Goal: Task Accomplishment & Management: Manage account settings

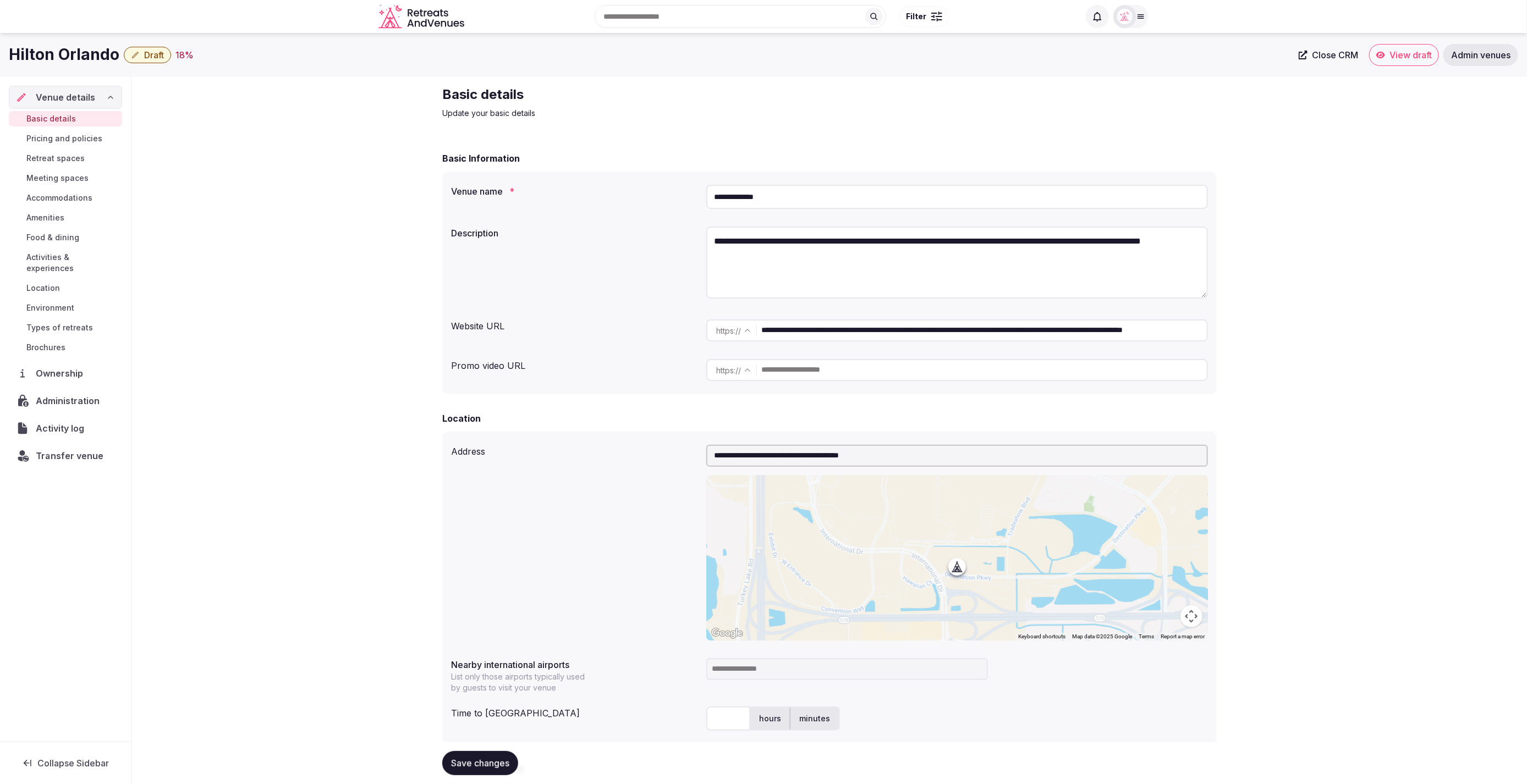
click at [52, 449] on span "Transfer venue" at bounding box center [69, 456] width 67 height 13
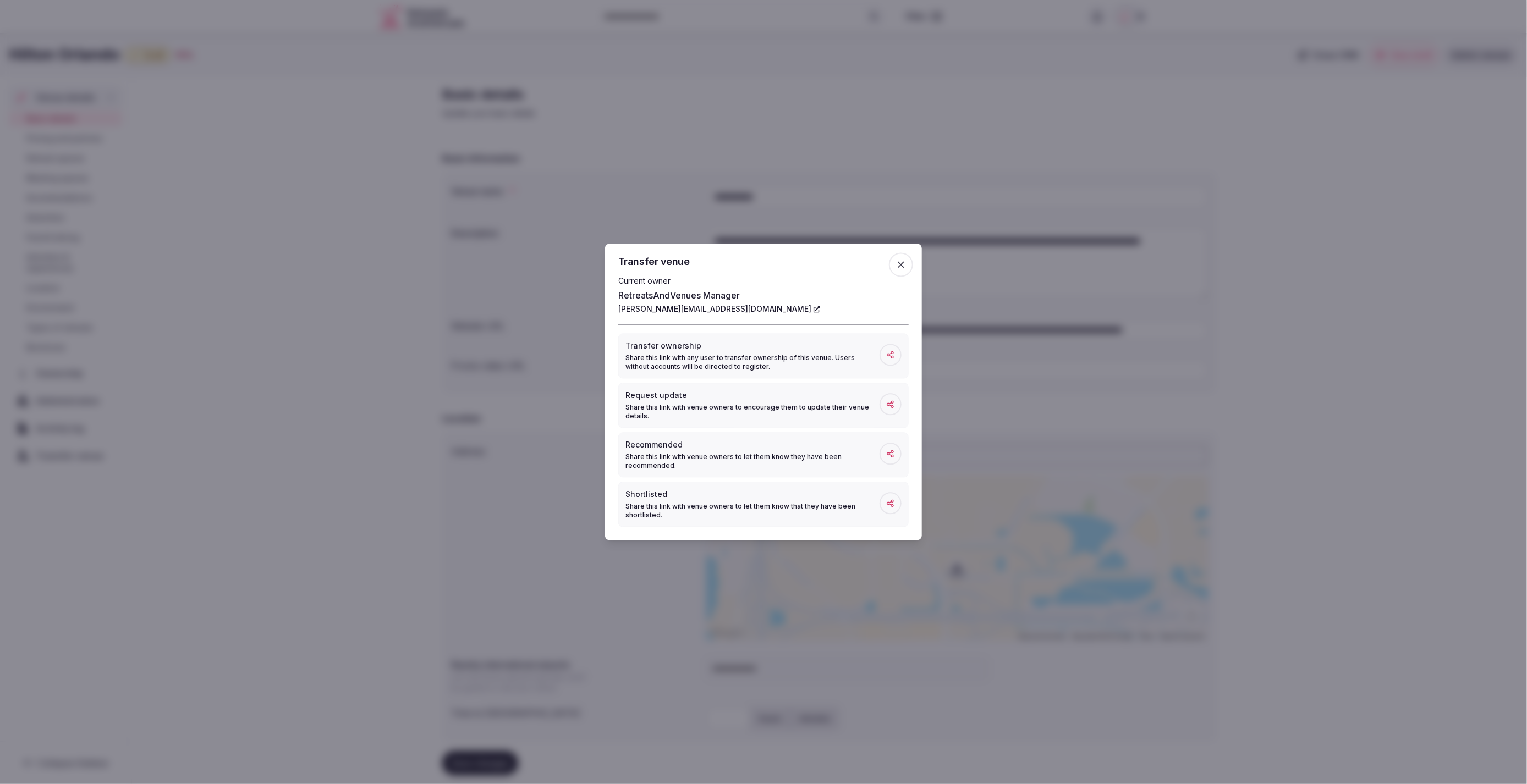
click at [898, 262] on icon "button" at bounding box center [901, 265] width 6 height 6
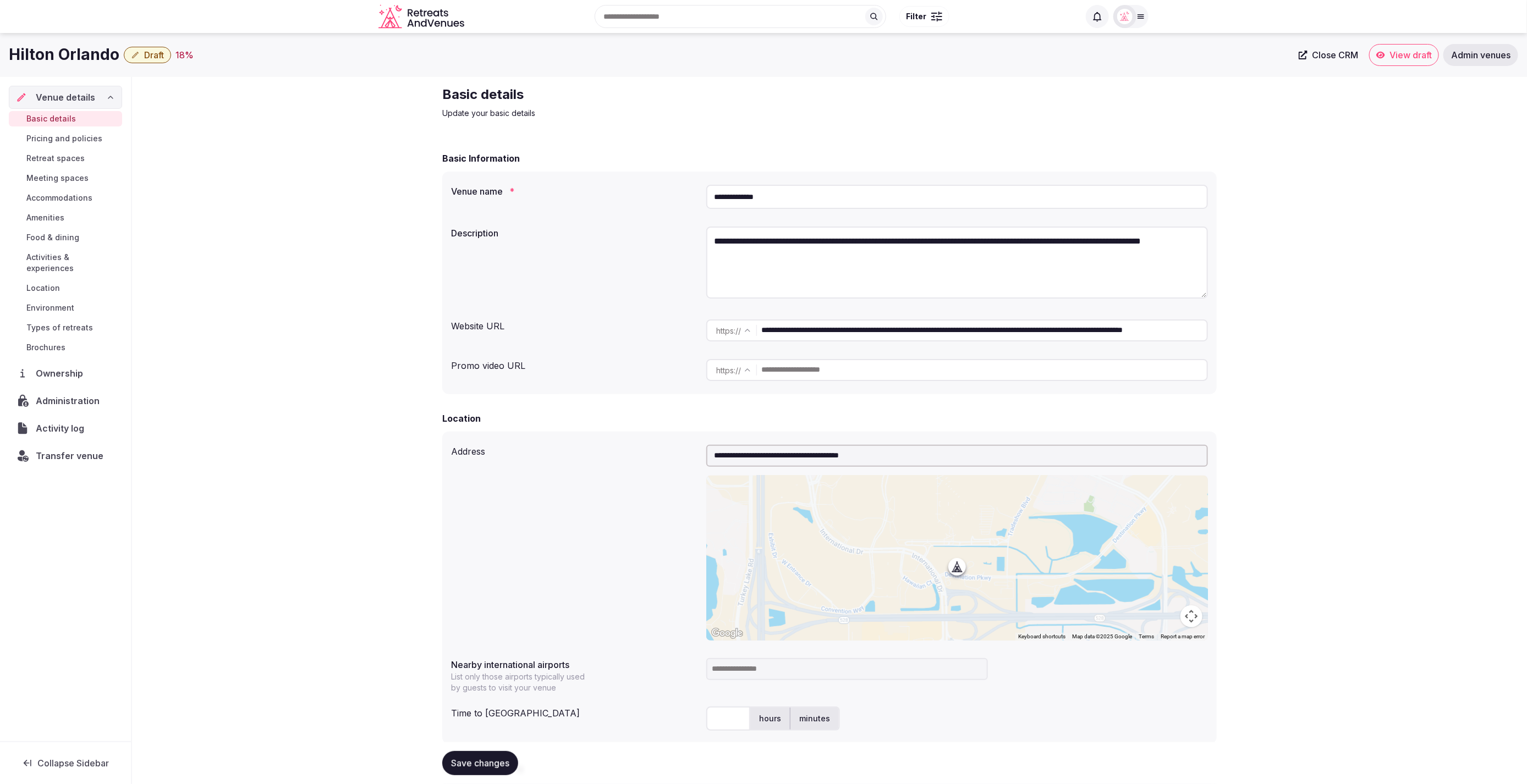
scroll to position [0, 136]
drag, startPoint x: 947, startPoint y: 330, endPoint x: 1323, endPoint y: 346, distance: 376.3
click at [1323, 346] on div "**********" at bounding box center [829, 732] width 1395 height 1311
type input "**********"
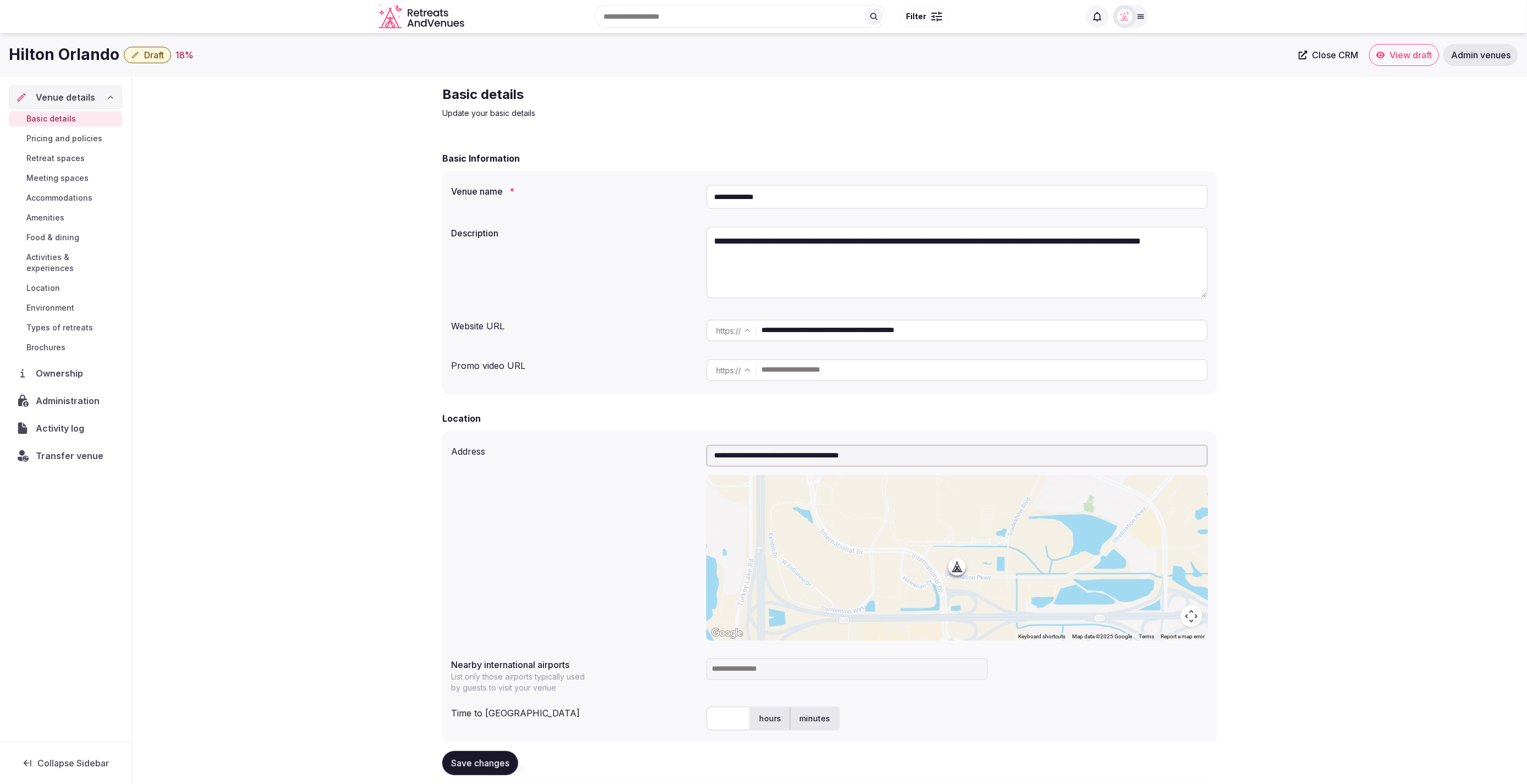
click at [1236, 352] on div "**********" at bounding box center [829, 732] width 1395 height 1311
click at [808, 376] on input "text" at bounding box center [984, 370] width 445 height 22
paste input "**********"
type input "**********"
click at [616, 377] on div "**********" at bounding box center [829, 370] width 757 height 30
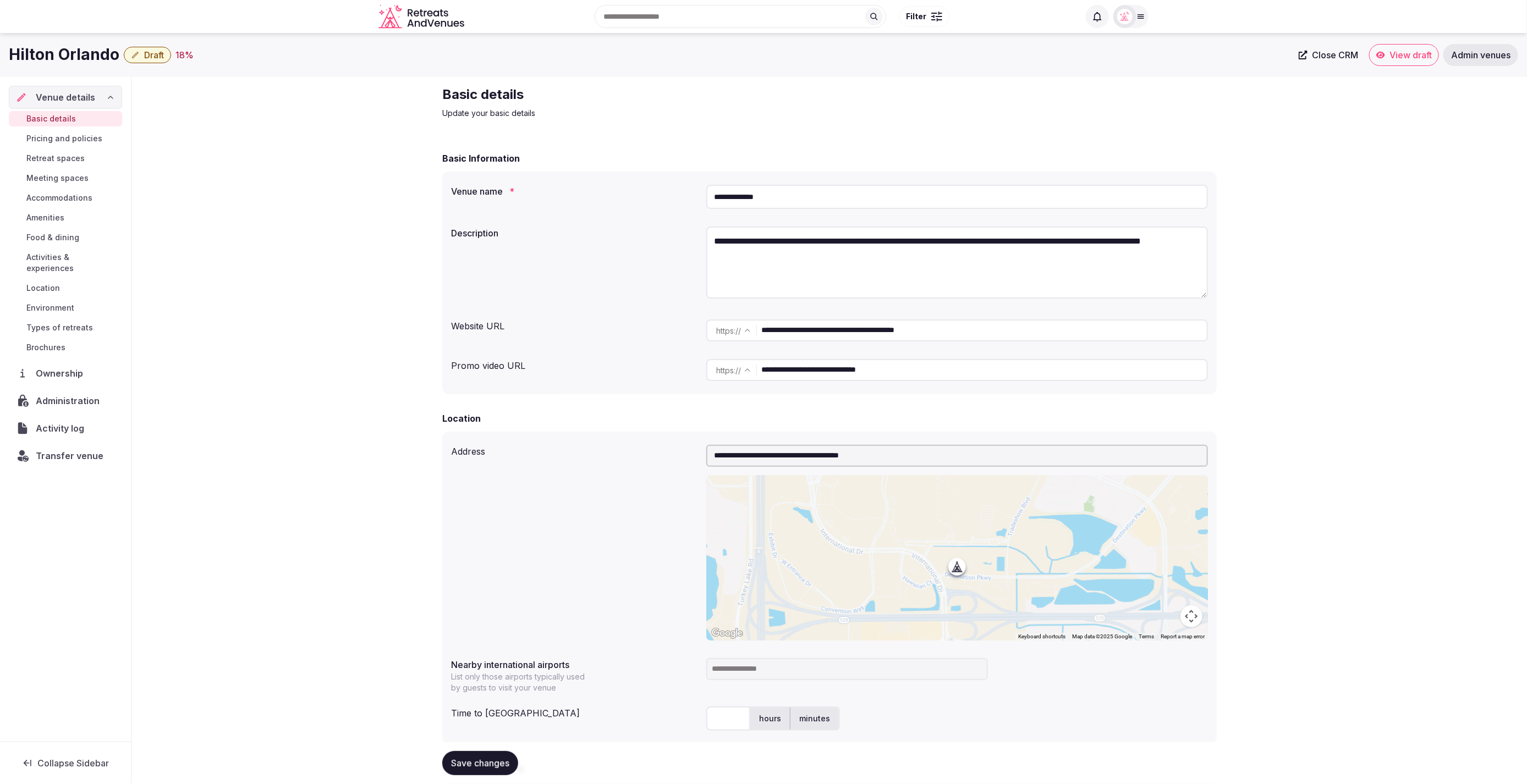
click at [1338, 407] on div "**********" at bounding box center [829, 732] width 1395 height 1311
click at [1483, 291] on div "**********" at bounding box center [829, 732] width 1395 height 1311
click at [586, 248] on div "**********" at bounding box center [829, 264] width 757 height 84
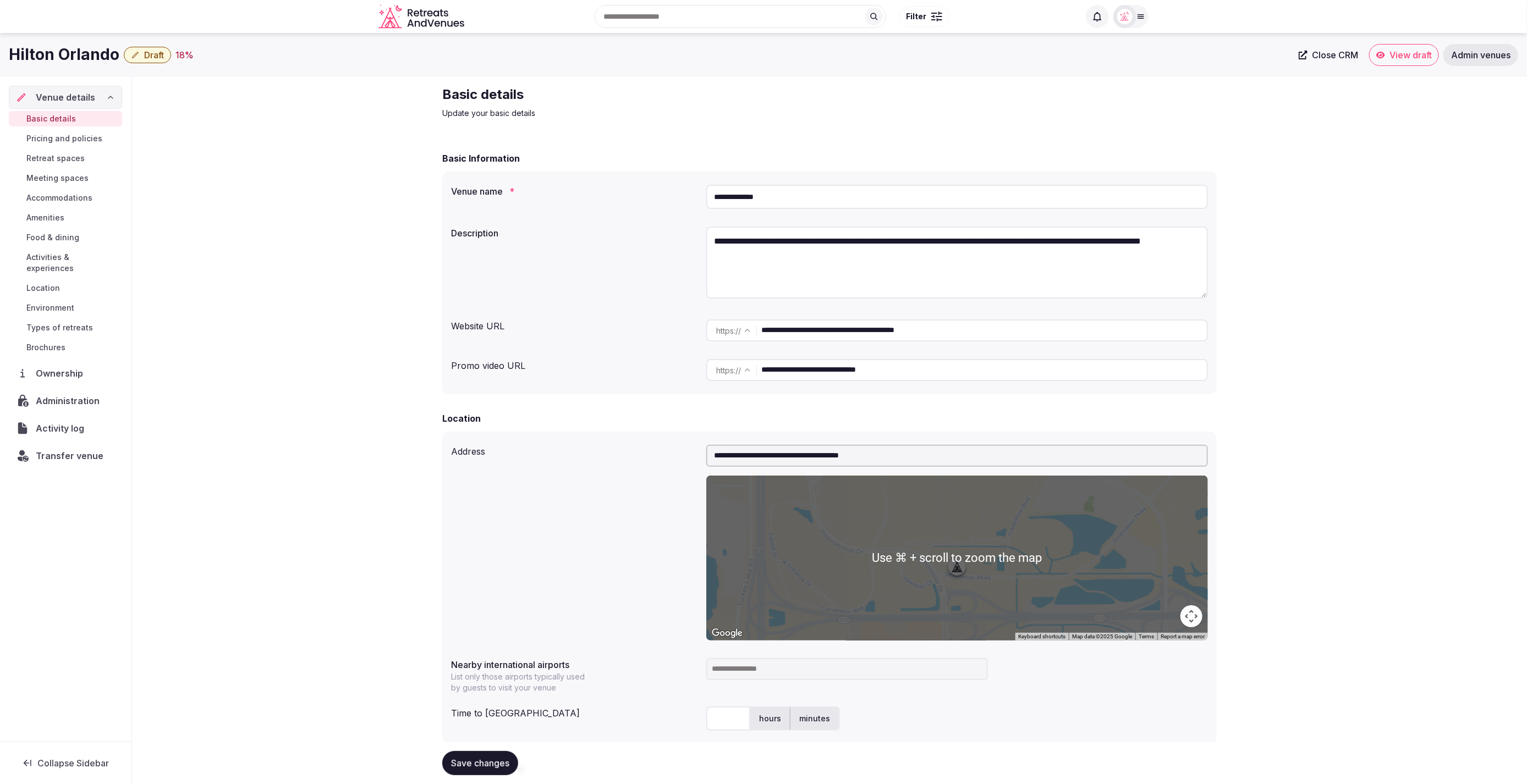
click at [1399, 587] on div "**********" at bounding box center [829, 732] width 1395 height 1311
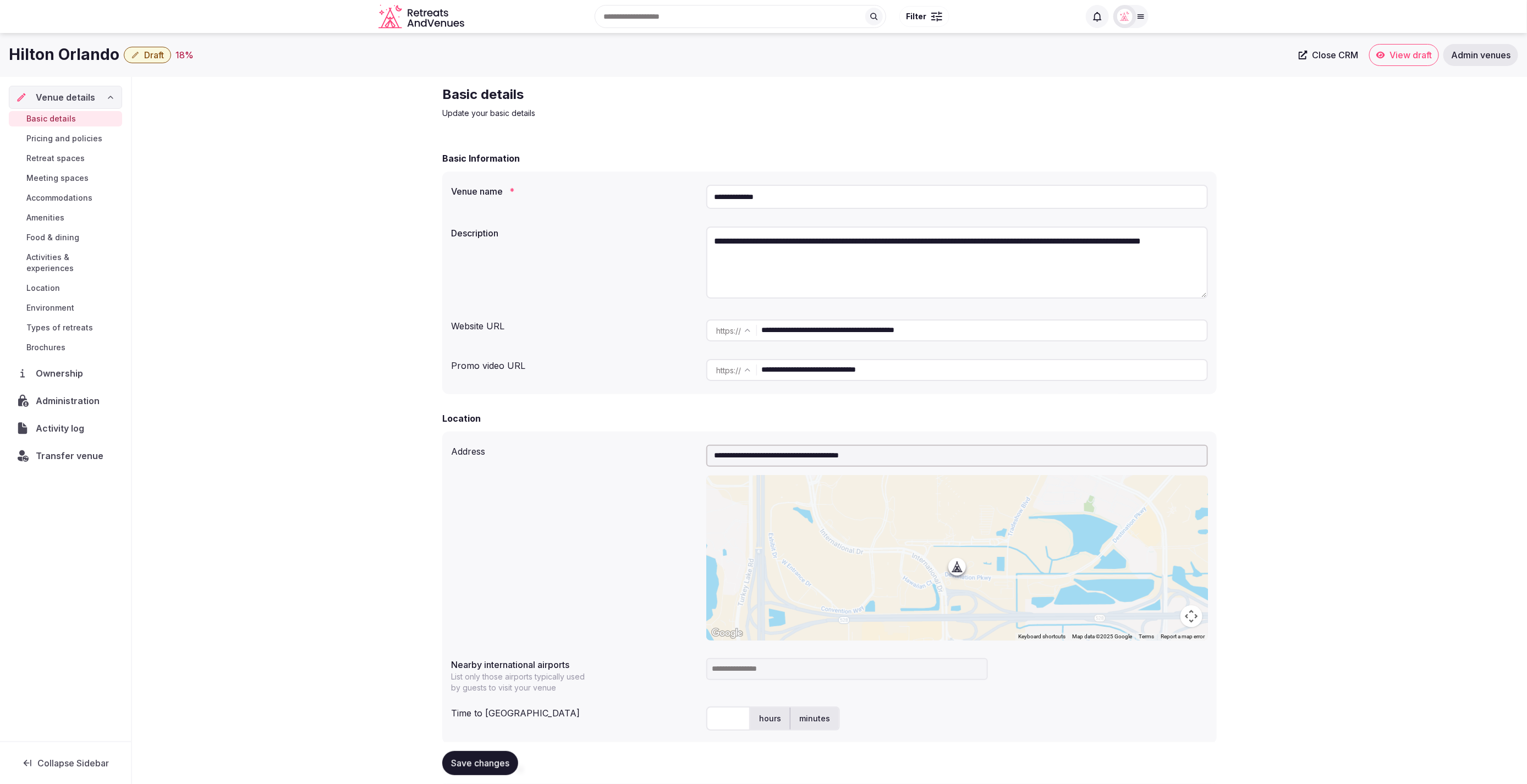
click at [320, 140] on div "**********" at bounding box center [829, 732] width 1395 height 1311
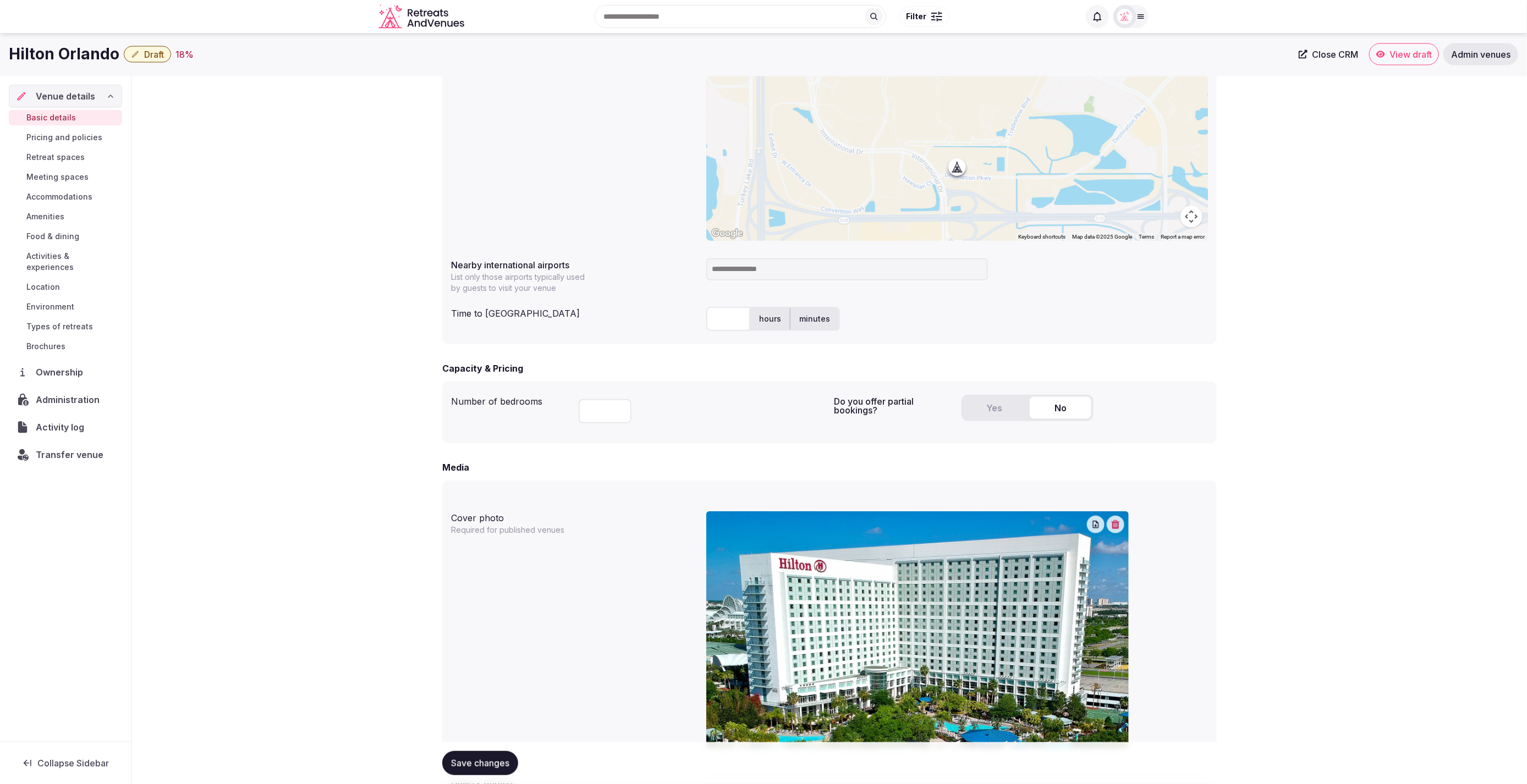
scroll to position [365, 0]
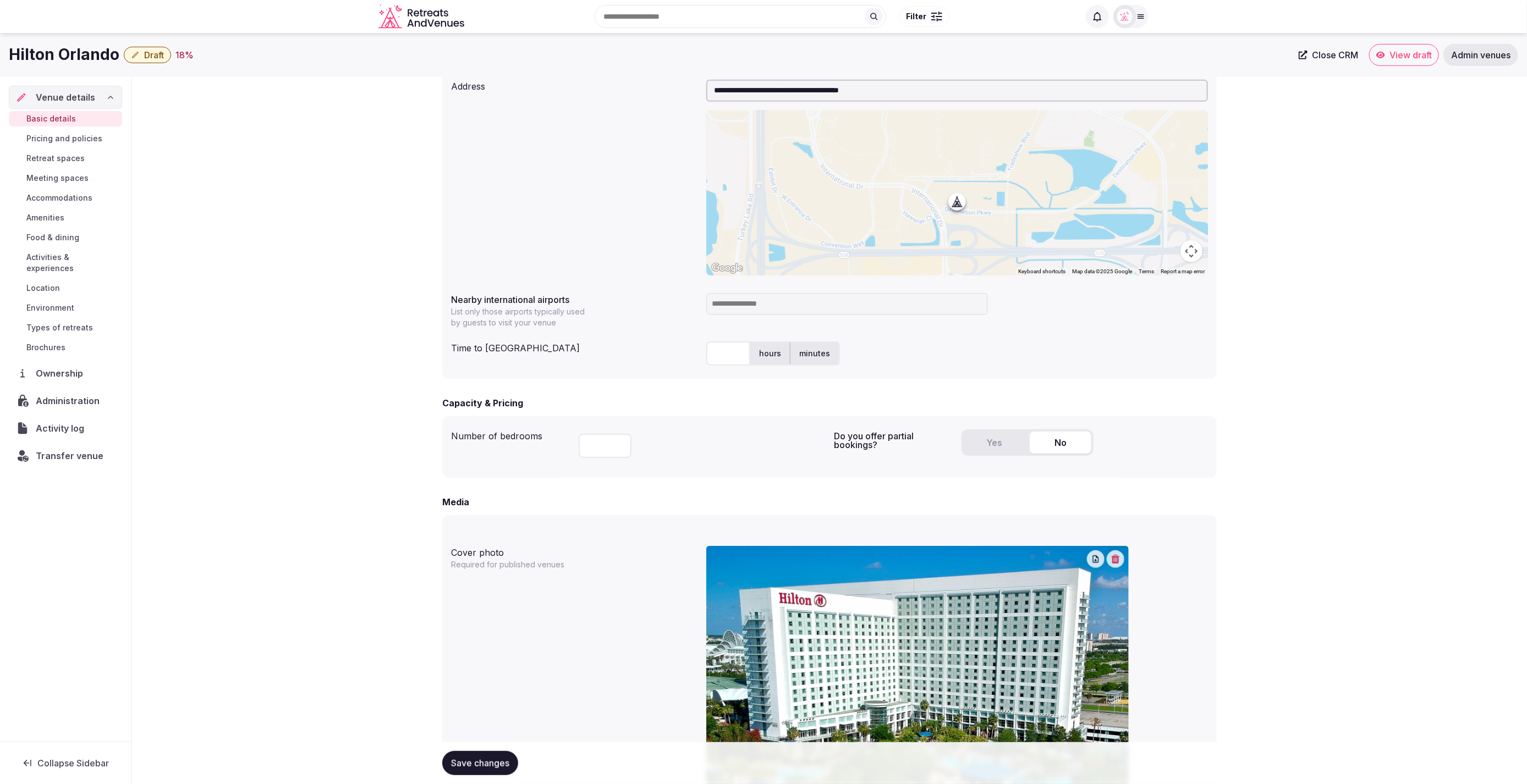
drag, startPoint x: 1385, startPoint y: 308, endPoint x: 1281, endPoint y: 279, distance: 108.0
click at [1383, 307] on div "**********" at bounding box center [829, 367] width 1395 height 1311
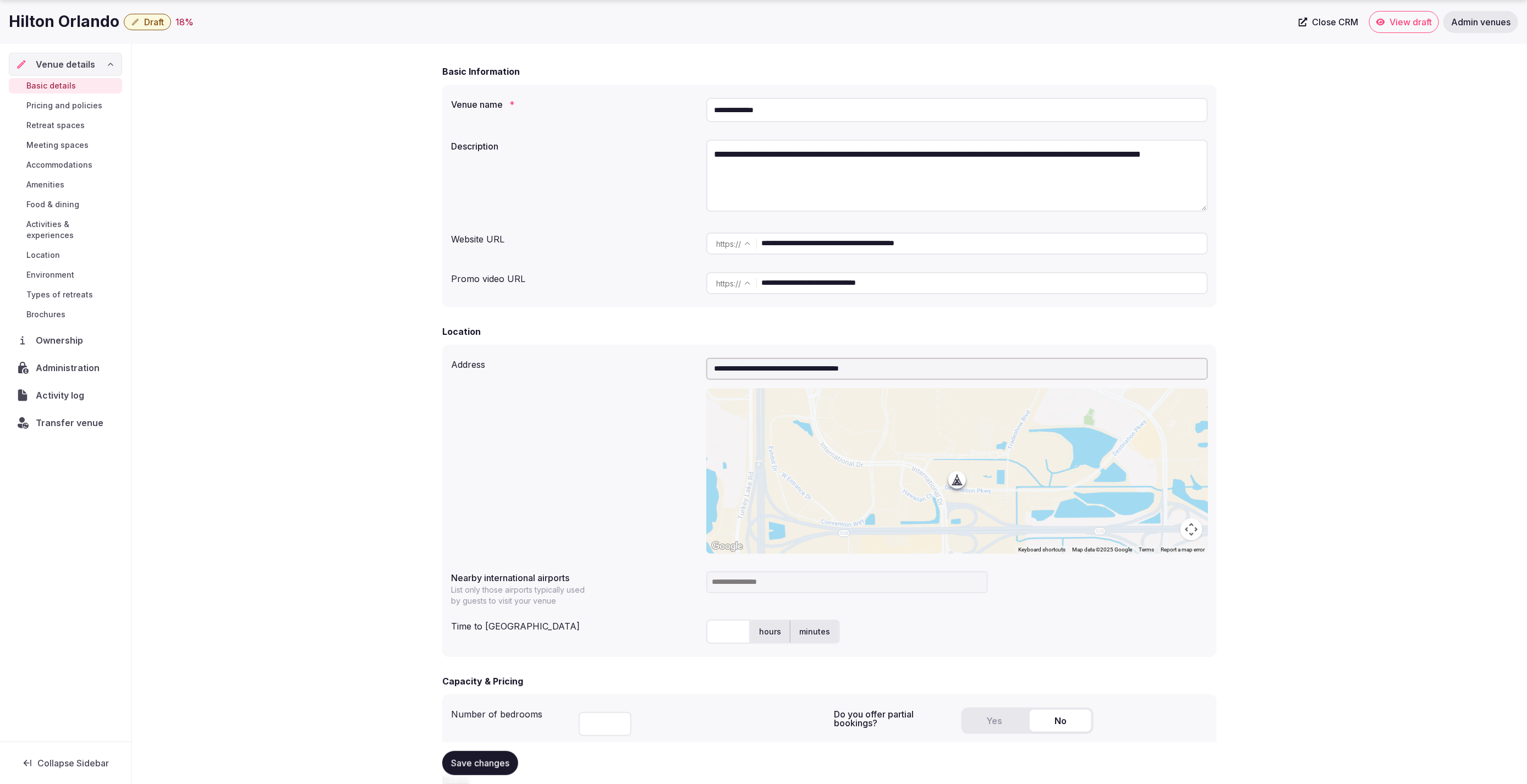
scroll to position [72, 0]
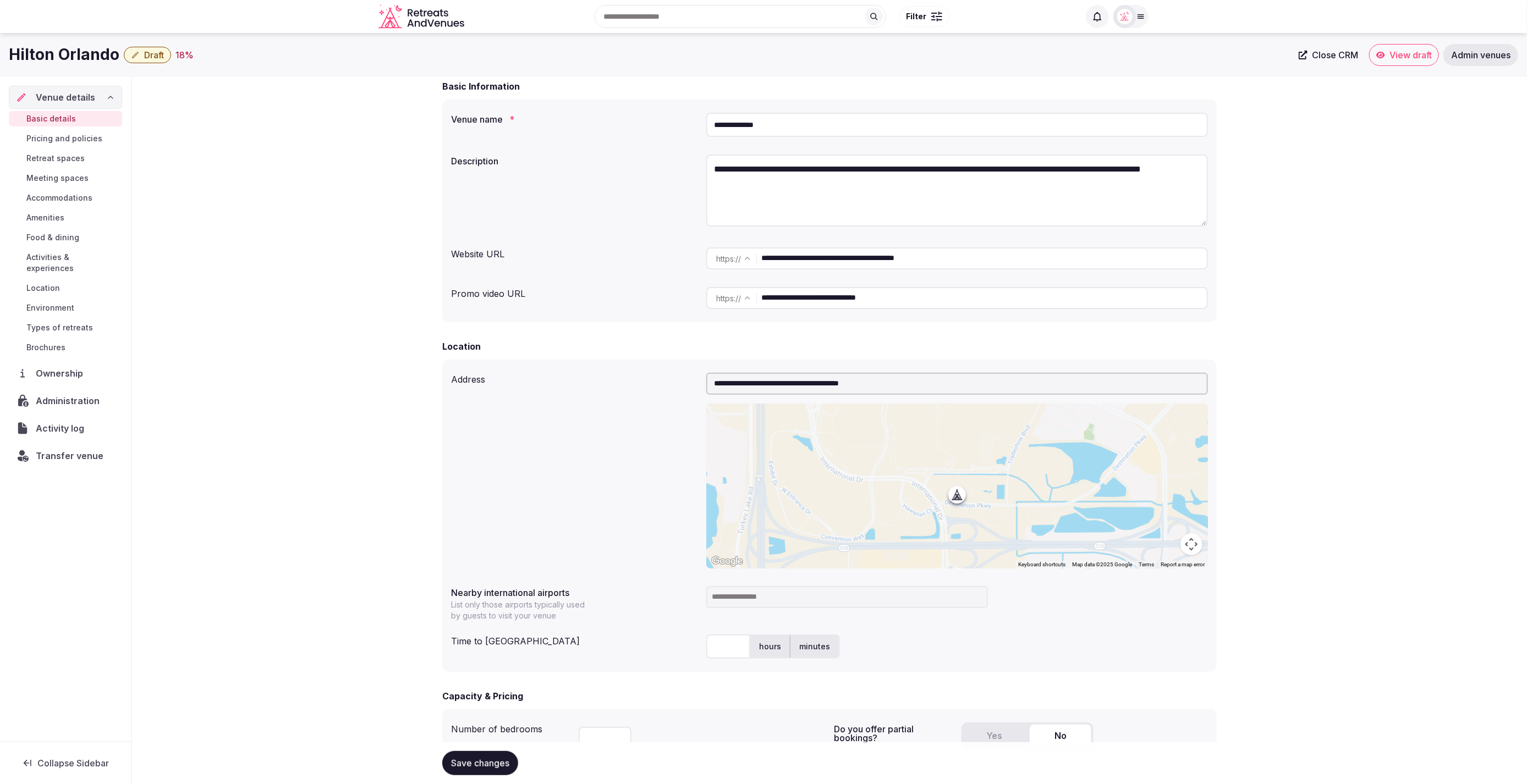
drag, startPoint x: 799, startPoint y: 126, endPoint x: 691, endPoint y: 125, distance: 108.0
click at [691, 125] on div "**********" at bounding box center [829, 125] width 757 height 33
drag, startPoint x: 1286, startPoint y: 307, endPoint x: 1225, endPoint y: 299, distance: 61.5
click at [1286, 307] on div "**********" at bounding box center [829, 660] width 1395 height 1311
drag, startPoint x: 792, startPoint y: 126, endPoint x: 677, endPoint y: 116, distance: 115.4
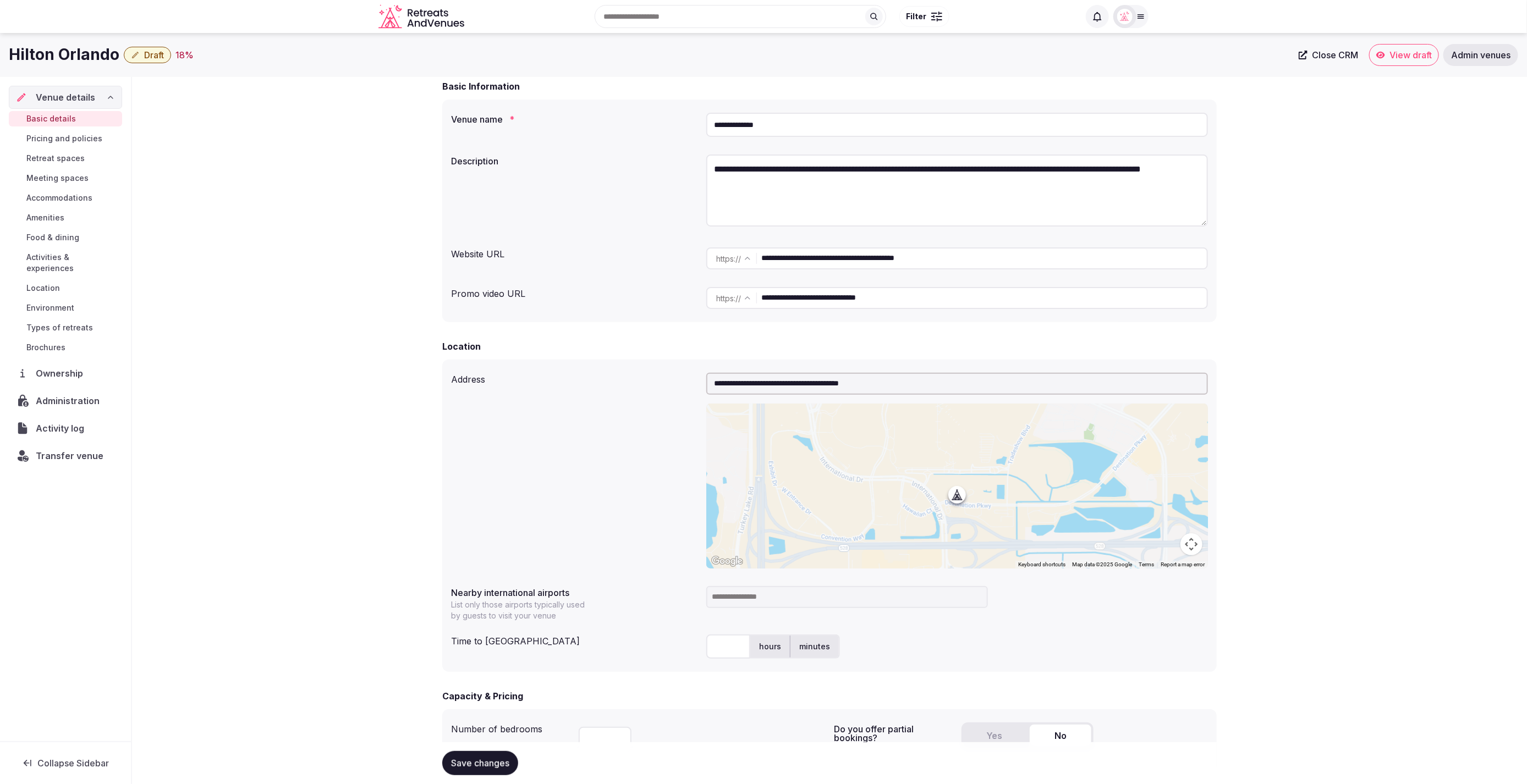
click at [691, 121] on div "**********" at bounding box center [829, 125] width 757 height 33
click at [1287, 324] on div "**********" at bounding box center [829, 660] width 1395 height 1311
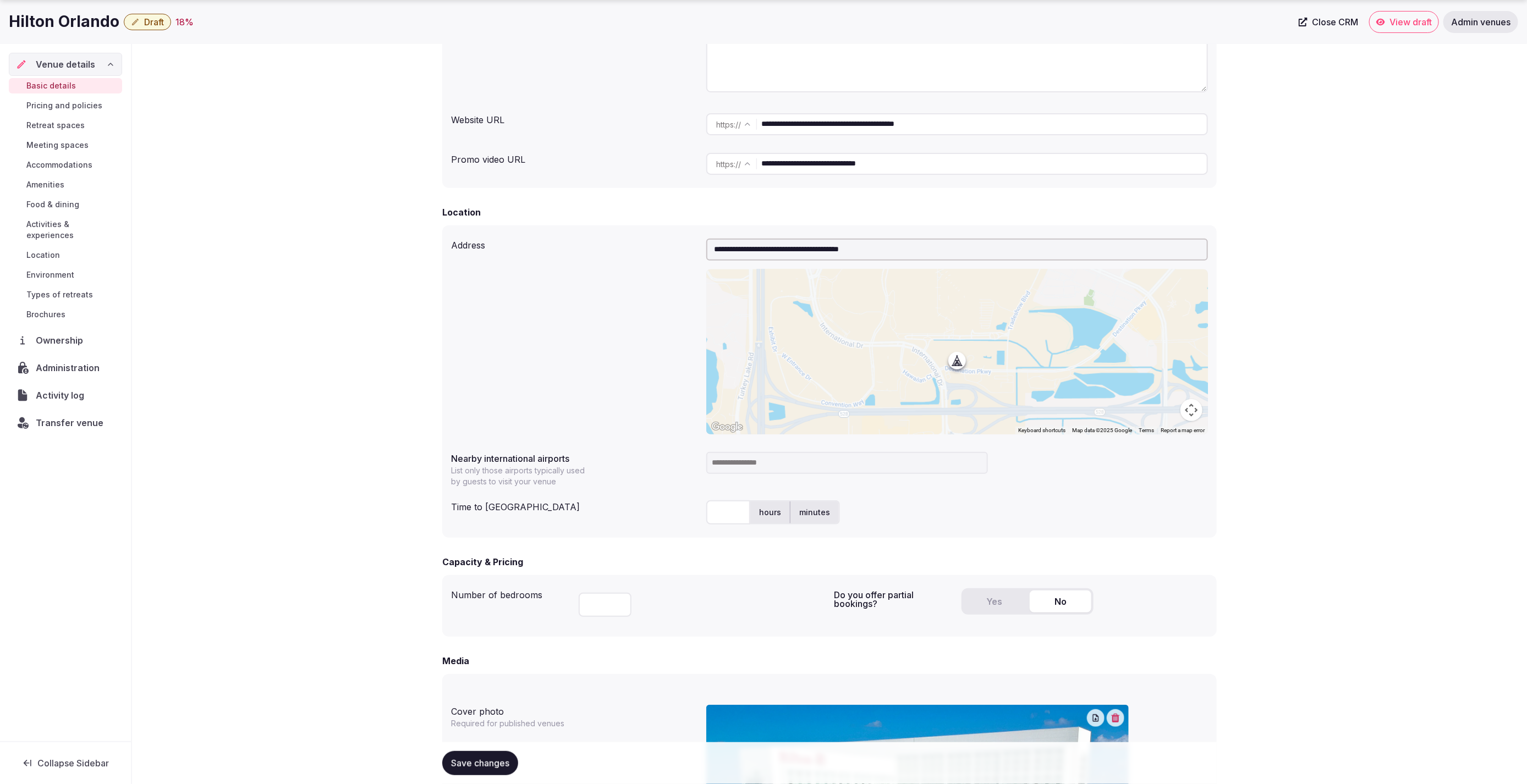
scroll to position [227, 0]
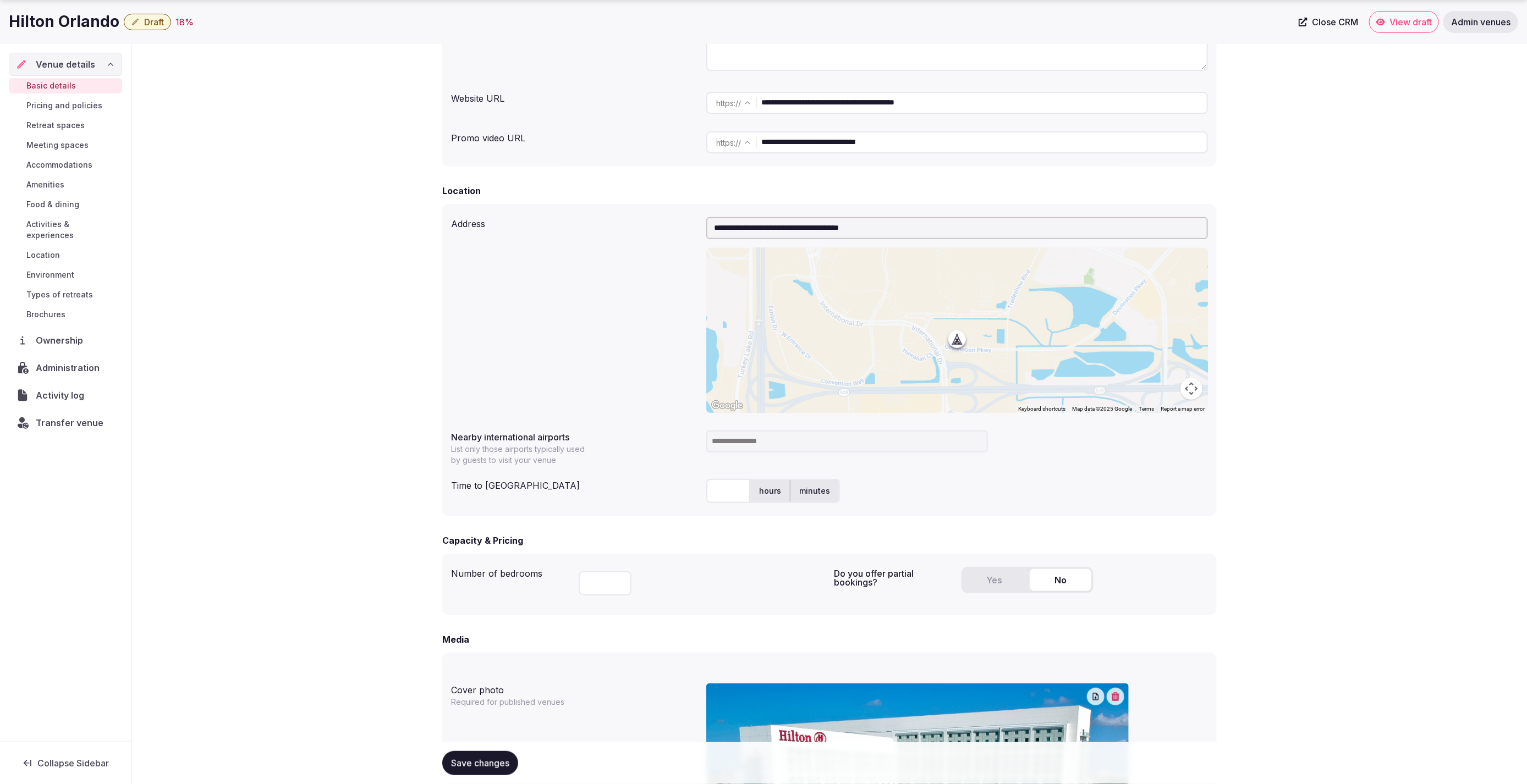
click at [729, 492] on input "text" at bounding box center [728, 491] width 44 height 24
type input "**"
click at [1001, 483] on div "** hours minutes" at bounding box center [956, 491] width 501 height 24
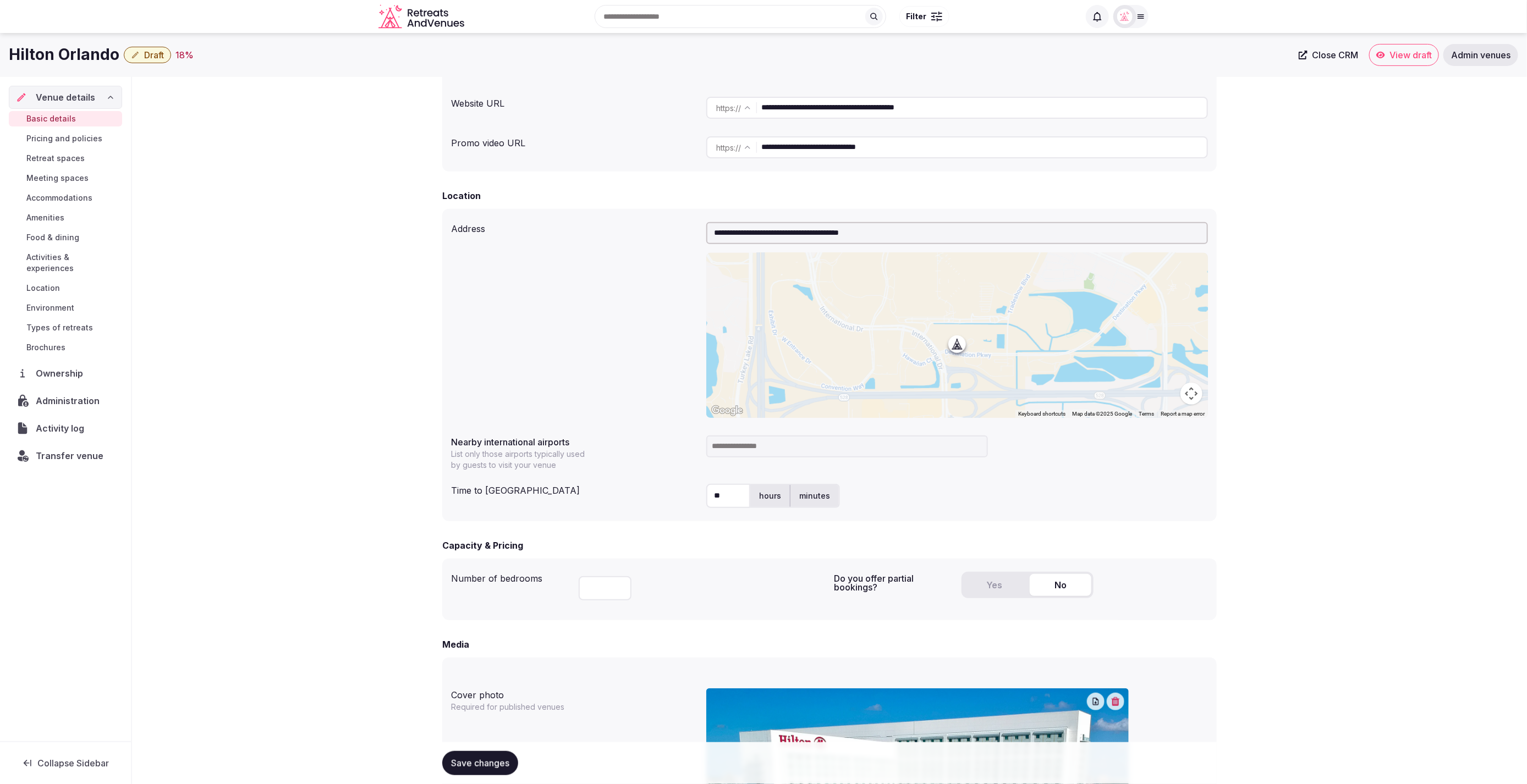
scroll to position [218, 0]
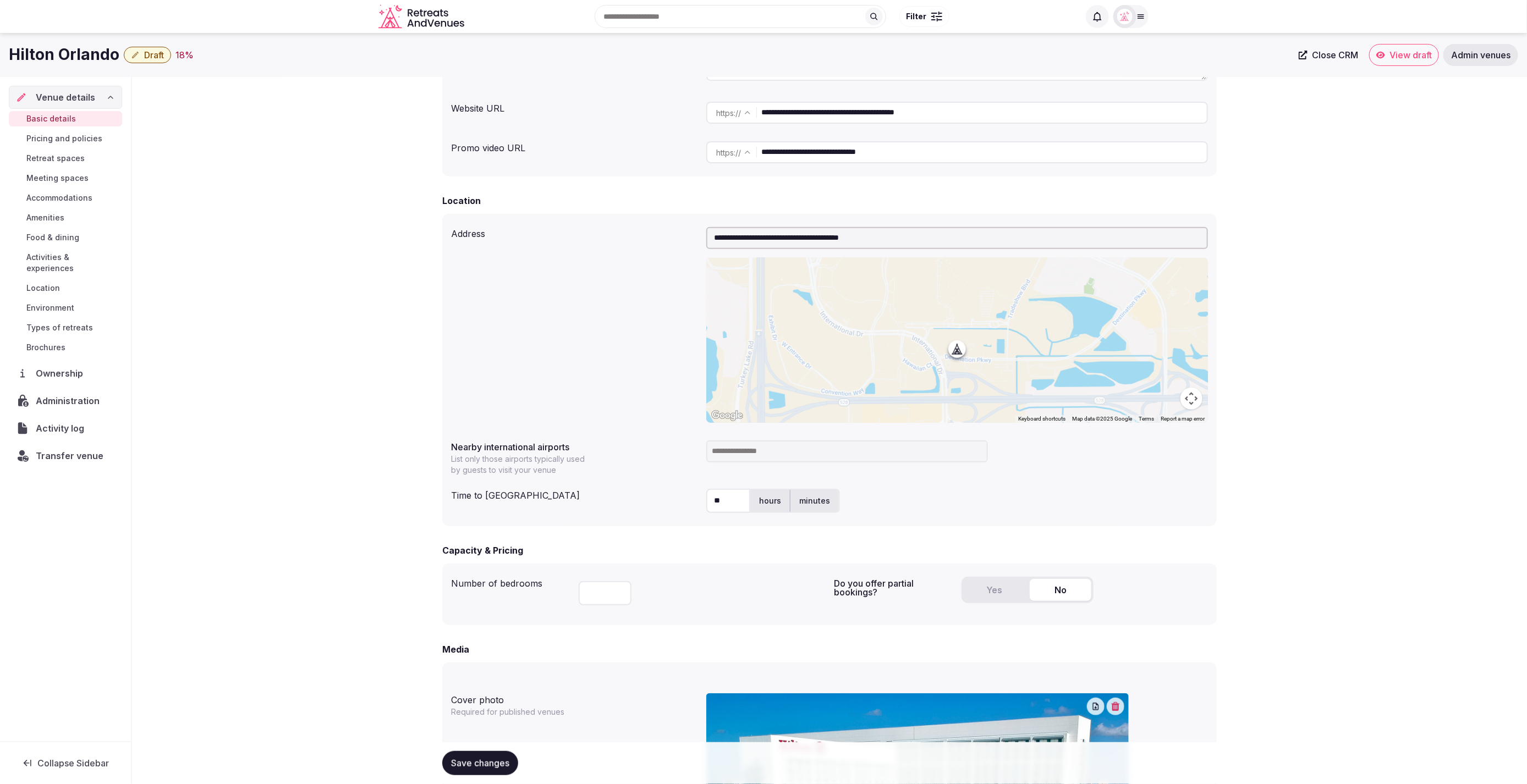
click at [773, 449] on input at bounding box center [846, 451] width 282 height 22
type input "***"
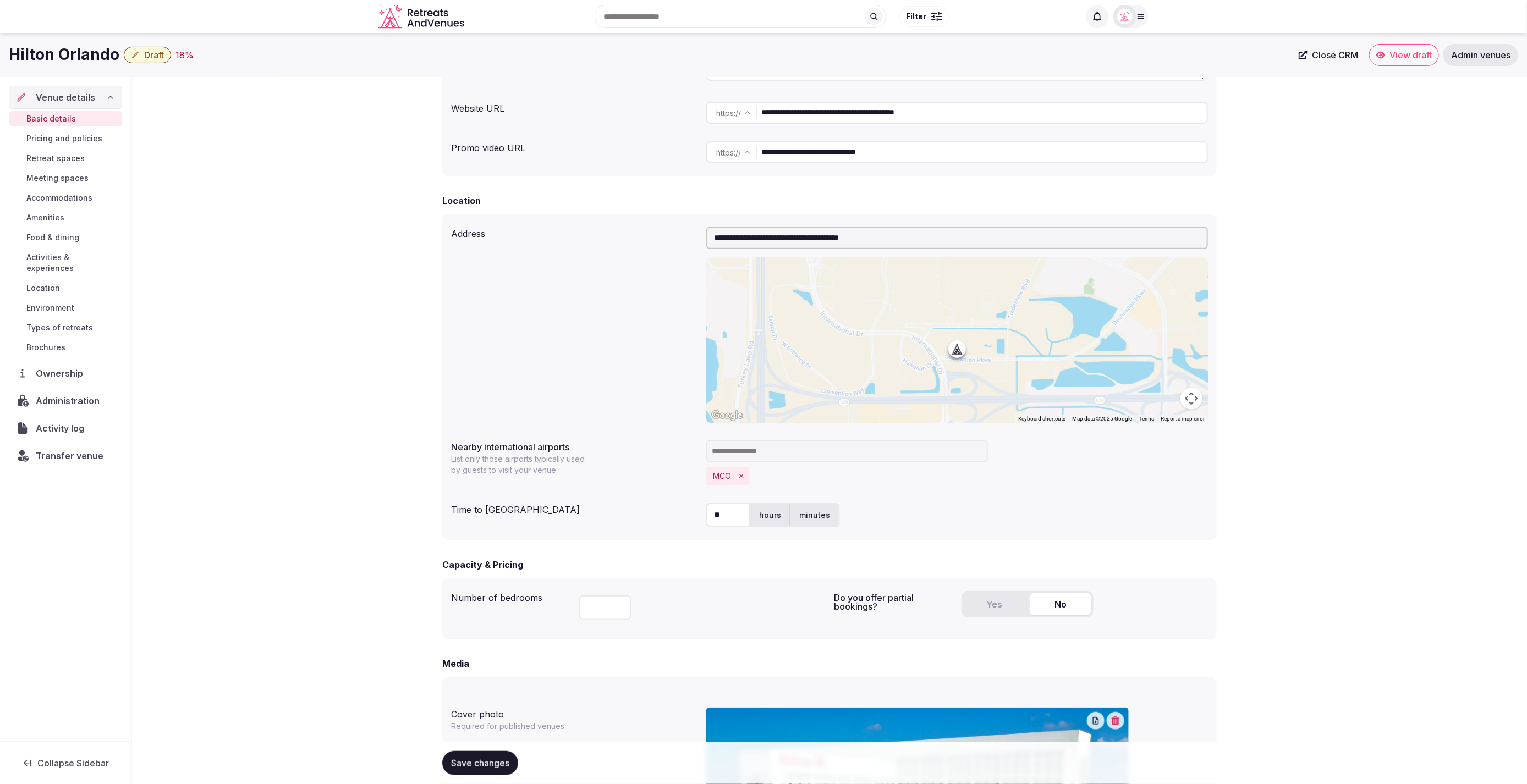
click at [984, 501] on div "** hours minutes" at bounding box center [956, 515] width 501 height 33
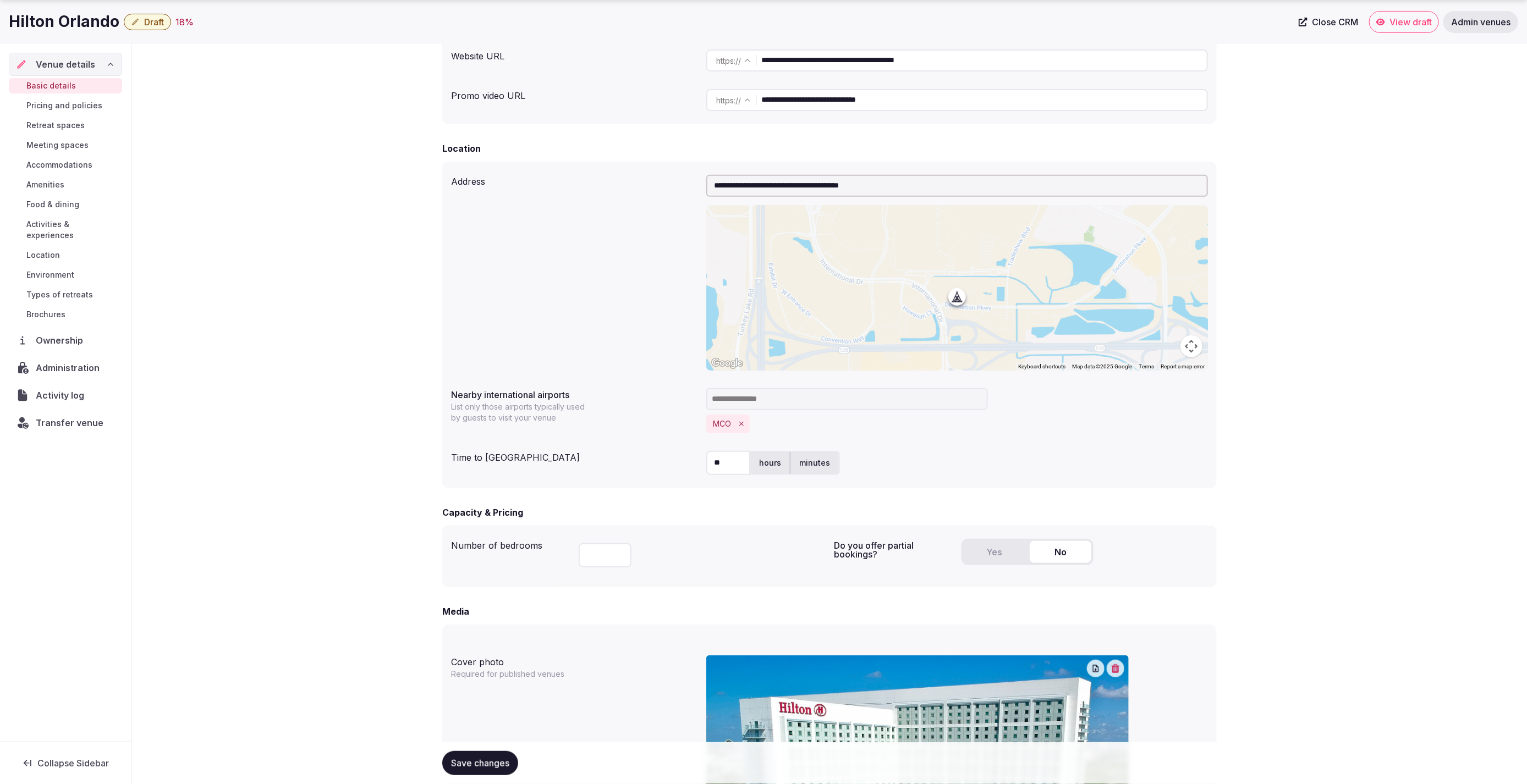
click at [1314, 515] on div "**********" at bounding box center [829, 470] width 1395 height 1325
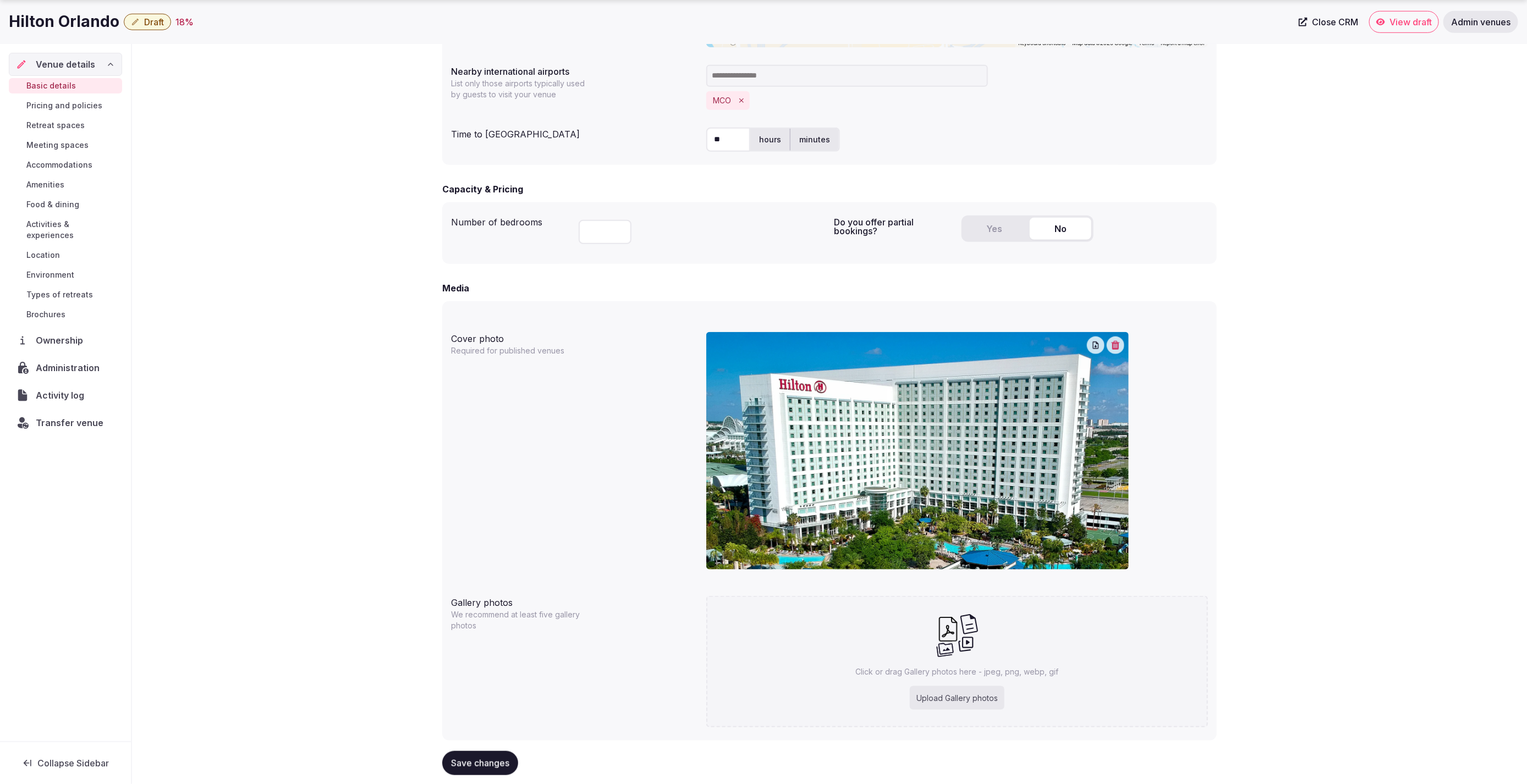
scroll to position [617, 0]
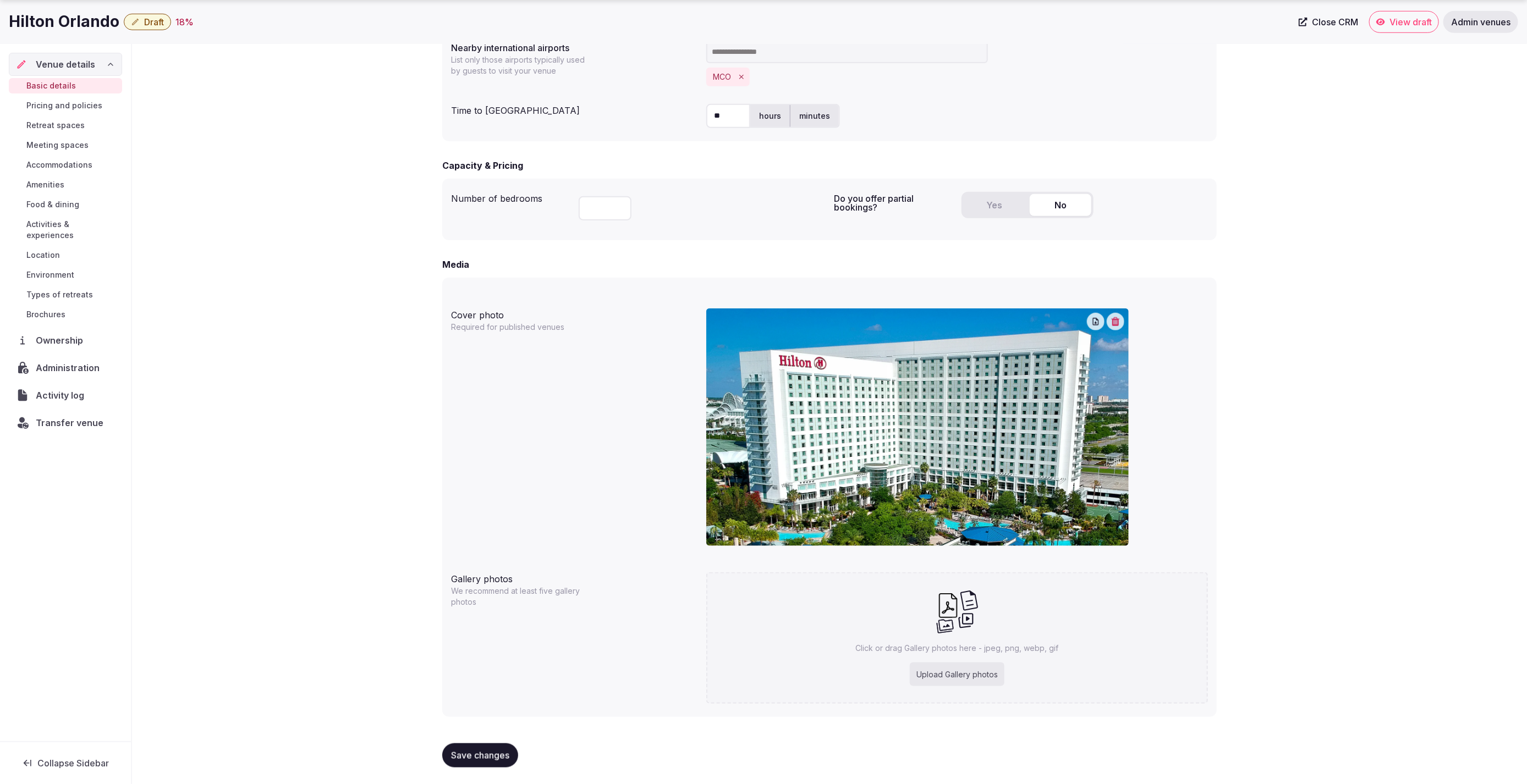
click at [462, 755] on span "Save changes" at bounding box center [480, 755] width 58 height 11
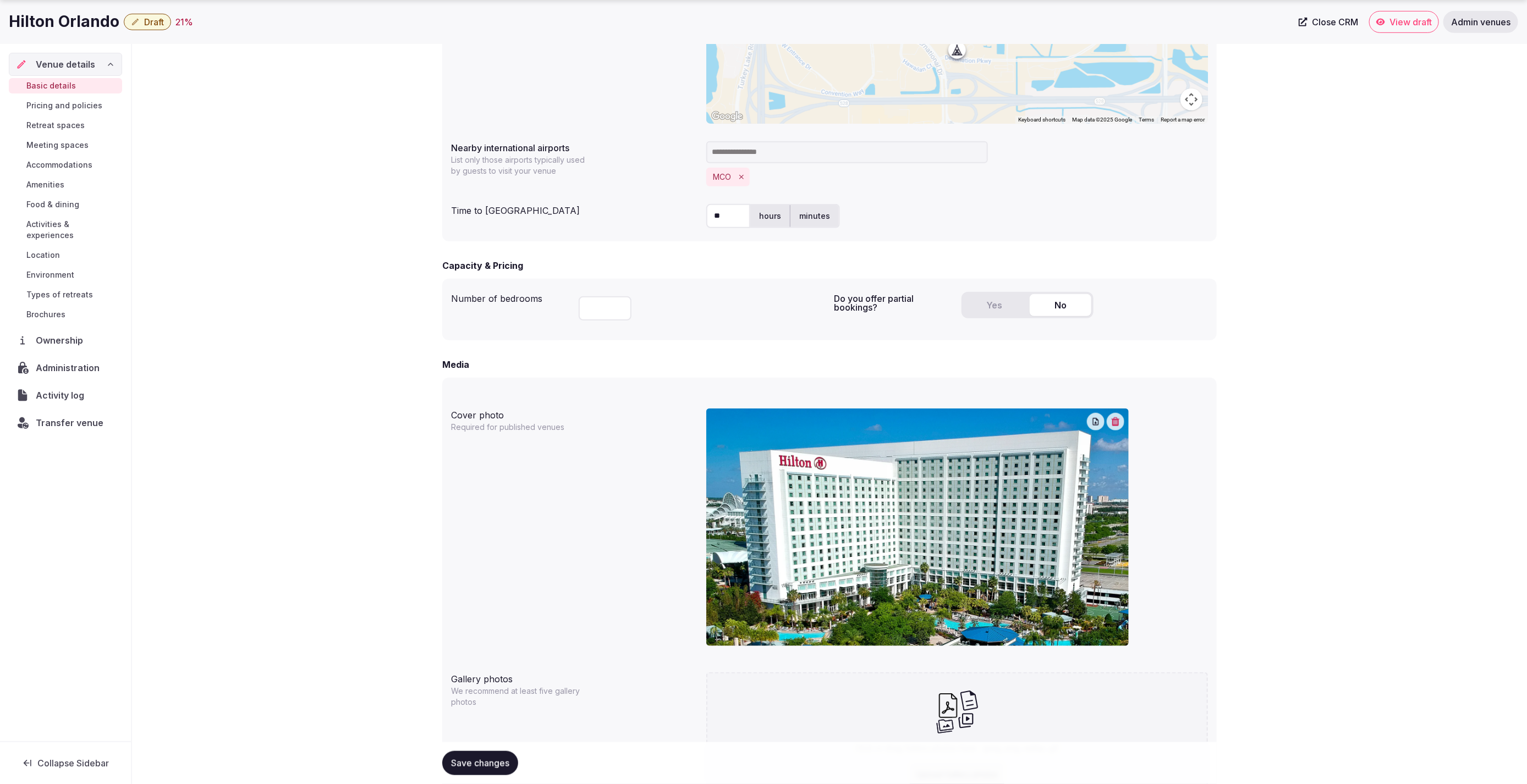
scroll to position [564, 0]
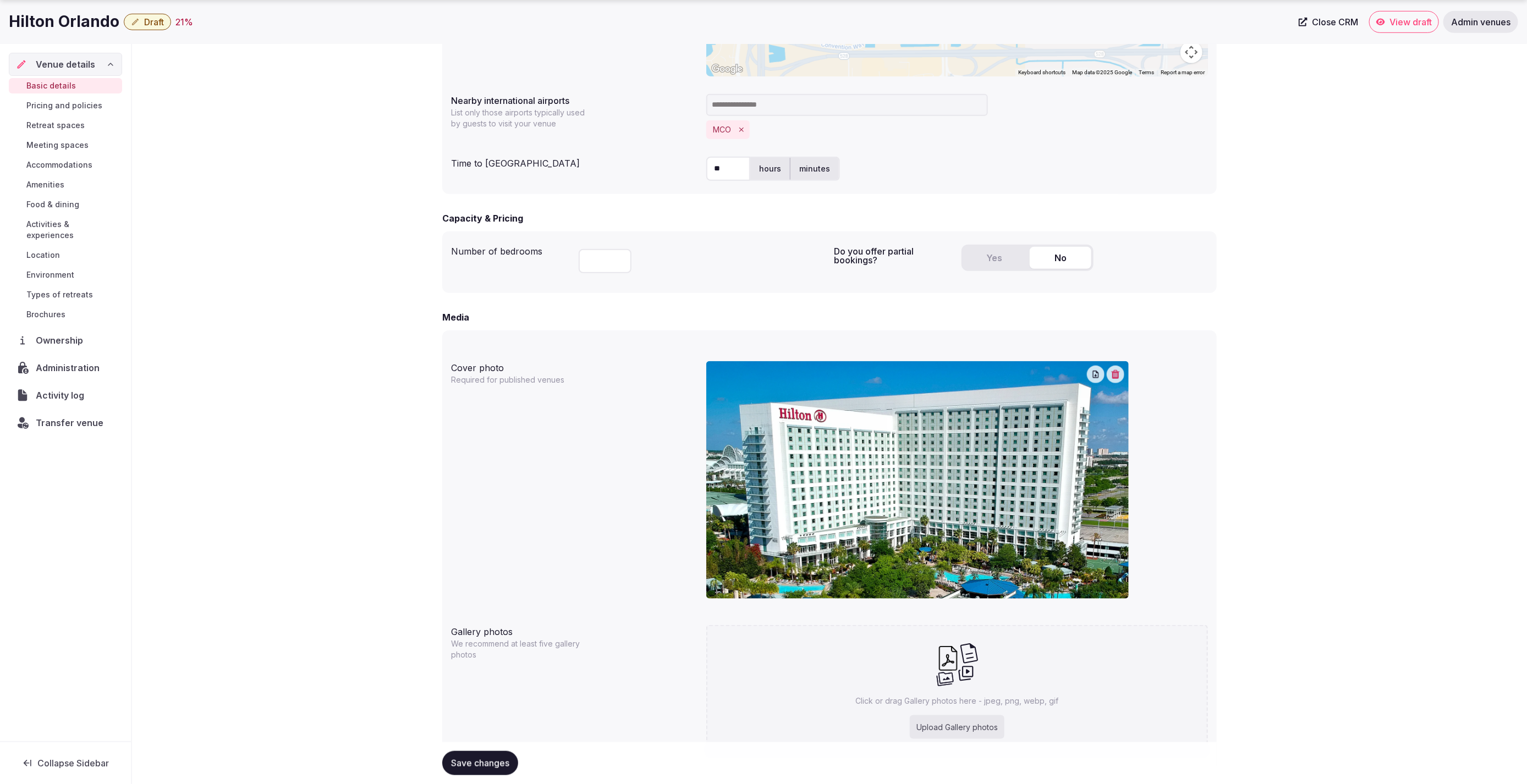
click at [226, 266] on div "**********" at bounding box center [829, 175] width 1395 height 1325
click at [1340, 357] on div "**********" at bounding box center [829, 175] width 1395 height 1325
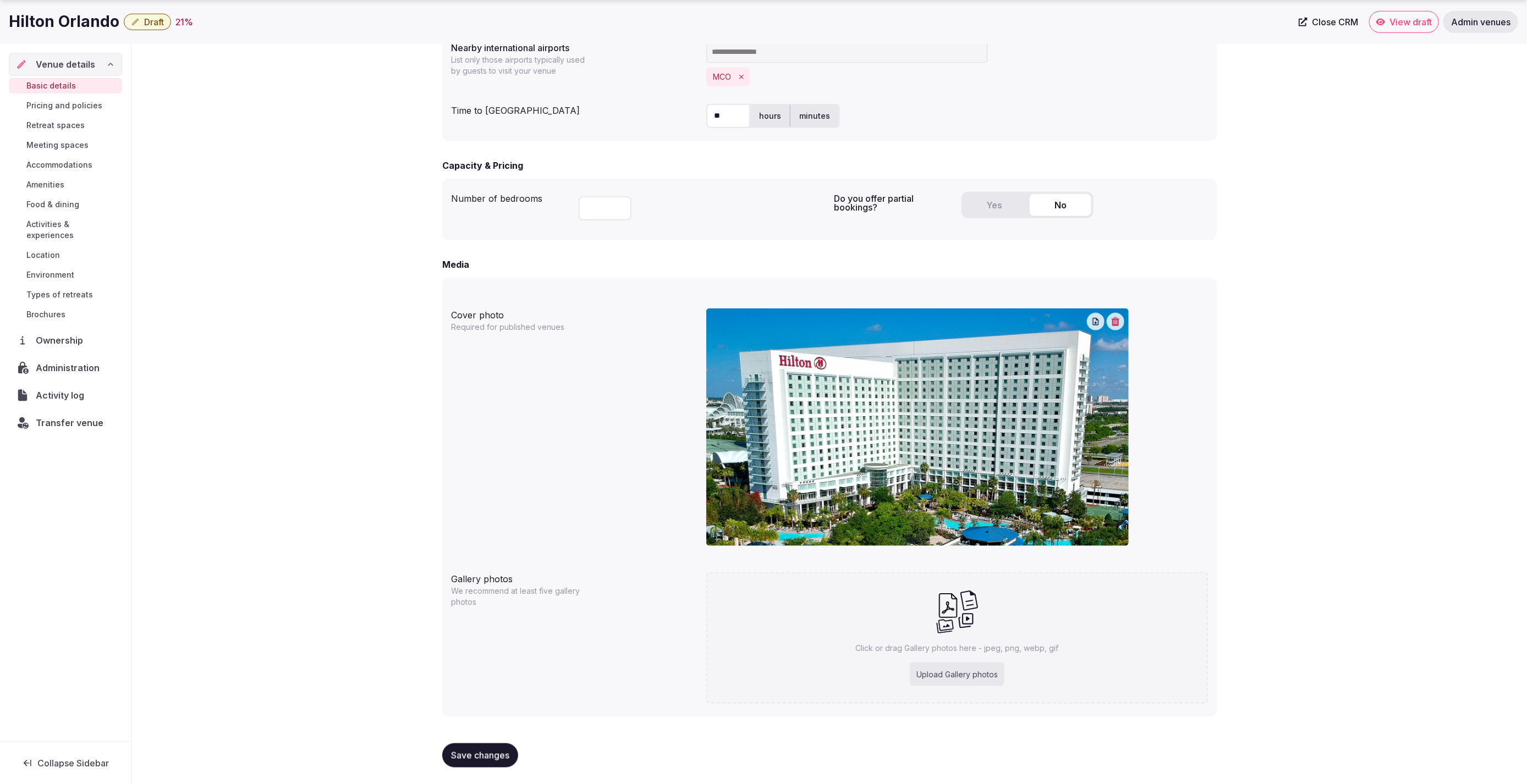
drag, startPoint x: 484, startPoint y: 759, endPoint x: 363, endPoint y: 706, distance: 132.1
click at [484, 759] on span "Save changes" at bounding box center [480, 755] width 58 height 11
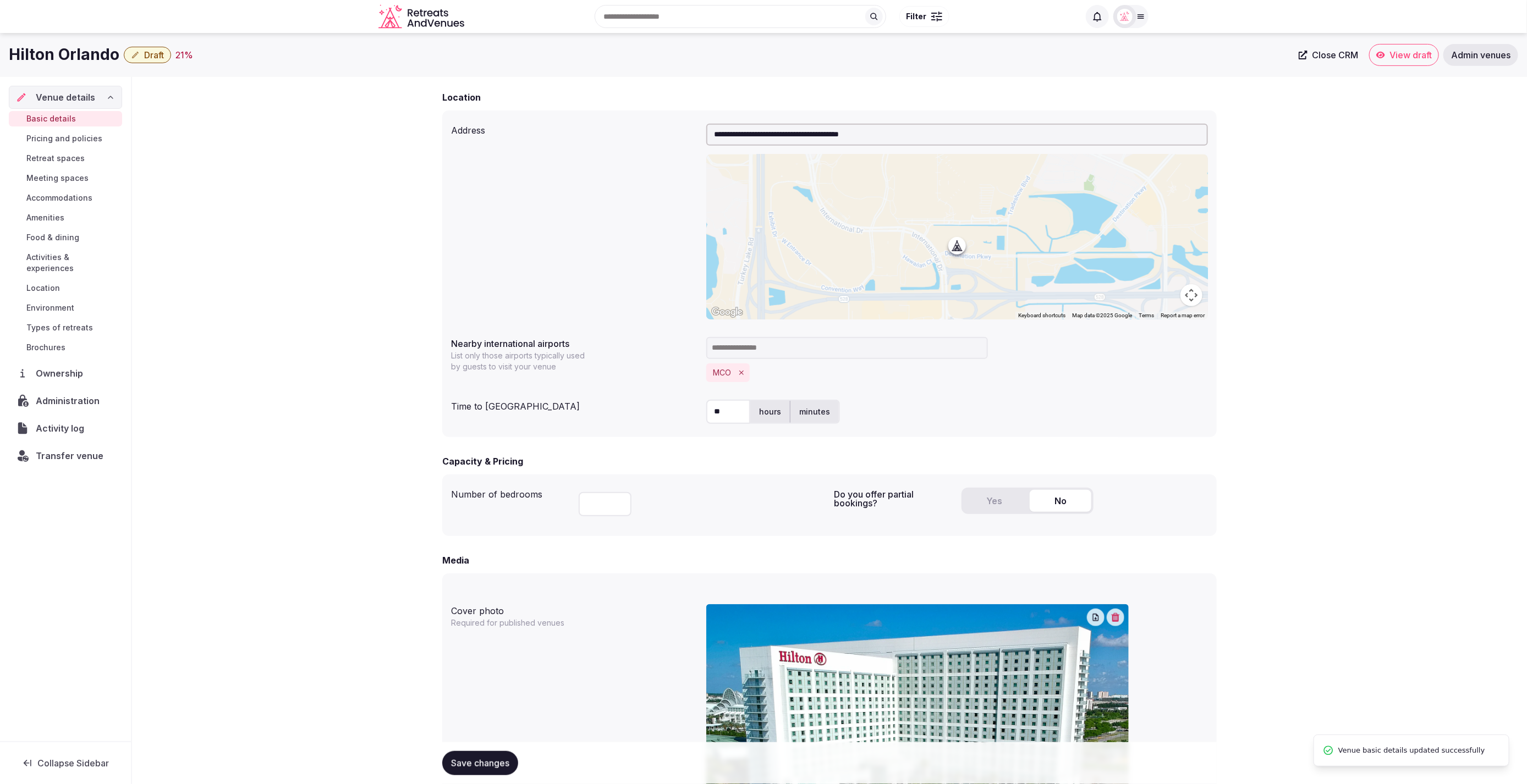
scroll to position [0, 0]
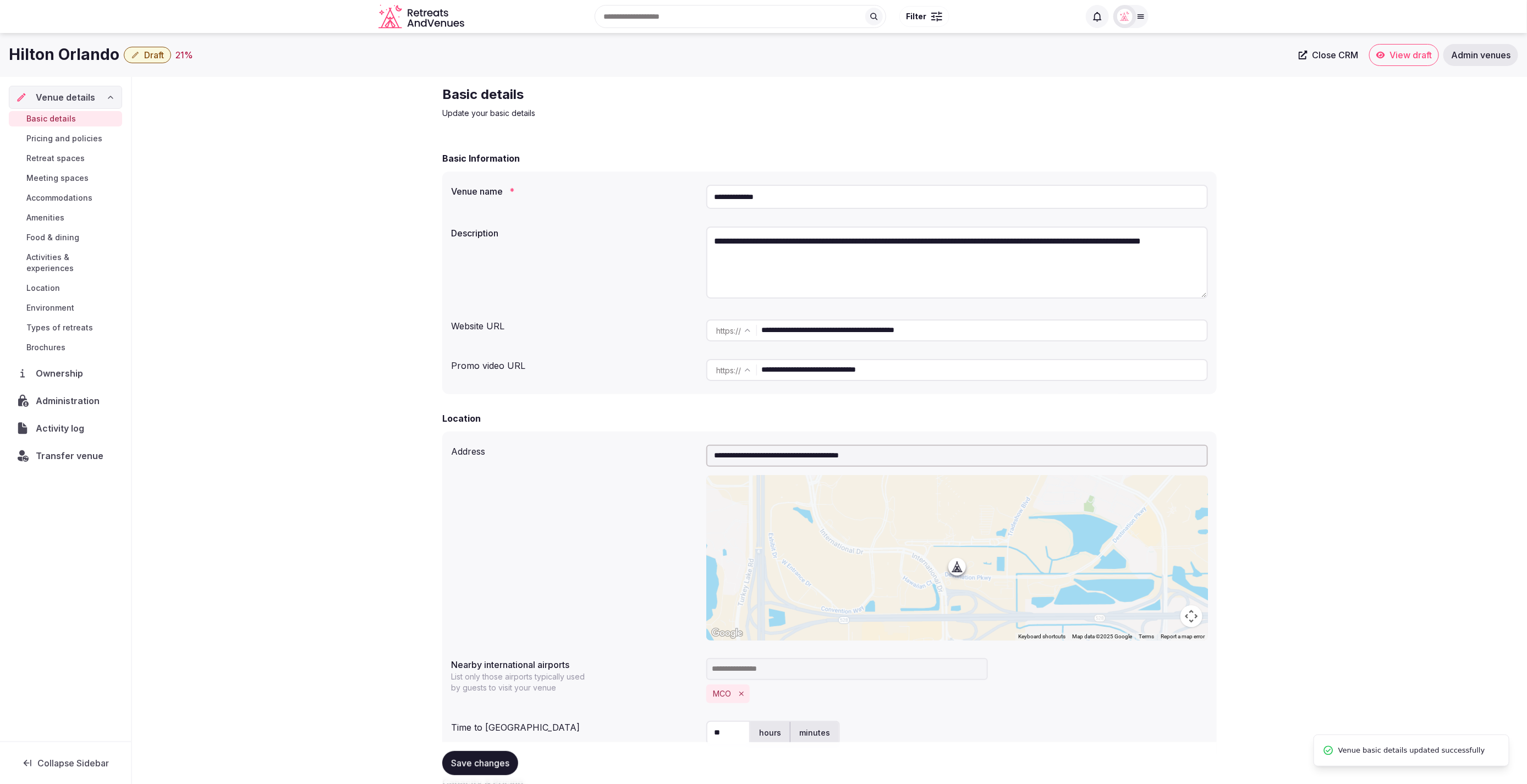
click at [79, 141] on span "Pricing and policies" at bounding box center [64, 138] width 76 height 11
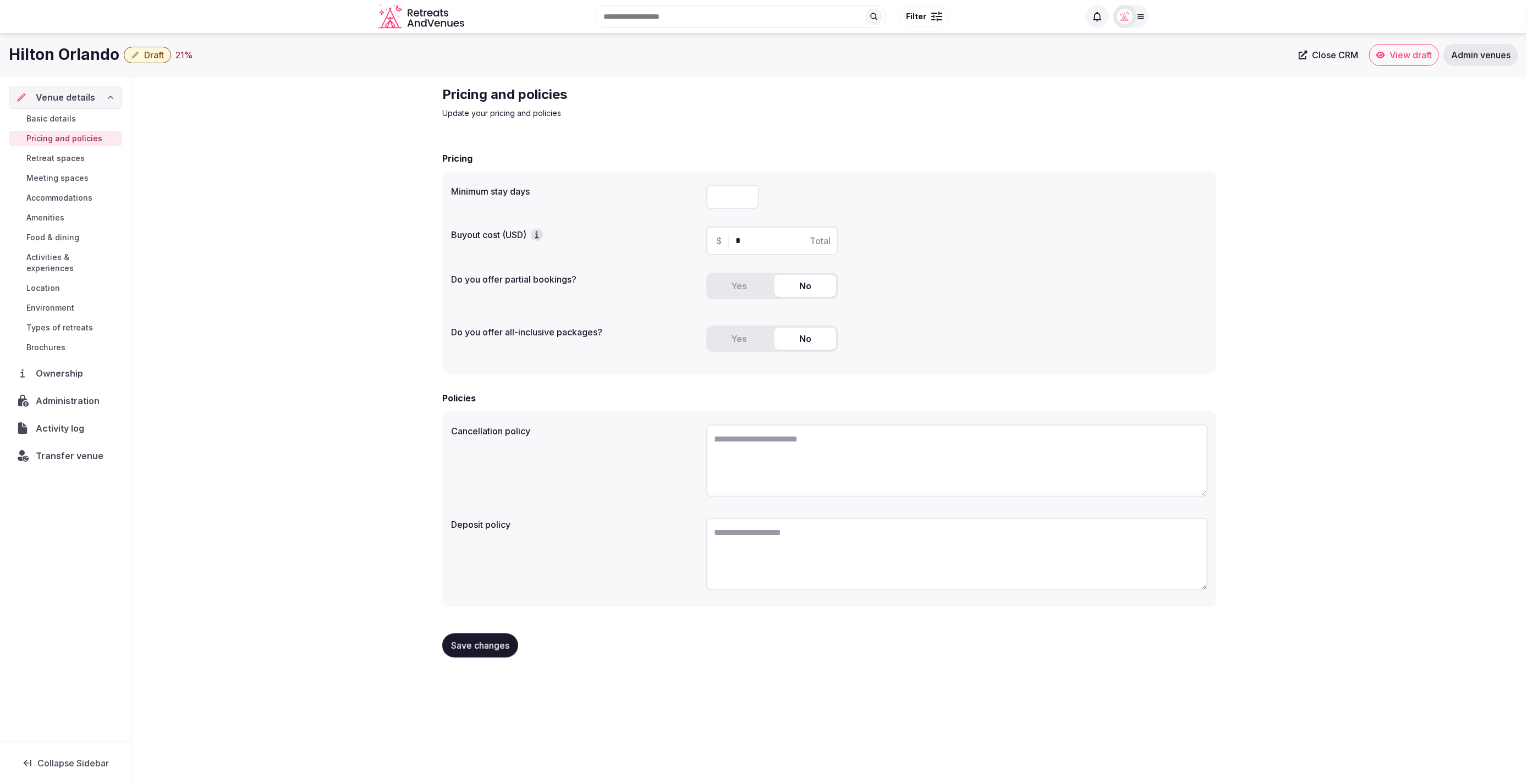
click at [227, 173] on div "Pricing and policies Update your pricing and policies Pricing Minimum stay days…" at bounding box center [829, 376] width 1395 height 598
click at [39, 155] on span "Retreat spaces" at bounding box center [56, 158] width 58 height 11
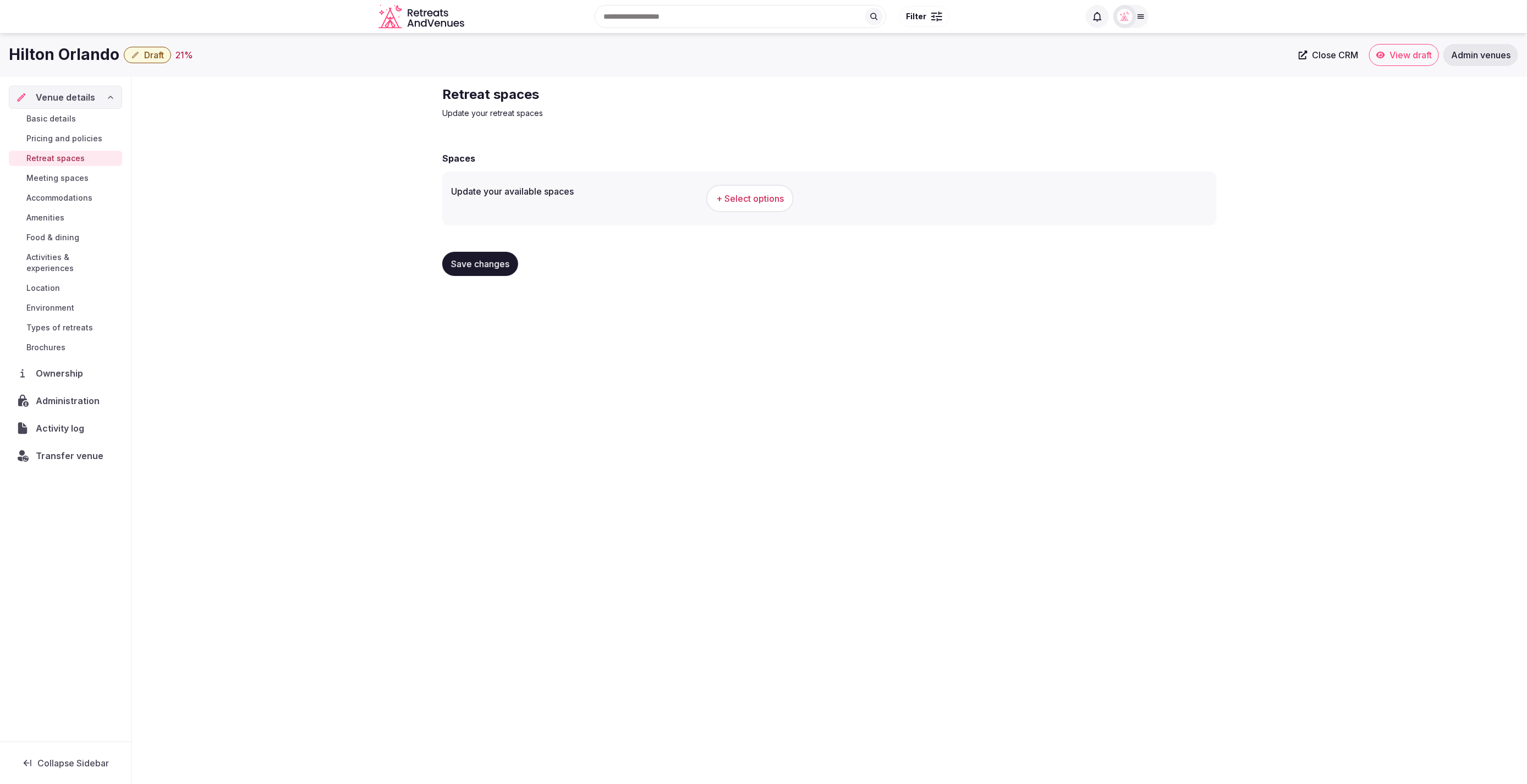
click at [61, 179] on span "Meeting spaces" at bounding box center [58, 178] width 62 height 11
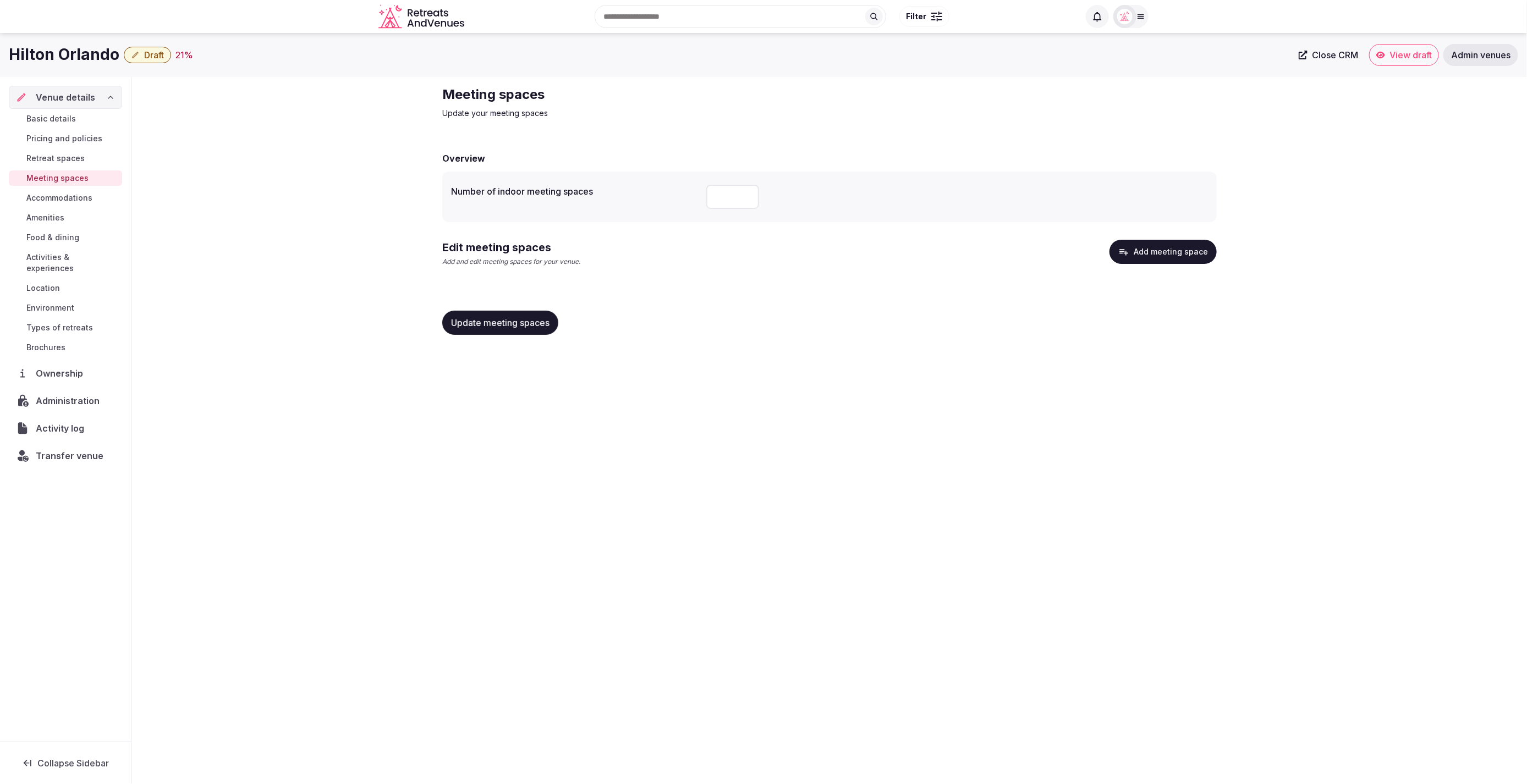
click at [308, 235] on div "Meeting spaces Update your meeting spaces Overview Number of indoor meeting spa…" at bounding box center [829, 215] width 1395 height 276
click at [71, 137] on span "Pricing and policies" at bounding box center [64, 138] width 76 height 11
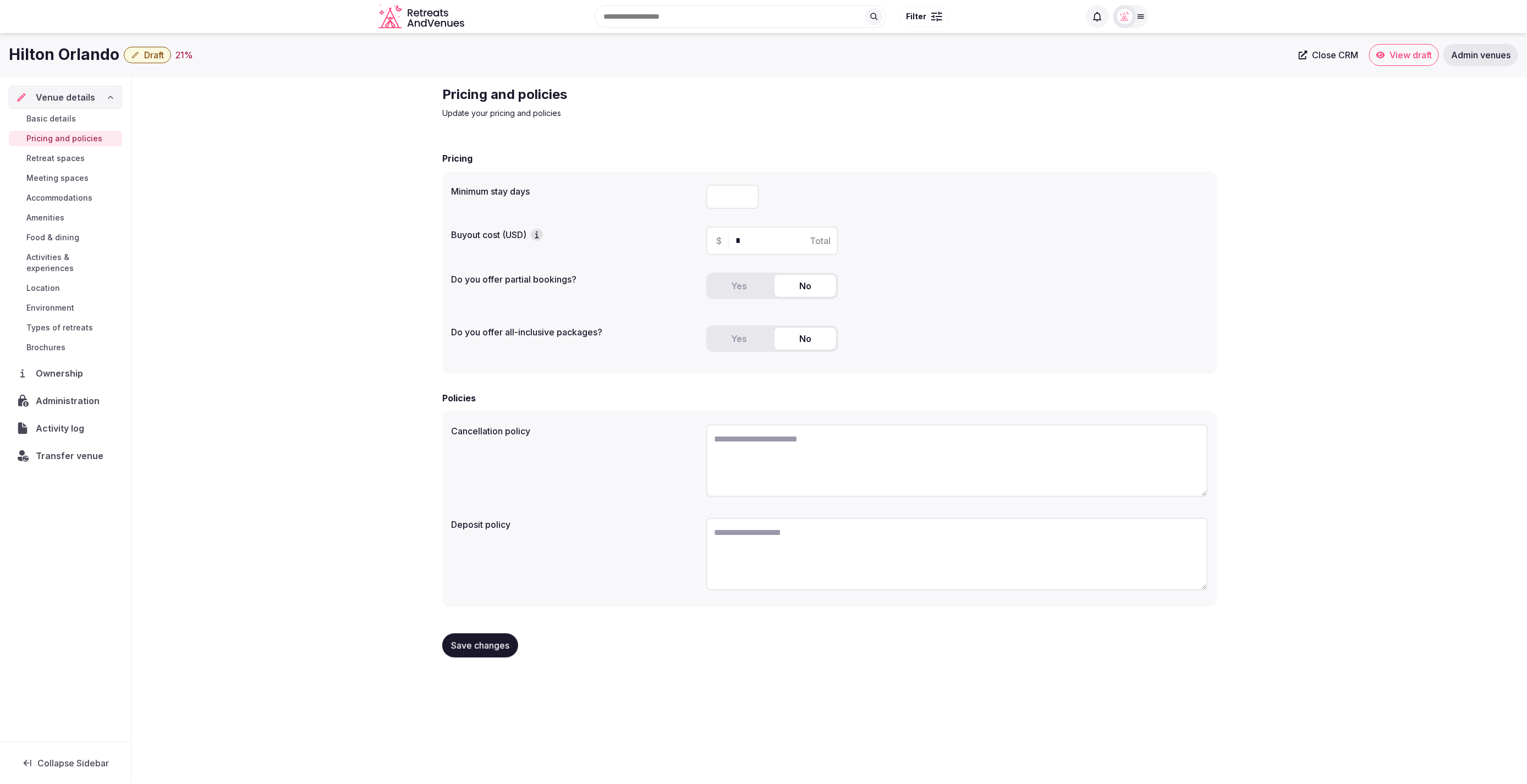
click at [734, 194] on input "number" at bounding box center [732, 197] width 53 height 24
type input "*"
click at [914, 217] on div "Minimum stay days * Buyout cost (USD) $ * Total Do you offer partial bookings? …" at bounding box center [829, 273] width 775 height 203
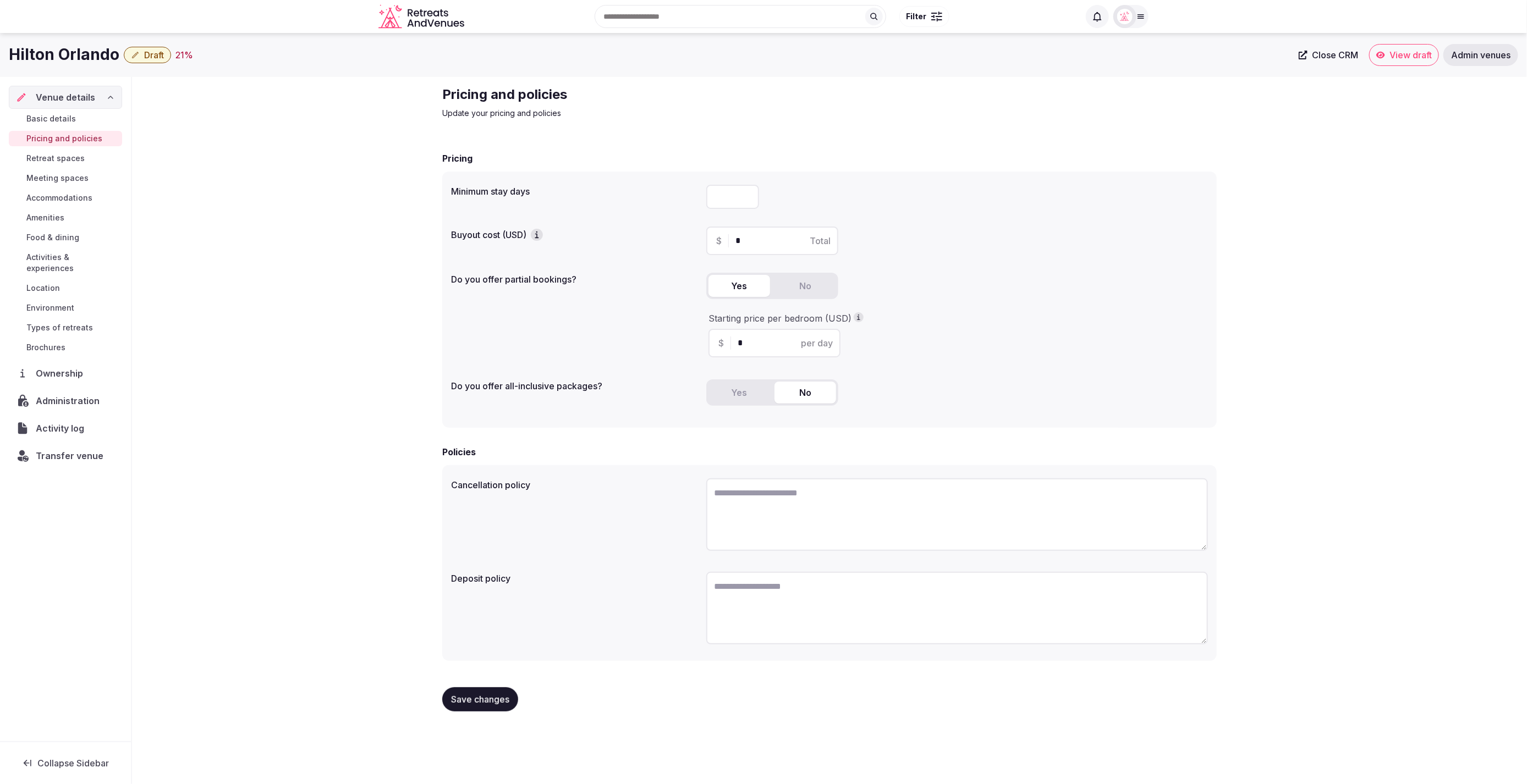
click at [753, 291] on button "Yes" at bounding box center [739, 286] width 62 height 22
click at [761, 339] on input "*" at bounding box center [784, 343] width 93 height 13
type input "***"
click at [963, 358] on div "Starting price per bedroom (USD) $ *** per day" at bounding box center [956, 335] width 501 height 54
click at [477, 698] on span "Save changes" at bounding box center [480, 699] width 58 height 11
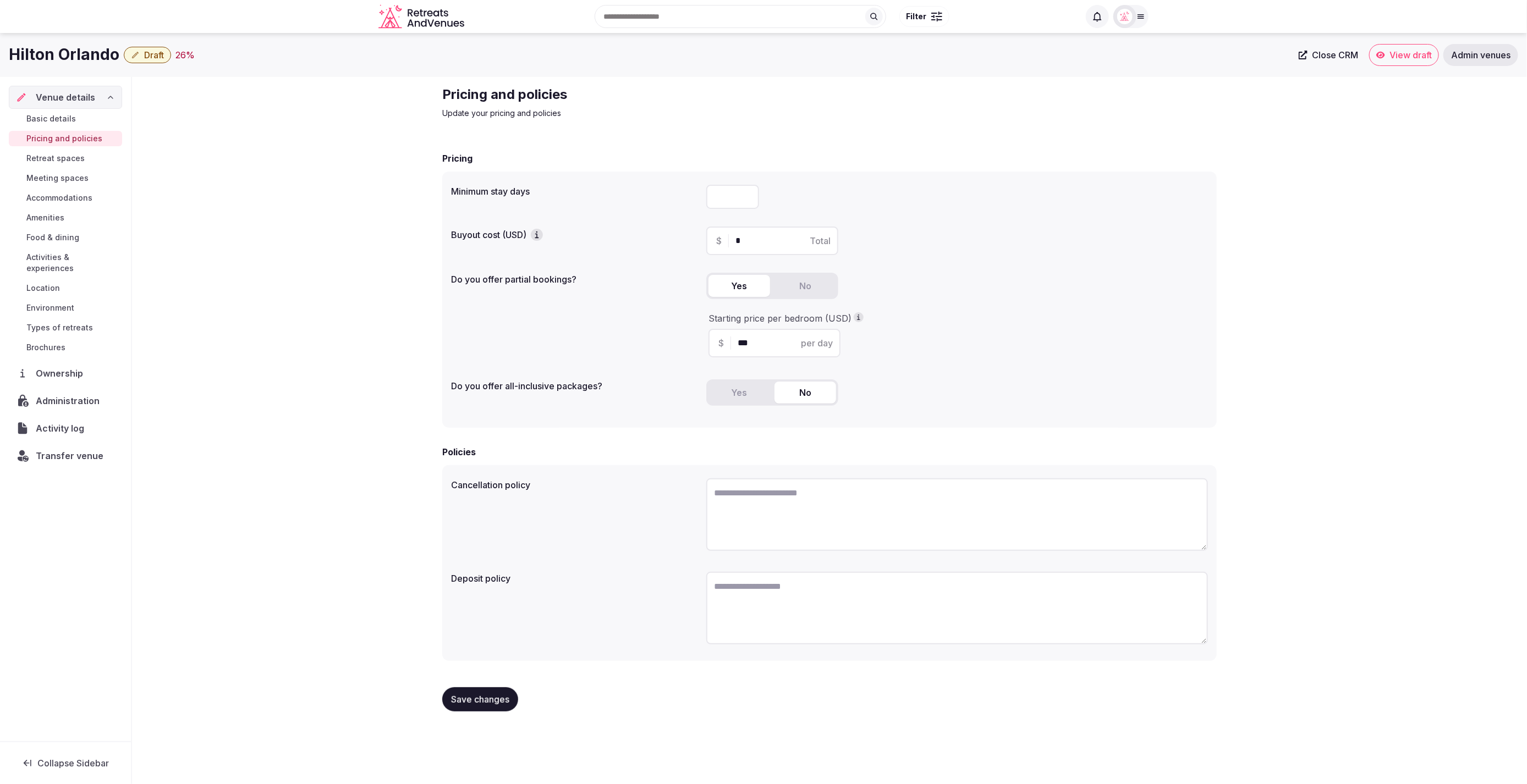
click at [66, 256] on span "Activities & experiences" at bounding box center [72, 262] width 92 height 22
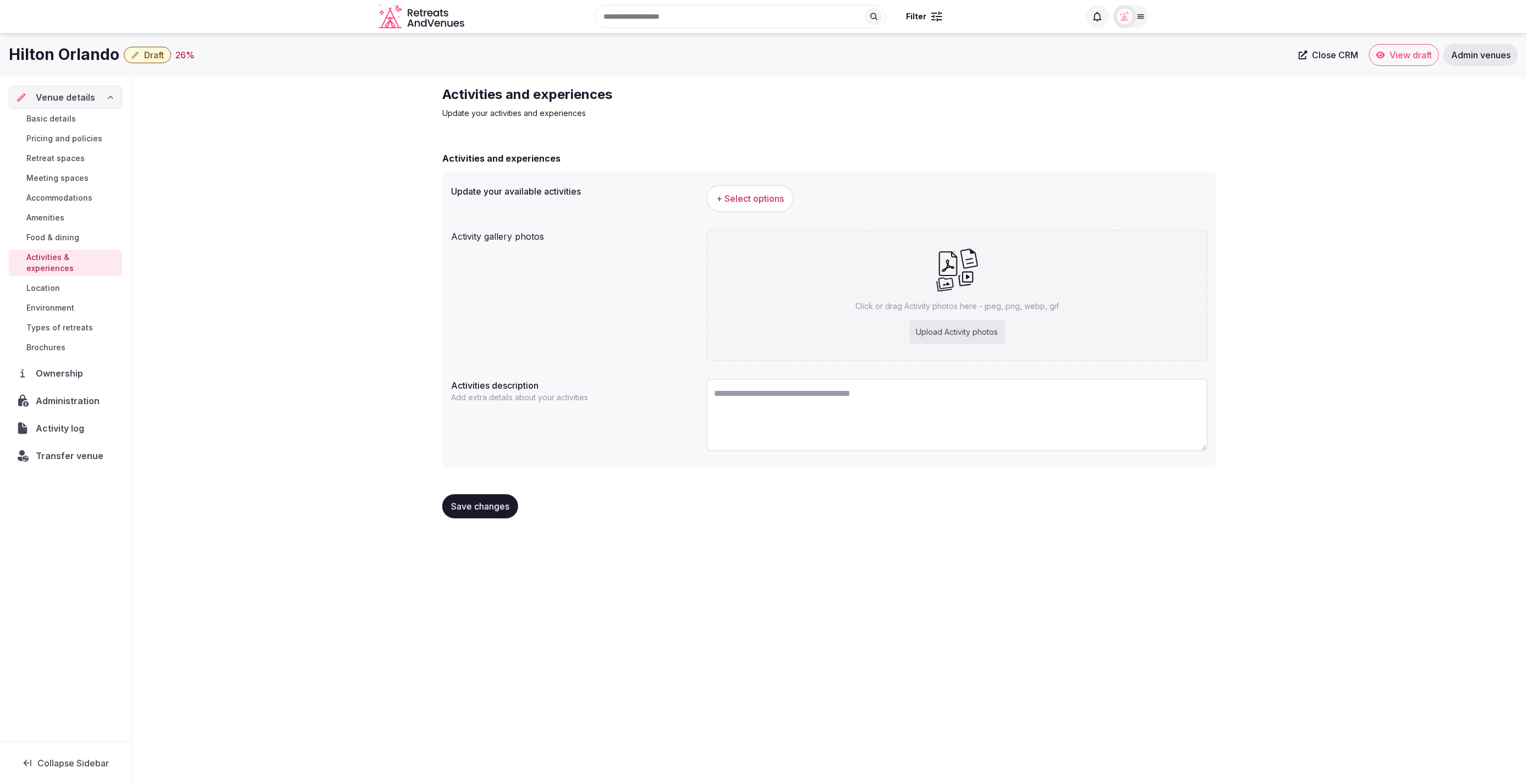
click at [867, 416] on textarea at bounding box center [956, 415] width 501 height 72
paste textarea "**********"
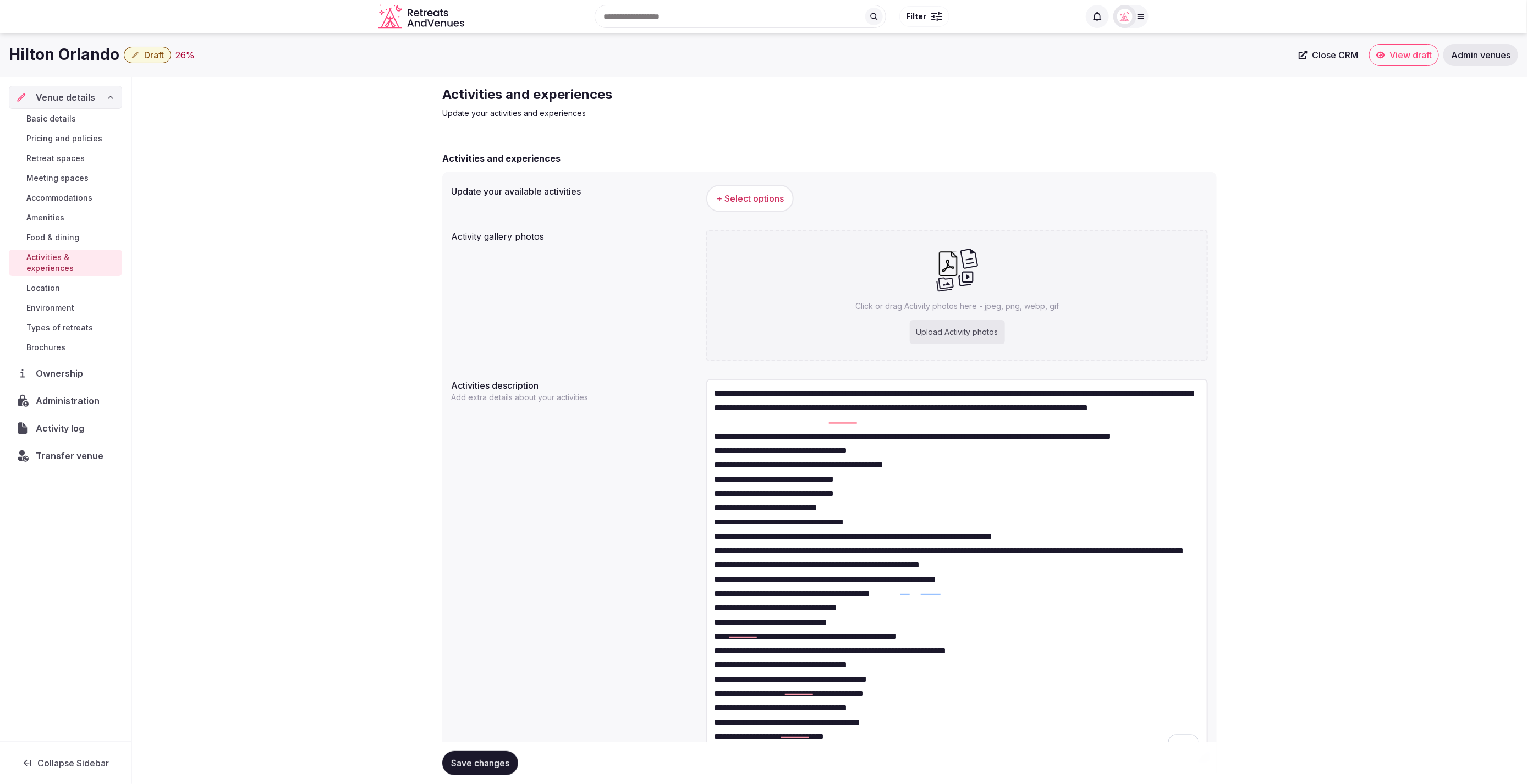
drag, startPoint x: 1211, startPoint y: 489, endPoint x: 1204, endPoint y: 731, distance: 242.1
click at [1228, 750] on div "Activities and experiences Update your activities and experiences Activities an…" at bounding box center [829, 461] width 1395 height 768
click at [808, 431] on textarea "To enrich screen reader interactions, please activate Accessibility in Grammarl…" at bounding box center [956, 567] width 501 height 378
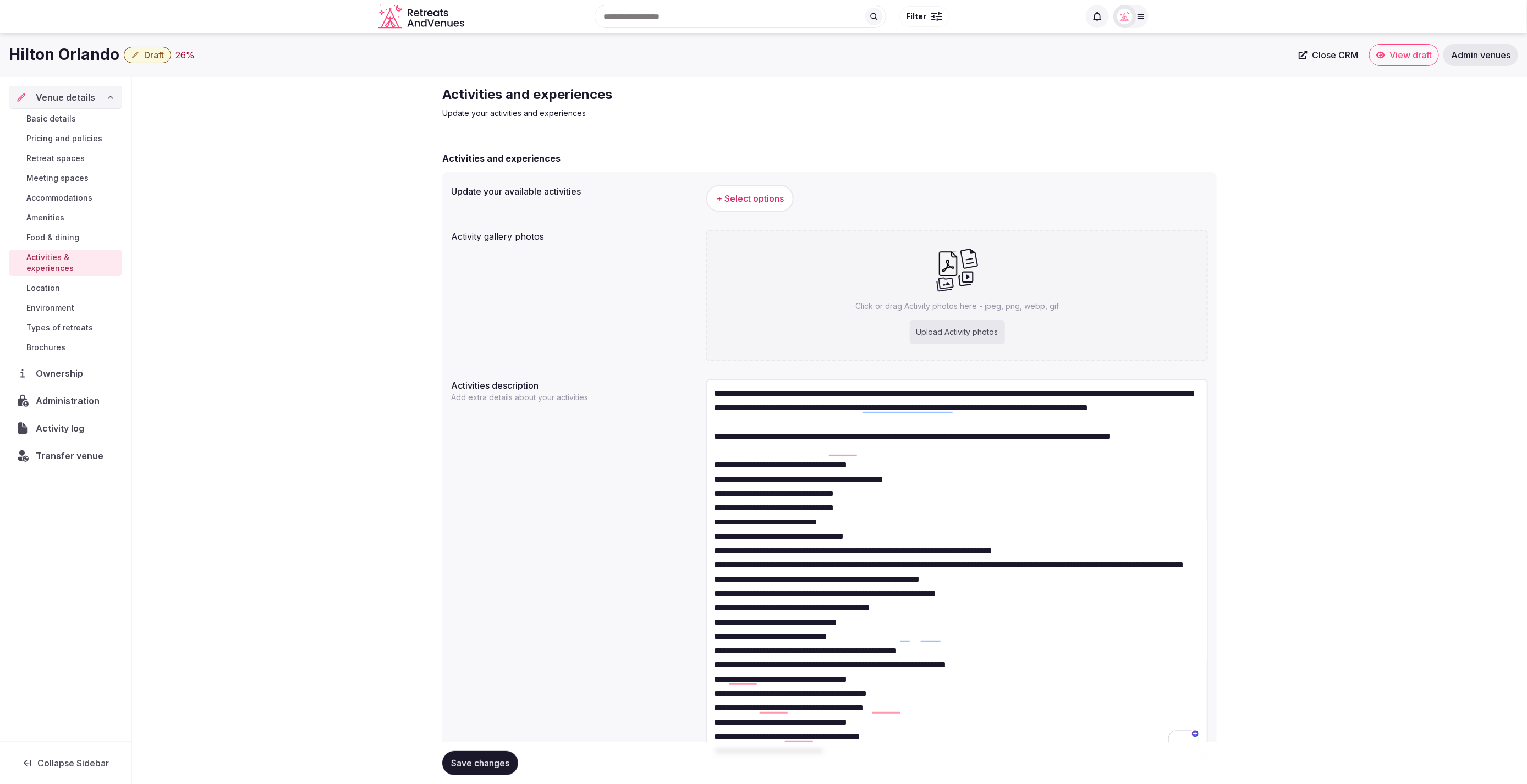
scroll to position [51, 0]
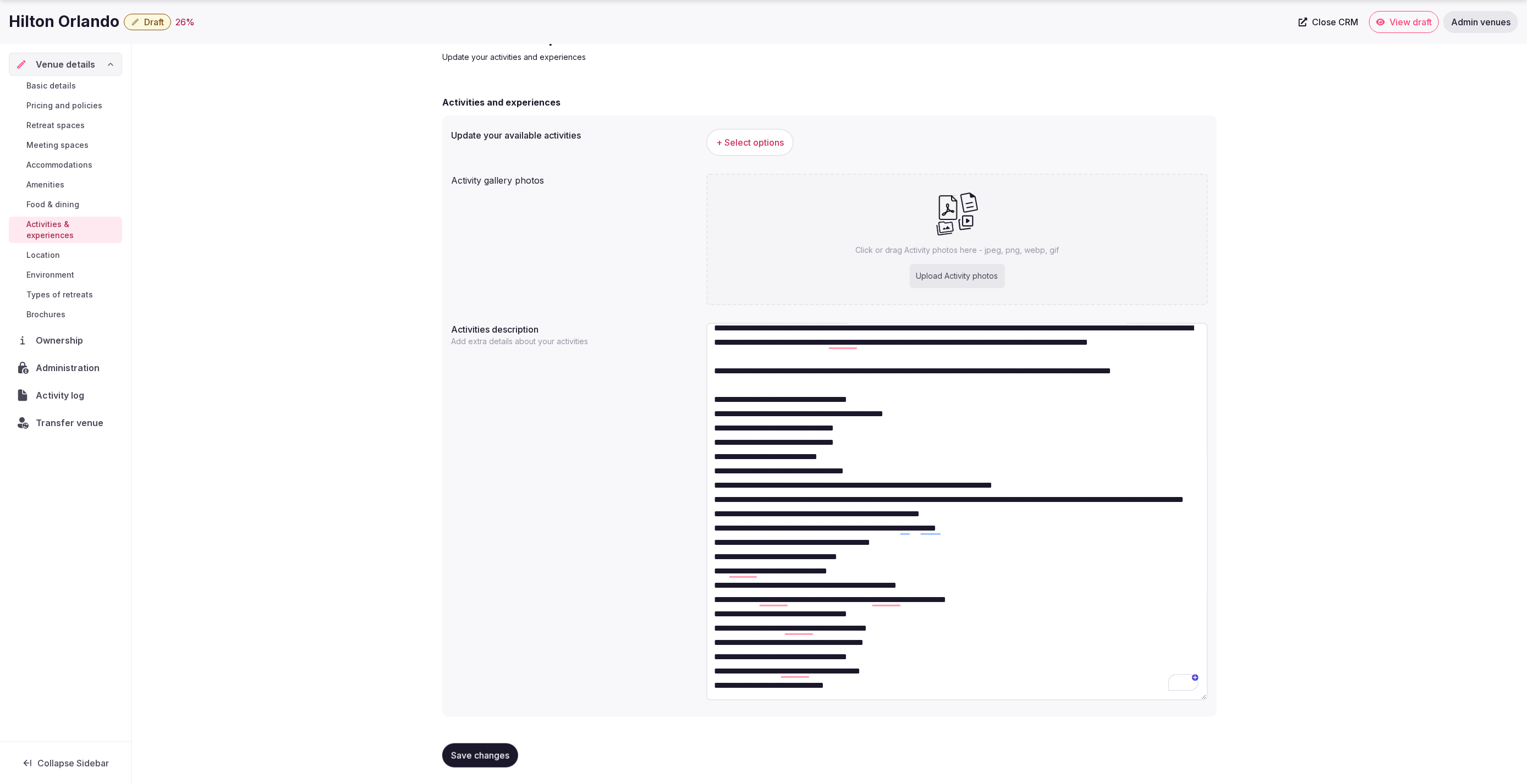
type textarea "**********"
click at [572, 471] on div "Activities description Add extra details about your activities" at bounding box center [829, 513] width 757 height 390
click at [489, 754] on span "Save changes" at bounding box center [480, 755] width 58 height 11
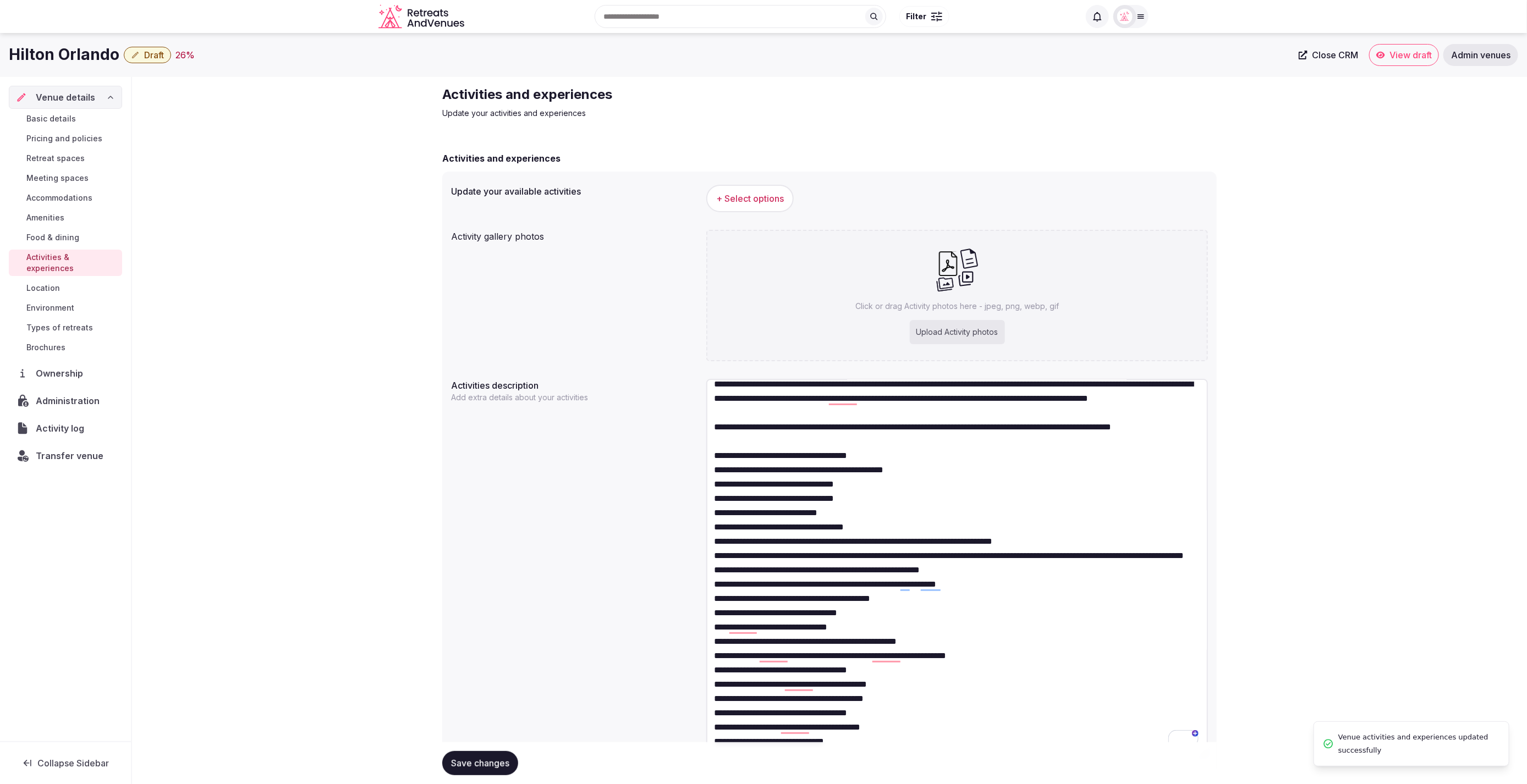
click at [480, 283] on div "Activity gallery photos Click or drag Activity photos here - jpeg, png, webp, g…" at bounding box center [829, 295] width 757 height 140
click at [54, 116] on span "Basic details" at bounding box center [51, 118] width 50 height 11
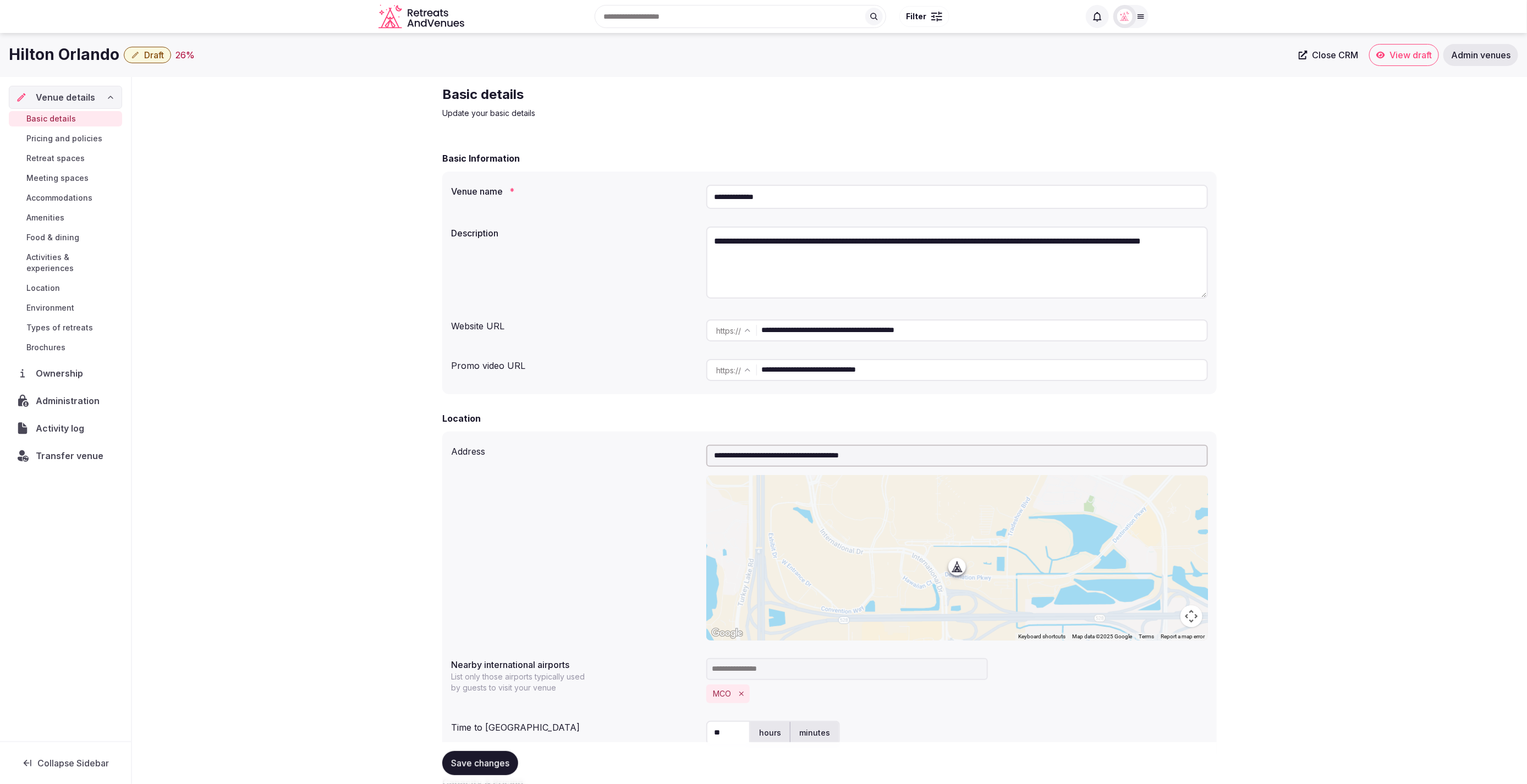
click at [1380, 395] on div "**********" at bounding box center [829, 766] width 1395 height 1379
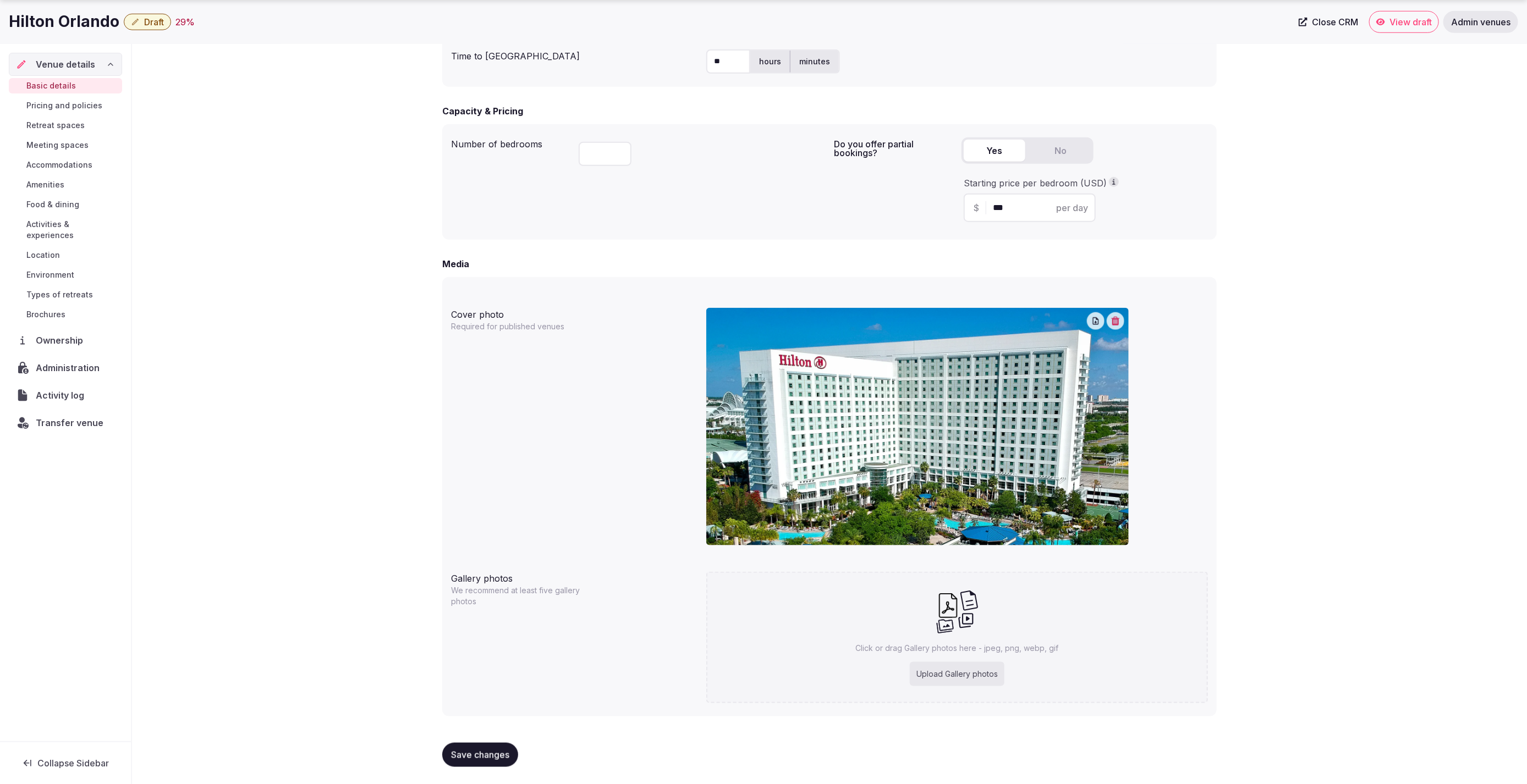
click at [967, 673] on div "Upload Gallery photos" at bounding box center [957, 674] width 95 height 24
click at [965, 670] on div "Upload Gallery photos" at bounding box center [957, 674] width 95 height 24
type input "**********"
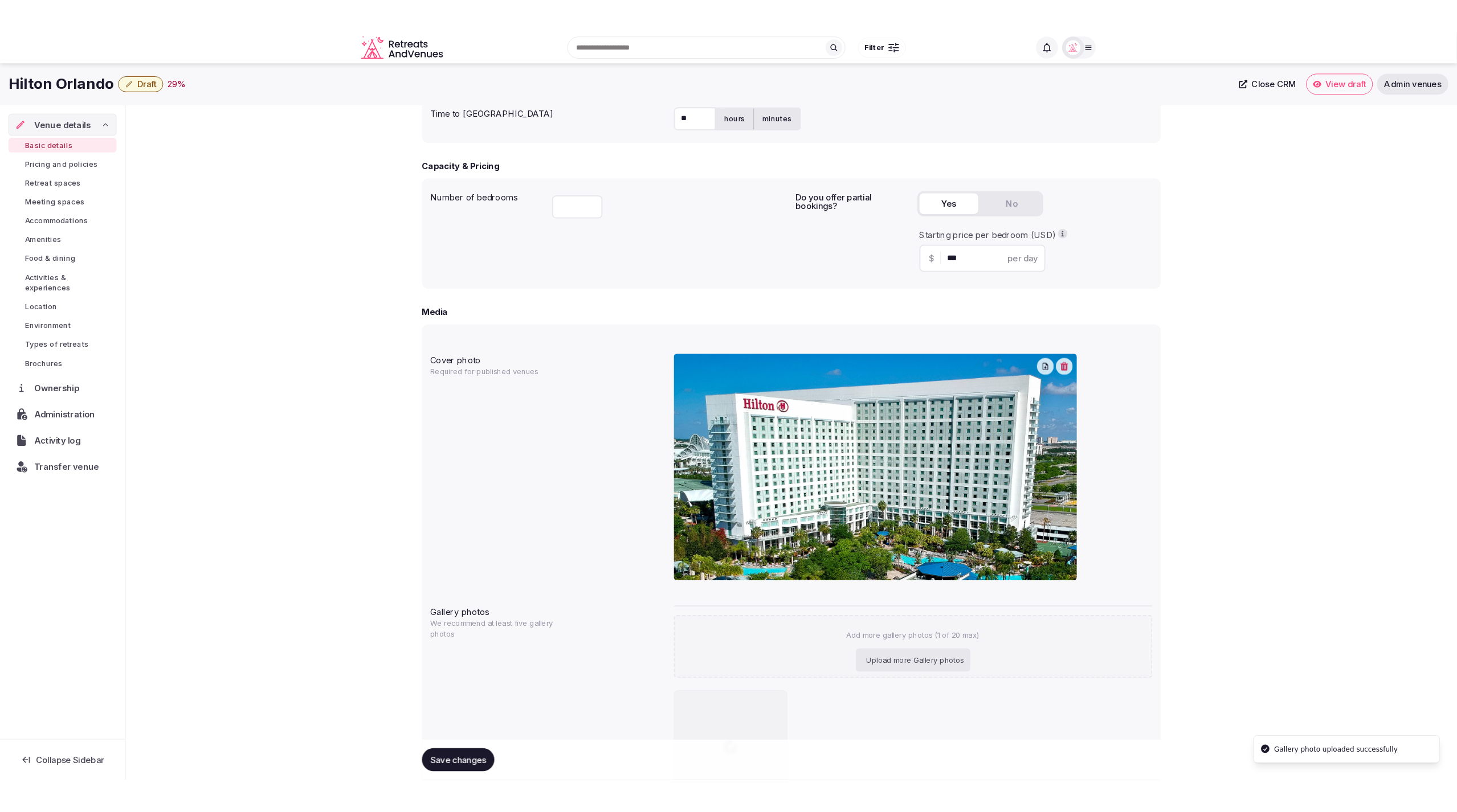
scroll to position [696, 0]
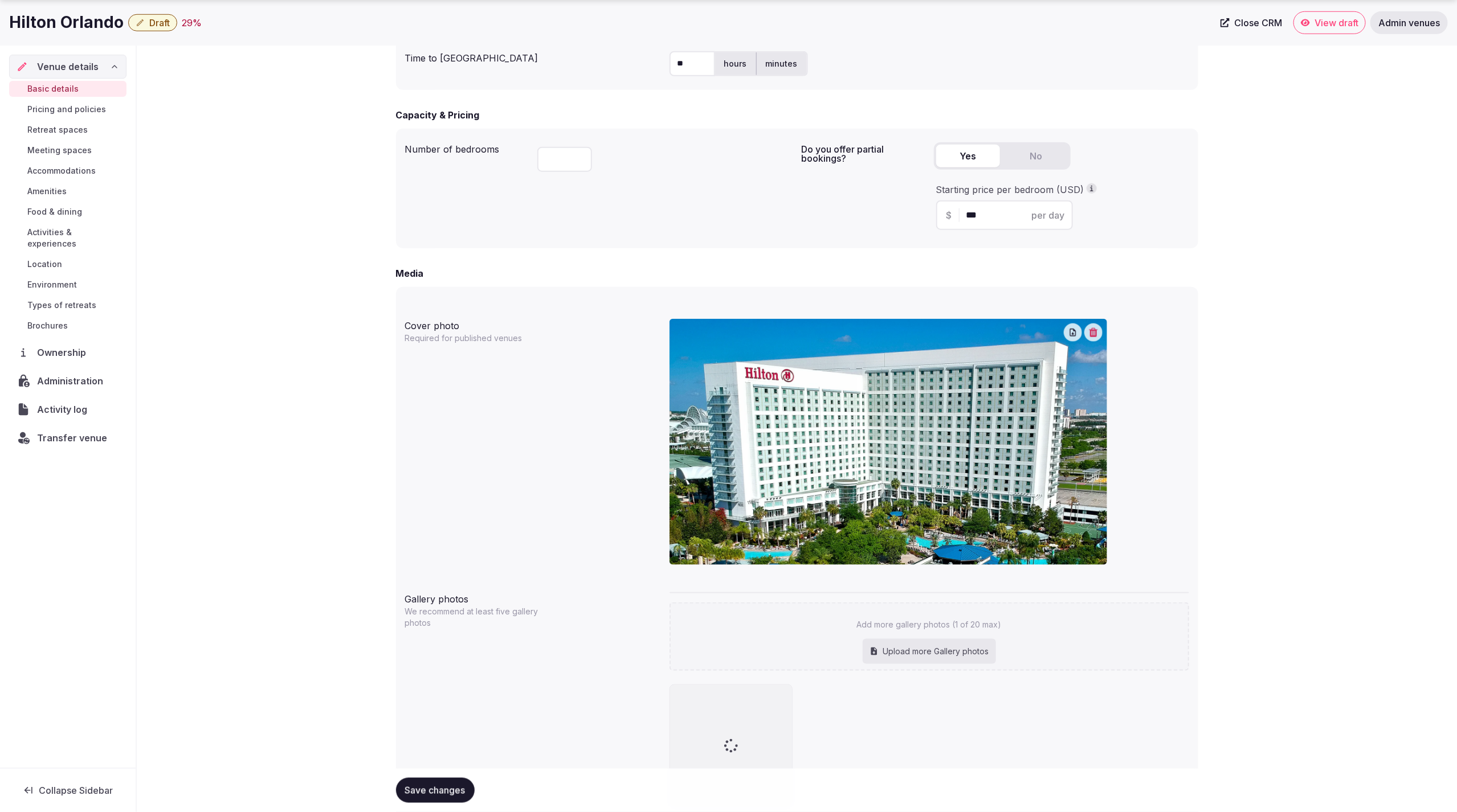
click at [566, 367] on div "Cover photo Required for published venues" at bounding box center [797, 447] width 784 height 265
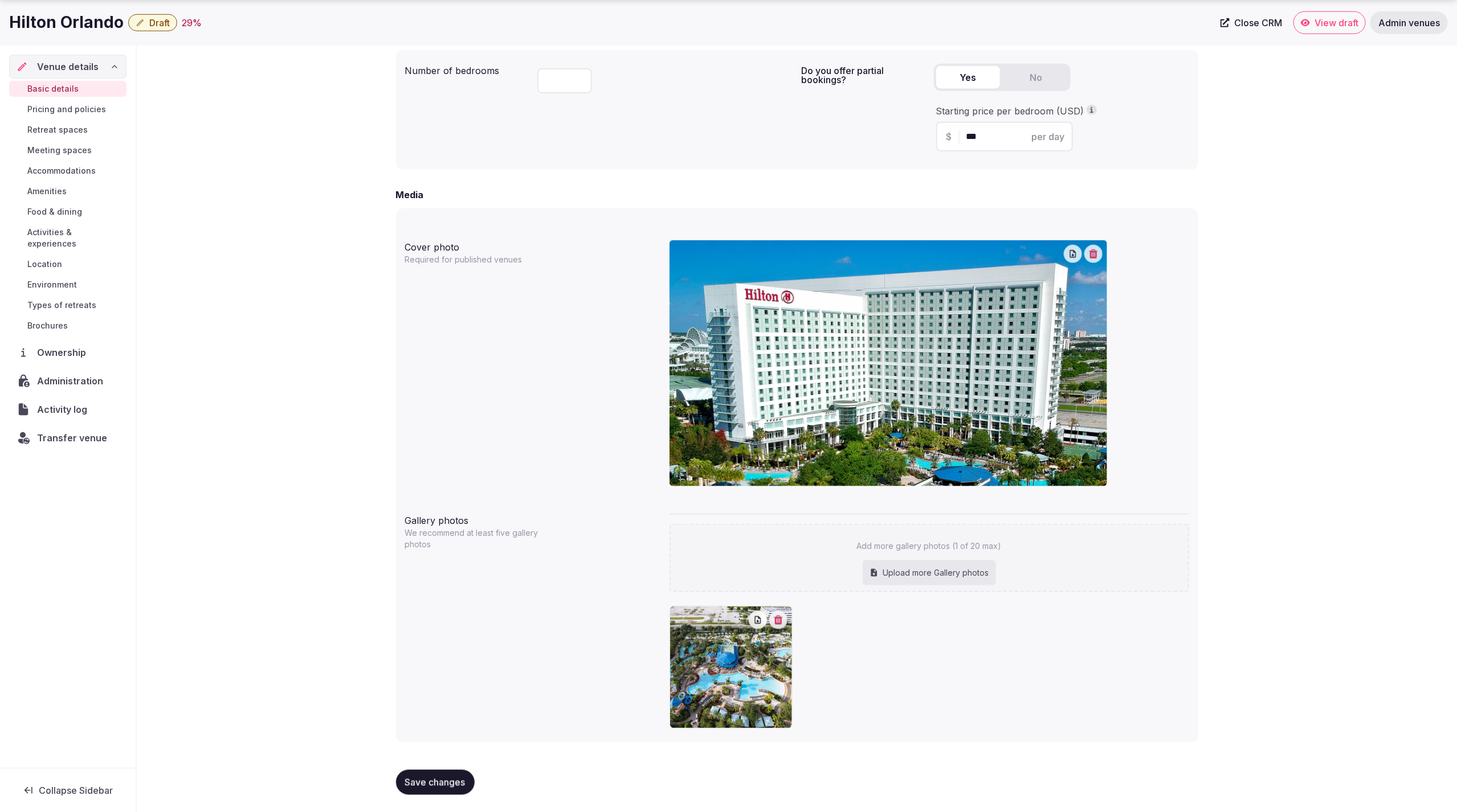
click at [930, 580] on div "Upload more Gallery photos" at bounding box center [929, 573] width 134 height 25
type input "**********"
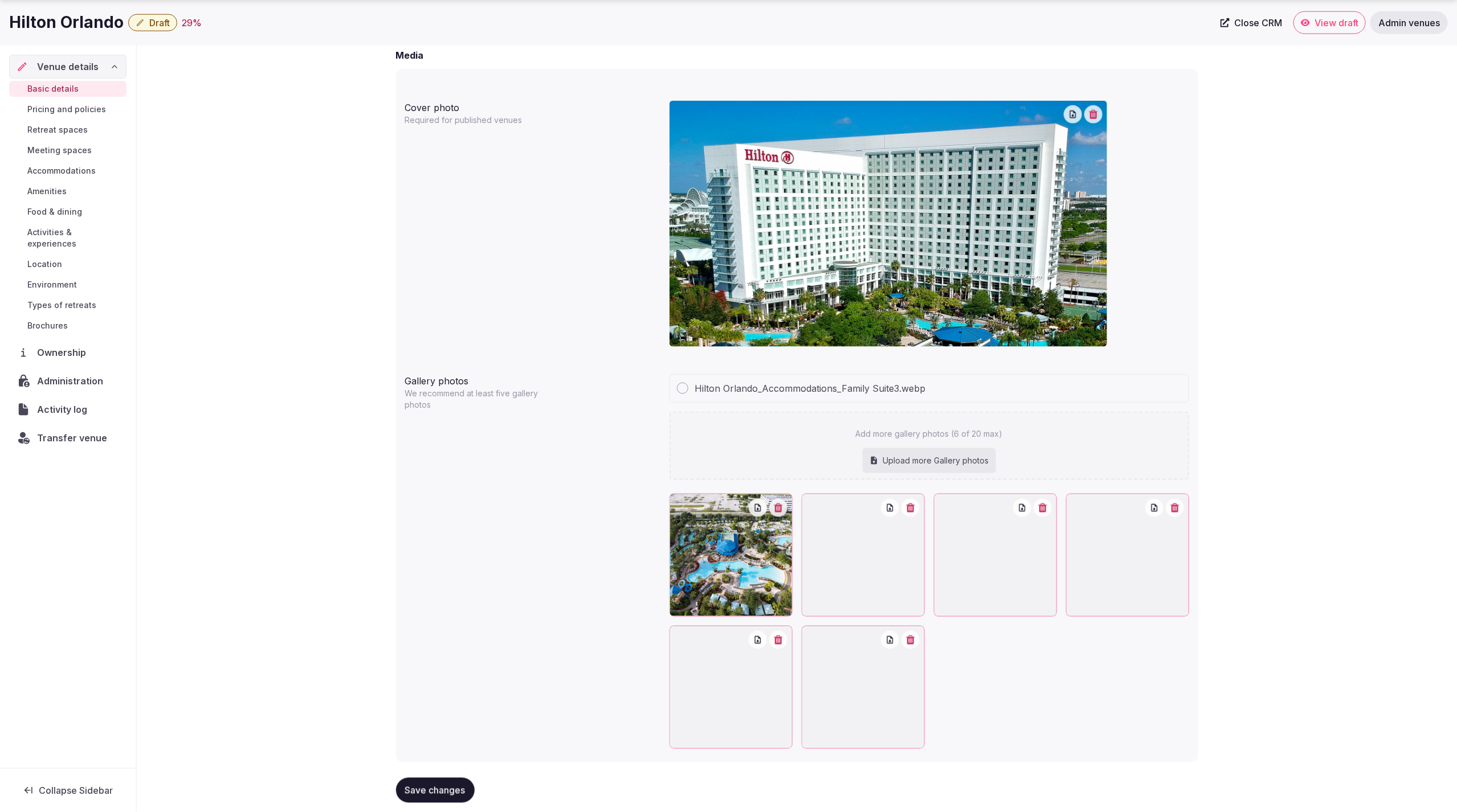
scroll to position [934, 0]
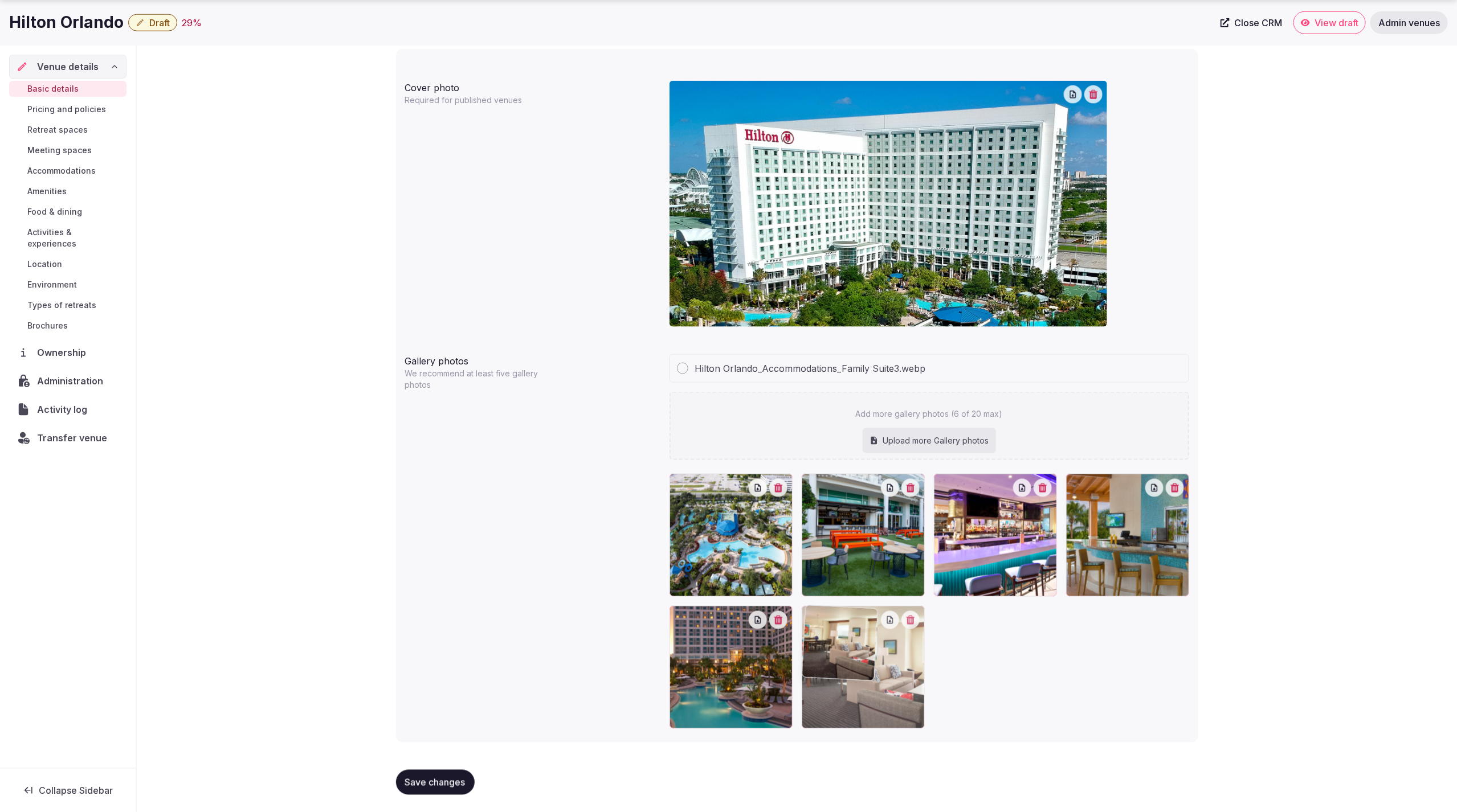
drag, startPoint x: 862, startPoint y: 557, endPoint x: 926, endPoint y: 674, distance: 133.4
click at [926, 438] on div "Upload more Gallery photos" at bounding box center [929, 441] width 134 height 25
type input "**********"
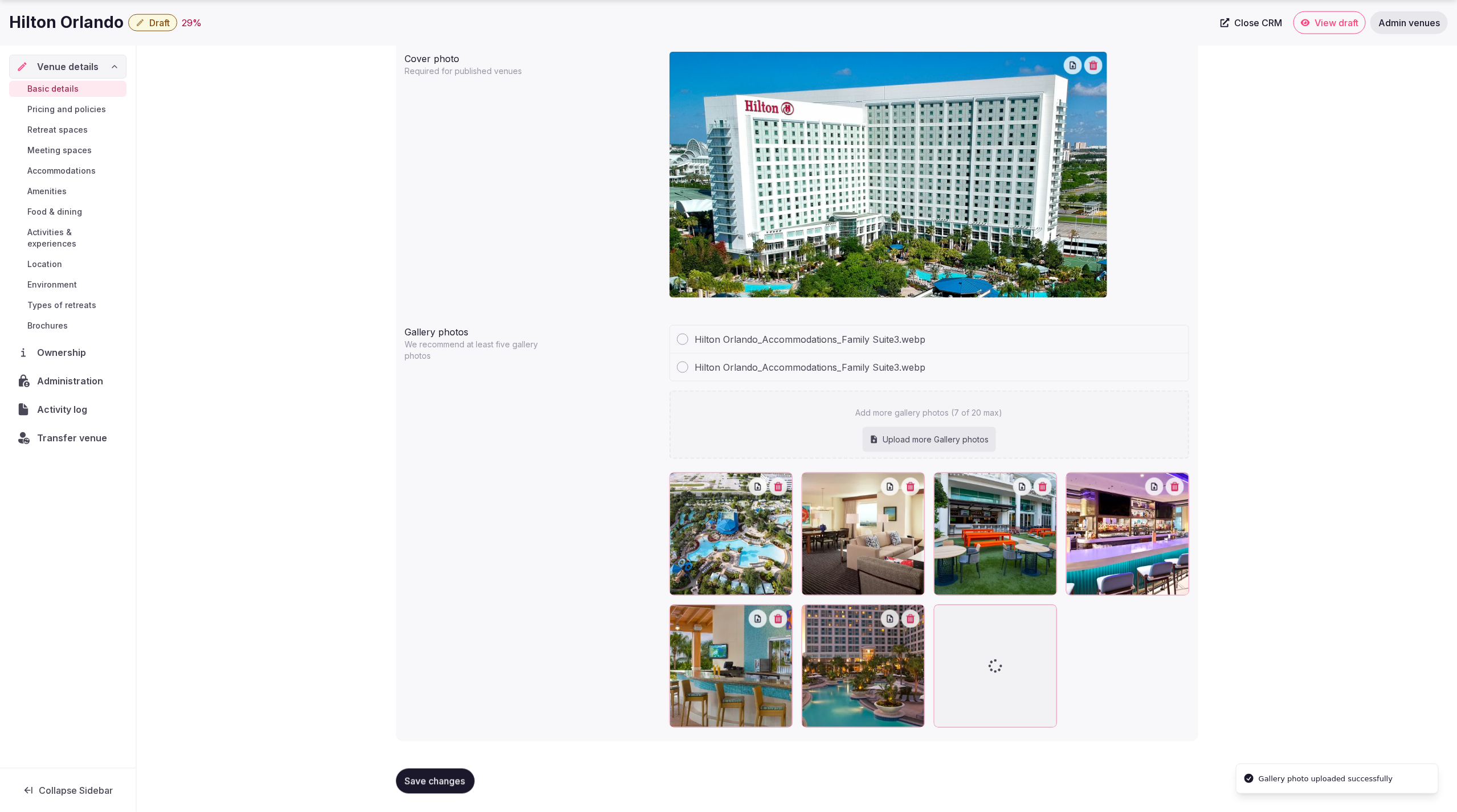
scroll to position [961, 0]
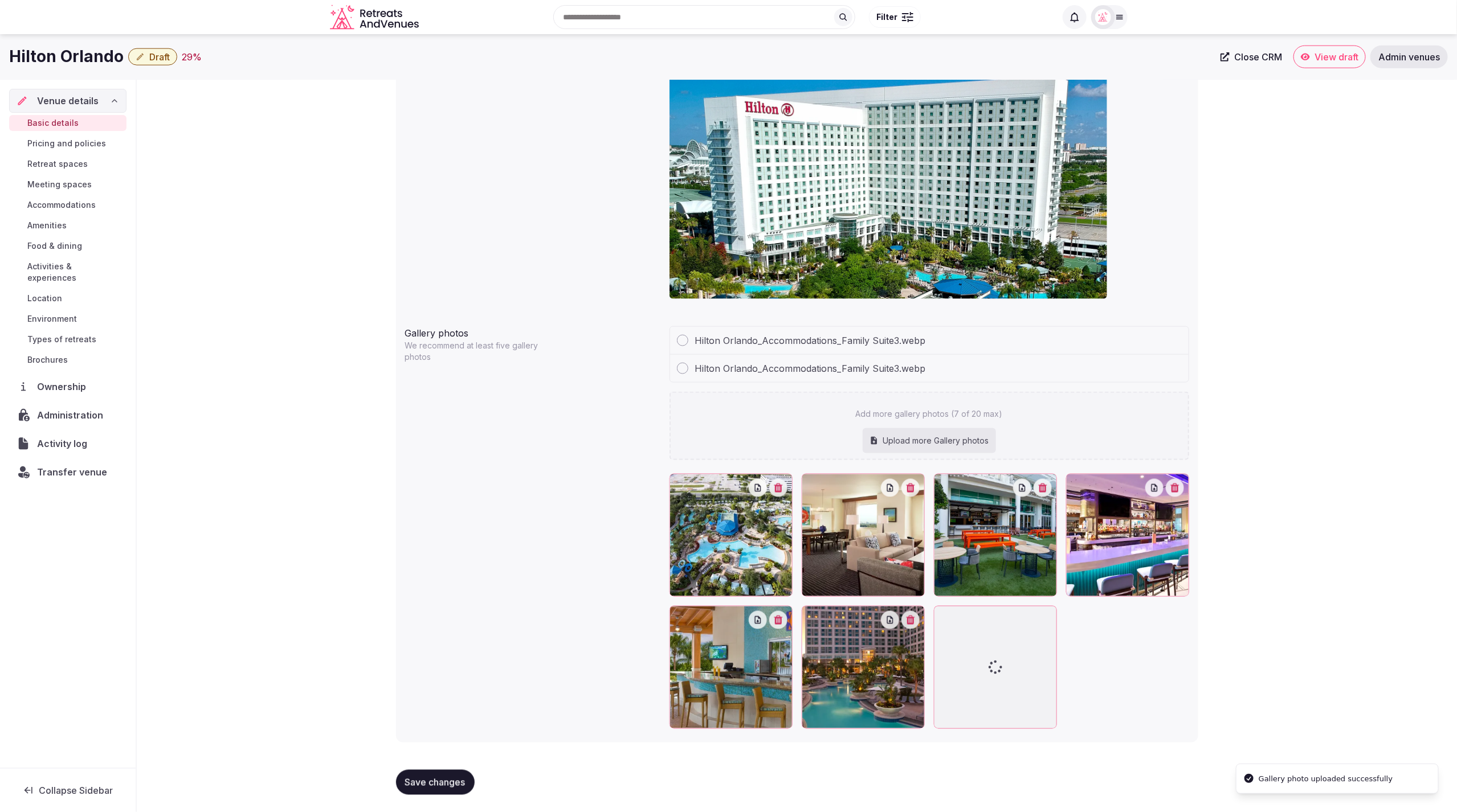
click at [433, 780] on span "Save changes" at bounding box center [435, 782] width 61 height 11
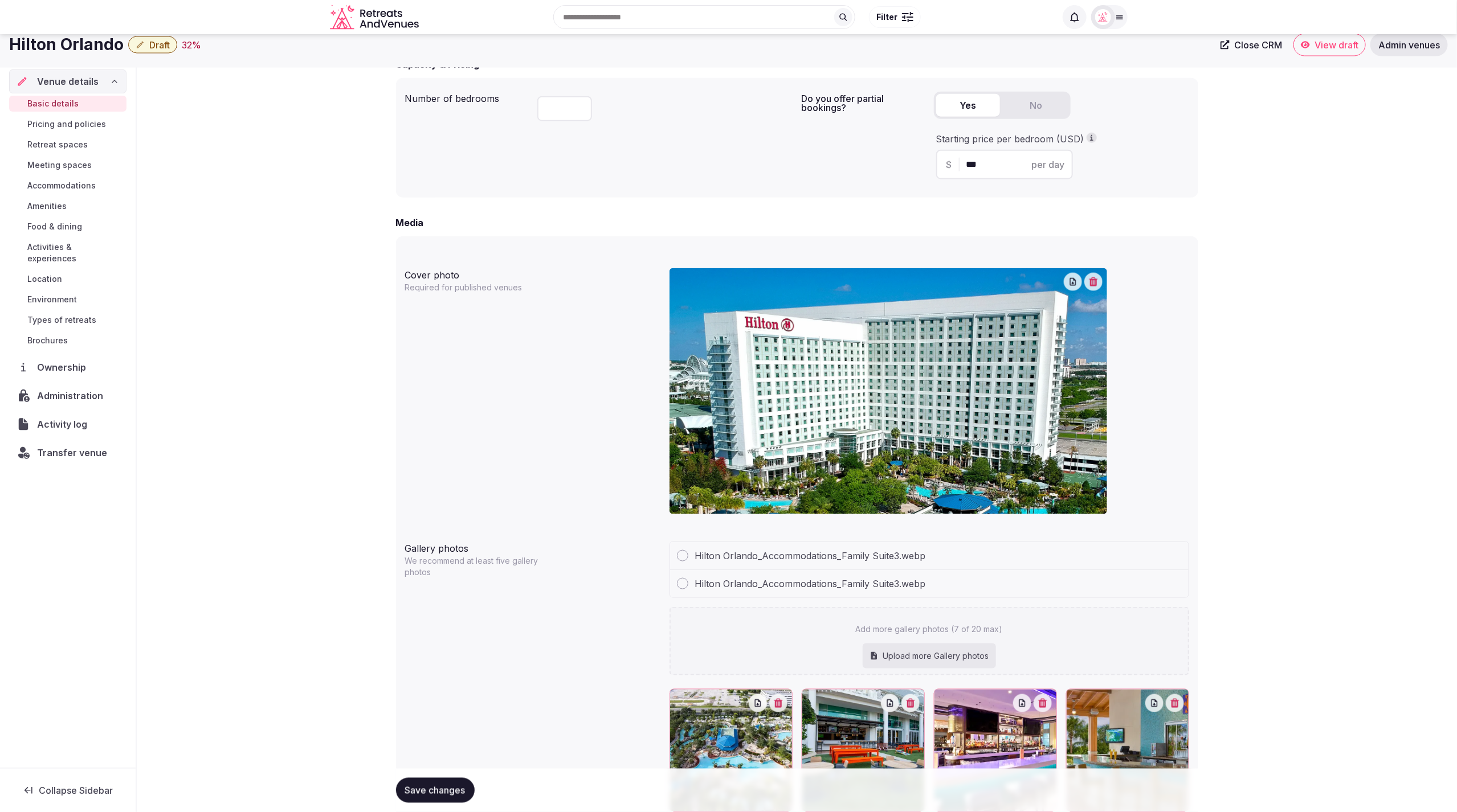
scroll to position [713, 0]
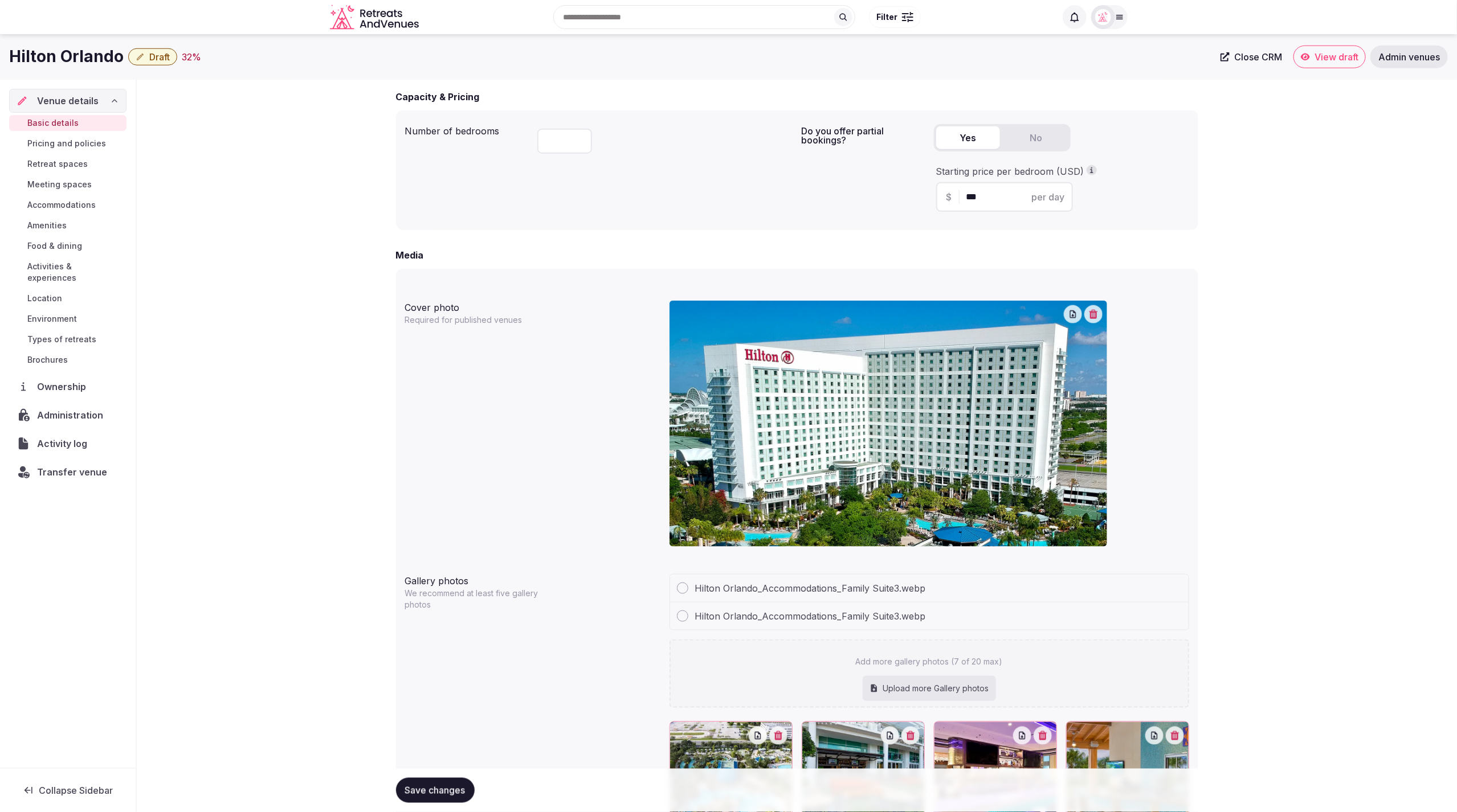
click at [684, 589] on div at bounding box center [682, 588] width 11 height 11
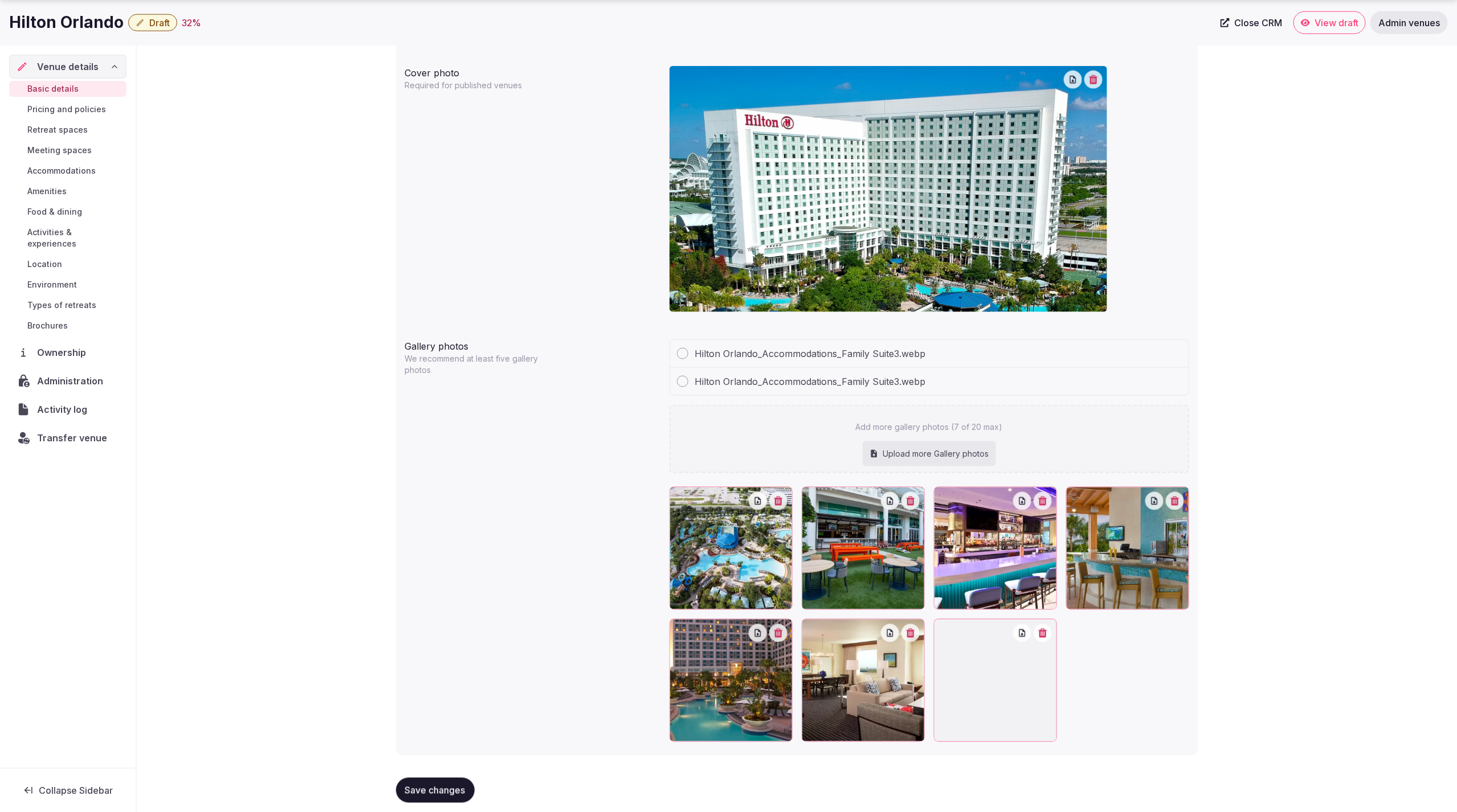
scroll to position [961, 0]
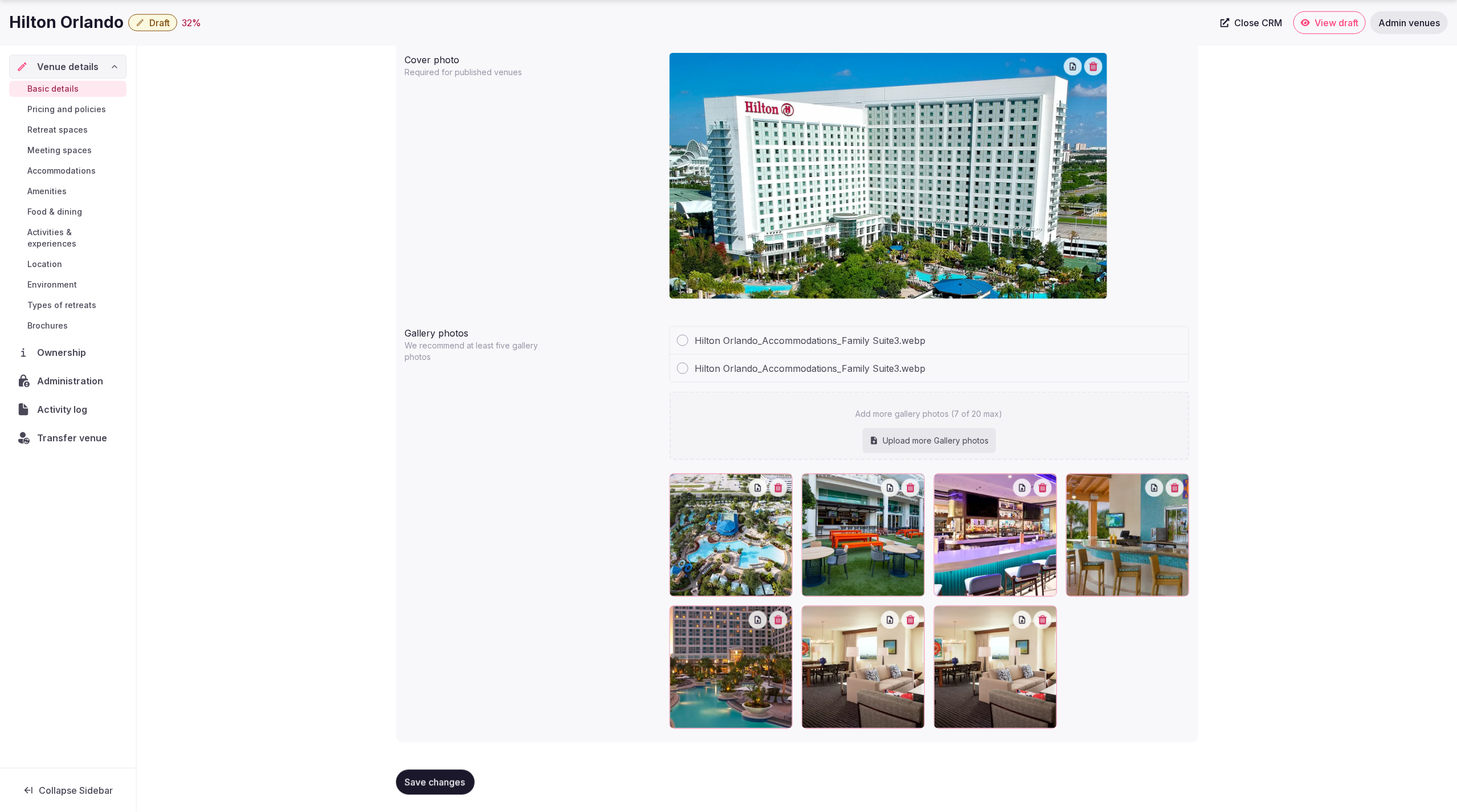
click at [1047, 618] on icon "button" at bounding box center [1042, 621] width 9 height 9
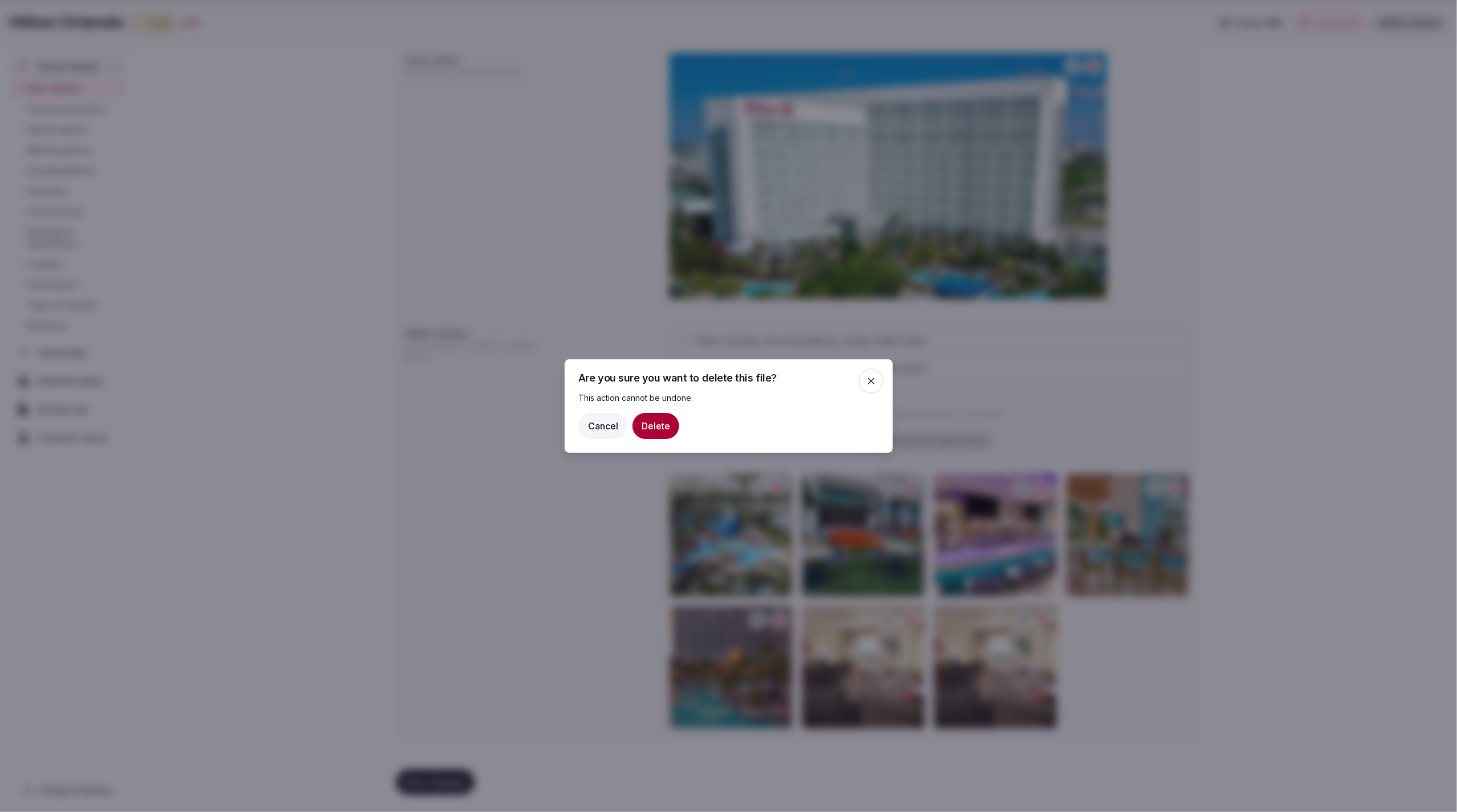
click at [658, 426] on button "Delete" at bounding box center [656, 426] width 47 height 26
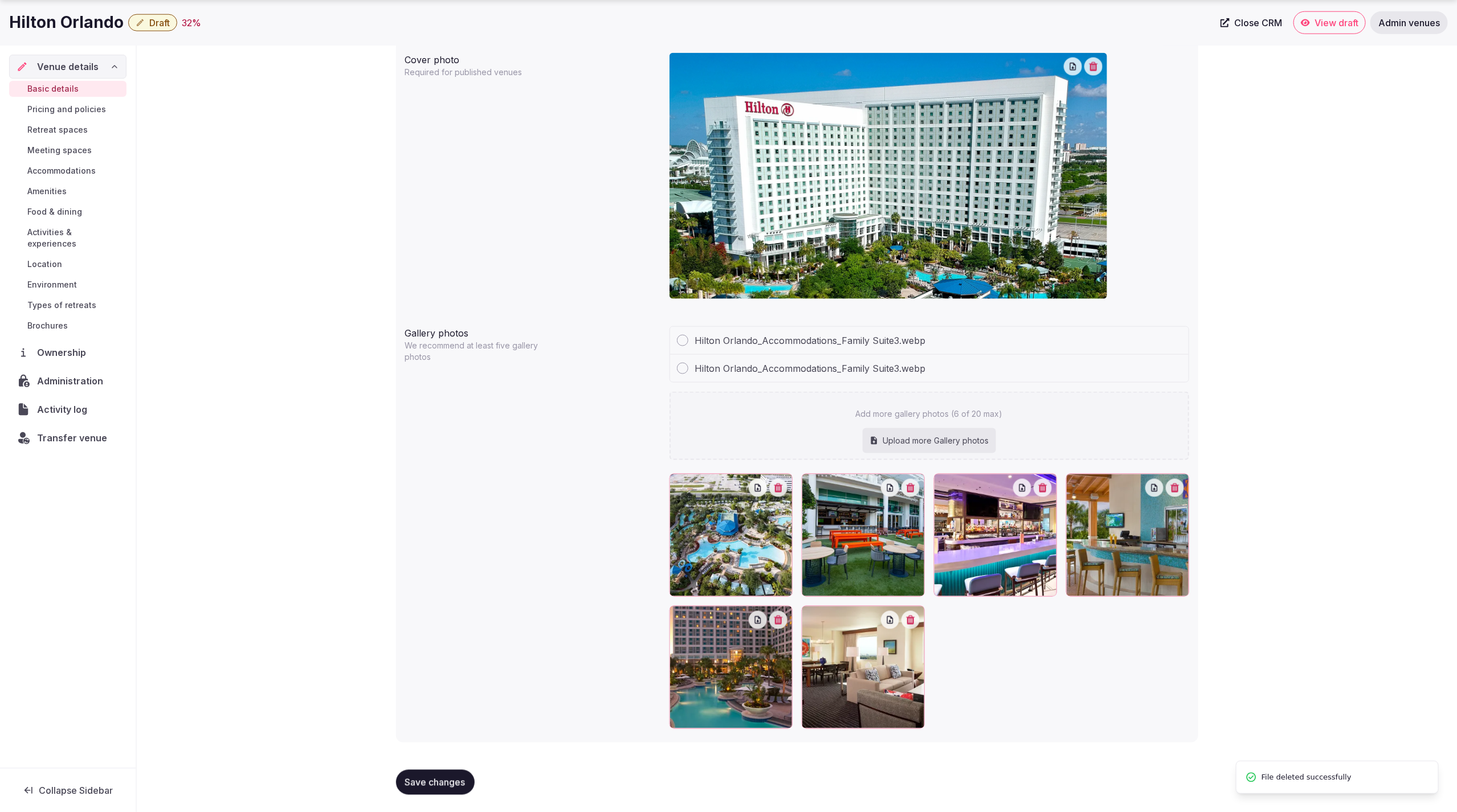
click at [434, 782] on span "Save changes" at bounding box center [435, 782] width 61 height 11
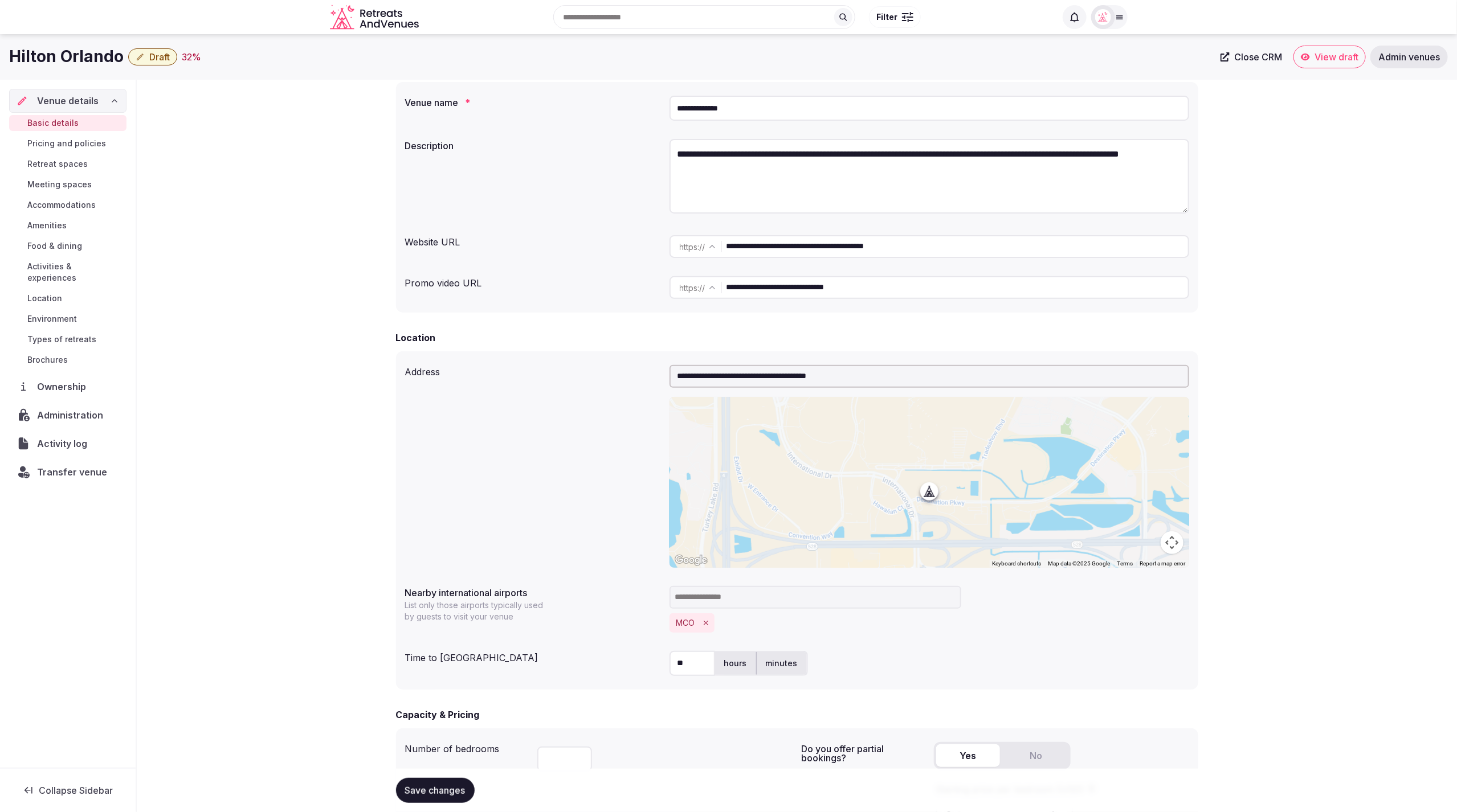
scroll to position [0, 0]
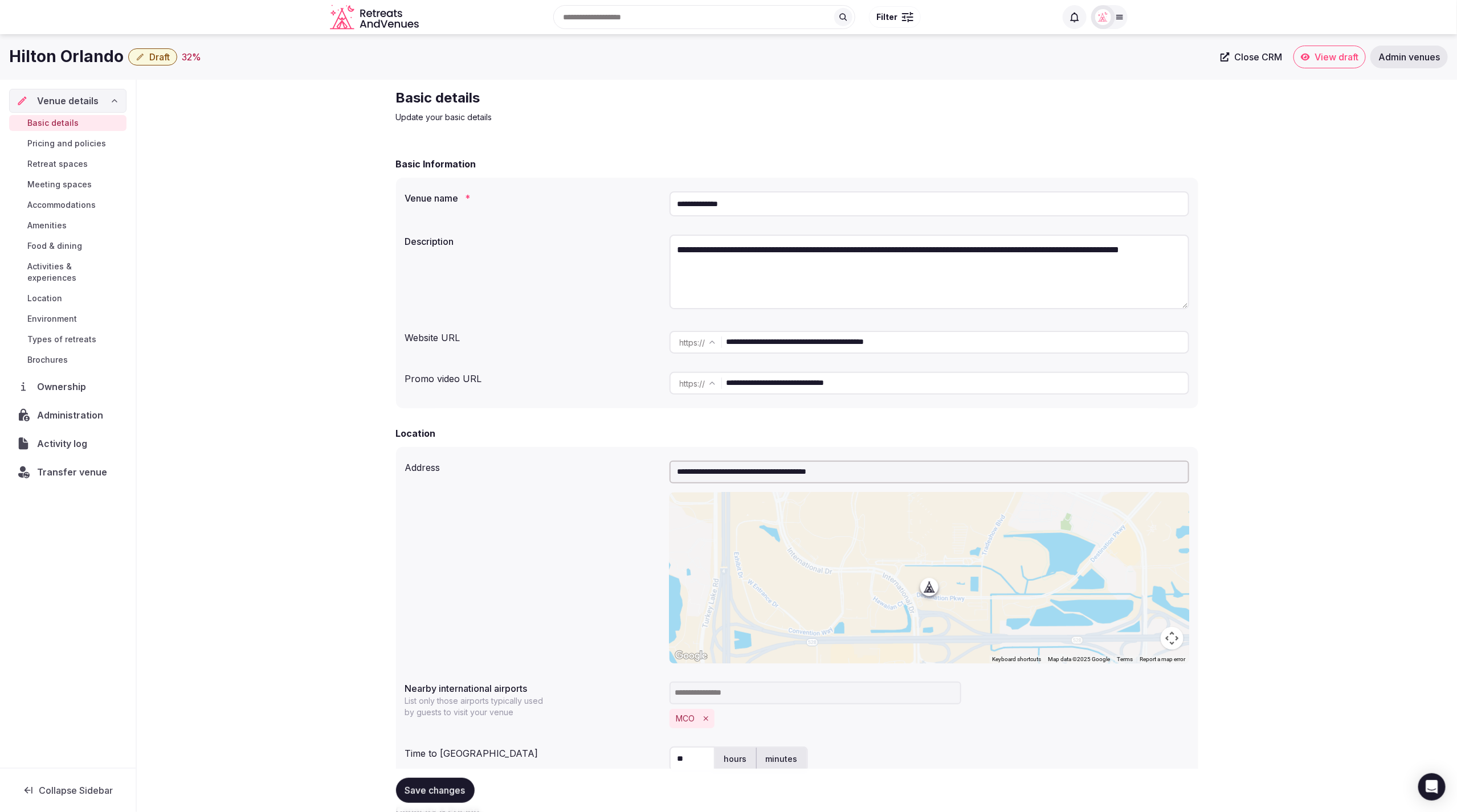
click at [151, 61] on span "Draft" at bounding box center [159, 57] width 20 height 11
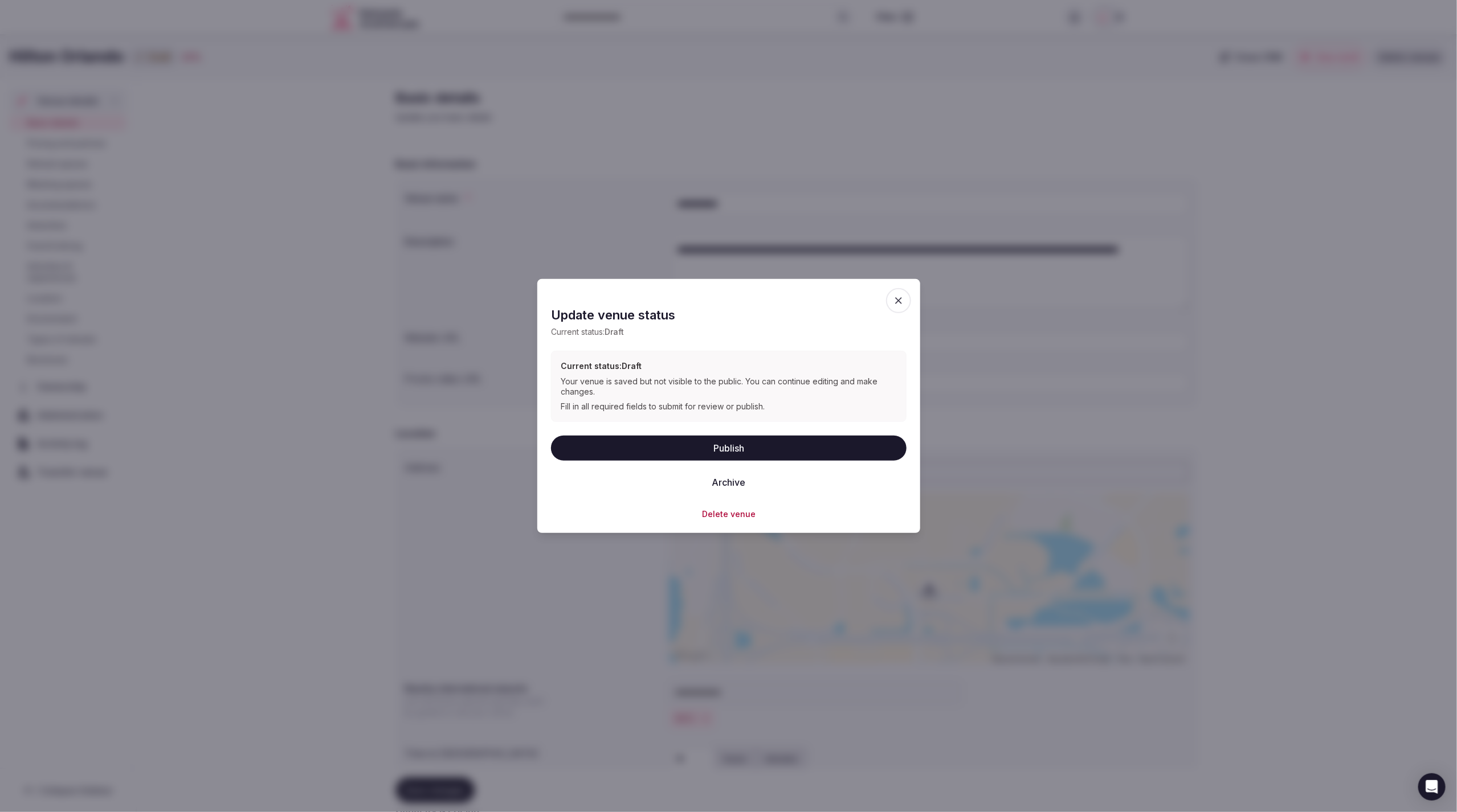
click at [699, 451] on button "Publish" at bounding box center [729, 447] width 356 height 25
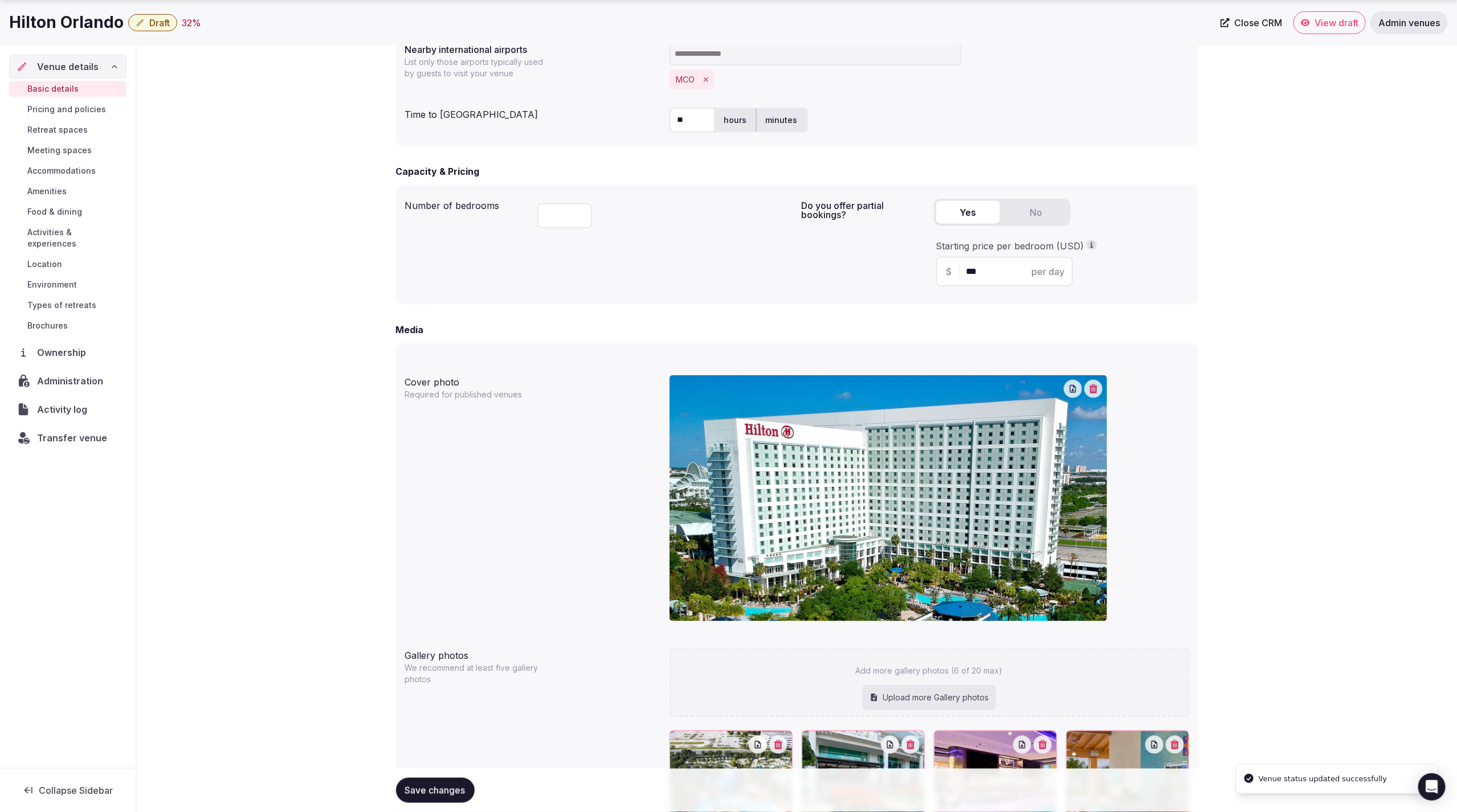
scroll to position [896, 0]
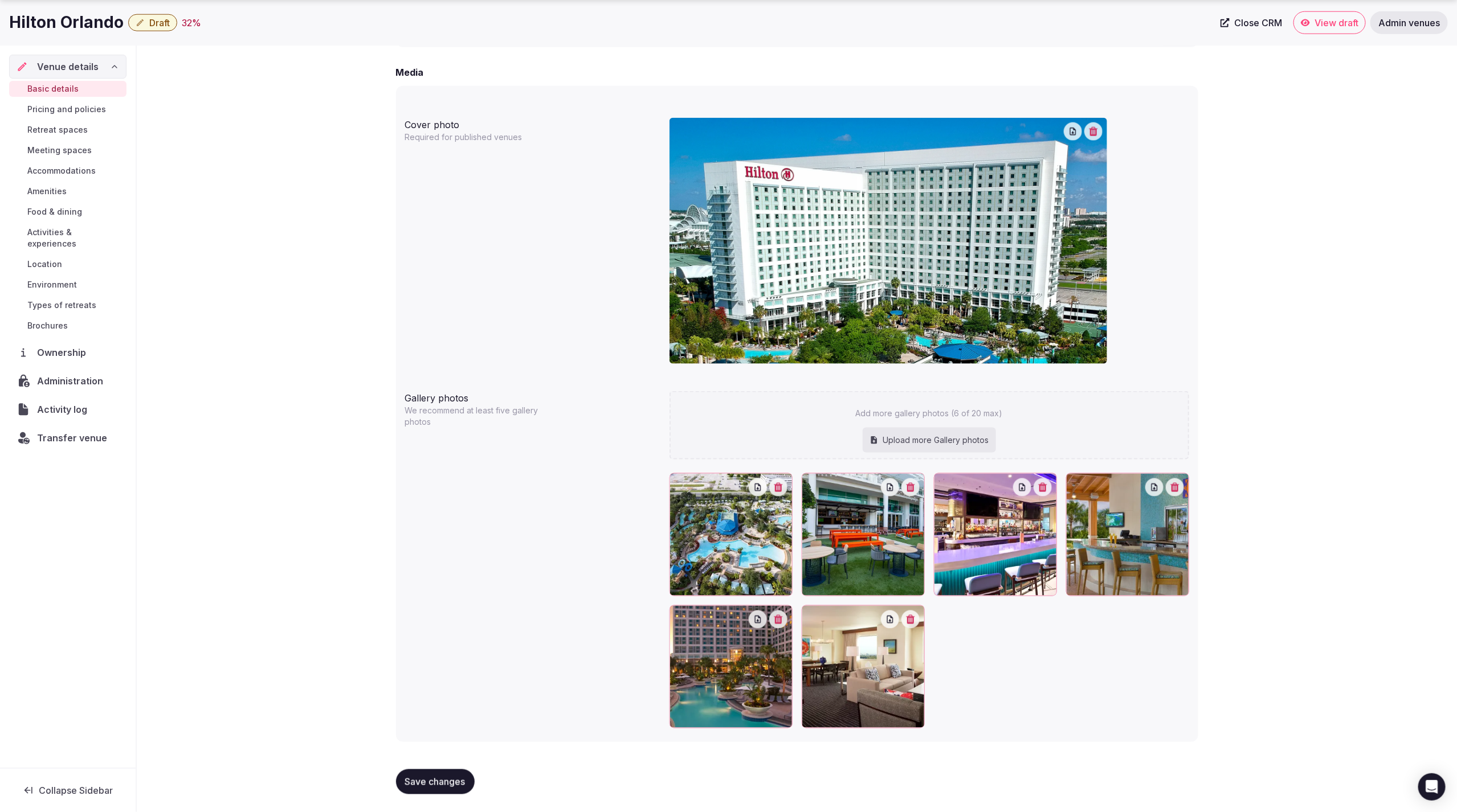
click at [901, 443] on div "Upload more Gallery photos" at bounding box center [929, 440] width 134 height 25
type input "**********"
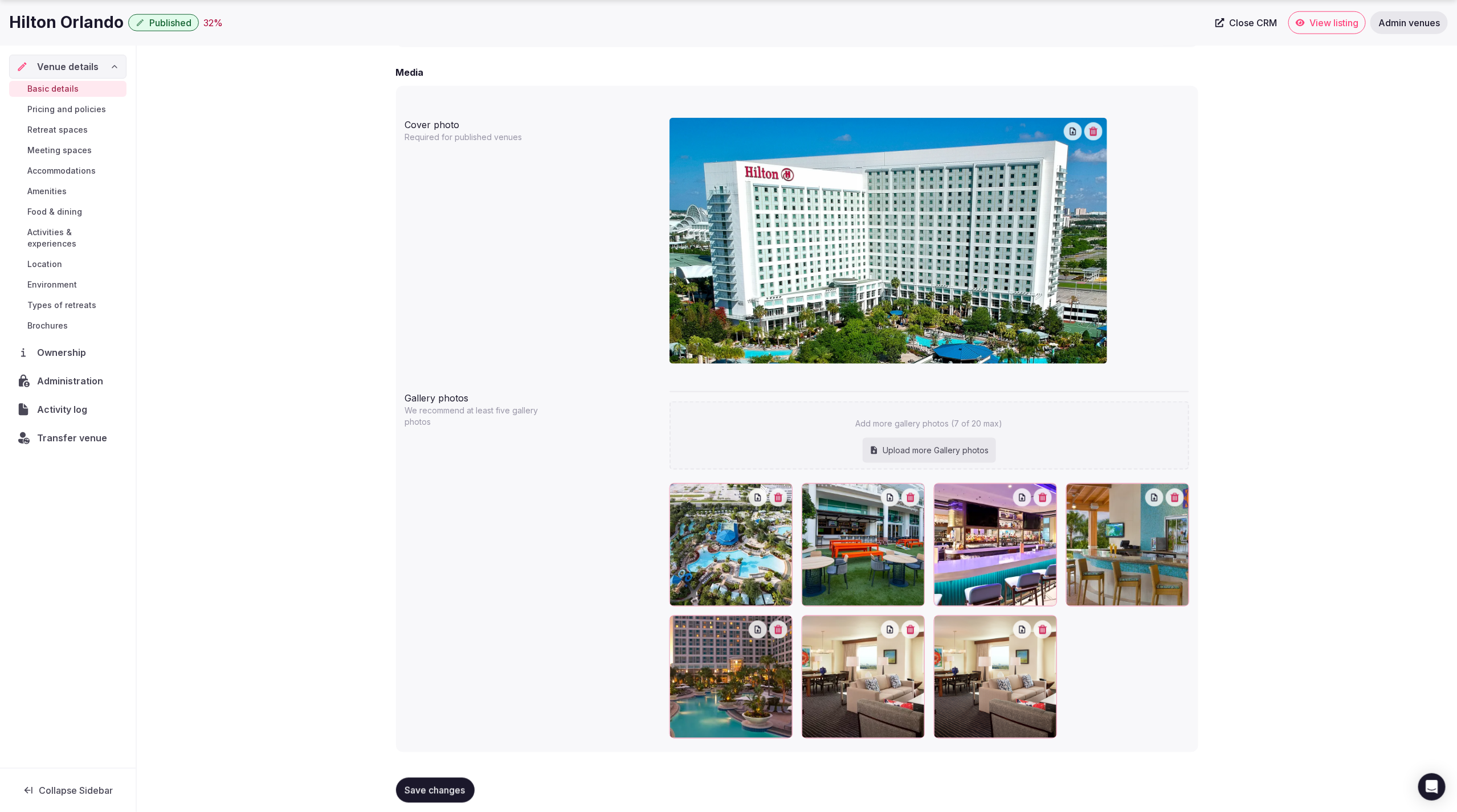
type input "**********"
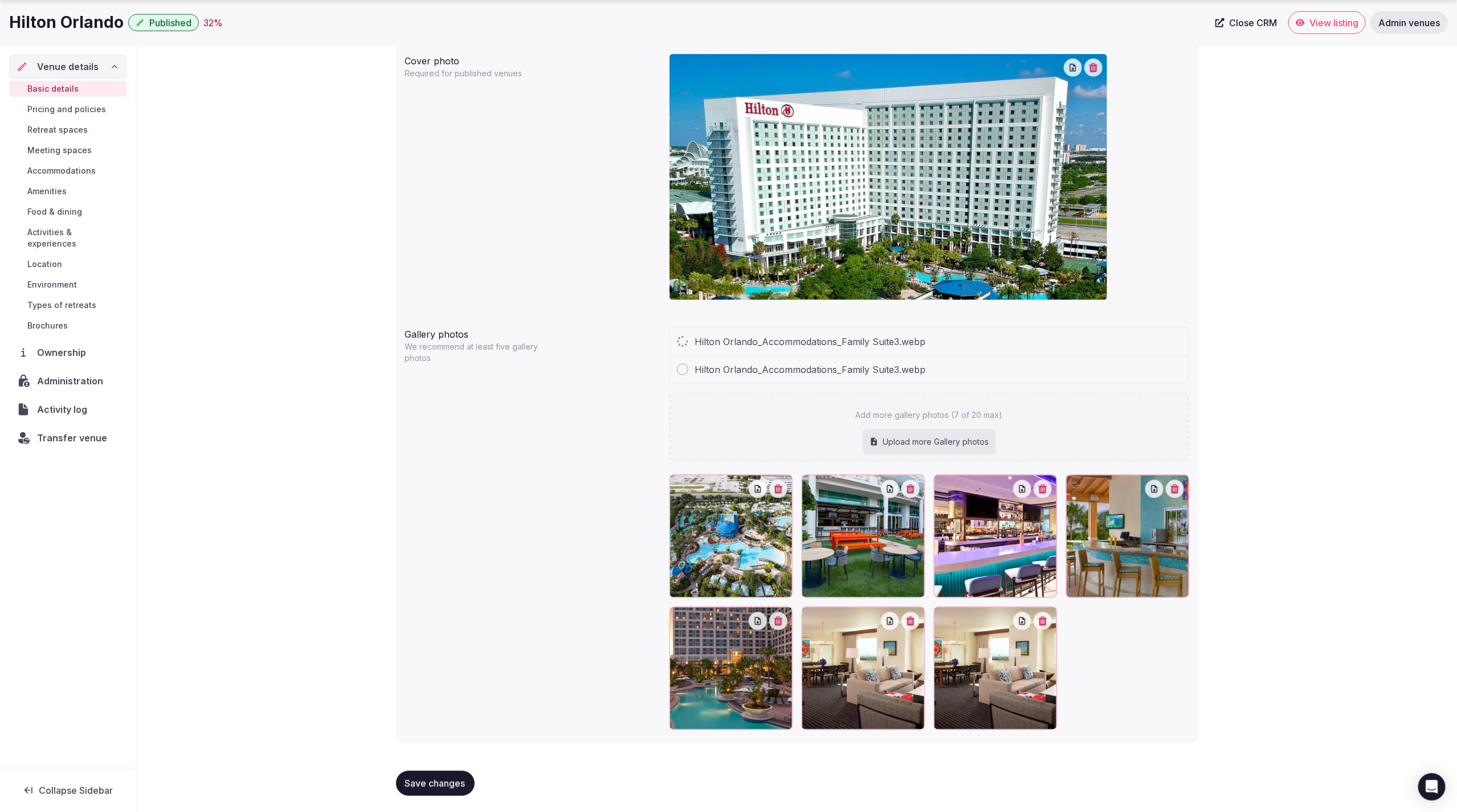
scroll to position [961, 0]
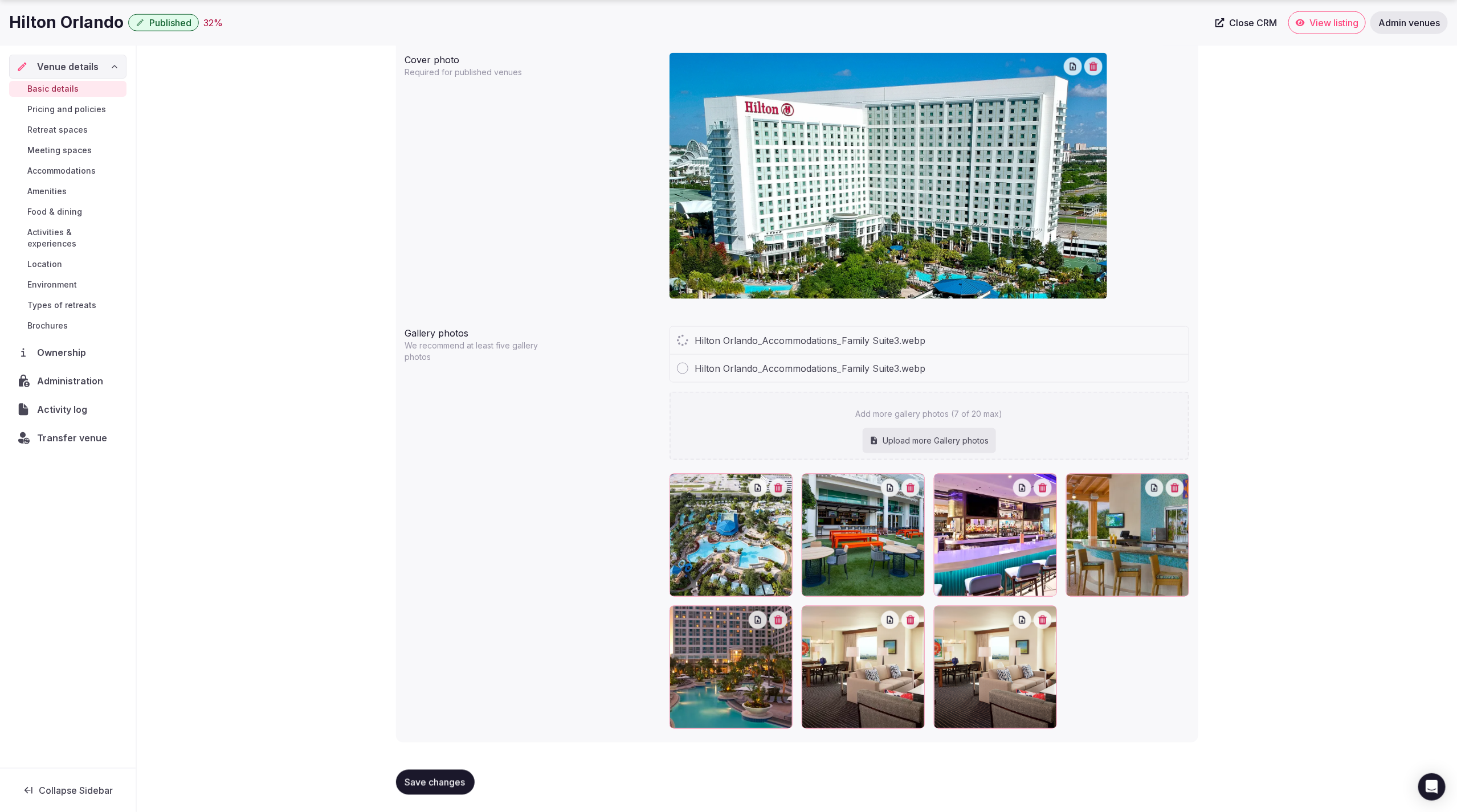
click at [1041, 617] on icon "button" at bounding box center [1043, 621] width 9 height 9
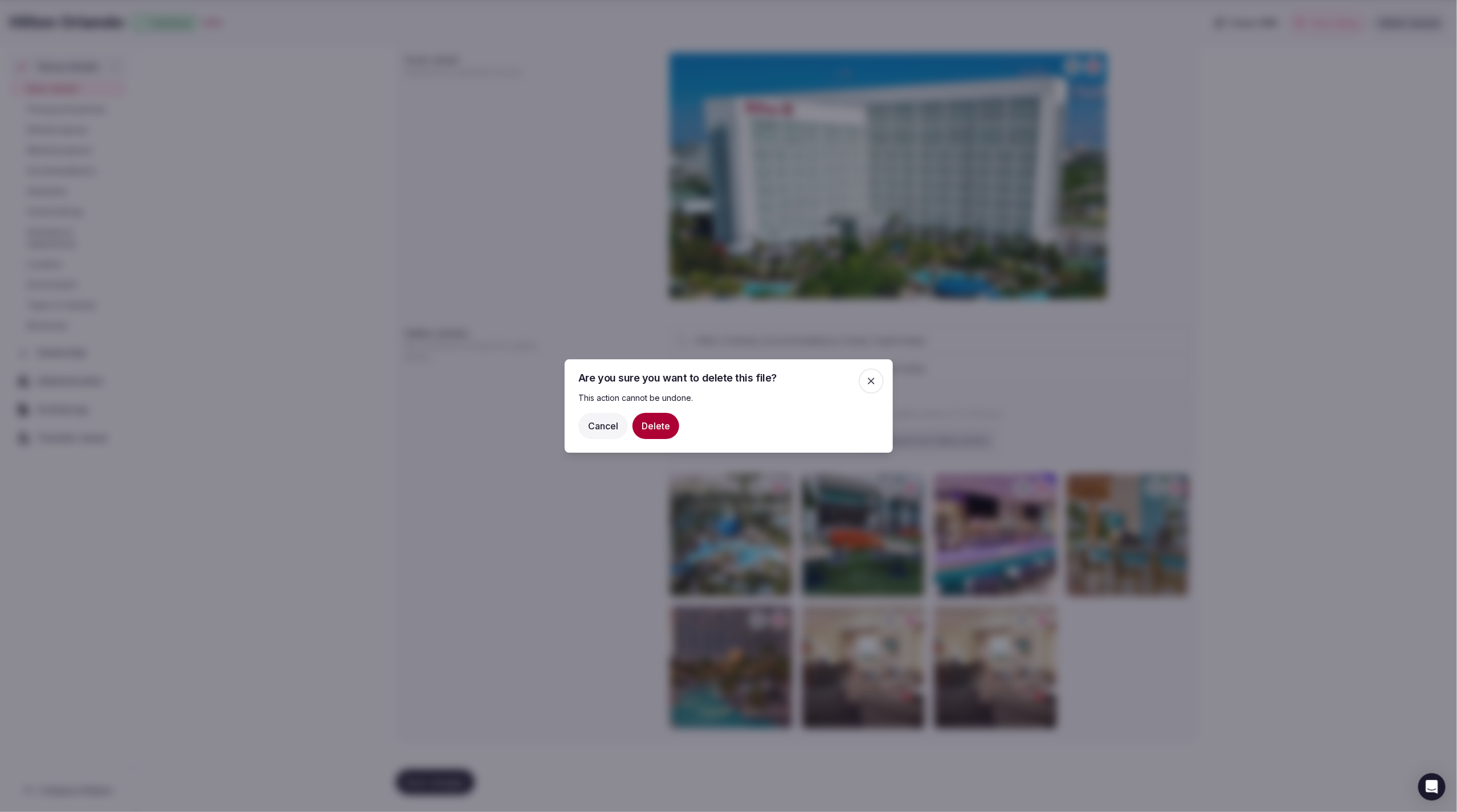
click at [659, 421] on button "Delete" at bounding box center [656, 426] width 47 height 26
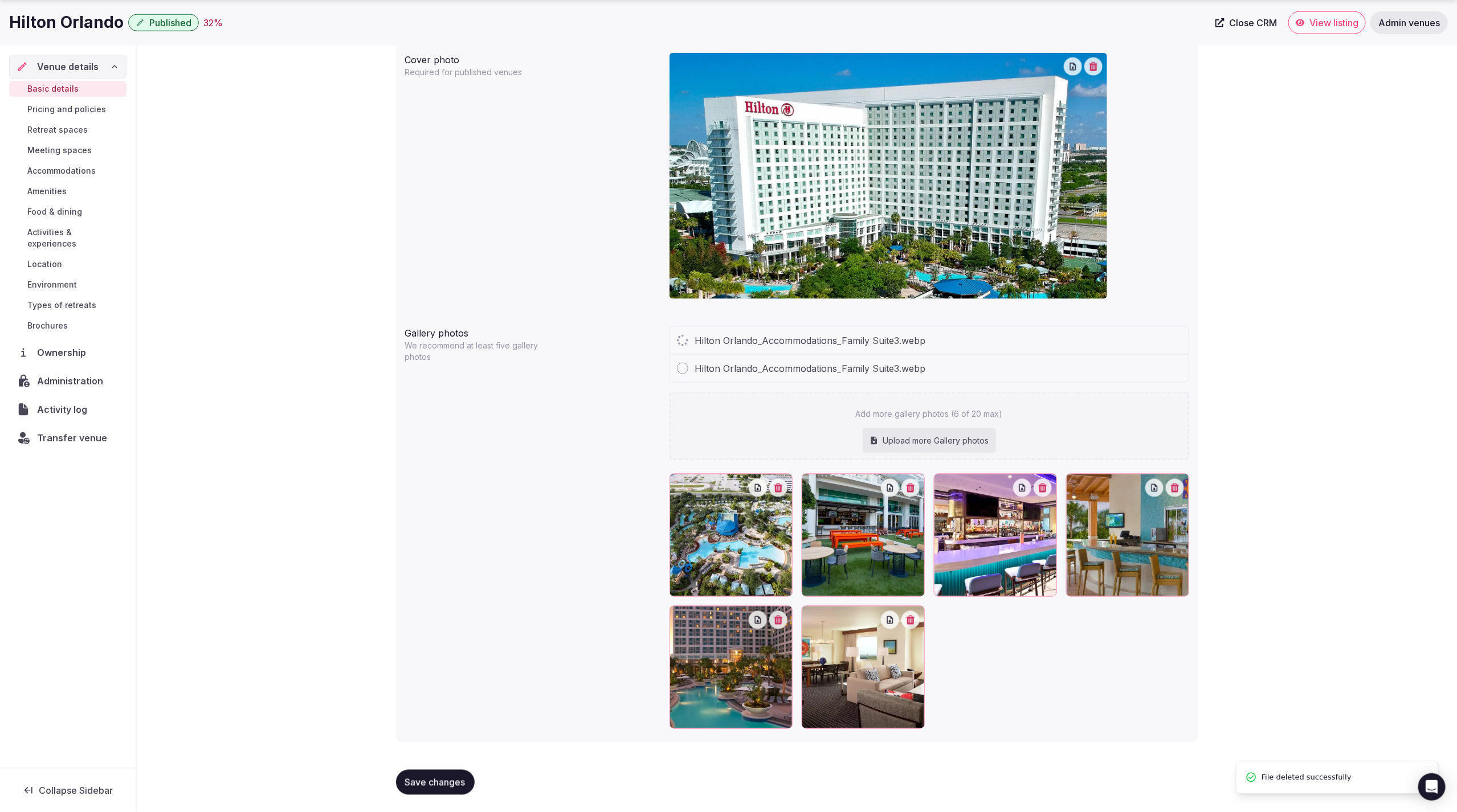
click at [440, 782] on span "Save changes" at bounding box center [435, 782] width 61 height 11
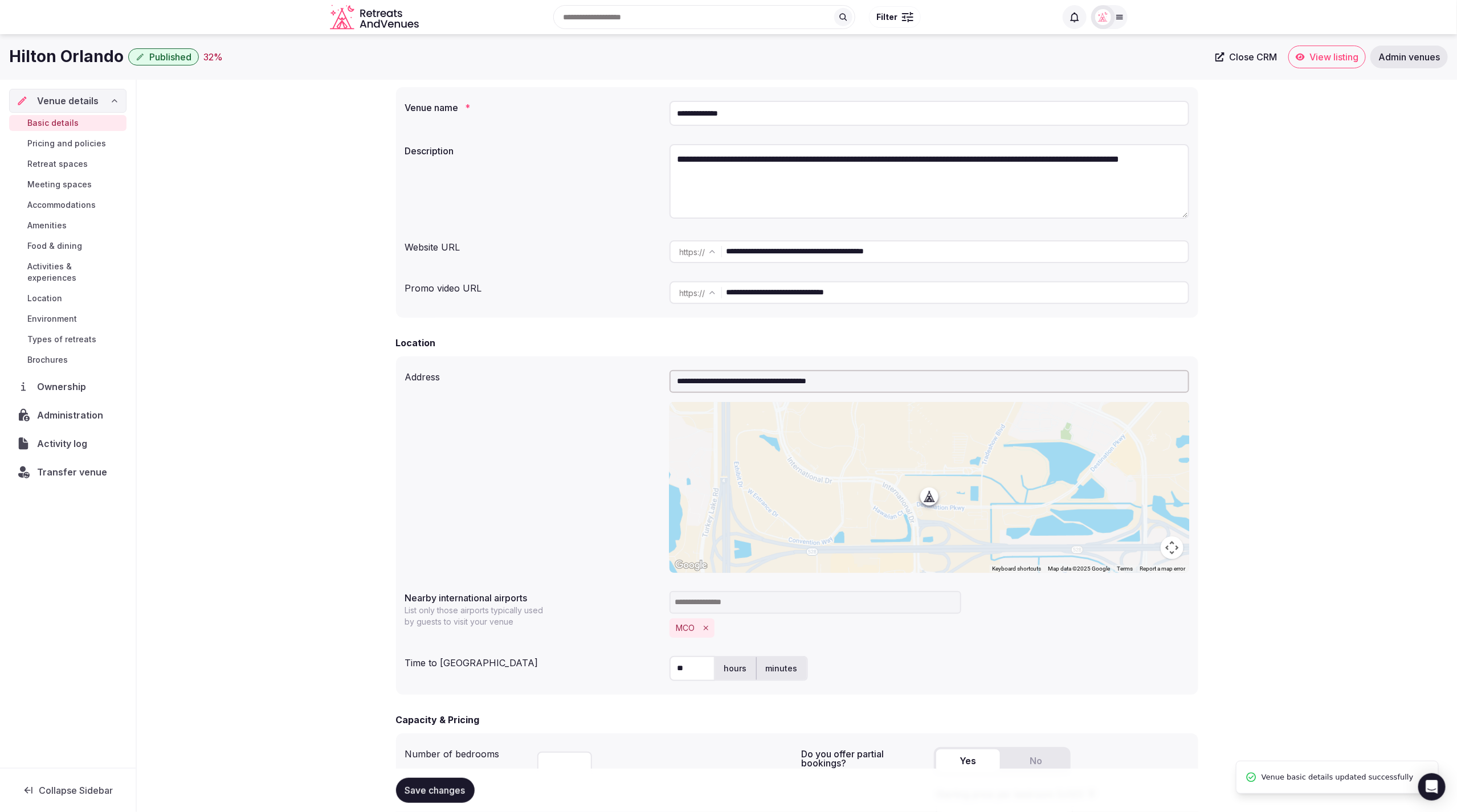
scroll to position [0, 0]
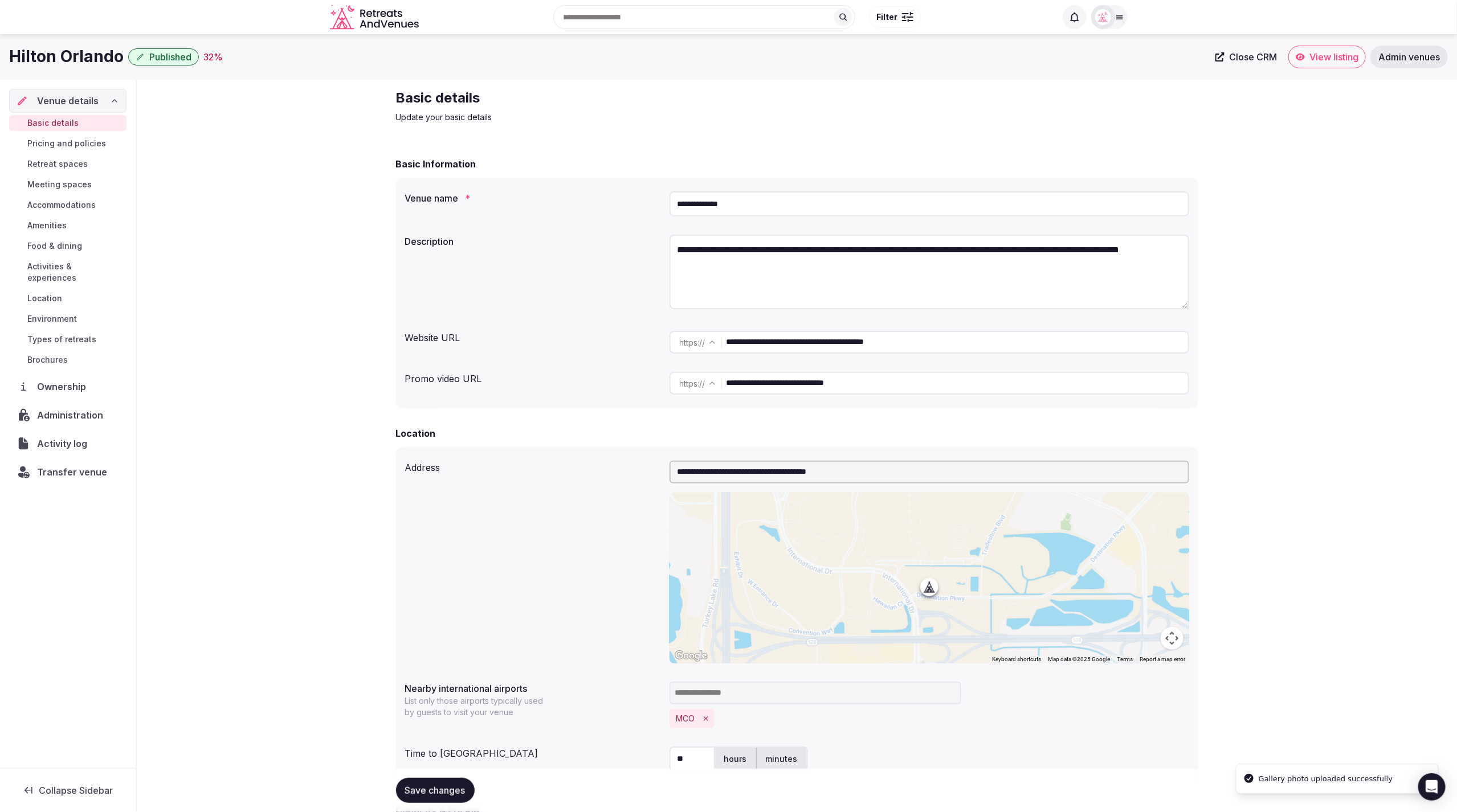
click at [40, 188] on span "Meeting spaces" at bounding box center [60, 184] width 65 height 11
click at [49, 183] on span "Meeting spaces" at bounding box center [60, 184] width 65 height 11
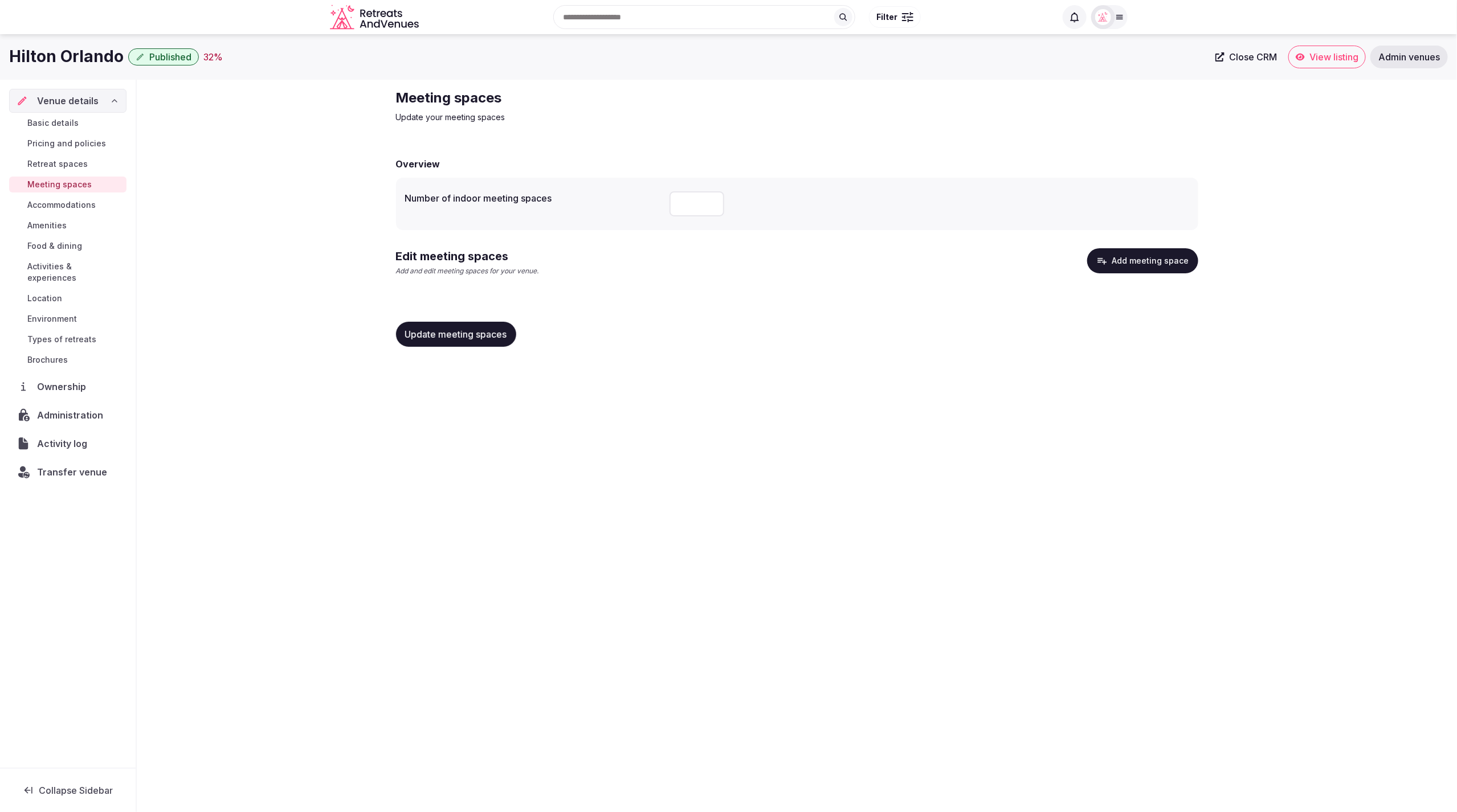
click at [1129, 261] on button "Add meeting space" at bounding box center [1142, 261] width 111 height 25
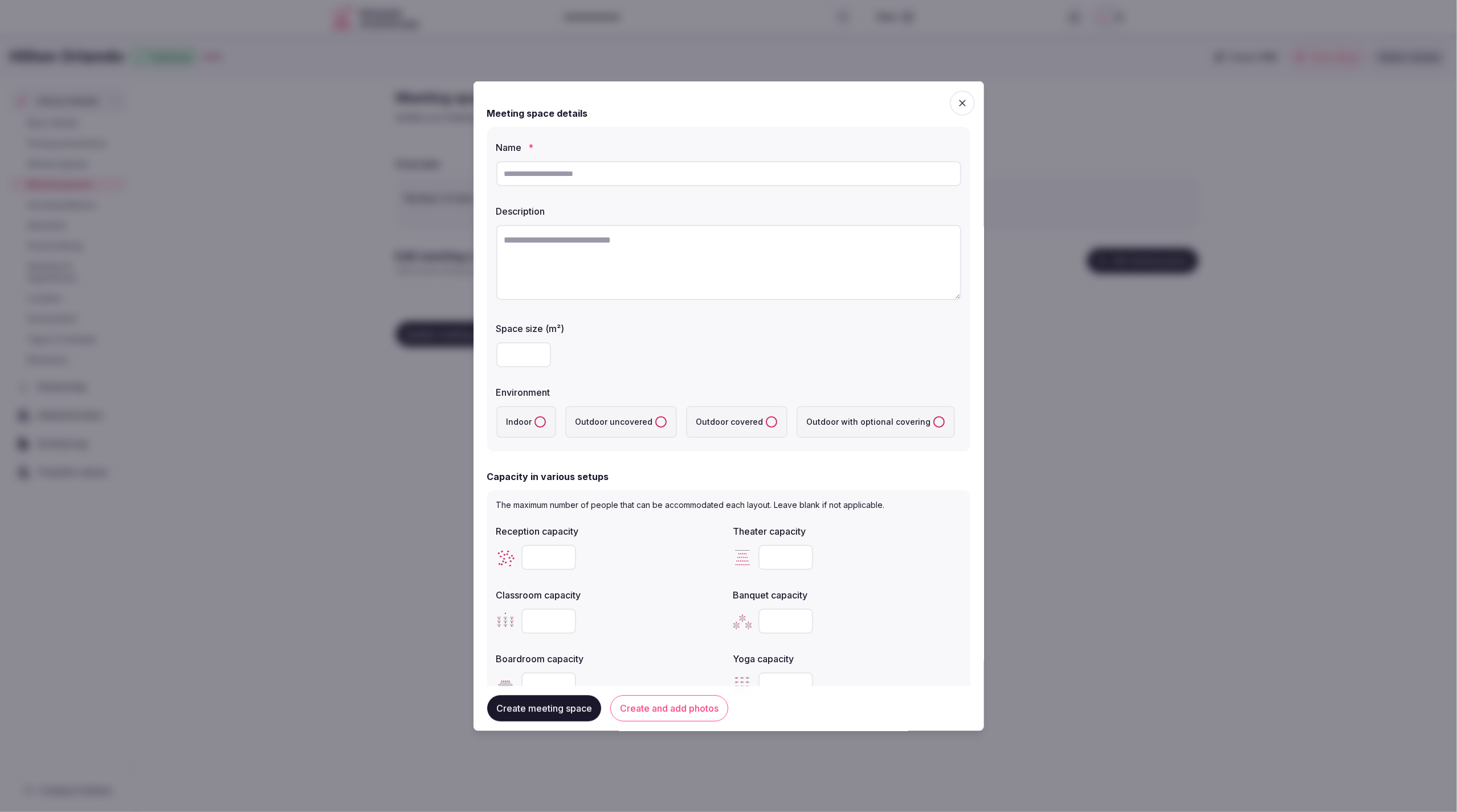
click at [621, 172] on input "text" at bounding box center [729, 174] width 465 height 25
paste input "*********"
type input "*********"
drag, startPoint x: 776, startPoint y: 260, endPoint x: 767, endPoint y: 276, distance: 18.4
click at [776, 260] on textarea at bounding box center [729, 263] width 465 height 75
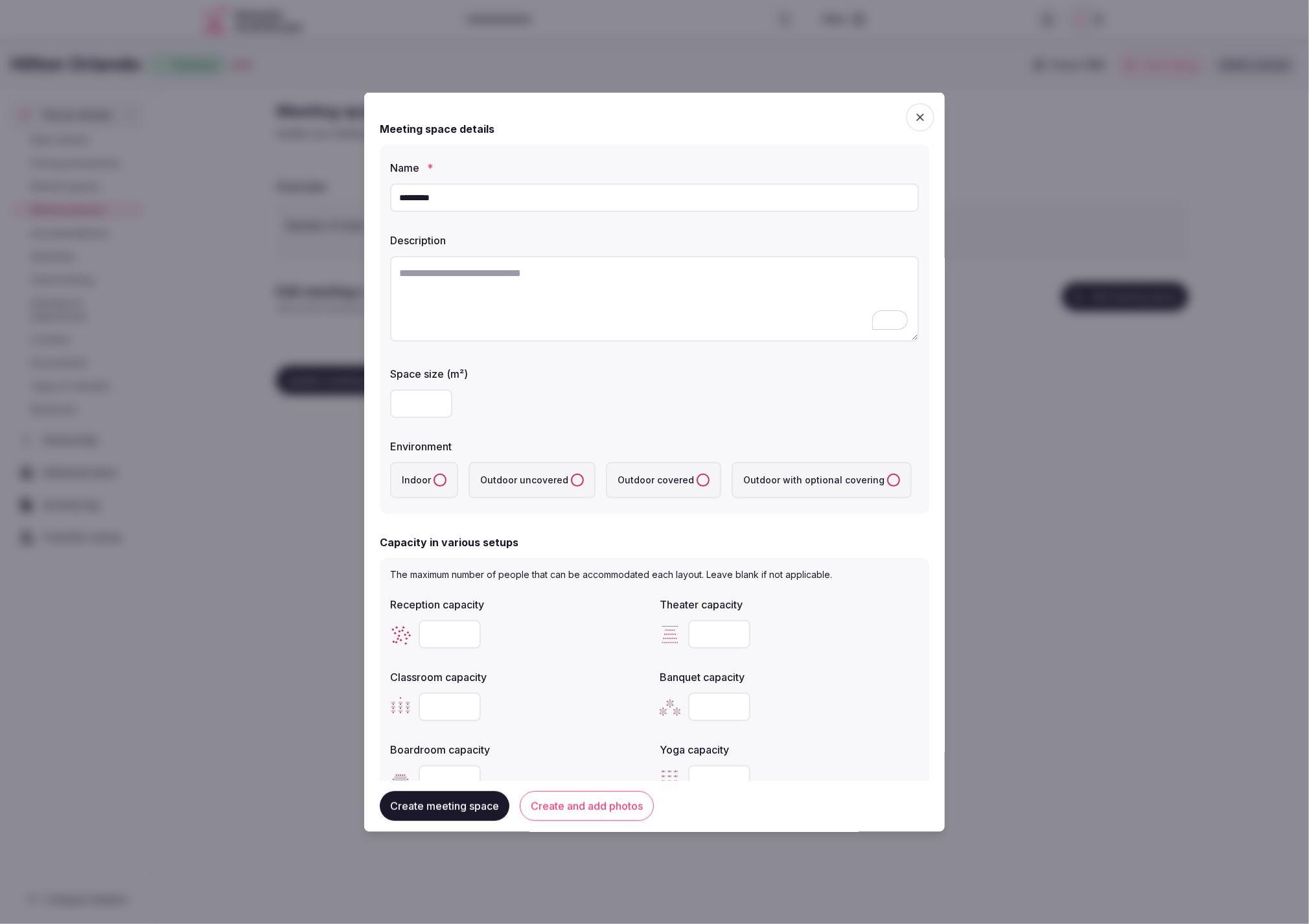
click at [432, 285] on textarea "To enrich screen reader interactions, please activate Accessibility in Grammarl…" at bounding box center [654, 299] width 529 height 85
click at [801, 272] on textarea "**********" at bounding box center [654, 298] width 529 height 85
click at [878, 271] on textarea "**********" at bounding box center [654, 298] width 529 height 85
click at [546, 291] on textarea "**********" at bounding box center [654, 298] width 529 height 85
type textarea "**********"
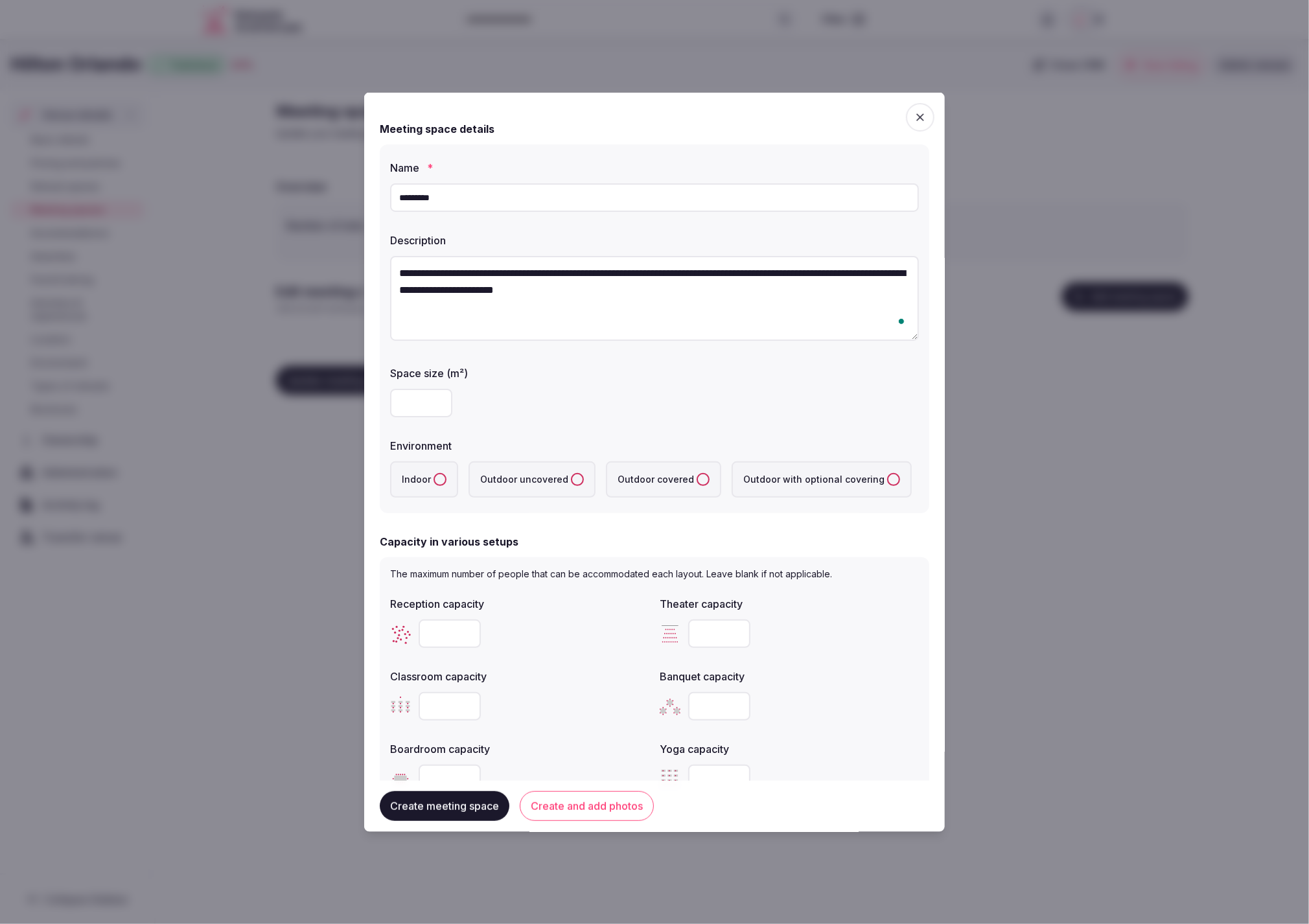
click at [622, 398] on div at bounding box center [654, 402] width 529 height 28
click at [578, 804] on button "Create and add photos" at bounding box center [586, 806] width 134 height 30
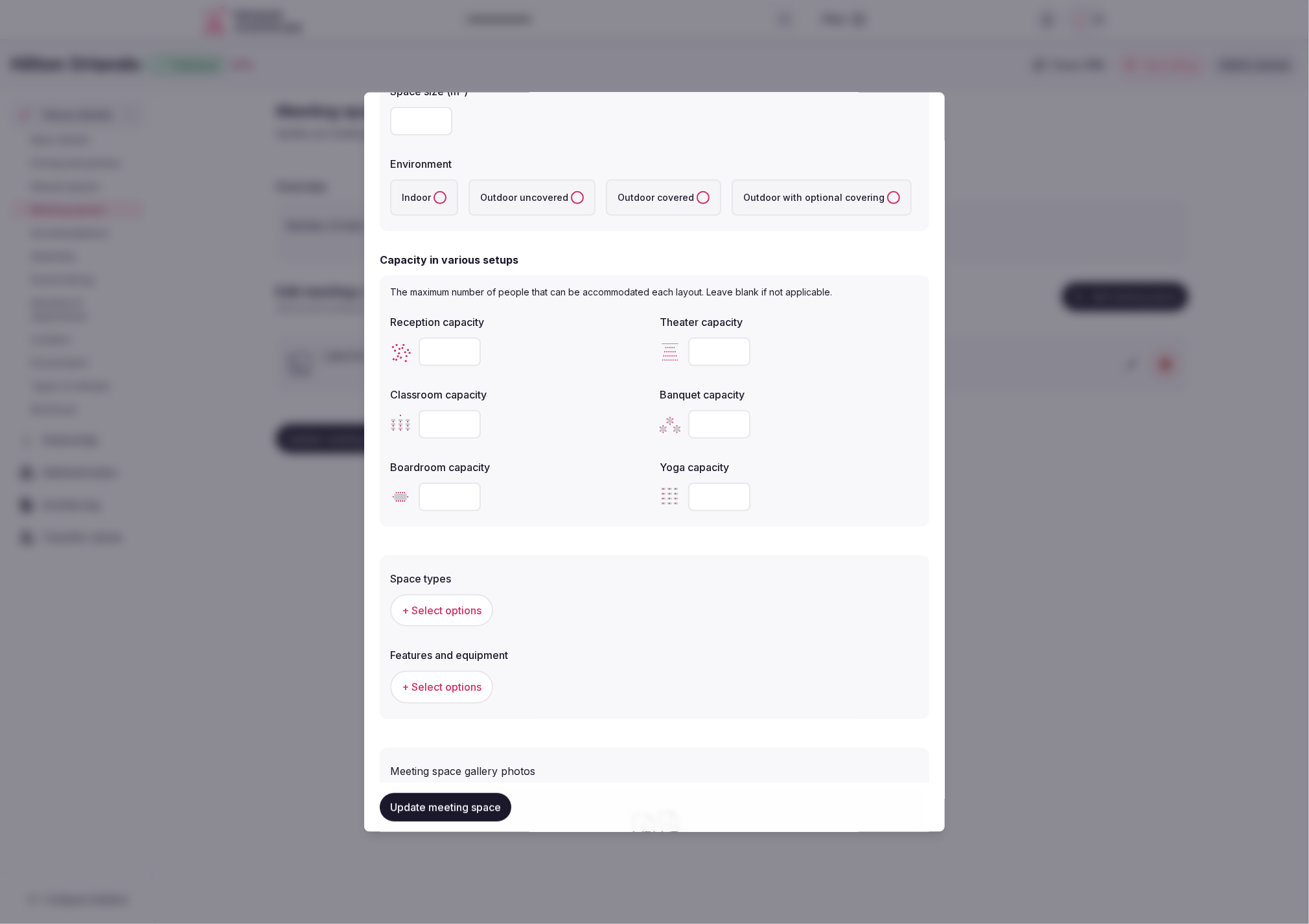
scroll to position [482, 0]
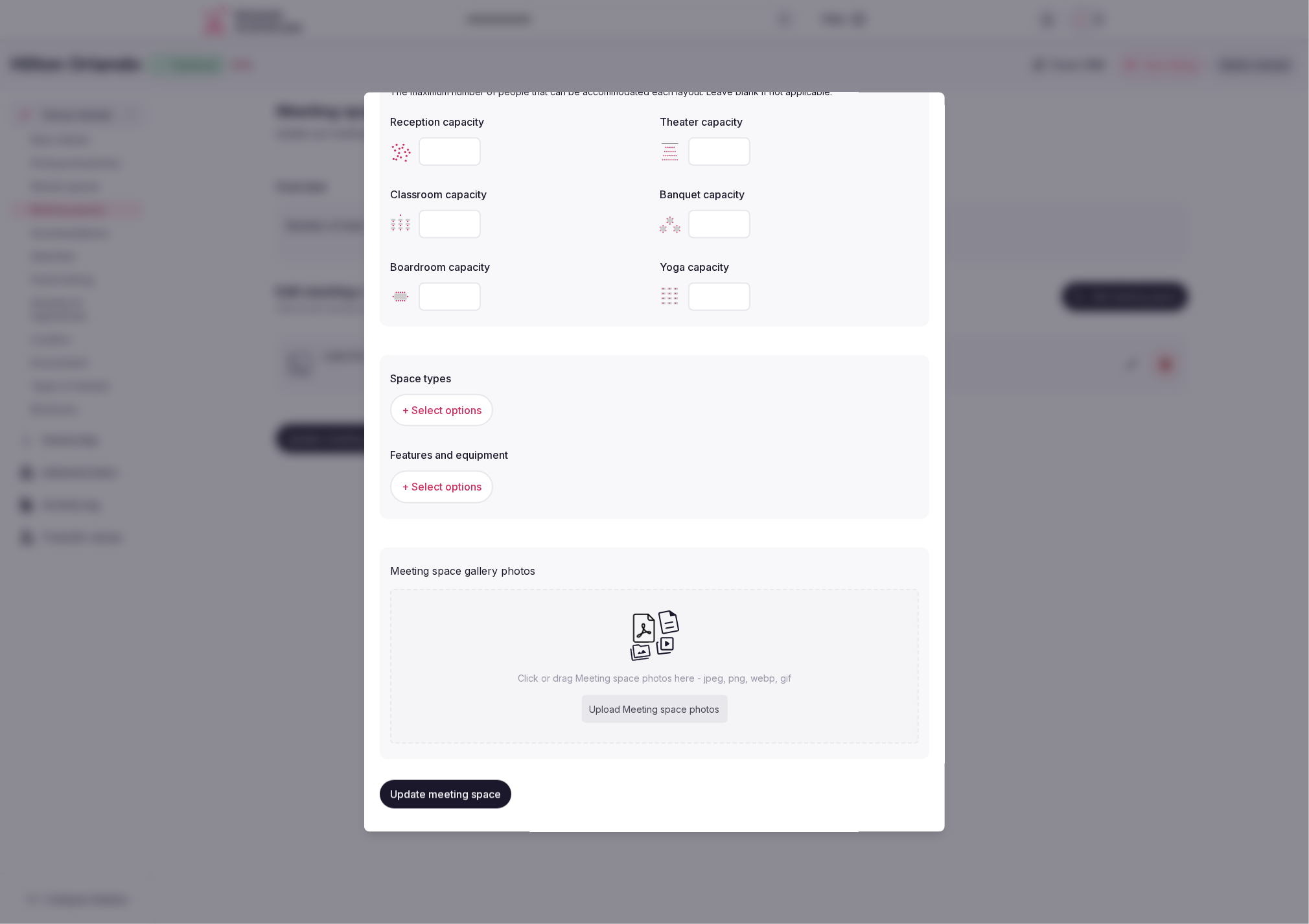
click at [656, 708] on div "Upload Meeting space photos" at bounding box center [654, 709] width 146 height 28
type input "**********"
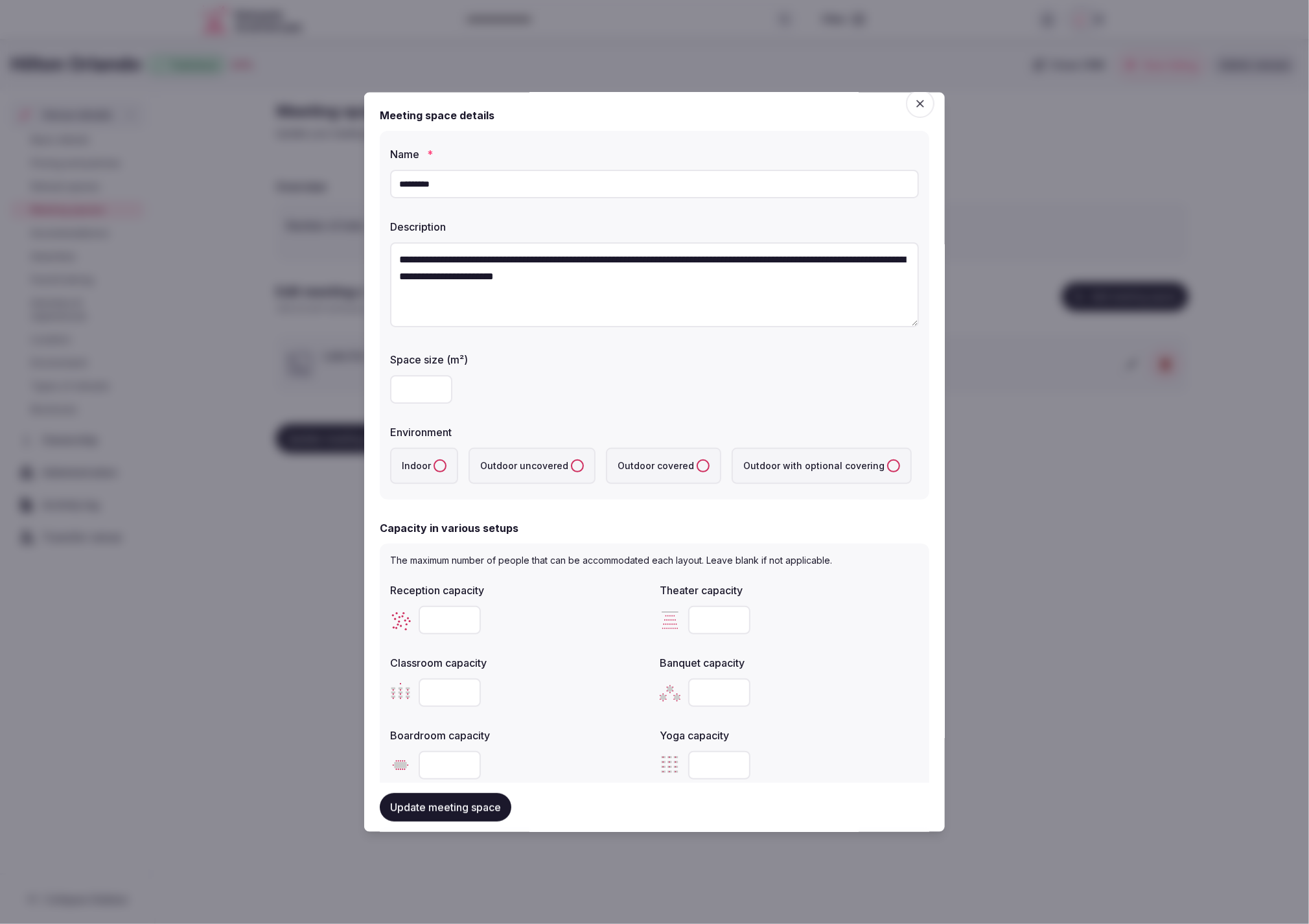
scroll to position [0, 0]
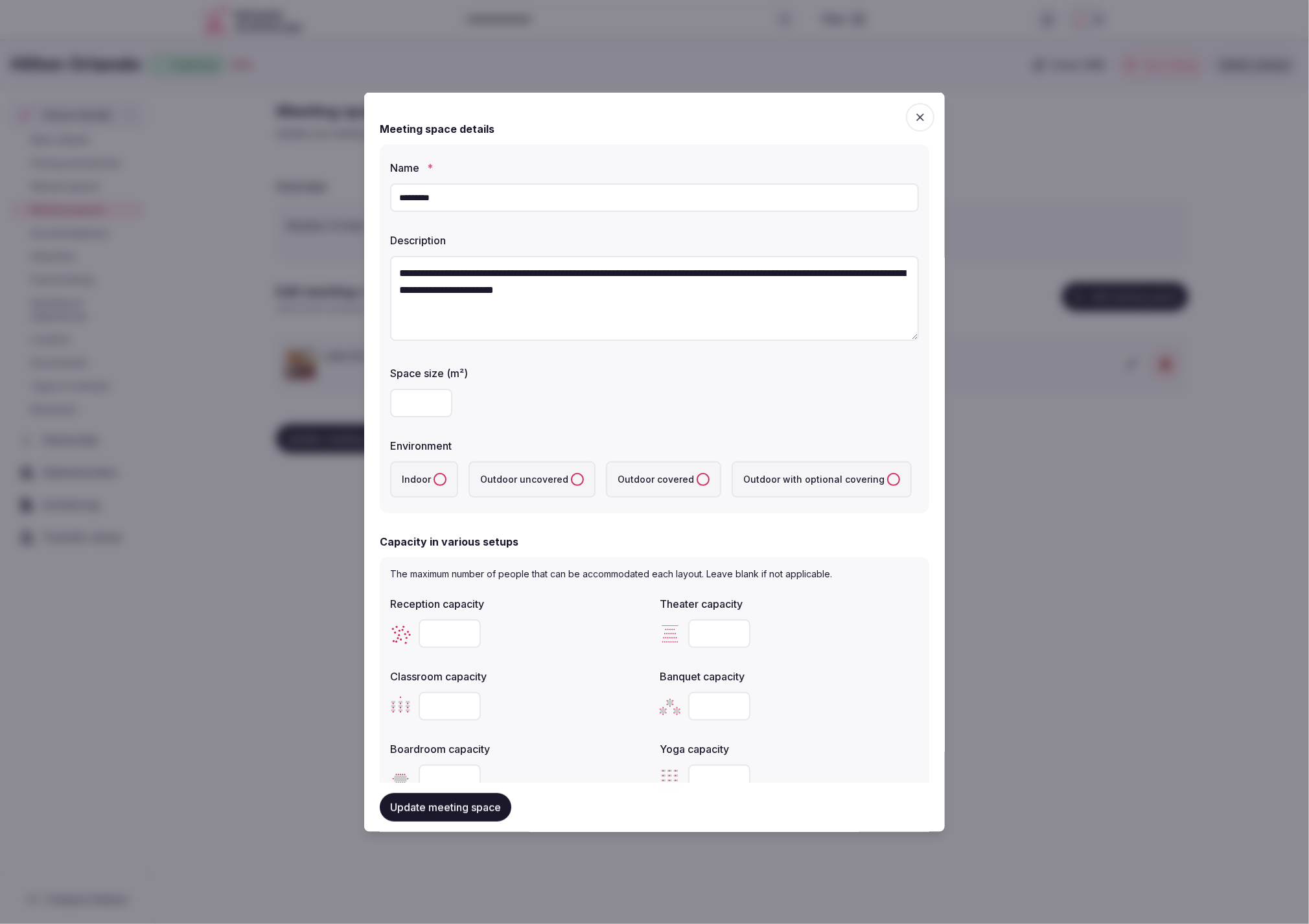
drag, startPoint x: 416, startPoint y: 397, endPoint x: 397, endPoint y: 394, distance: 19.2
click at [416, 397] on input "number" at bounding box center [421, 402] width 62 height 28
click at [396, 402] on input "number" at bounding box center [421, 402] width 62 height 28
type input "***"
click at [724, 397] on div "***" at bounding box center [654, 402] width 529 height 28
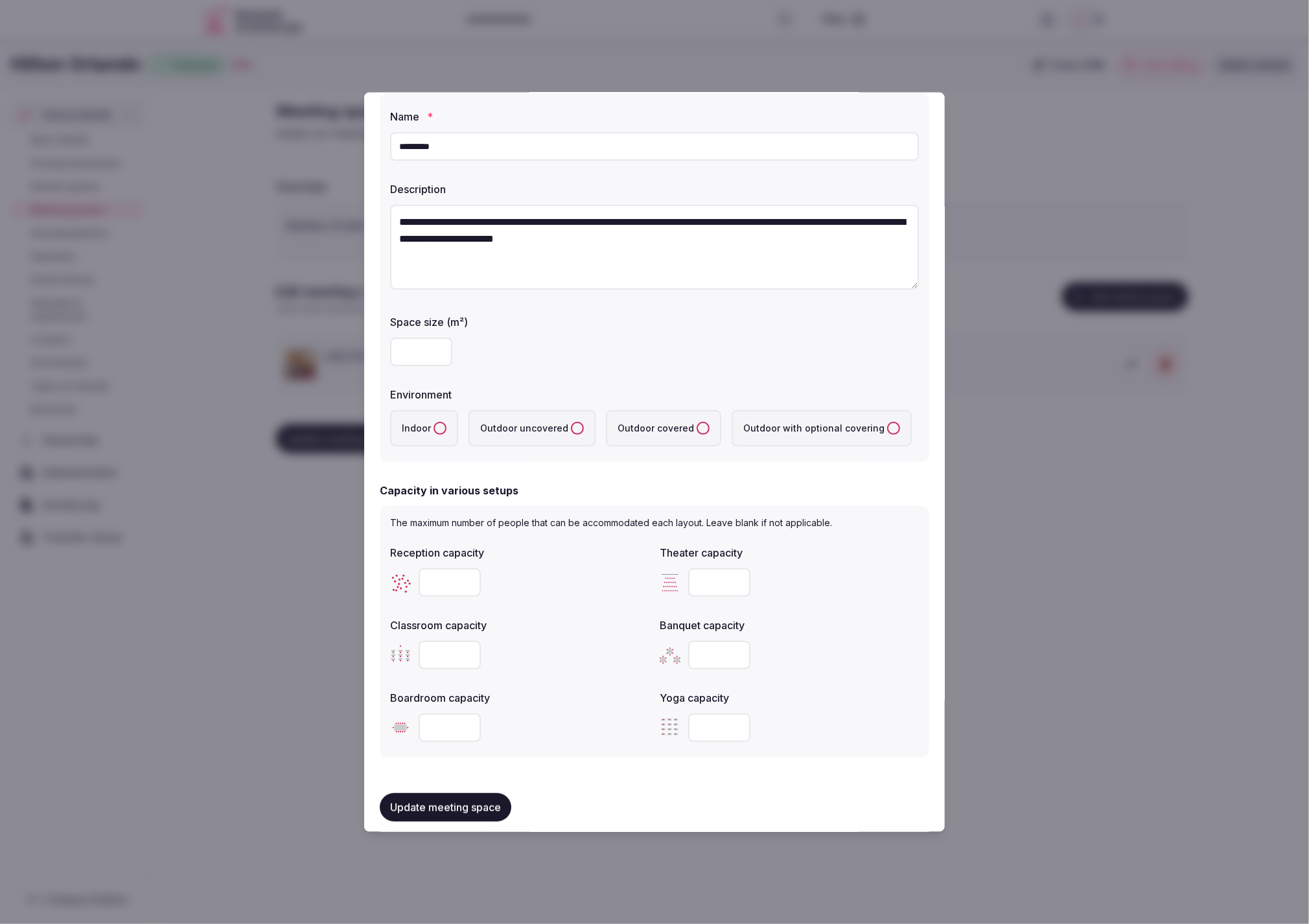
scroll to position [76, 0]
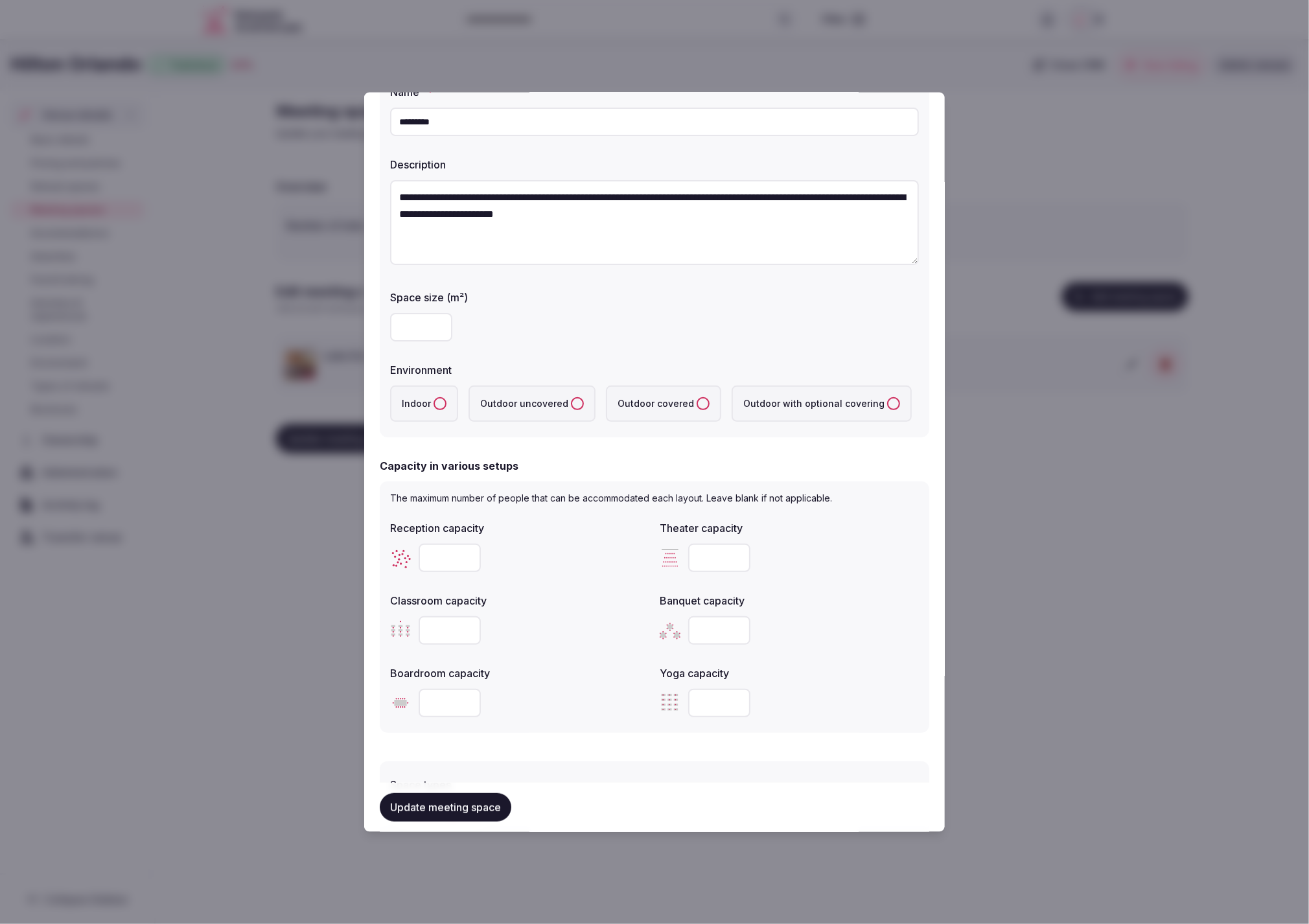
click at [443, 401] on button "Indoor" at bounding box center [440, 403] width 13 height 13
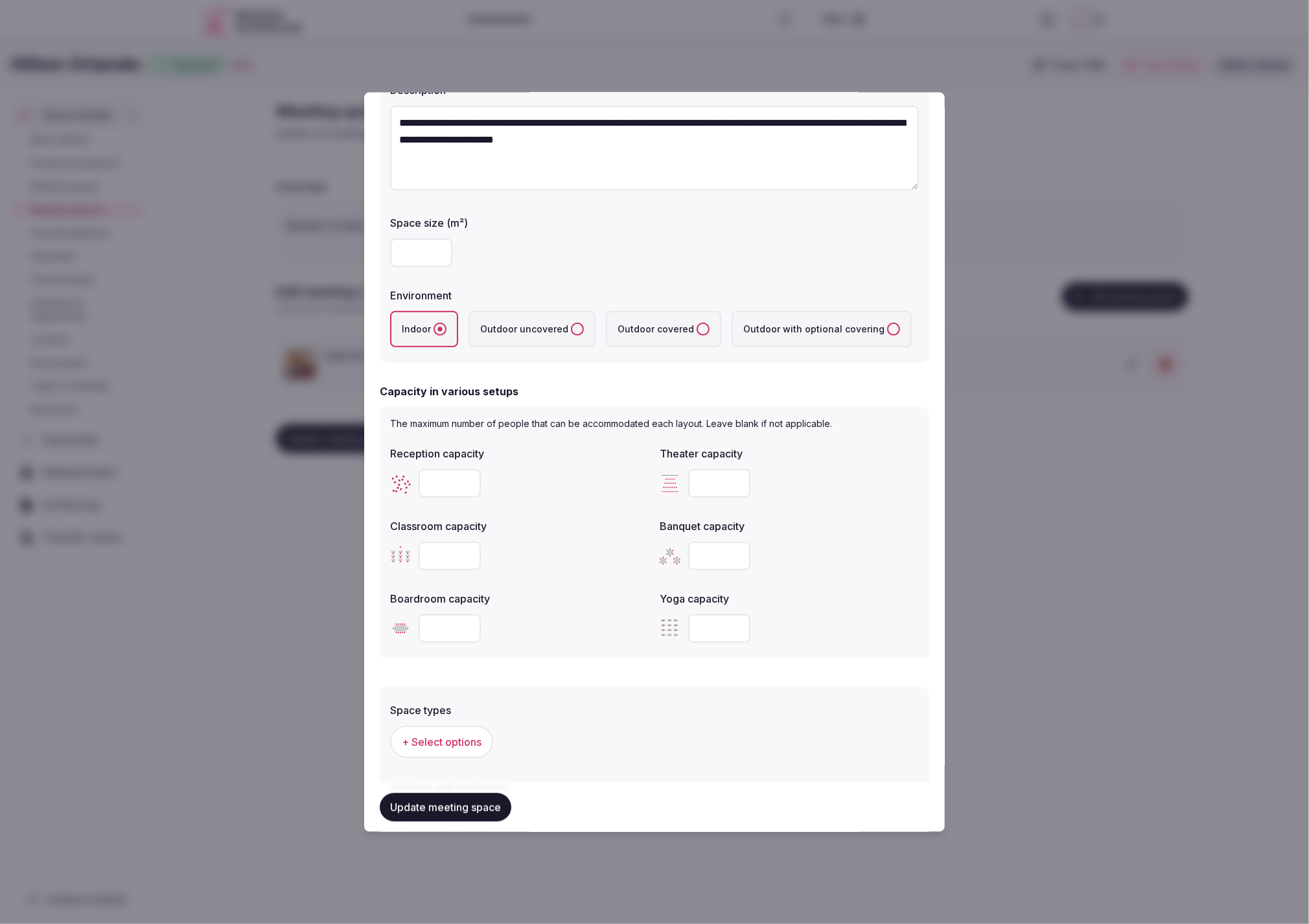
scroll to position [0, 0]
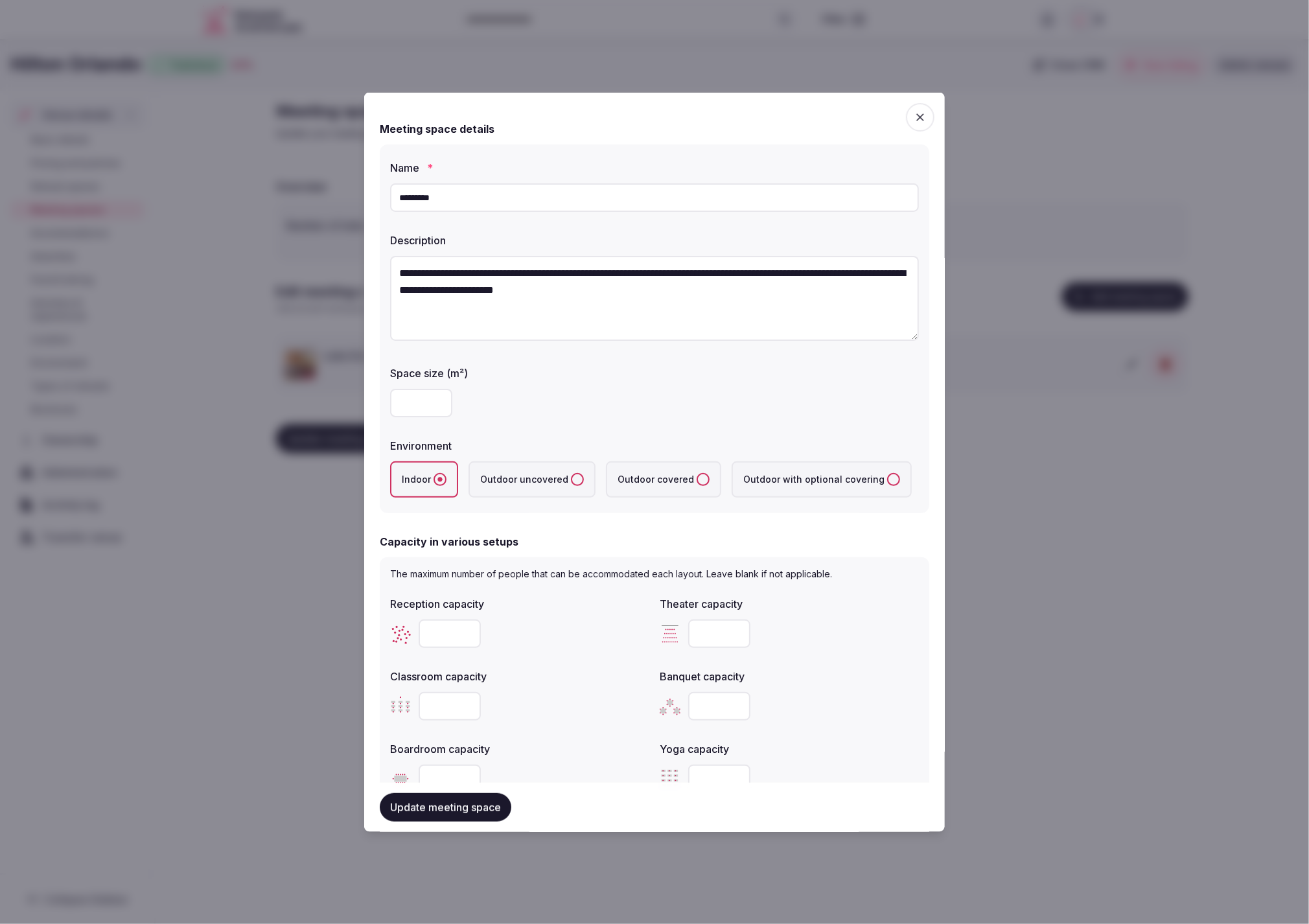
click at [667, 291] on textarea "**********" at bounding box center [654, 298] width 529 height 85
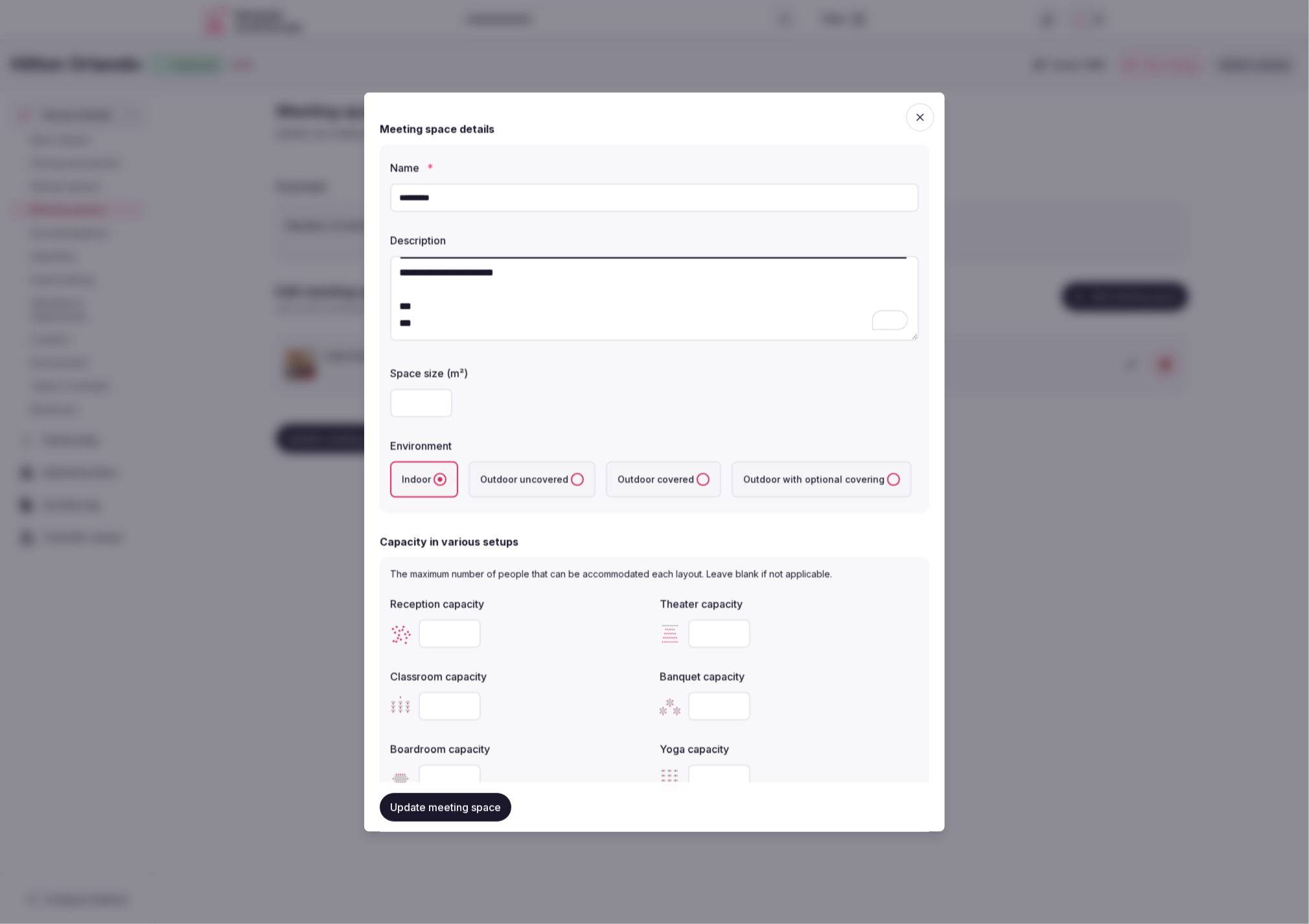
click at [494, 315] on textarea "**********" at bounding box center [654, 298] width 529 height 85
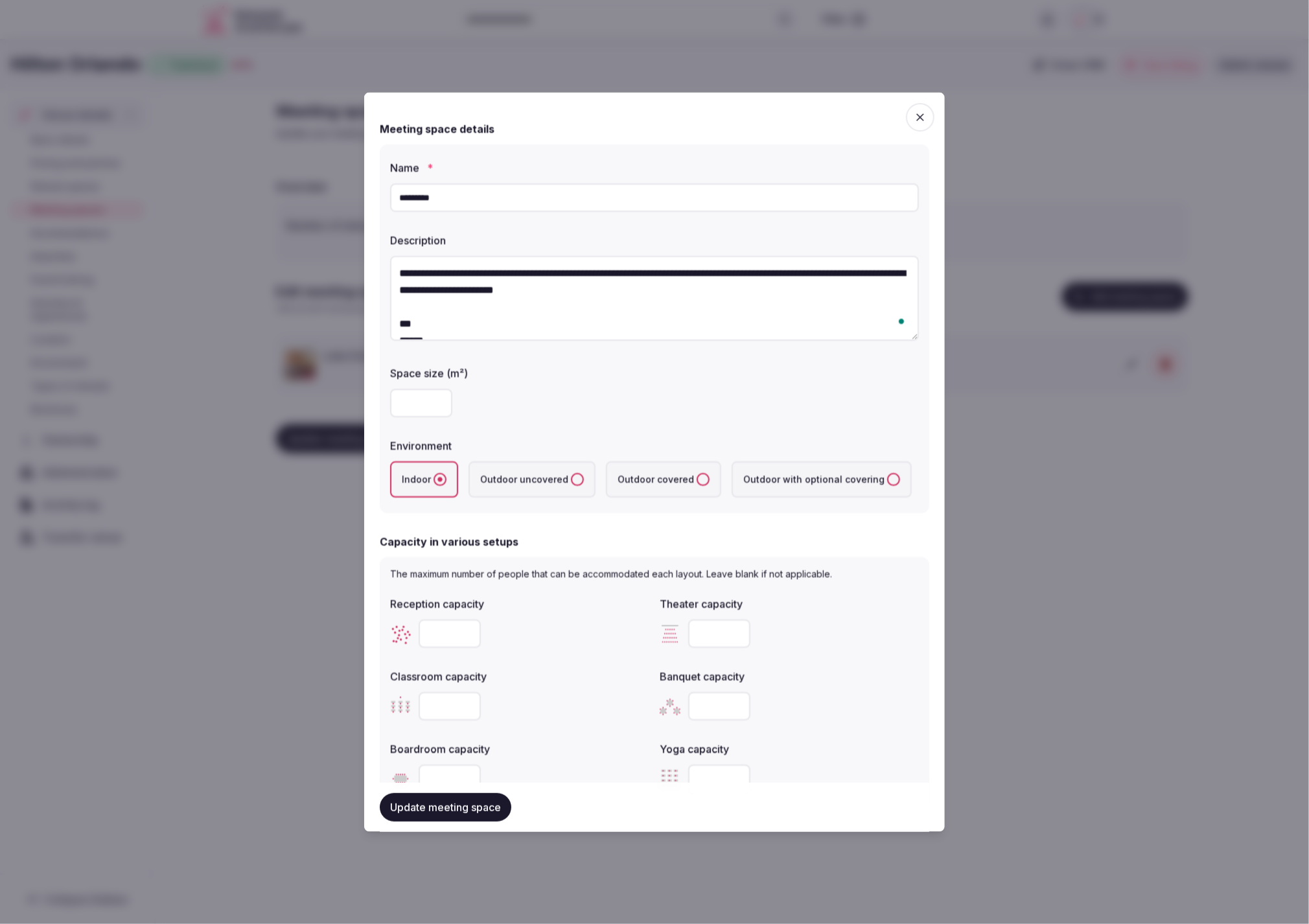
scroll to position [0, 0]
click at [422, 326] on textarea "**********" at bounding box center [654, 298] width 529 height 85
click at [452, 325] on textarea "**********" at bounding box center [654, 298] width 529 height 85
click at [503, 330] on textarea "**********" at bounding box center [654, 298] width 529 height 85
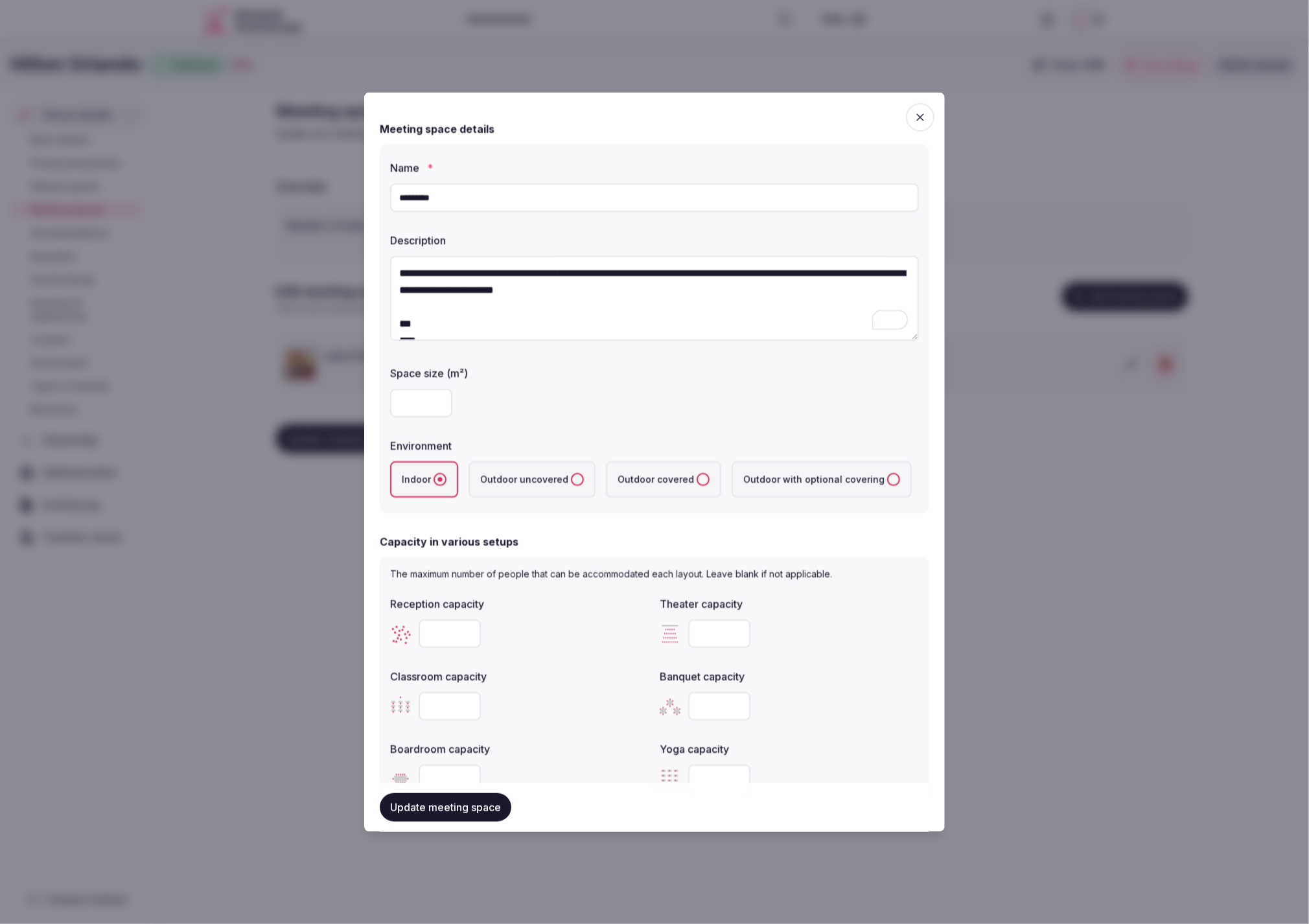
type textarea "**********"
click at [457, 325] on textarea "**********" at bounding box center [654, 298] width 529 height 85
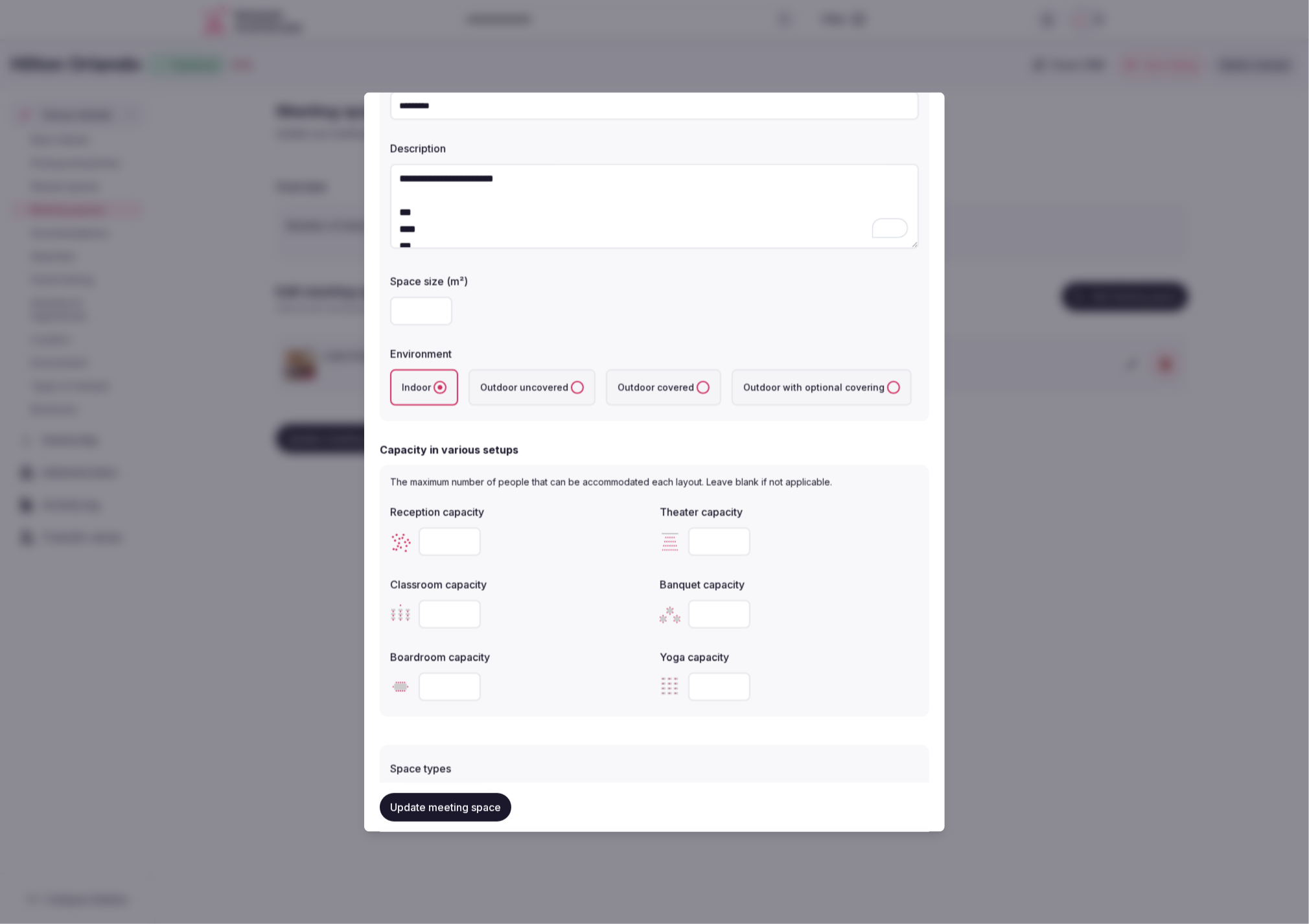
click at [453, 542] on input "number" at bounding box center [449, 541] width 62 height 28
type input "*"
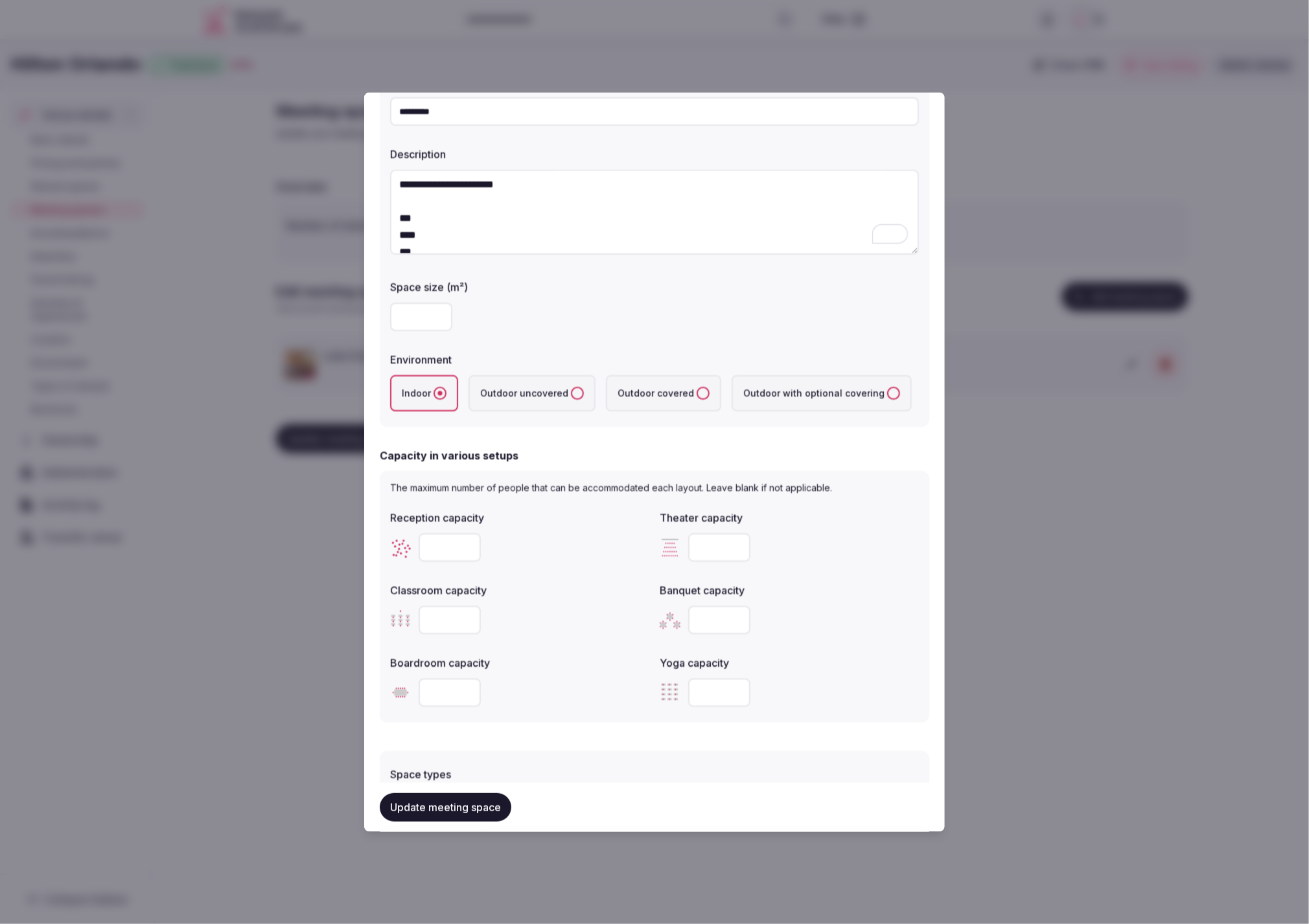
type input "***"
click at [571, 551] on div "***" at bounding box center [520, 547] width 259 height 28
click at [712, 554] on input "number" at bounding box center [719, 547] width 62 height 28
type input "***"
drag, startPoint x: 532, startPoint y: 568, endPoint x: 544, endPoint y: 570, distance: 12.2
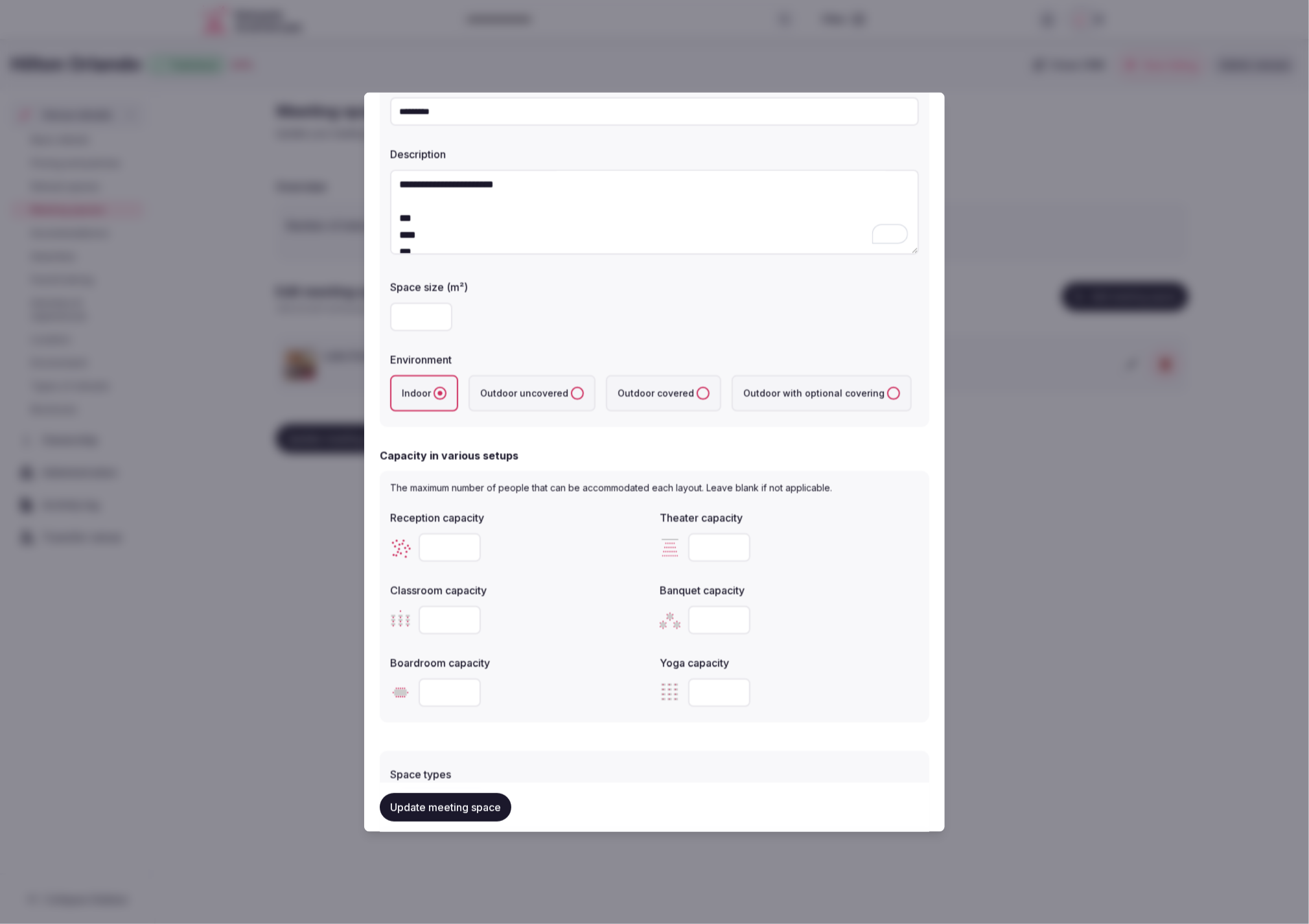
click at [532, 568] on div "Reception capacity *** Theater capacity *** Classroom capacity Banquet capacity…" at bounding box center [654, 607] width 529 height 207
drag, startPoint x: 944, startPoint y: 274, endPoint x: 1287, endPoint y: 323, distance: 346.5
click at [945, 274] on div "**********" at bounding box center [654, 463] width 581 height 740
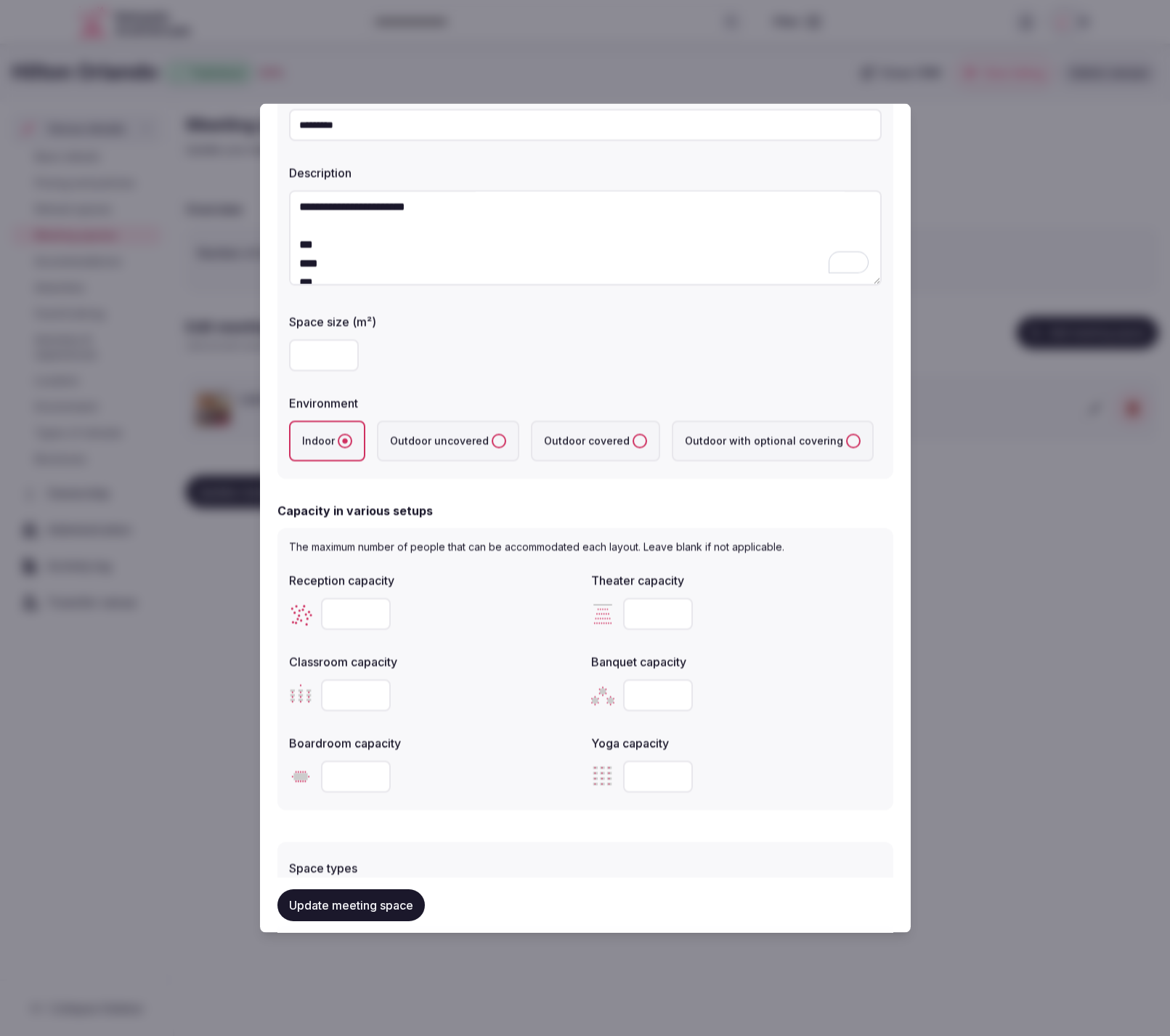
click at [353, 254] on textarea "**********" at bounding box center [585, 238] width 593 height 95
drag, startPoint x: 318, startPoint y: 262, endPoint x: 275, endPoint y: 226, distance: 56.1
click at [275, 226] on div "**********" at bounding box center [586, 519] width 651 height 829
drag, startPoint x: 600, startPoint y: 267, endPoint x: 457, endPoint y: 265, distance: 143.0
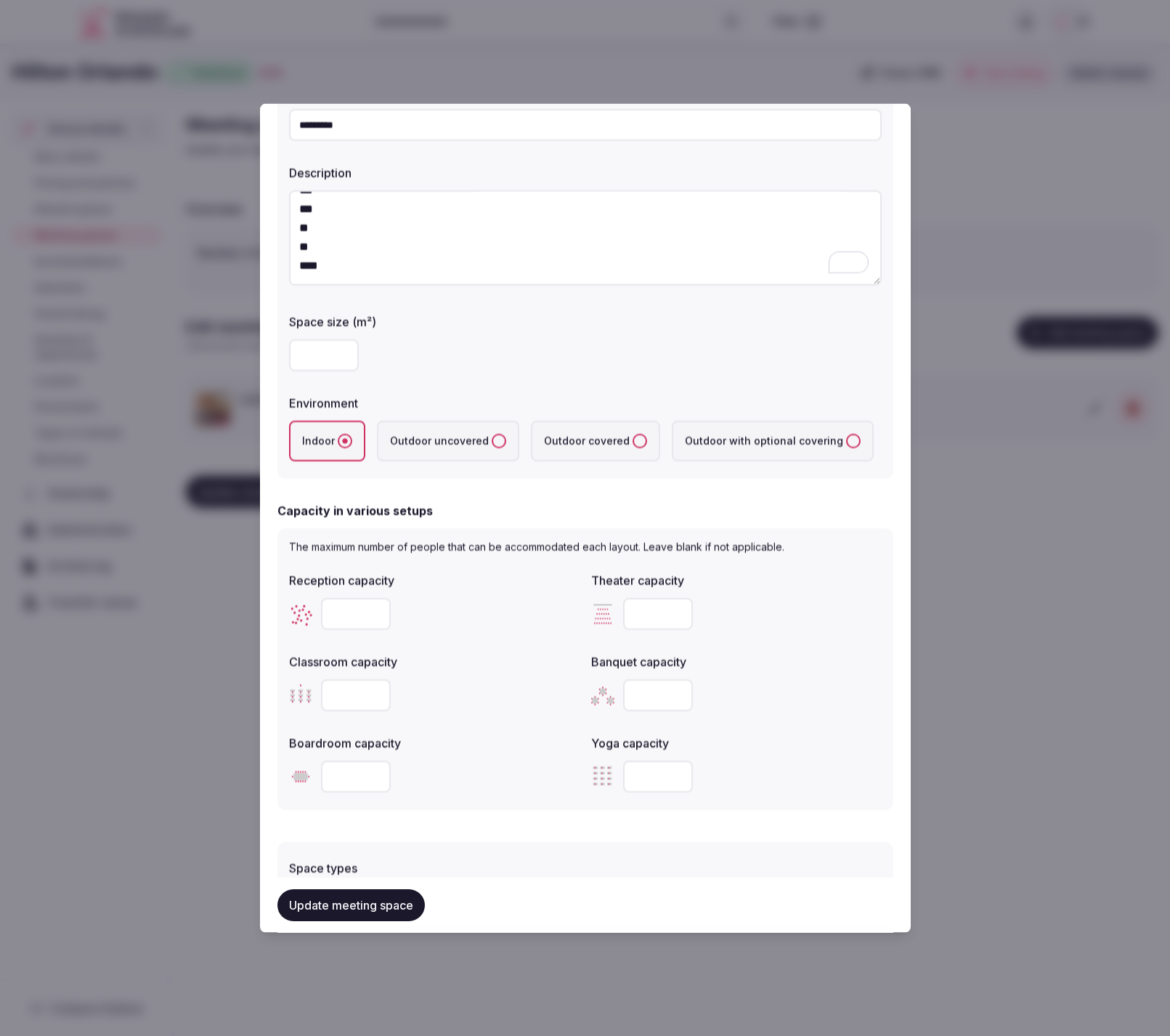
click at [457, 265] on textarea "**********" at bounding box center [585, 238] width 593 height 95
click at [555, 270] on textarea "**********" at bounding box center [585, 238] width 593 height 95
click at [402, 448] on label "Outdoor uncovered" at bounding box center [448, 440] width 143 height 40
click at [492, 447] on uncovered "Outdoor uncovered" at bounding box center [499, 440] width 14 height 14
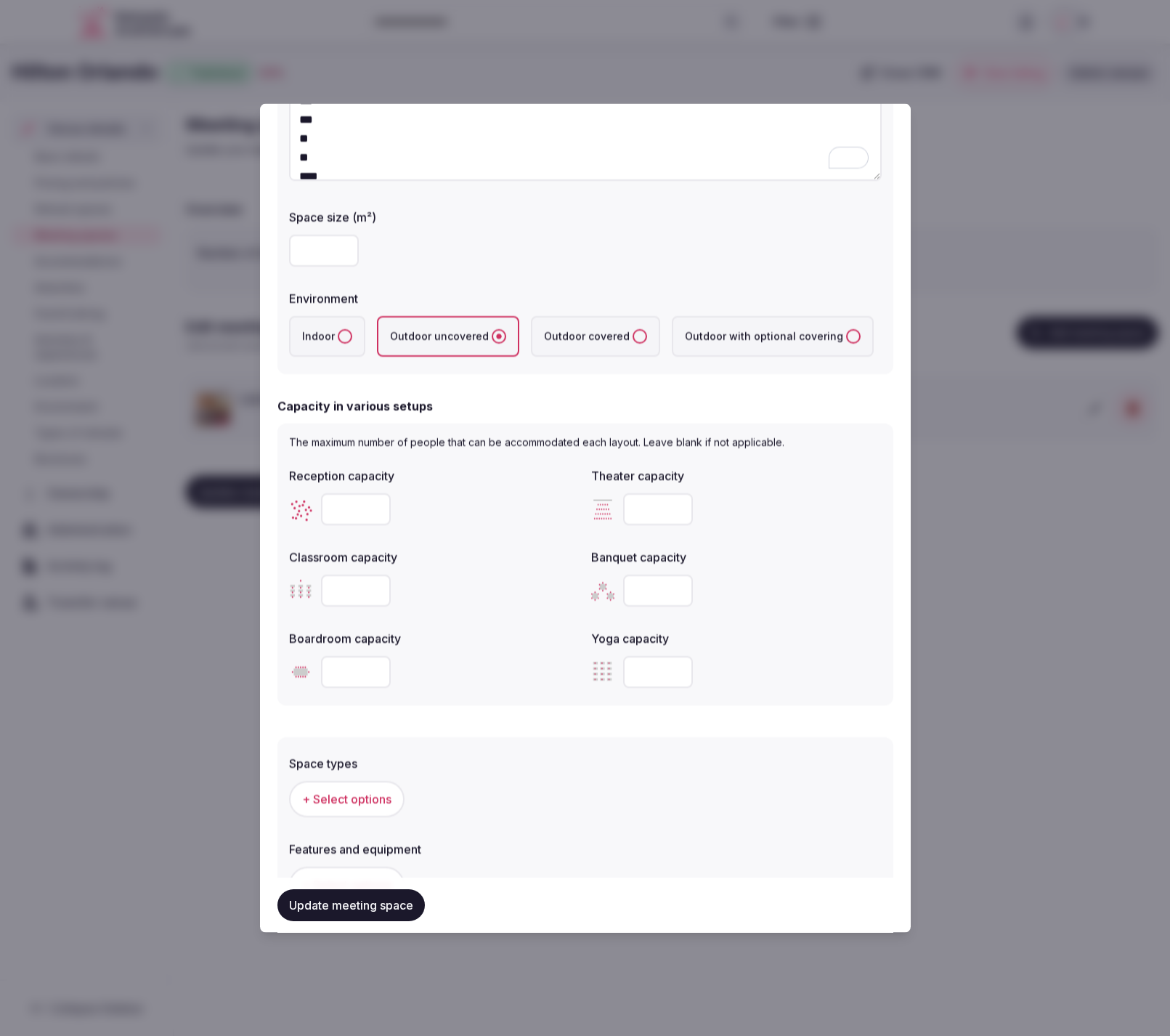
scroll to position [186, 0]
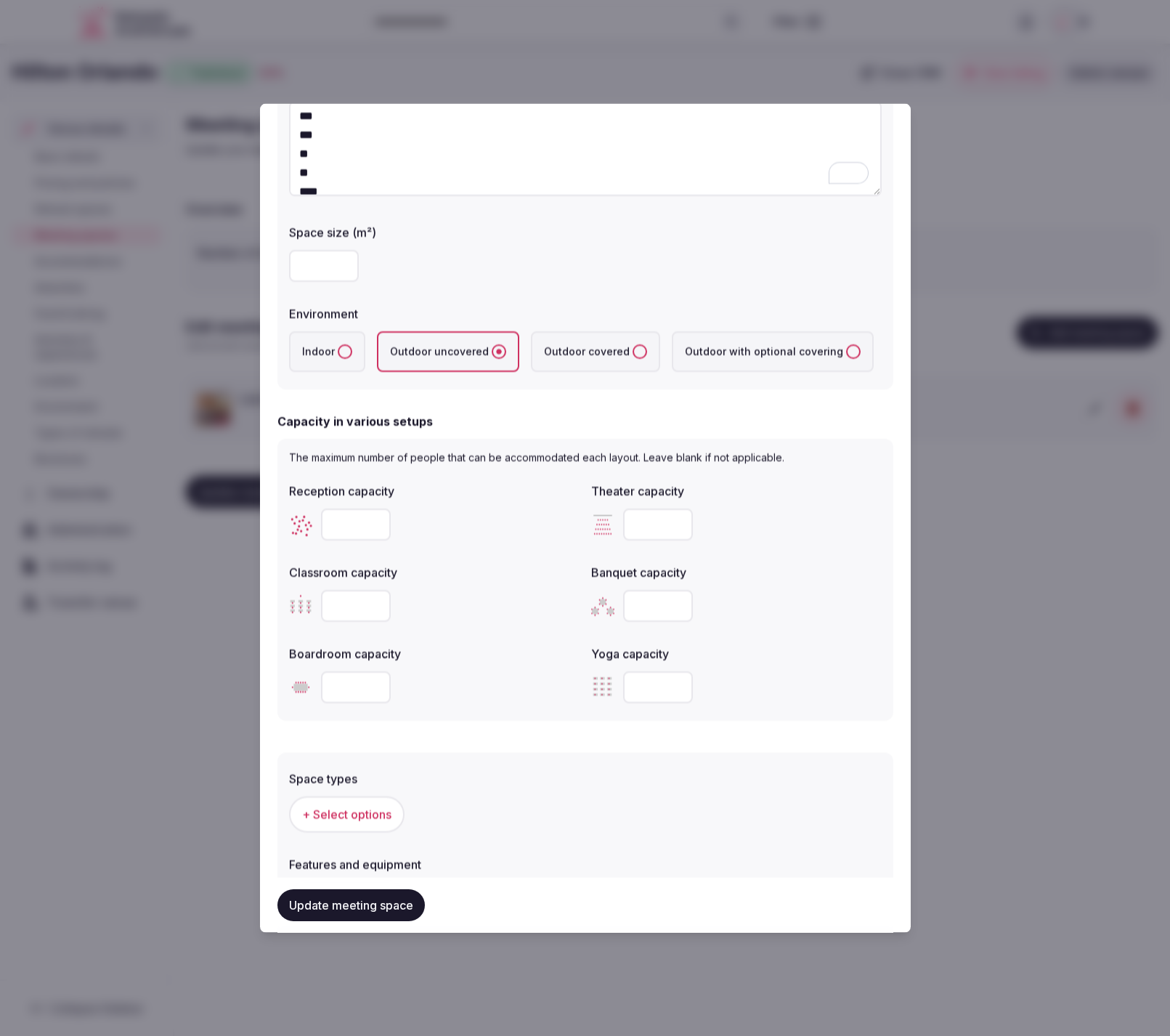
click at [657, 611] on input "number" at bounding box center [658, 605] width 70 height 32
drag, startPoint x: 656, startPoint y: 599, endPoint x: 592, endPoint y: 599, distance: 64.0
click at [592, 599] on div "***" at bounding box center [737, 605] width 290 height 32
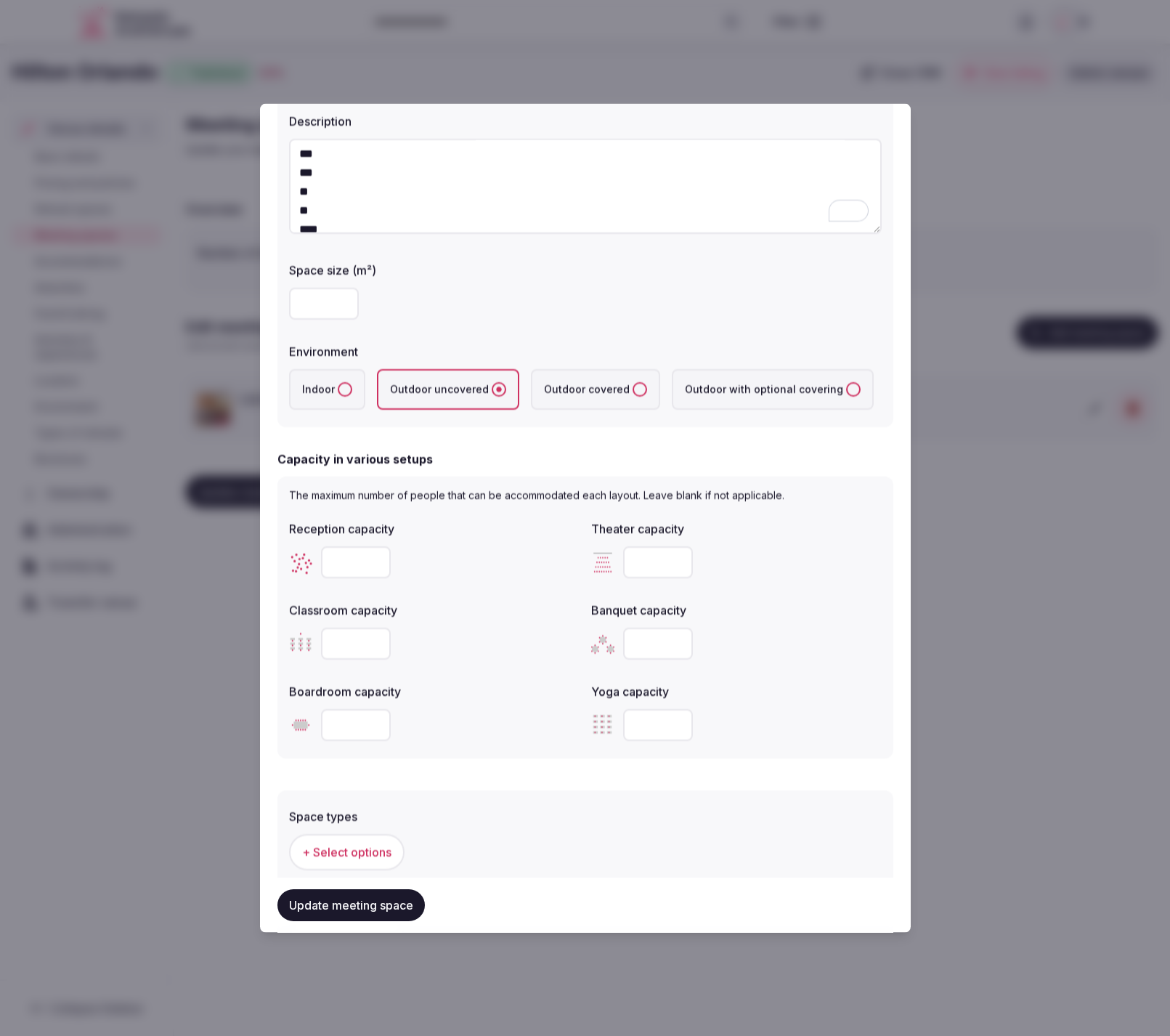
type input "**"
click at [337, 728] on input "number" at bounding box center [356, 725] width 70 height 32
click at [358, 721] on input "number" at bounding box center [356, 725] width 70 height 32
type input "**"
click at [355, 641] on input "number" at bounding box center [356, 643] width 70 height 32
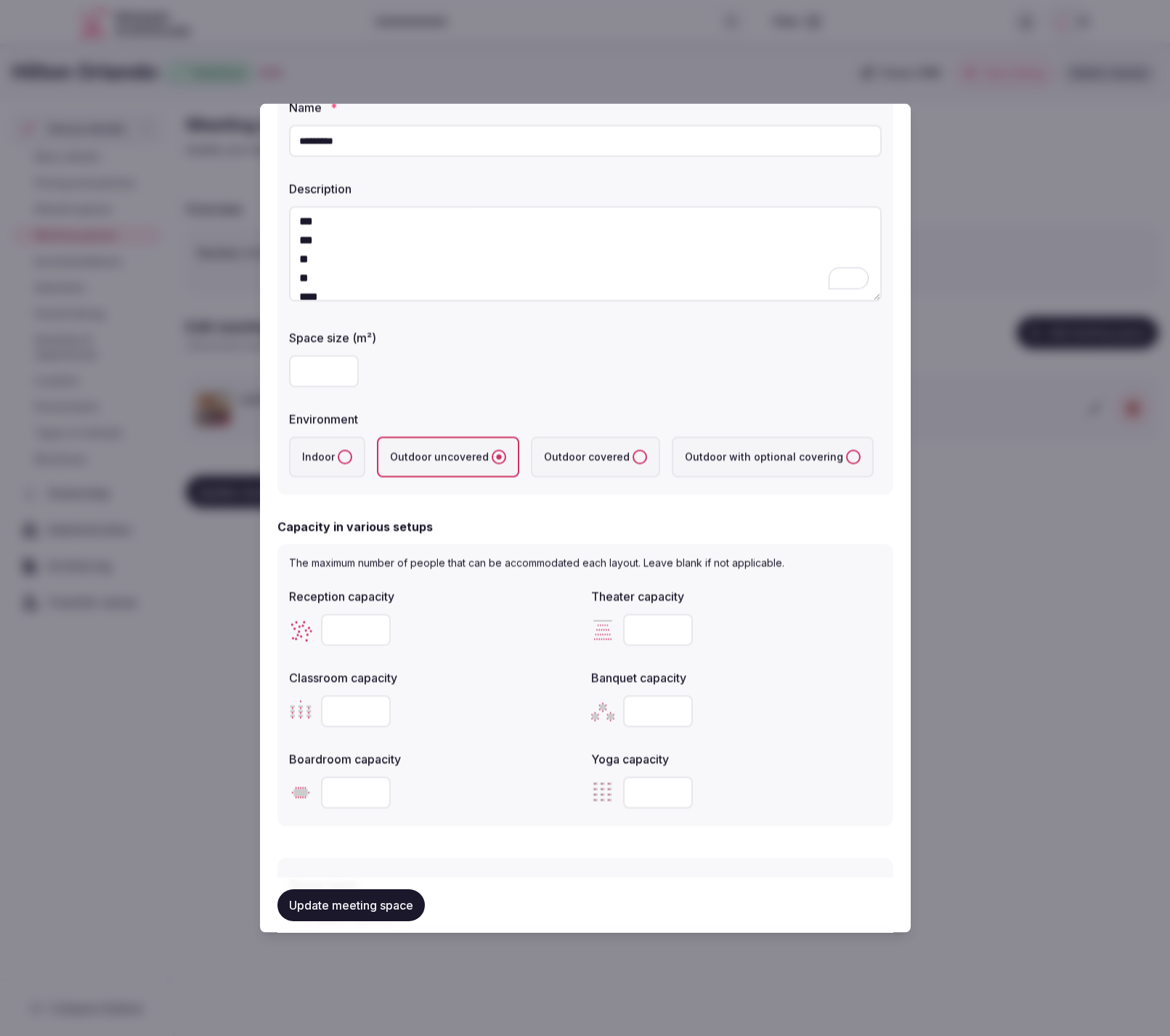
click at [773, 753] on label "Yoga capacity" at bounding box center [737, 759] width 290 height 12
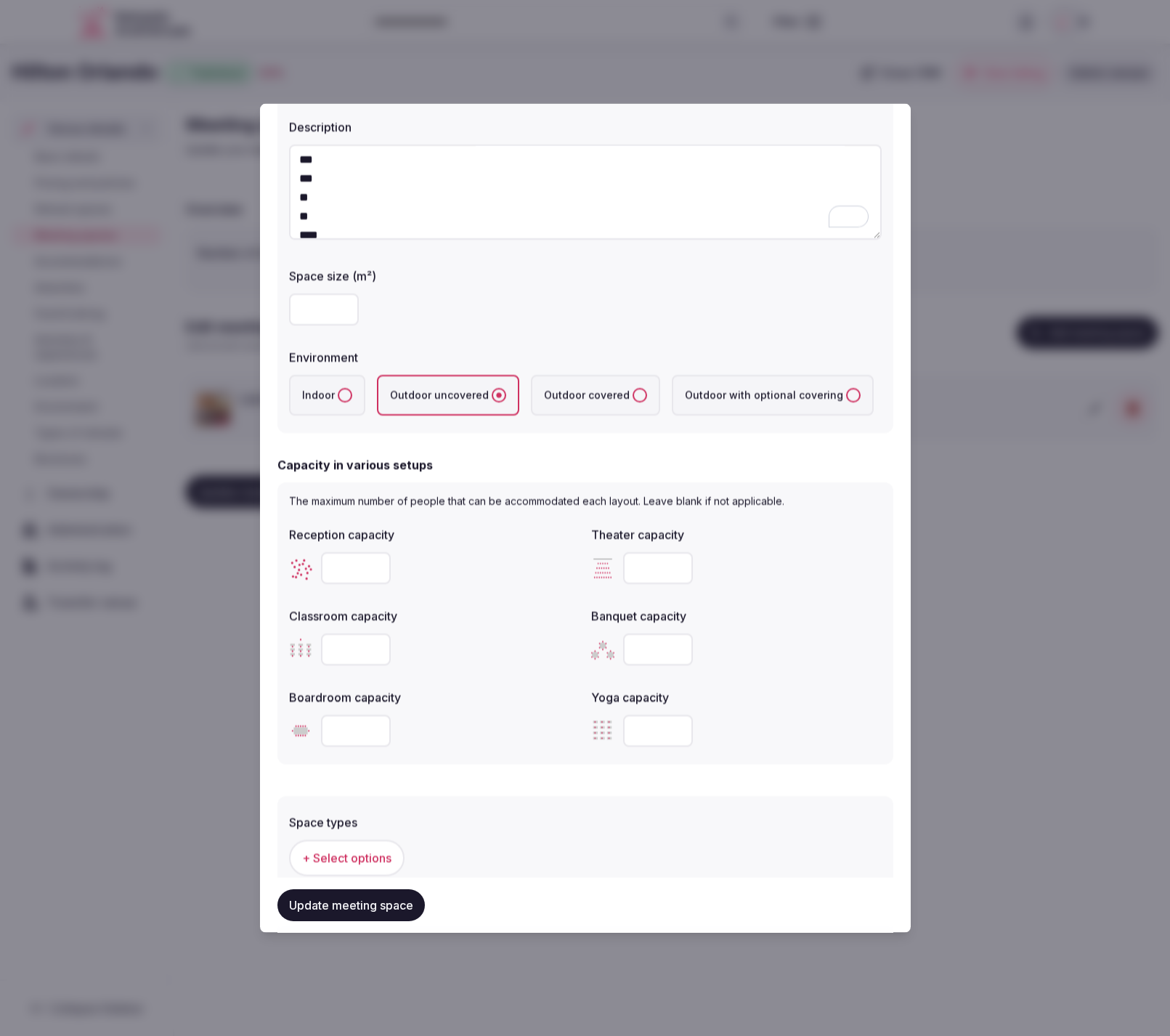
scroll to position [205, 0]
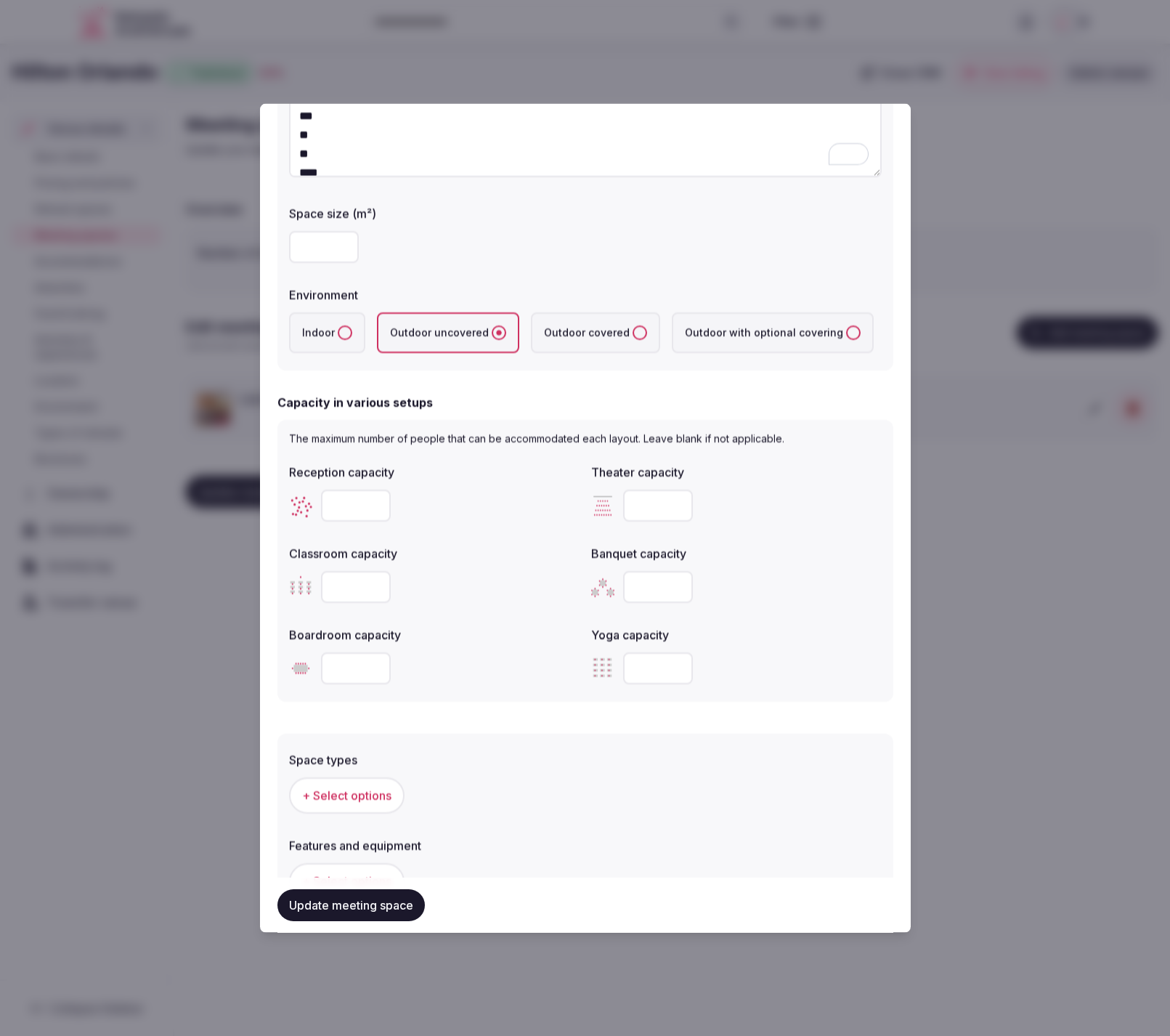
click at [337, 798] on span "+ Select options" at bounding box center [347, 794] width 89 height 16
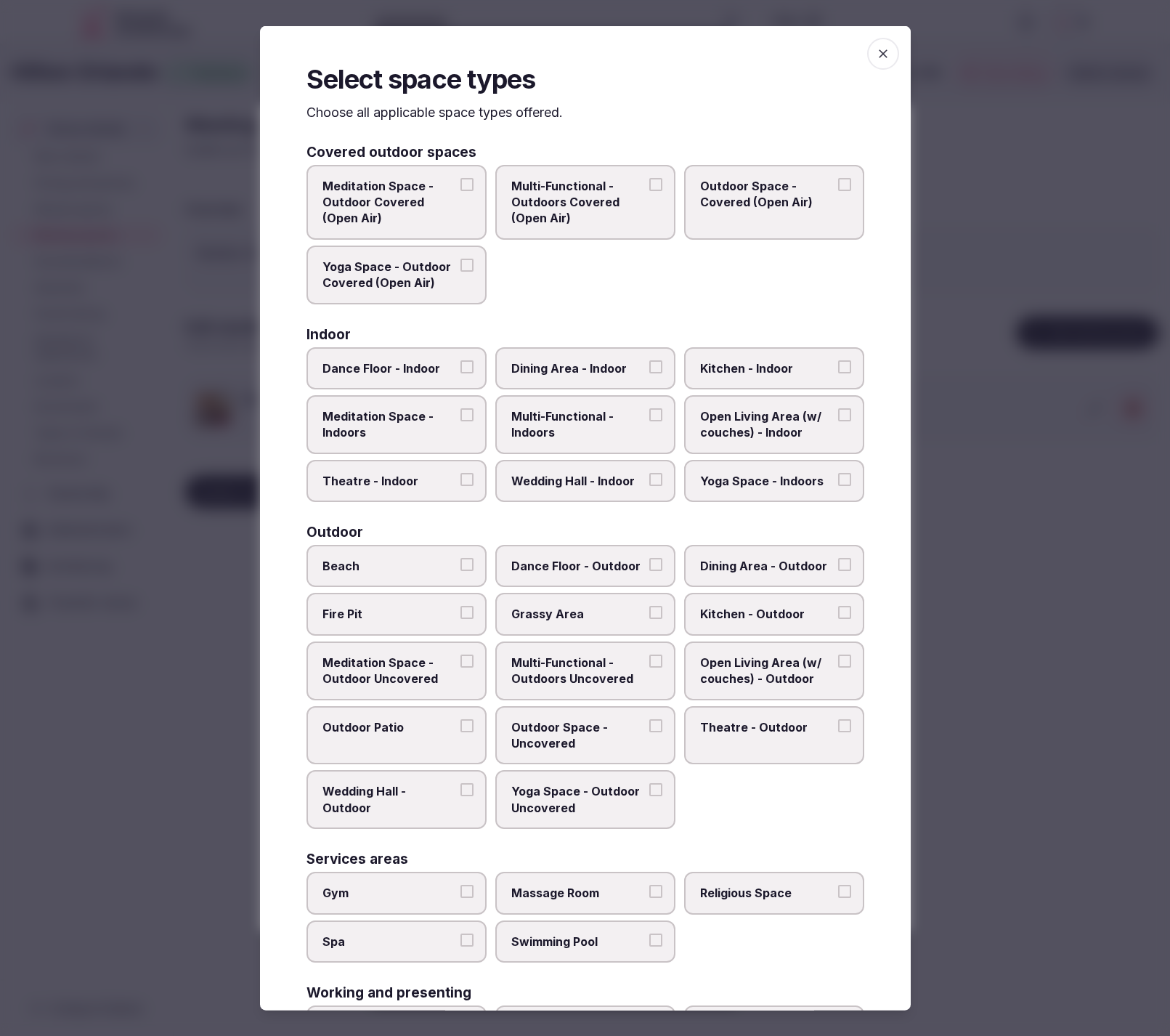
click at [612, 379] on label "Dining Area - Indoor" at bounding box center [585, 368] width 180 height 42
click at [650, 373] on button "Dining Area - Indoor" at bounding box center [656, 366] width 13 height 13
click at [550, 421] on span "Multi-Functional - Indoors" at bounding box center [577, 424] width 133 height 33
click at [650, 421] on button "Multi-Functional - Indoors" at bounding box center [656, 415] width 13 height 13
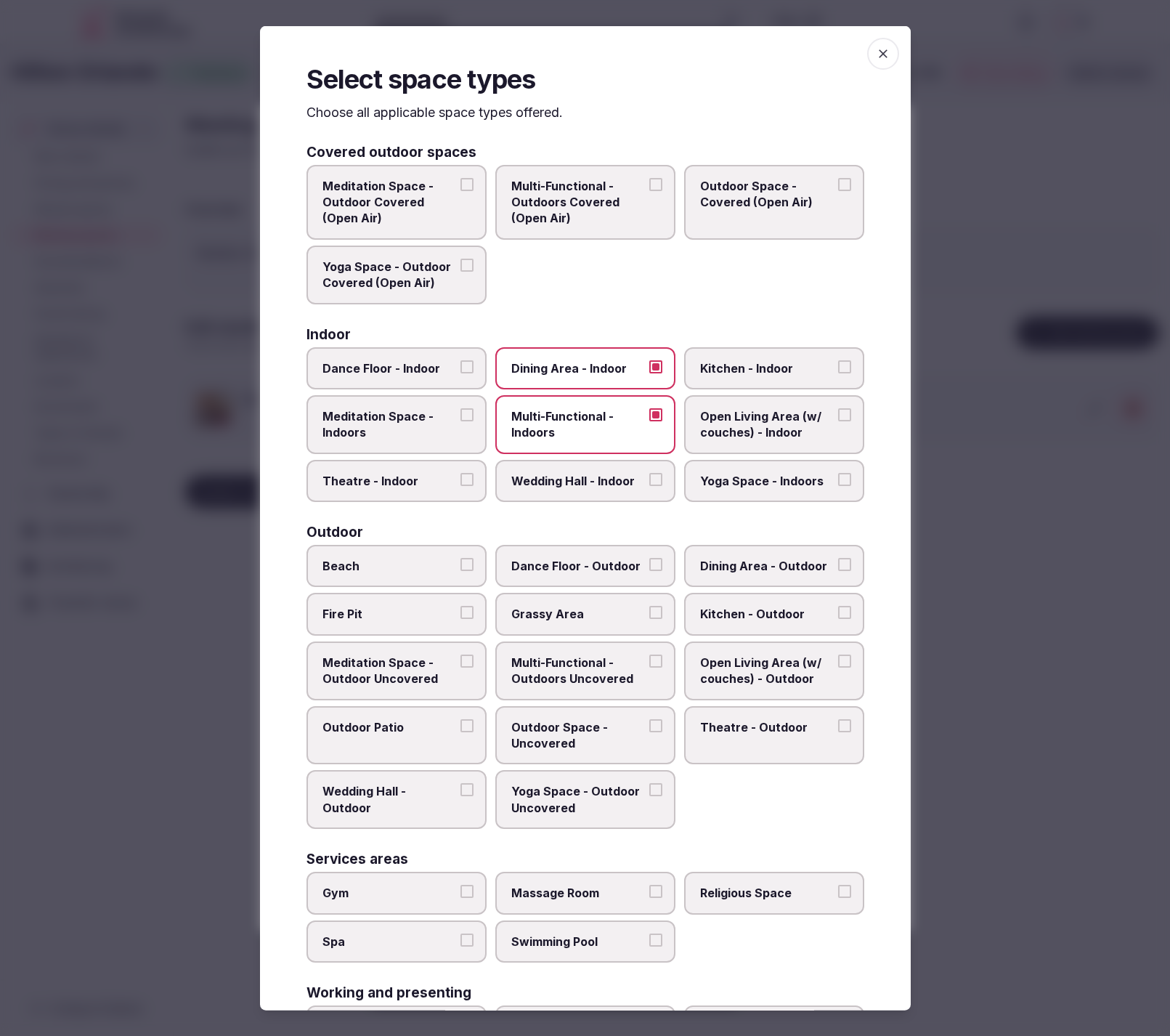
scroll to position [110, 0]
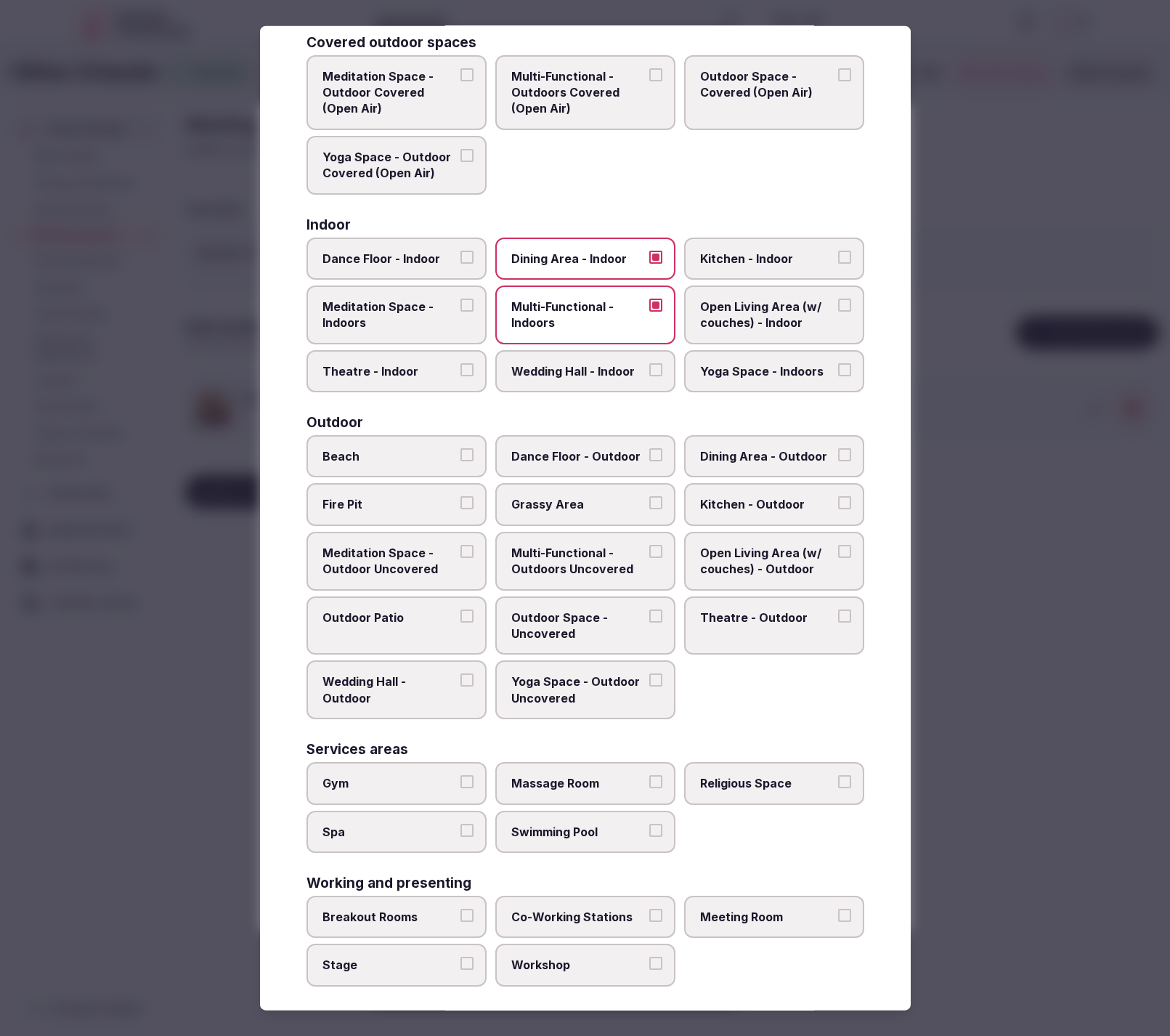
click at [743, 910] on span "Meeting Room" at bounding box center [766, 917] width 133 height 16
click at [838, 910] on button "Meeting Room" at bounding box center [845, 916] width 13 height 13
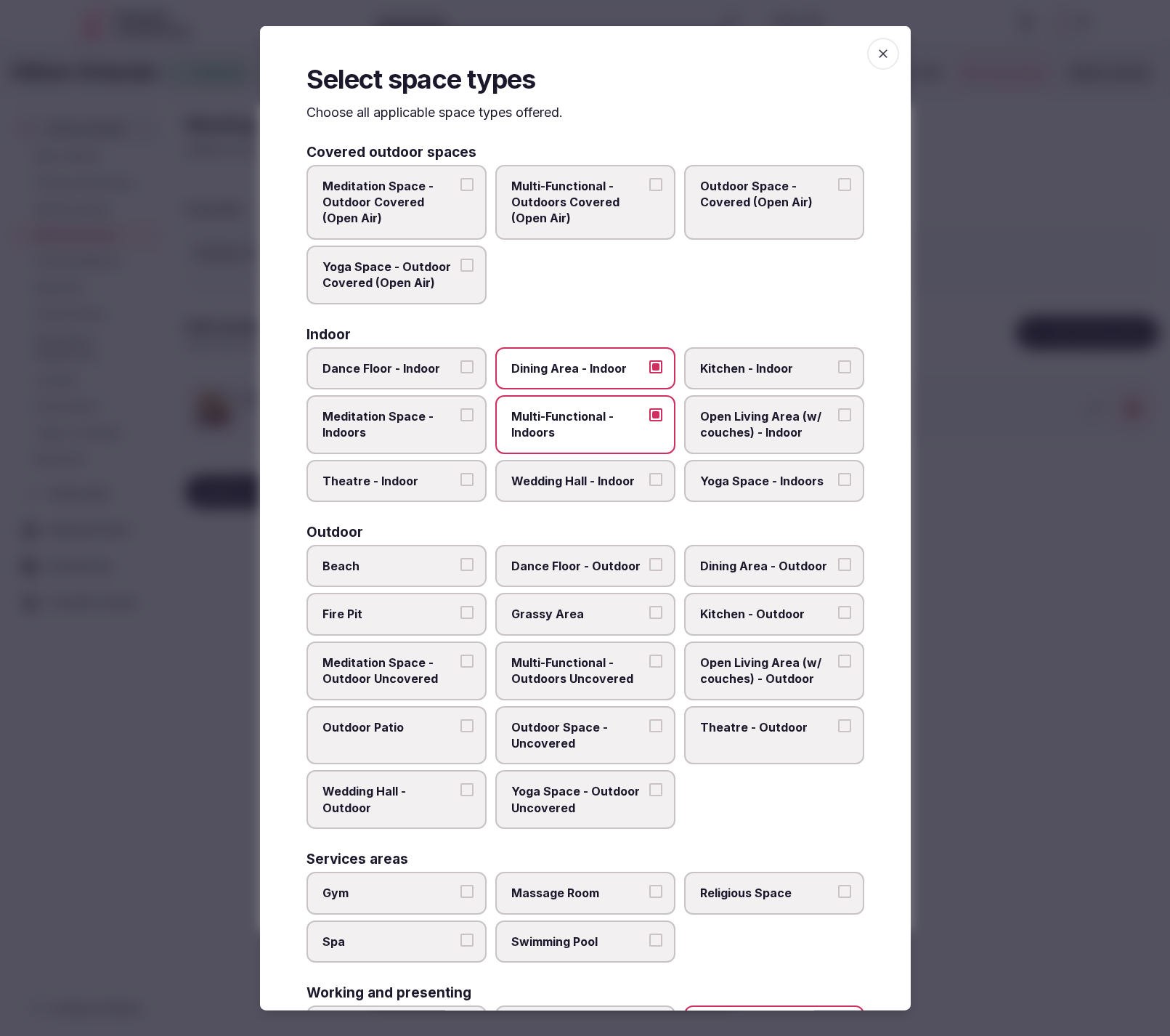
click at [389, 425] on span "Meditation Space - Indoors" at bounding box center [389, 424] width 133 height 33
click at [461, 421] on button "Meditation Space - Indoors" at bounding box center [467, 415] width 13 height 13
click at [389, 425] on span "Meditation Space - Indoors" at bounding box center [389, 424] width 133 height 33
click at [461, 421] on button "Meditation Space - Indoors" at bounding box center [467, 415] width 13 height 13
click at [388, 480] on span "Theatre - Indoor" at bounding box center [389, 480] width 133 height 16
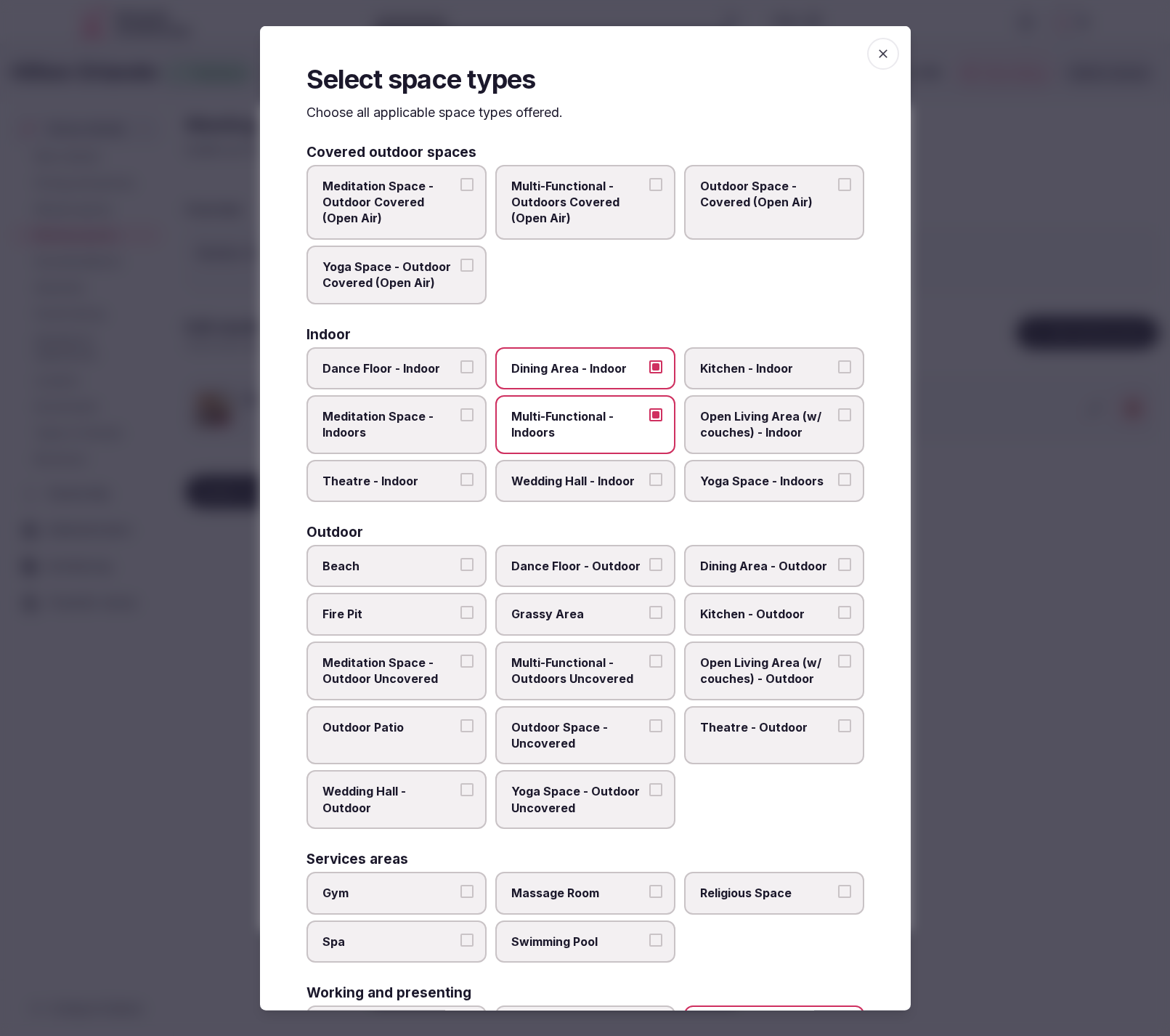
click at [461, 480] on button "Theatre - Indoor" at bounding box center [467, 479] width 13 height 13
click at [569, 479] on span "Wedding Hall - Indoor" at bounding box center [577, 480] width 133 height 16
click at [650, 479] on button "Wedding Hall - Indoor" at bounding box center [656, 479] width 13 height 13
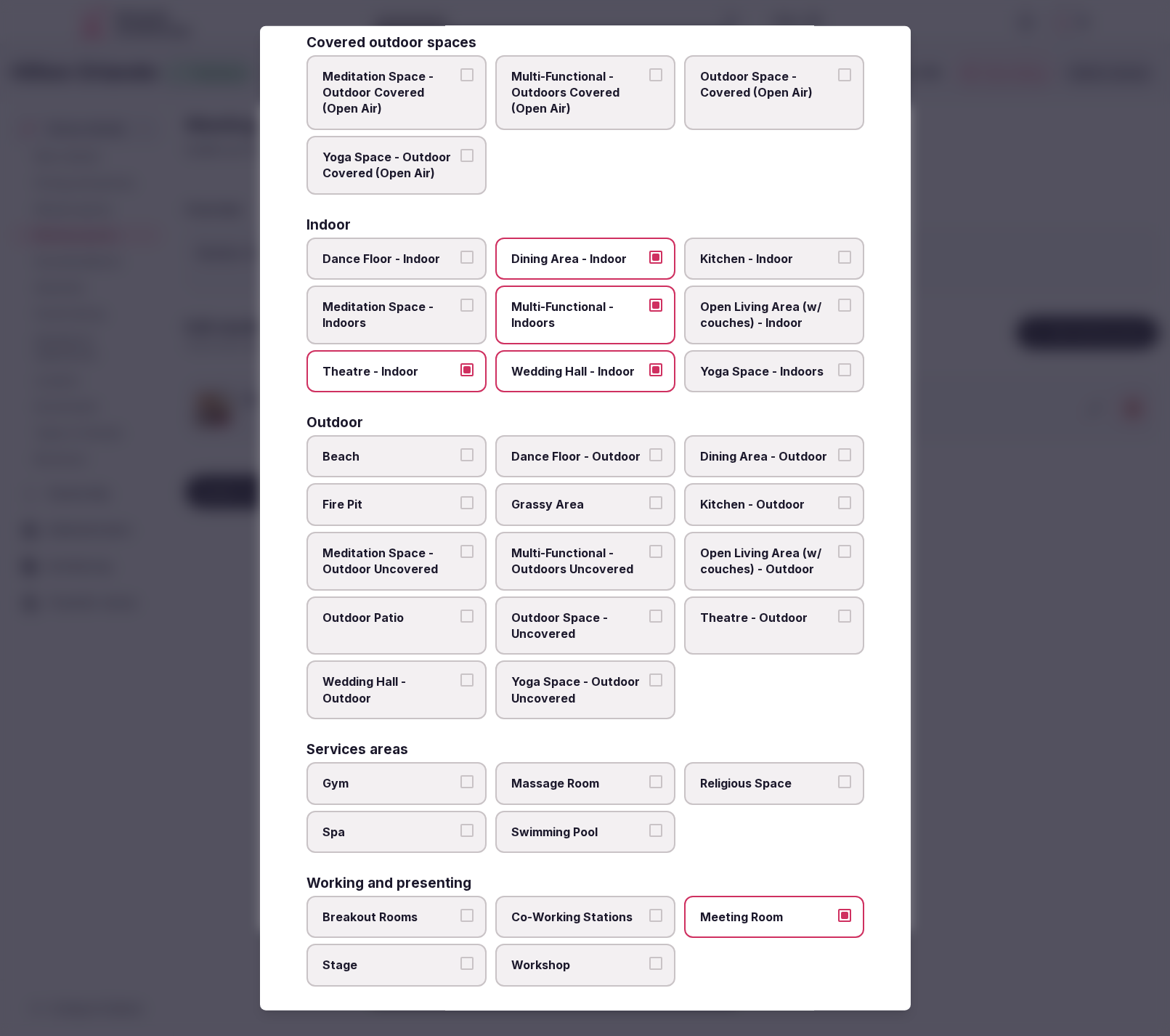
click at [1118, 414] on div at bounding box center [585, 518] width 1170 height 1036
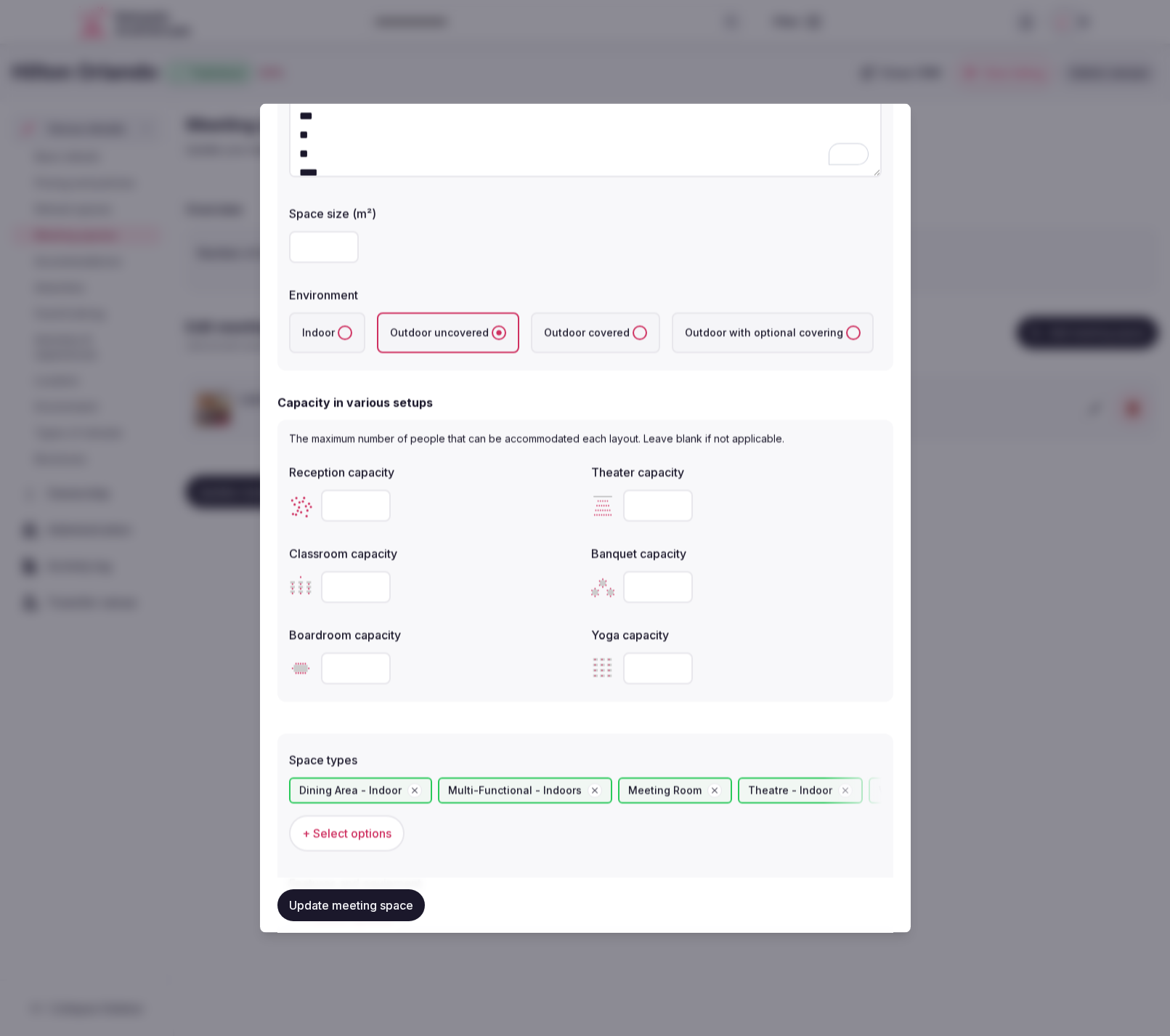
click at [1052, 676] on div at bounding box center [585, 518] width 1170 height 1036
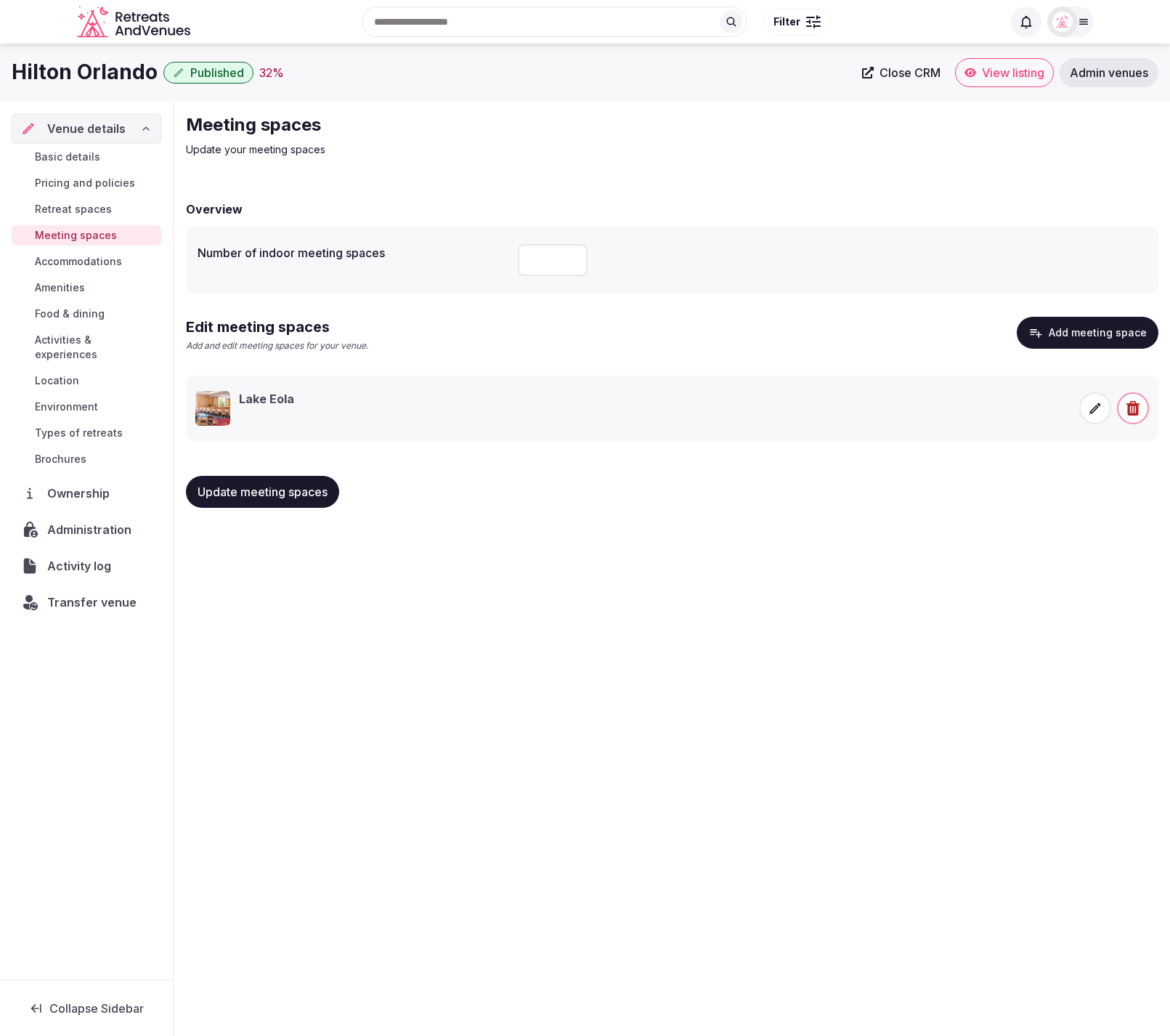
click at [246, 497] on span "Update meeting spaces" at bounding box center [262, 491] width 130 height 14
click at [1096, 411] on icon at bounding box center [1095, 408] width 14 height 14
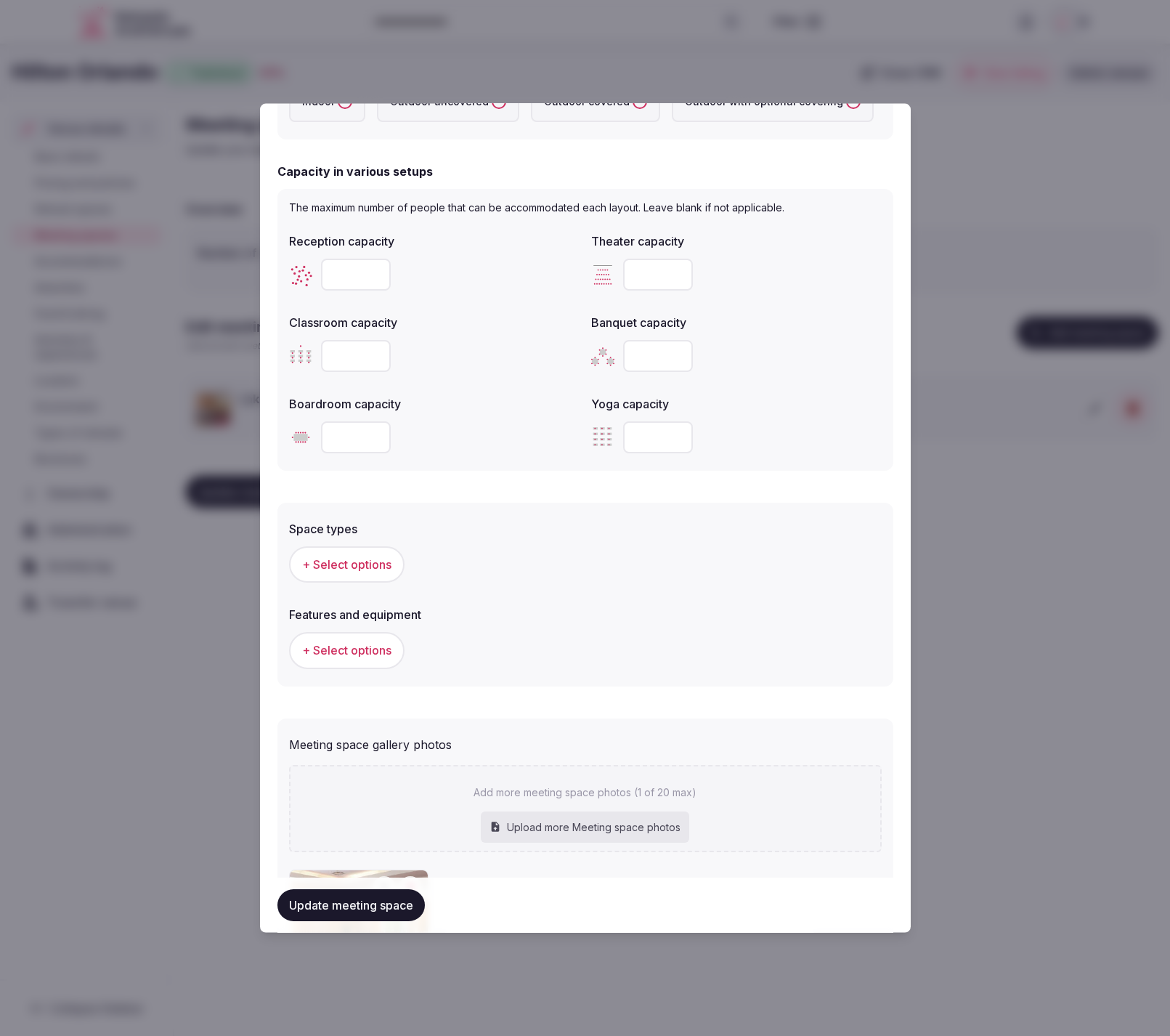
scroll to position [426, 0]
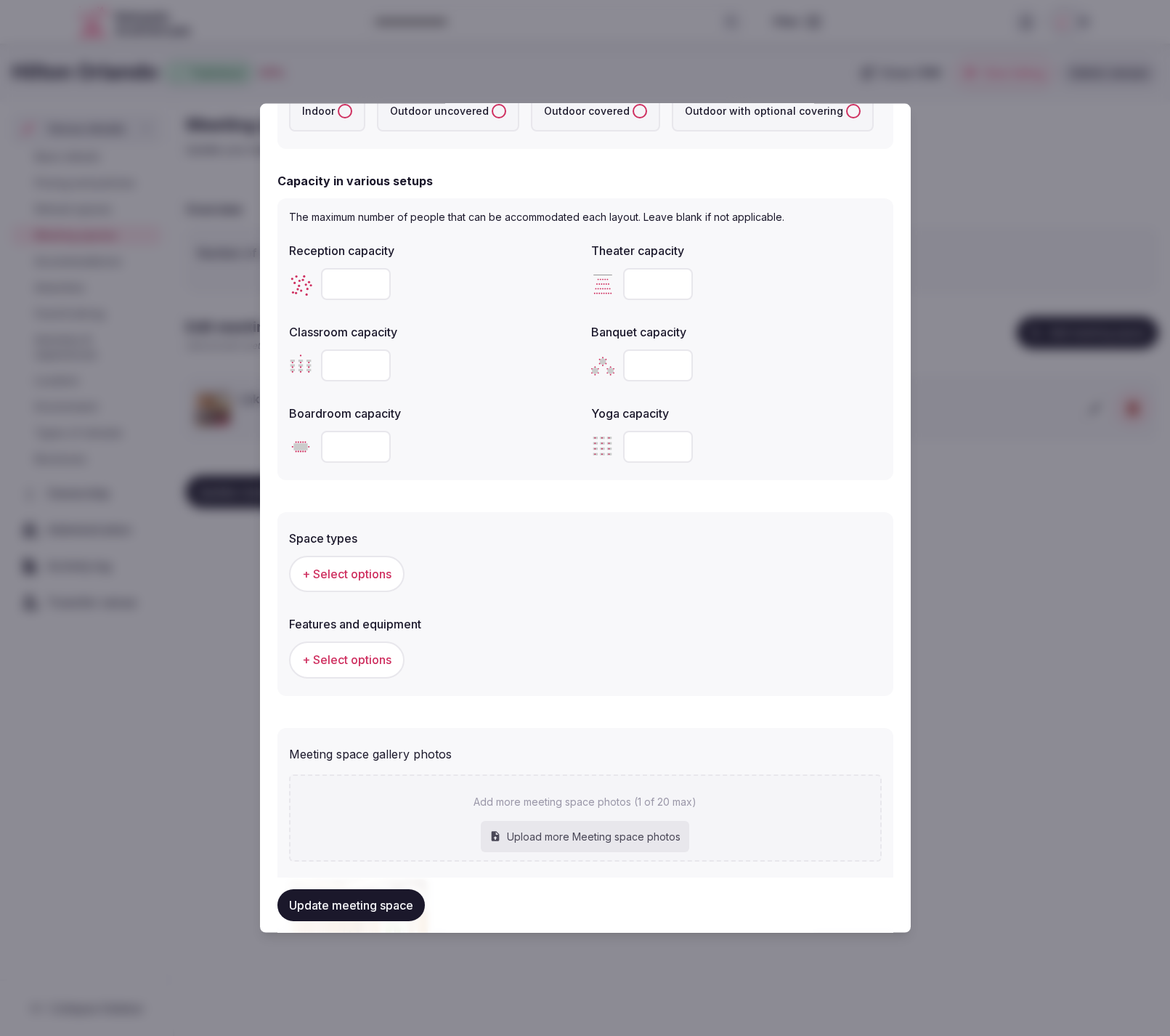
click at [323, 563] on button "+ Select options" at bounding box center [347, 573] width 116 height 36
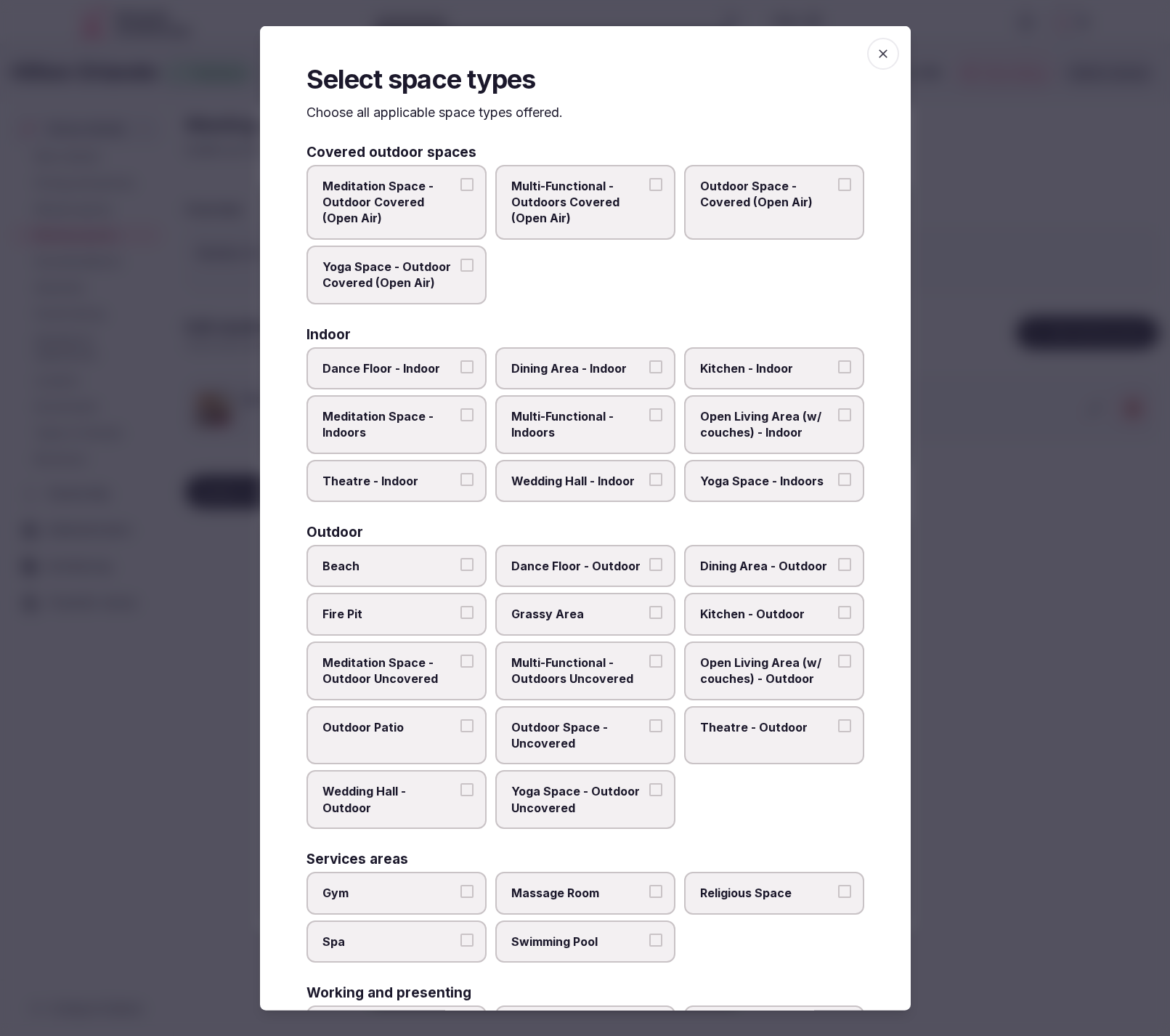
click at [537, 421] on span "Multi-Functional - Indoors" at bounding box center [577, 424] width 133 height 33
click at [650, 421] on button "Multi-Functional - Indoors" at bounding box center [656, 415] width 13 height 13
drag, startPoint x: 349, startPoint y: 474, endPoint x: 342, endPoint y: 438, distance: 36.7
click at [349, 473] on span "Theatre - Indoor" at bounding box center [389, 480] width 133 height 16
click at [461, 473] on button "Theatre - Indoor" at bounding box center [467, 479] width 13 height 13
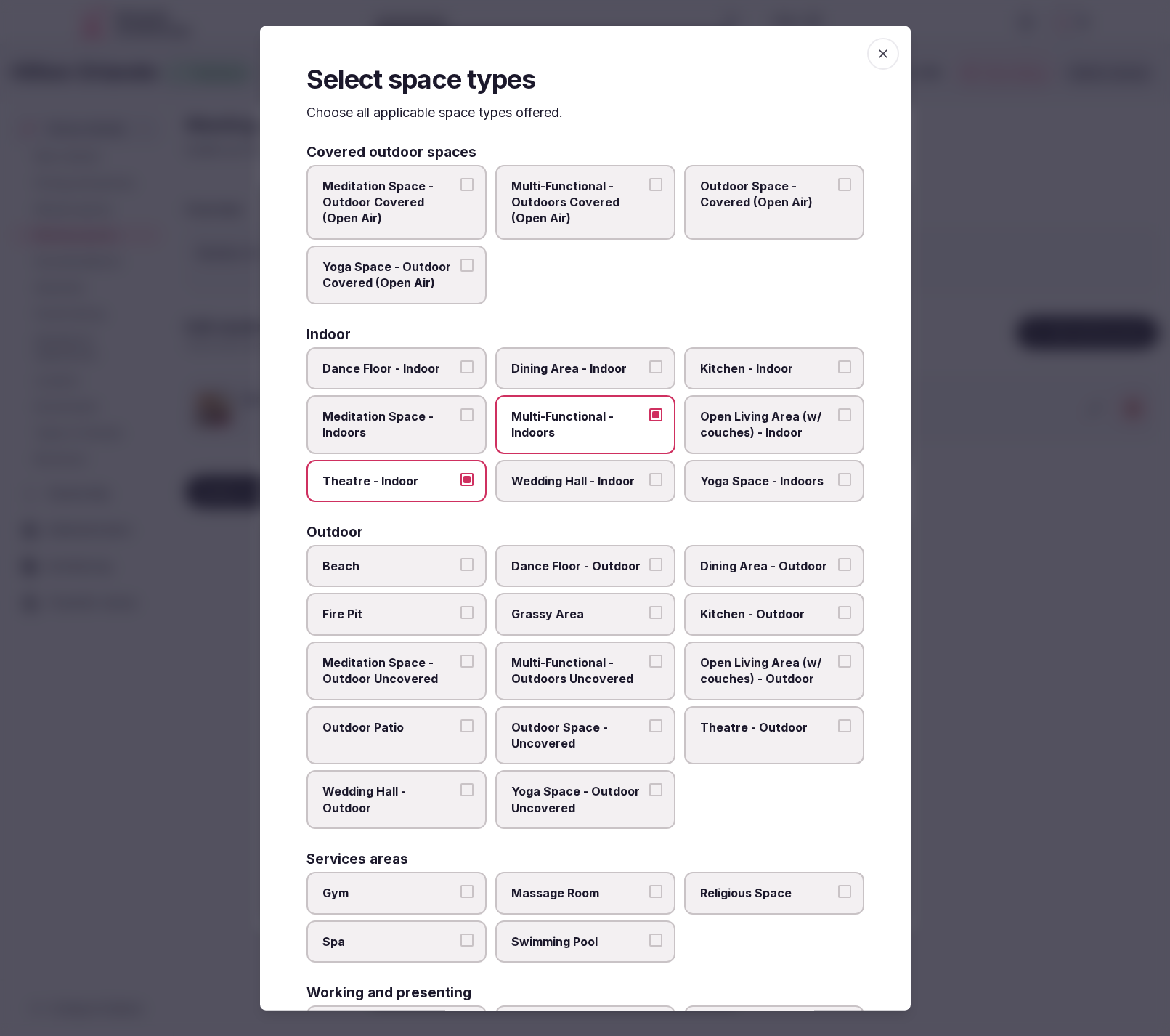
click at [505, 363] on label "Dining Area - Indoor" at bounding box center [585, 368] width 180 height 42
click at [650, 363] on button "Dining Area - Indoor" at bounding box center [656, 366] width 13 height 13
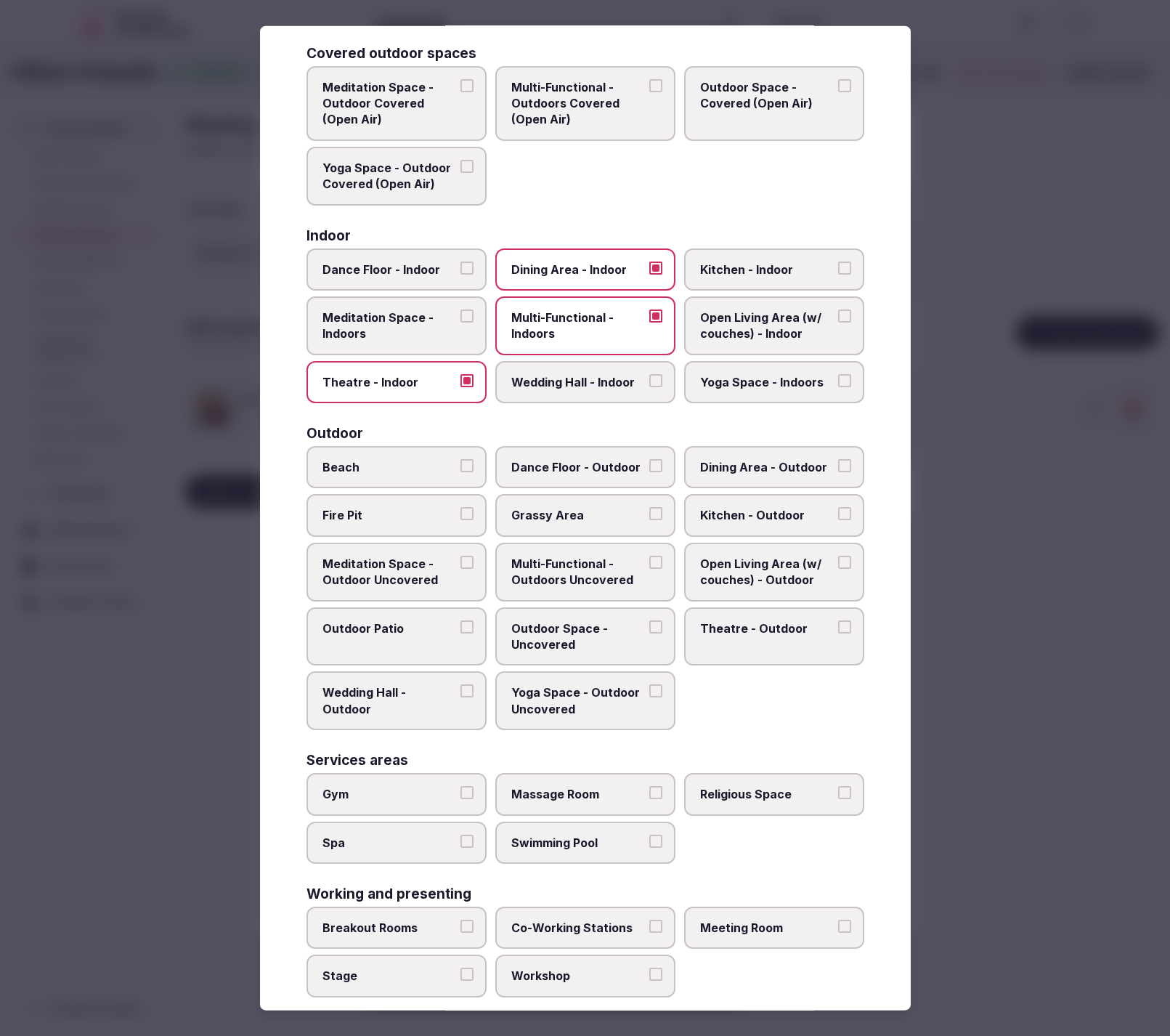
scroll to position [110, 0]
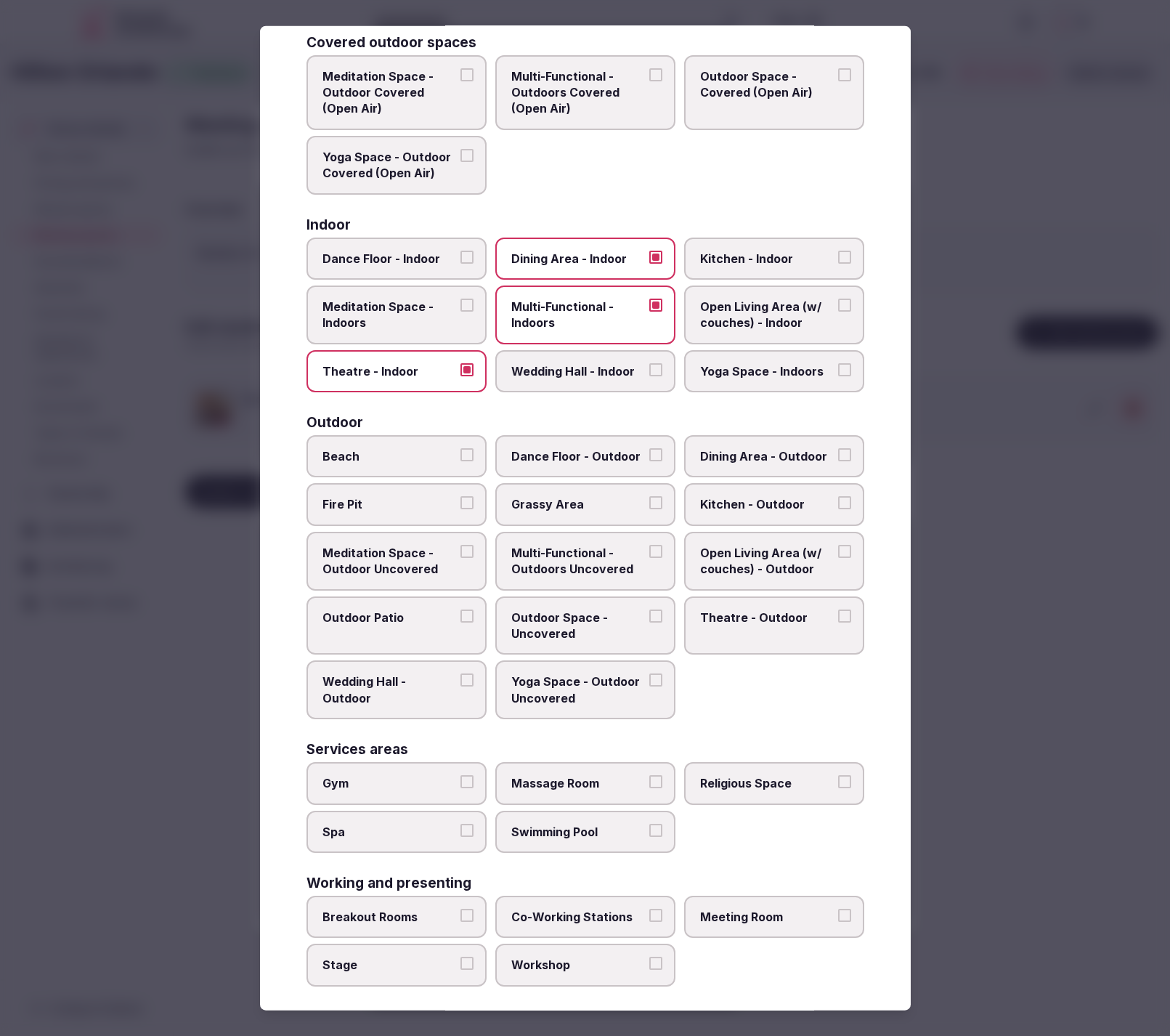
click at [734, 921] on label "Meeting Room" at bounding box center [774, 917] width 180 height 42
click at [838, 921] on button "Meeting Room" at bounding box center [845, 916] width 13 height 13
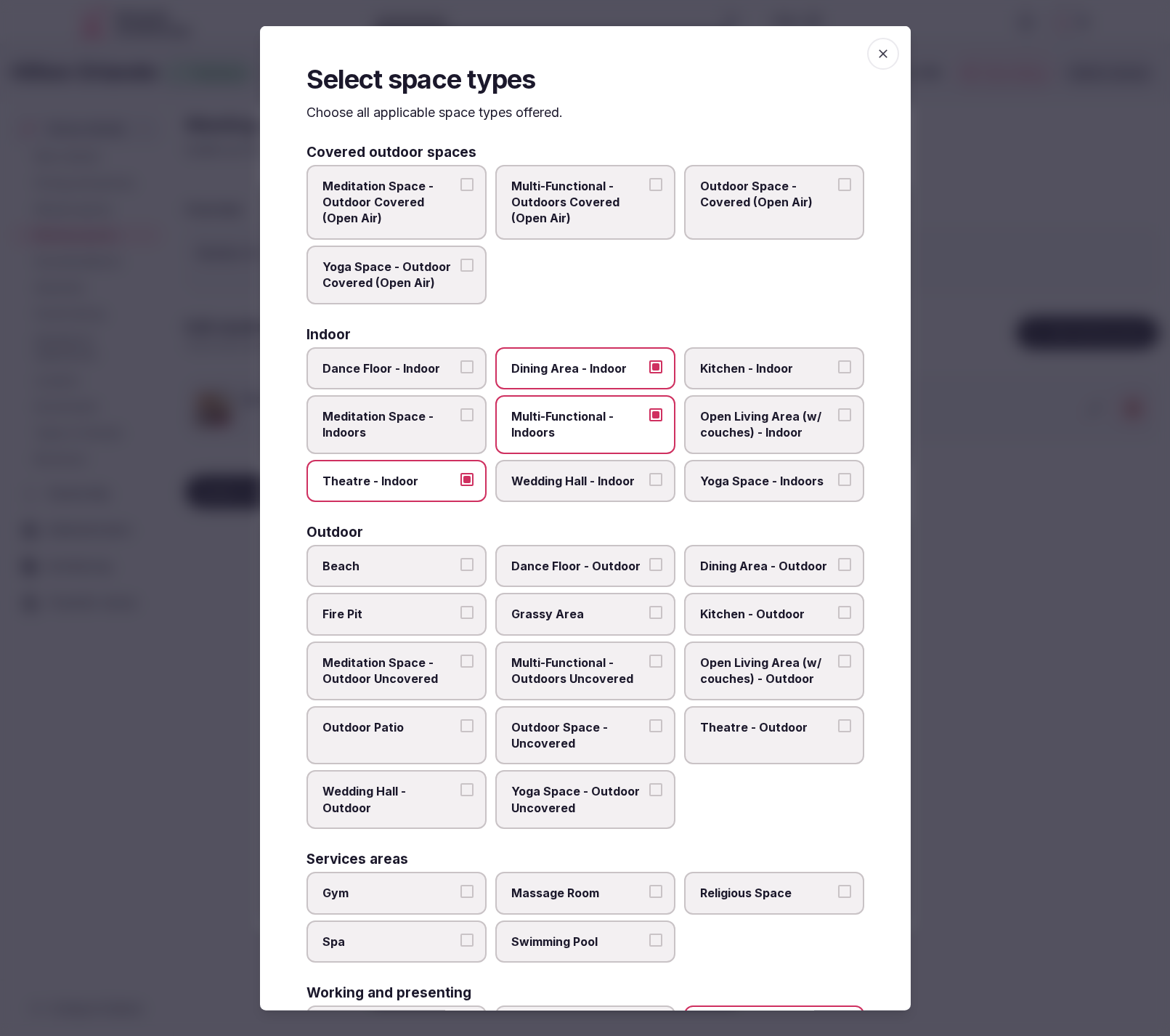
click at [891, 55] on span "button" at bounding box center [883, 54] width 32 height 32
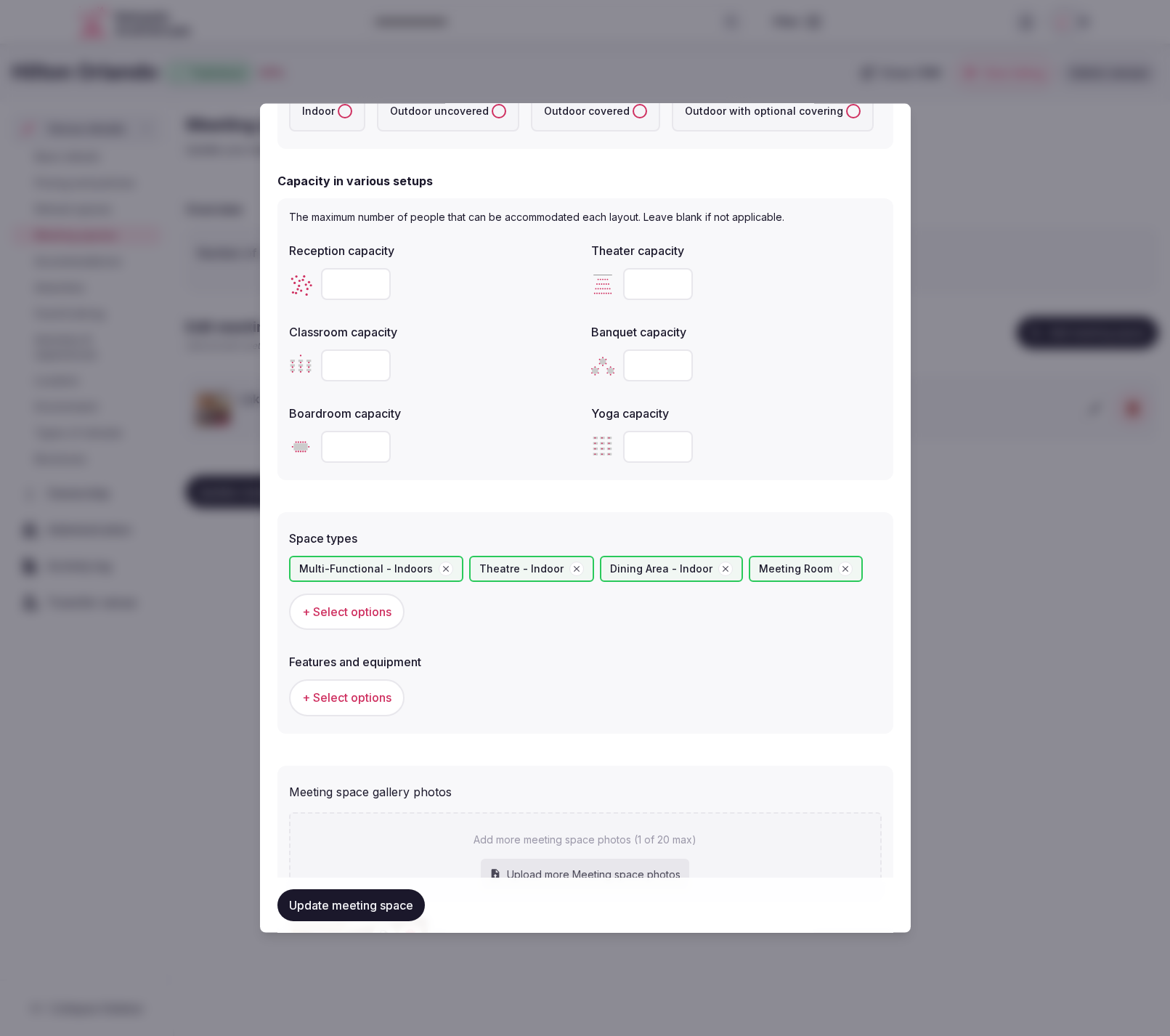
click at [321, 700] on span "+ Select options" at bounding box center [347, 697] width 89 height 16
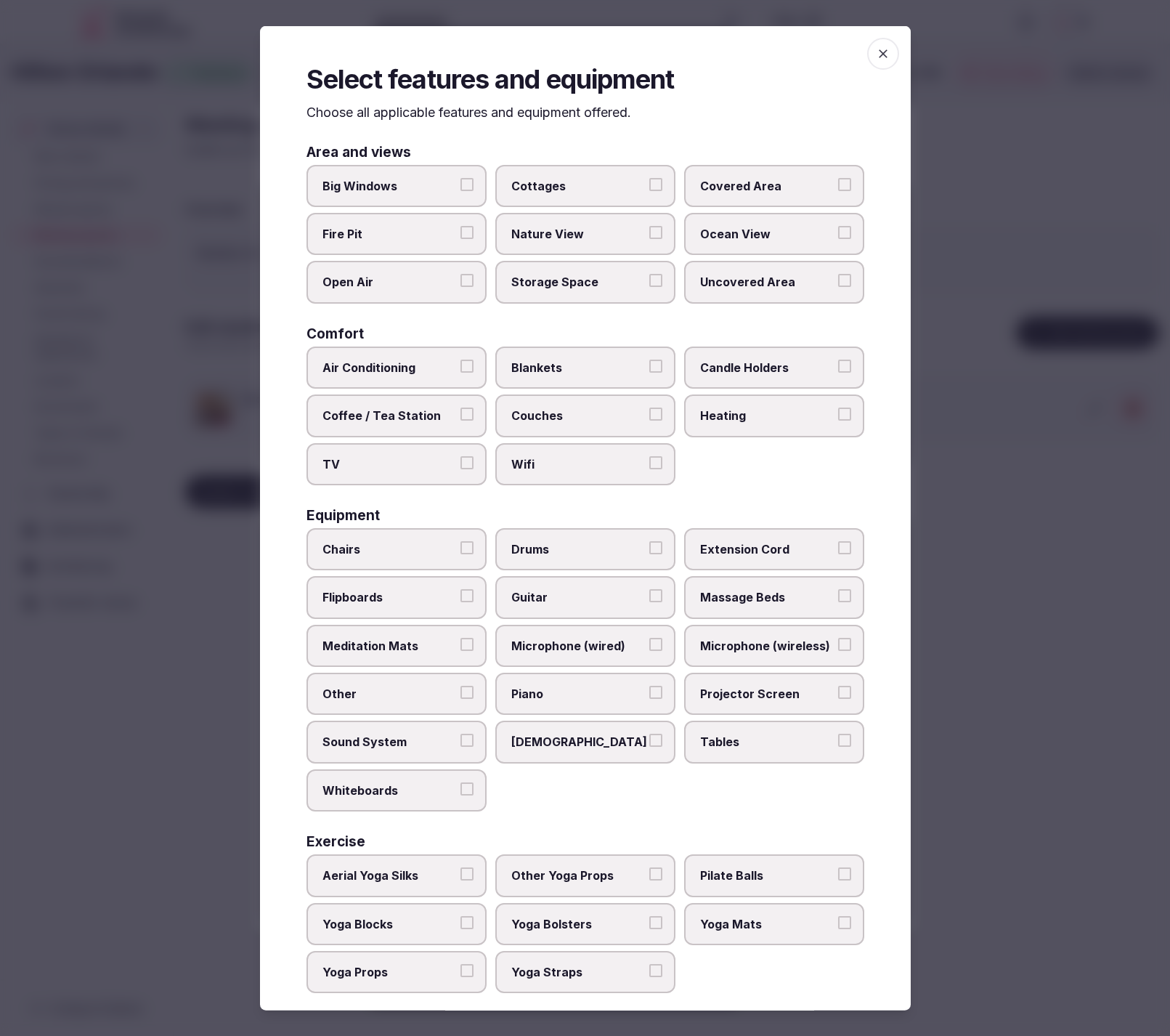
scroll to position [7, 0]
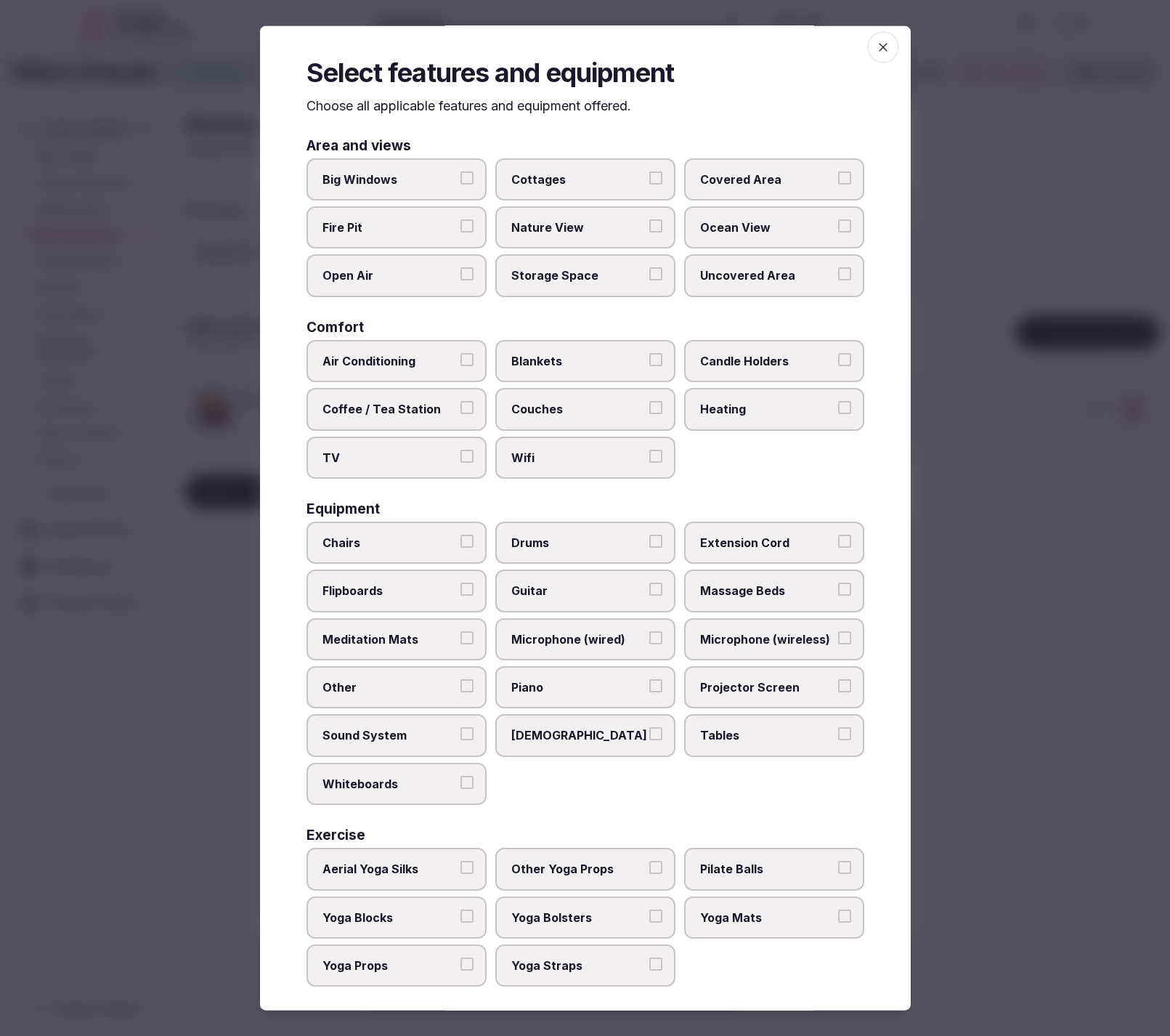
click at [765, 682] on span "Projector Screen" at bounding box center [766, 687] width 133 height 16
click at [838, 682] on button "Projector Screen" at bounding box center [845, 686] width 13 height 13
click at [718, 727] on span "Tables" at bounding box center [766, 735] width 133 height 16
click at [838, 727] on button "Tables" at bounding box center [845, 734] width 13 height 13
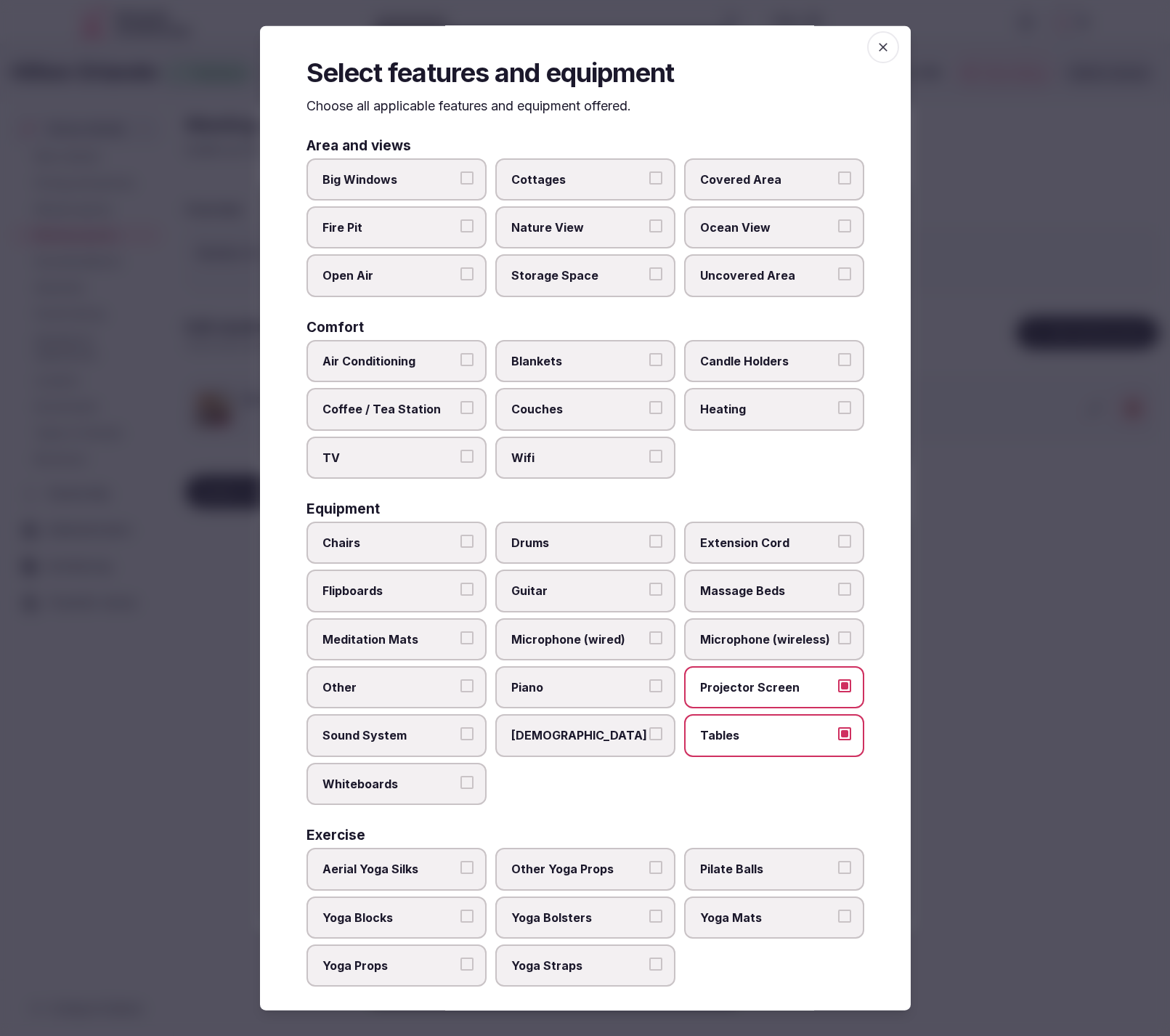
click at [346, 538] on span "Chairs" at bounding box center [389, 542] width 133 height 16
click at [461, 538] on button "Chairs" at bounding box center [467, 542] width 13 height 13
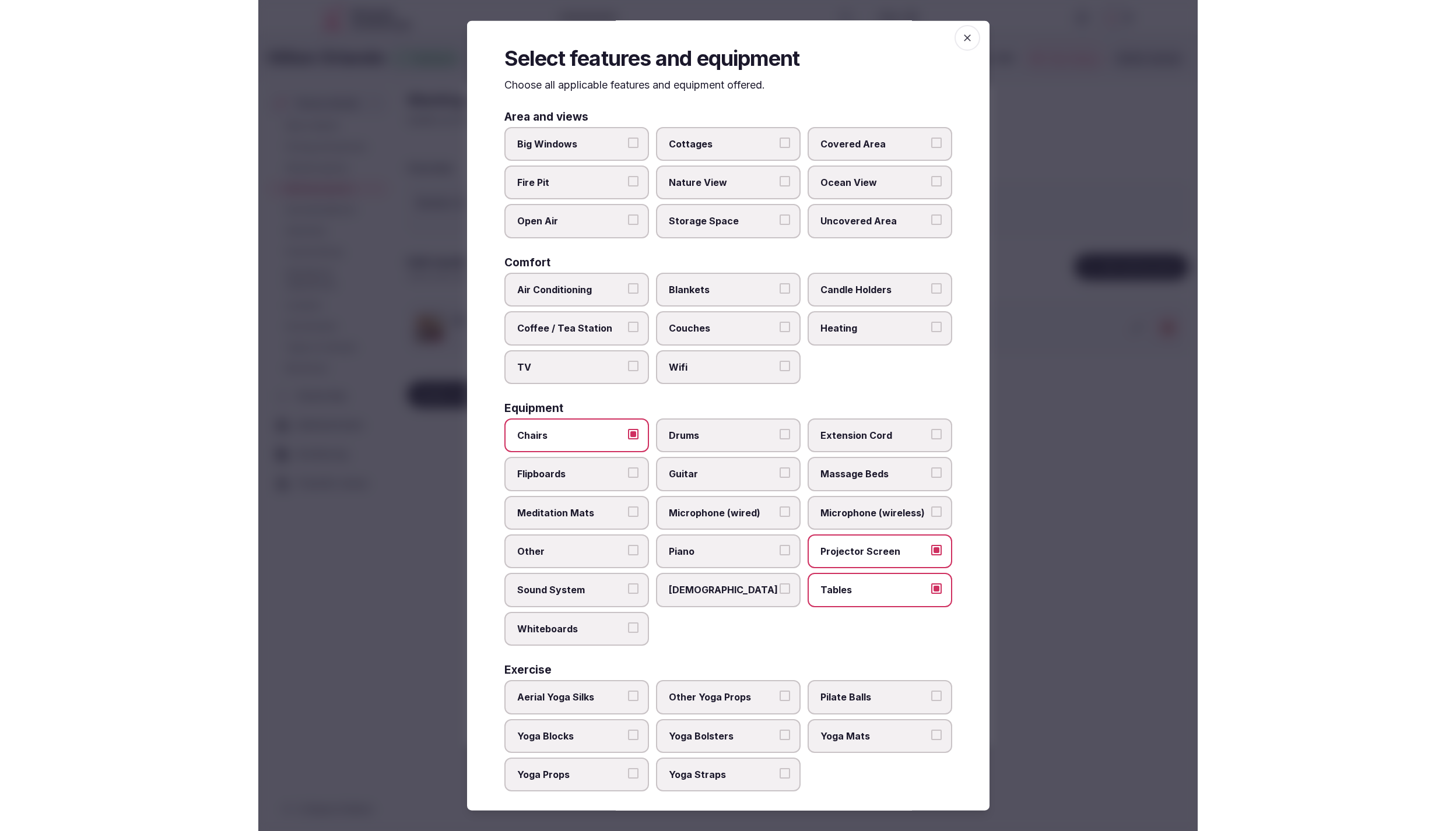
scroll to position [0, 0]
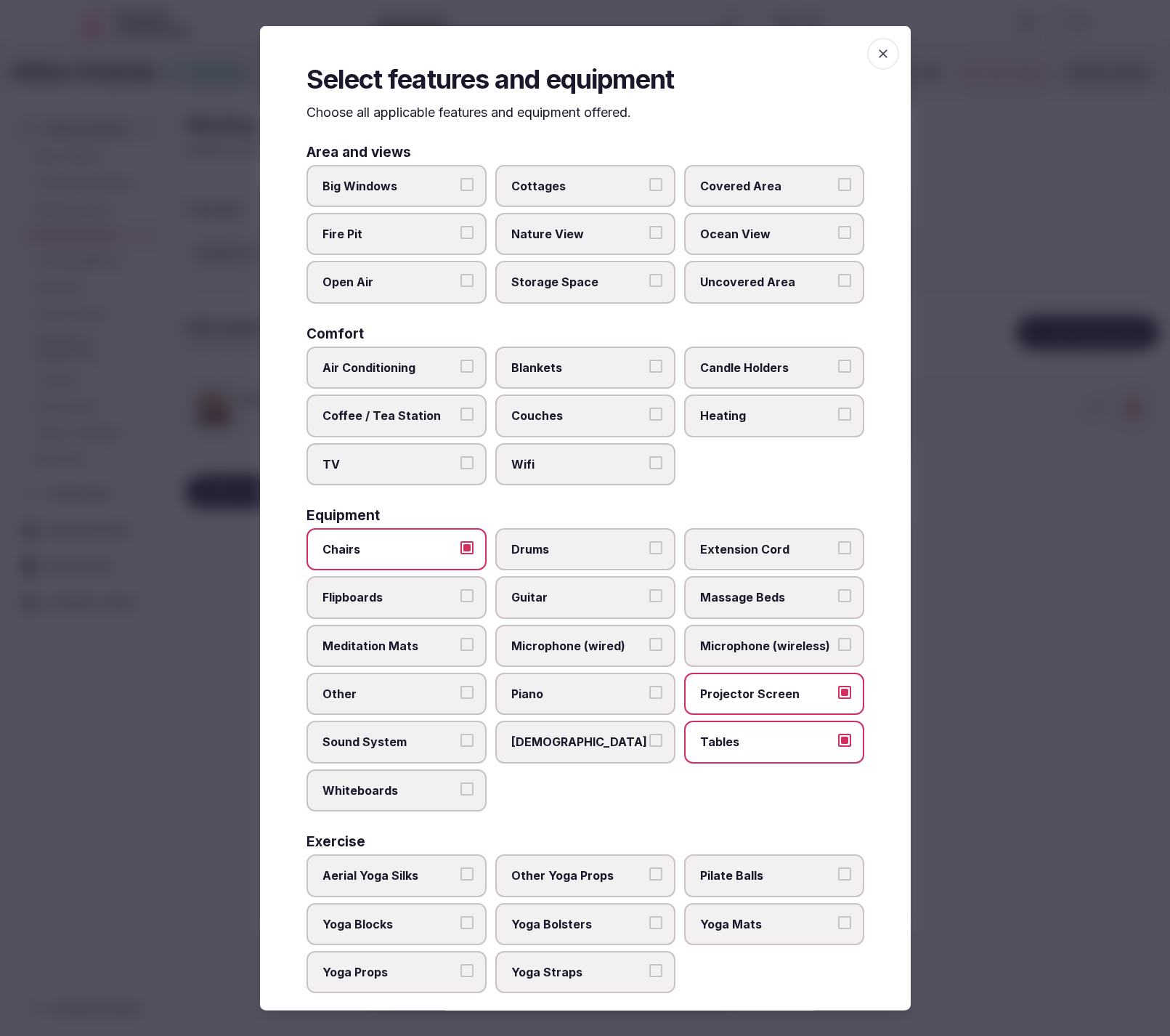
click at [1126, 411] on div at bounding box center [585, 518] width 1170 height 1036
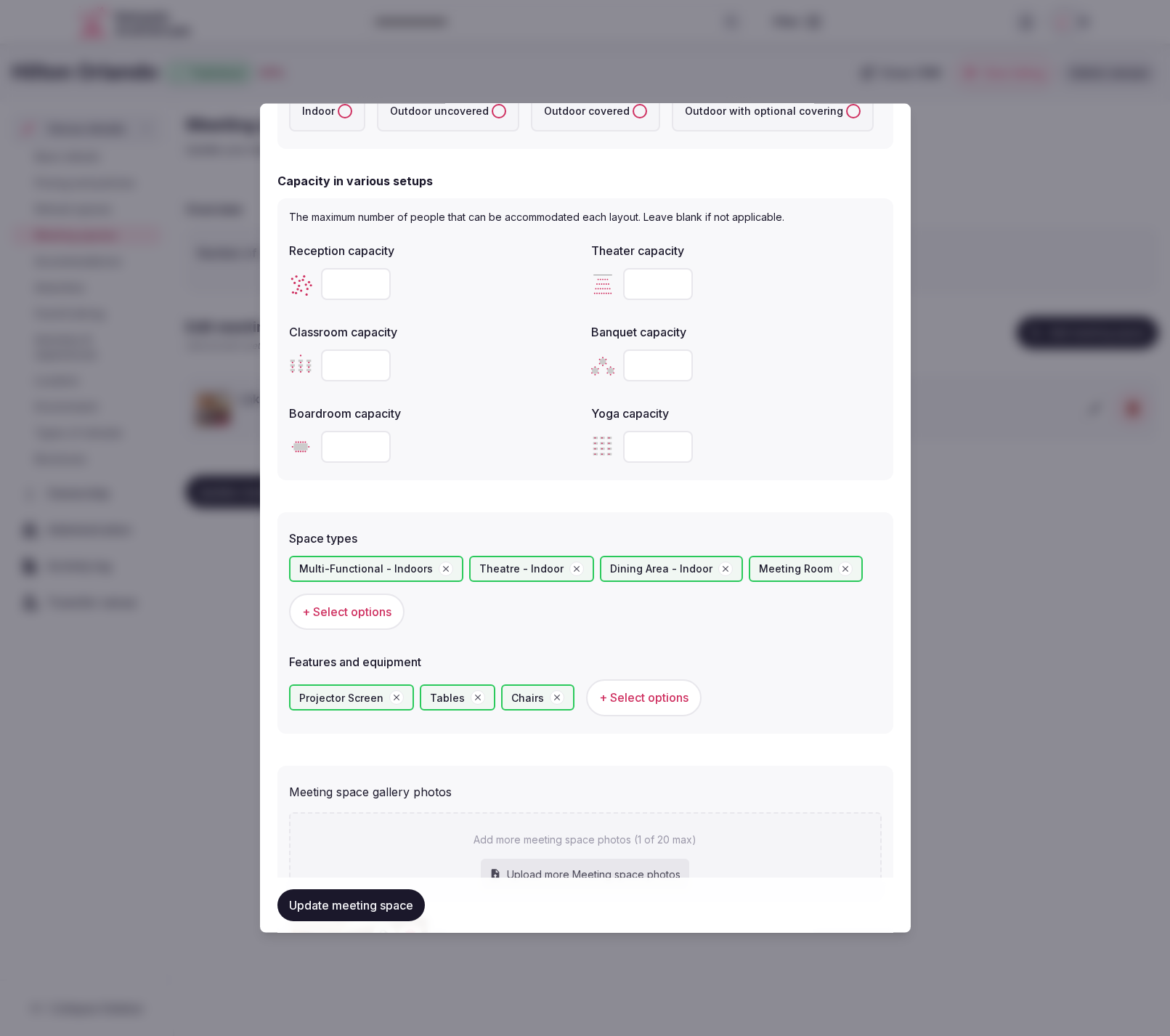
click at [362, 905] on button "Update meeting space" at bounding box center [352, 905] width 148 height 32
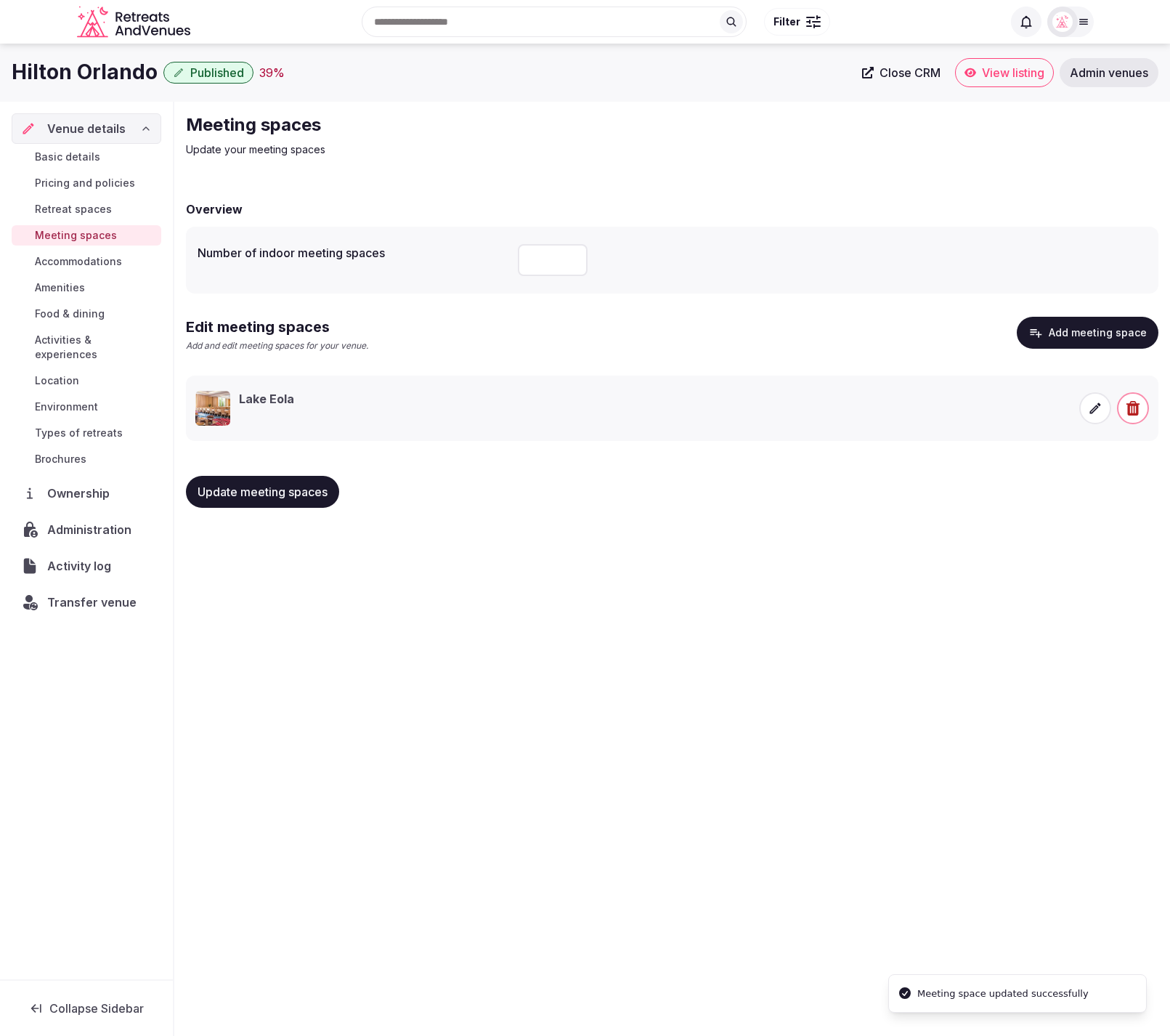
click at [81, 259] on span "Accommodations" at bounding box center [79, 261] width 87 height 14
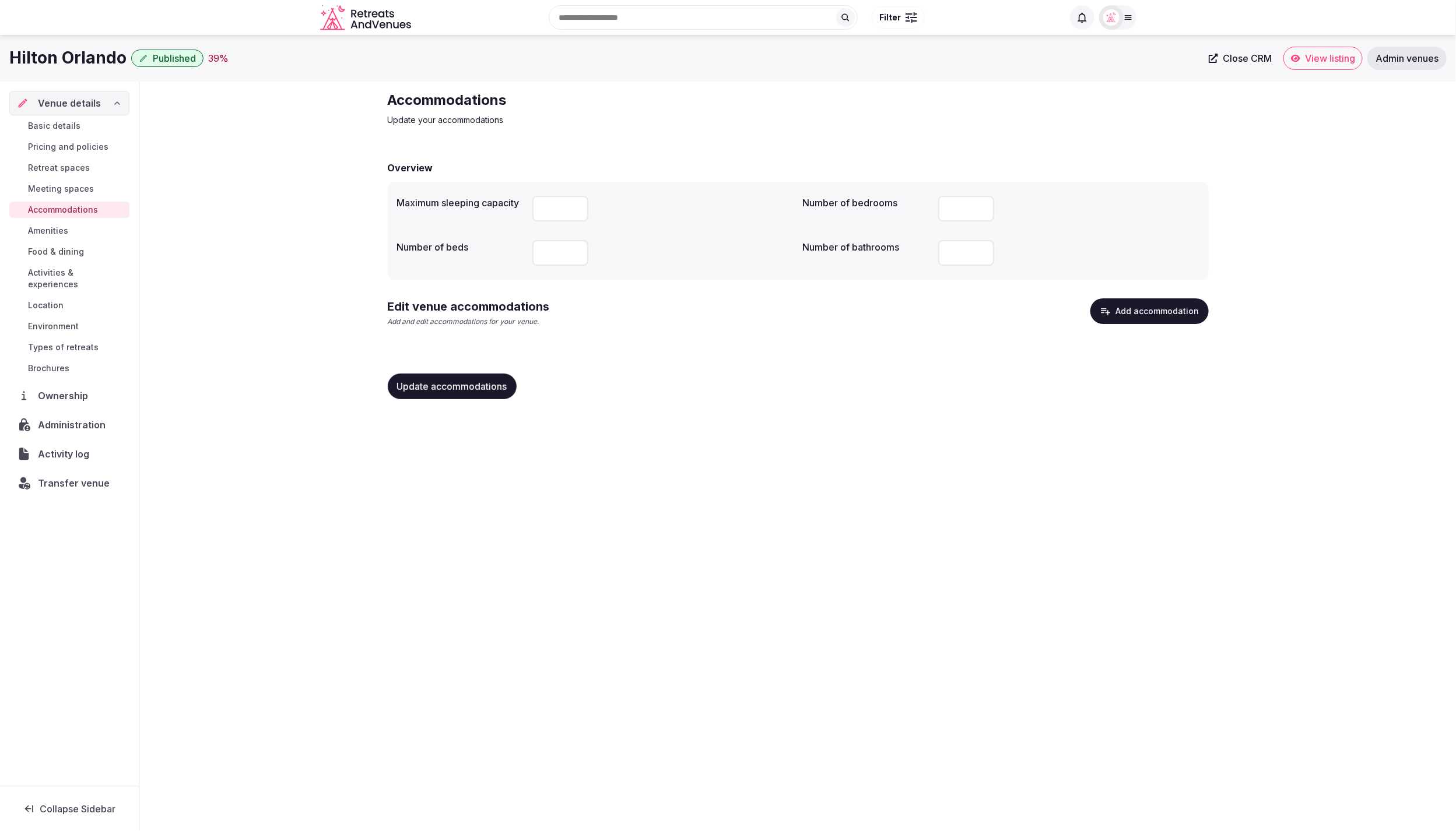
click at [1130, 308] on button "Add accommodation" at bounding box center [1150, 311] width 119 height 26
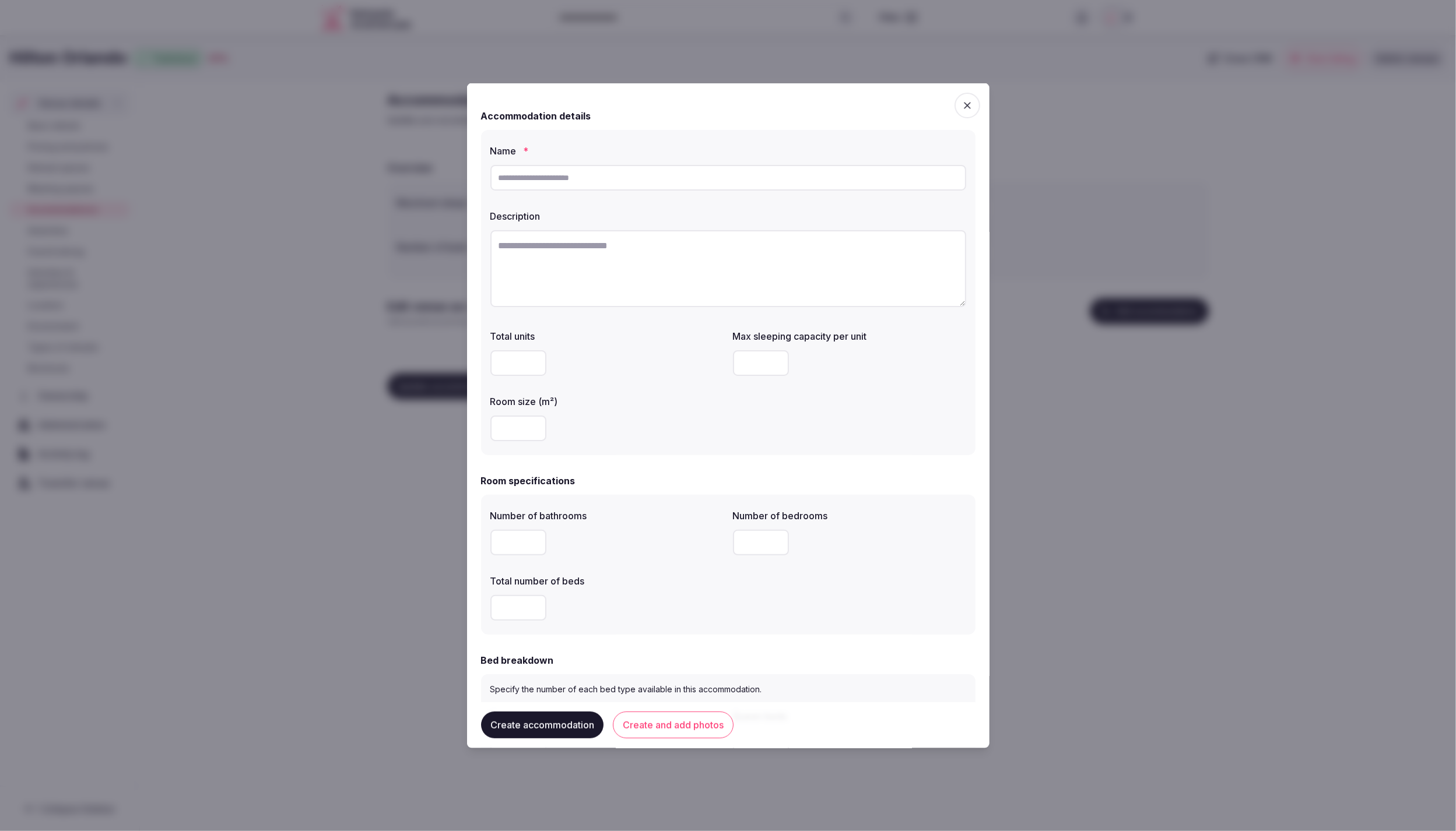
click at [576, 180] on input "text" at bounding box center [728, 178] width 476 height 26
paste input "**********"
type input "**********"
click at [530, 267] on textarea at bounding box center [728, 269] width 476 height 77
click at [701, 244] on textarea "To enrich screen reader interactions, please activate Accessibility in Grammarl…" at bounding box center [728, 269] width 476 height 77
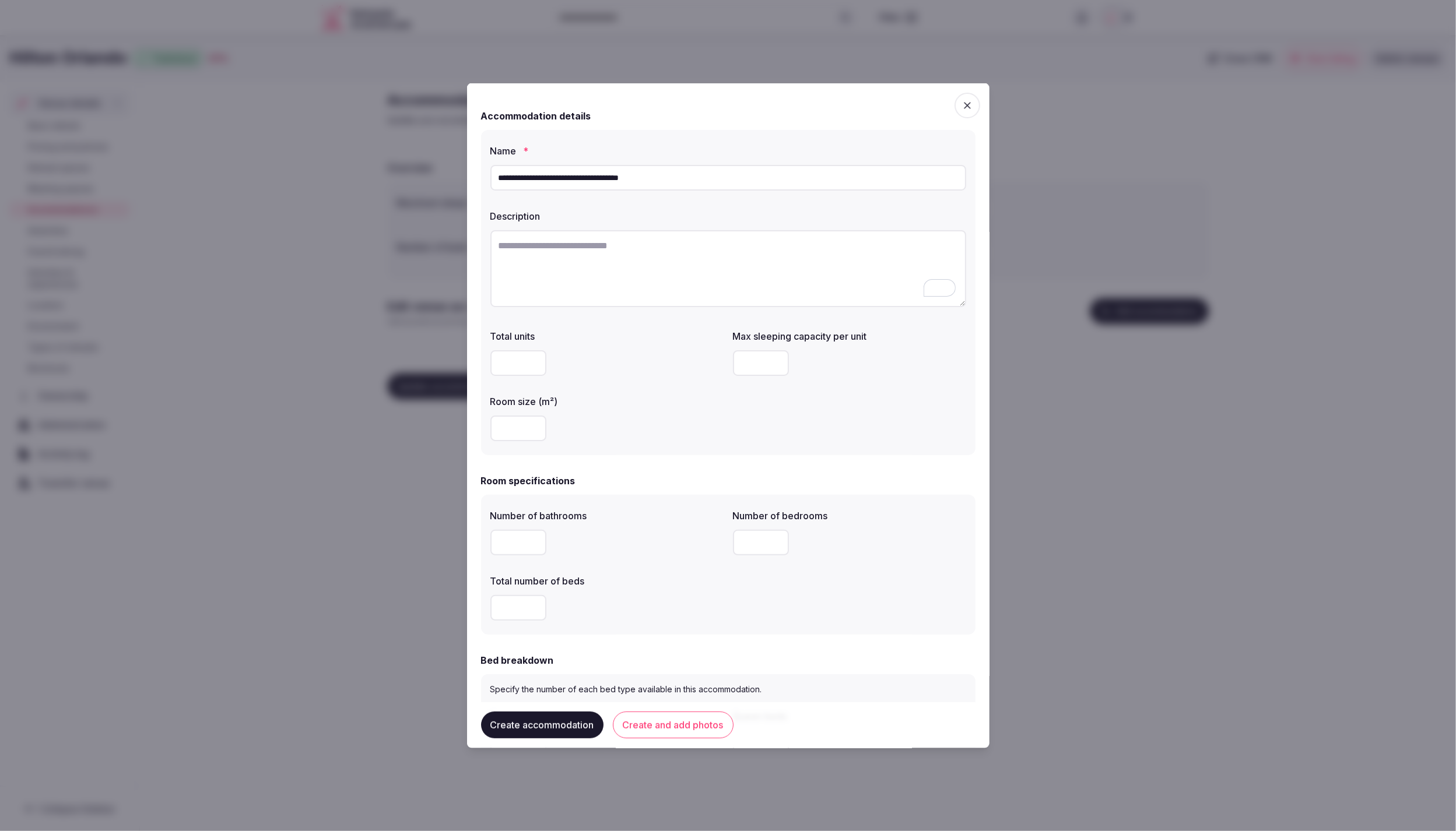
paste textarea "**********"
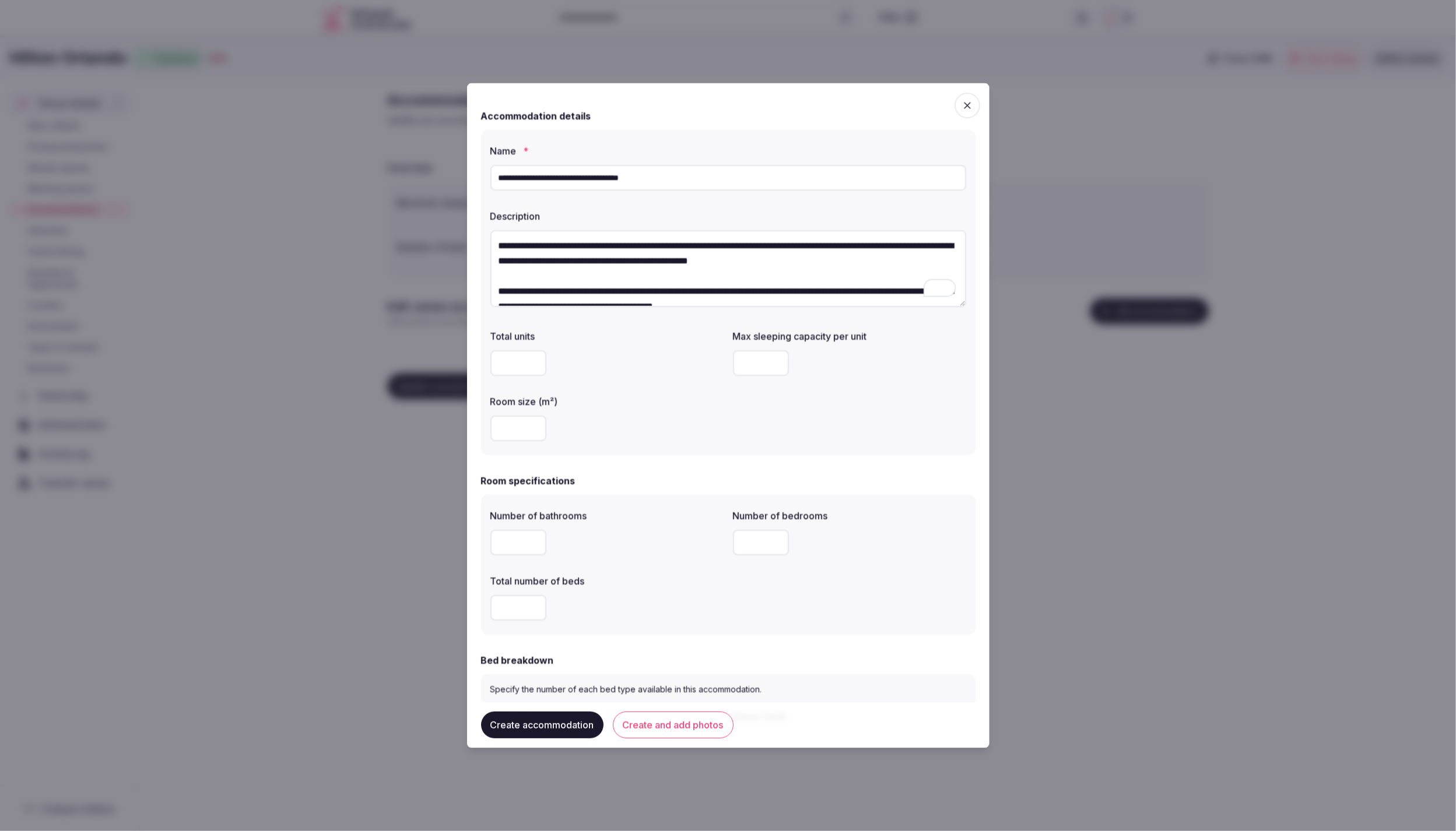
scroll to position [37, 0]
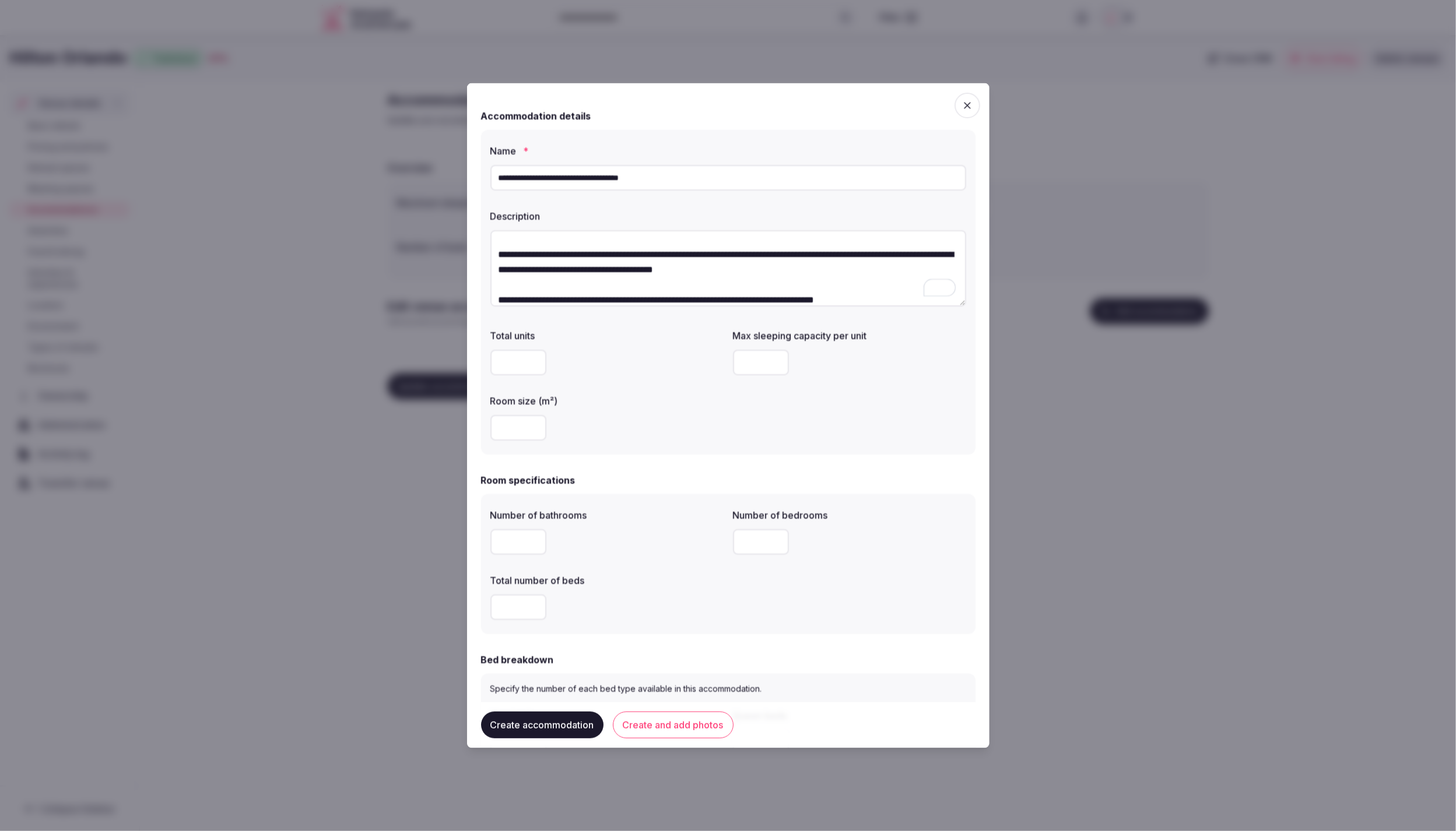
type textarea "**********"
click at [623, 399] on label "Room size (m²)" at bounding box center [607, 401] width 233 height 9
click at [514, 357] on input "number" at bounding box center [518, 362] width 56 height 26
click at [709, 383] on div "Total units Max sleeping capacity per unit Room size (m²)" at bounding box center [728, 384] width 476 height 121
click at [761, 366] on input "number" at bounding box center [761, 362] width 56 height 26
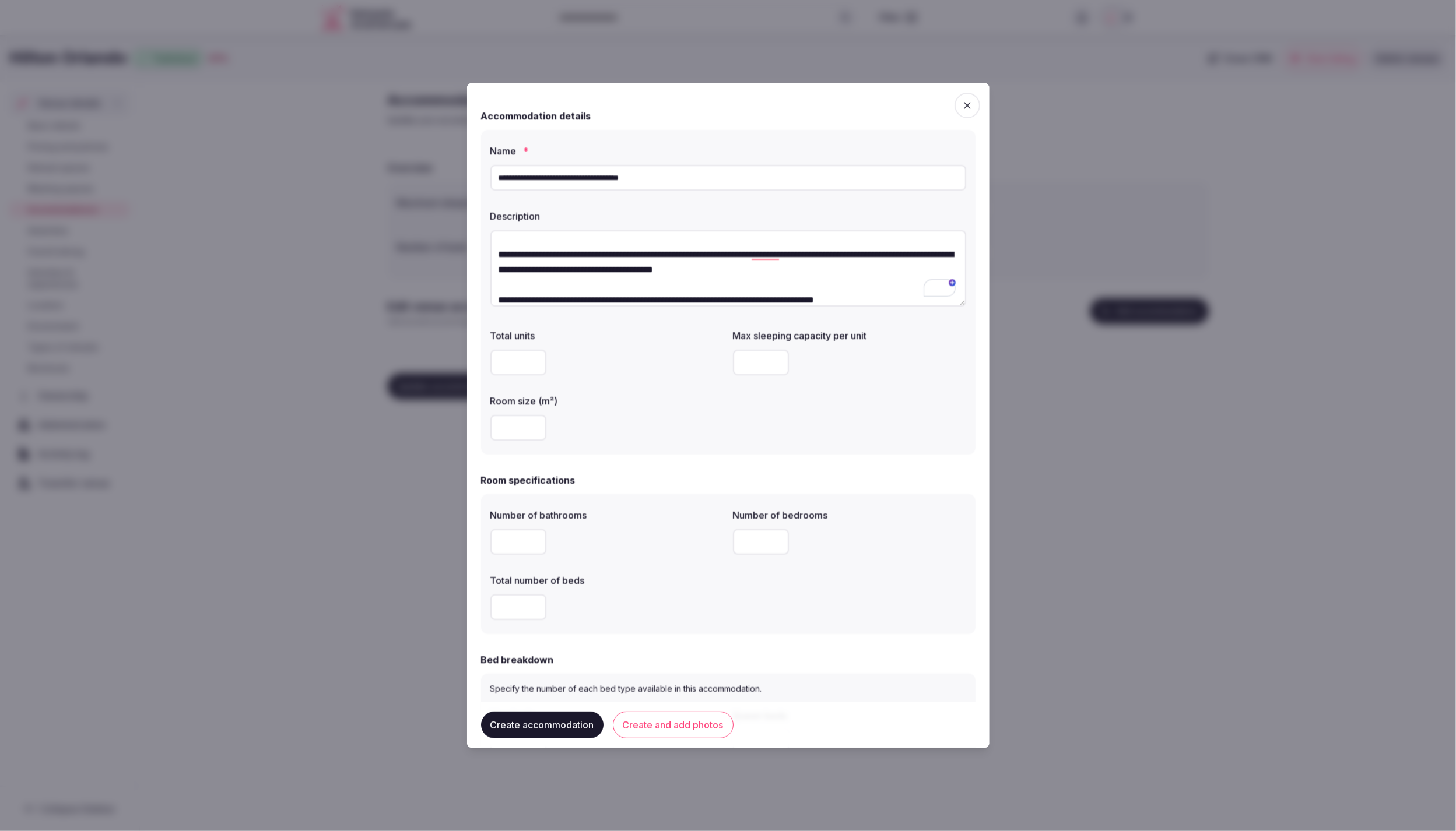
type input "*"
drag, startPoint x: 667, startPoint y: 401, endPoint x: 535, endPoint y: 422, distance: 133.7
click at [667, 401] on label "Room size (m²)" at bounding box center [607, 401] width 233 height 9
click at [499, 430] on input "number" at bounding box center [518, 427] width 56 height 26
type input "**"
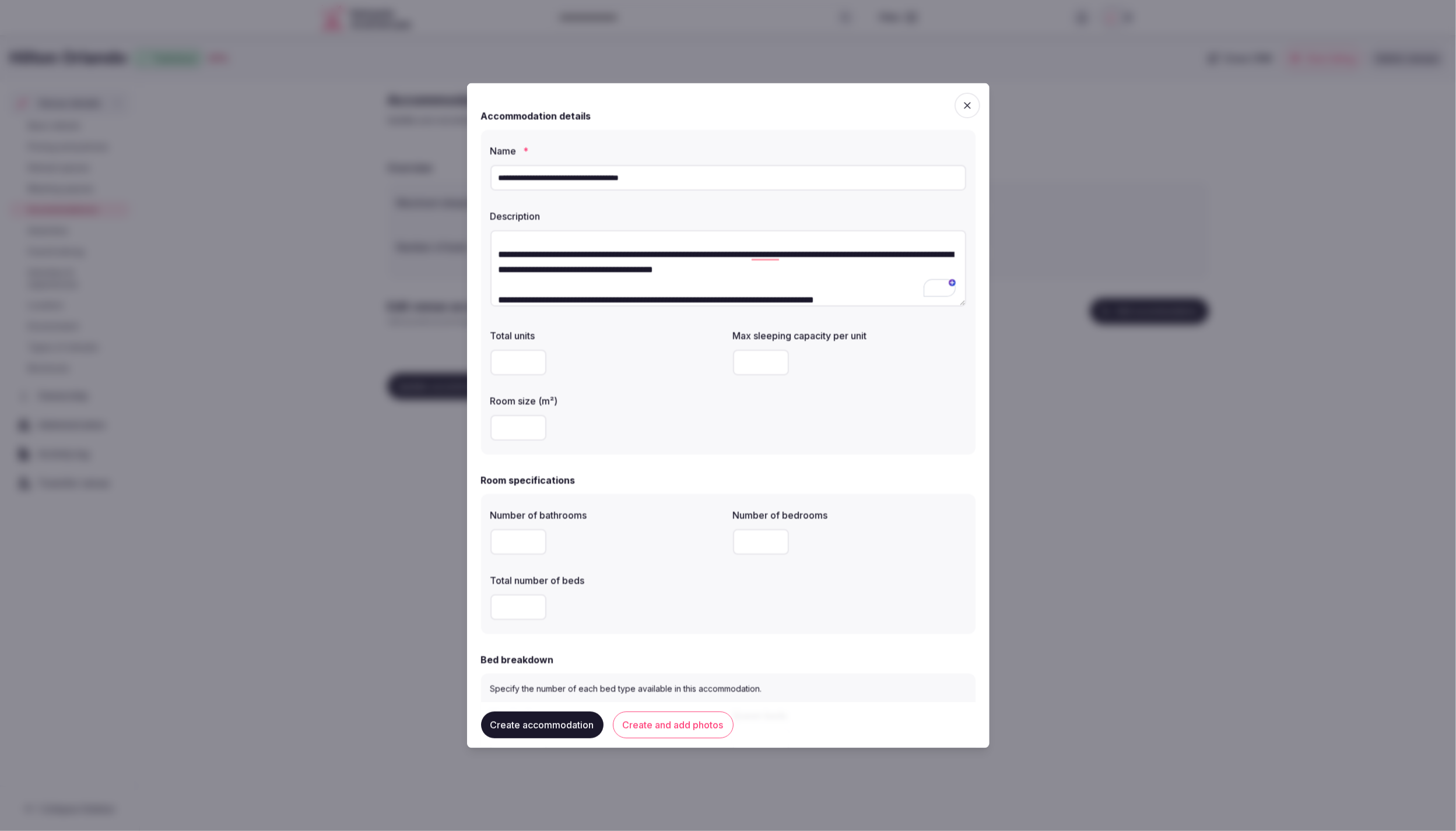
click at [631, 411] on div "**" at bounding box center [607, 427] width 233 height 35
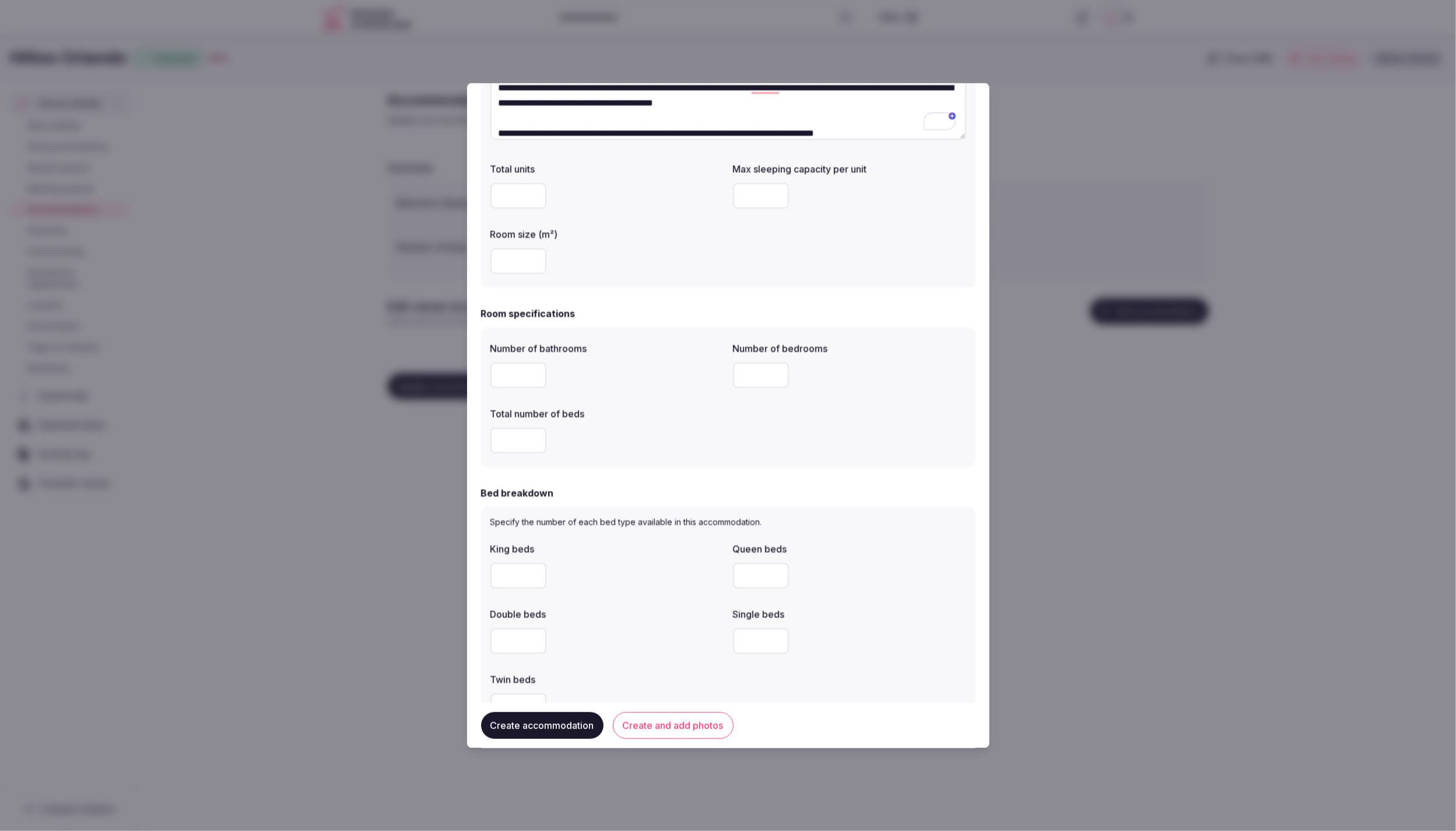
scroll to position [201, 0]
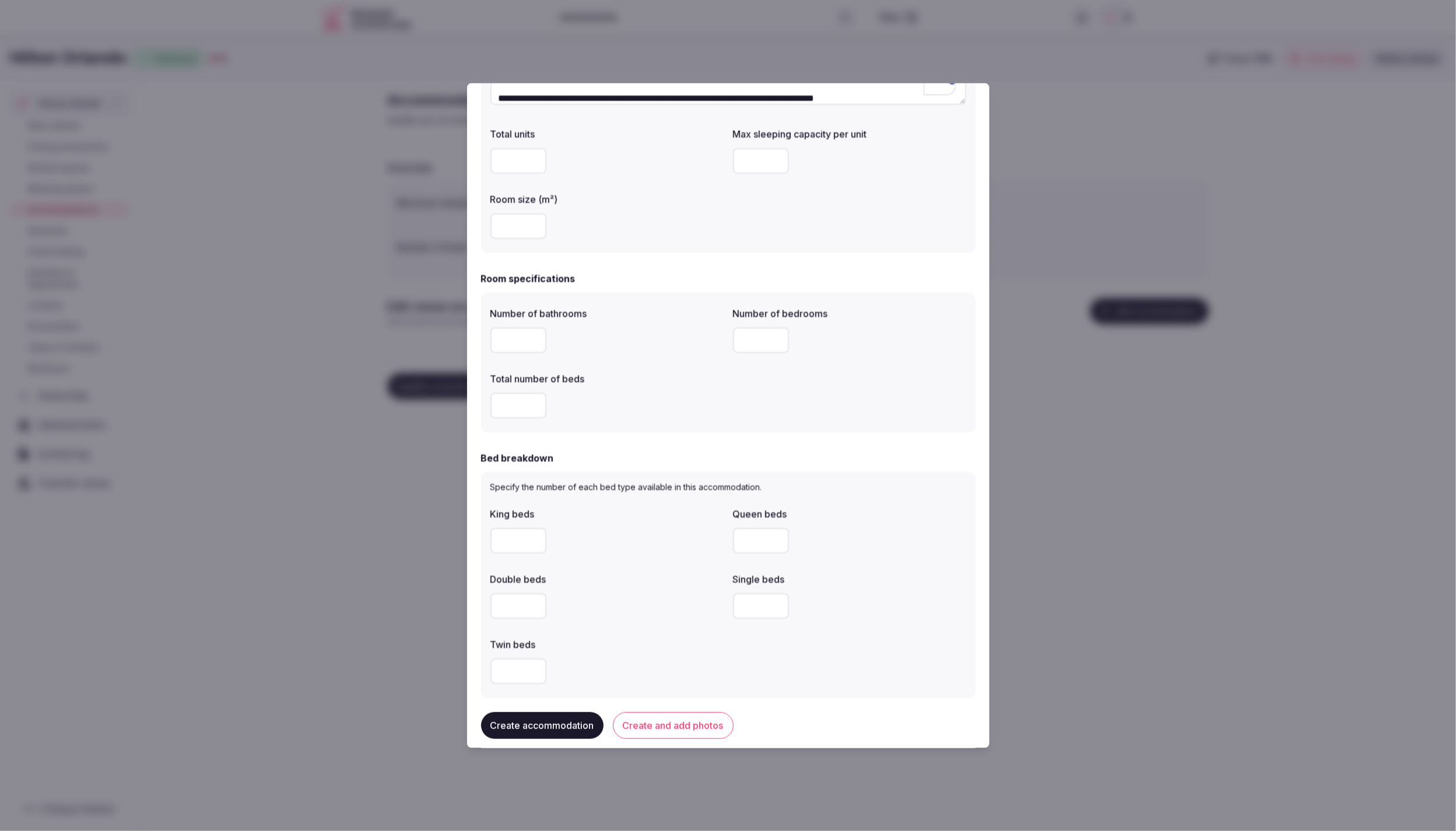
click at [509, 343] on input "number" at bounding box center [518, 340] width 56 height 26
type input "*"
click at [748, 347] on input "number" at bounding box center [761, 340] width 56 height 26
type input "*"
click at [511, 405] on input "number" at bounding box center [518, 405] width 56 height 26
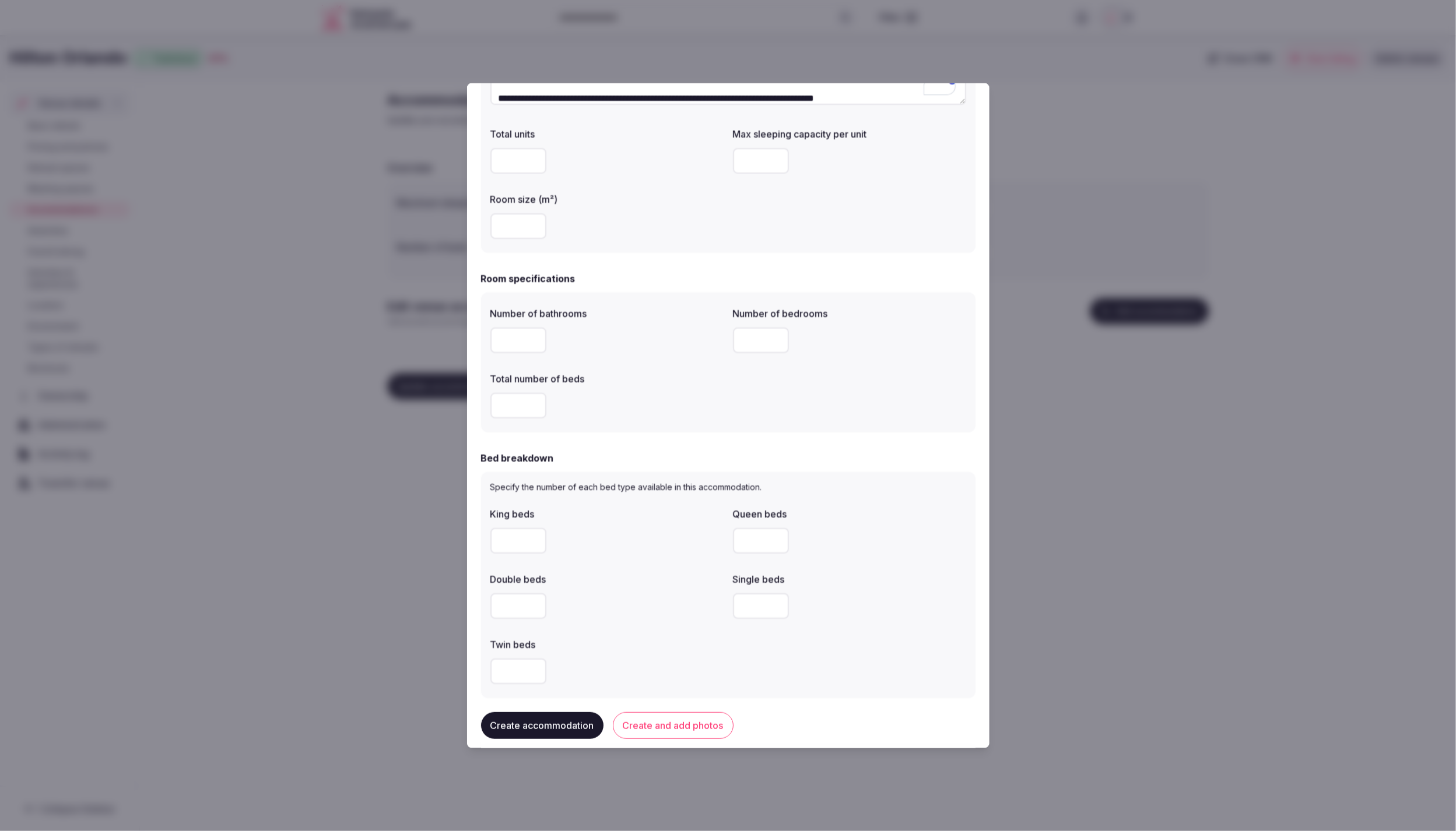
type input "*"
click at [705, 424] on div "Number of bathrooms * Number of bedrooms * Total number of beds *" at bounding box center [728, 362] width 495 height 140
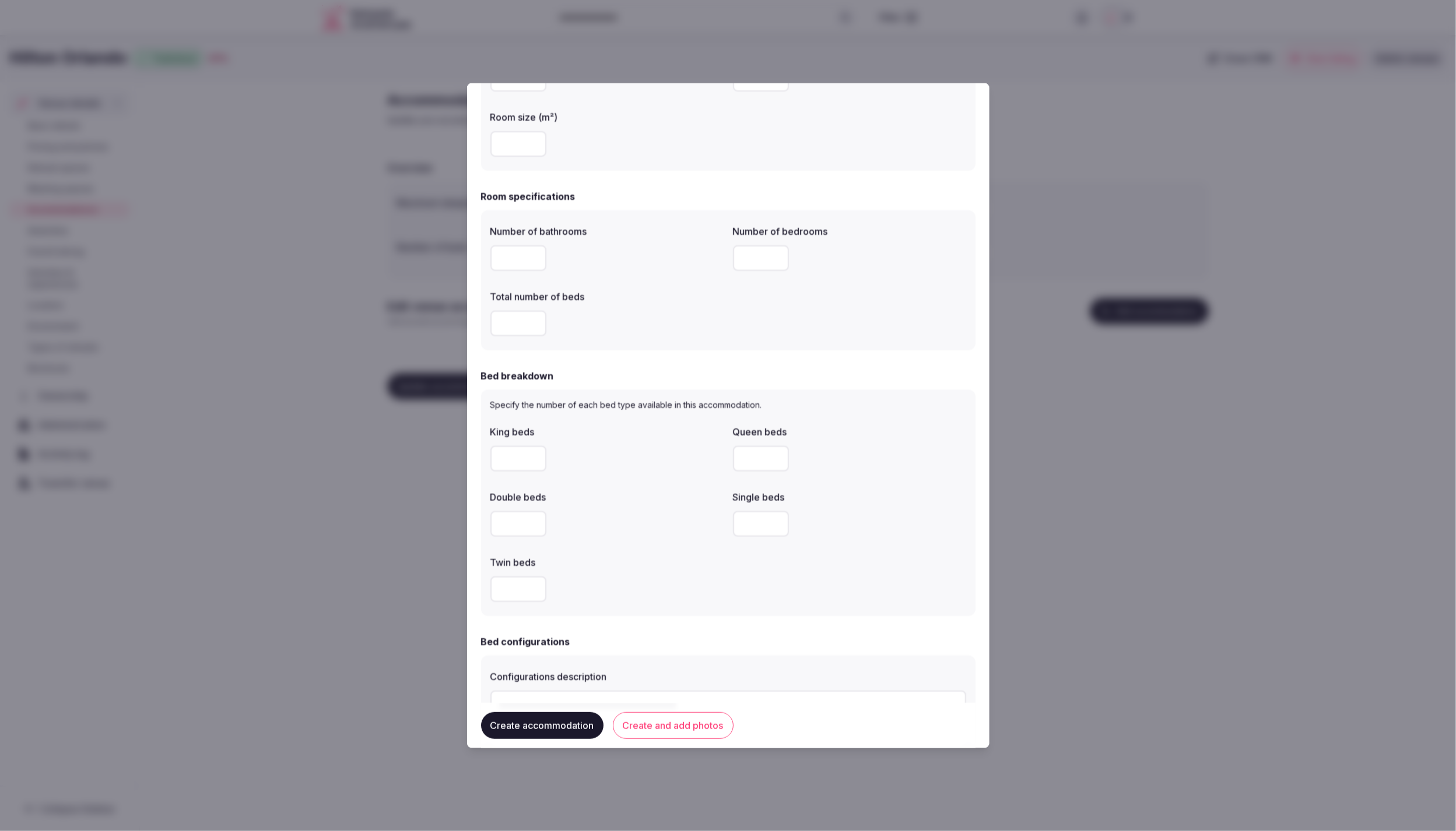
scroll to position [302, 0]
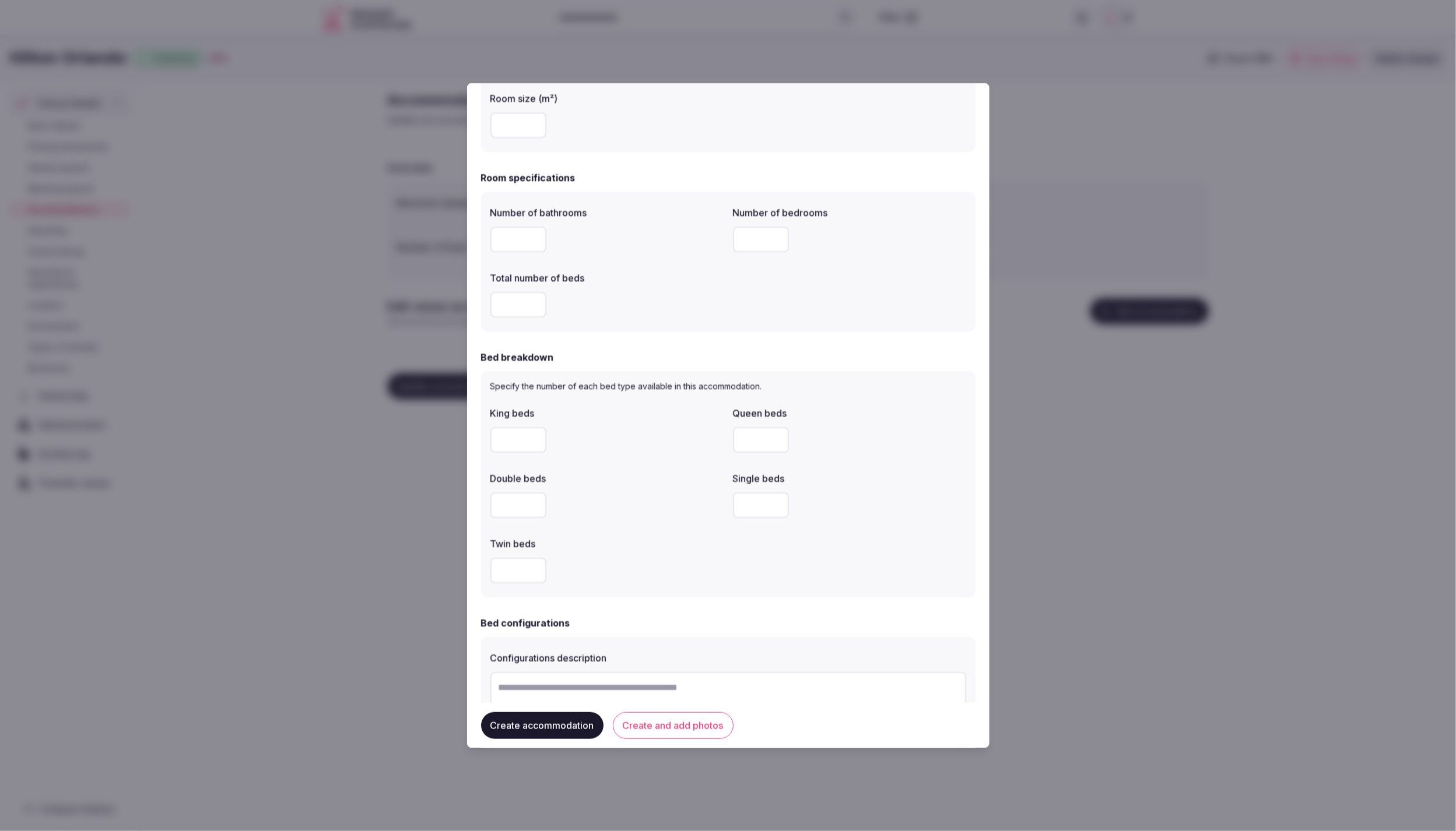
click at [523, 442] on input "number" at bounding box center [518, 440] width 56 height 26
type input "*"
click at [622, 456] on div "*" at bounding box center [607, 440] width 233 height 35
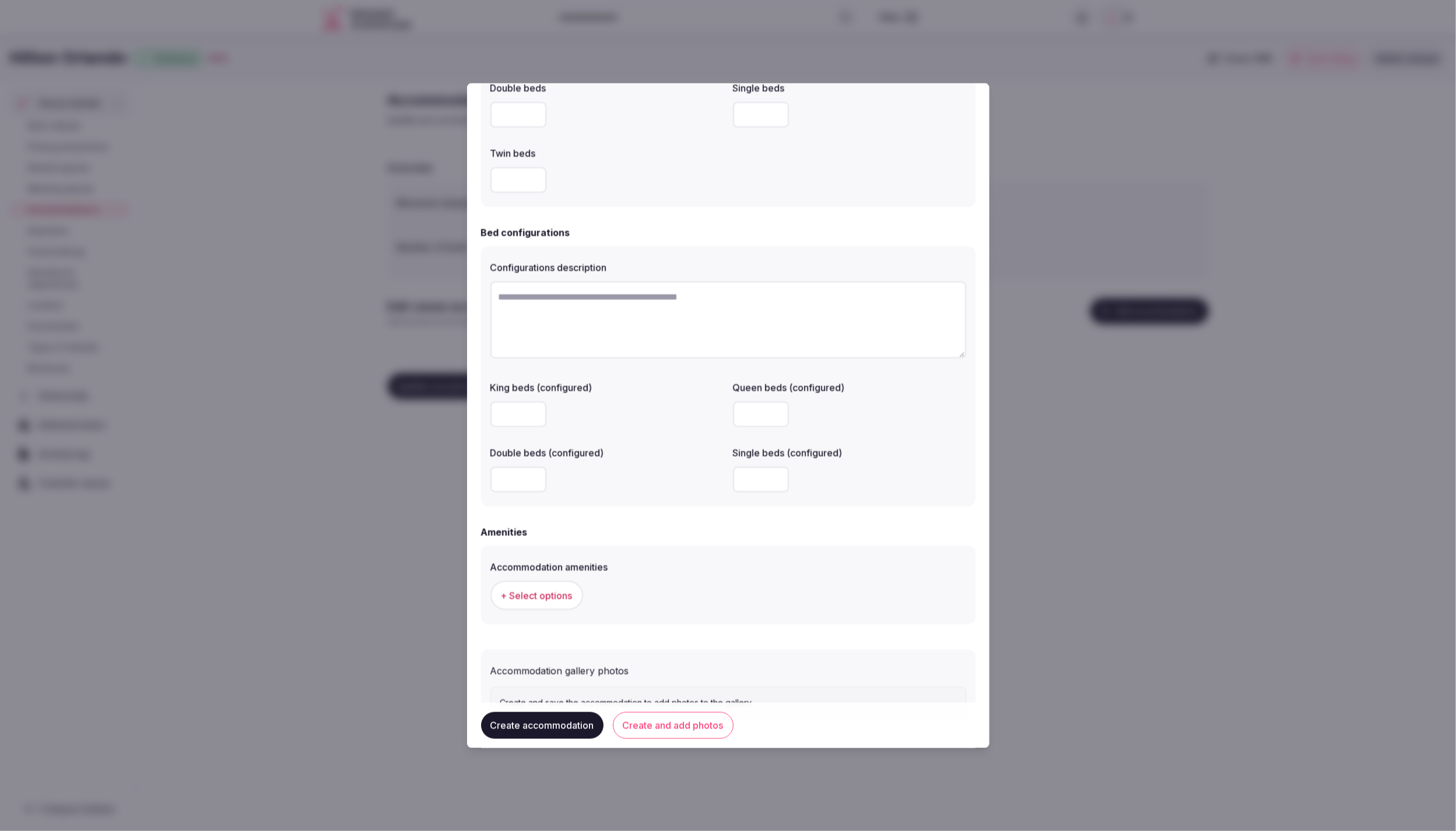
scroll to position [752, 0]
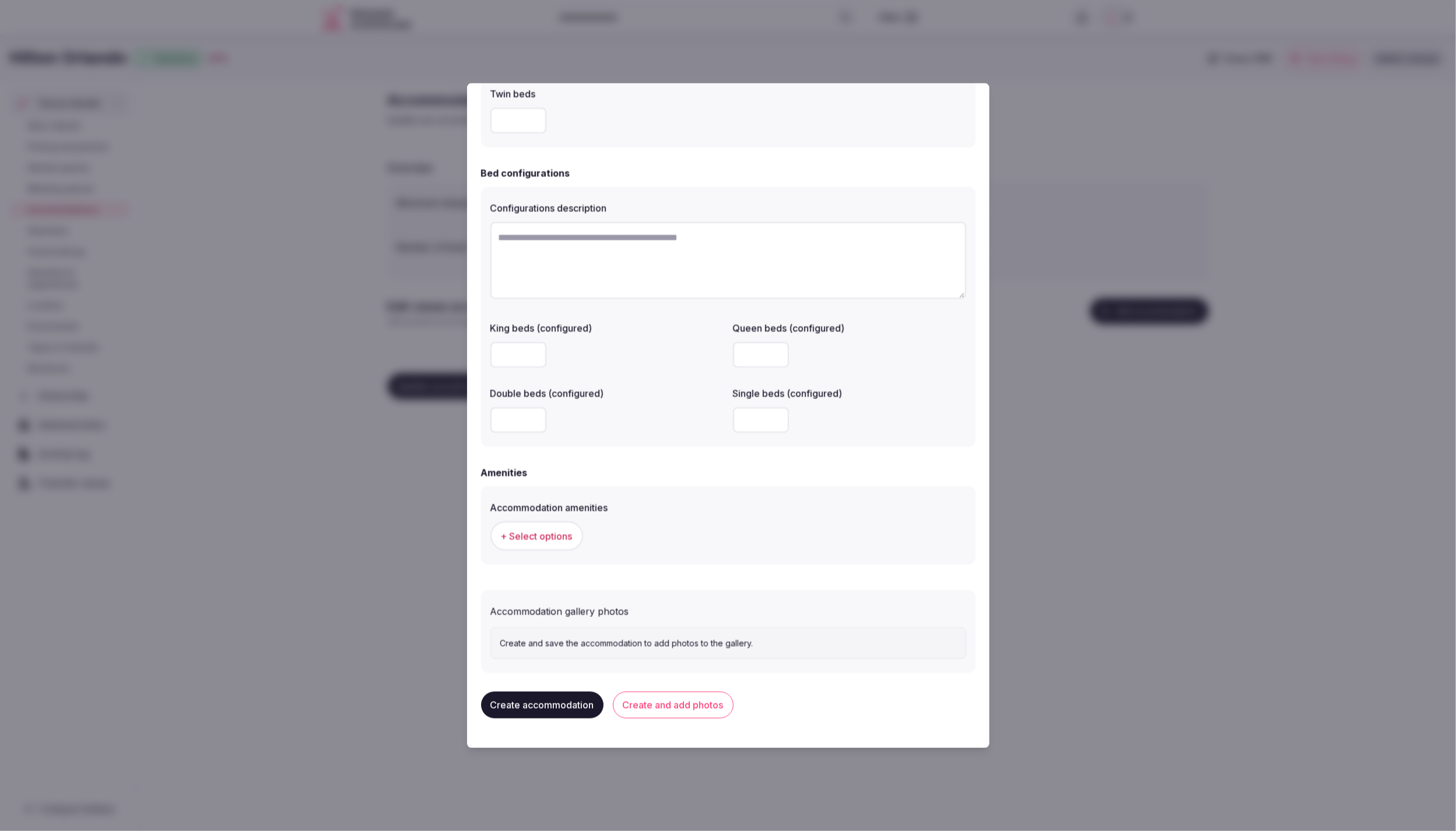
click at [556, 533] on span "+ Select options" at bounding box center [536, 535] width 71 height 13
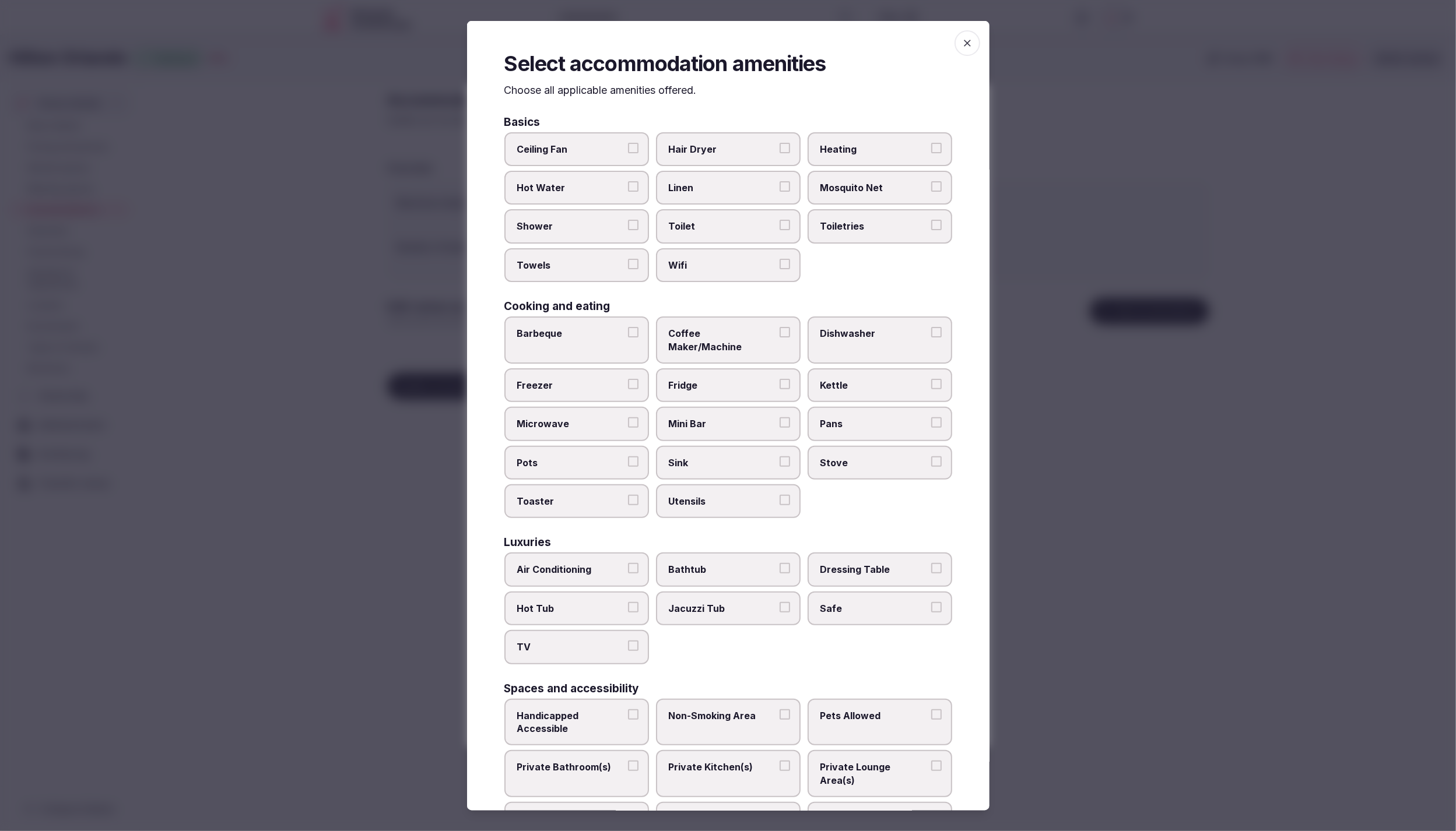
click at [709, 145] on span "Hair Dryer" at bounding box center [722, 148] width 107 height 13
click at [780, 145] on button "Hair Dryer" at bounding box center [785, 147] width 11 height 11
click at [703, 189] on span "Linen" at bounding box center [722, 187] width 107 height 13
click at [780, 189] on button "Linen" at bounding box center [785, 187] width 11 height 11
click at [700, 214] on label "Toilet" at bounding box center [728, 226] width 145 height 34
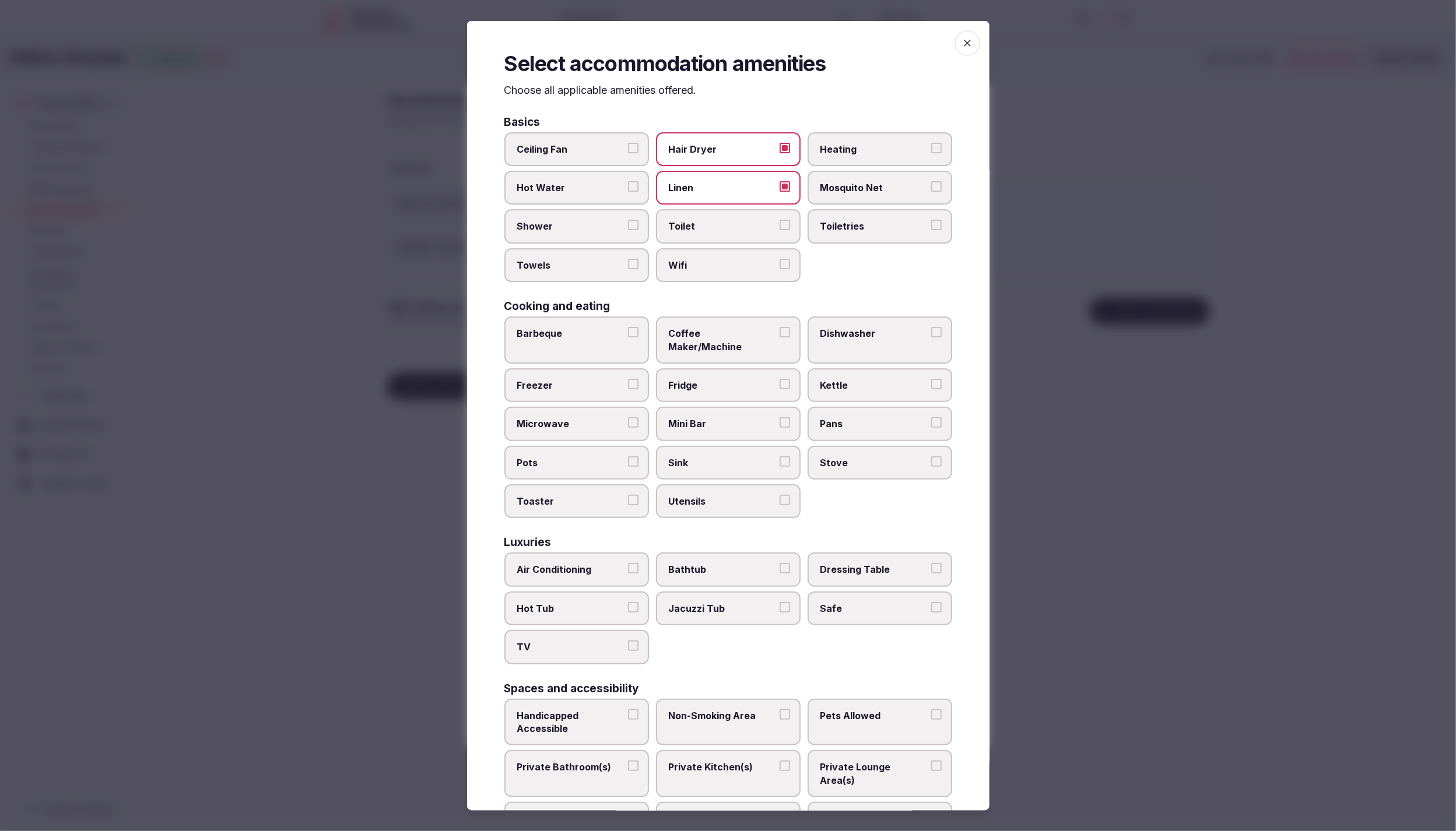
click at [780, 220] on button "Toilet" at bounding box center [785, 225] width 11 height 11
drag, startPoint x: 698, startPoint y: 265, endPoint x: 579, endPoint y: 238, distance: 122.0
click at [698, 265] on span "Wifi" at bounding box center [722, 264] width 107 height 13
click at [780, 265] on button "Wifi" at bounding box center [785, 263] width 11 height 11
click at [561, 230] on span "Shower" at bounding box center [571, 226] width 107 height 13
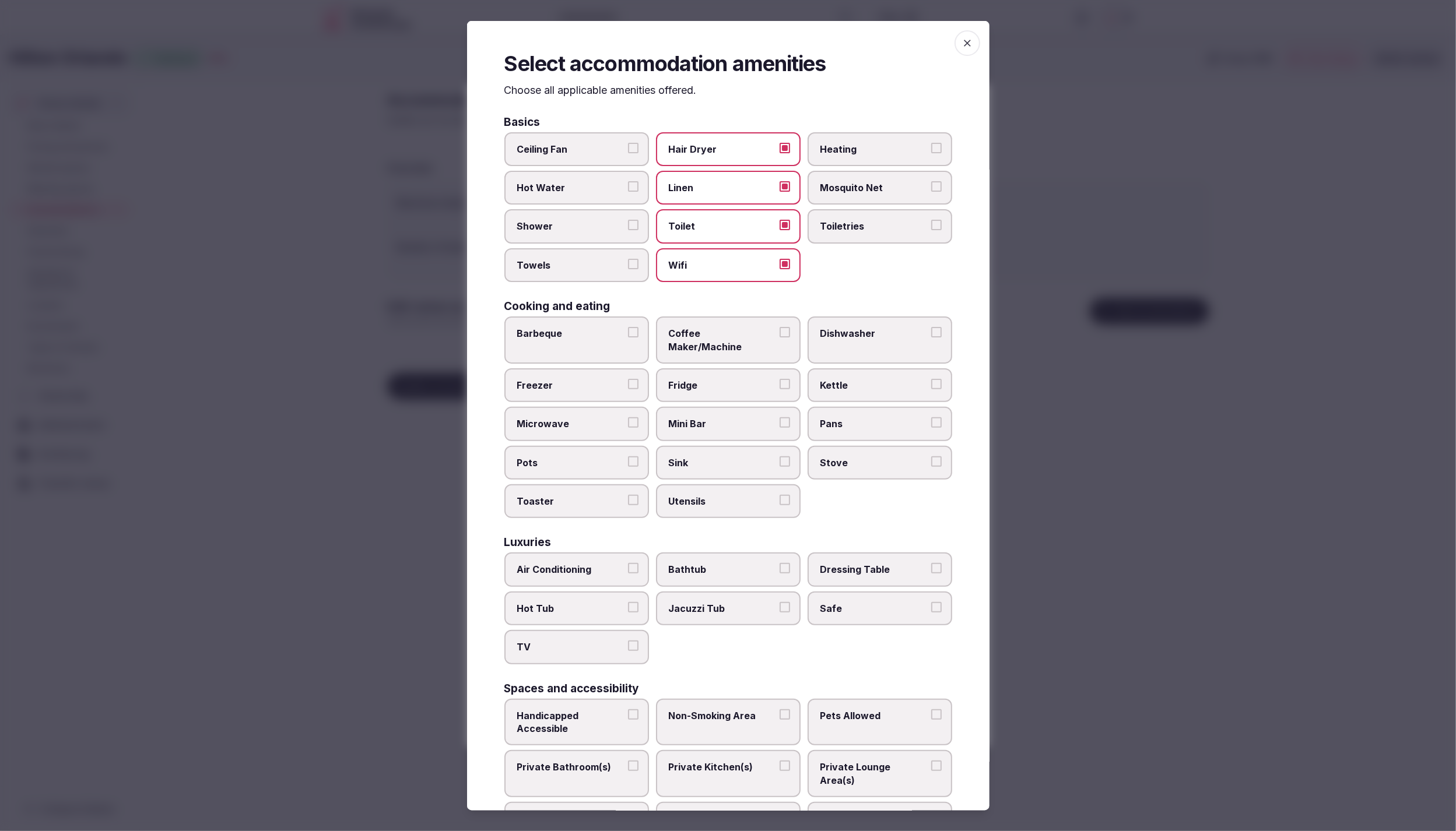
click at [628, 230] on button "Shower" at bounding box center [633, 225] width 11 height 11
click at [565, 248] on label "Towels" at bounding box center [577, 265] width 145 height 34
click at [628, 258] on button "Towels" at bounding box center [633, 263] width 11 height 11
click at [865, 242] on div "Ceiling Fan Hair Dryer Heating Hot Water Linen Mosquito Net Shower Toilet Toile…" at bounding box center [728, 207] width 448 height 150
click at [867, 226] on span "Toiletries" at bounding box center [874, 226] width 107 height 13
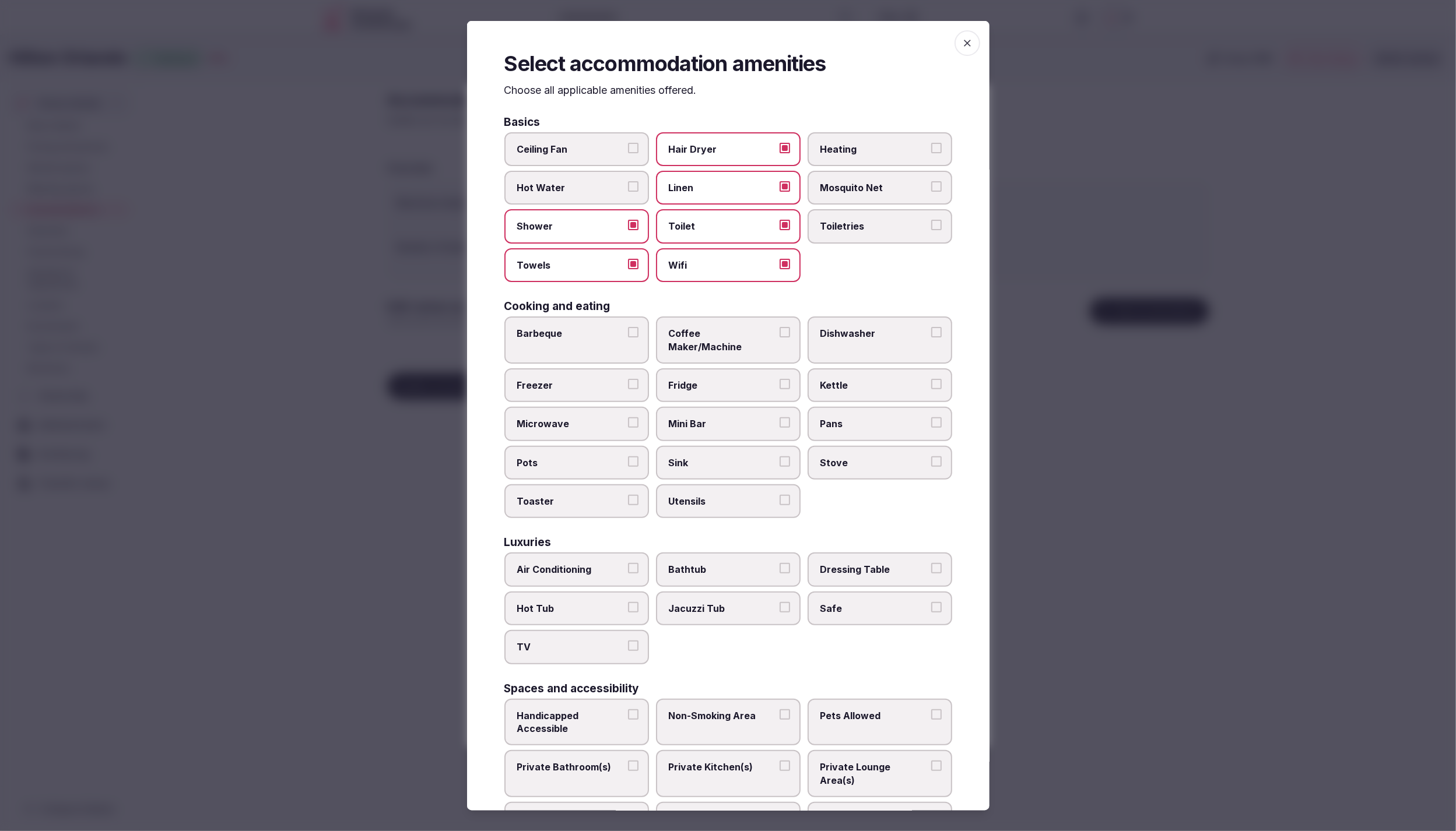
click at [931, 226] on button "Toiletries" at bounding box center [937, 225] width 11 height 11
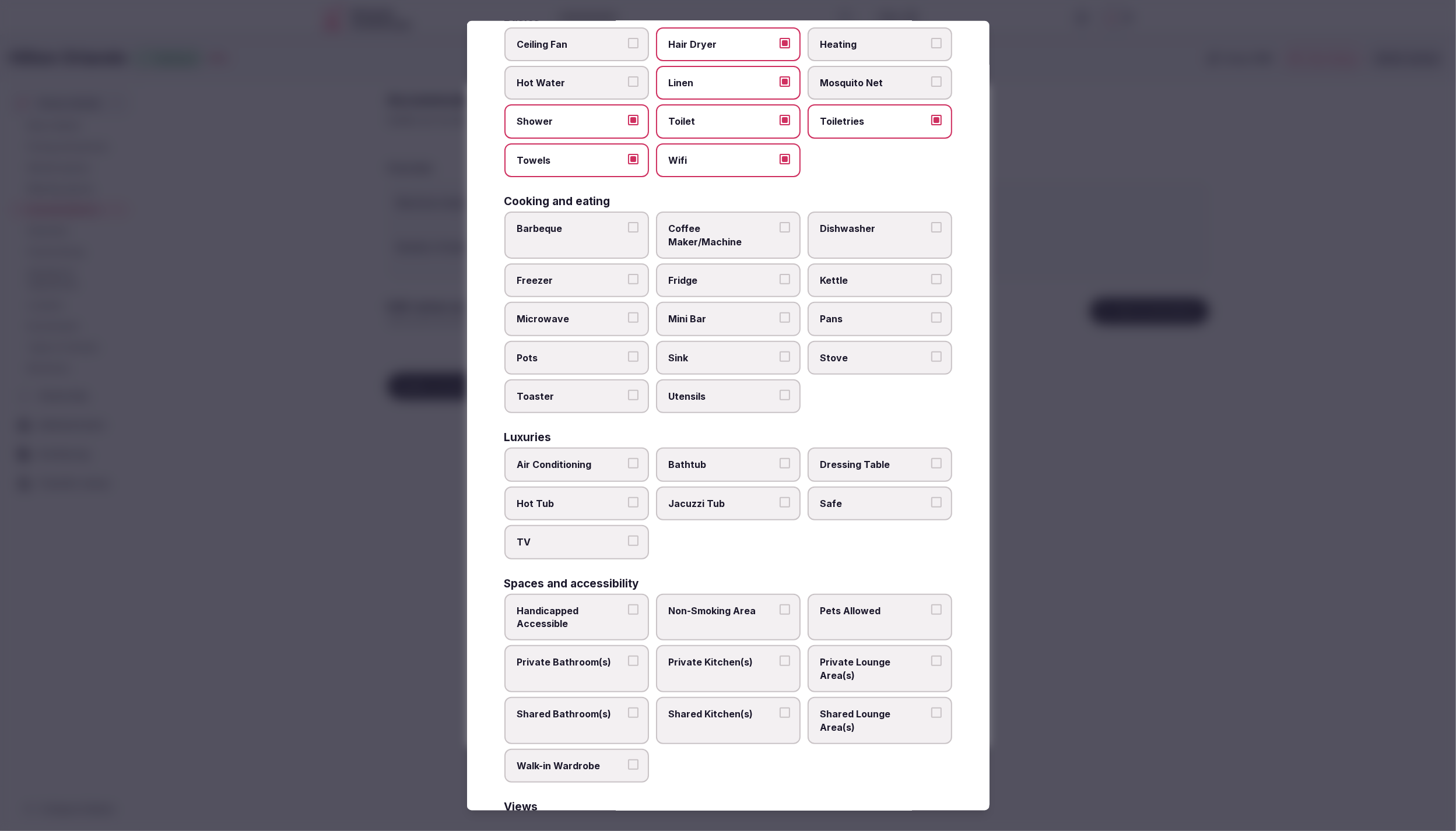
scroll to position [118, 0]
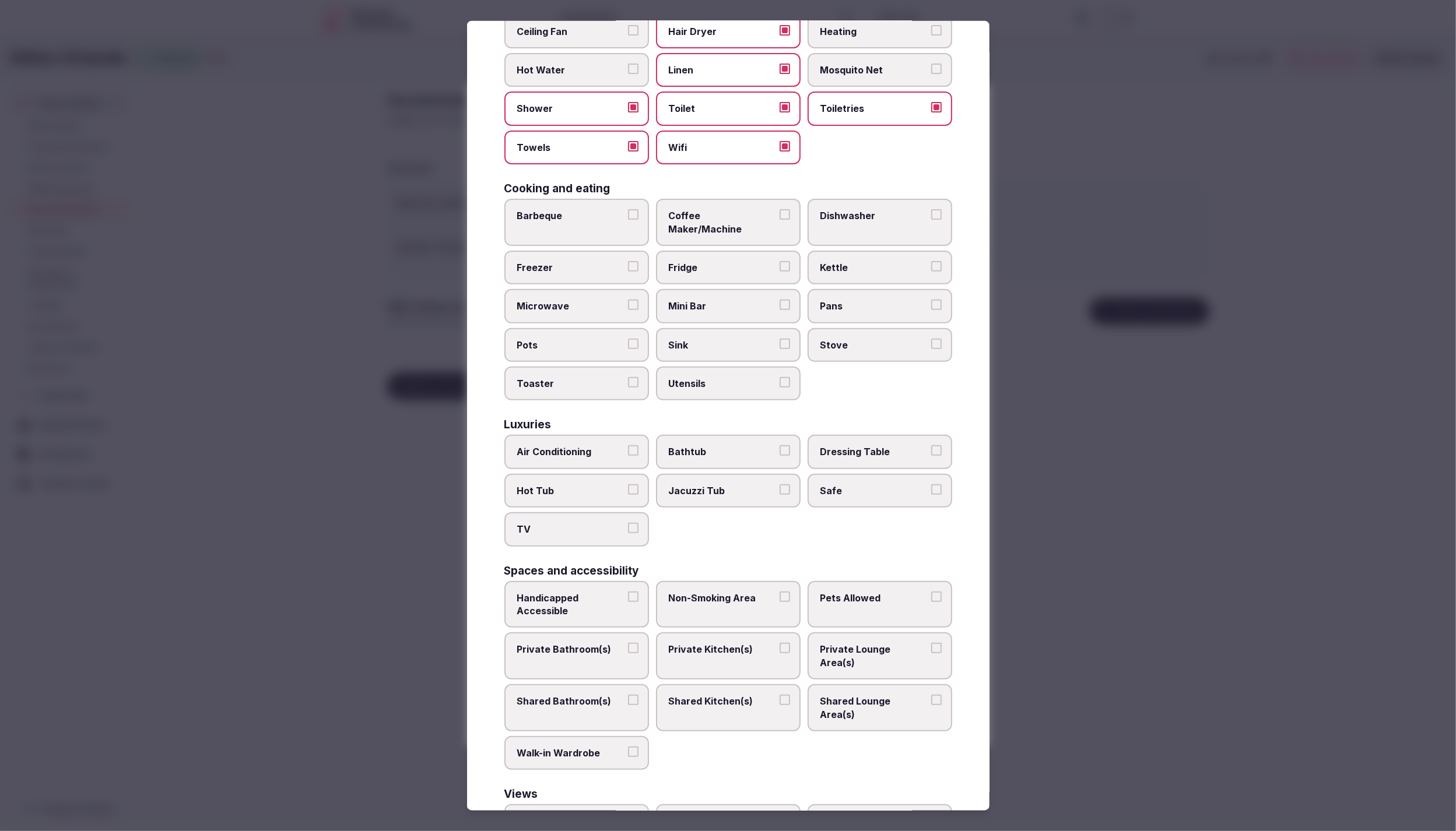
click at [860, 32] on span "Heating" at bounding box center [874, 30] width 107 height 13
click at [931, 32] on button "Heating" at bounding box center [937, 30] width 11 height 11
click at [706, 215] on span "Coffee Maker/Machine" at bounding box center [722, 222] width 107 height 26
click at [780, 215] on button "Coffee Maker/Machine" at bounding box center [785, 215] width 11 height 11
click at [727, 261] on span "Fridge" at bounding box center [722, 267] width 107 height 13
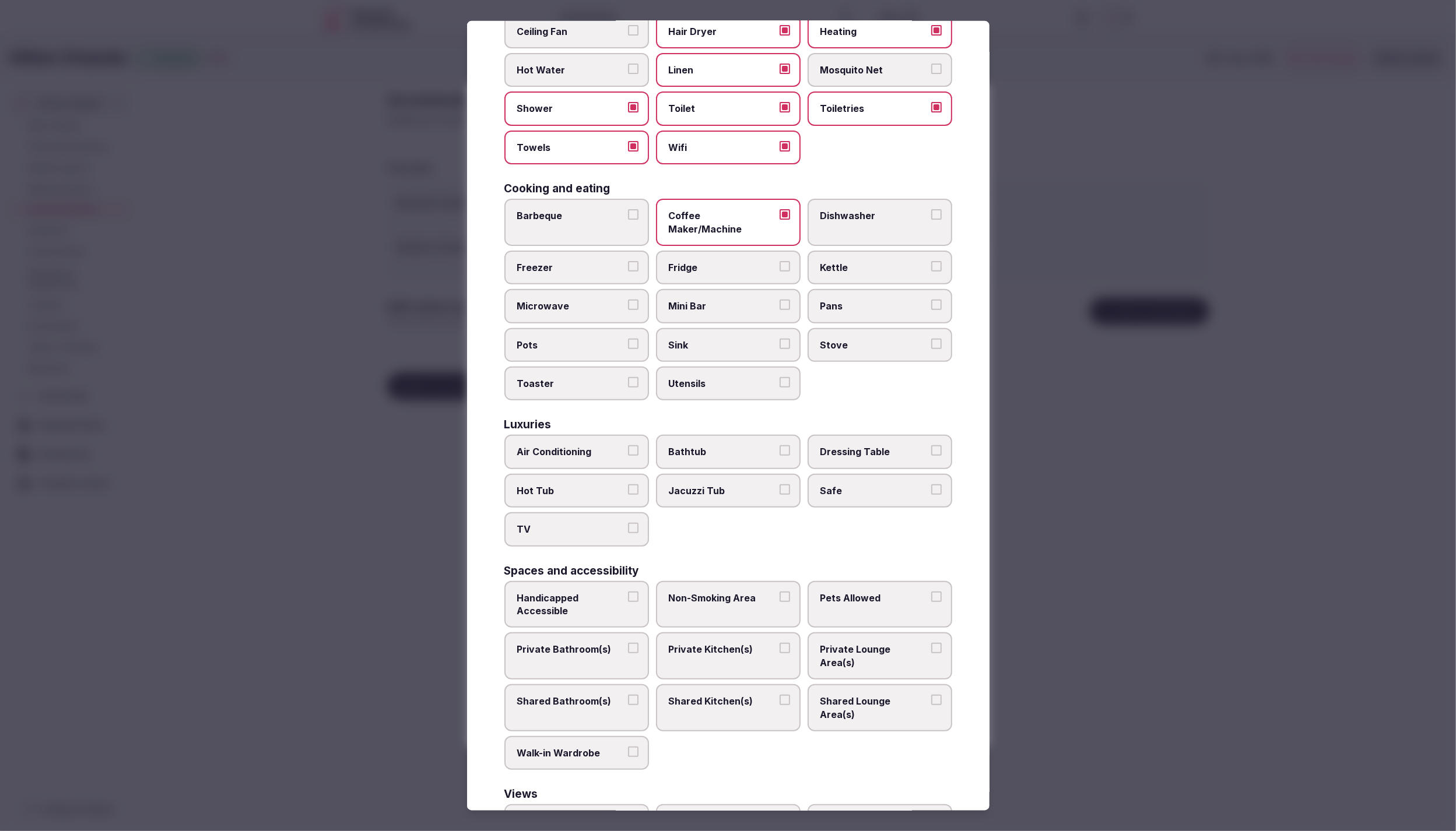
click at [780, 261] on button "Fridge" at bounding box center [785, 267] width 11 height 11
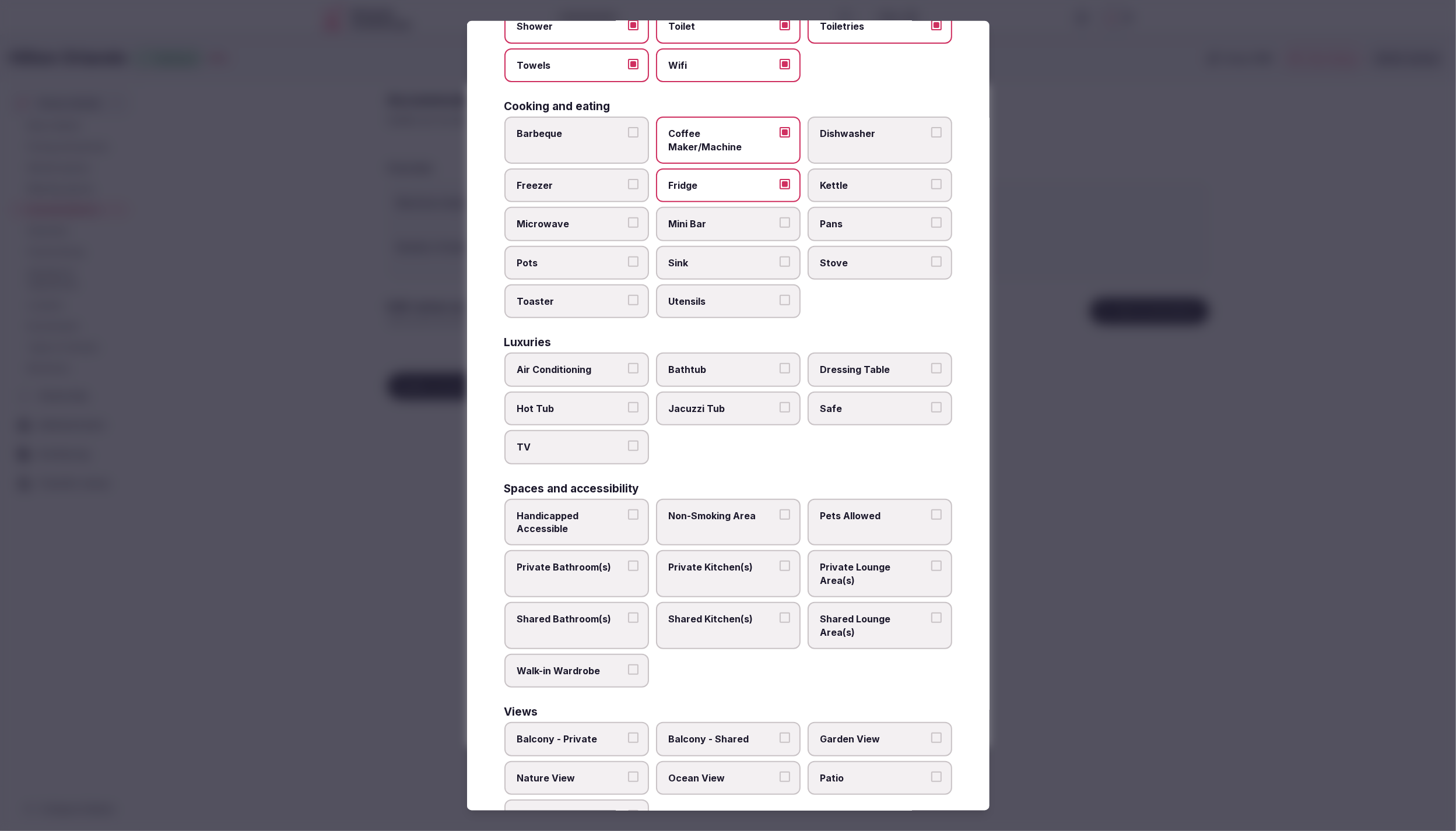
scroll to position [199, 0]
drag, startPoint x: 599, startPoint y: 346, endPoint x: 598, endPoint y: 408, distance: 62.0
click at [599, 364] on span "Air Conditioning" at bounding box center [571, 370] width 107 height 13
click at [628, 364] on button "Air Conditioning" at bounding box center [633, 369] width 11 height 11
click at [604, 441] on span "TV" at bounding box center [571, 447] width 107 height 13
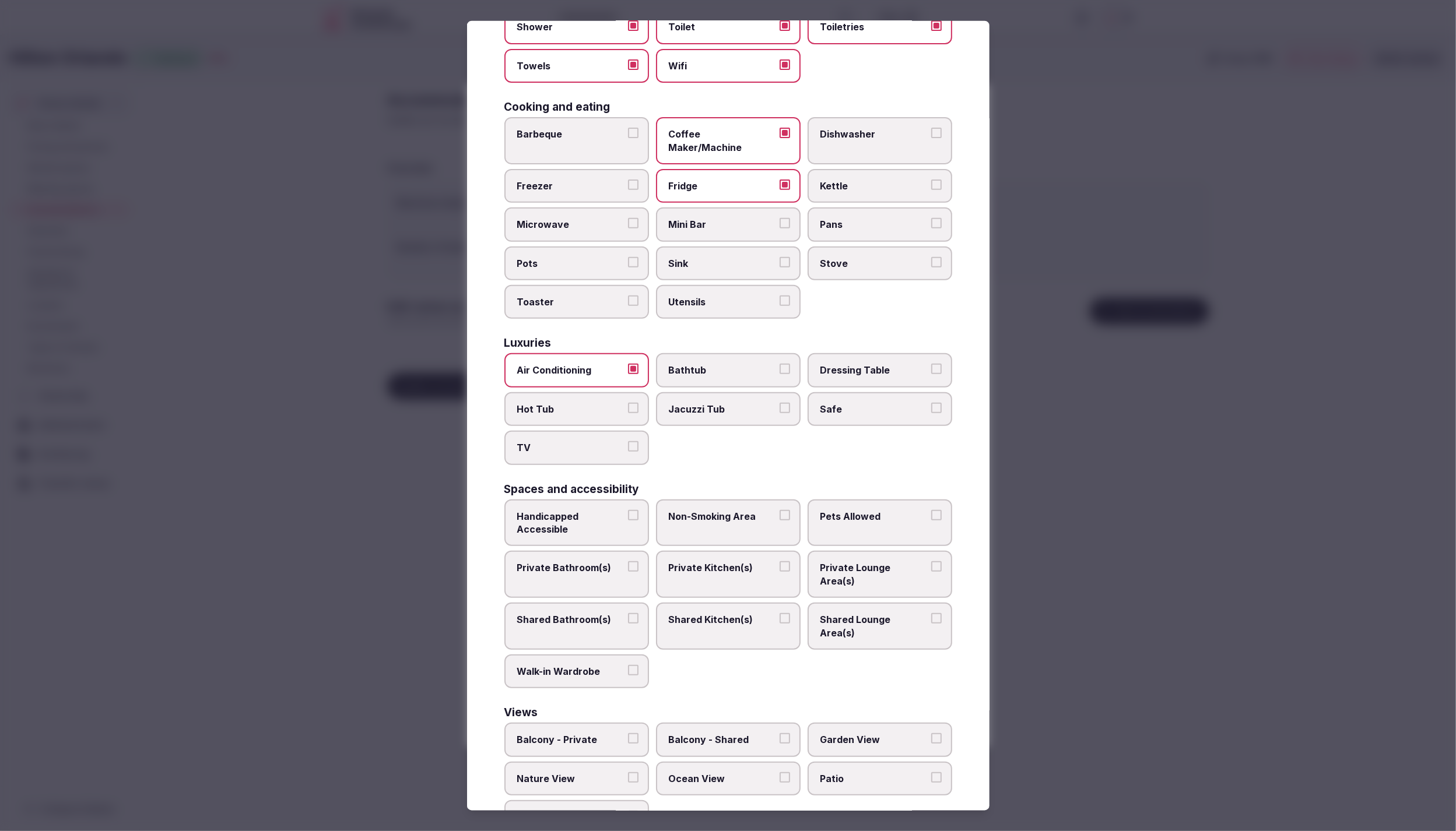
click at [628, 441] on button "TV" at bounding box center [633, 446] width 11 height 11
click at [869, 403] on span "Safe" at bounding box center [874, 409] width 107 height 13
click at [931, 403] on button "Safe" at bounding box center [937, 408] width 11 height 11
click at [697, 364] on span "Bathtub" at bounding box center [722, 370] width 107 height 13
click at [780, 364] on button "Bathtub" at bounding box center [785, 369] width 11 height 11
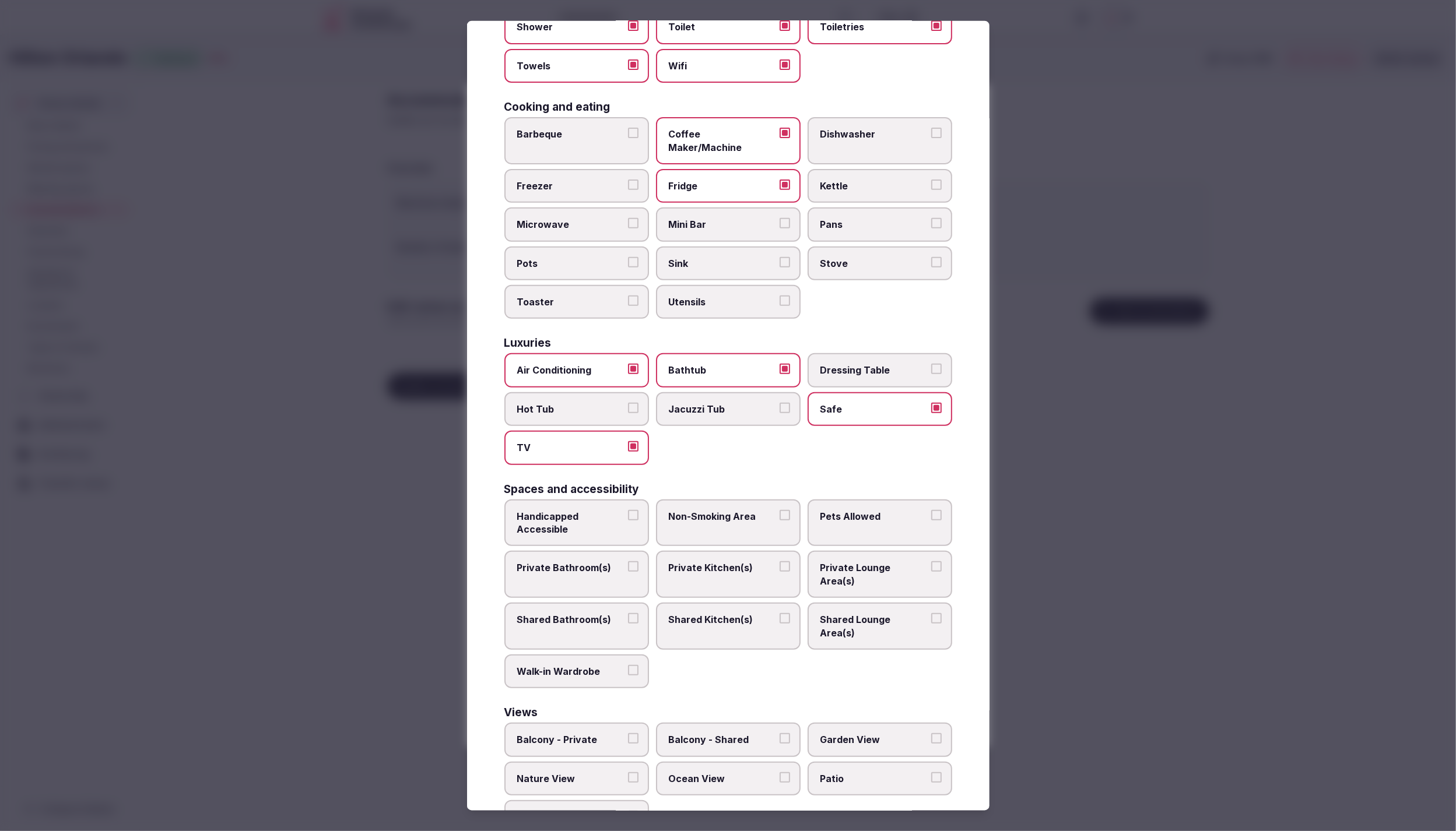
scroll to position [200, 0]
click at [550, 509] on span "Handicapped Accessible" at bounding box center [571, 522] width 107 height 26
click at [628, 509] on button "Handicapped Accessible" at bounding box center [633, 514] width 11 height 11
click at [558, 561] on span "Private Bathroom(s)" at bounding box center [571, 567] width 107 height 13
click at [628, 561] on button "Private Bathroom(s)" at bounding box center [633, 566] width 11 height 11
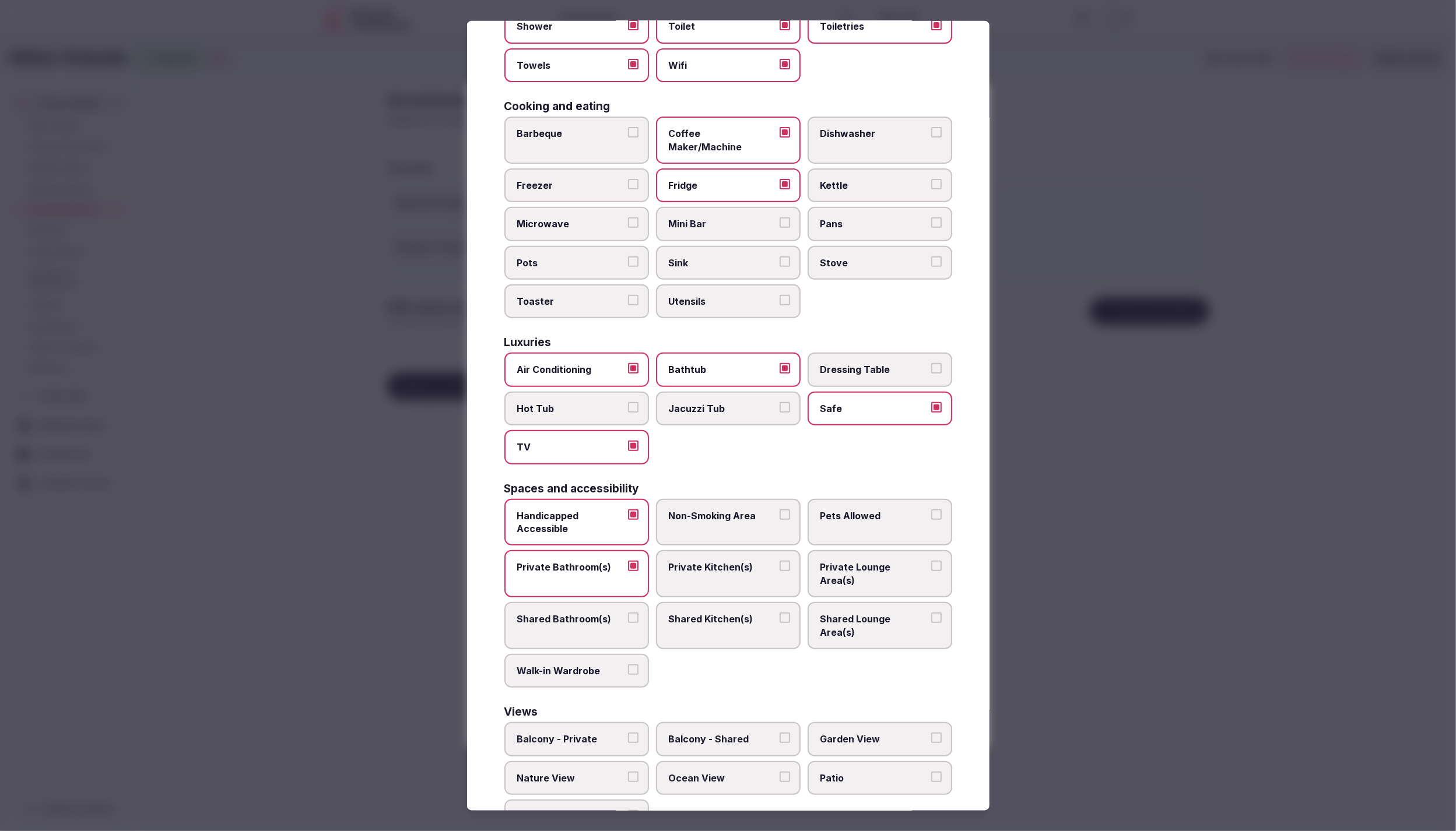
click at [826, 561] on span "Private Lounge Area(s)" at bounding box center [874, 574] width 107 height 26
click at [931, 561] on button "Private Lounge Area(s)" at bounding box center [937, 566] width 11 height 11
click at [1108, 646] on div at bounding box center [728, 416] width 1456 height 831
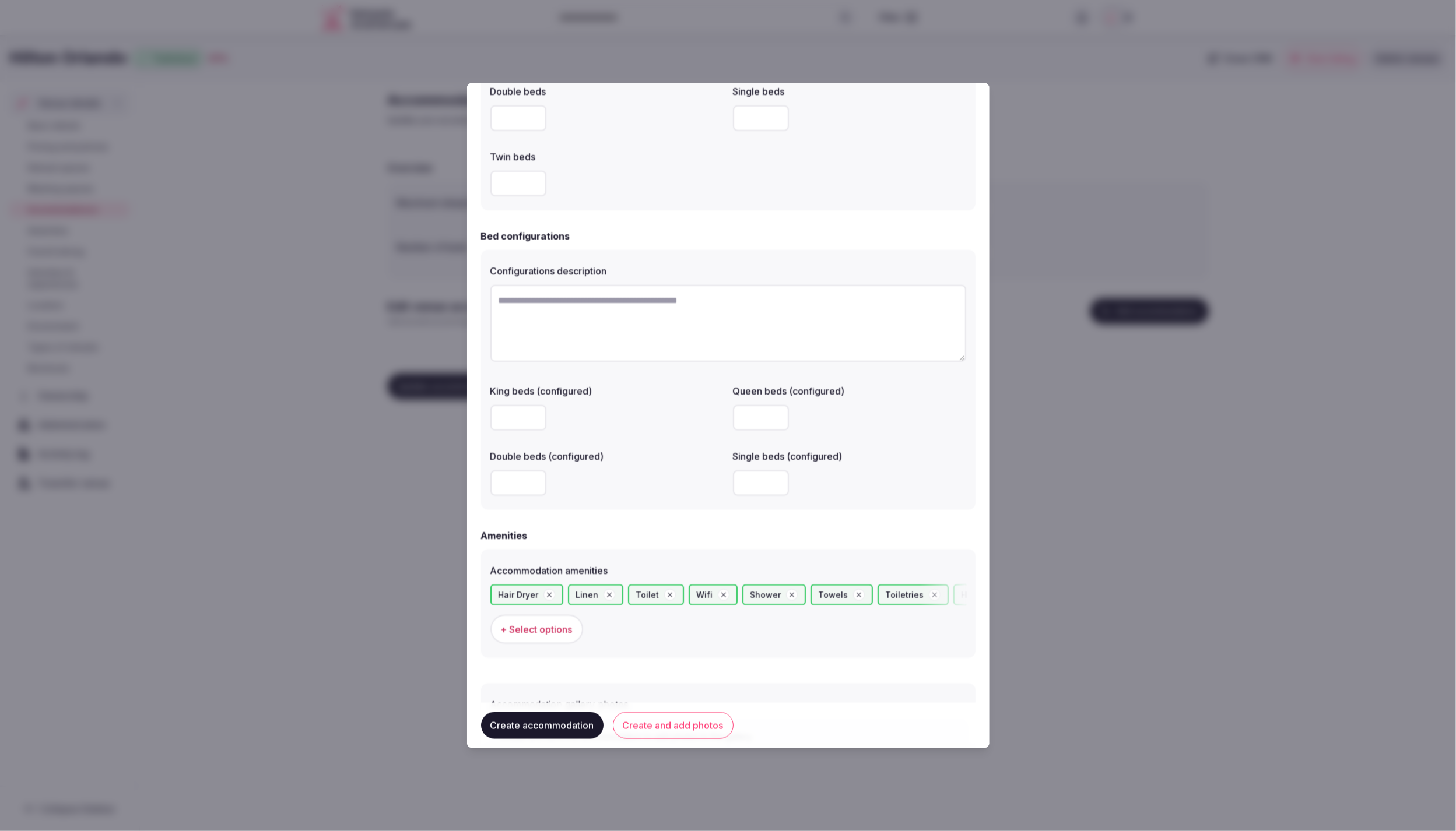
scroll to position [783, 0]
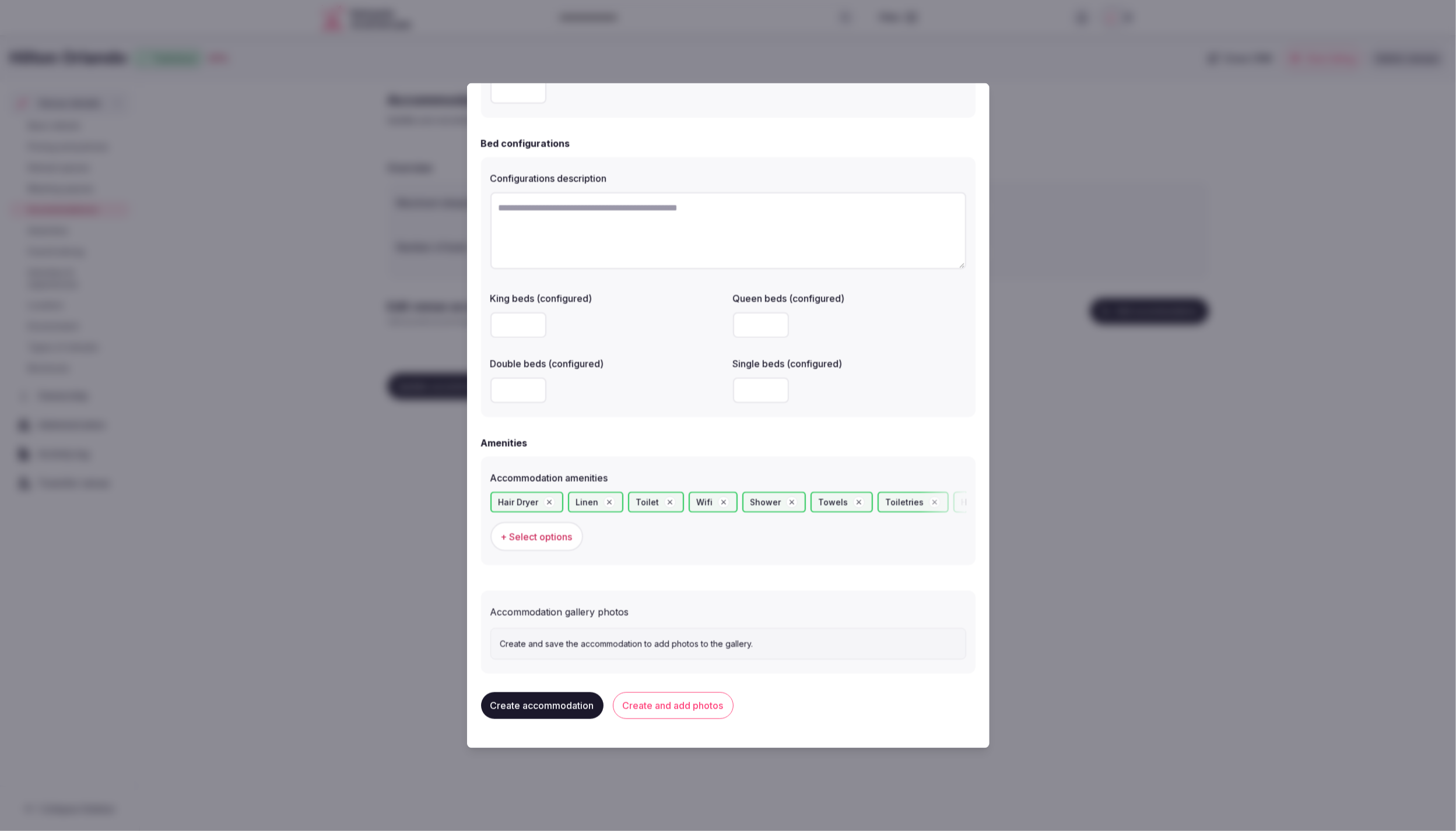
click at [678, 701] on button "Create and add photos" at bounding box center [673, 705] width 121 height 27
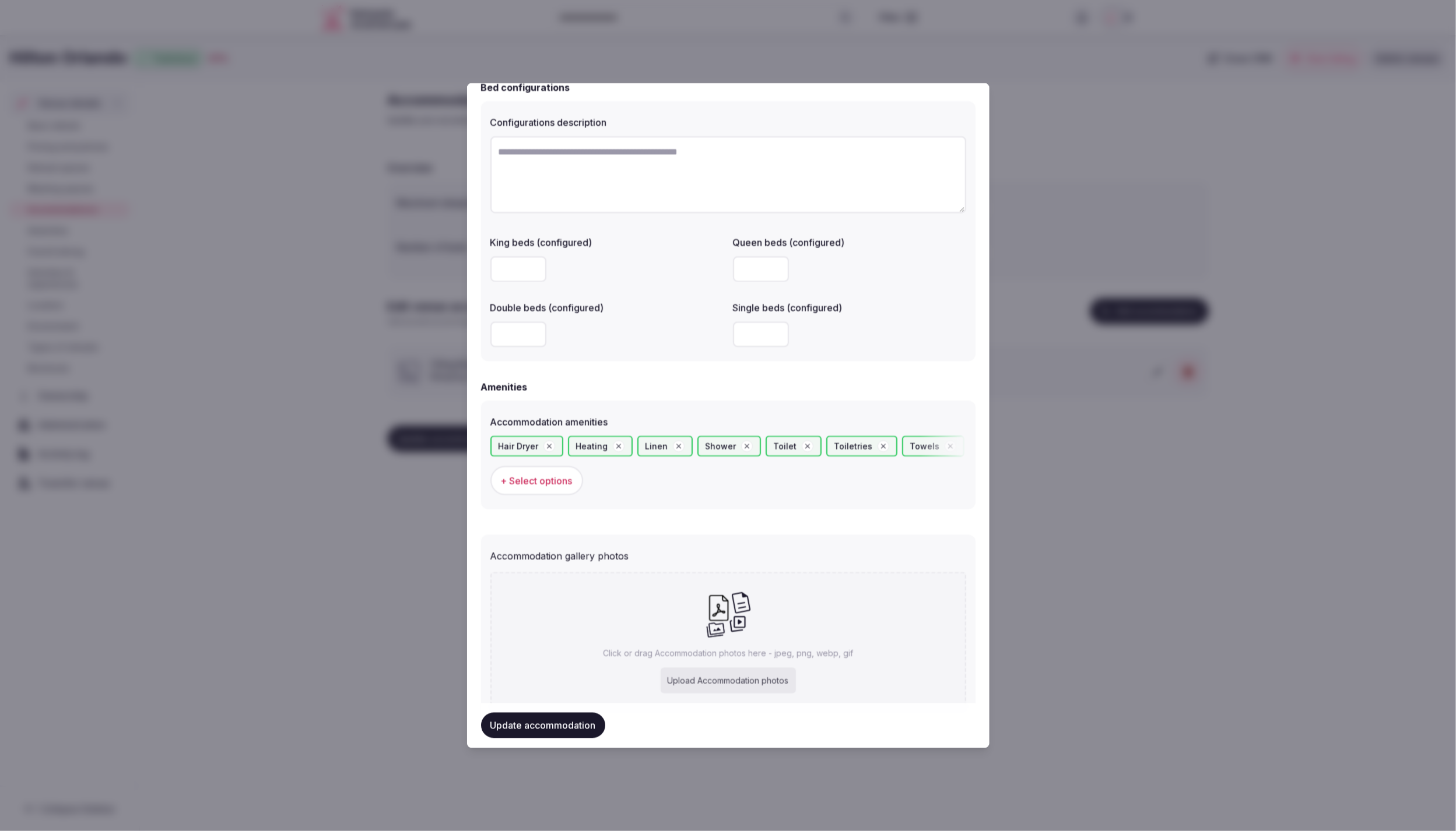
scroll to position [881, 0]
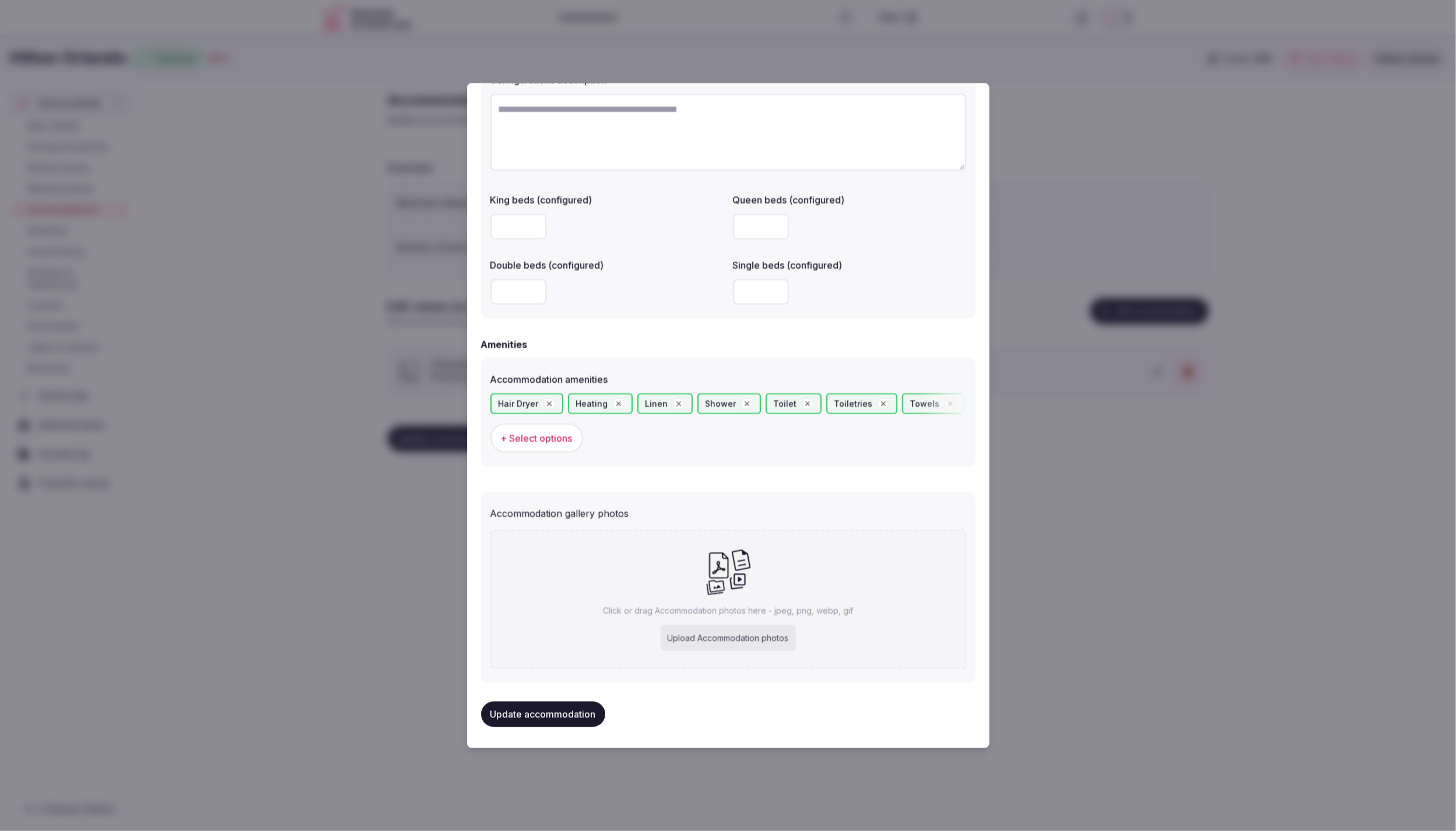
click at [722, 636] on div "Upload Accommodation photos" at bounding box center [728, 638] width 135 height 26
click at [740, 636] on div "Upload Accommodation photos" at bounding box center [728, 638] width 135 height 26
type input "**********"
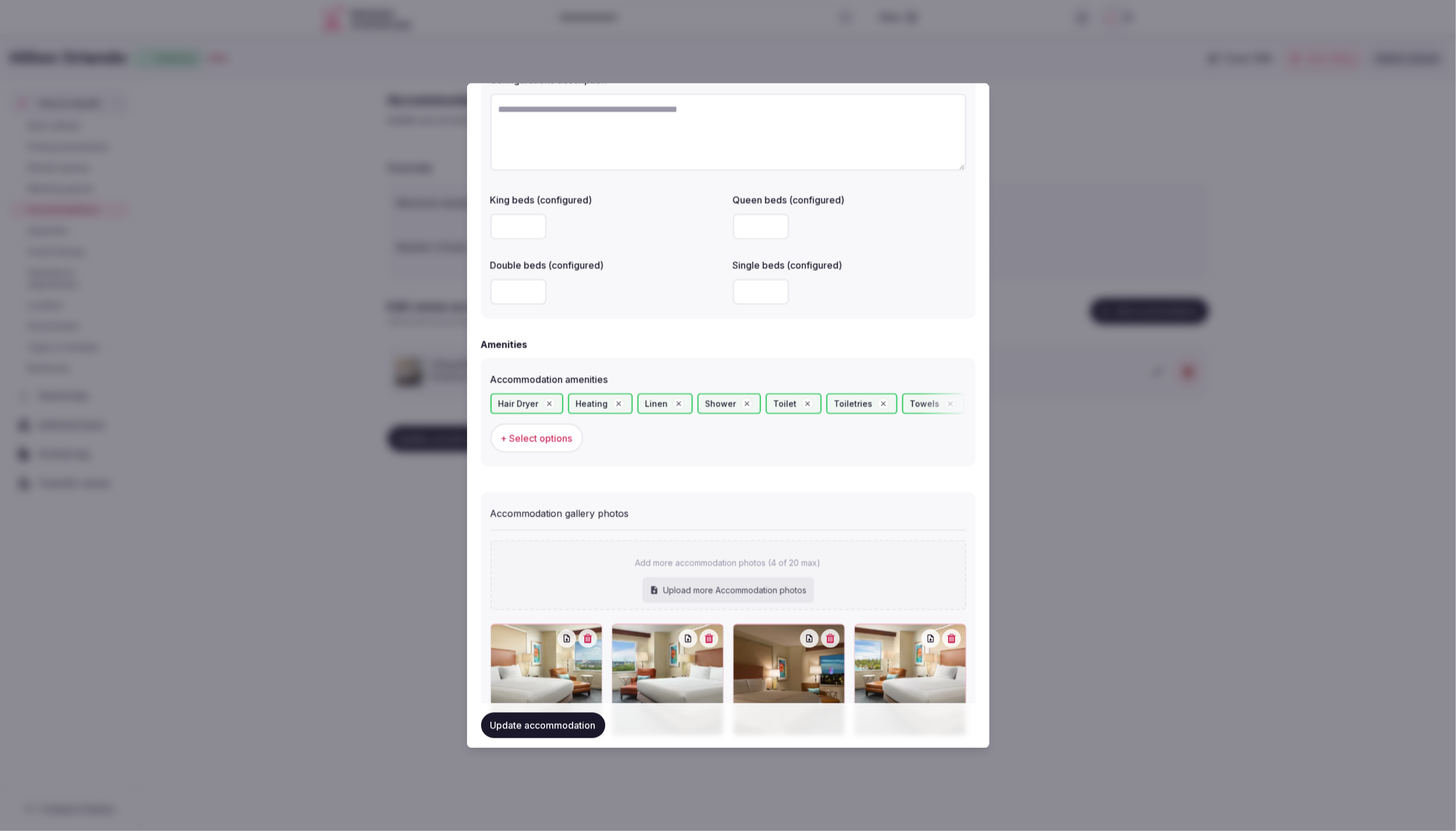
scroll to position [948, 0]
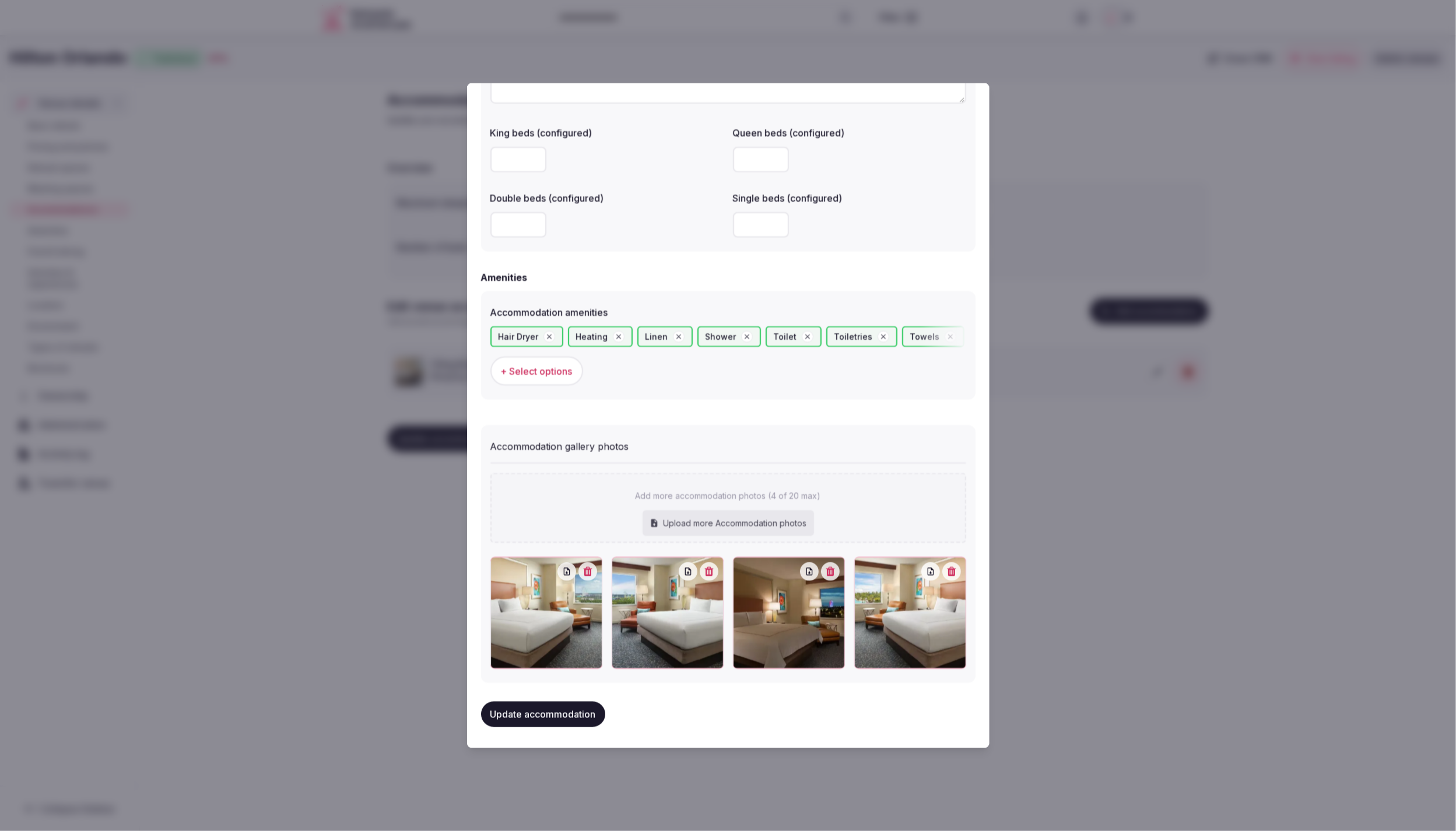
click at [714, 578] on div at bounding box center [668, 613] width 112 height 112
click at [709, 567] on icon "button" at bounding box center [709, 572] width 9 height 9
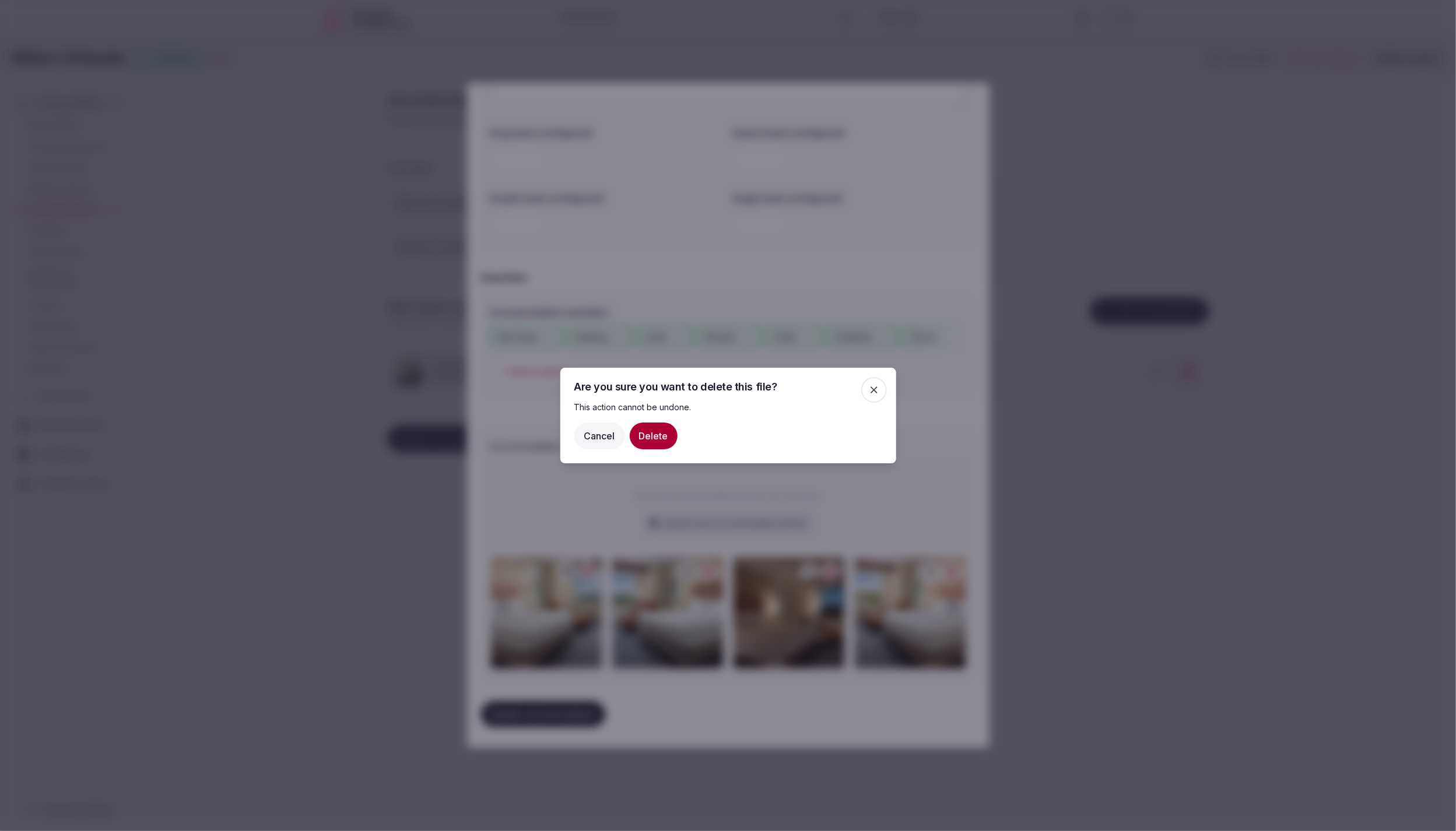
click at [656, 437] on button "Delete" at bounding box center [654, 436] width 48 height 27
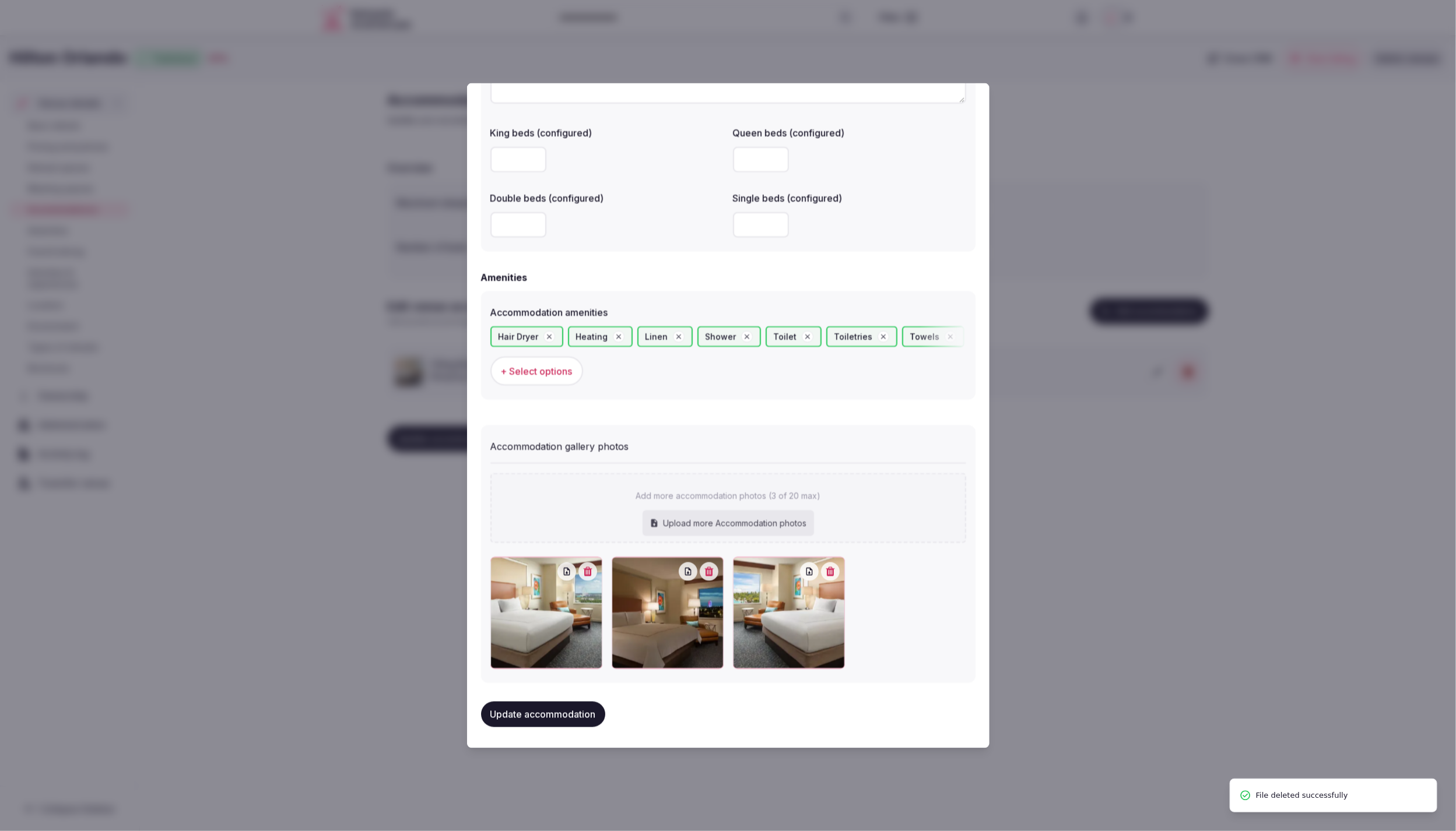
click at [784, 513] on div "Upload more Accommodation photos" at bounding box center [728, 523] width 171 height 26
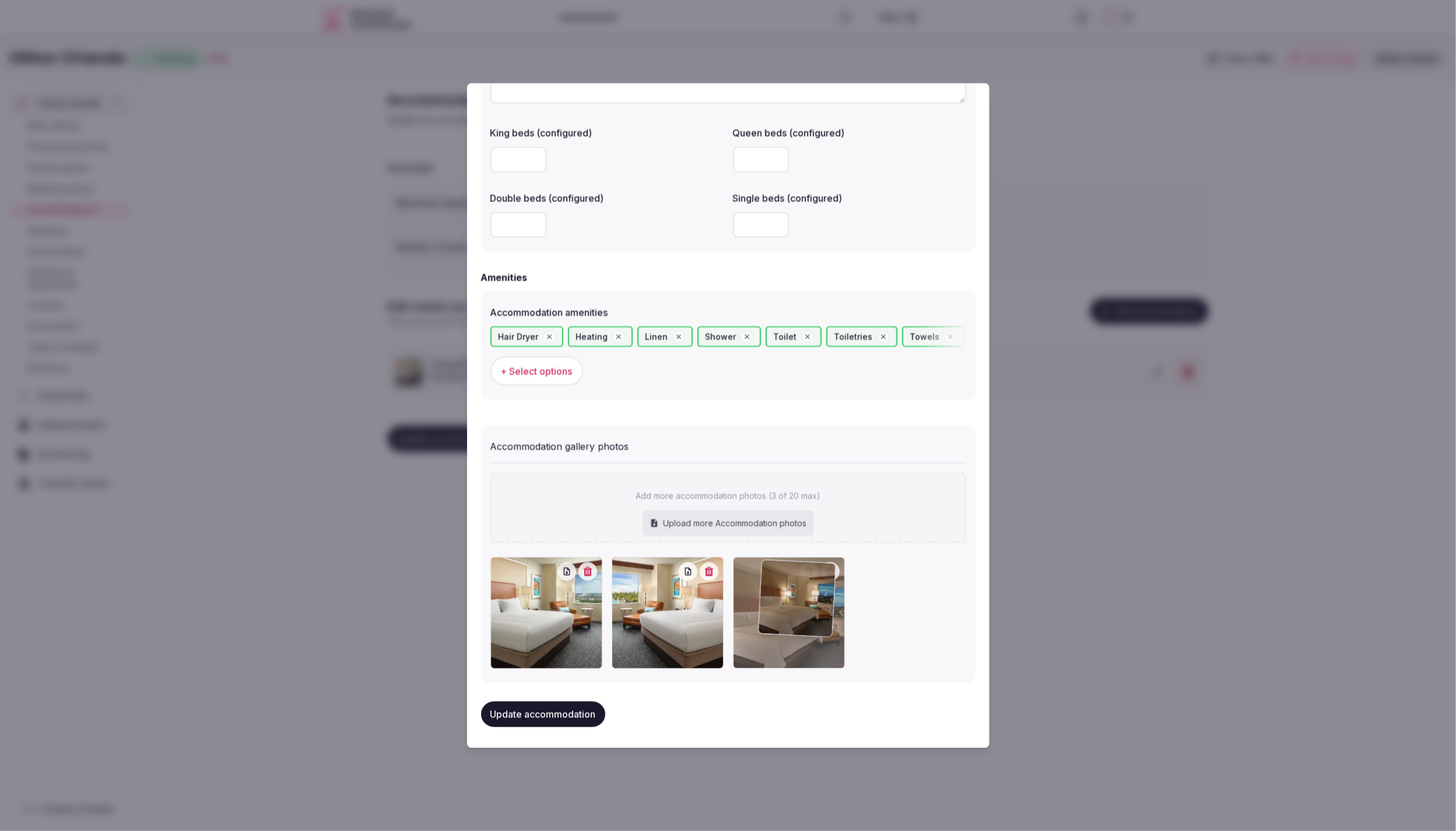
drag, startPoint x: 650, startPoint y: 630, endPoint x: 800, endPoint y: 636, distance: 150.1
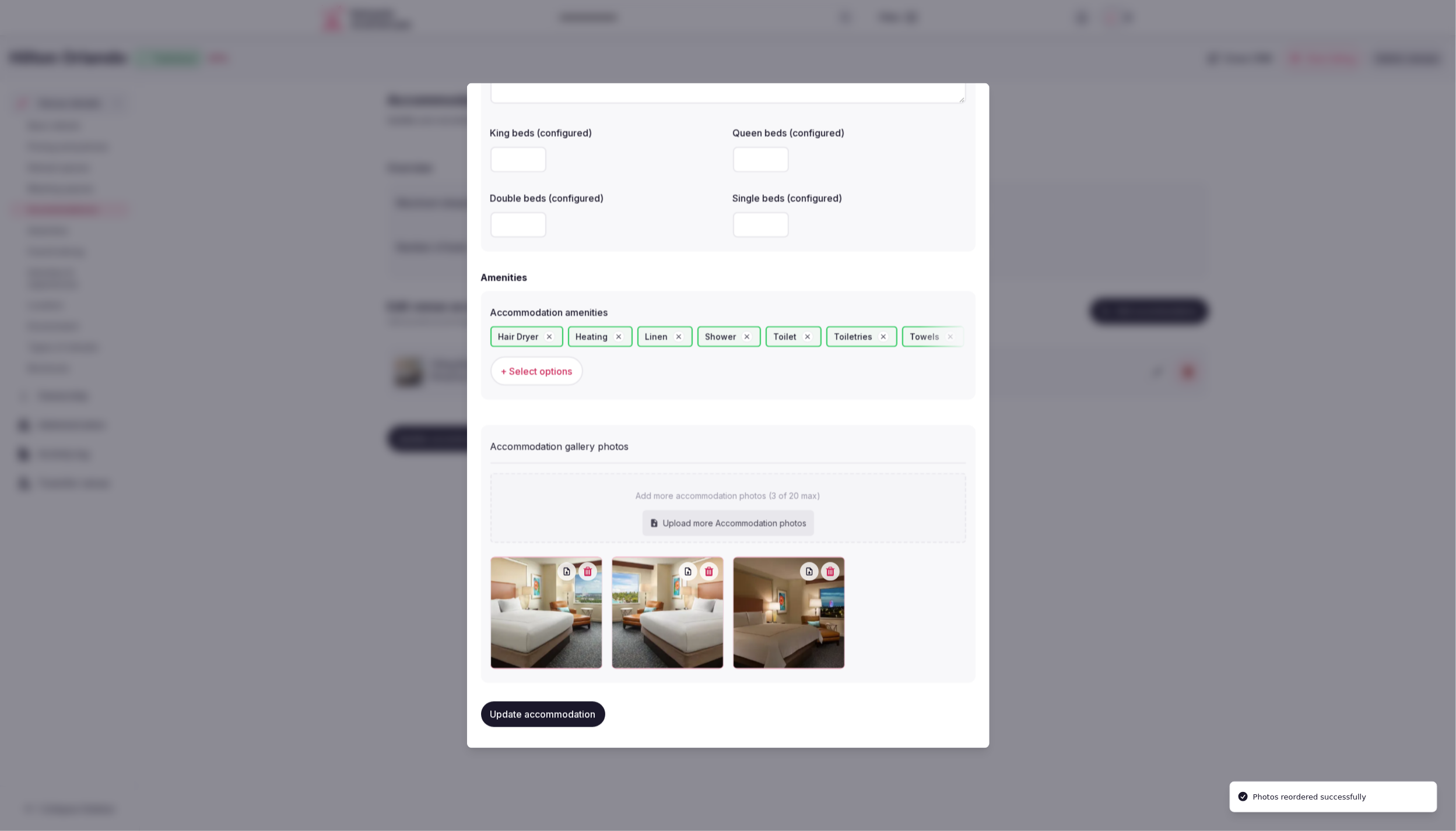
click at [534, 715] on button "Update accommodation" at bounding box center [543, 714] width 124 height 26
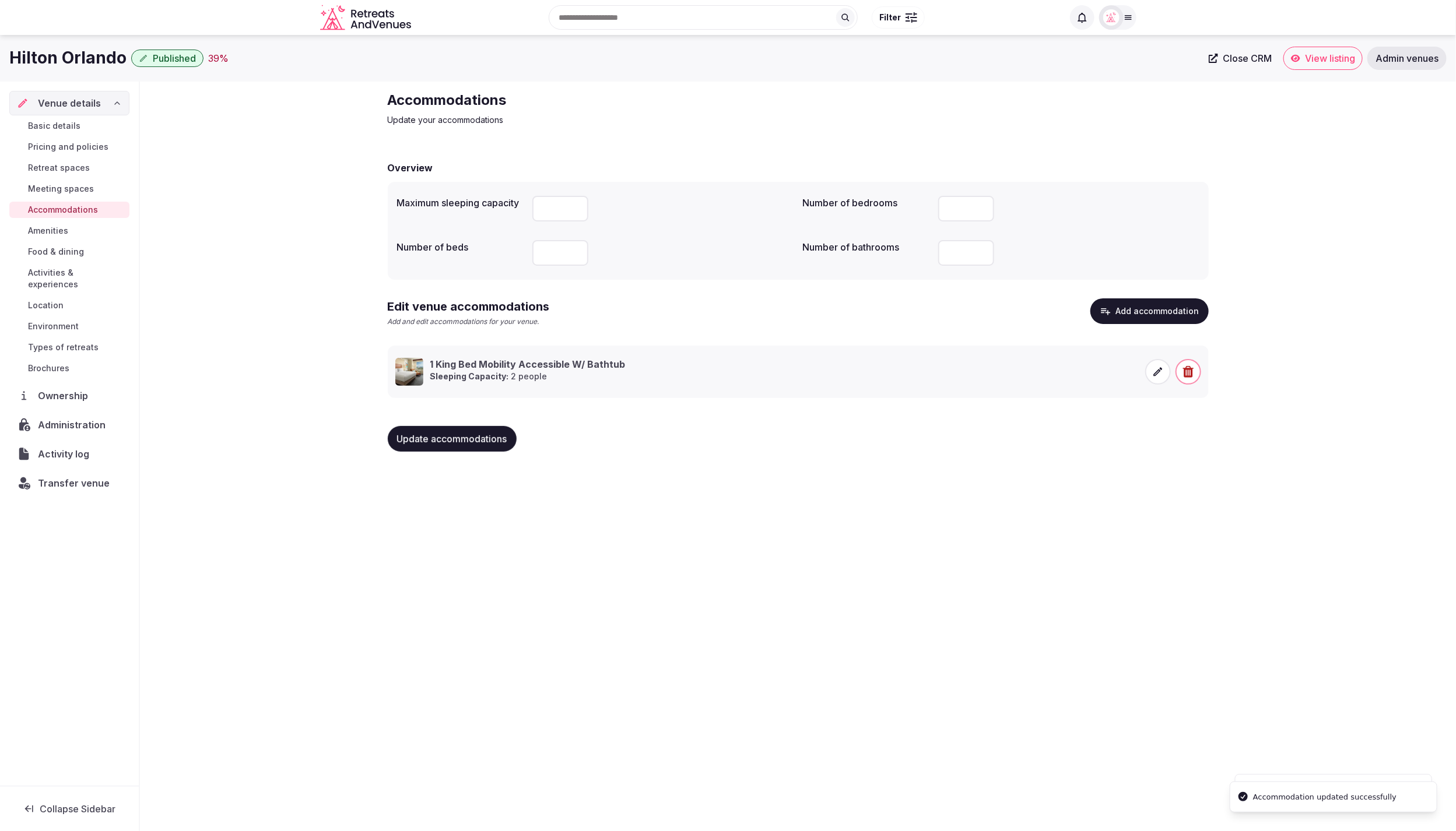
click at [1087, 618] on div "Hilton Orlando Published 39 % Close CRM View listing Admin venues Venue details…" at bounding box center [728, 430] width 1456 height 789
click at [1161, 370] on icon at bounding box center [1158, 372] width 11 height 11
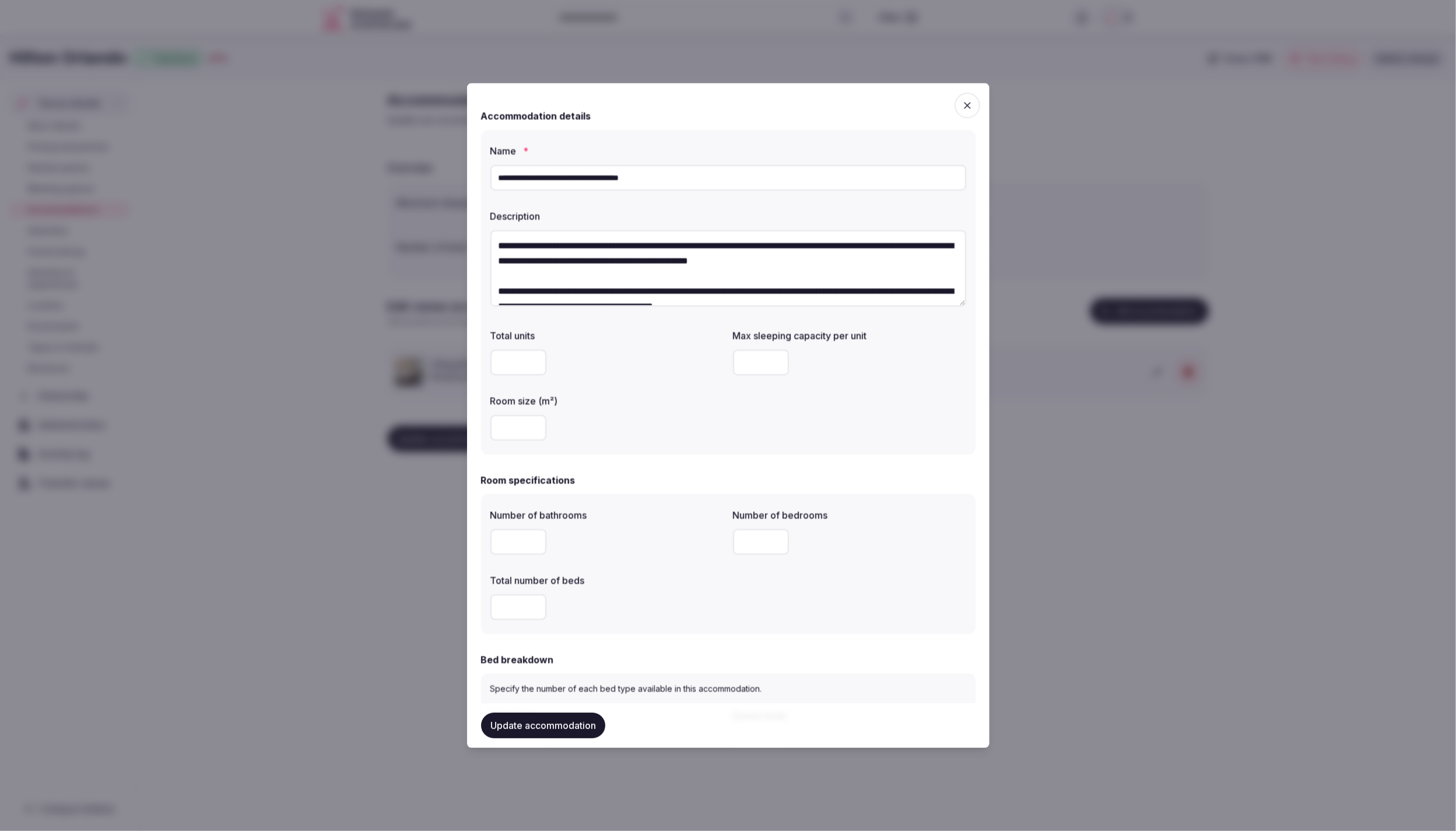
scroll to position [937, 0]
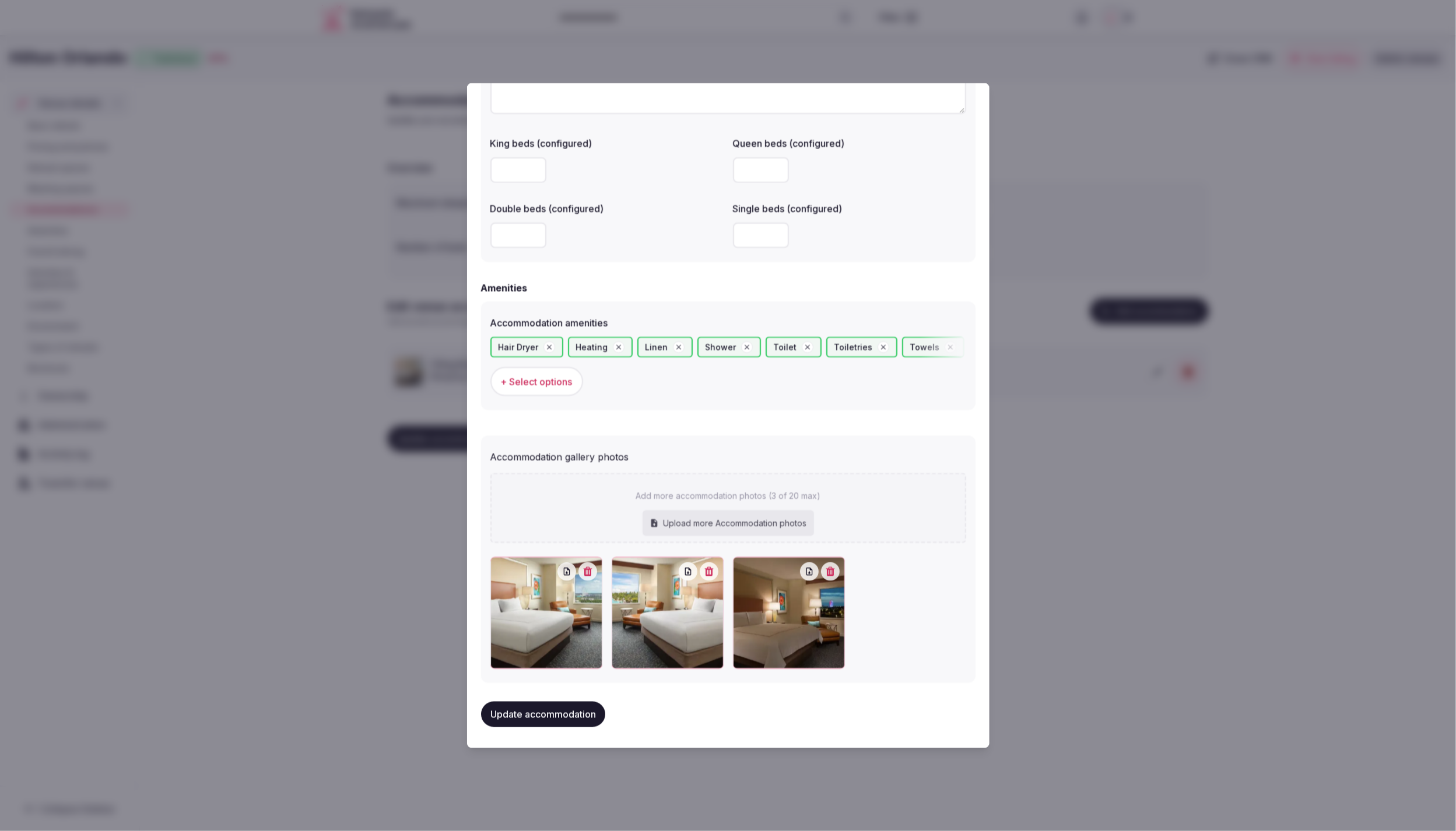
click at [680, 519] on div "Upload more Accommodation photos" at bounding box center [728, 523] width 171 height 26
type input "**********"
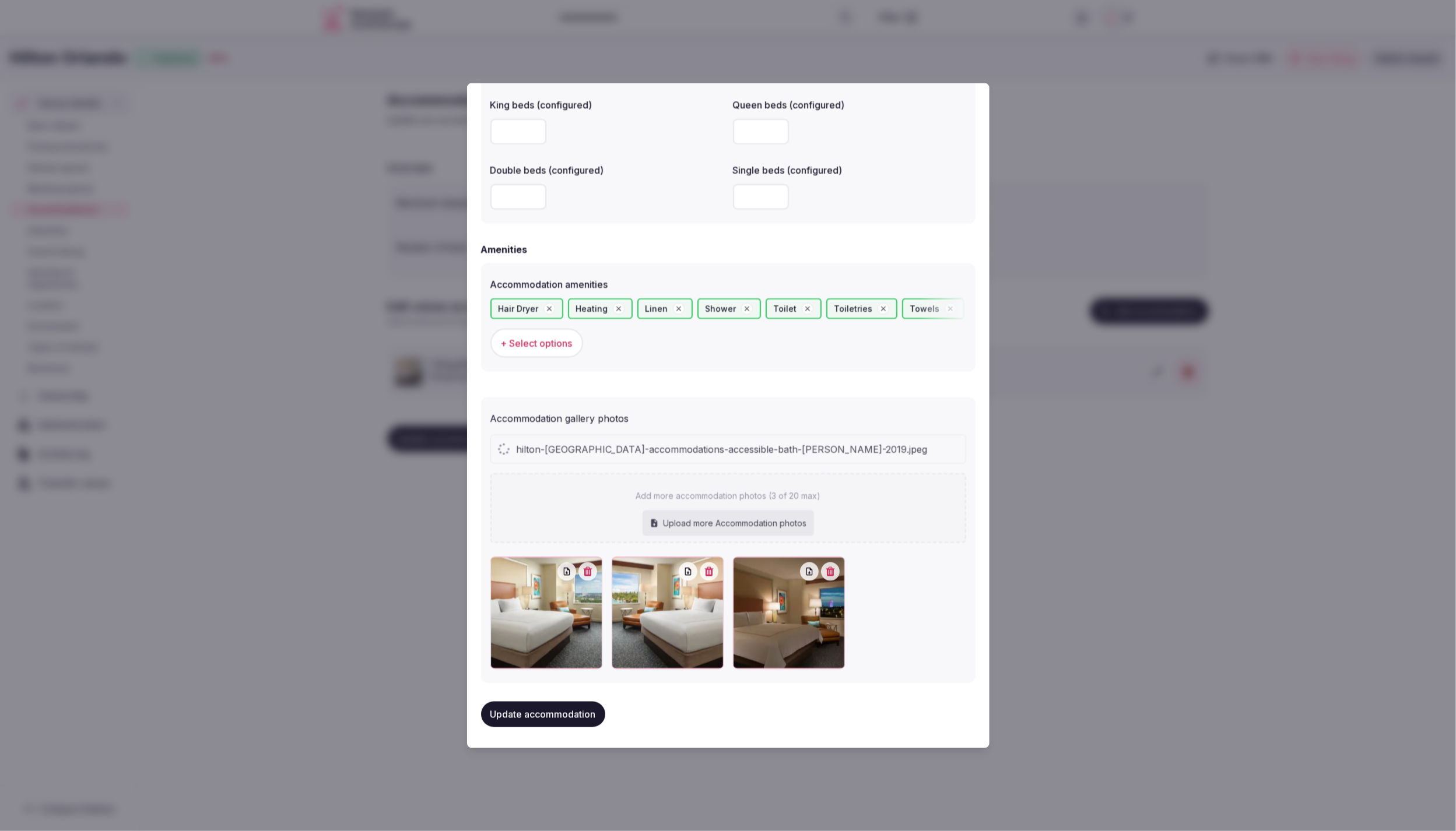
scroll to position [948, 0]
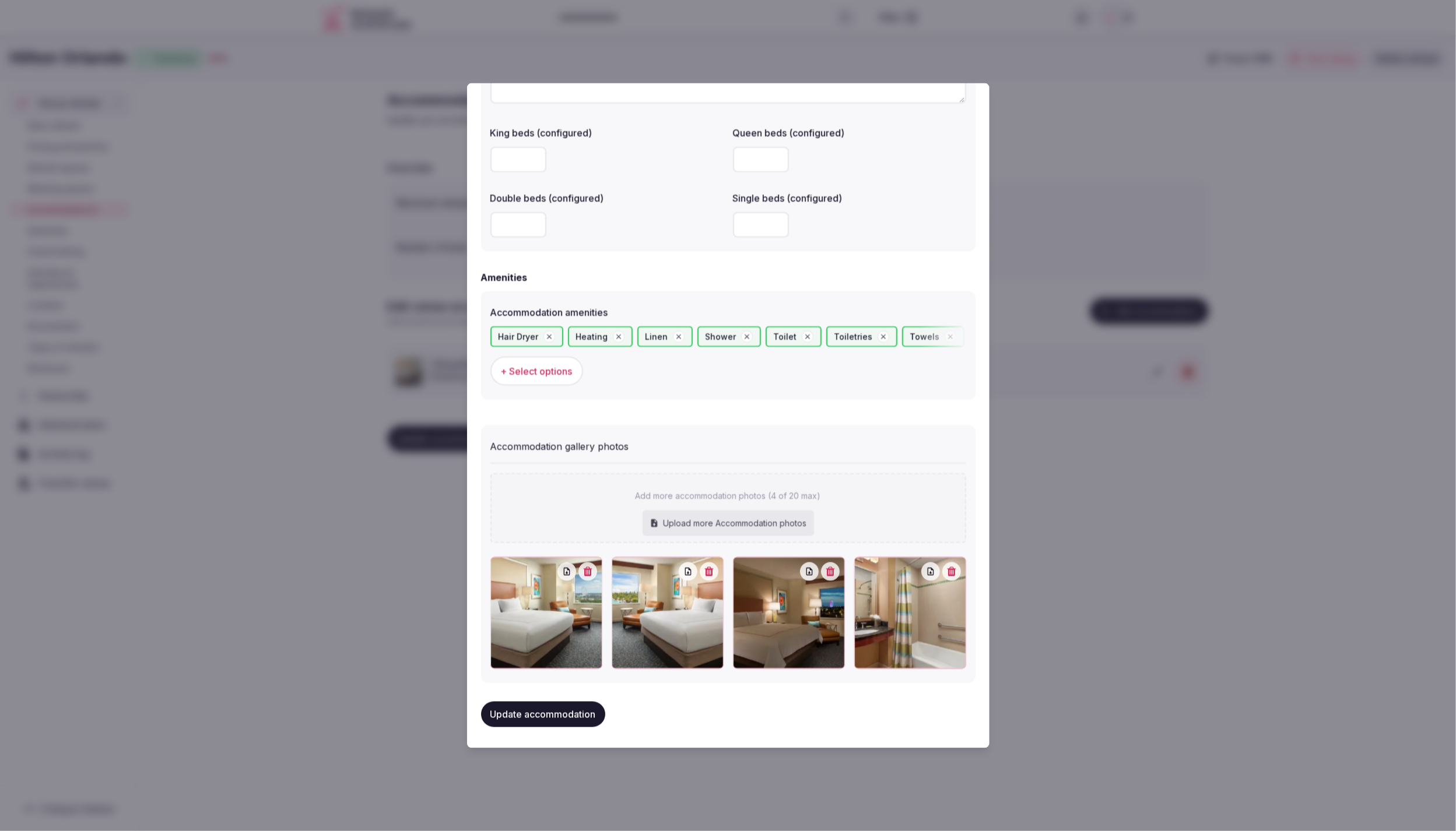
click at [535, 715] on button "Update accommodation" at bounding box center [543, 714] width 124 height 26
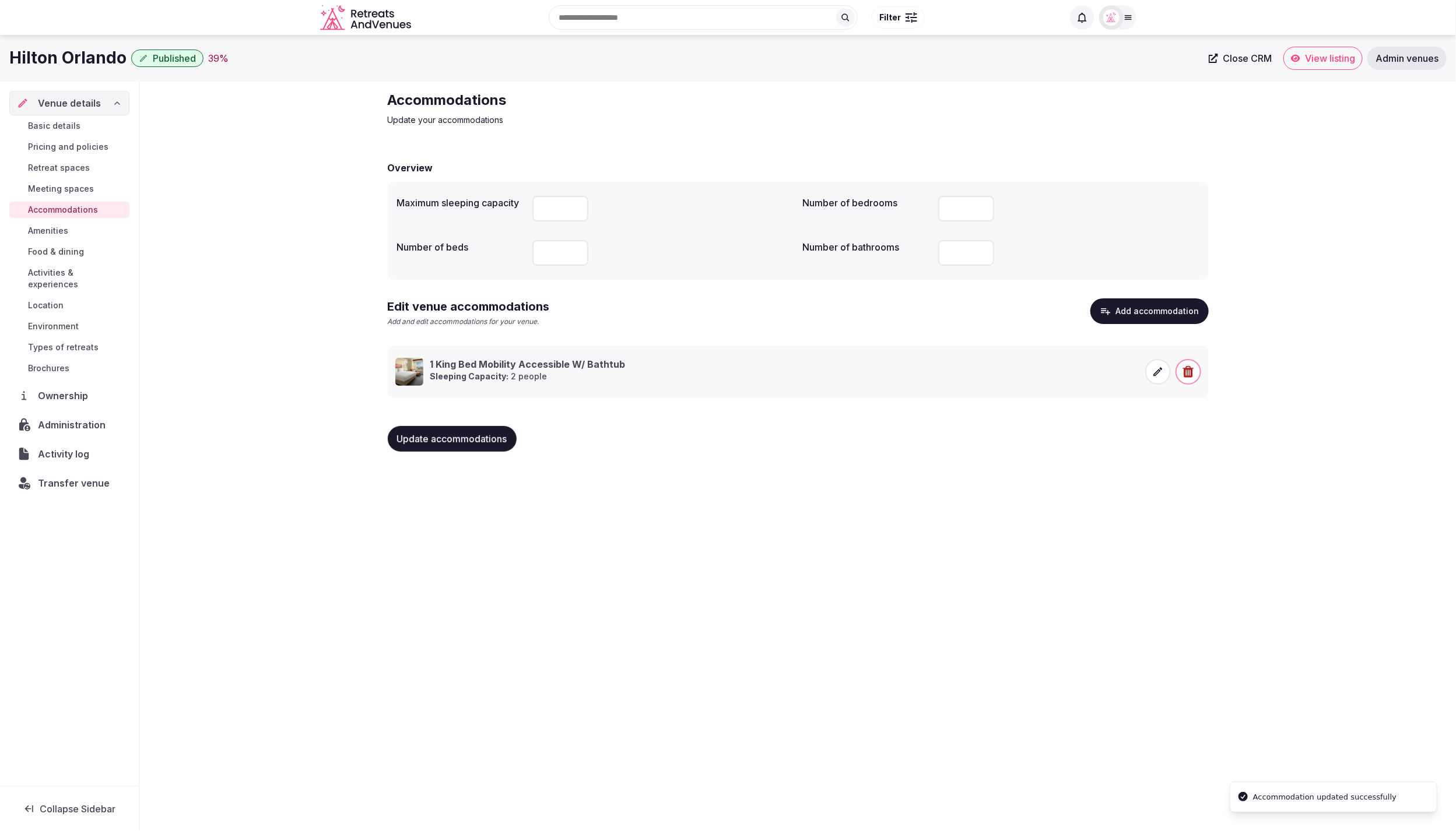
click at [54, 249] on span "Food & dining" at bounding box center [56, 251] width 56 height 11
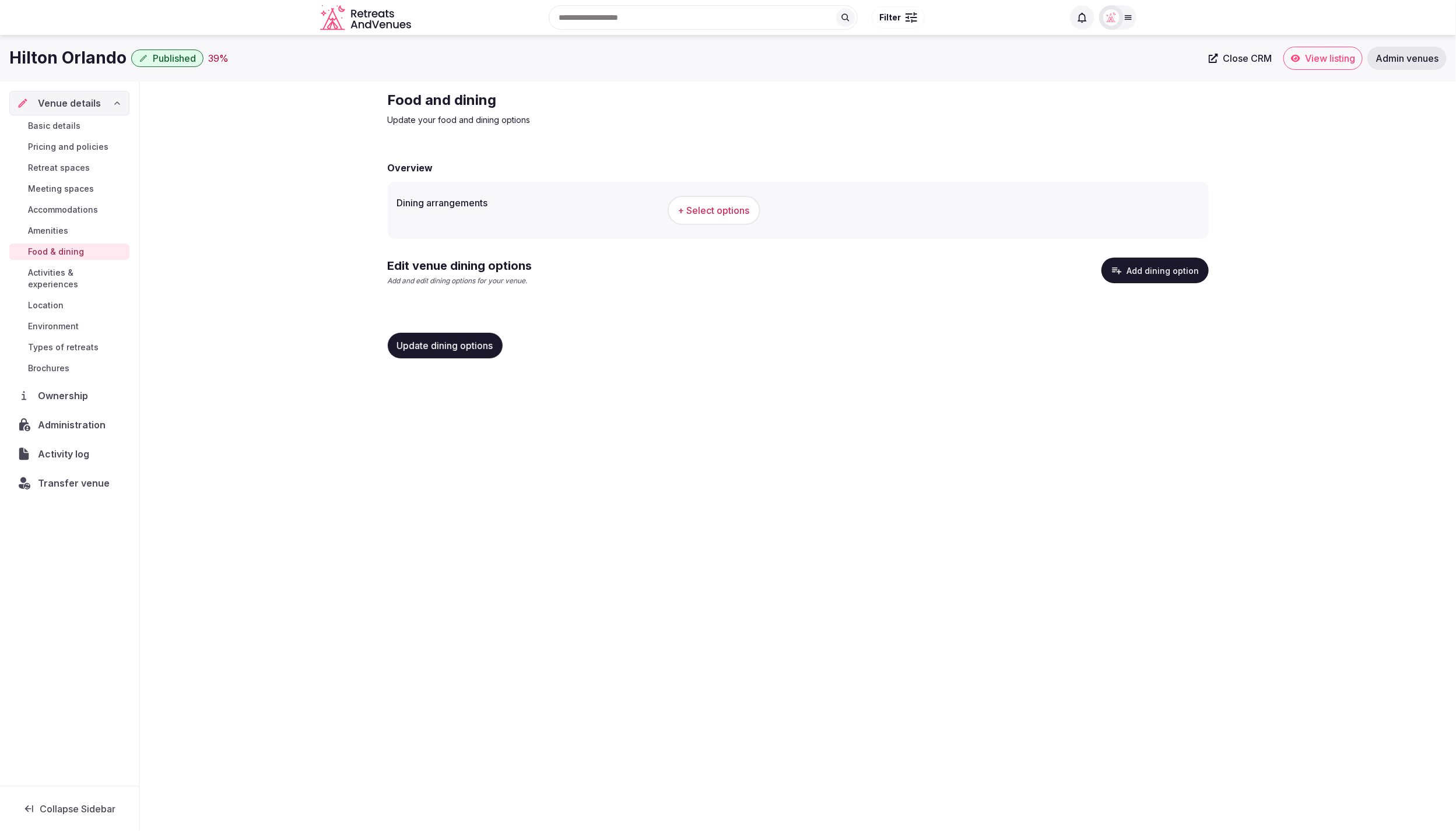
click at [1168, 270] on button "Add dining option" at bounding box center [1155, 271] width 107 height 26
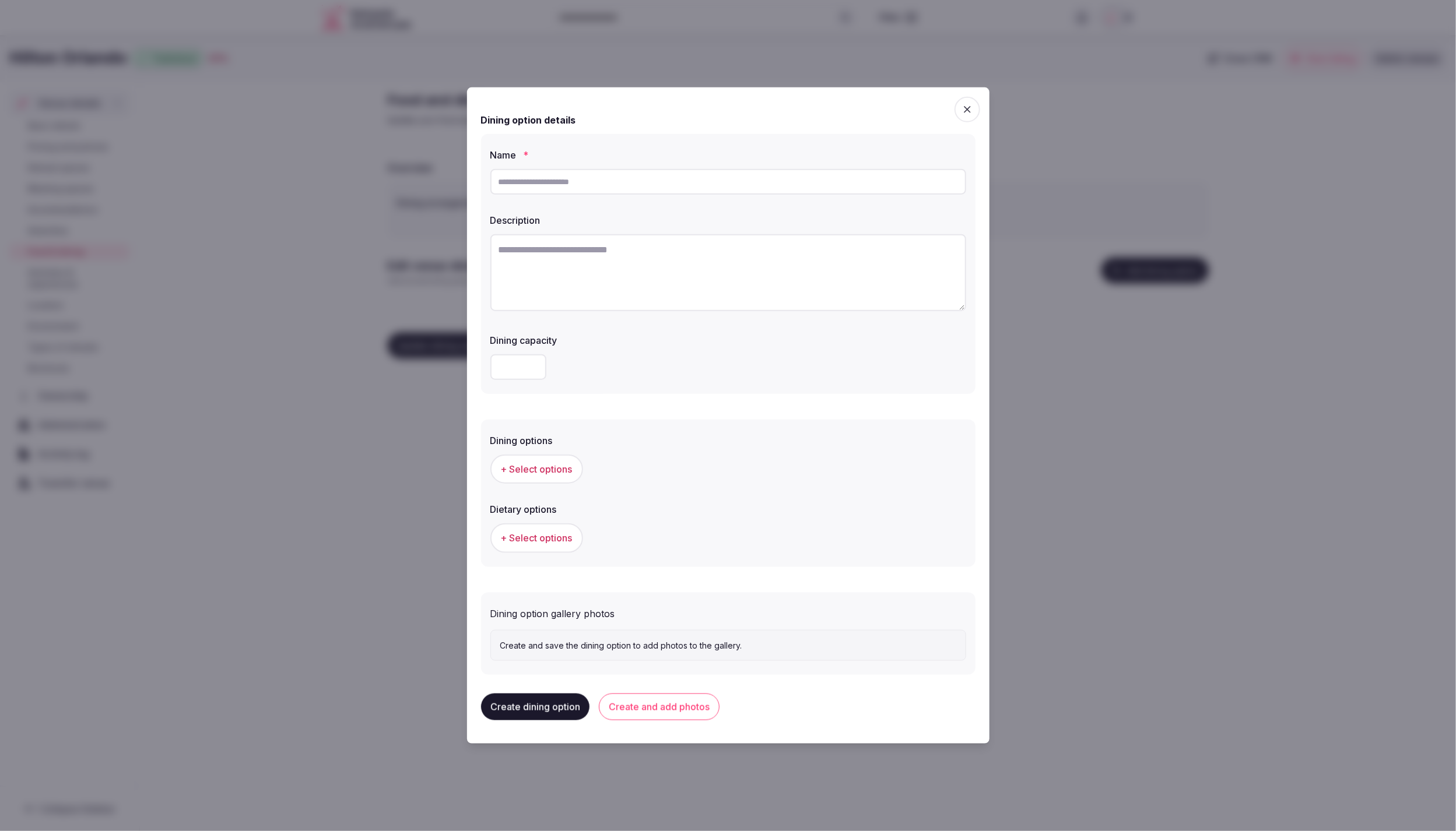
click at [625, 284] on textarea at bounding box center [728, 273] width 476 height 77
paste textarea "**********"
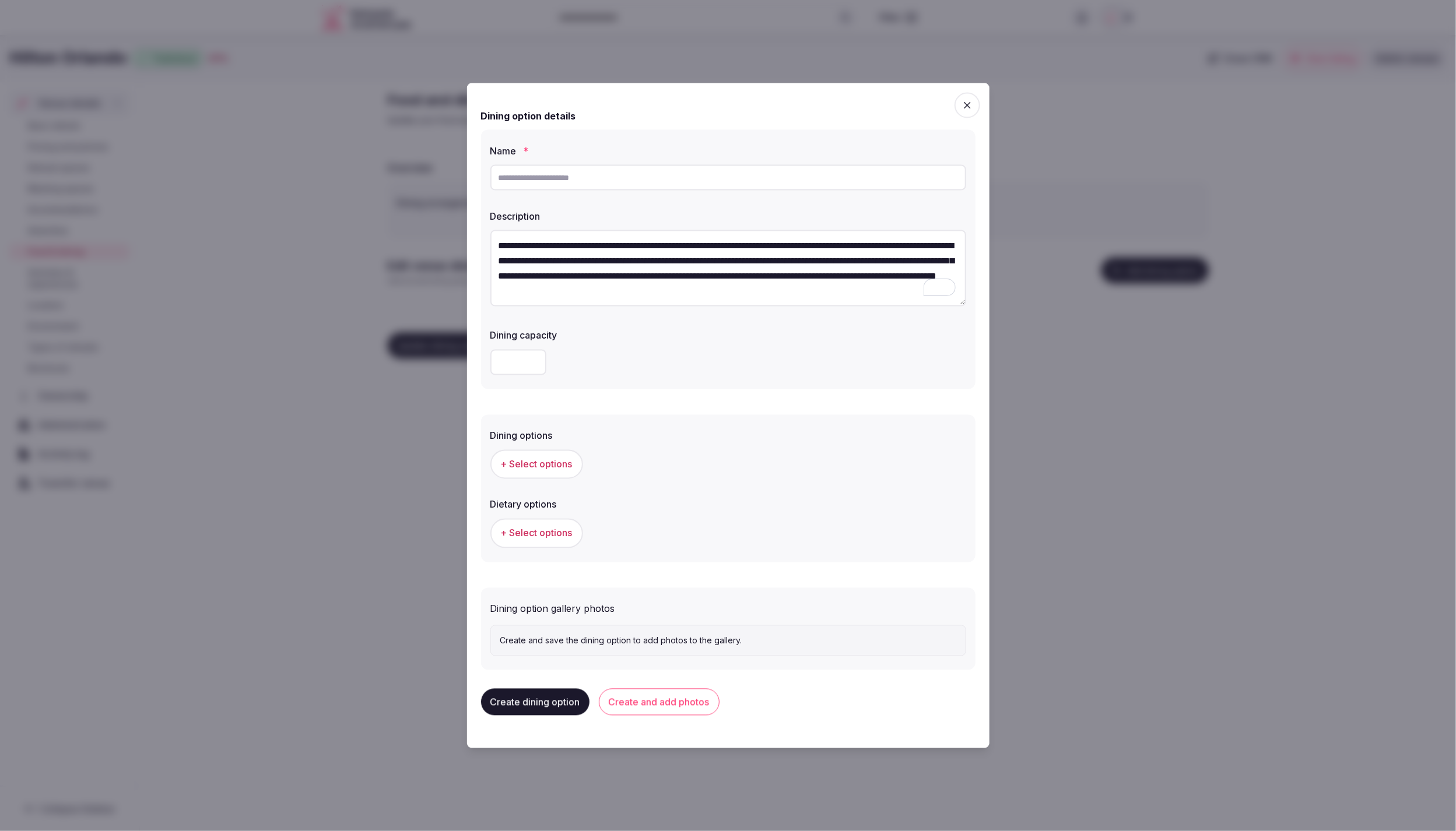
type textarea "**********"
click at [561, 176] on input "text" at bounding box center [728, 178] width 476 height 26
paste input "********"
type input "********"
click at [818, 366] on div at bounding box center [728, 362] width 476 height 26
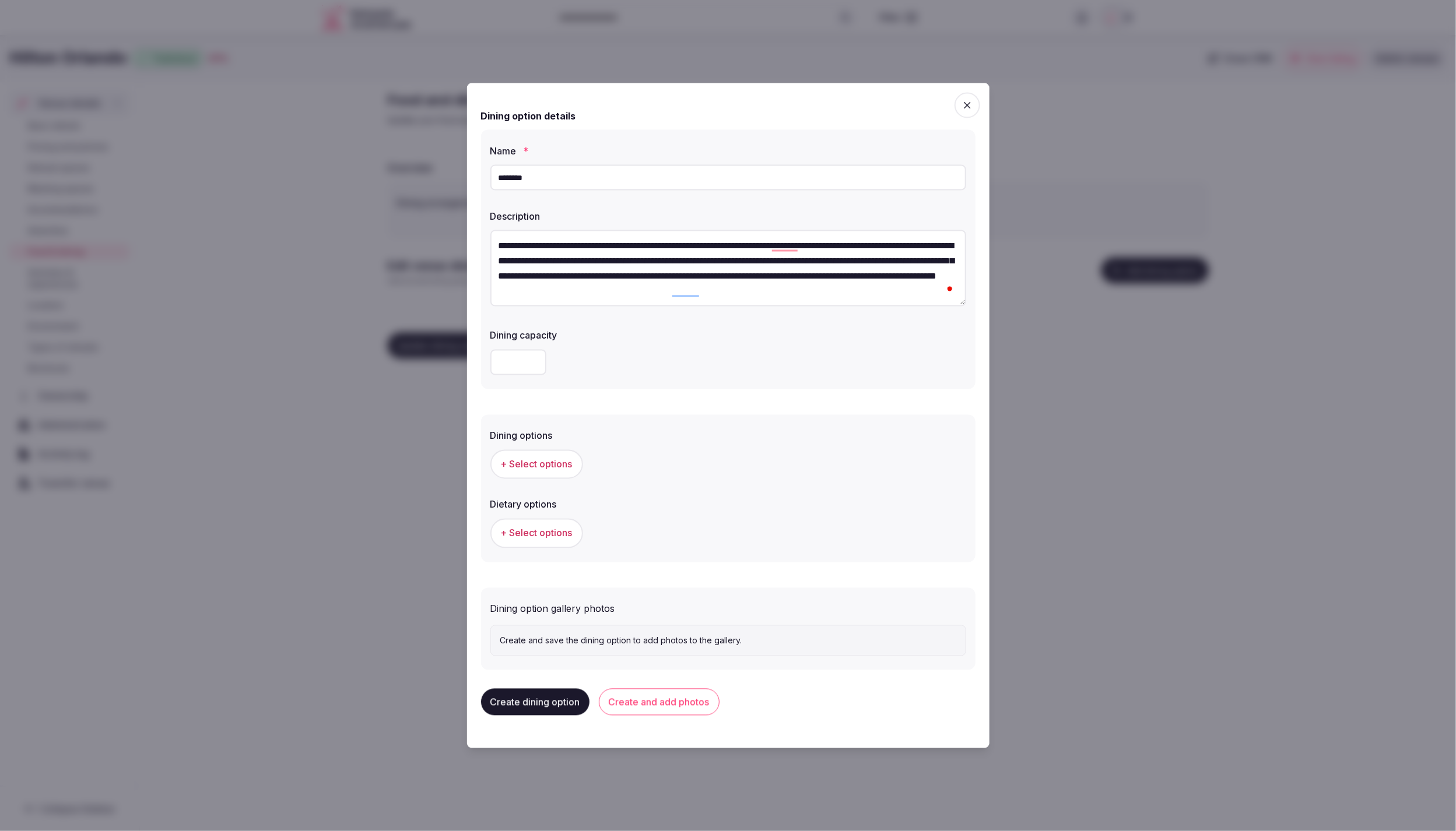
click at [524, 362] on input "number" at bounding box center [518, 362] width 56 height 26
click at [690, 540] on div "+ Select options" at bounding box center [728, 533] width 476 height 29
drag, startPoint x: 525, startPoint y: 366, endPoint x: 484, endPoint y: 366, distance: 41.0
click at [484, 366] on div "**********" at bounding box center [728, 259] width 495 height 259
click at [725, 411] on div "Dining options + Select options Dietary options + Select options" at bounding box center [728, 484] width 495 height 154
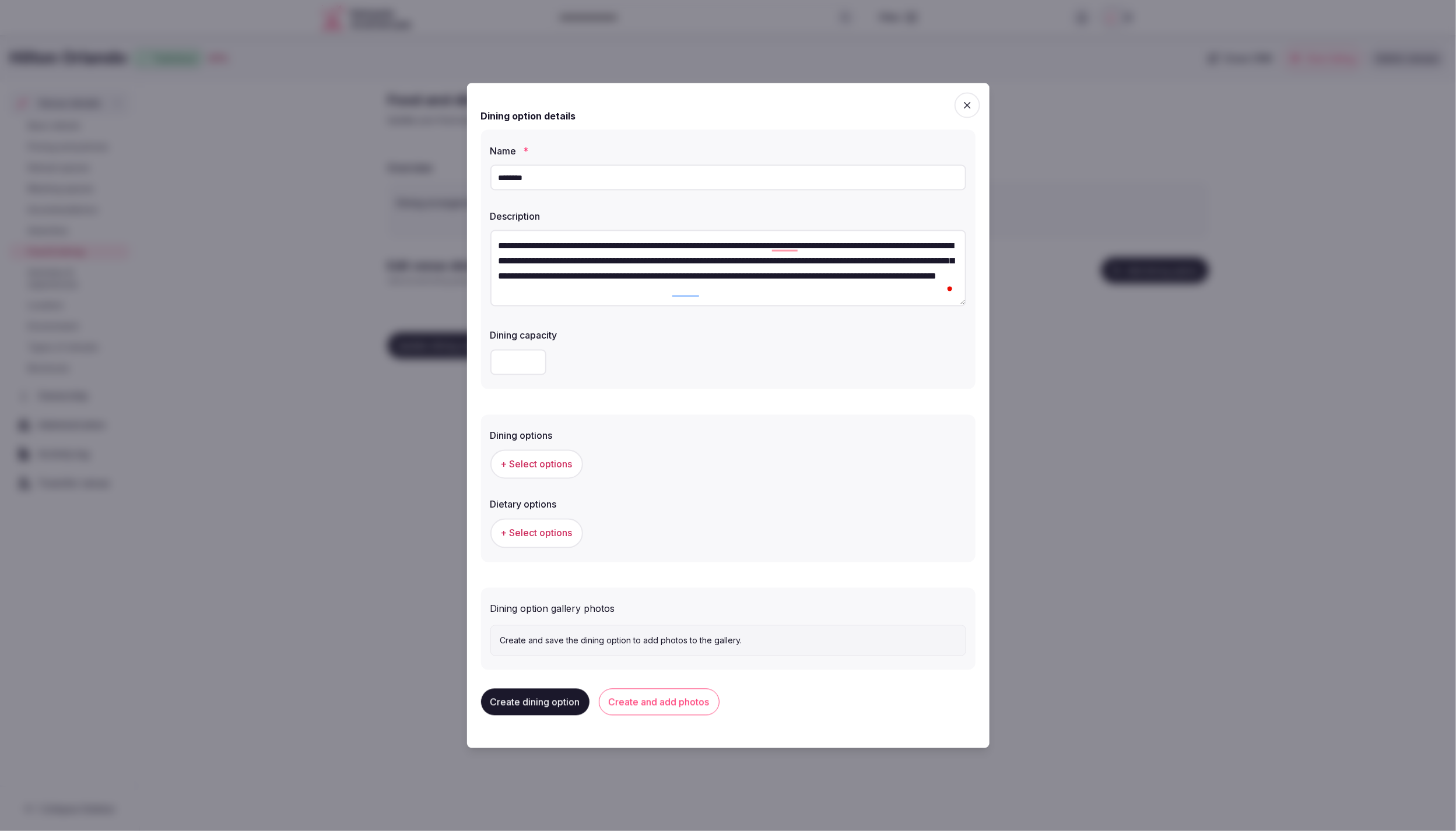
click at [516, 472] on button "+ Select options" at bounding box center [537, 463] width 93 height 29
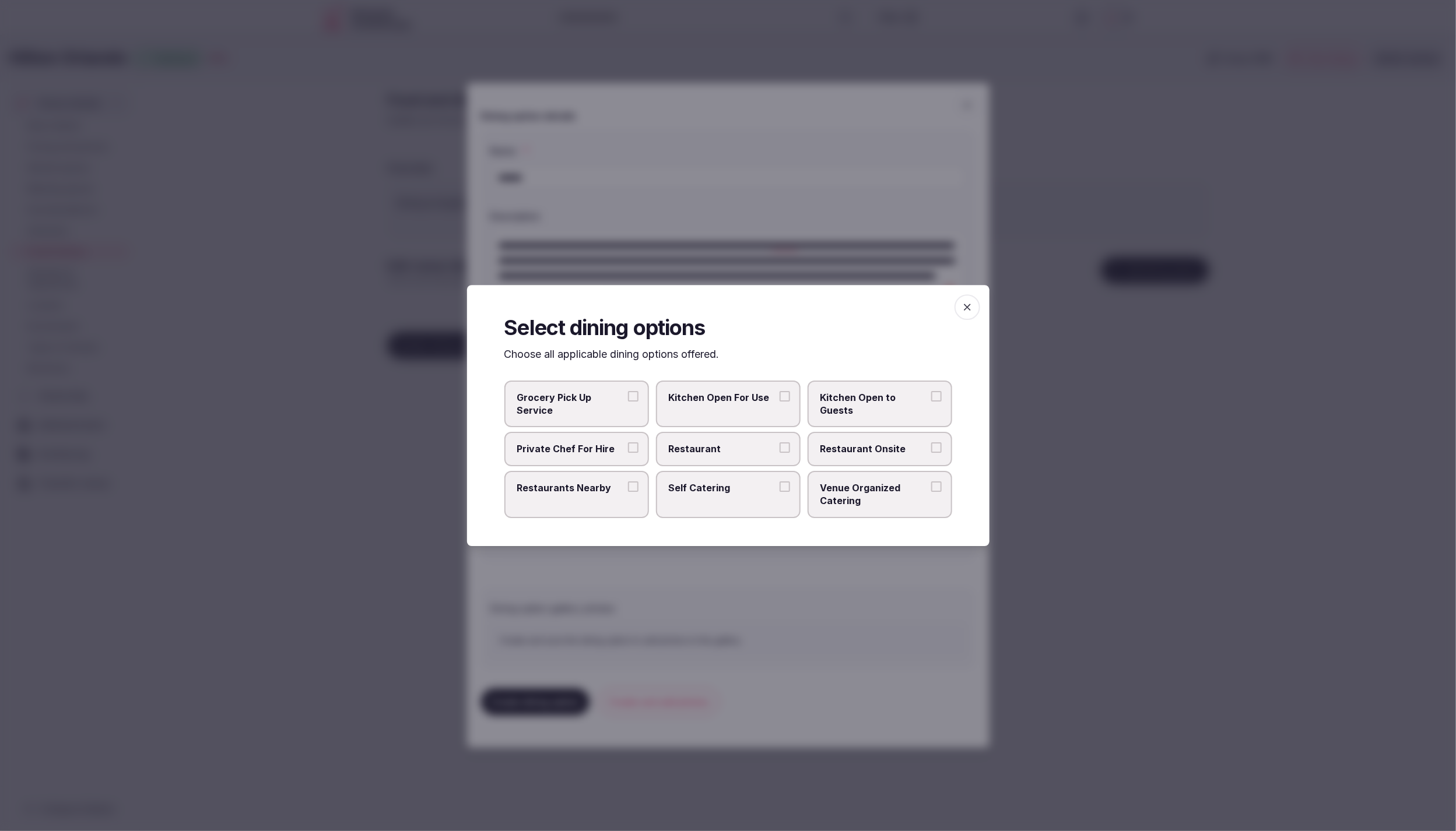
drag, startPoint x: 968, startPoint y: 310, endPoint x: 862, endPoint y: 319, distance: 106.4
click at [967, 310] on icon "button" at bounding box center [967, 306] width 11 height 11
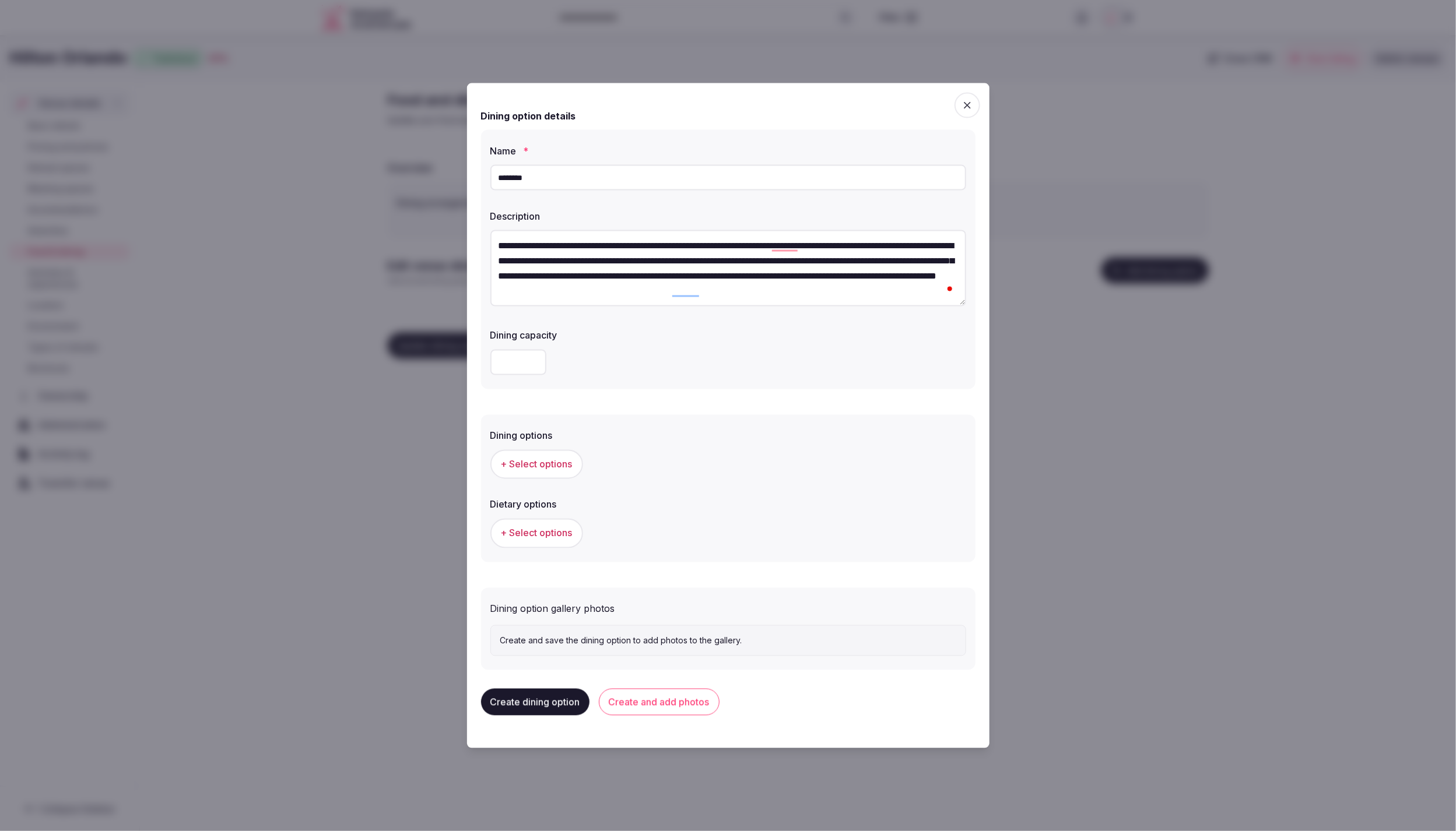
drag, startPoint x: 517, startPoint y: 364, endPoint x: 471, endPoint y: 362, distance: 46.0
click at [471, 362] on div "**********" at bounding box center [728, 416] width 523 height 665
type input "***"
click at [769, 406] on form "**********" at bounding box center [728, 384] width 495 height 573
click at [536, 467] on span "+ Select options" at bounding box center [536, 463] width 71 height 13
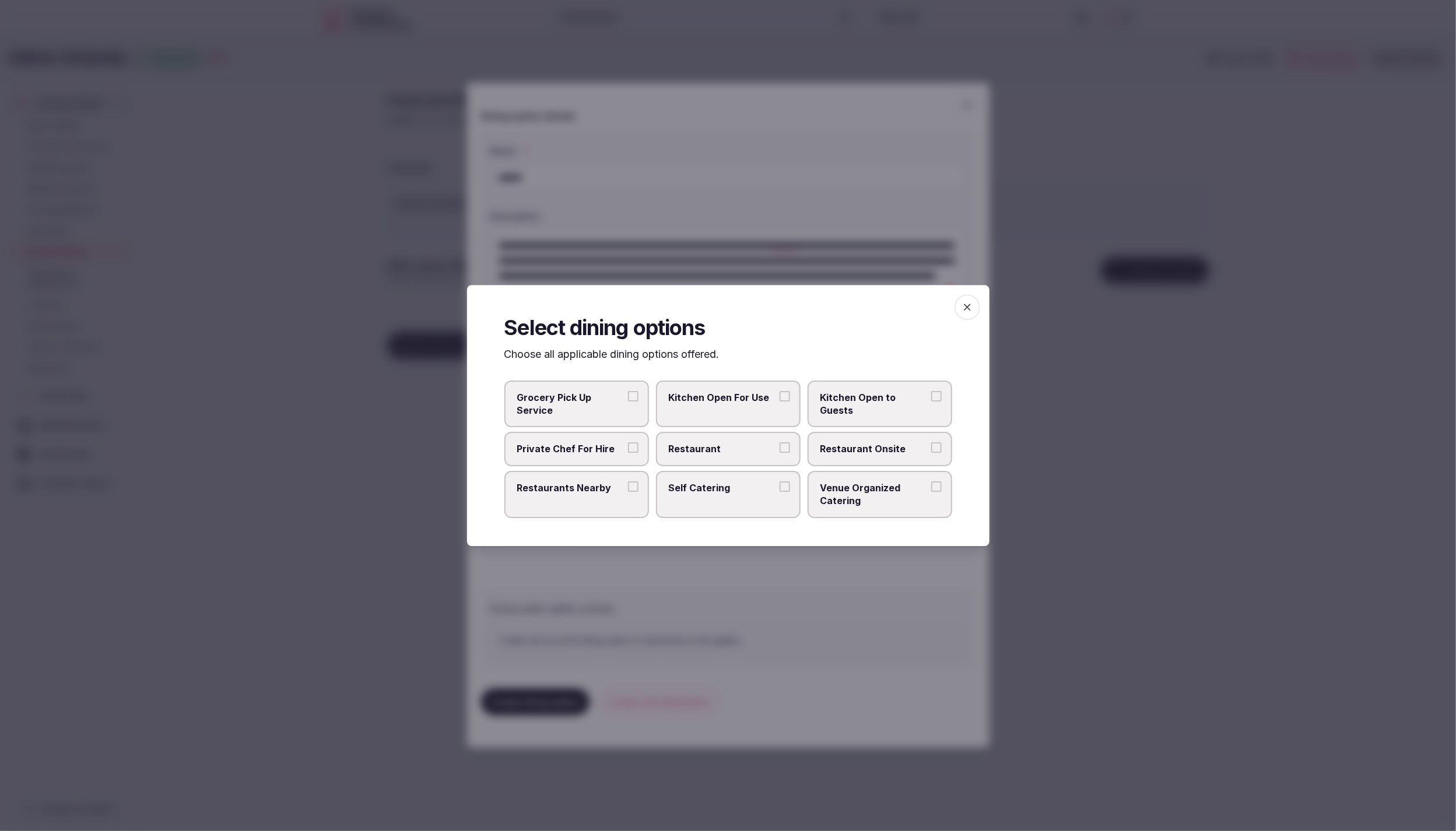
click at [778, 450] on label "Restaurant" at bounding box center [728, 449] width 145 height 34
click at [780, 450] on button "Restaurant" at bounding box center [785, 448] width 11 height 11
click at [864, 450] on span "Restaurant Onsite" at bounding box center [874, 449] width 107 height 13
click at [931, 450] on button "Restaurant Onsite" at bounding box center [937, 448] width 11 height 11
click at [823, 583] on div at bounding box center [728, 416] width 1456 height 831
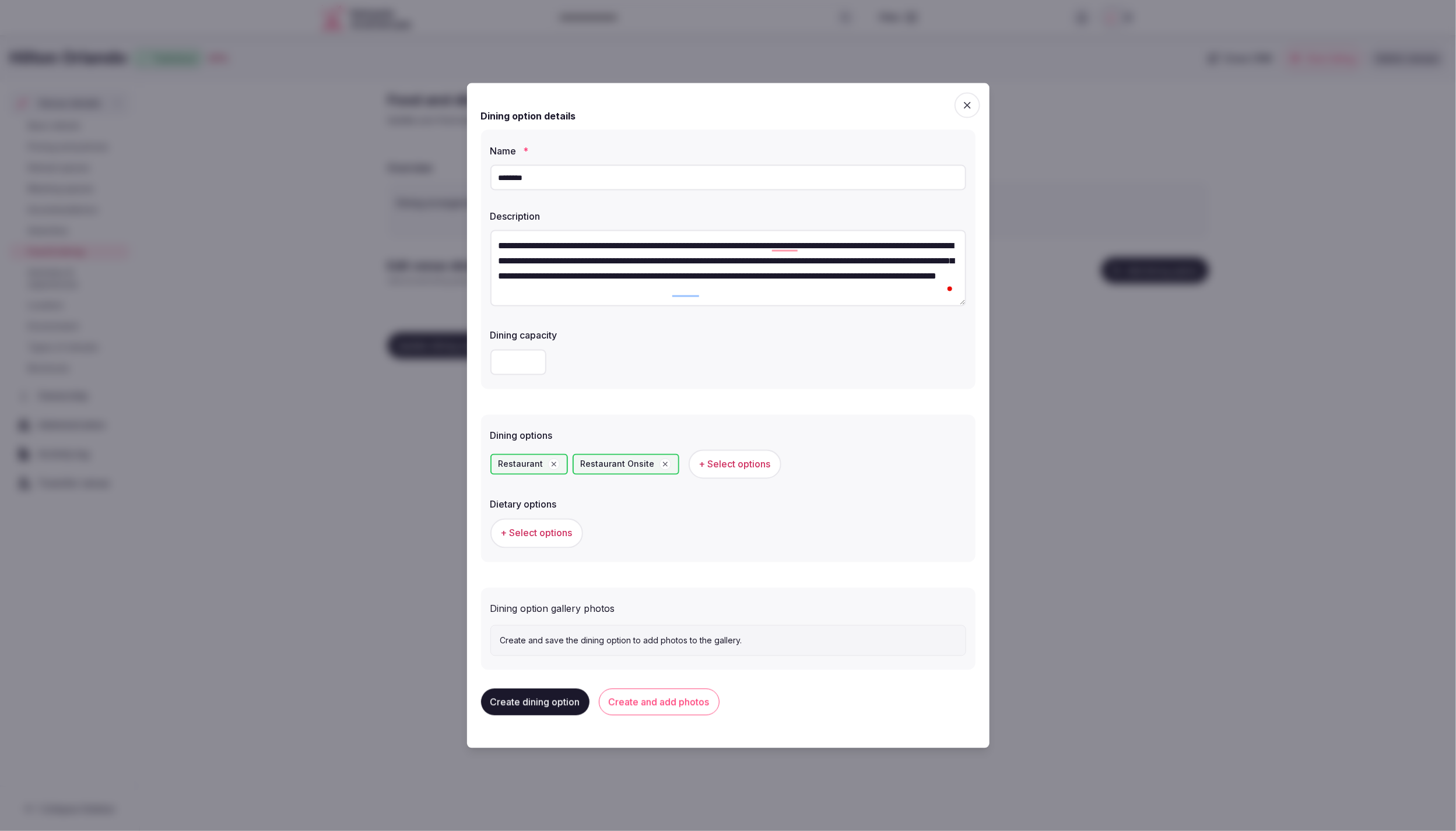
click at [508, 530] on span "+ Select options" at bounding box center [536, 533] width 71 height 13
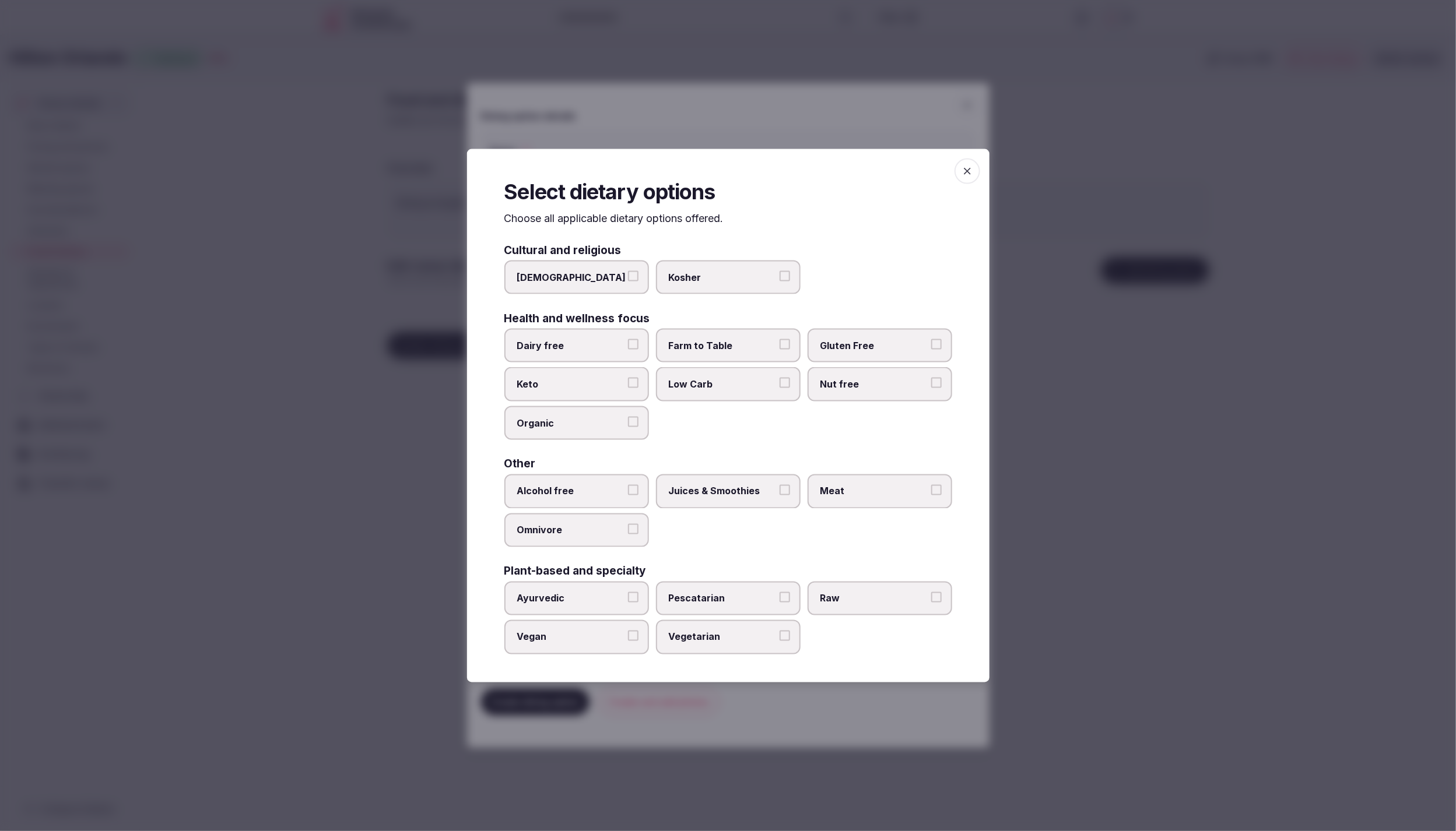
click at [716, 384] on span "Low Carb" at bounding box center [722, 384] width 107 height 13
click at [780, 384] on button "Low Carb" at bounding box center [785, 383] width 11 height 11
click at [904, 348] on span "Gluten Free" at bounding box center [874, 345] width 107 height 13
click at [931, 348] on button "Gluten Free" at bounding box center [937, 345] width 11 height 11
click at [867, 488] on span "Meat" at bounding box center [874, 491] width 107 height 13
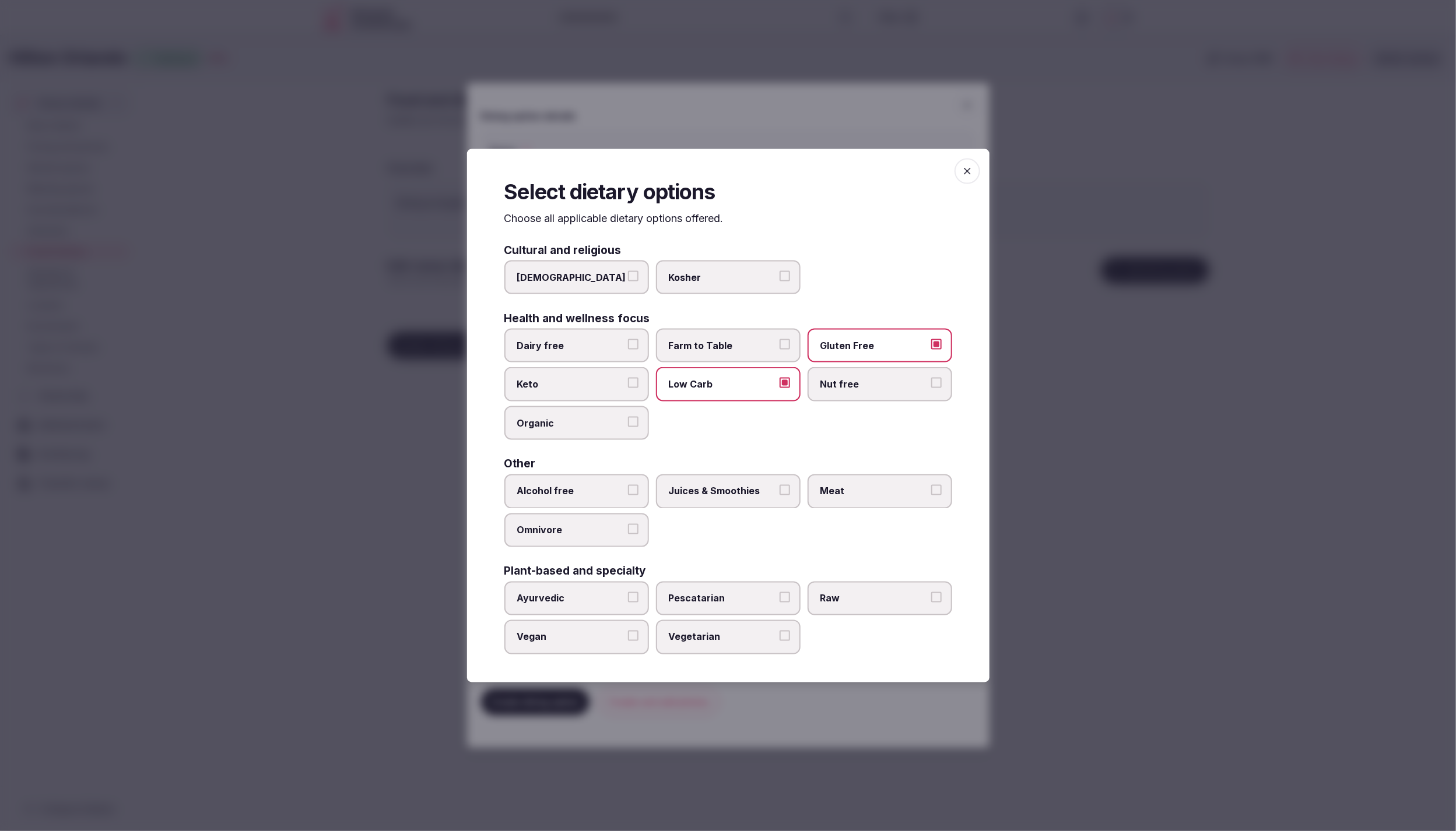
click at [931, 488] on button "Meat" at bounding box center [937, 490] width 11 height 11
click at [755, 492] on span "Juices & Smoothies" at bounding box center [722, 491] width 107 height 13
click at [780, 492] on button "Juices & Smoothies" at bounding box center [785, 490] width 11 height 11
click at [842, 598] on span "Raw" at bounding box center [874, 598] width 107 height 13
click at [931, 598] on button "Raw" at bounding box center [937, 597] width 11 height 11
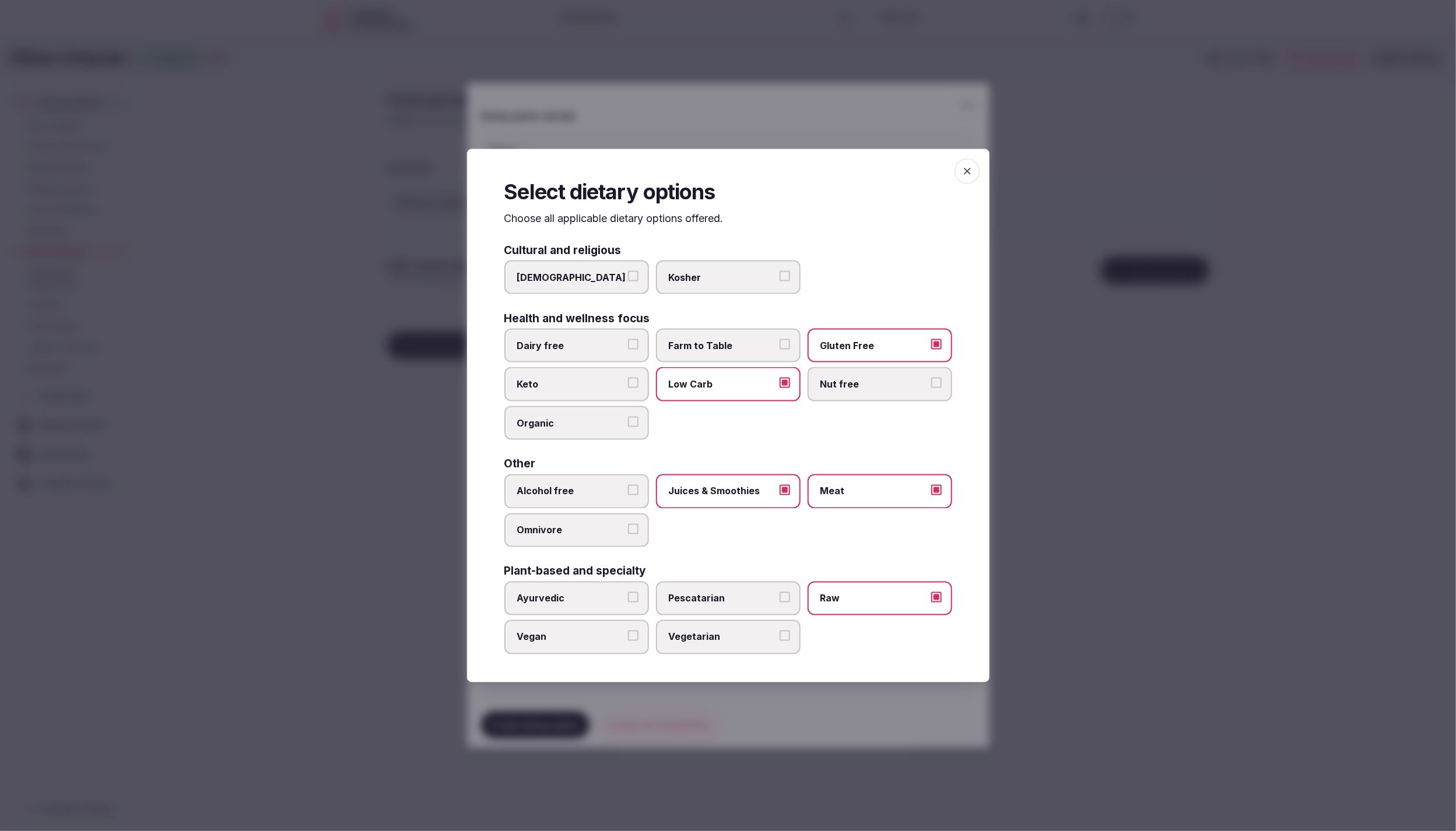
click at [846, 599] on span "Raw" at bounding box center [874, 598] width 107 height 13
click at [931, 599] on button "Raw" at bounding box center [937, 597] width 11 height 11
click at [705, 633] on span "Vegetarian" at bounding box center [722, 636] width 107 height 13
click at [780, 633] on button "Vegetarian" at bounding box center [785, 636] width 11 height 11
click at [876, 717] on div at bounding box center [728, 416] width 1456 height 831
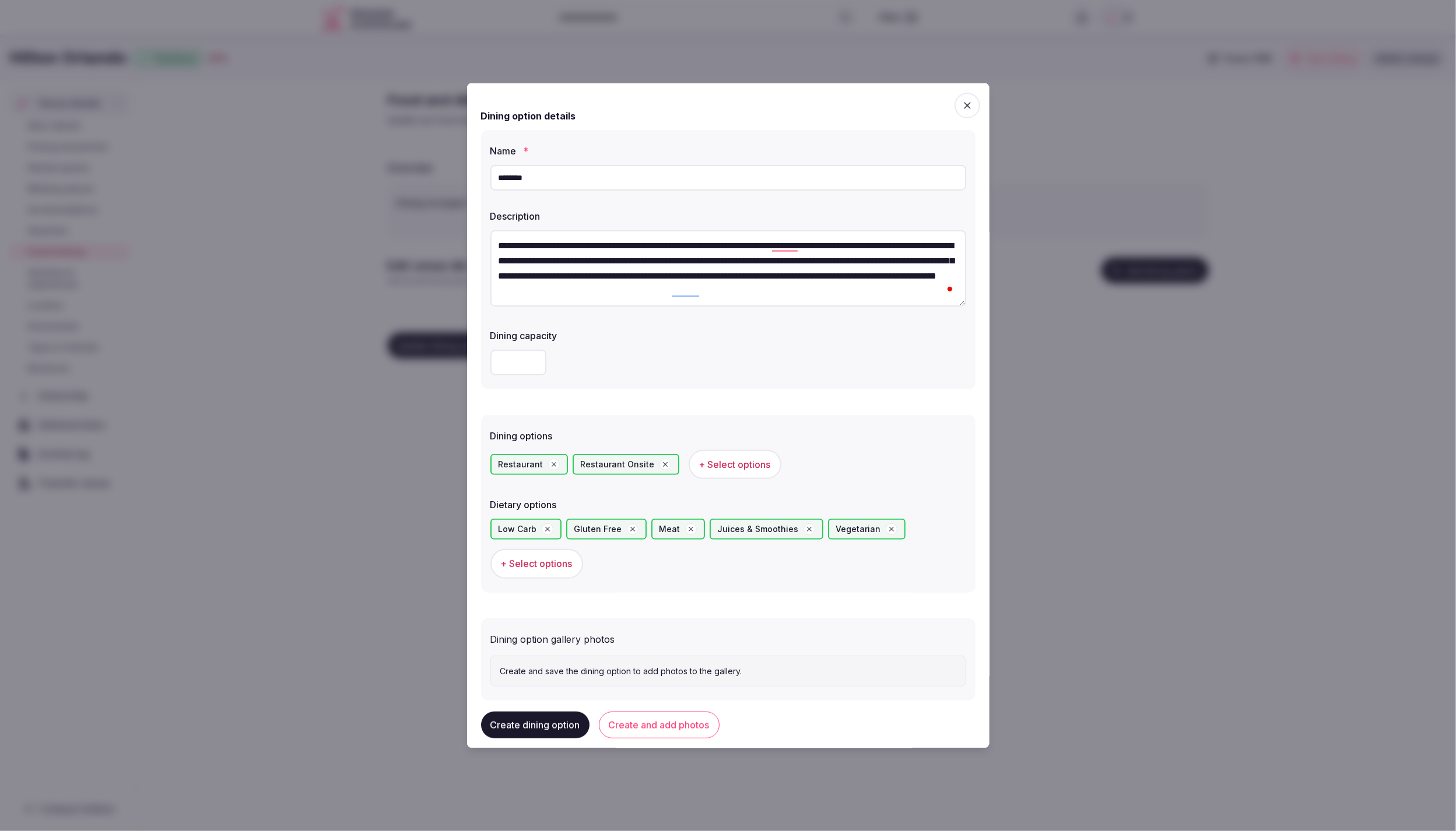
scroll to position [28, 0]
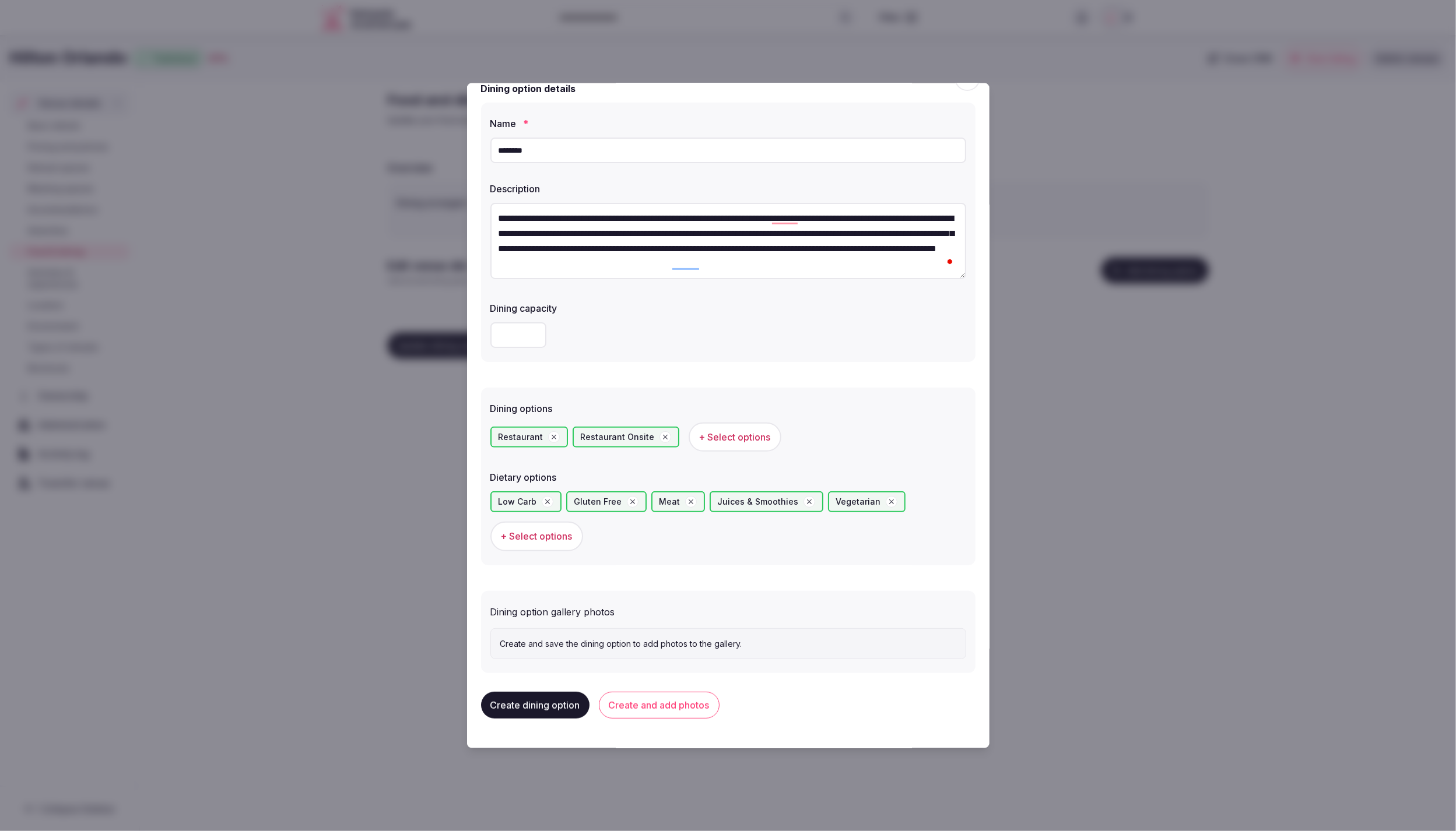
click at [655, 704] on button "Create and add photos" at bounding box center [659, 705] width 121 height 27
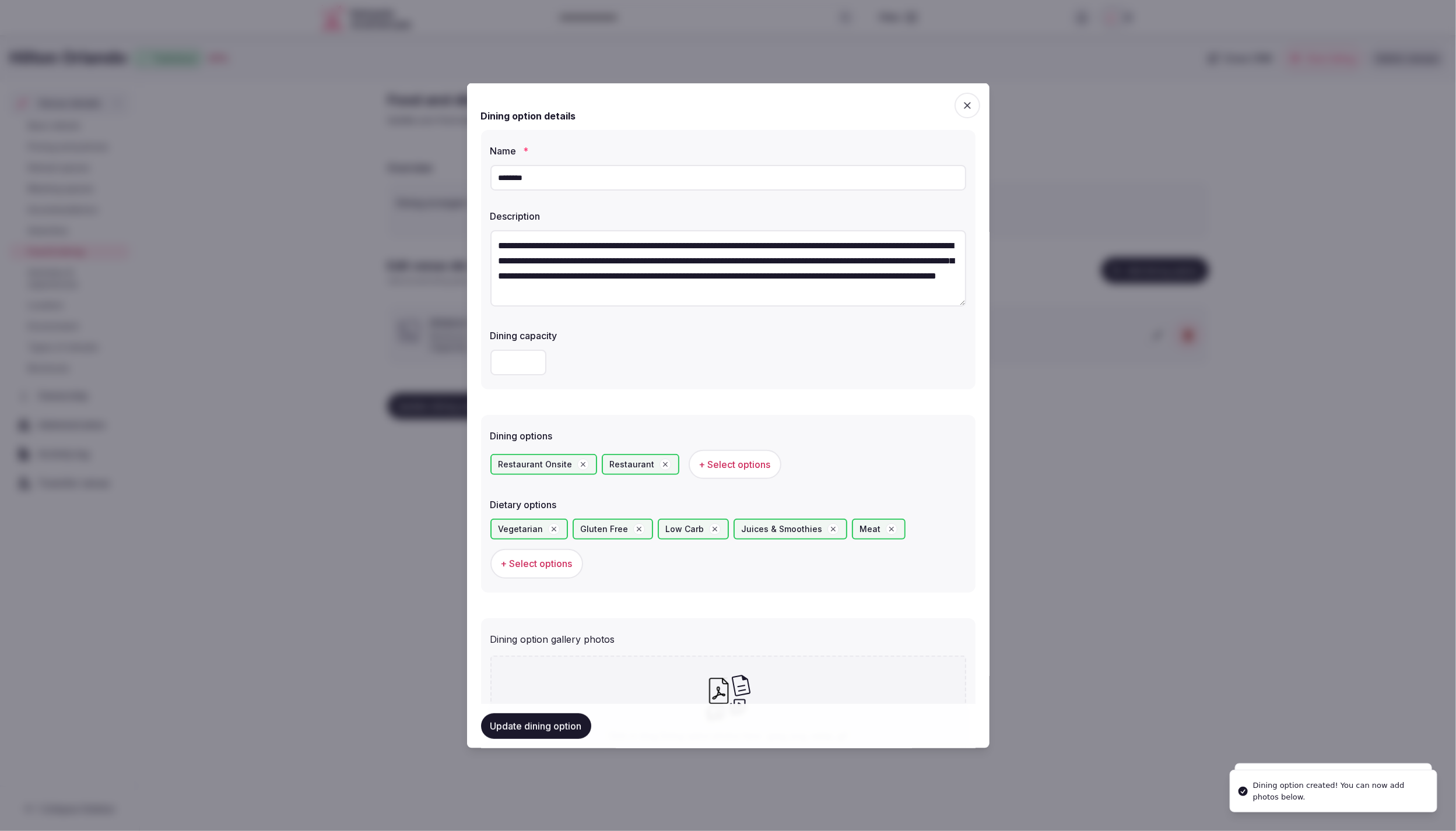
click at [734, 696] on icon at bounding box center [728, 698] width 46 height 47
type input "**********"
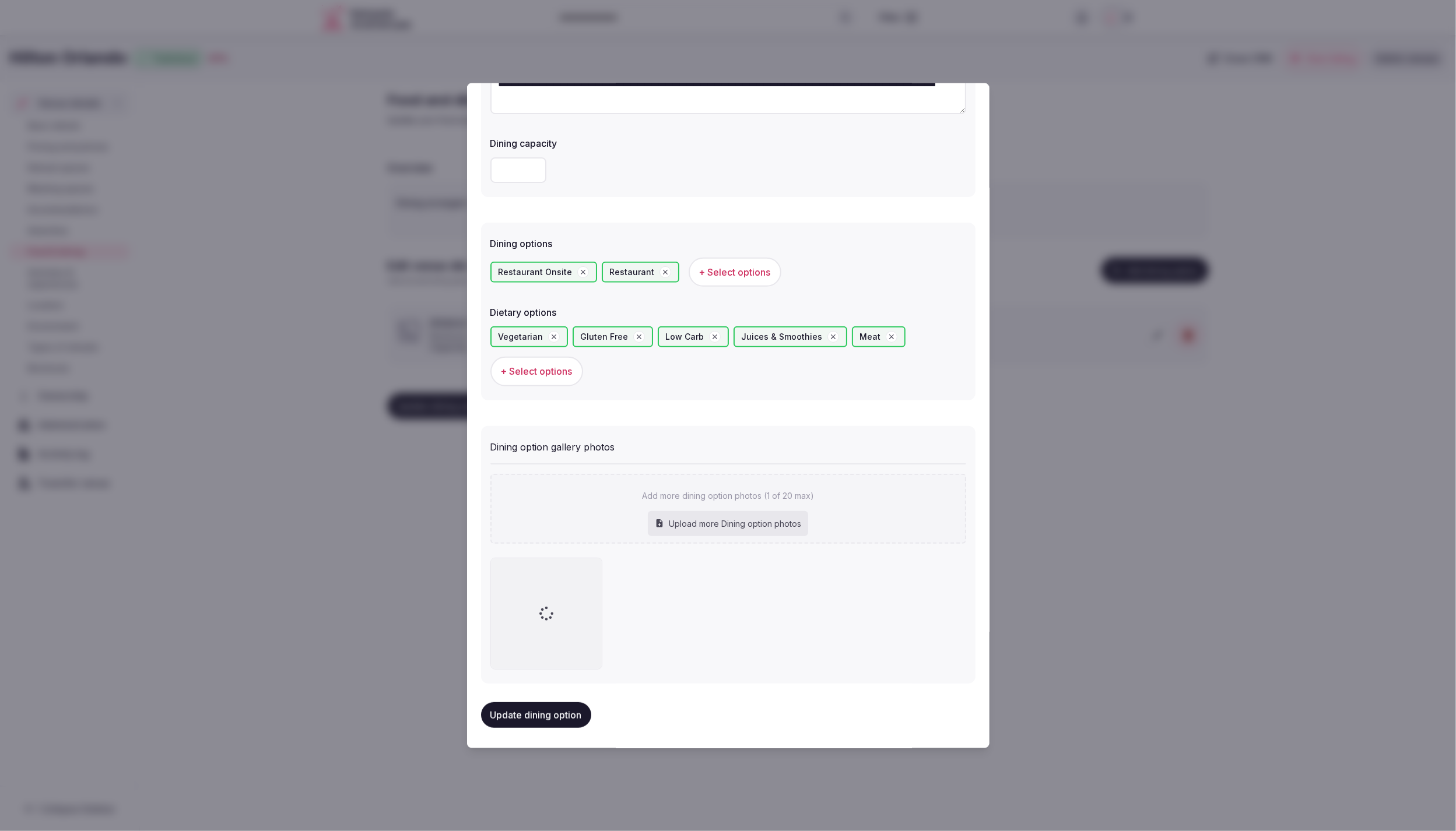
click at [728, 521] on div "Upload more Dining option photos" at bounding box center [728, 523] width 160 height 26
type input "**********"
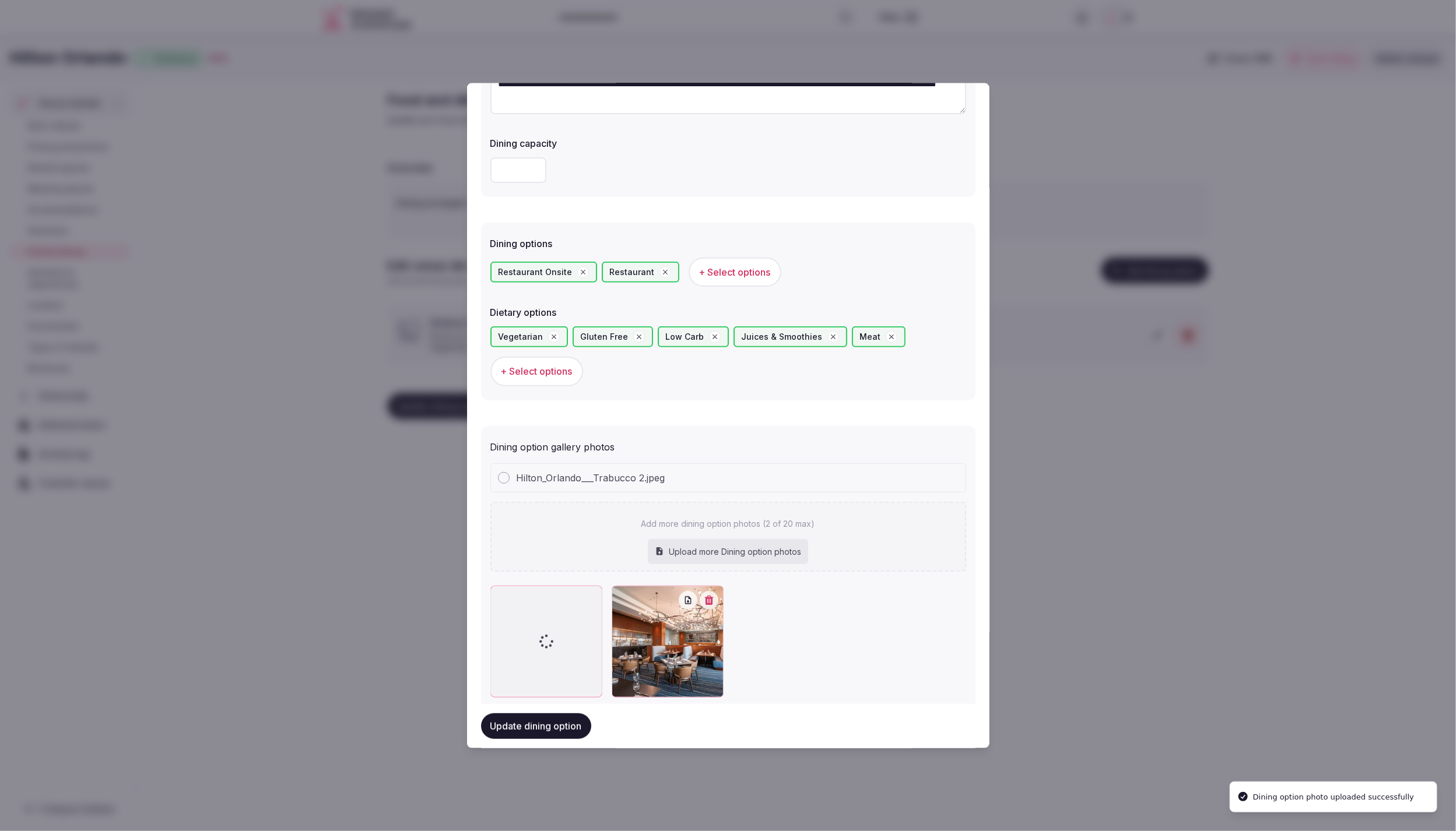
scroll to position [220, 0]
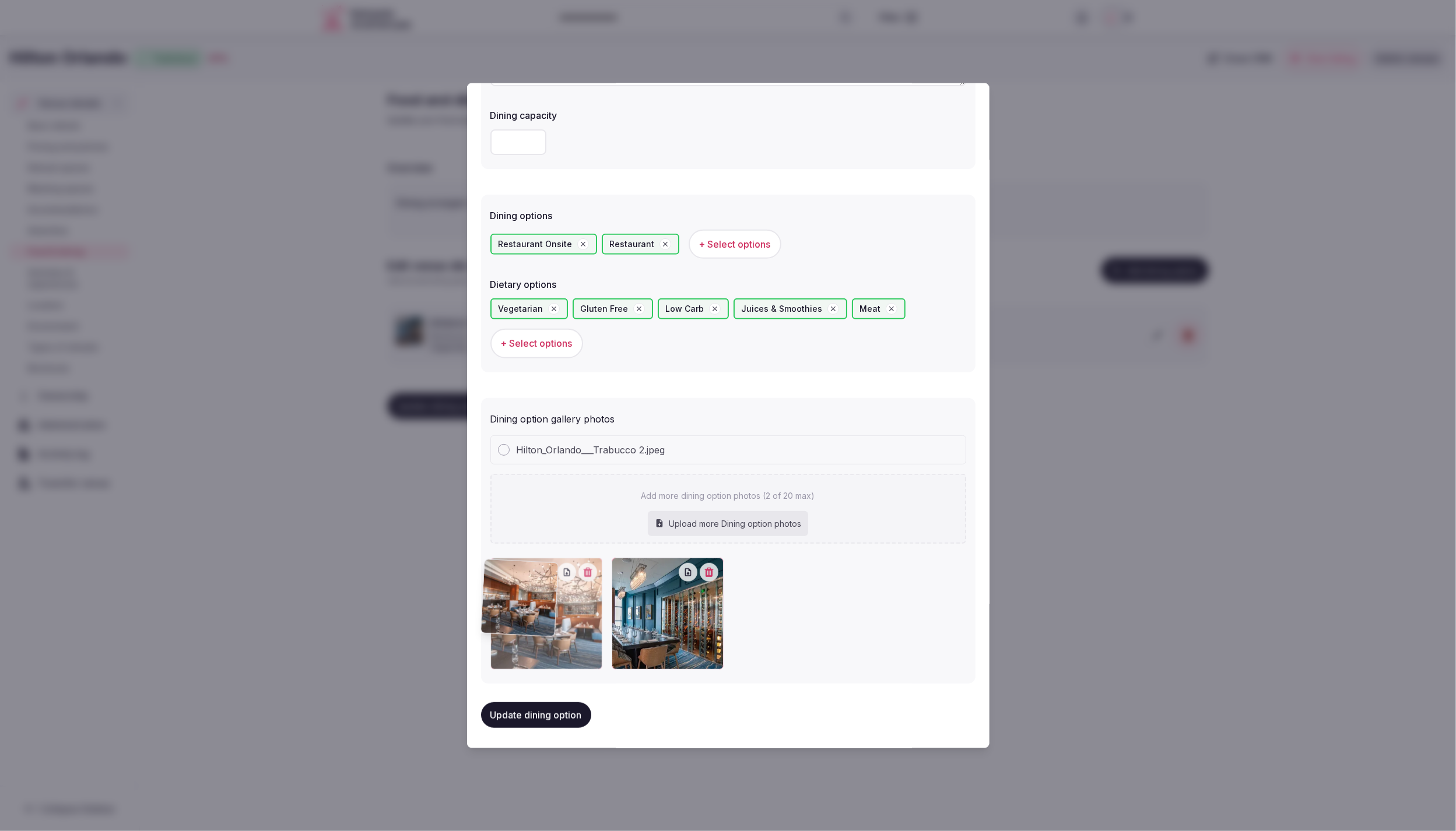
drag, startPoint x: 687, startPoint y: 624, endPoint x: 565, endPoint y: 628, distance: 122.1
click at [559, 629] on div at bounding box center [546, 613] width 112 height 112
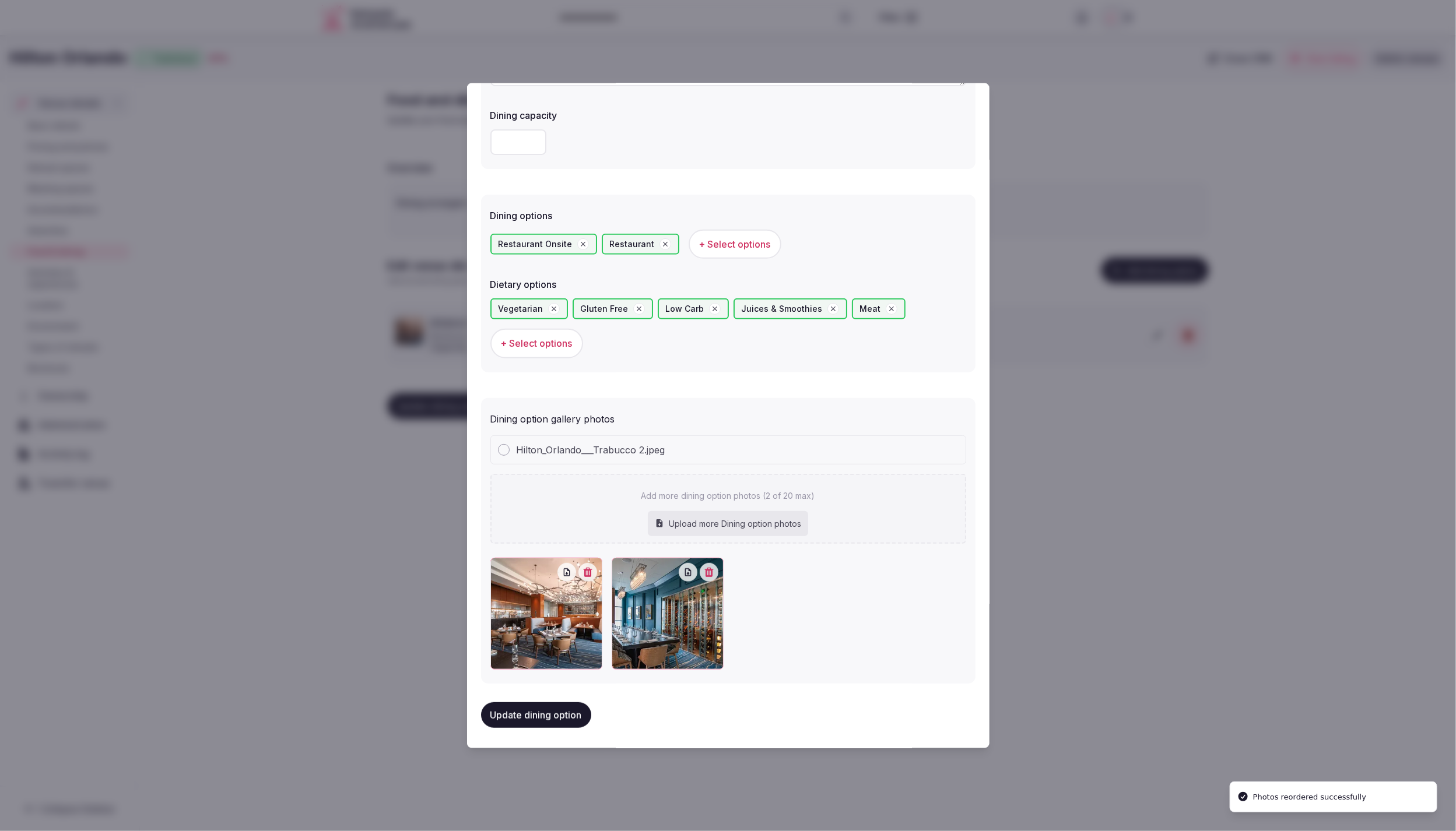
drag, startPoint x: 569, startPoint y: 712, endPoint x: 720, endPoint y: 710, distance: 151.0
click at [569, 712] on button "Update dining option" at bounding box center [536, 714] width 110 height 26
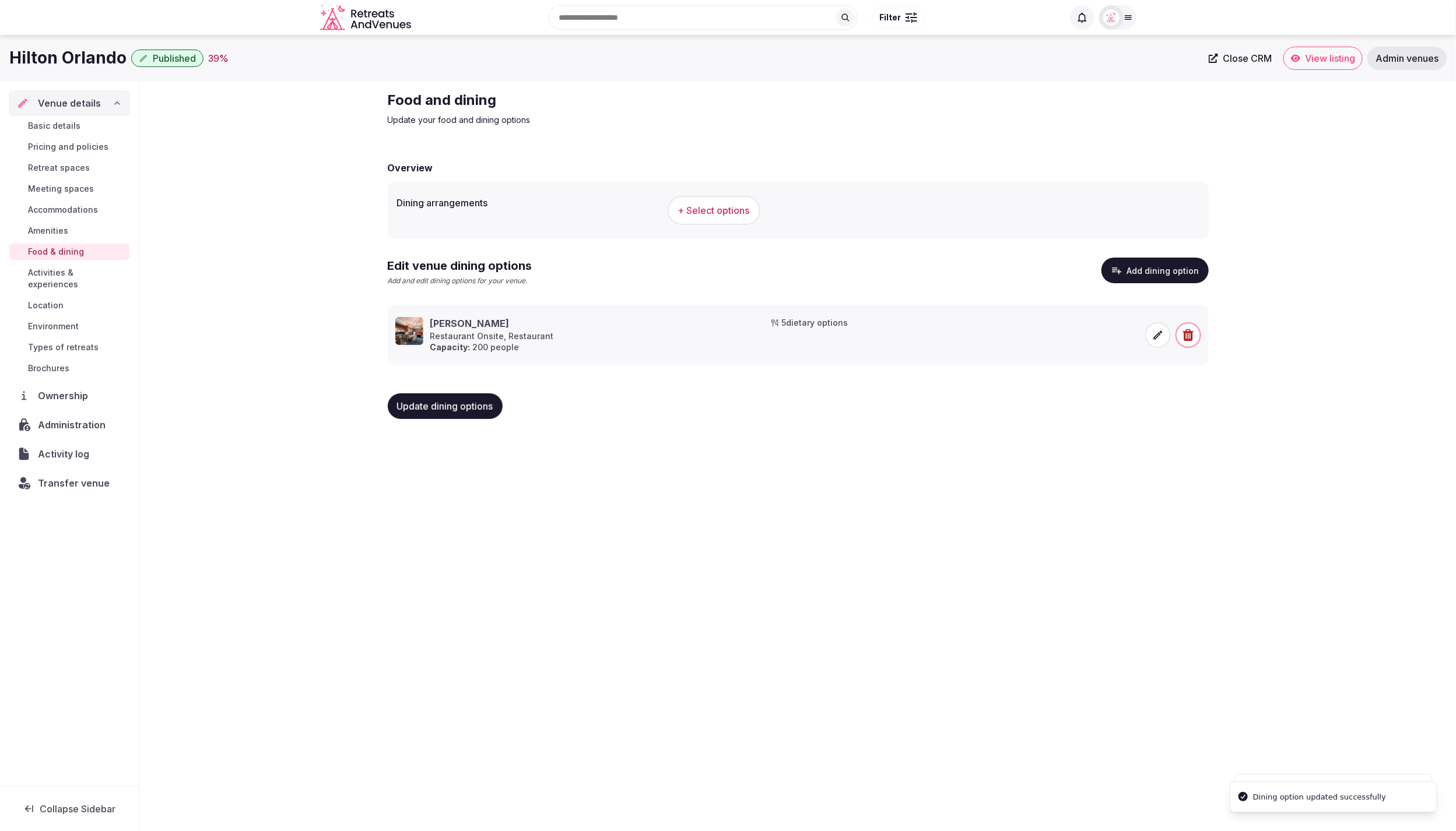
click at [852, 614] on div "Hilton Orlando Published 39 % Close CRM View listing Admin venues Venue details…" at bounding box center [728, 430] width 1456 height 789
click at [695, 204] on span "+ Select options" at bounding box center [714, 210] width 71 height 13
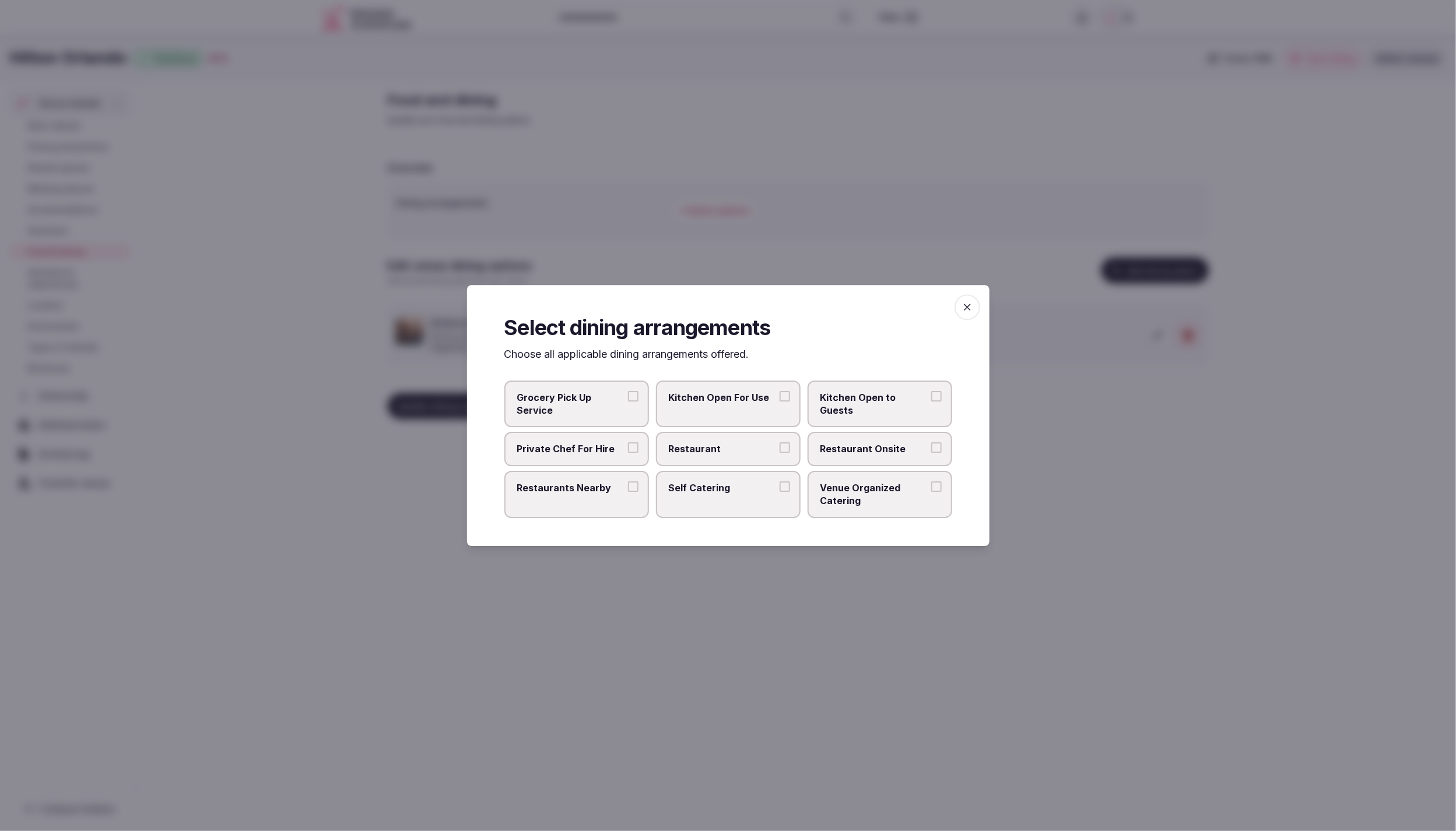
click at [757, 448] on span "Restaurant" at bounding box center [722, 449] width 107 height 13
click at [780, 448] on button "Restaurant" at bounding box center [785, 448] width 11 height 11
click at [846, 448] on span "Restaurant Onsite" at bounding box center [874, 449] width 107 height 13
click at [931, 448] on button "Restaurant Onsite" at bounding box center [937, 448] width 11 height 11
click at [1125, 561] on div at bounding box center [728, 416] width 1456 height 831
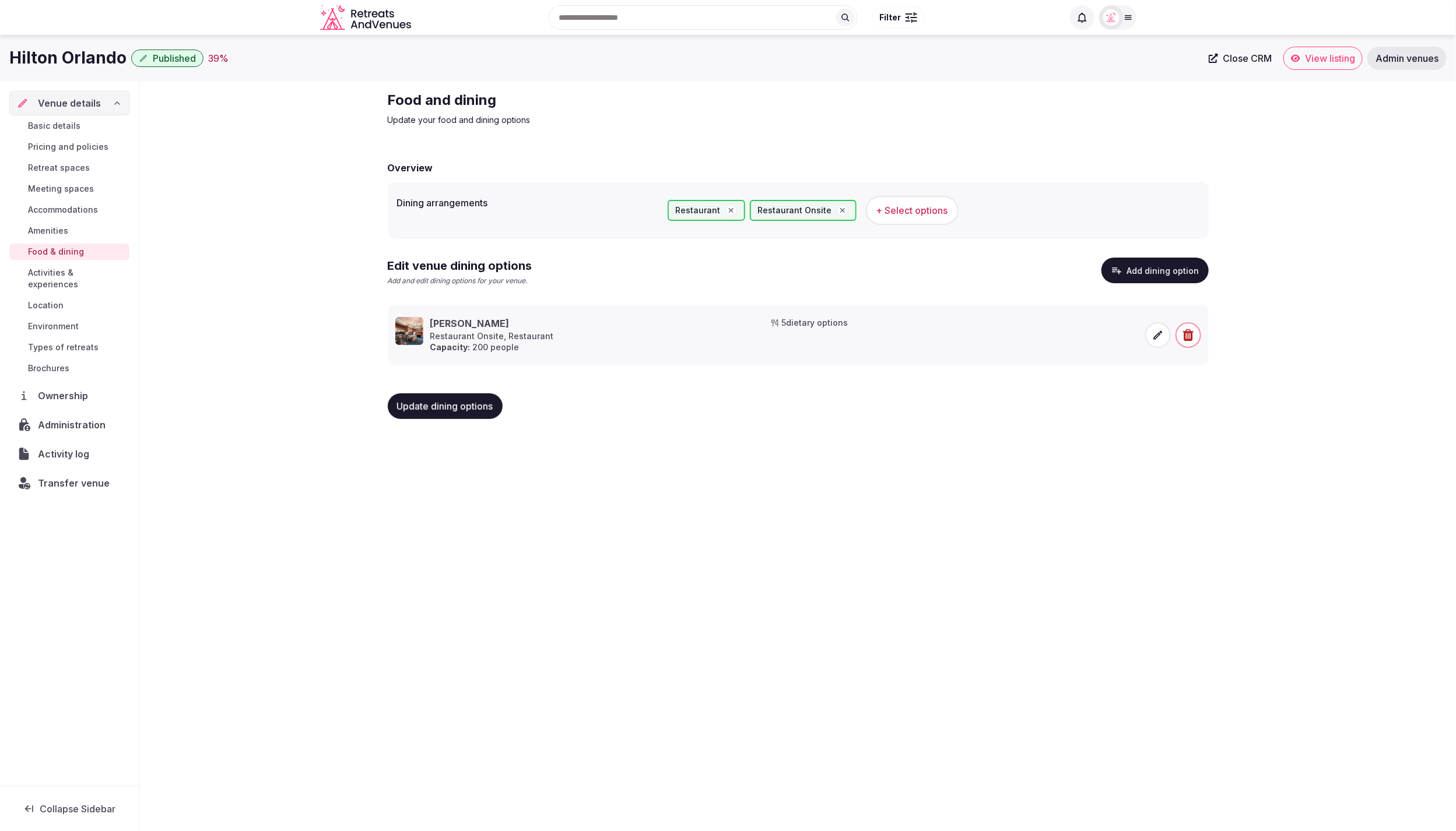
click at [889, 210] on span "+ Select options" at bounding box center [912, 210] width 71 height 13
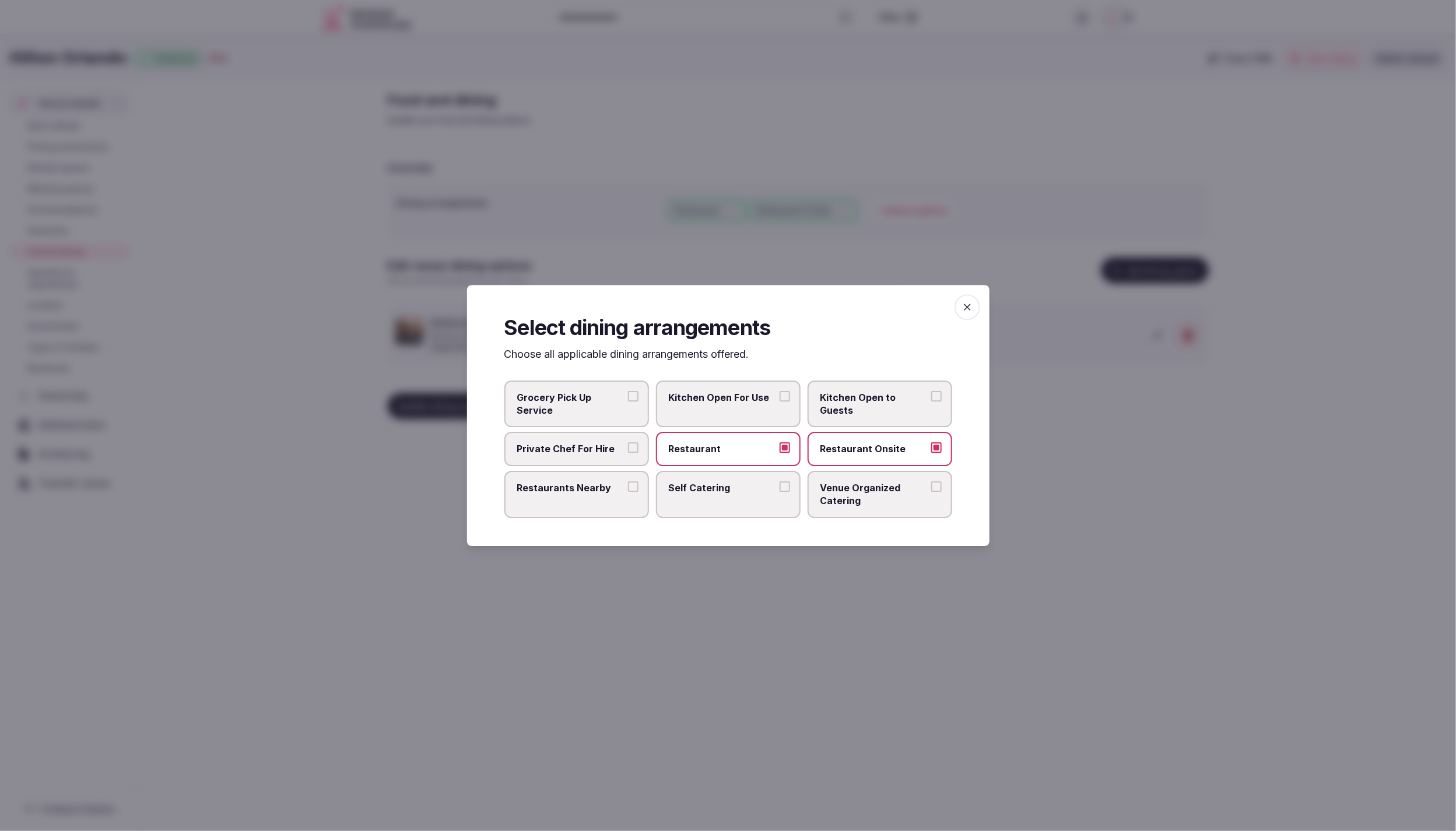
drag, startPoint x: 602, startPoint y: 496, endPoint x: 595, endPoint y: 491, distance: 8.6
click at [602, 496] on label "Restaurants Nearby" at bounding box center [577, 494] width 145 height 47
click at [628, 492] on button "Restaurants Nearby" at bounding box center [633, 487] width 11 height 11
click at [895, 501] on span "Venue Organized Catering" at bounding box center [874, 494] width 107 height 26
click at [931, 492] on button "Venue Organized Catering" at bounding box center [937, 487] width 11 height 11
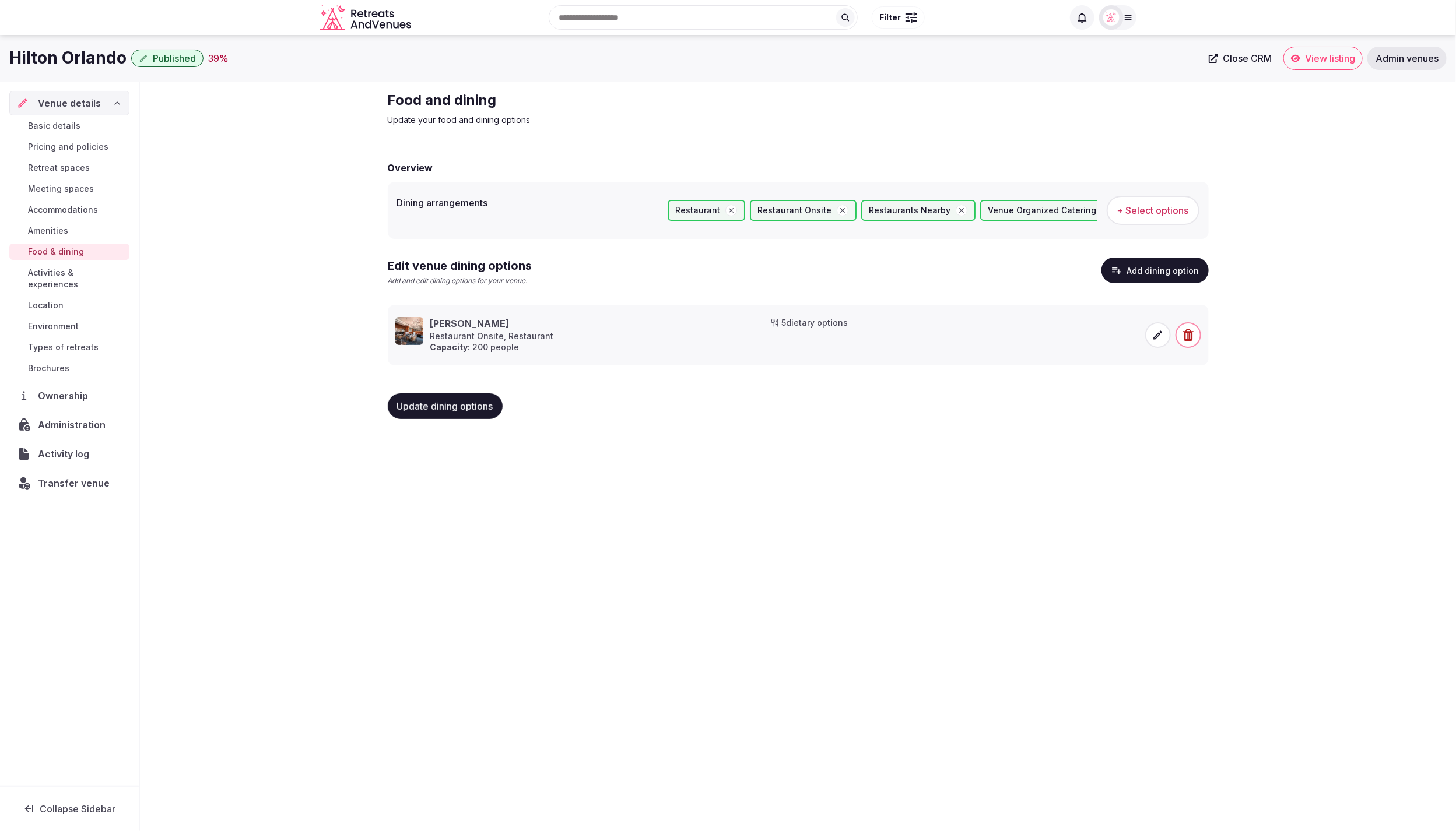
click at [77, 271] on span "Activities & experiences" at bounding box center [77, 278] width 97 height 24
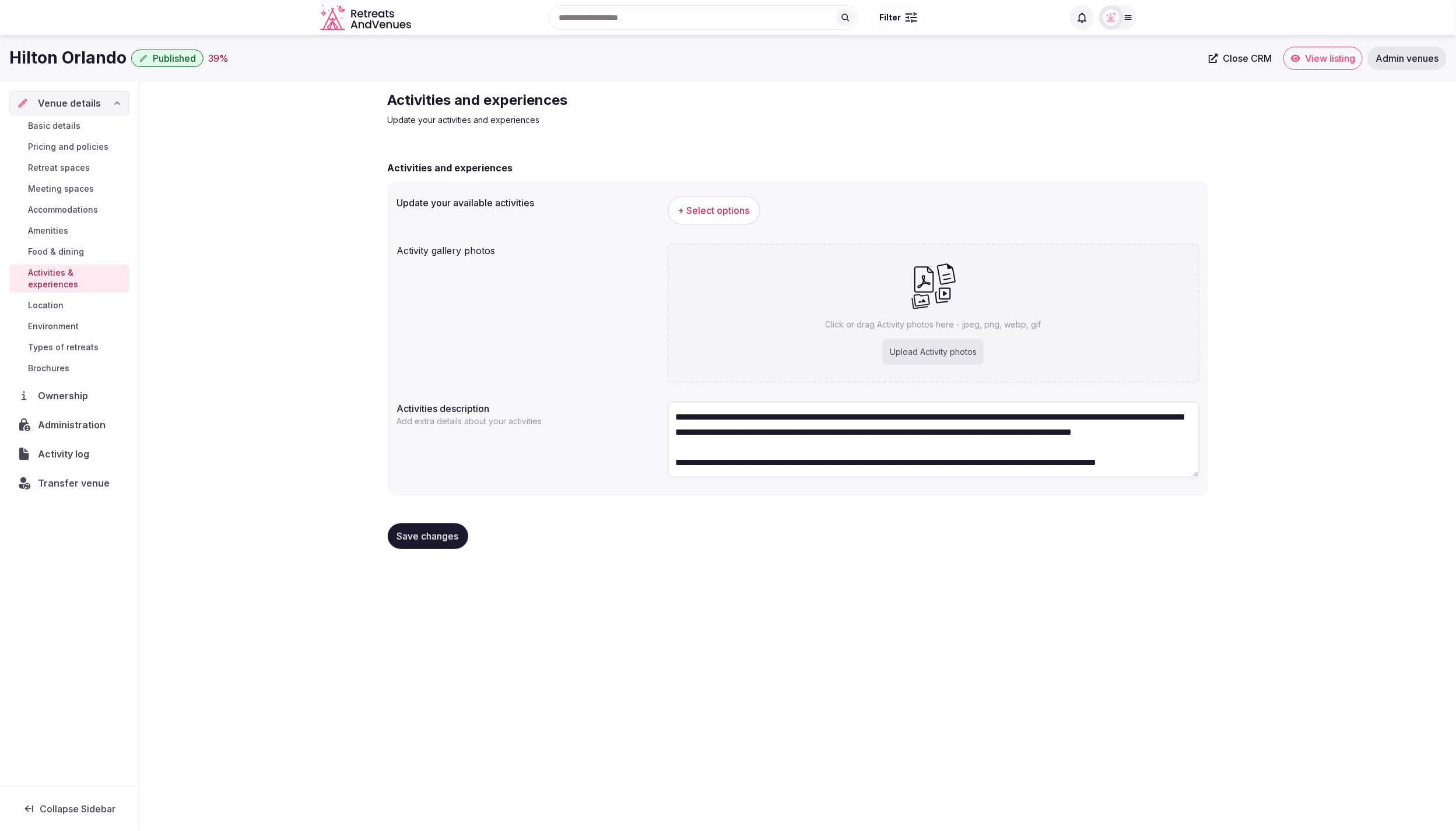
click at [984, 115] on div "Activities and experiences Update your activities and experiences" at bounding box center [798, 108] width 821 height 35
click at [726, 213] on span "+ Select options" at bounding box center [714, 210] width 71 height 13
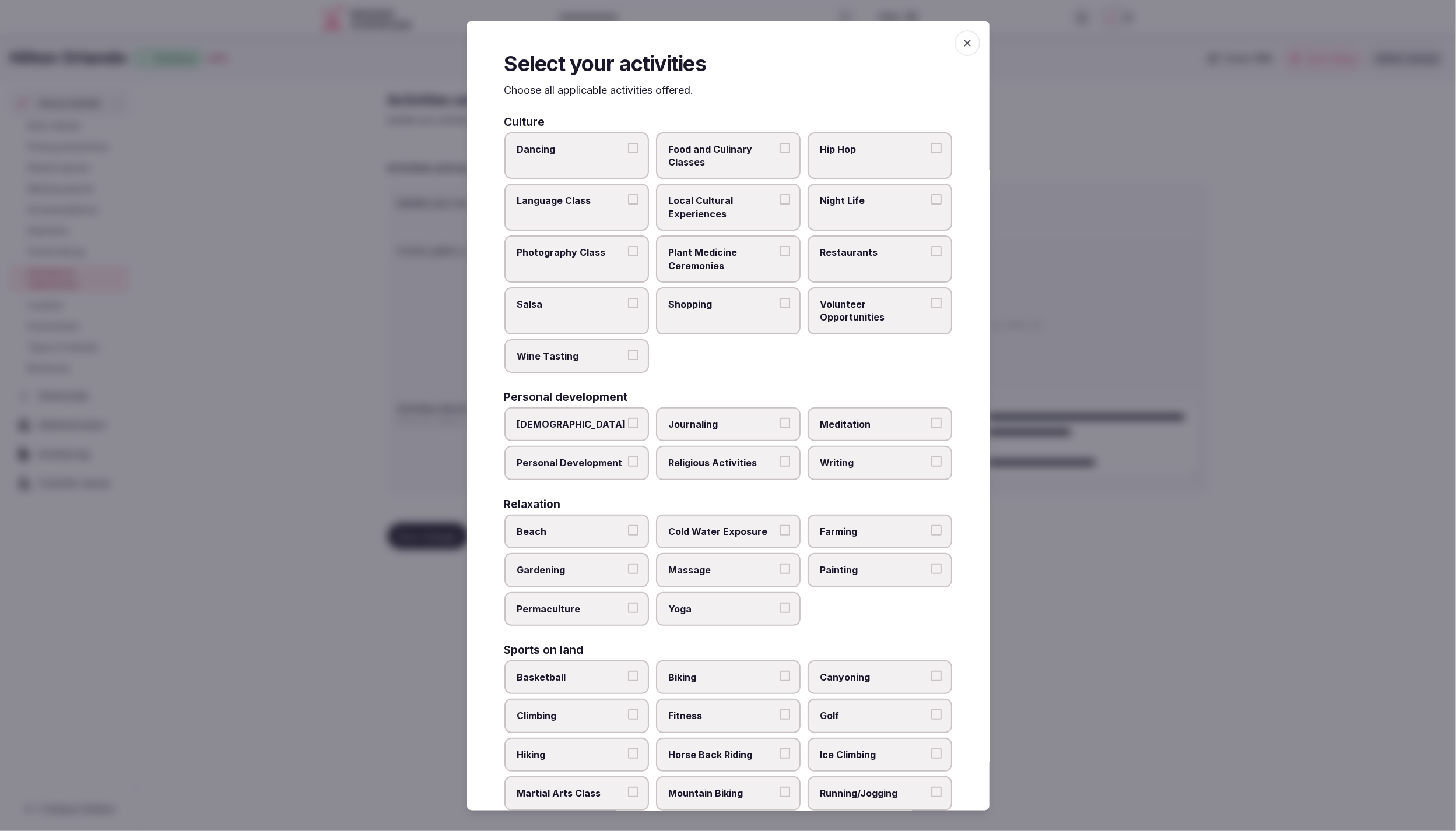
click at [875, 198] on span "Night Life" at bounding box center [874, 200] width 107 height 13
click at [931, 198] on button "Night Life" at bounding box center [937, 199] width 11 height 11
click at [703, 195] on span "Local Cultural Experiences" at bounding box center [722, 207] width 107 height 26
click at [780, 195] on button "Local Cultural Experiences" at bounding box center [785, 199] width 11 height 11
click at [707, 298] on span "Shopping" at bounding box center [722, 304] width 107 height 13
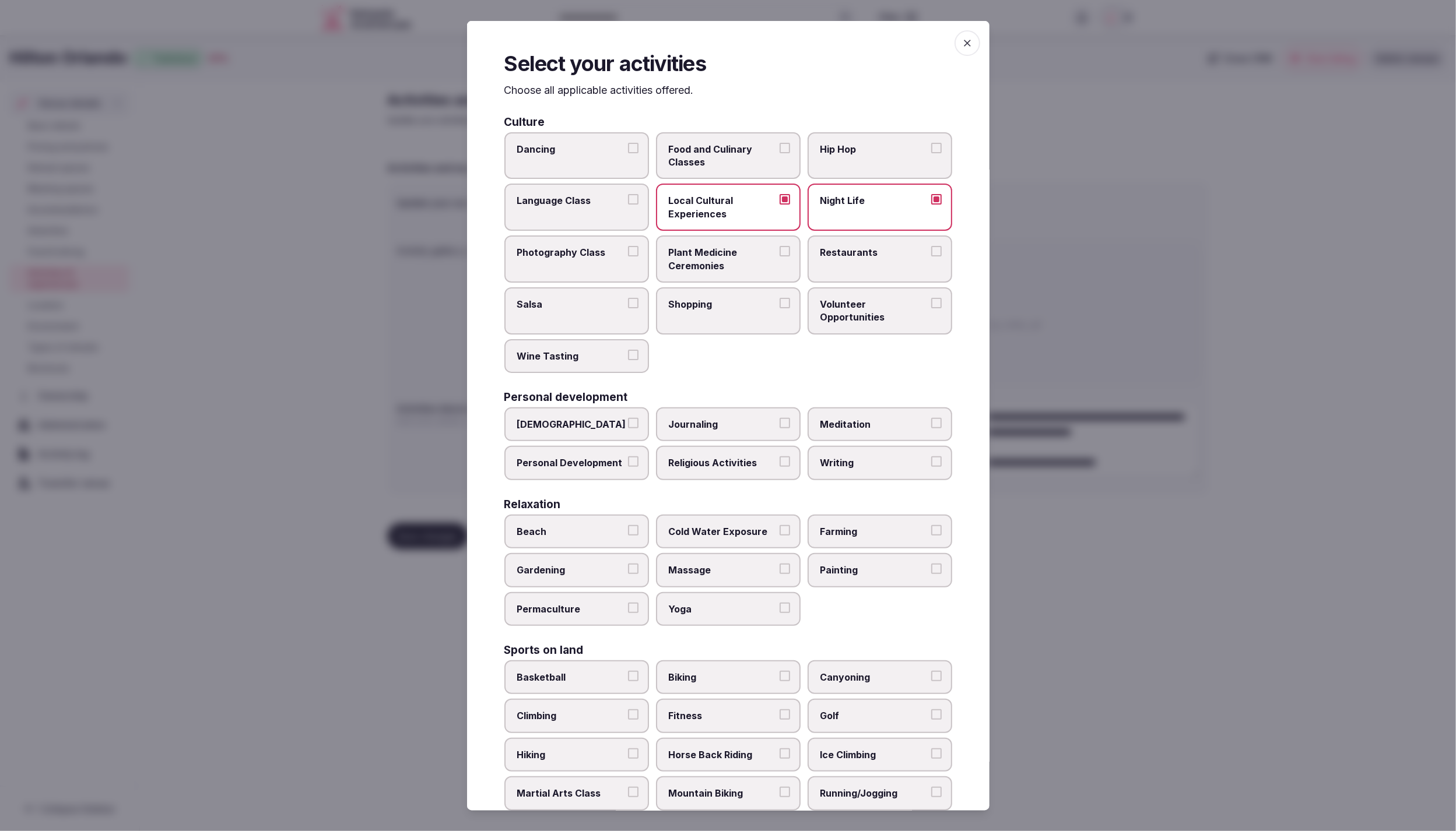
click at [780, 298] on button "Shopping" at bounding box center [785, 303] width 11 height 11
click at [843, 260] on label "Restaurants" at bounding box center [880, 259] width 145 height 47
click at [931, 257] on button "Restaurants" at bounding box center [937, 251] width 11 height 11
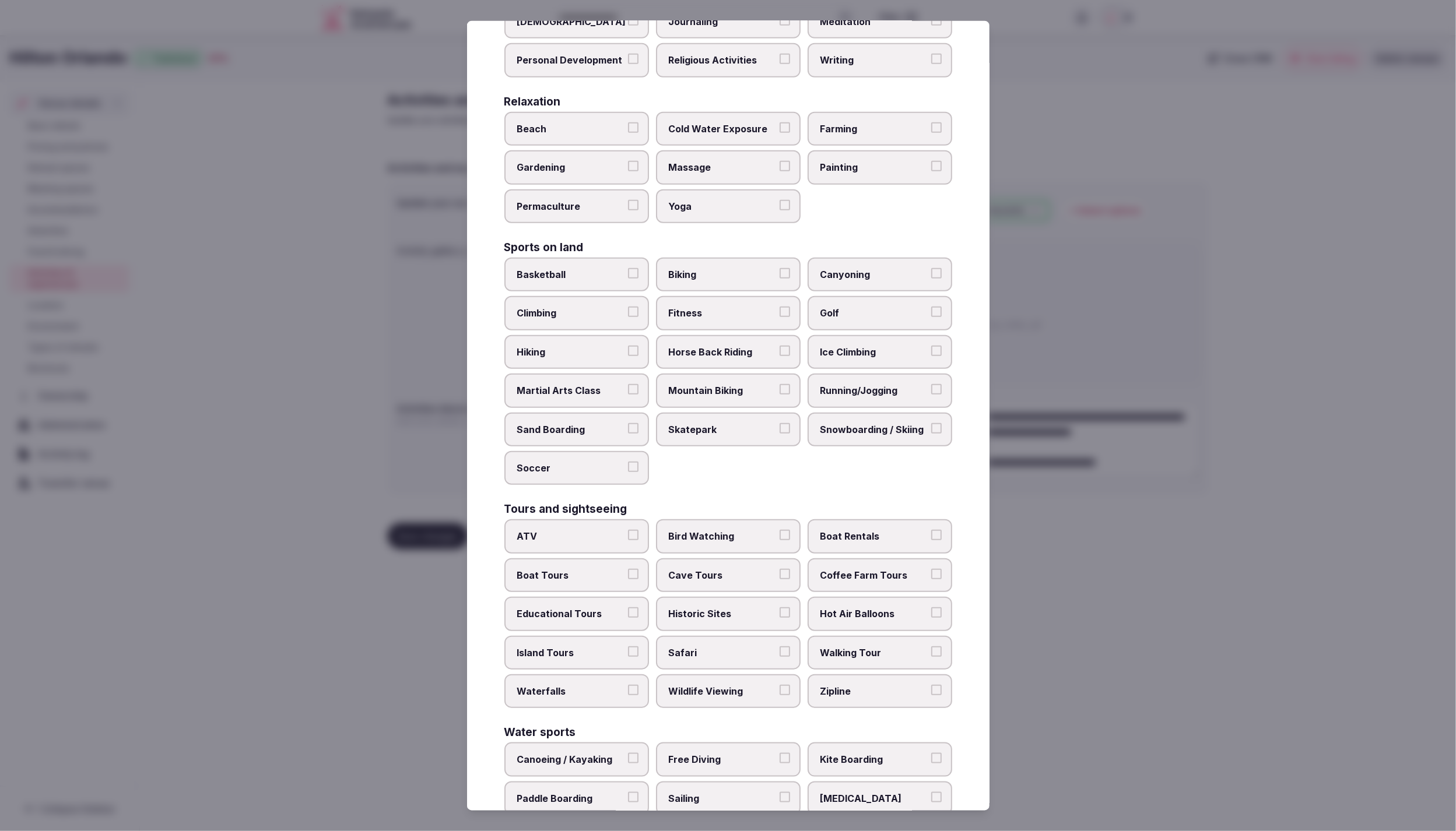
scroll to position [413, 0]
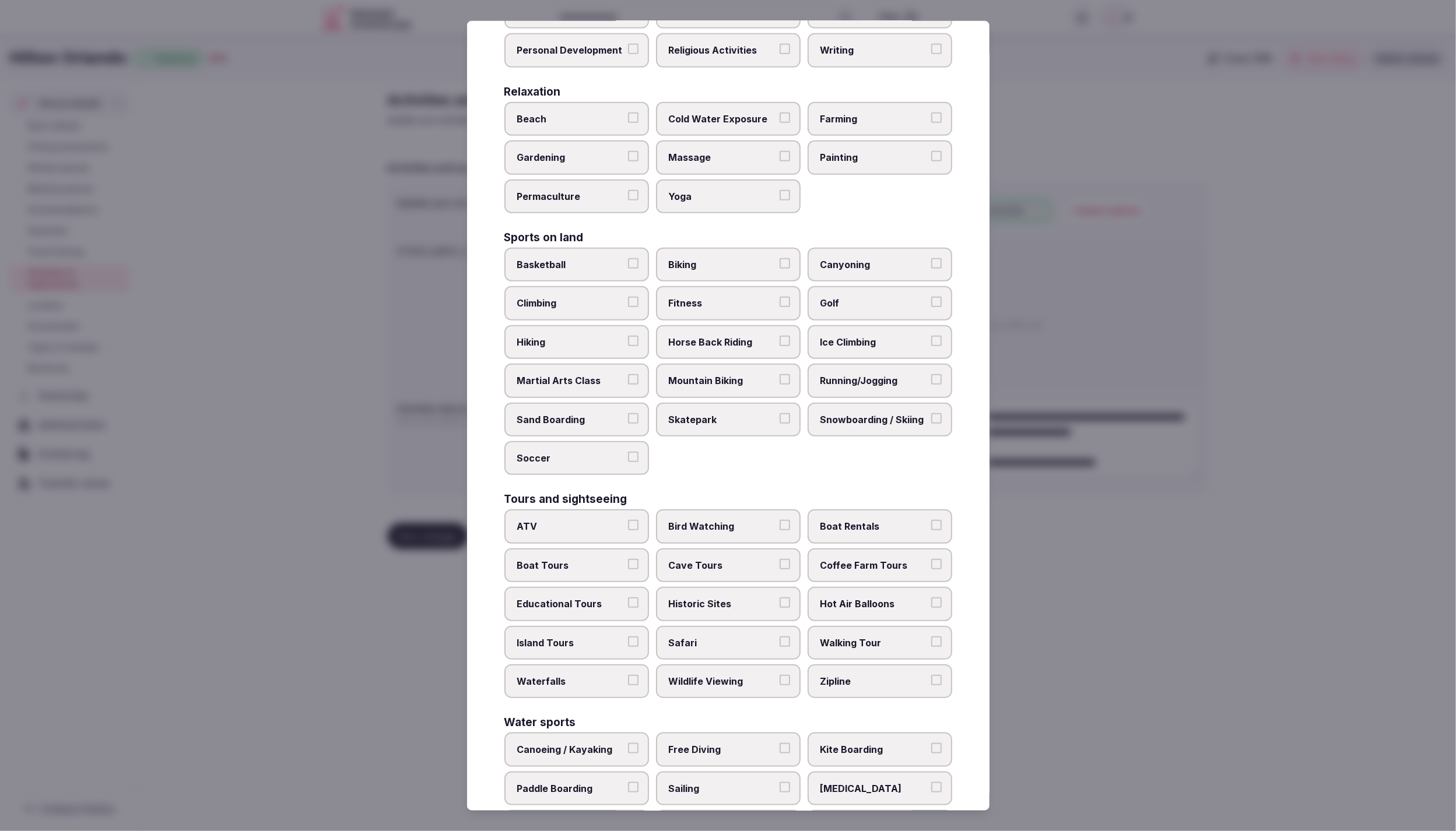
drag, startPoint x: 882, startPoint y: 306, endPoint x: 882, endPoint y: 298, distance: 8.0
click at [882, 300] on label "Golf" at bounding box center [880, 303] width 145 height 34
click at [931, 300] on button "Golf" at bounding box center [937, 302] width 11 height 11
click at [882, 298] on span "Golf" at bounding box center [874, 303] width 107 height 13
click at [931, 298] on button "Golf" at bounding box center [937, 302] width 11 height 11
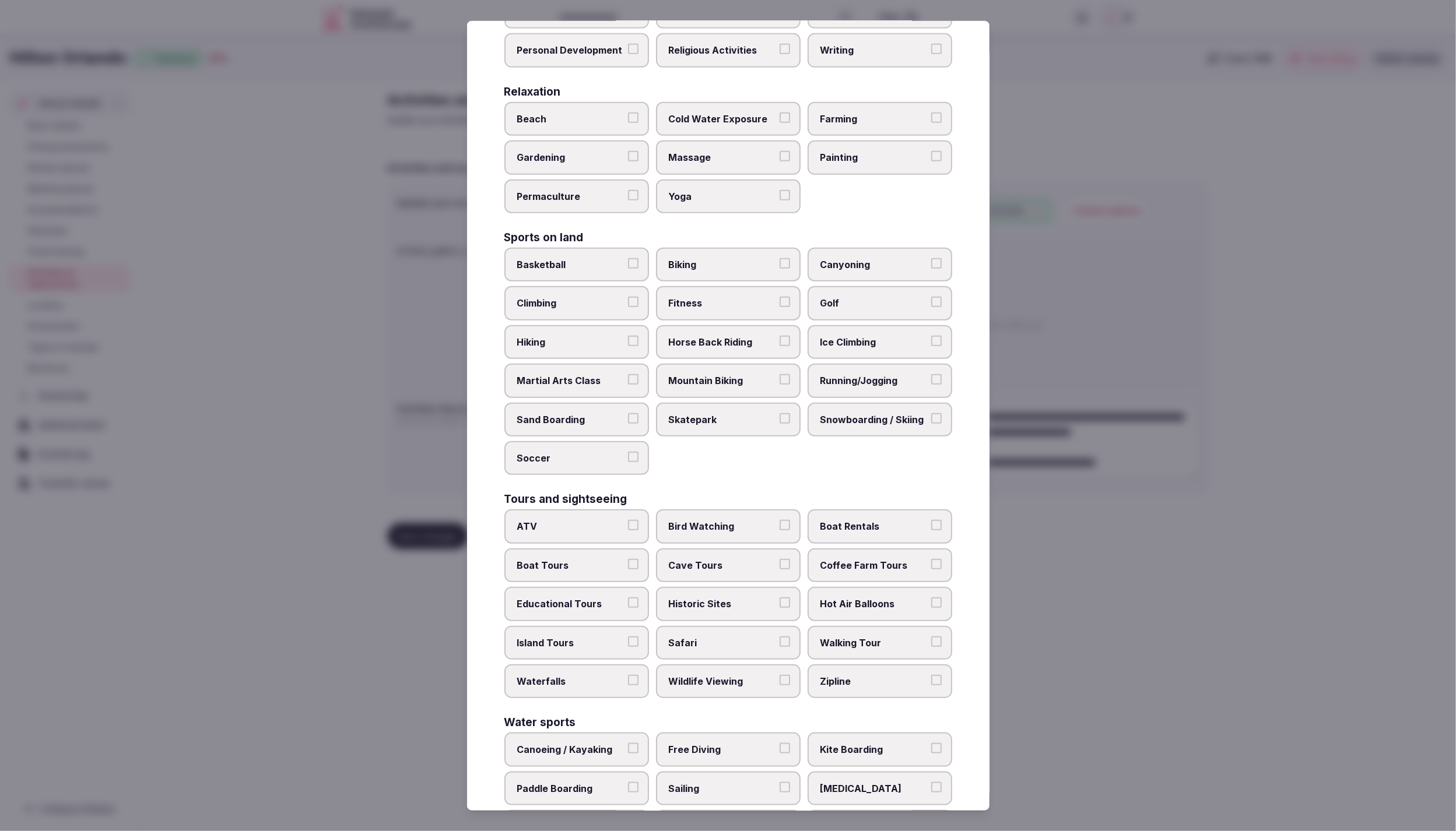
click at [884, 297] on span "Golf" at bounding box center [874, 303] width 107 height 13
click at [931, 297] on button "Golf" at bounding box center [937, 302] width 11 height 11
click at [709, 297] on span "Fitness" at bounding box center [722, 303] width 107 height 13
click at [780, 297] on button "Fitness" at bounding box center [785, 302] width 11 height 11
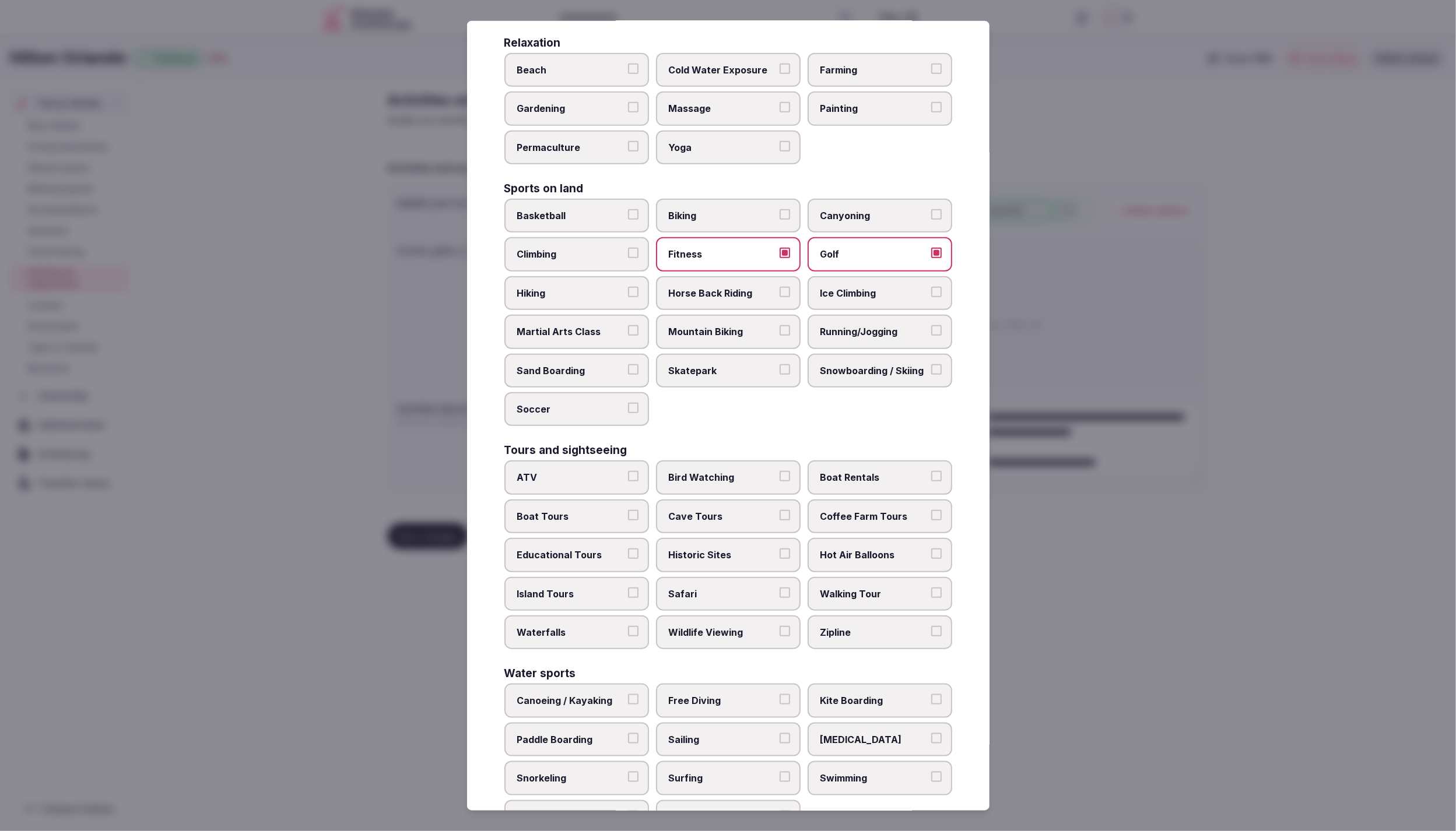
scroll to position [449, 0]
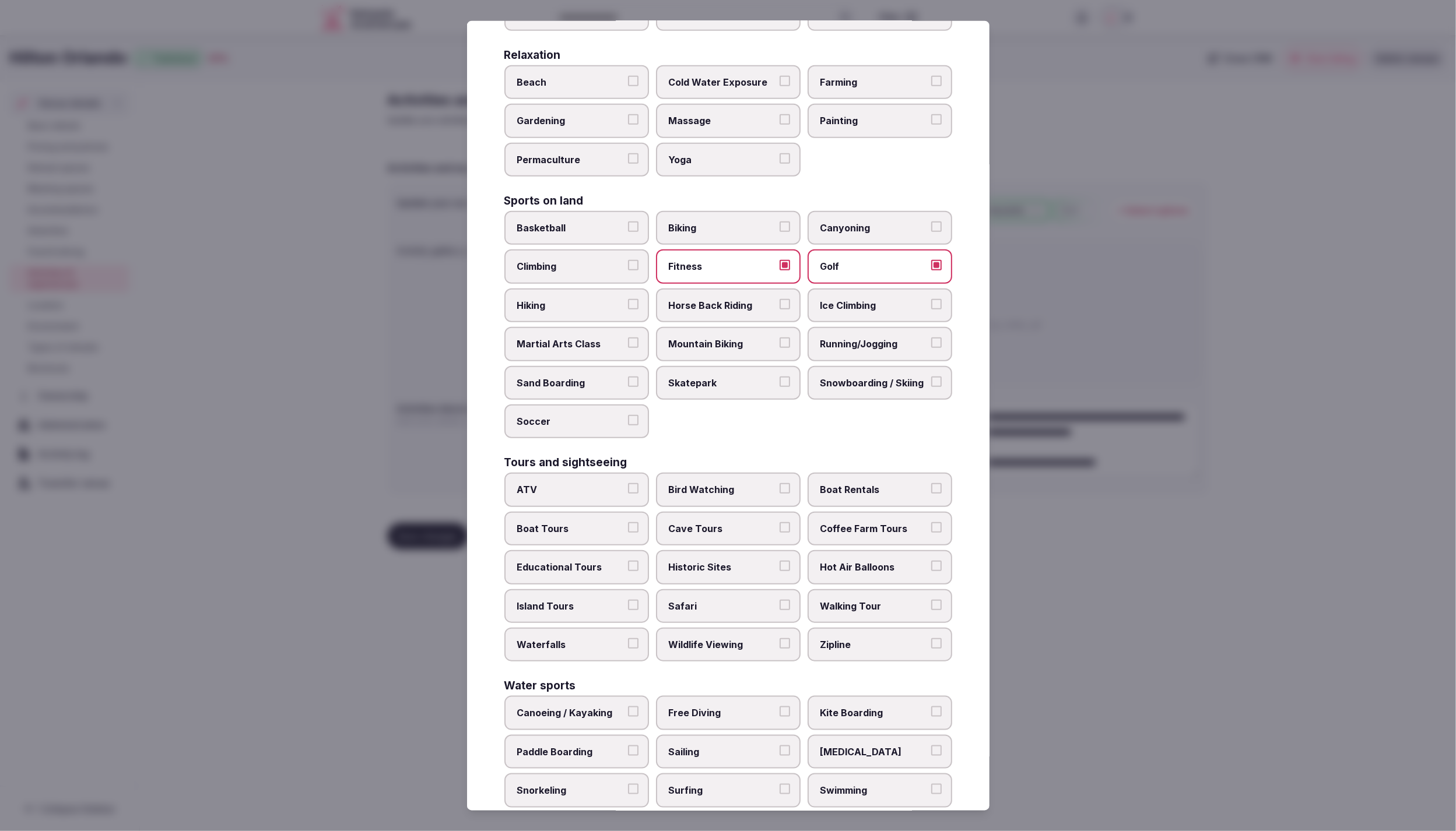
click at [864, 599] on span "Walking Tour" at bounding box center [874, 605] width 107 height 13
click at [931, 599] on button "Walking Tour" at bounding box center [937, 605] width 11 height 11
click at [1100, 581] on div at bounding box center [728, 416] width 1456 height 831
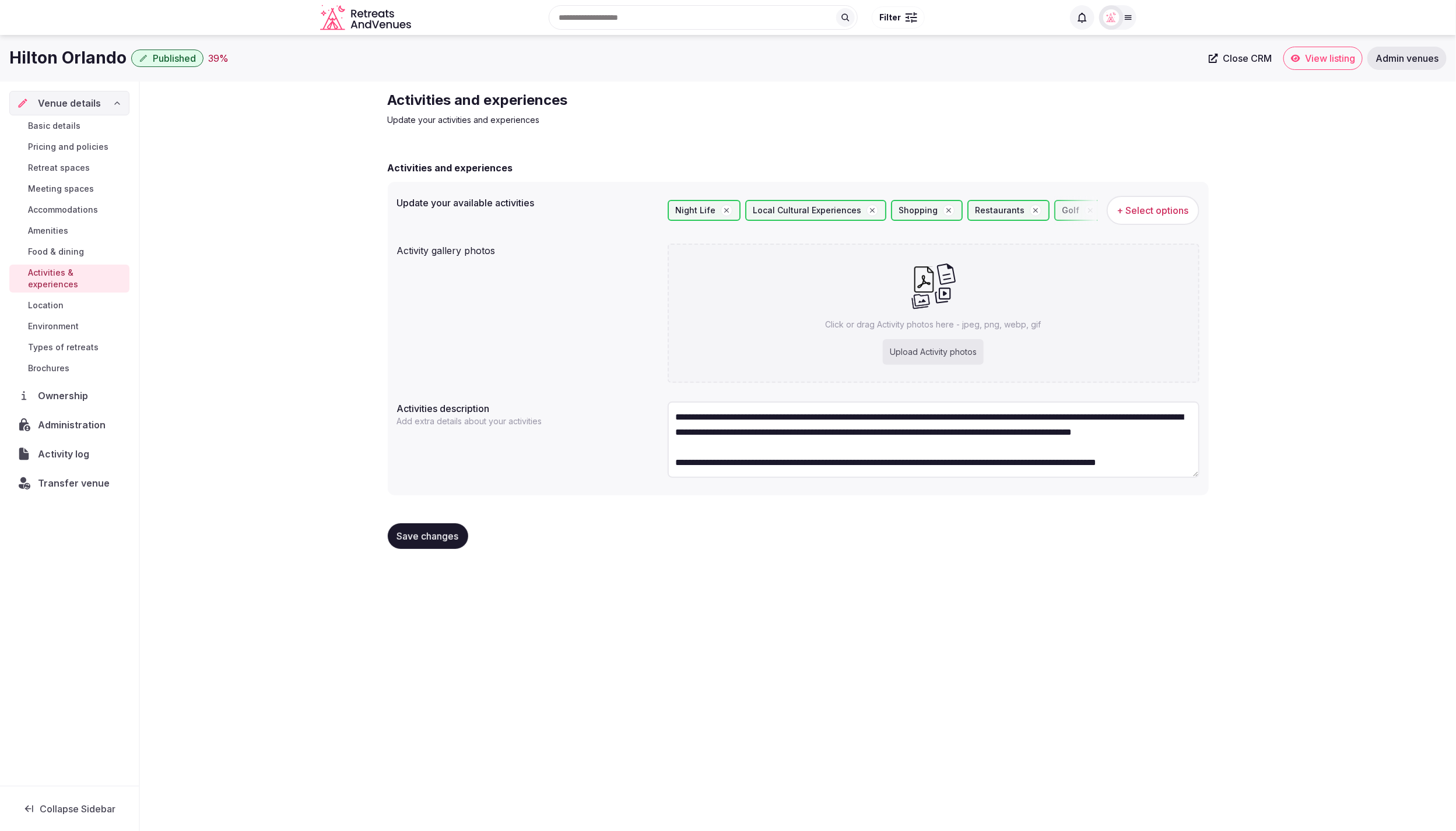
click at [932, 347] on div "Upload Activity photos" at bounding box center [933, 352] width 101 height 26
click at [965, 358] on div "Upload Activity photos" at bounding box center [933, 352] width 101 height 26
type input "**********"
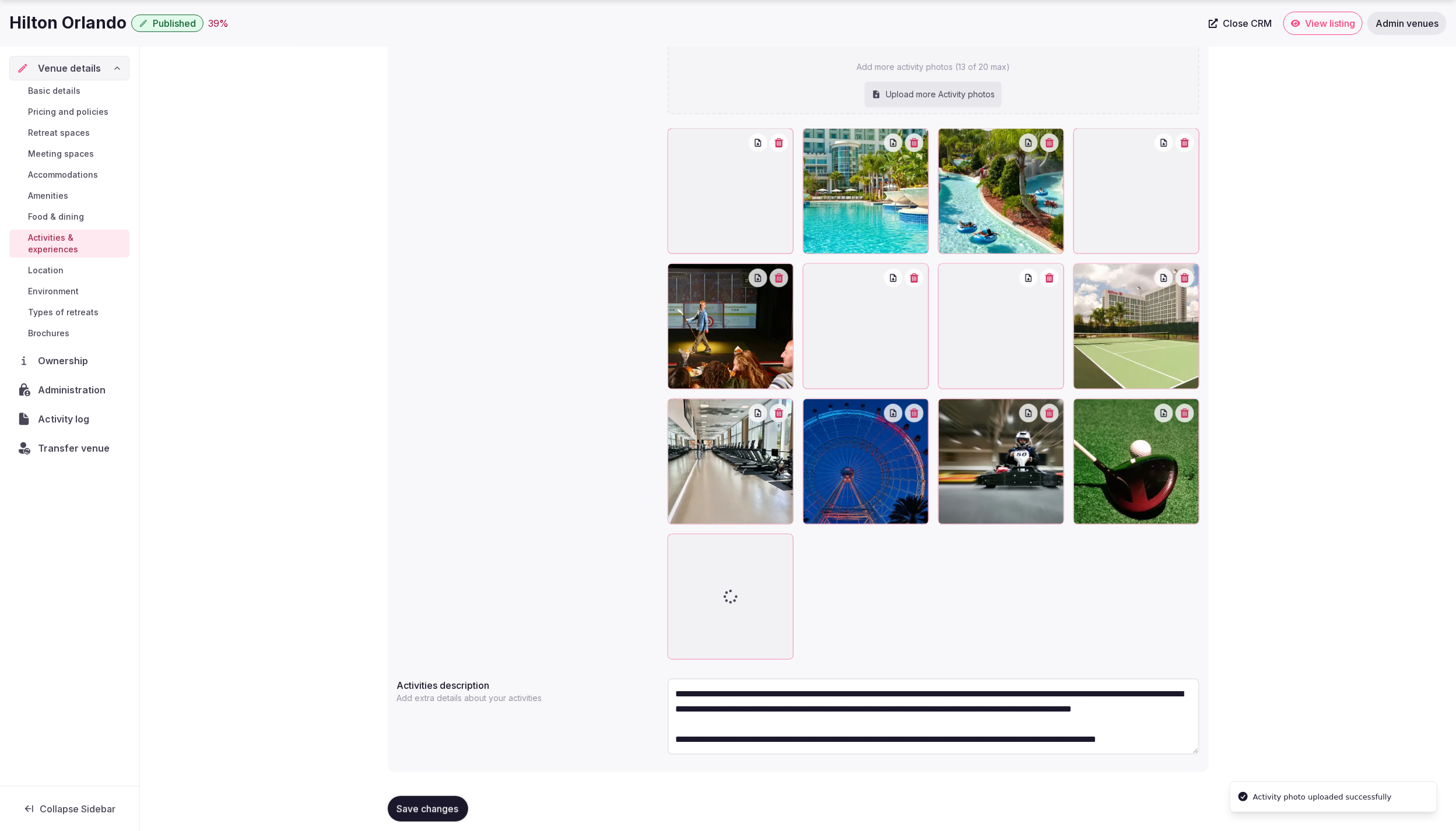
scroll to position [222, 0]
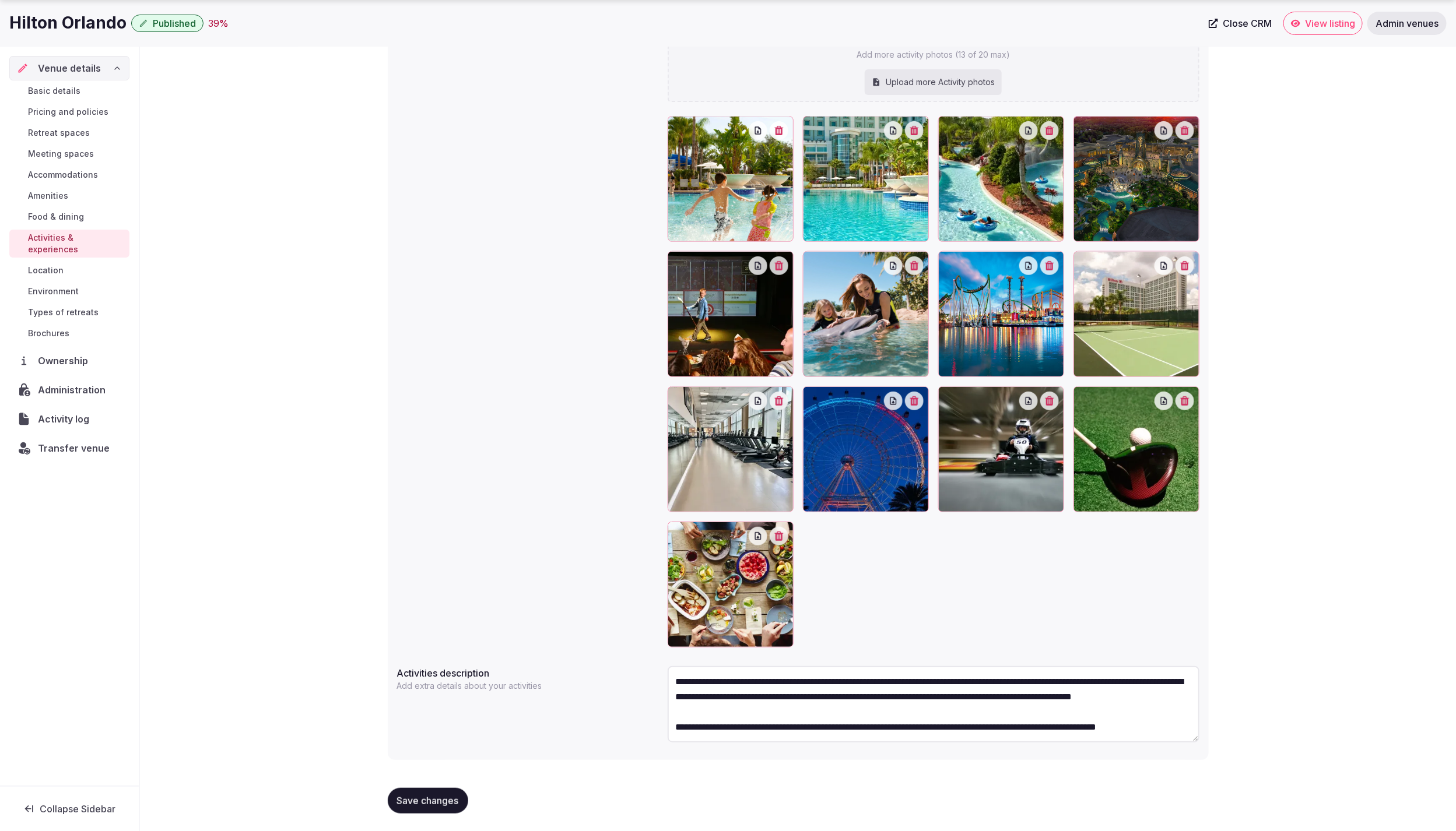
click at [422, 800] on span "Save changes" at bounding box center [428, 801] width 62 height 11
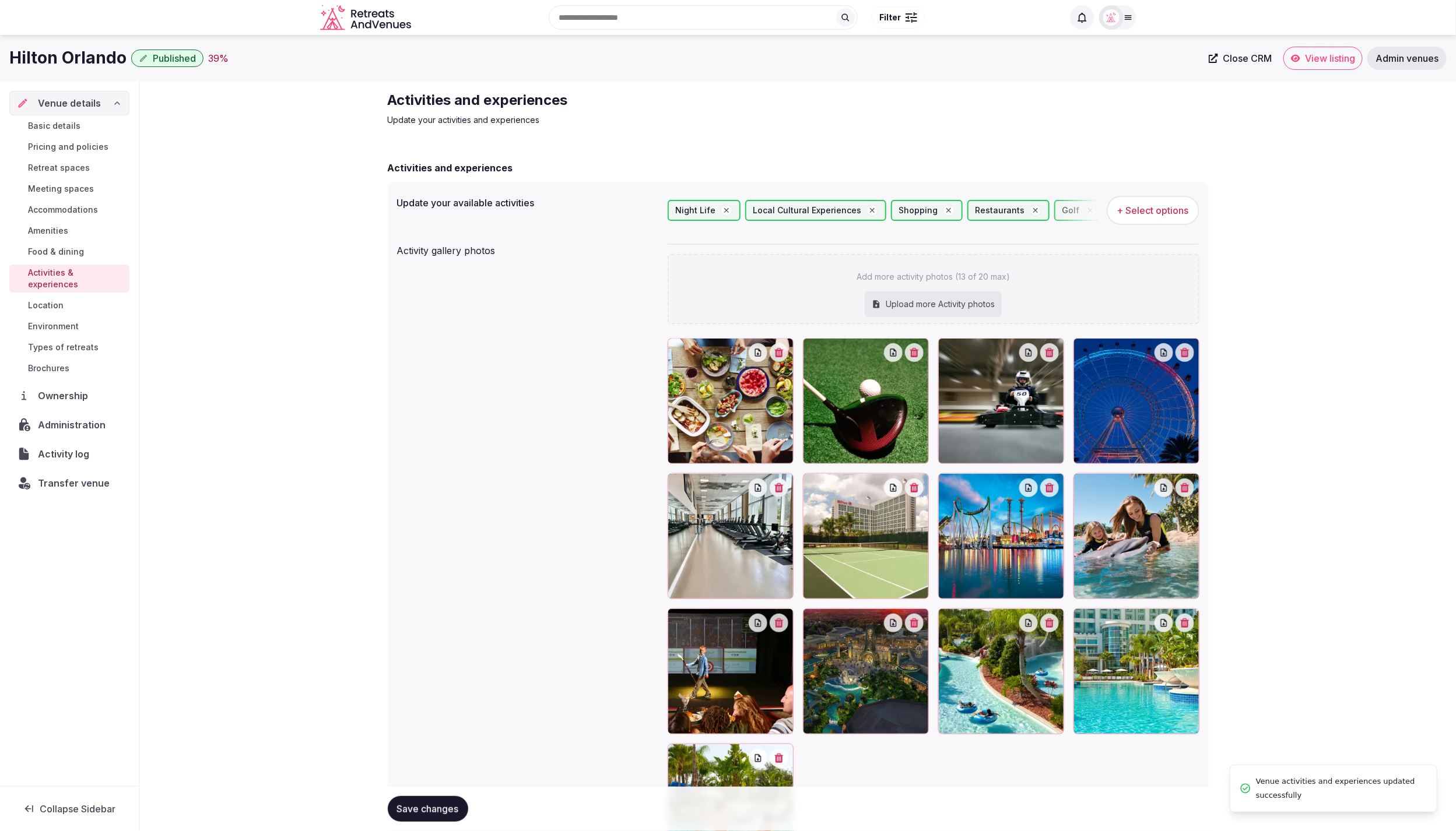
click at [65, 297] on link "Location" at bounding box center [69, 305] width 120 height 16
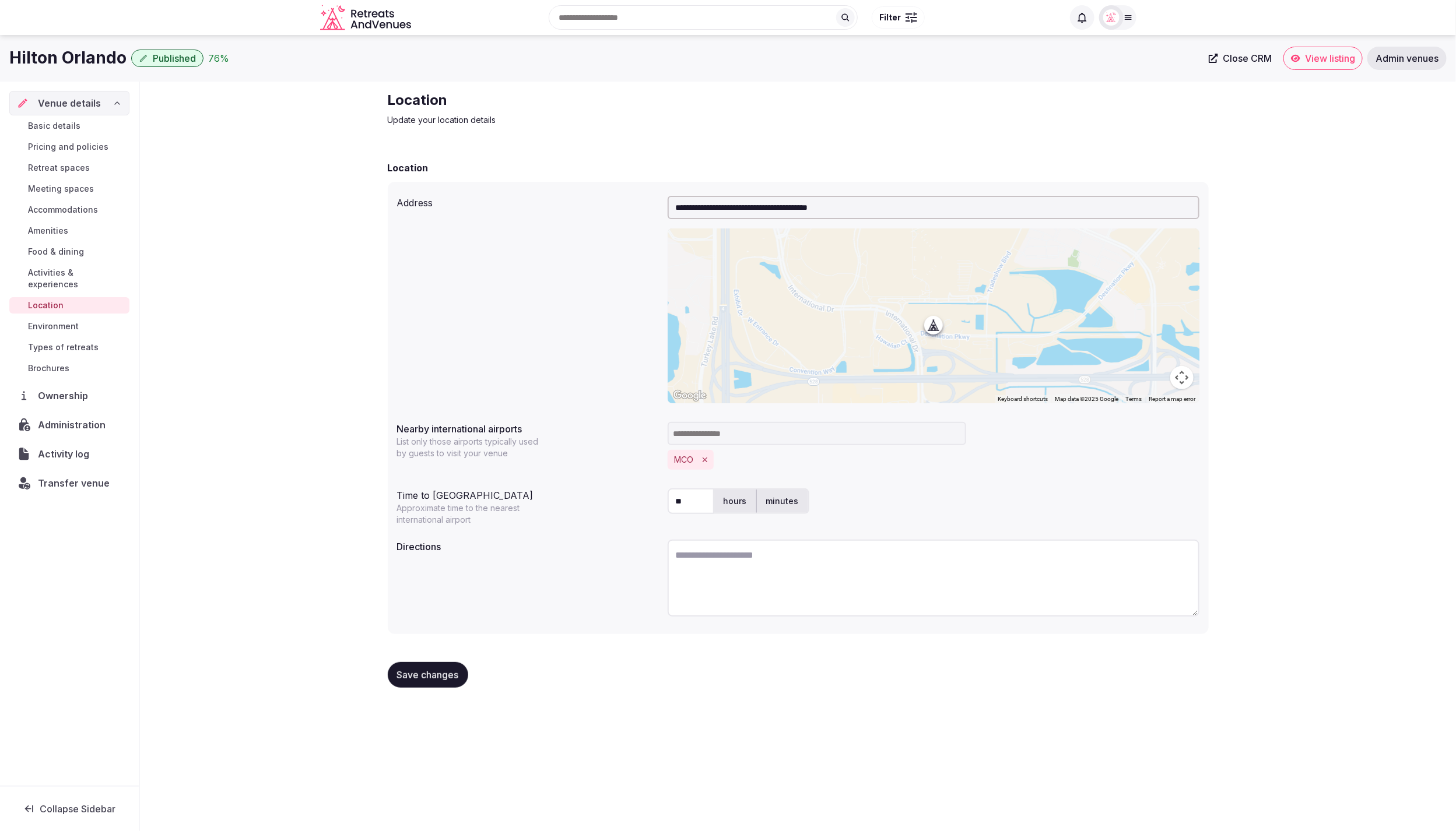
click at [913, 571] on textarea at bounding box center [933, 578] width 532 height 77
drag, startPoint x: 745, startPoint y: 575, endPoint x: 725, endPoint y: 565, distance: 22.4
click at [744, 574] on textarea "To enrich screen reader interactions, please activate Accessibility in Grammarl…" at bounding box center [933, 578] width 532 height 77
paste textarea "**********"
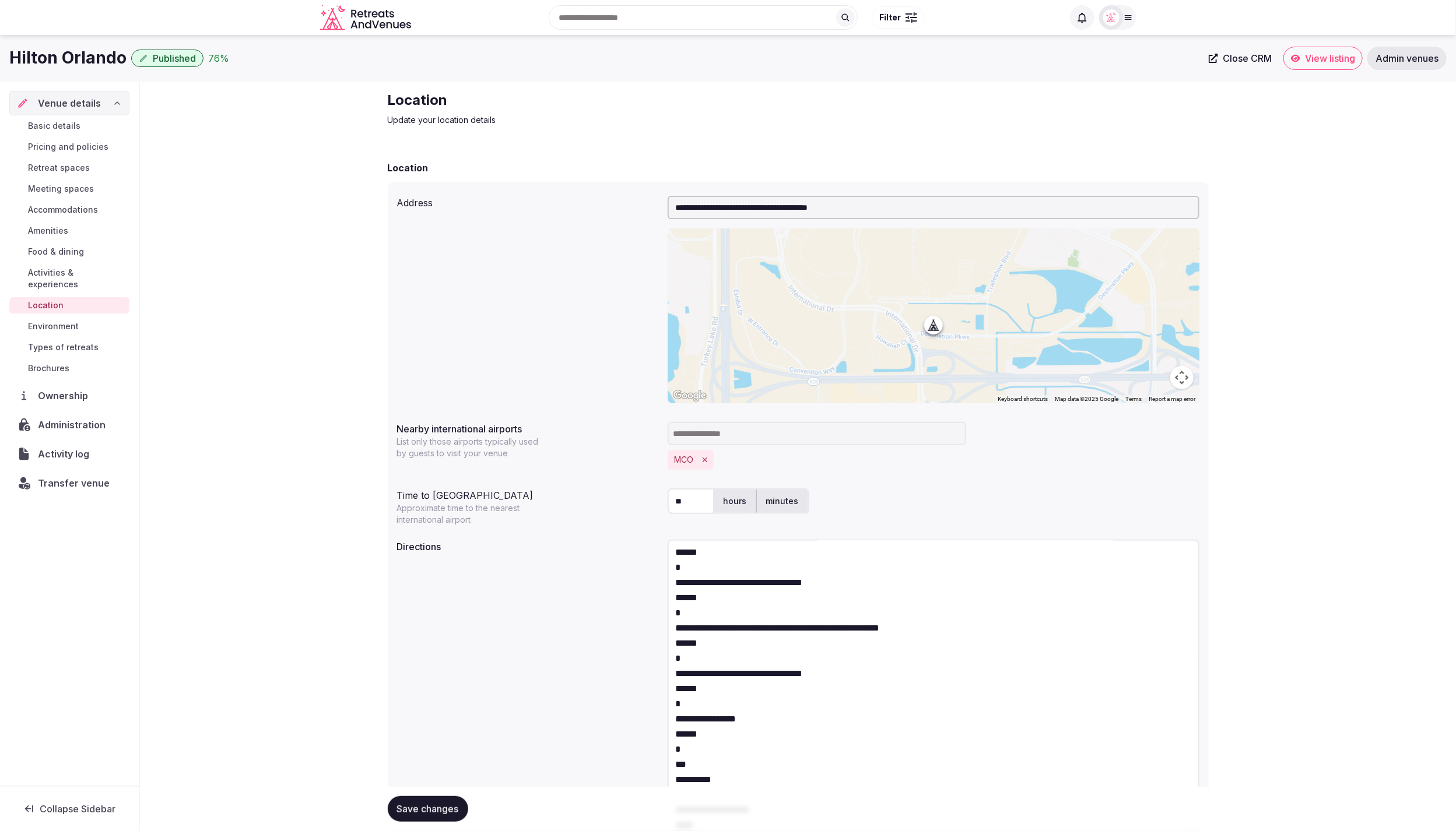
drag, startPoint x: 1193, startPoint y: 613, endPoint x: 1242, endPoint y: 805, distance: 198.2
click at [1272, 830] on html "**********" at bounding box center [728, 416] width 1456 height 831
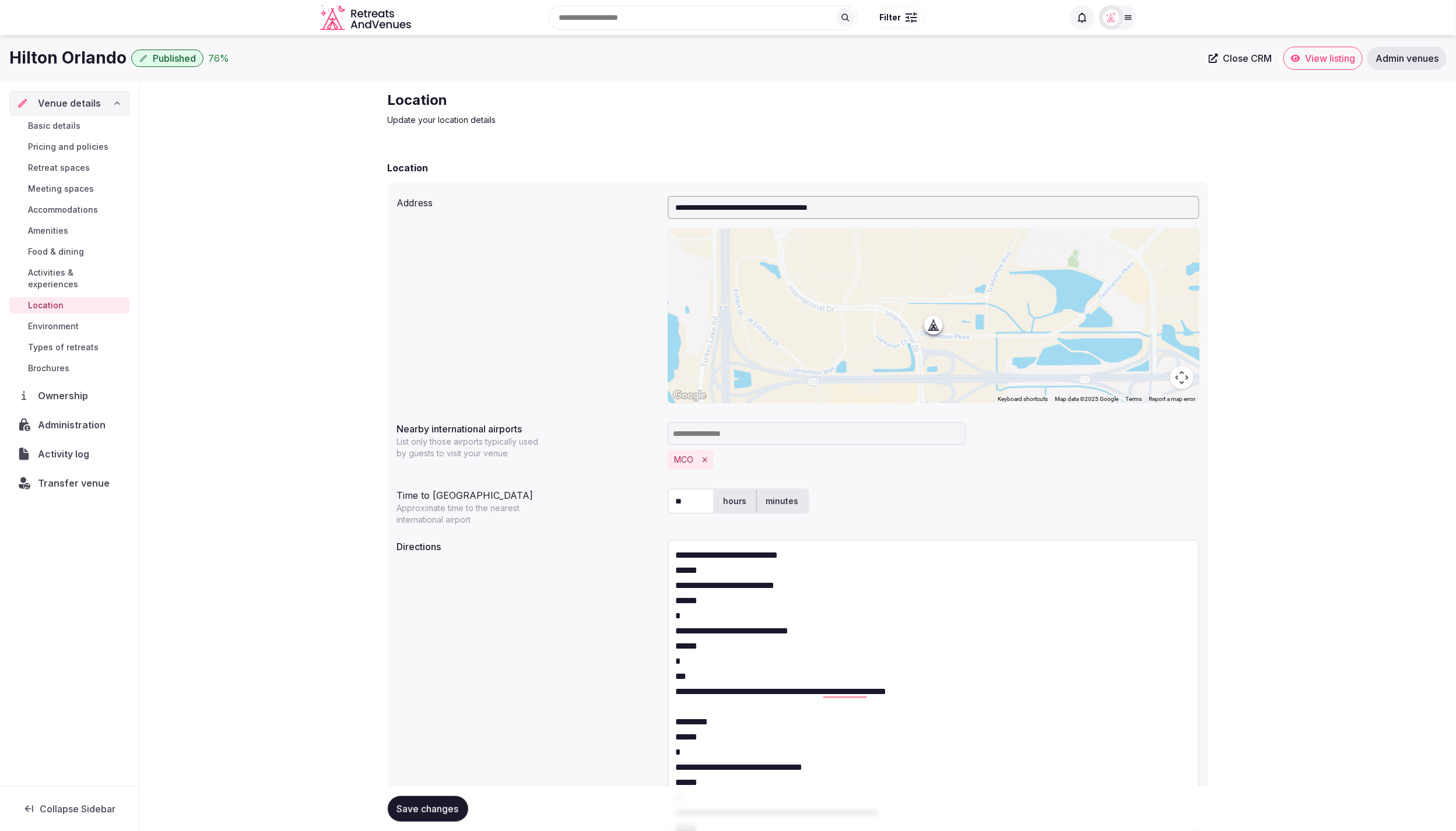
click at [858, 550] on textarea "**********" at bounding box center [933, 688] width 532 height 296
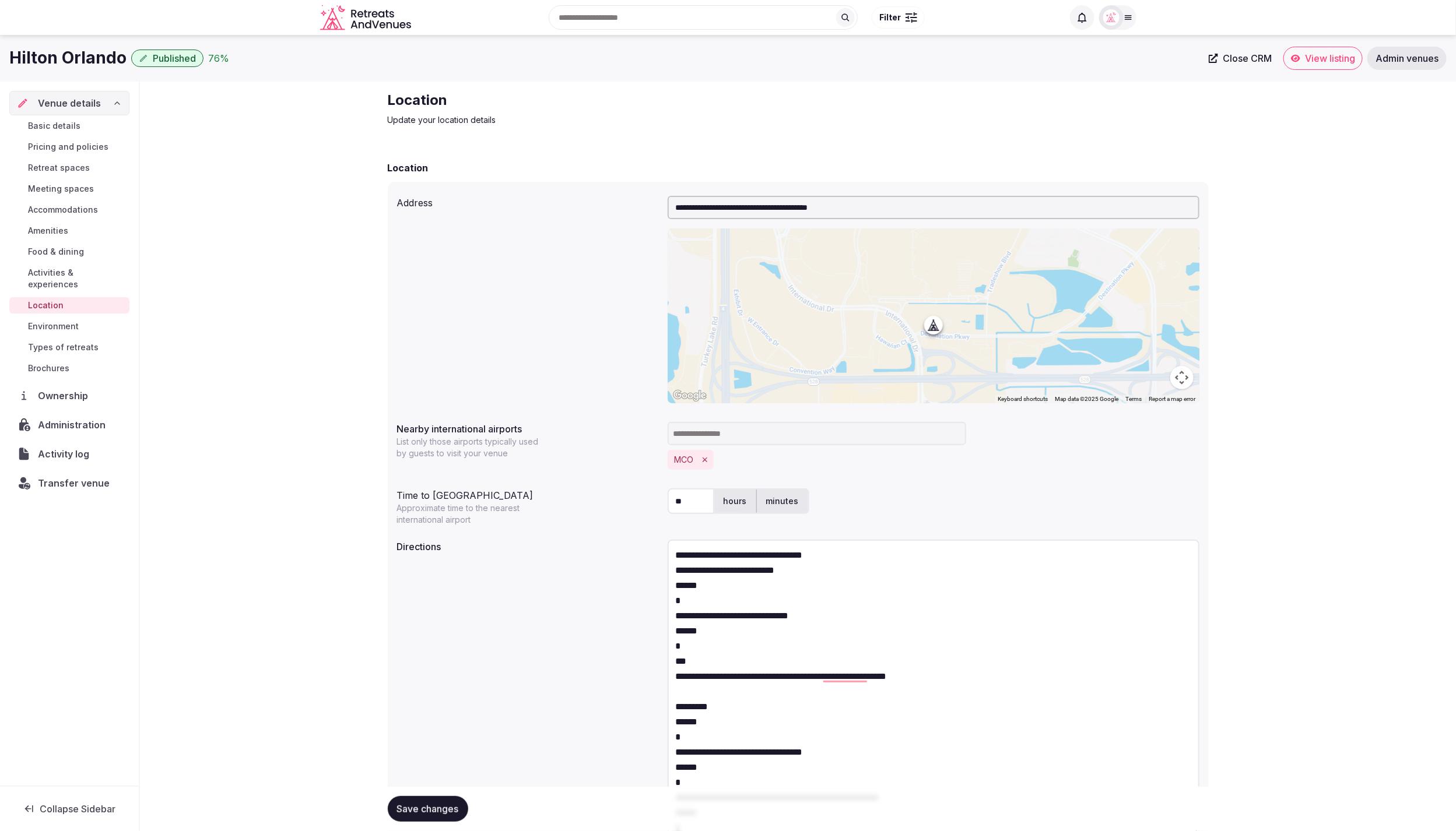
click at [823, 574] on textarea "**********" at bounding box center [933, 688] width 532 height 296
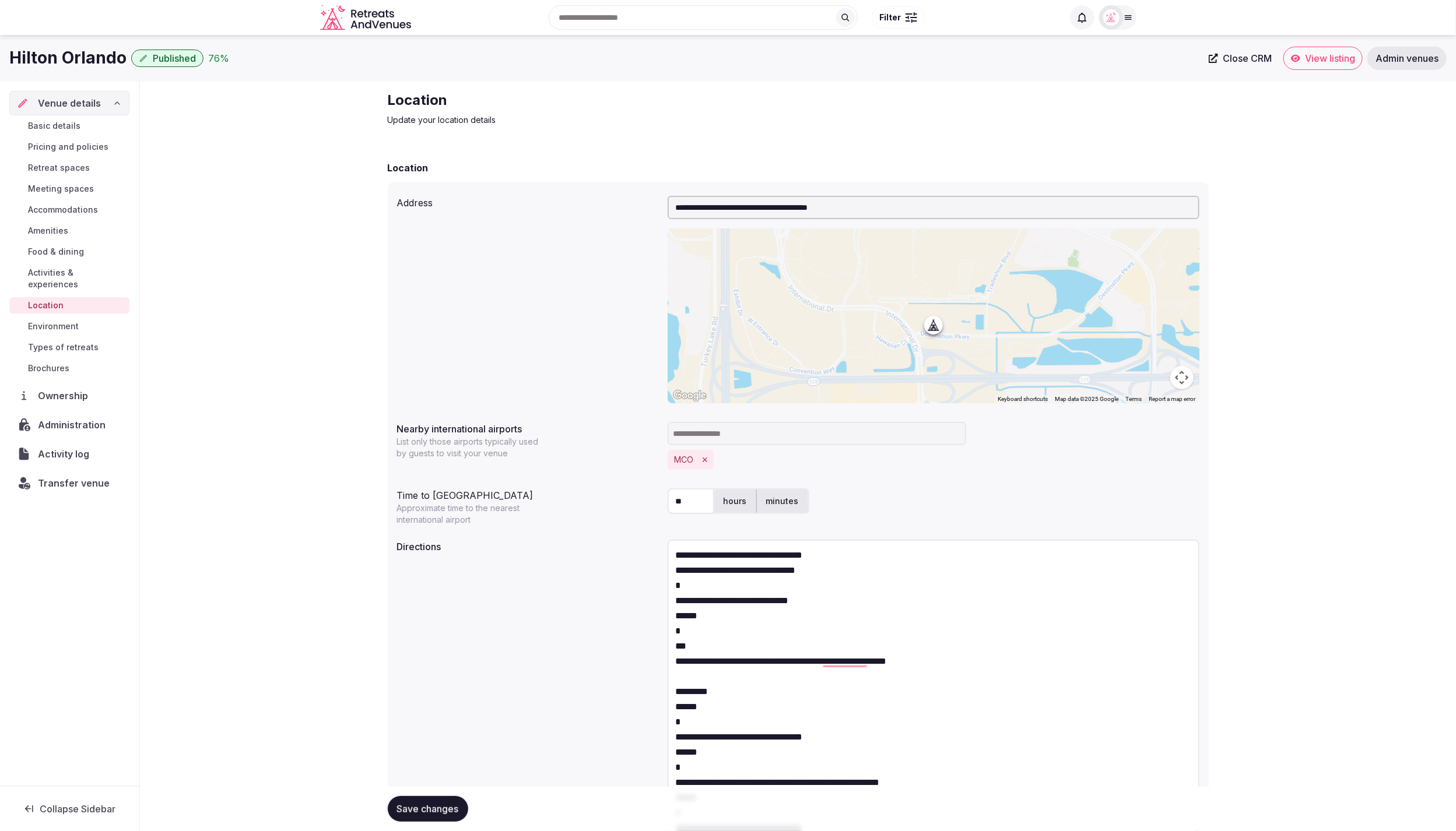
click at [676, 557] on textarea "**********" at bounding box center [933, 688] width 532 height 296
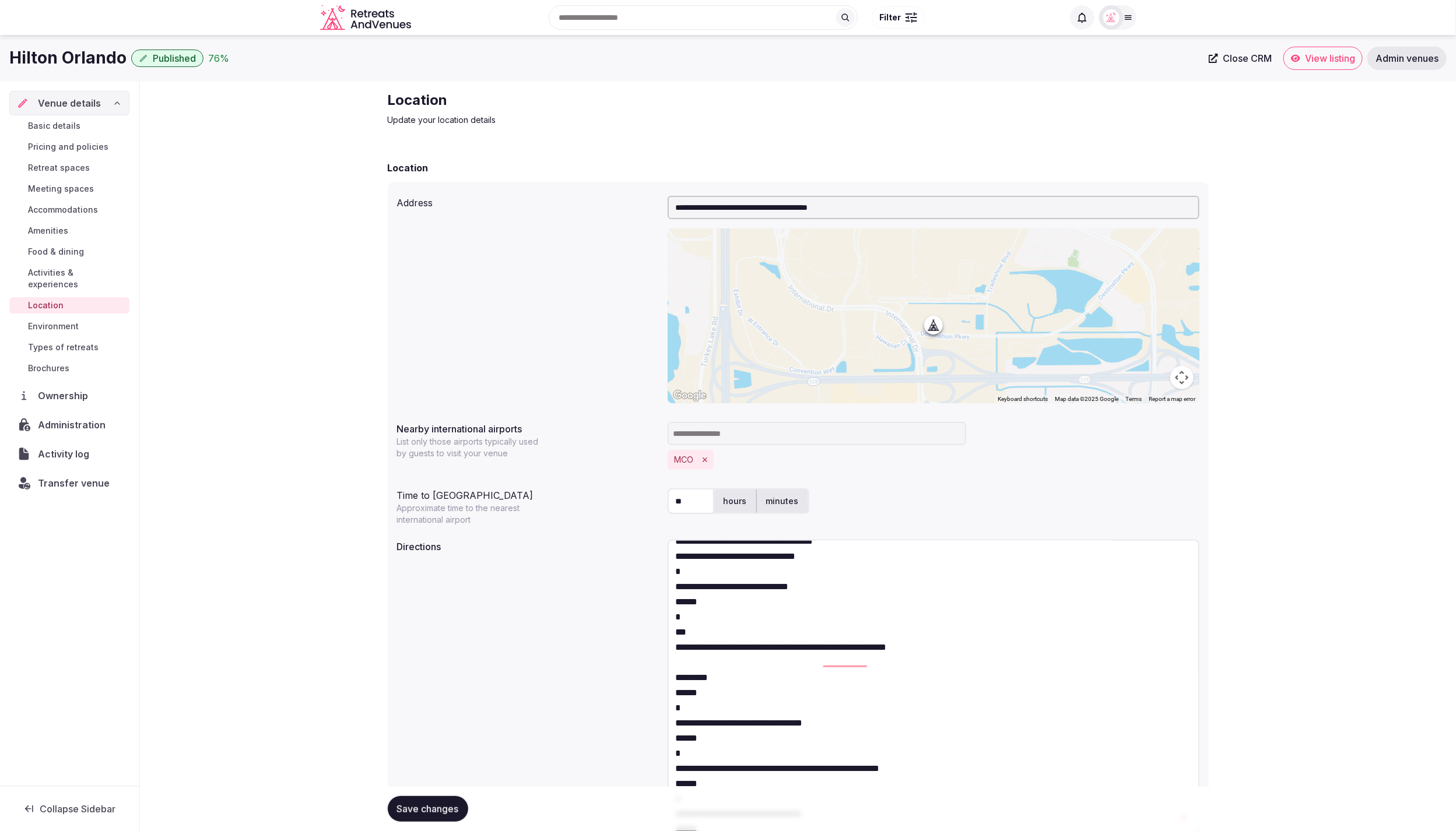
scroll to position [15, 0]
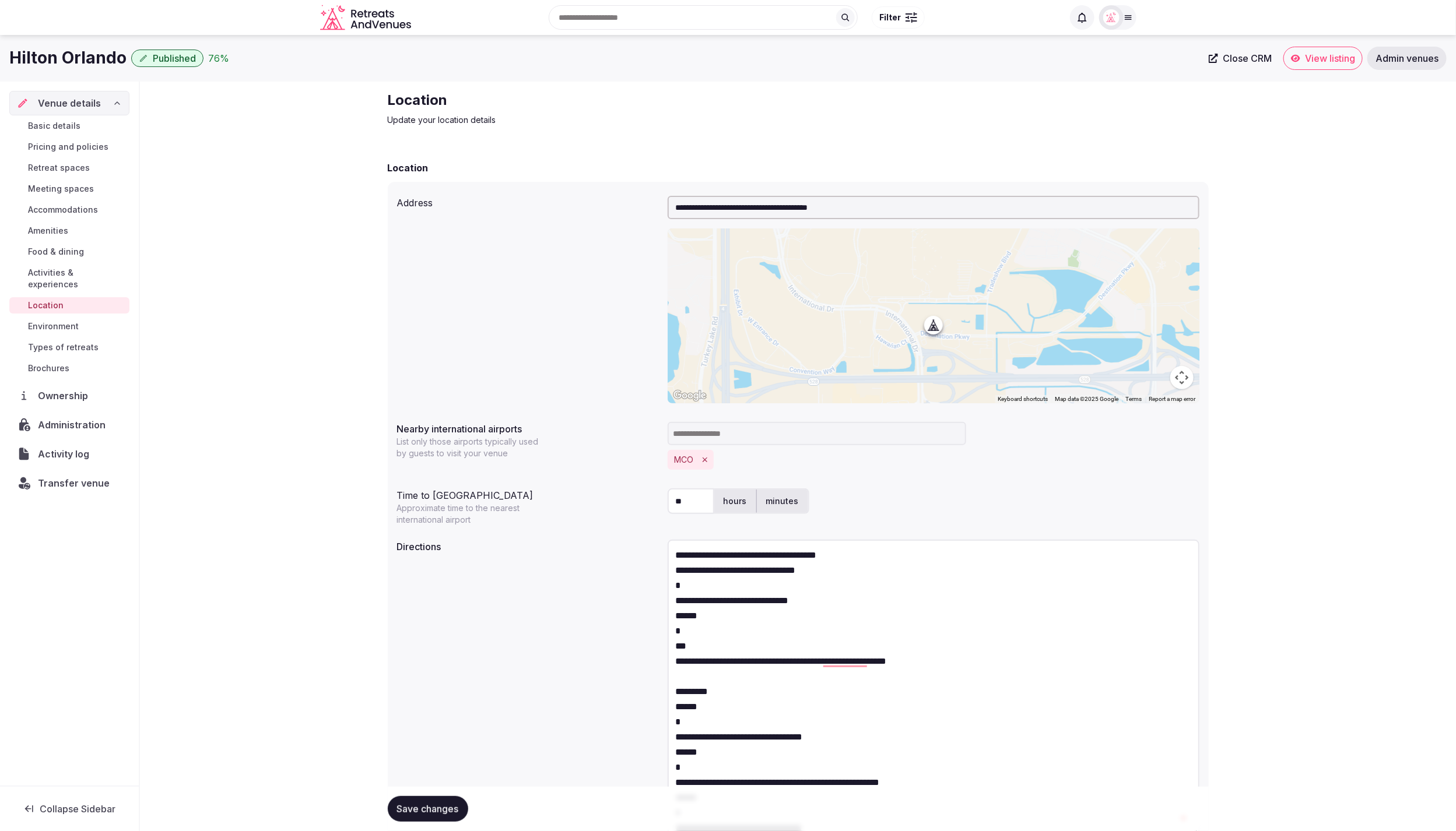
click at [850, 572] on textarea "**********" at bounding box center [933, 688] width 532 height 296
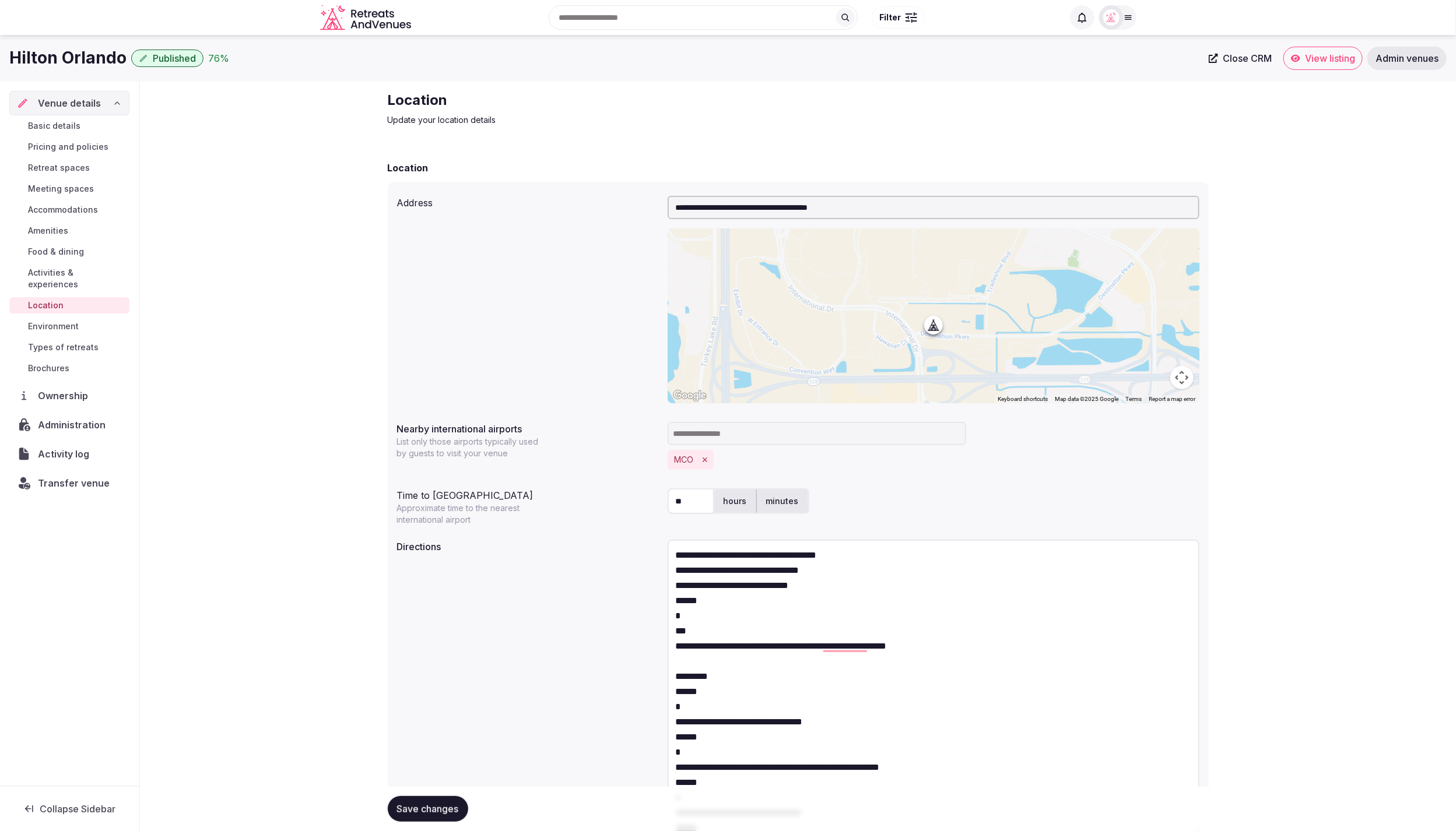
click at [840, 587] on textarea "**********" at bounding box center [933, 688] width 532 height 296
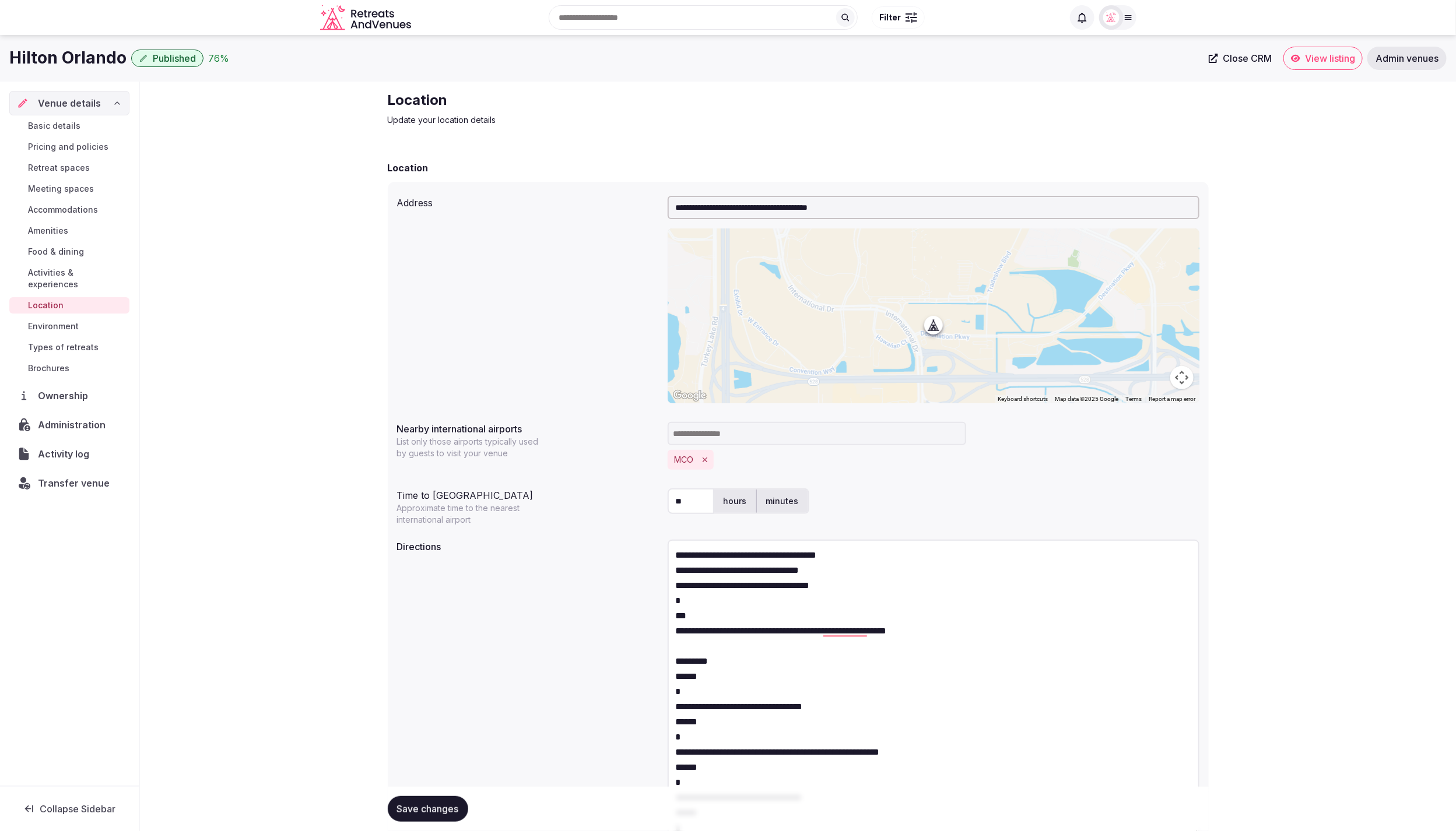
click at [860, 585] on textarea "**********" at bounding box center [933, 688] width 532 height 296
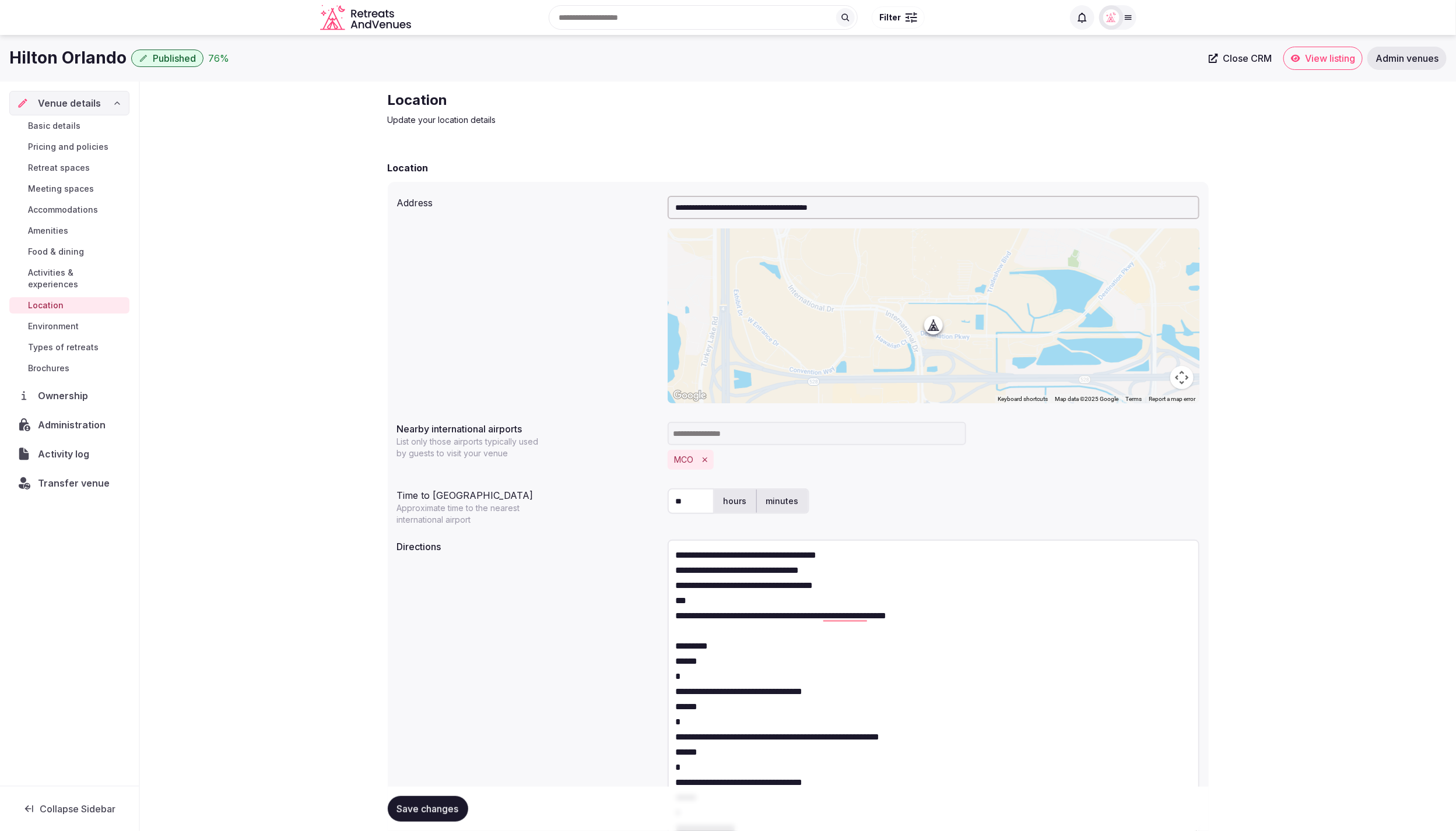
click at [800, 600] on textarea "**********" at bounding box center [933, 688] width 532 height 296
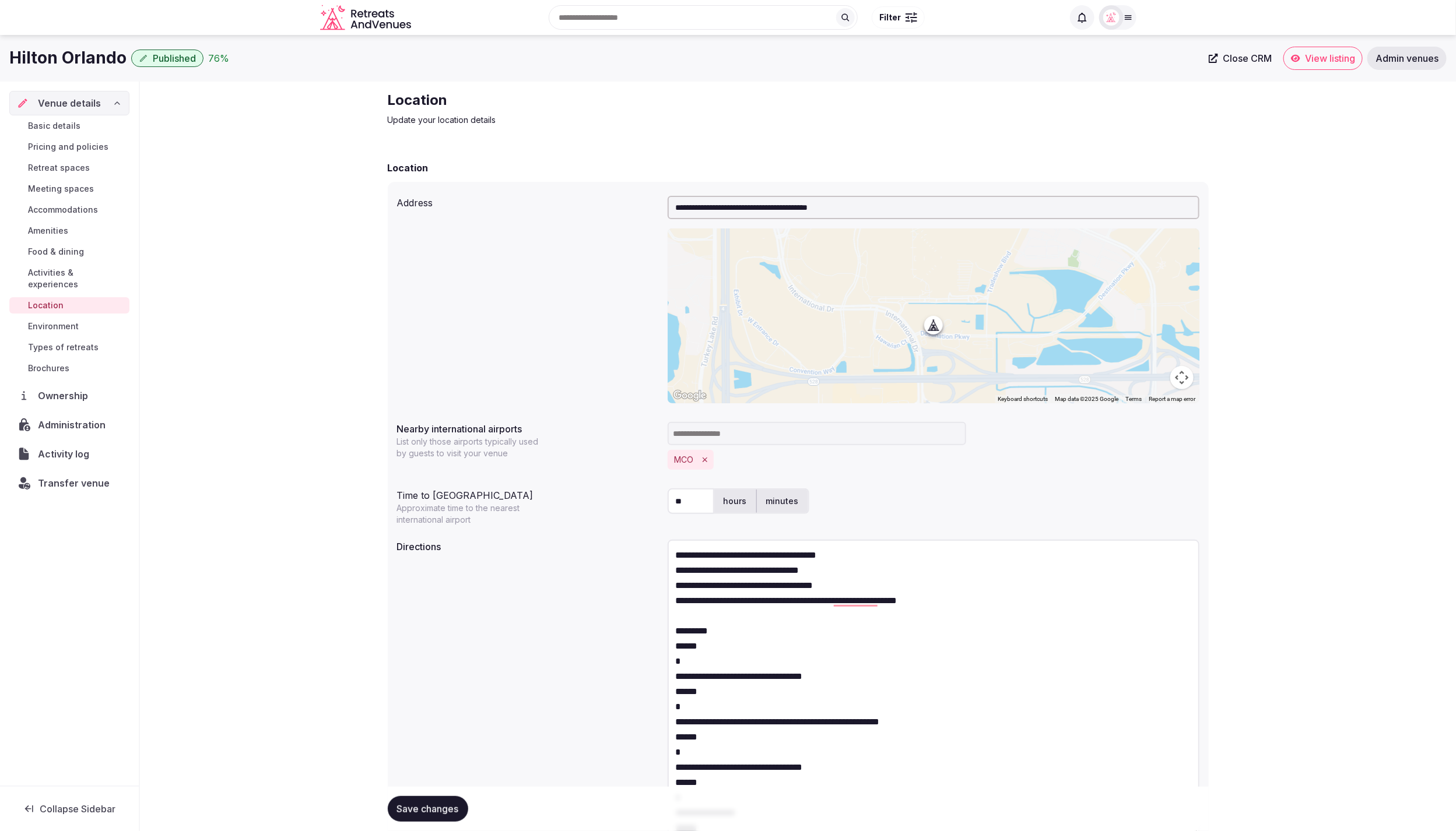
click at [980, 603] on textarea "**********" at bounding box center [933, 688] width 532 height 296
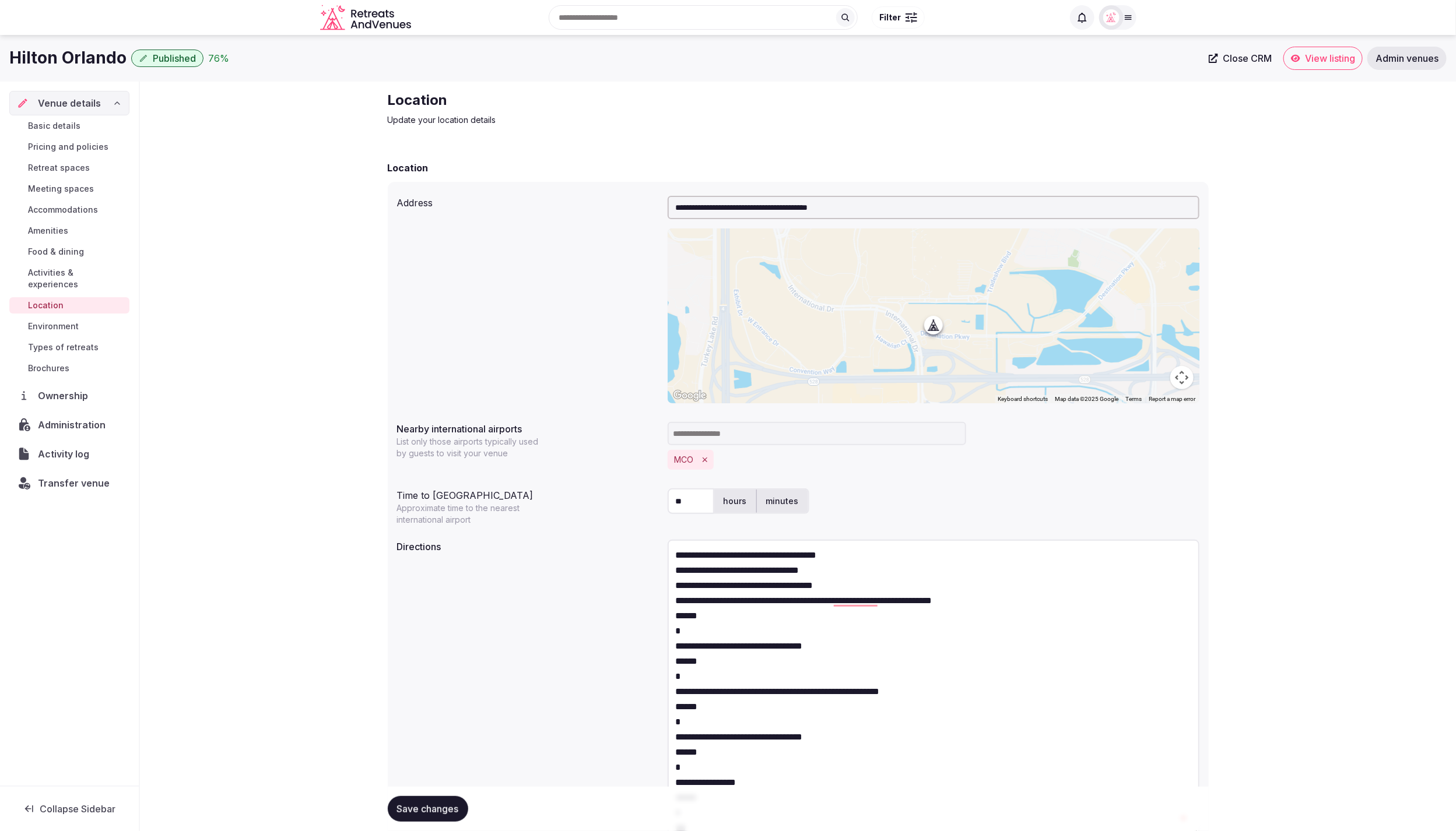
click at [1037, 603] on textarea "**********" at bounding box center [933, 688] width 532 height 296
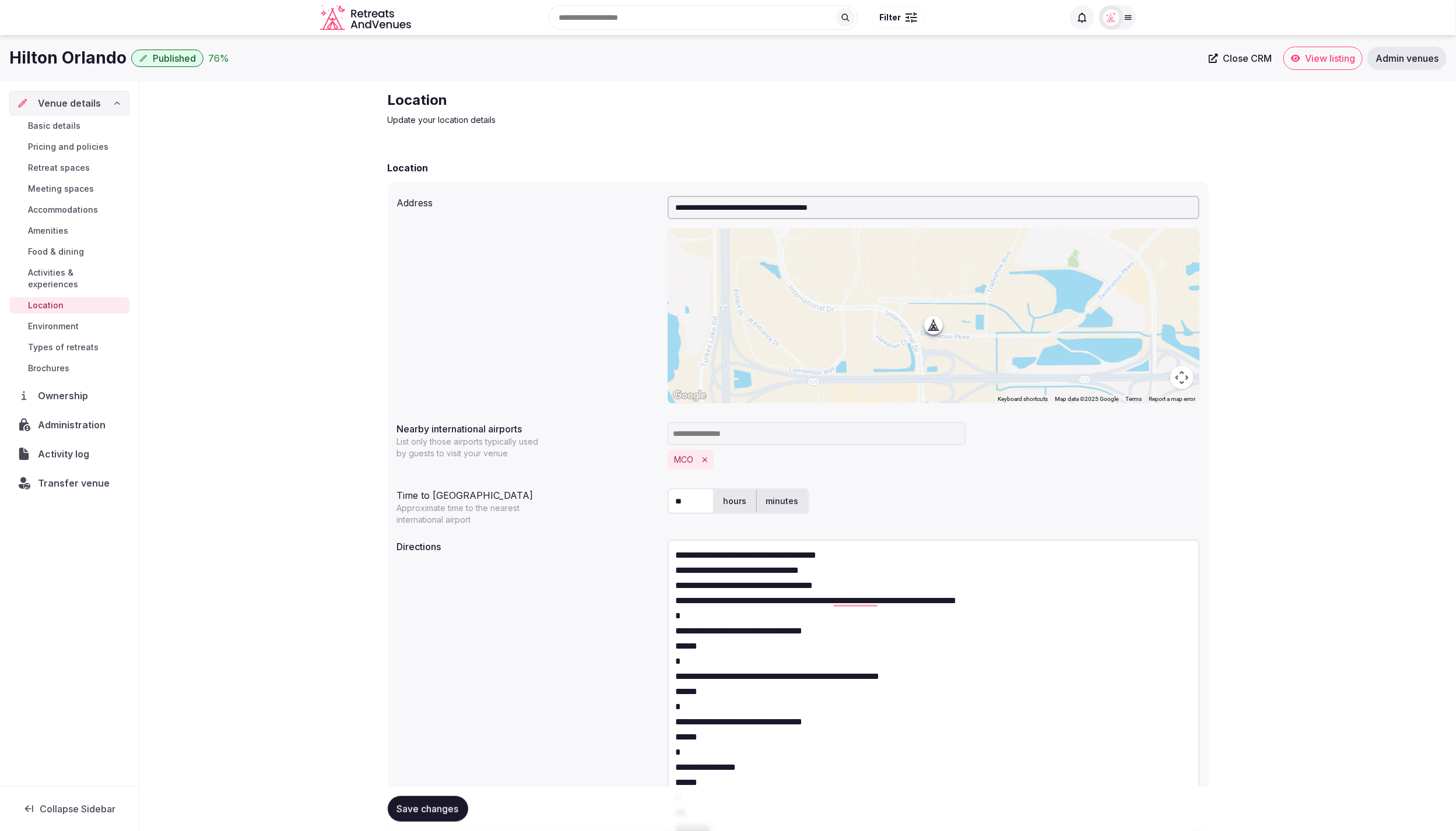
click at [774, 613] on textarea "**********" at bounding box center [933, 688] width 532 height 296
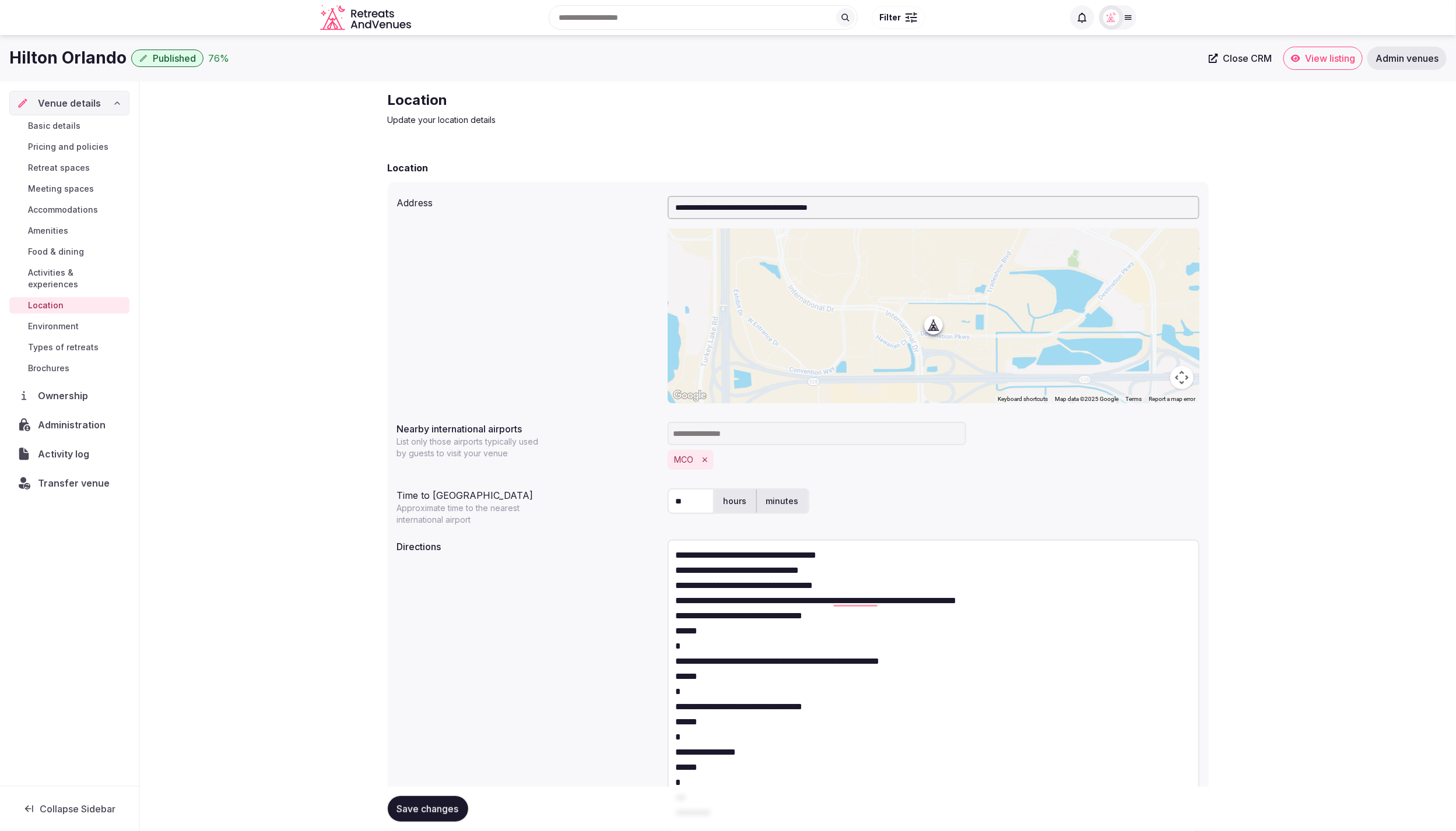
click at [835, 616] on textarea "**********" at bounding box center [933, 688] width 532 height 296
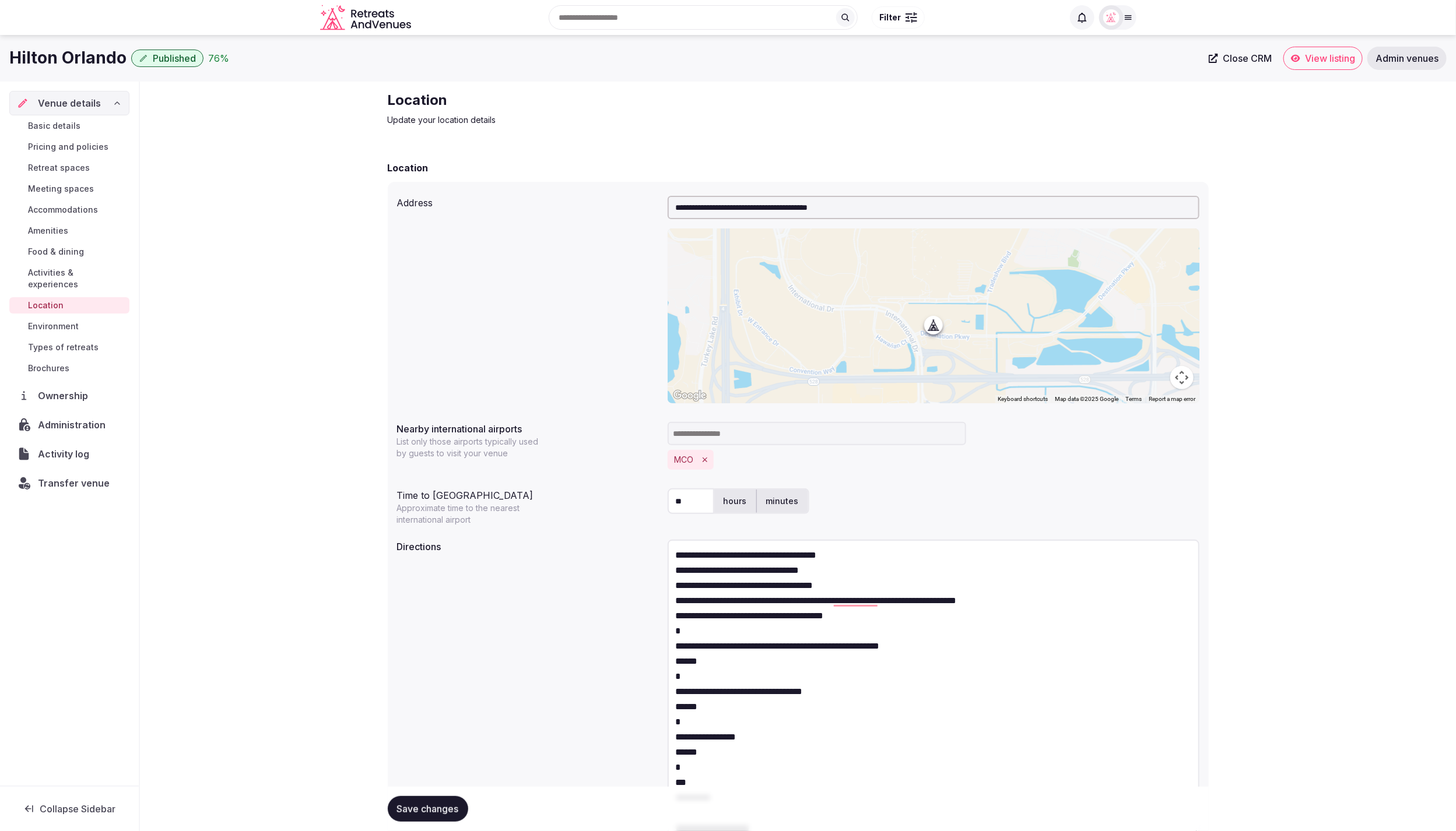
click at [864, 616] on textarea "**********" at bounding box center [933, 688] width 532 height 296
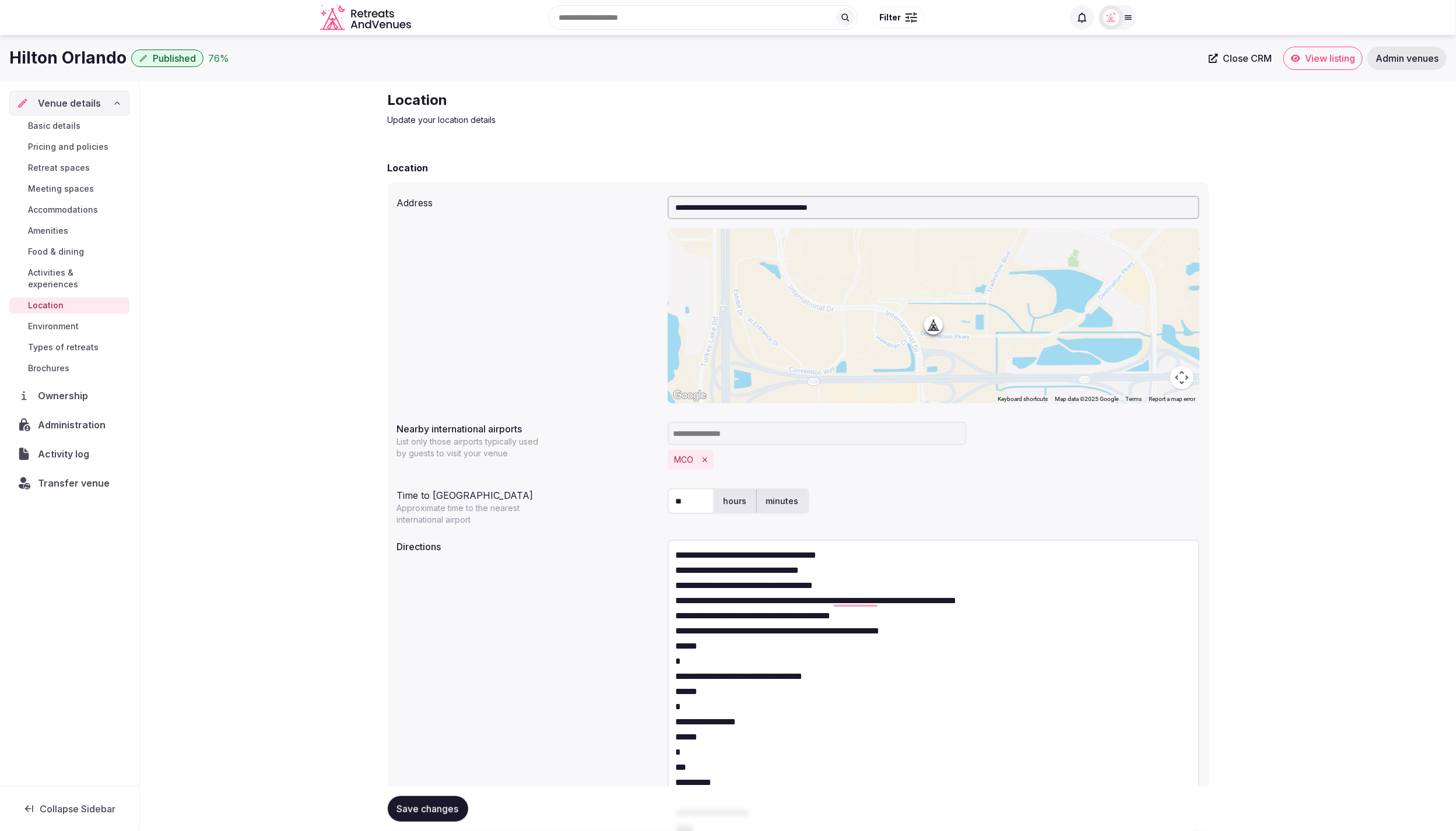
click at [948, 630] on textarea "**********" at bounding box center [933, 688] width 532 height 296
click at [804, 644] on textarea "**********" at bounding box center [933, 688] width 532 height 296
click at [860, 646] on textarea "**********" at bounding box center [933, 688] width 532 height 296
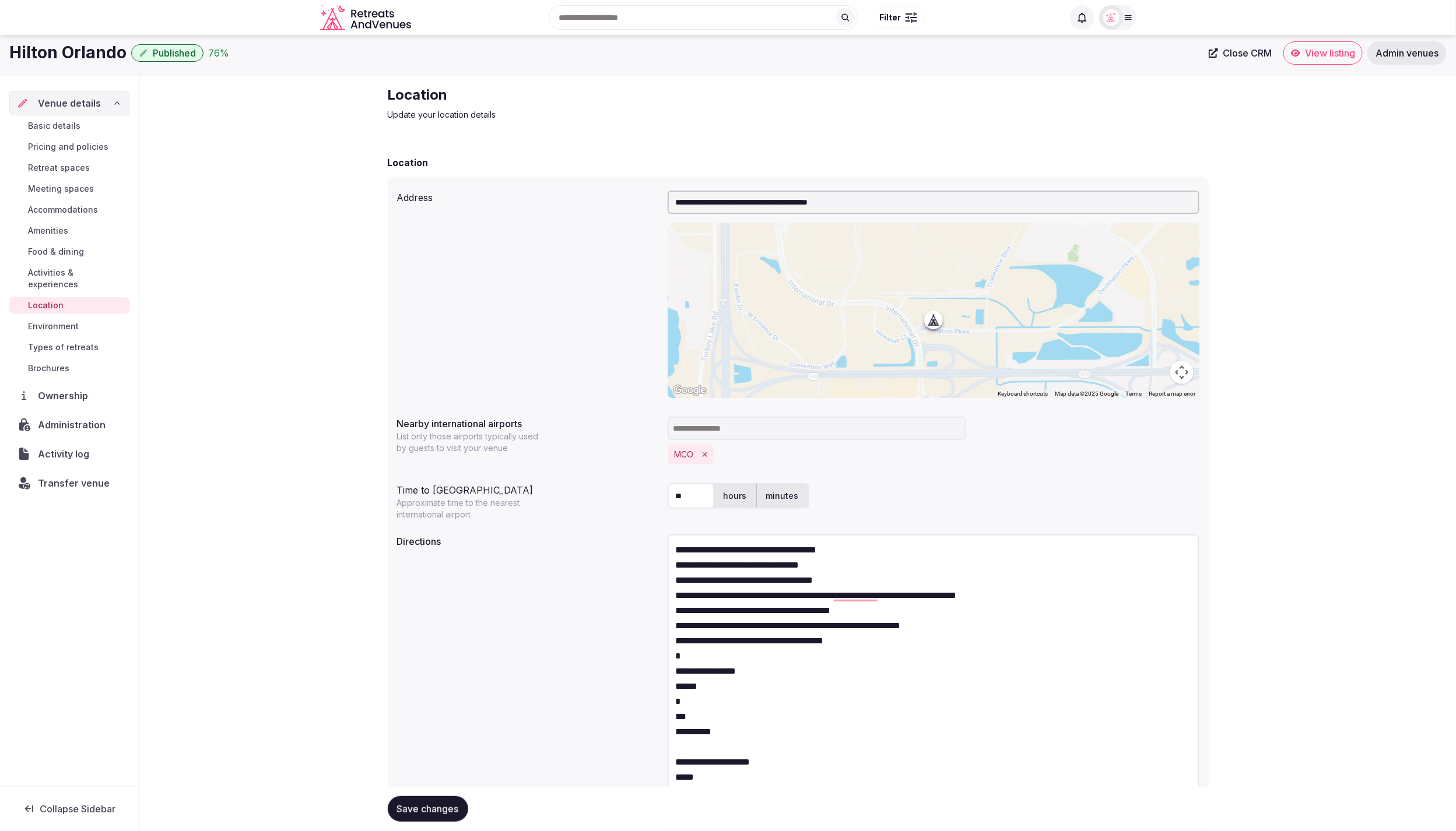
click at [887, 644] on textarea "**********" at bounding box center [933, 683] width 532 height 296
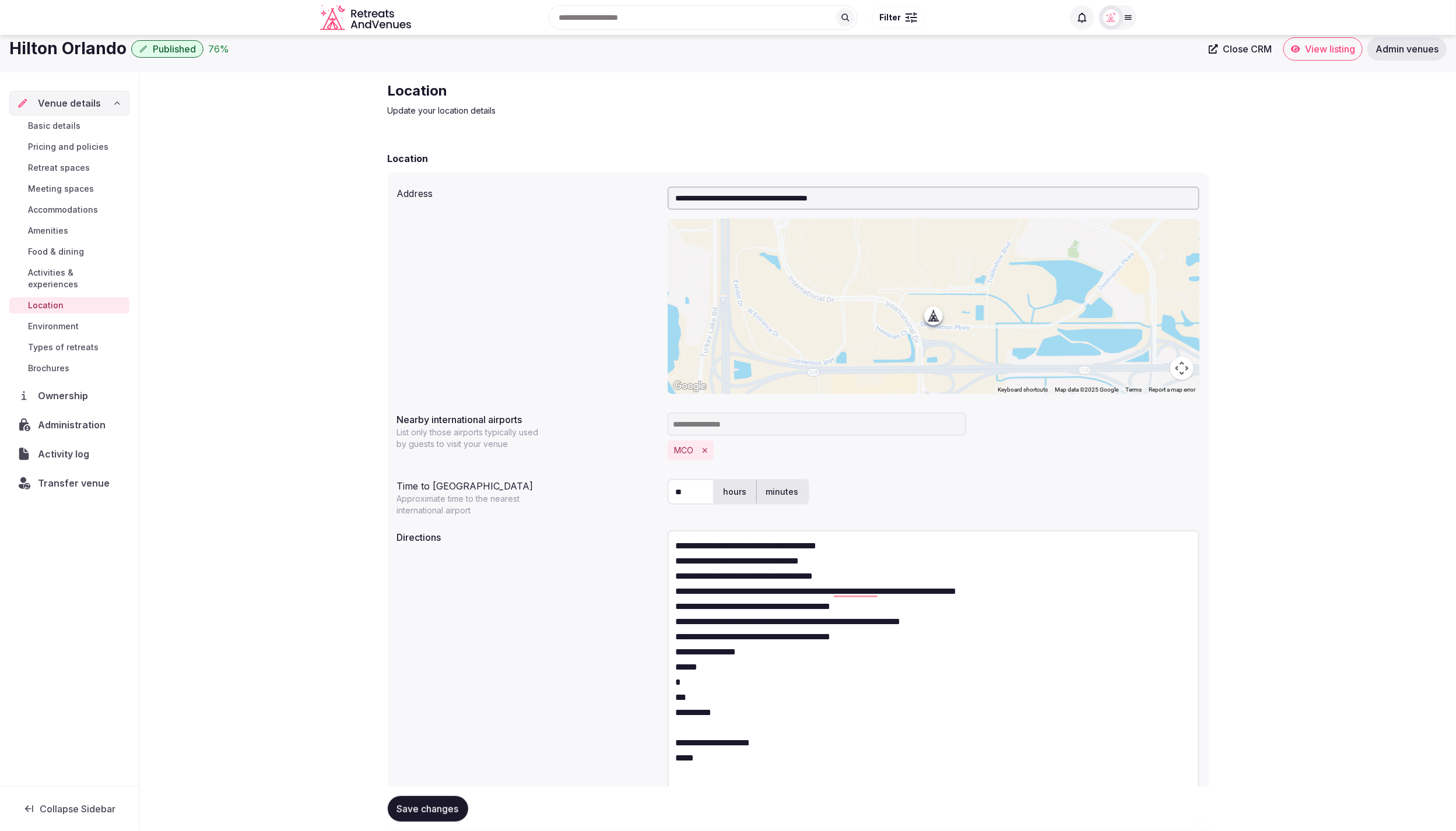
click at [861, 654] on textarea "**********" at bounding box center [933, 679] width 532 height 296
click at [817, 648] on textarea "**********" at bounding box center [933, 679] width 532 height 296
click at [766, 661] on textarea "**********" at bounding box center [933, 679] width 532 height 296
click at [755, 668] on textarea "**********" at bounding box center [933, 679] width 532 height 296
click at [877, 664] on textarea "**********" at bounding box center [933, 679] width 532 height 296
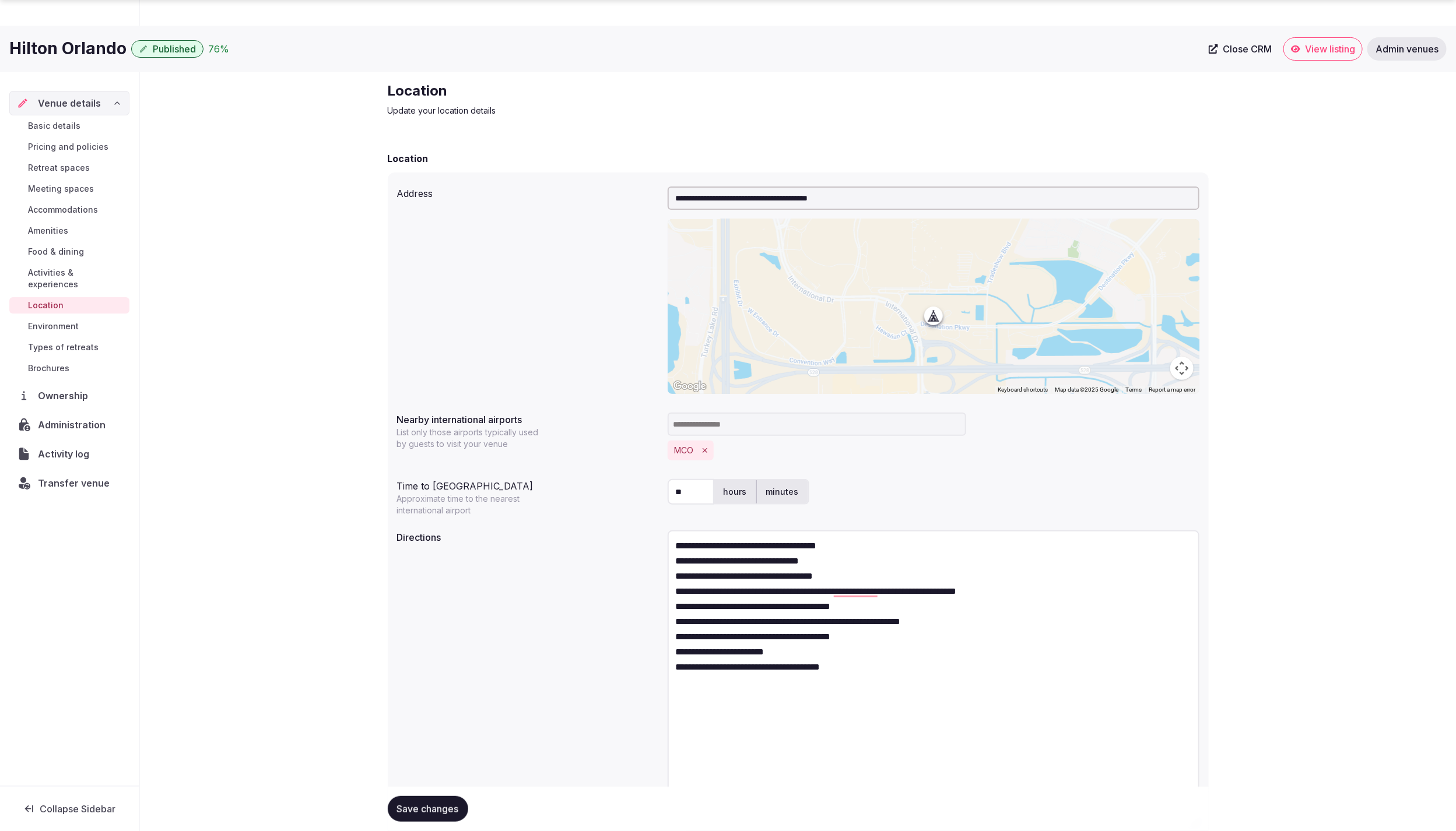
scroll to position [94, 0]
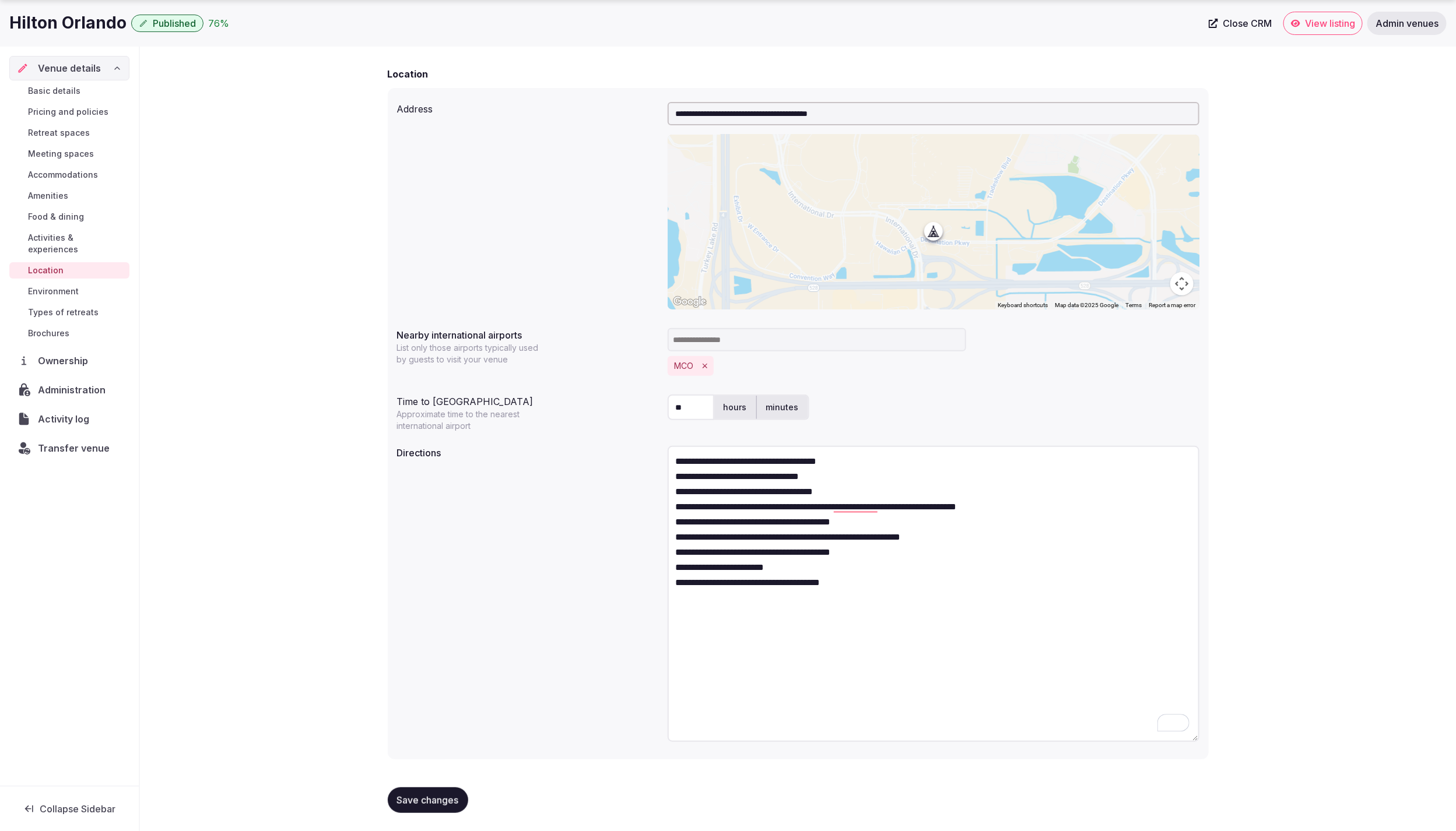
click at [438, 795] on span "Save changes" at bounding box center [428, 800] width 62 height 11
click at [489, 661] on div "**********" at bounding box center [798, 595] width 802 height 309
click at [676, 461] on textarea "**********" at bounding box center [933, 594] width 532 height 296
click at [680, 462] on textarea "**********" at bounding box center [933, 594] width 532 height 296
paste textarea "**********"
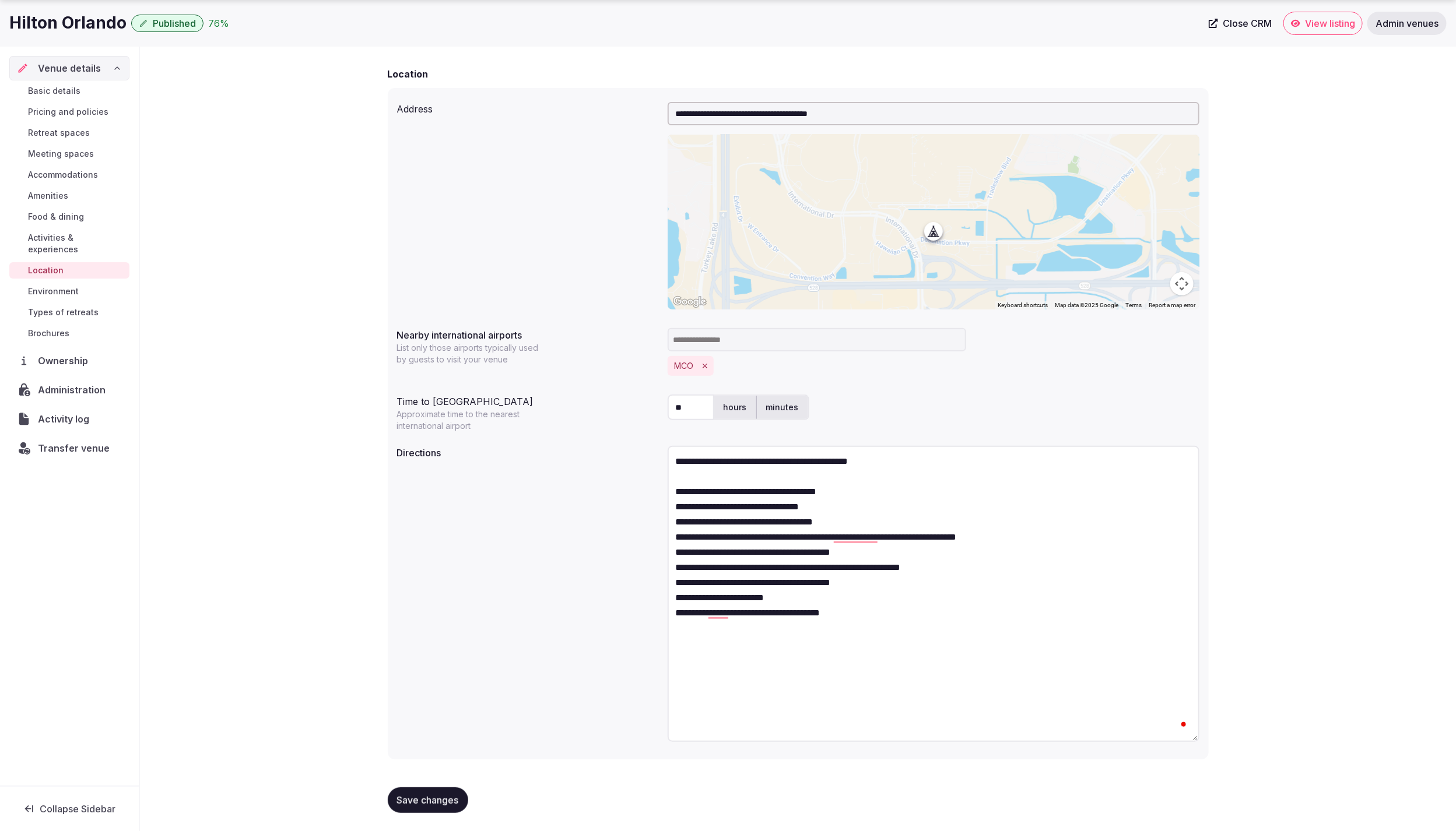
type textarea "**********"
click at [488, 561] on div "**********" at bounding box center [798, 595] width 802 height 309
drag, startPoint x: 684, startPoint y: 407, endPoint x: 653, endPoint y: 406, distance: 31.0
click at [653, 406] on div "Time to international airport Approximate time to the nearest international air…" at bounding box center [798, 411] width 802 height 42
type input "**"
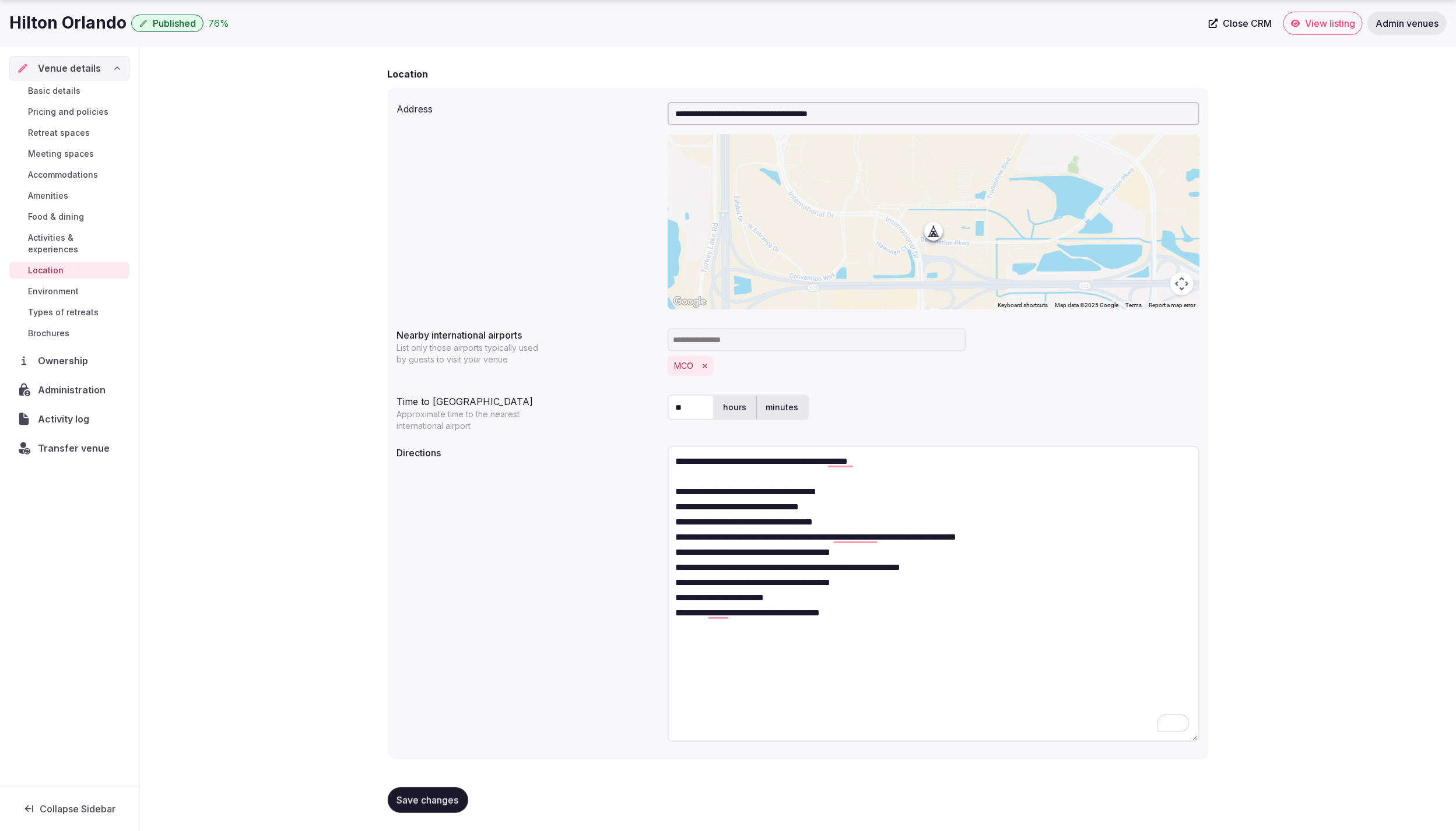
drag, startPoint x: 587, startPoint y: 498, endPoint x: 512, endPoint y: 475, distance: 78.4
click at [587, 498] on div "**********" at bounding box center [798, 595] width 802 height 309
click at [840, 463] on textarea "**********" at bounding box center [933, 594] width 532 height 296
type textarea "**********"
click at [430, 801] on span "Save changes" at bounding box center [428, 800] width 62 height 11
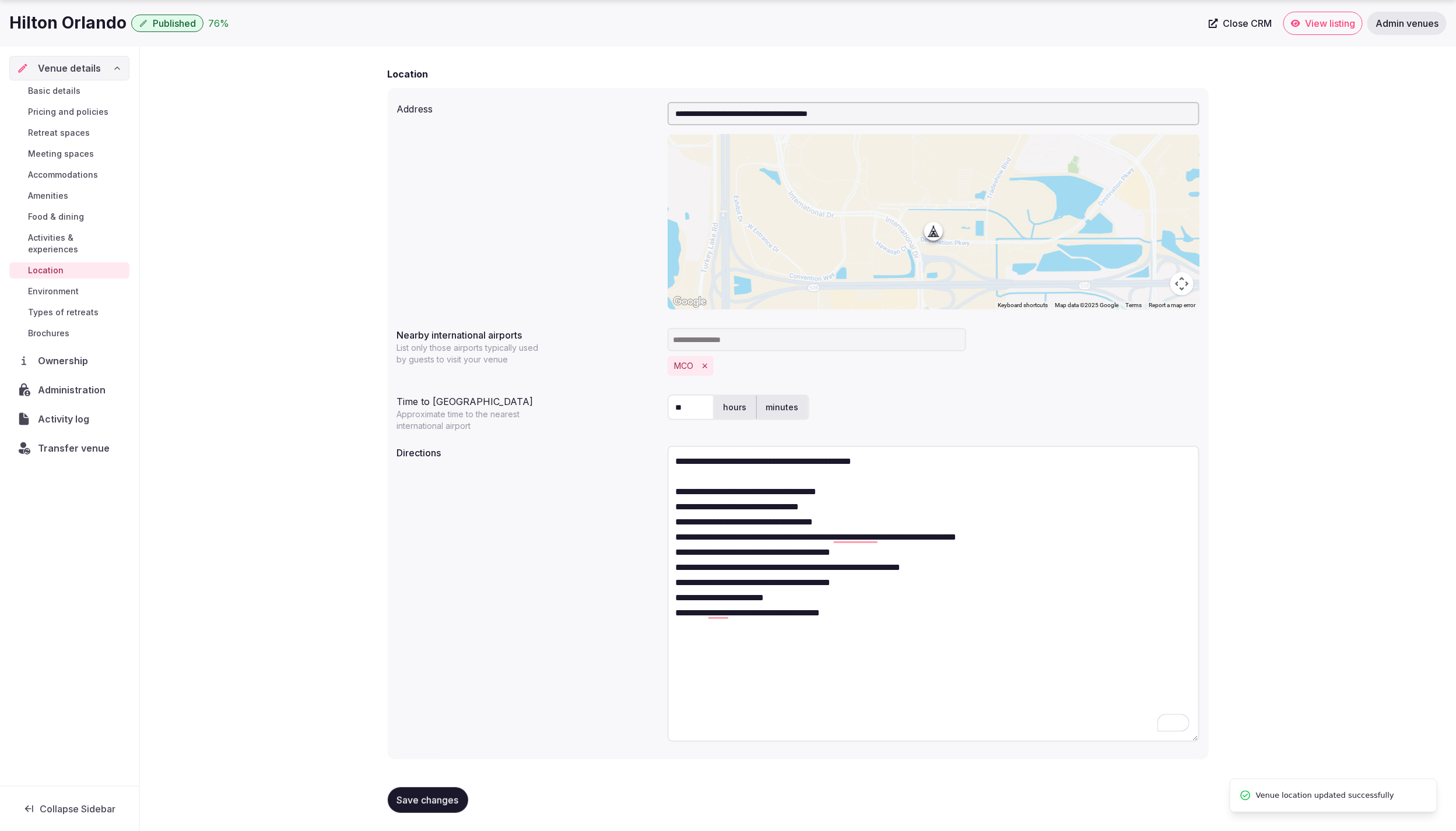
scroll to position [0, 0]
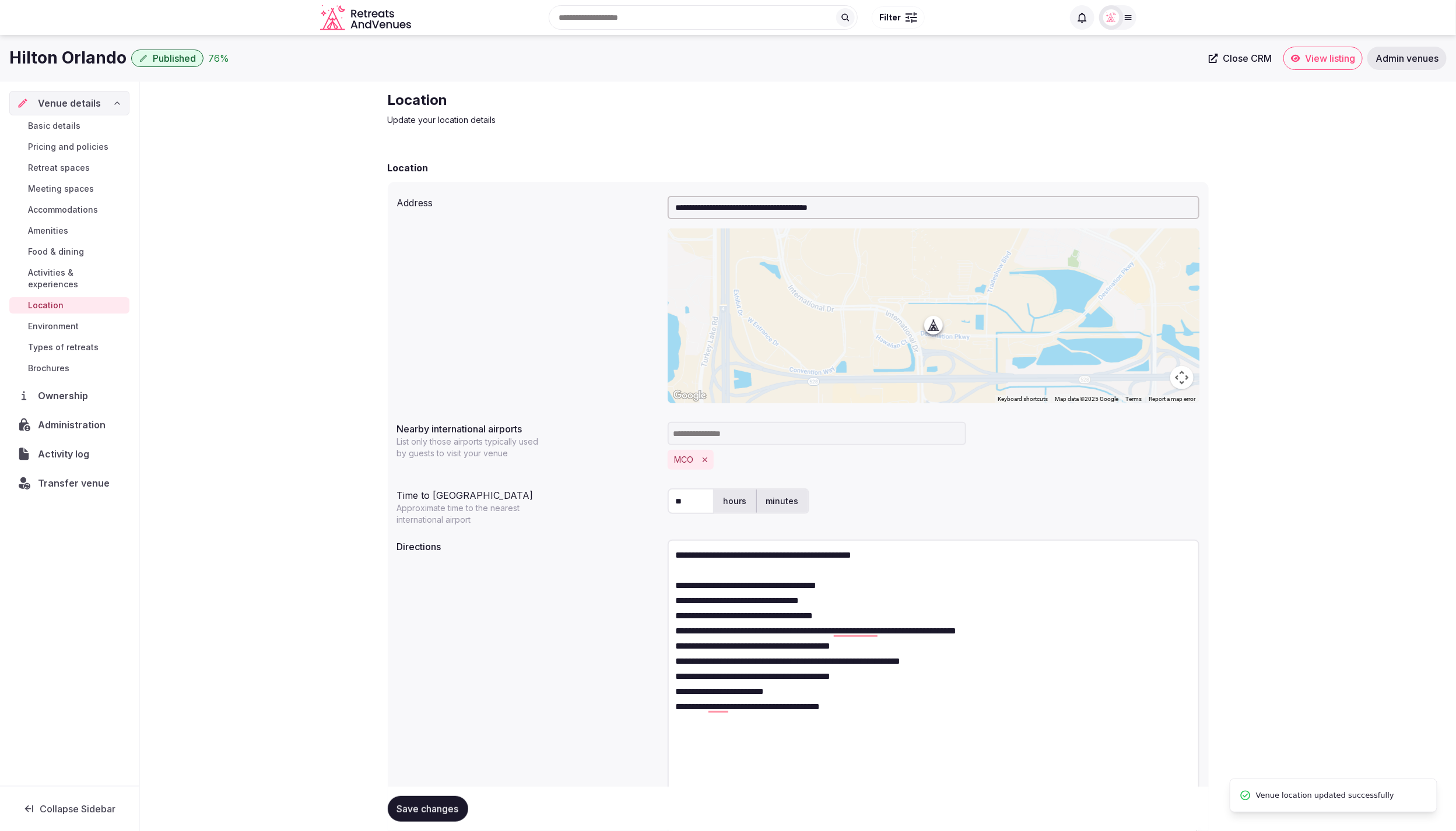
click at [66, 321] on span "Environment" at bounding box center [53, 326] width 51 height 11
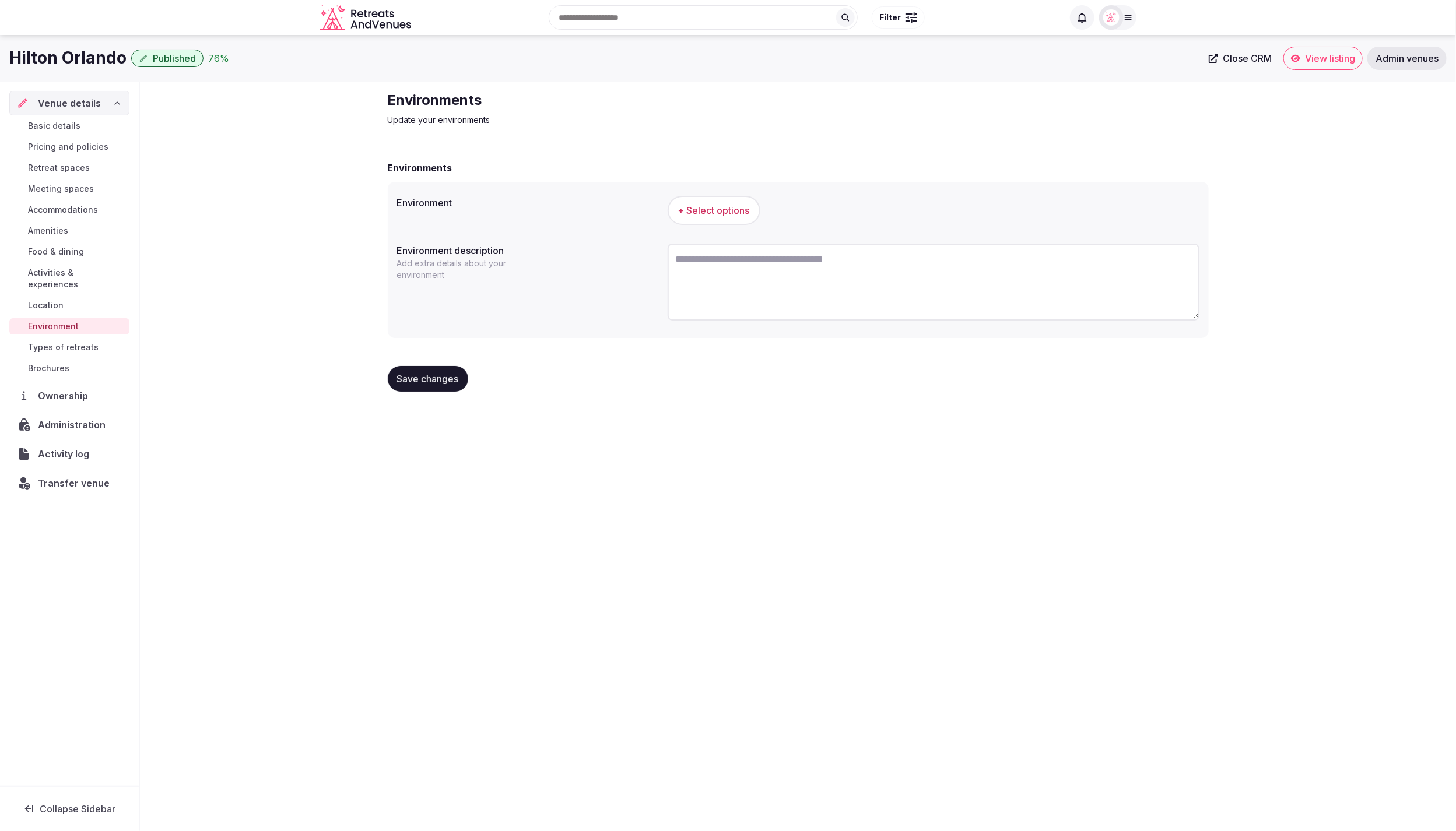
click at [756, 270] on textarea at bounding box center [933, 282] width 532 height 77
paste textarea "**********"
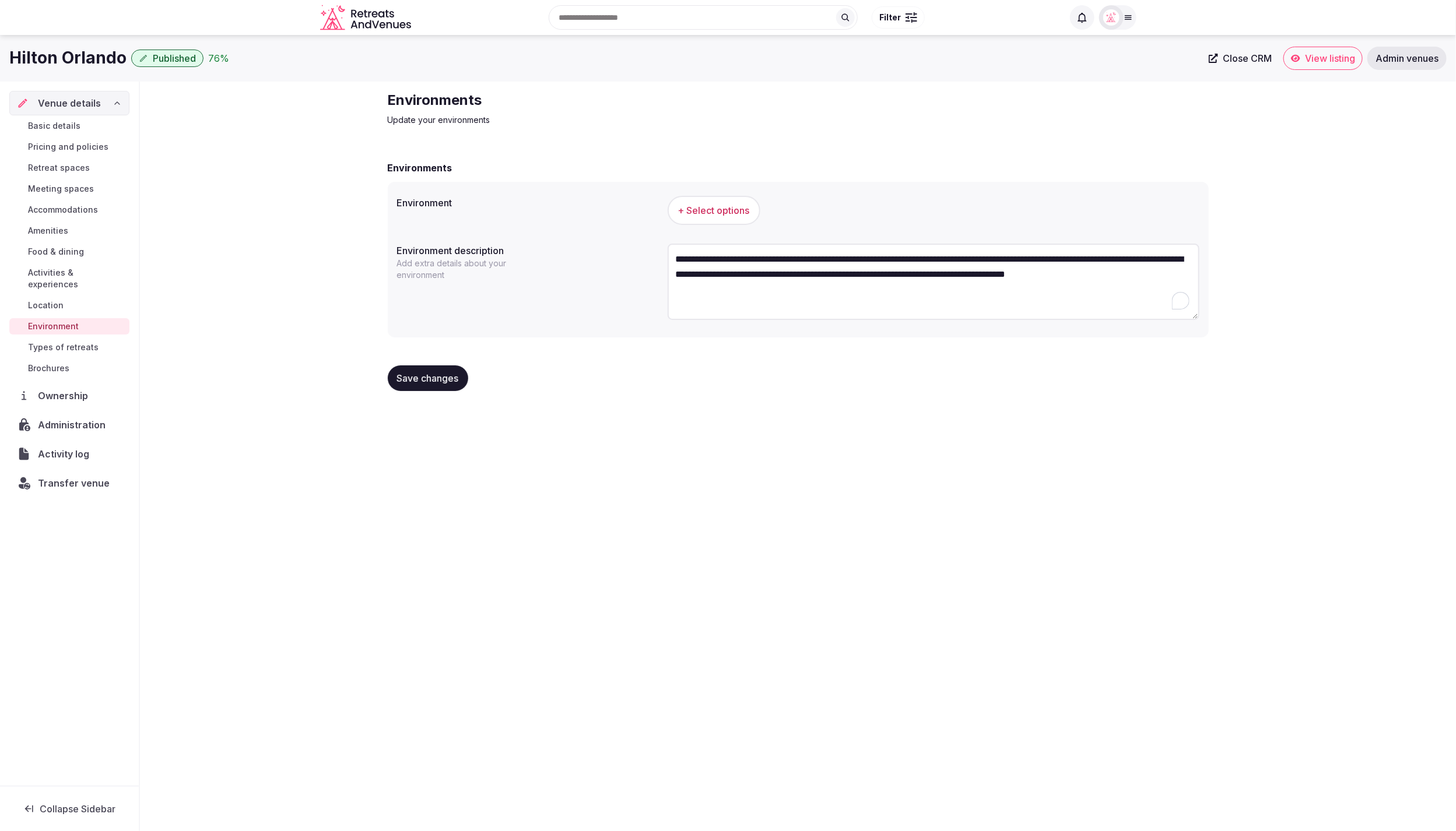
click at [881, 314] on textarea "**********" at bounding box center [933, 281] width 532 height 76
type textarea "**********"
click at [726, 215] on span "+ Select options" at bounding box center [714, 210] width 71 height 13
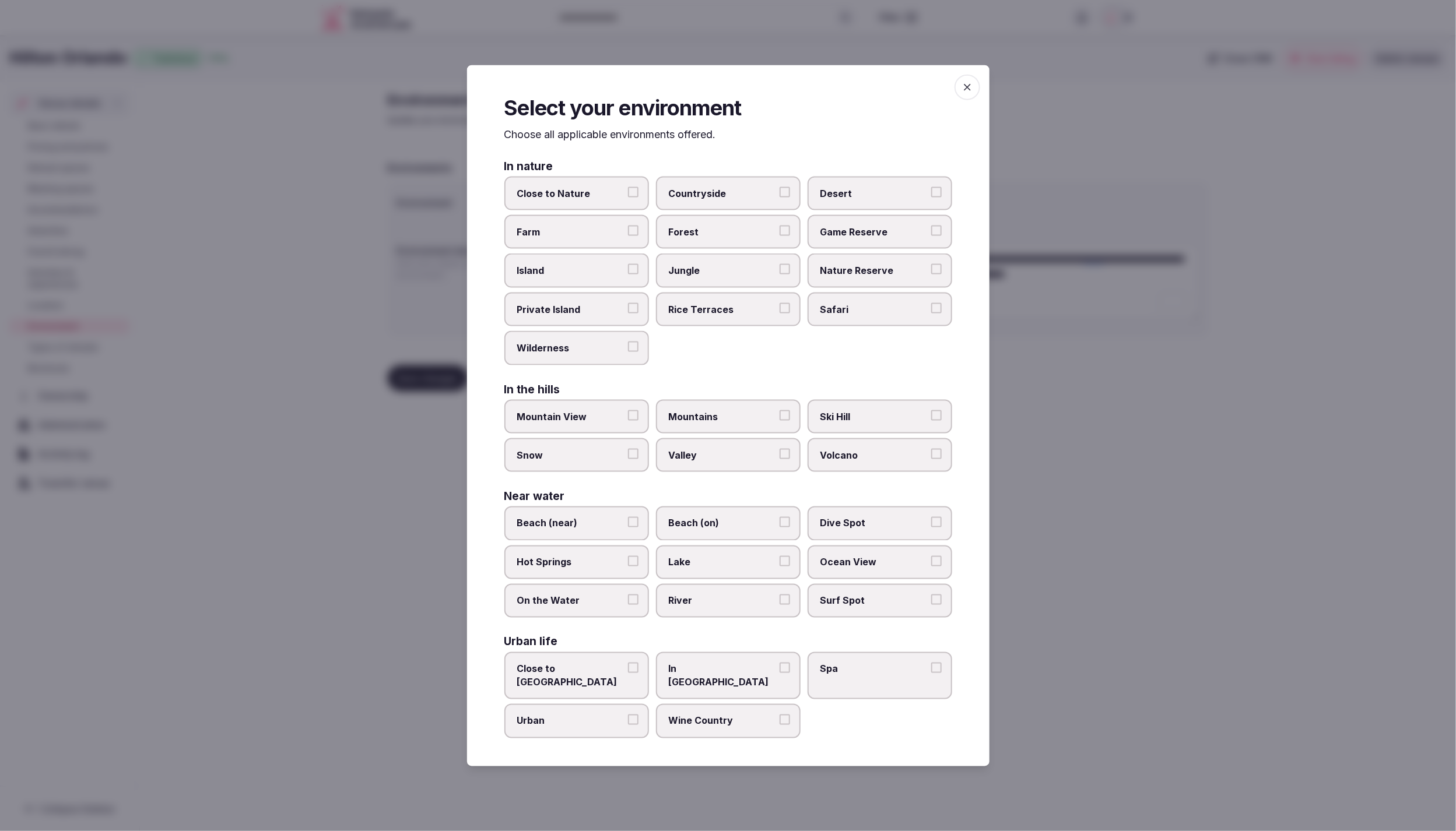
click at [747, 680] on label "In City Center" at bounding box center [728, 676] width 145 height 47
click at [780, 673] on button "In City Center" at bounding box center [785, 668] width 11 height 11
click at [1073, 617] on div at bounding box center [728, 416] width 1456 height 831
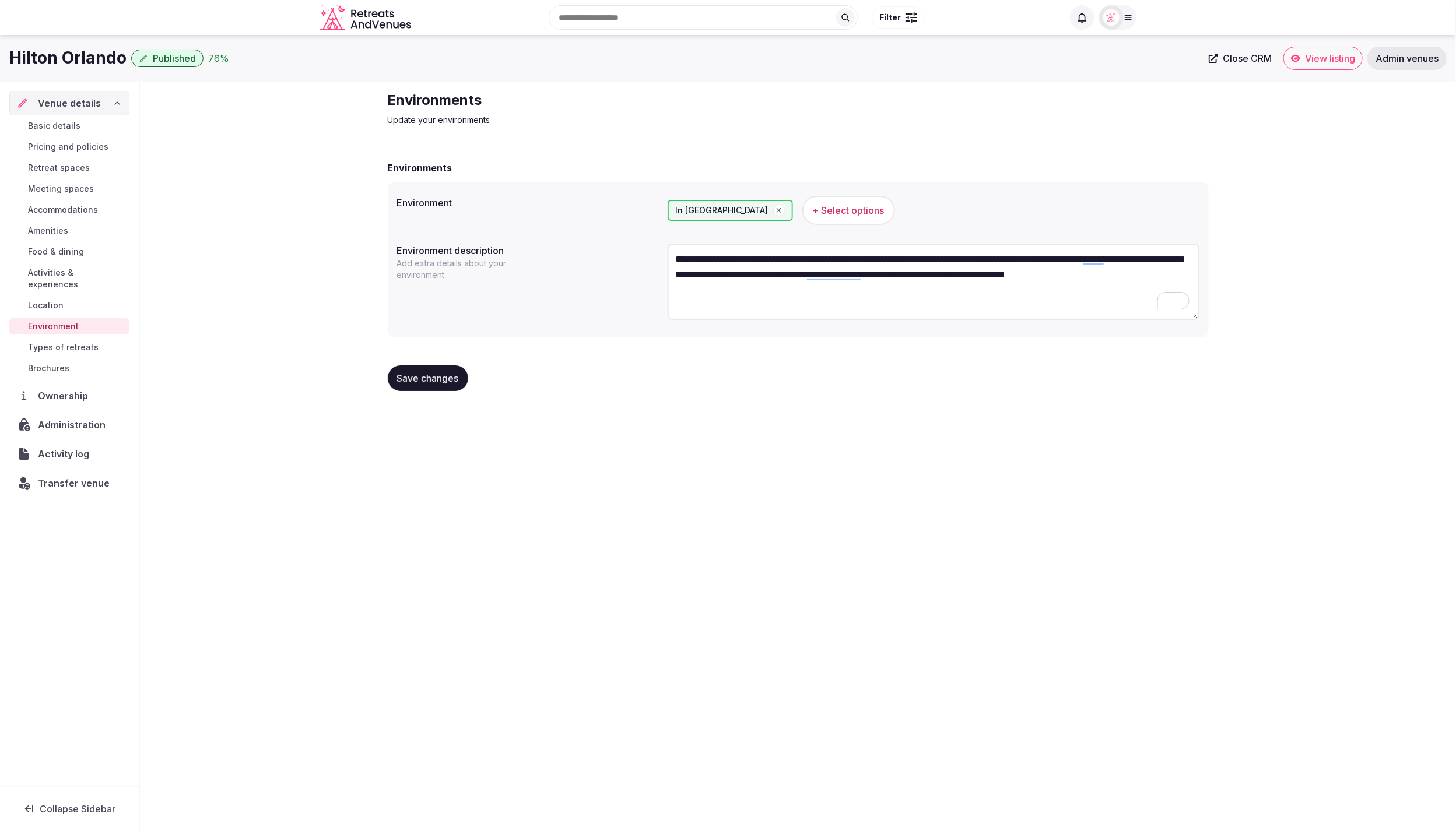
click at [446, 376] on span "Save changes" at bounding box center [428, 378] width 62 height 11
click at [650, 463] on div "**********" at bounding box center [728, 430] width 1456 height 789
click at [54, 341] on span "Types of retreats" at bounding box center [63, 347] width 71 height 11
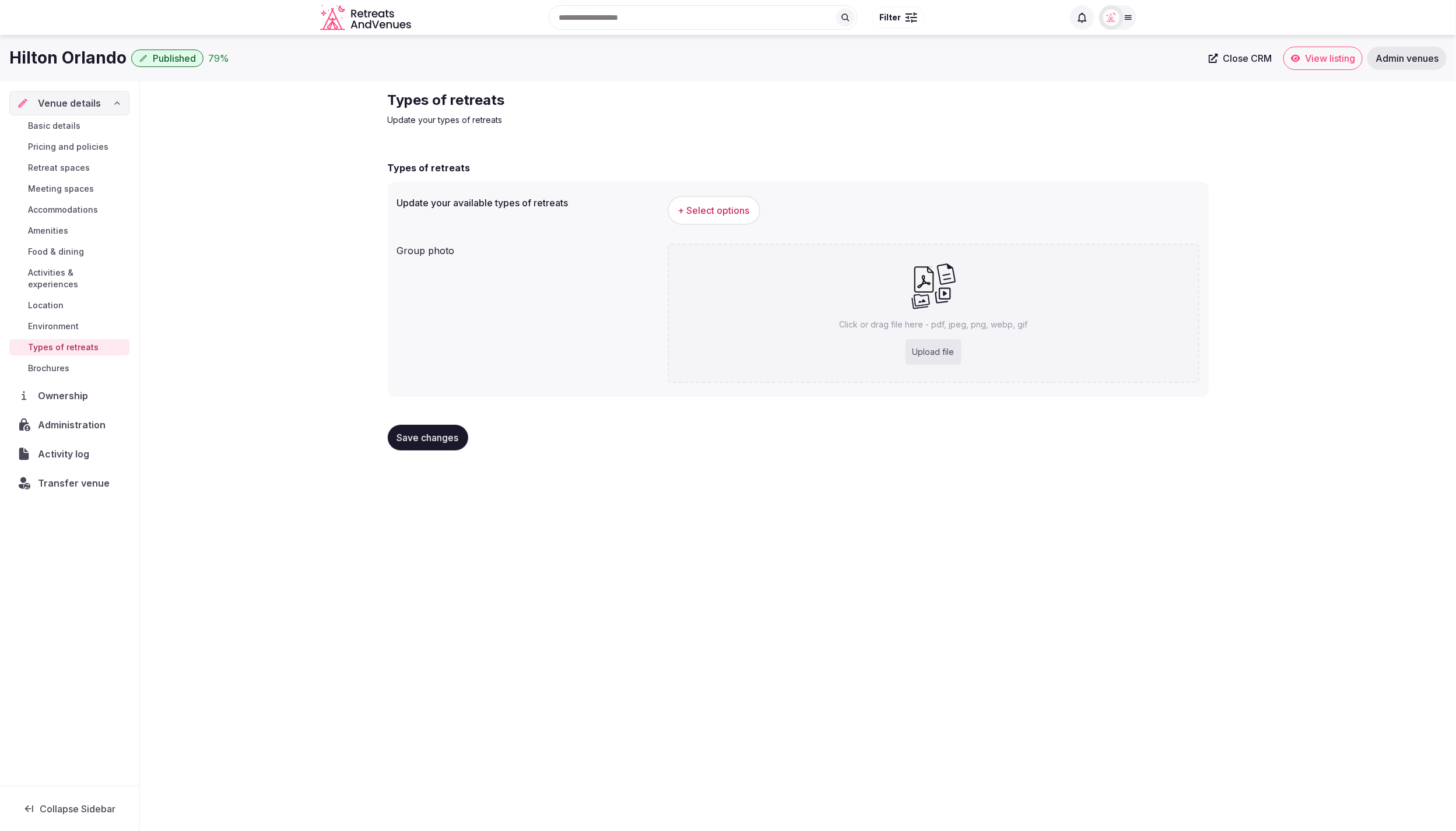
click at [712, 206] on span "+ Select options" at bounding box center [714, 210] width 71 height 13
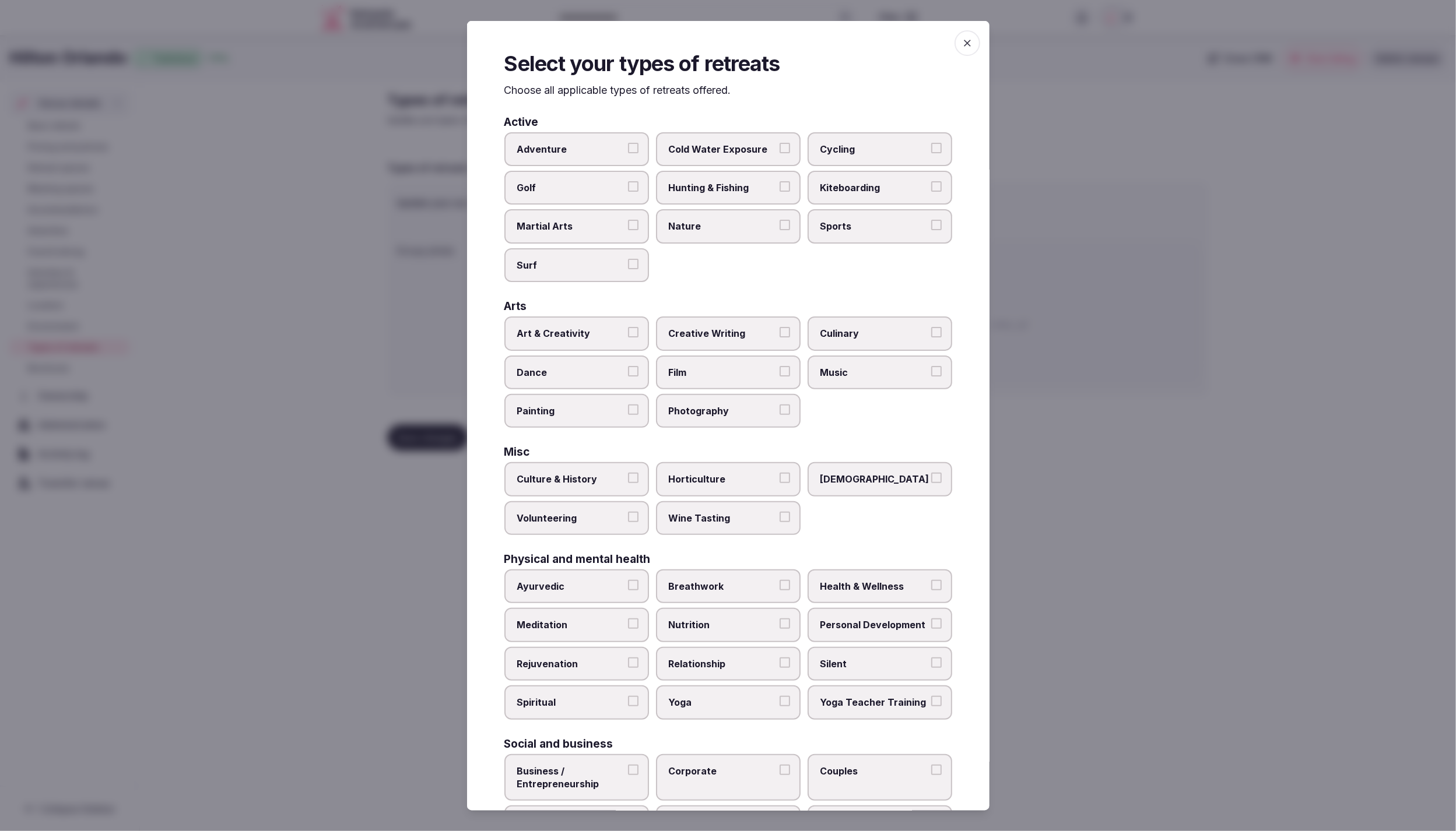
click at [910, 275] on div "Adventure Cold Water Exposure Cycling Golf Hunting & Fishing Kiteboarding Marti…" at bounding box center [728, 207] width 448 height 150
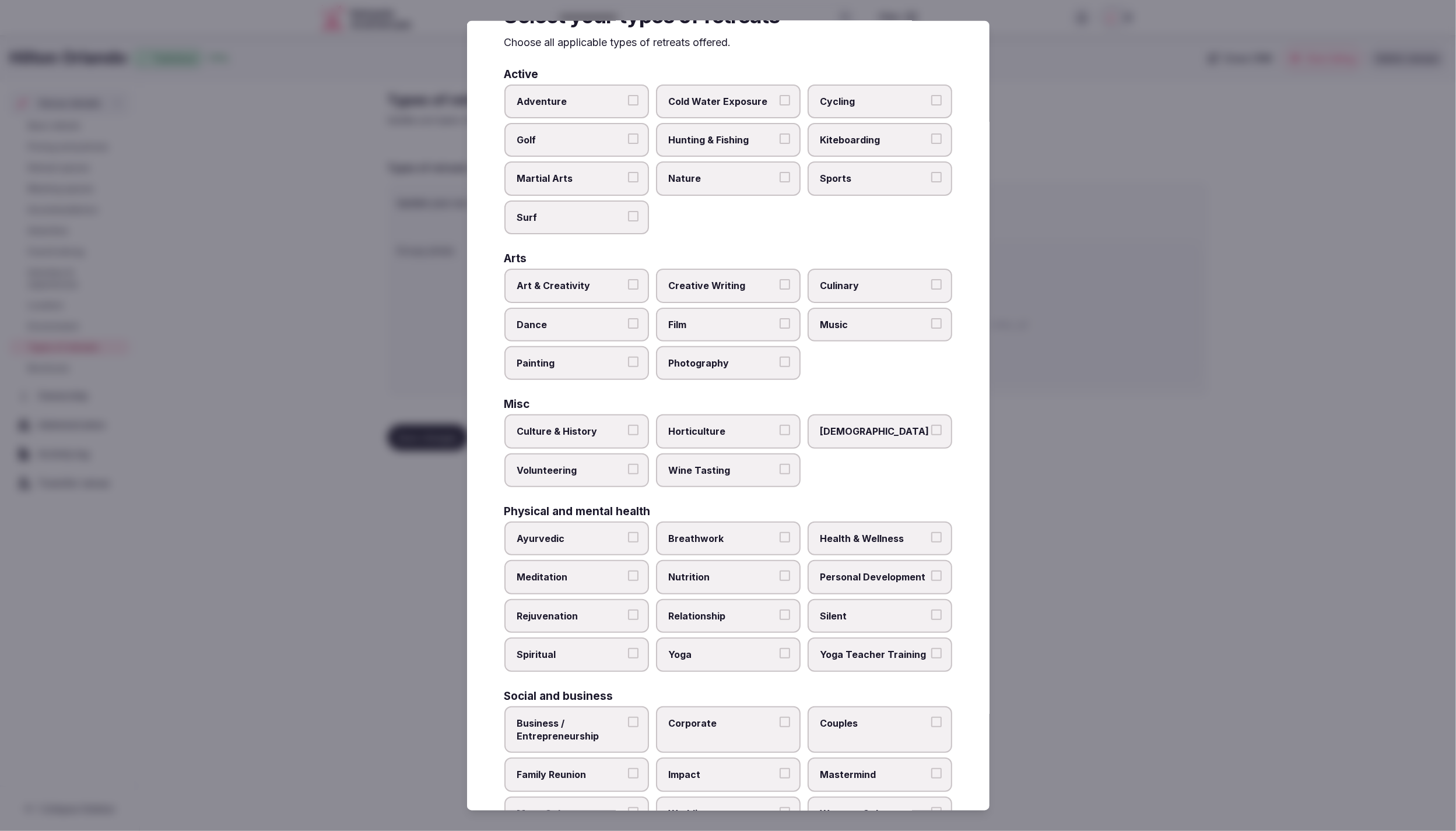
scroll to position [86, 0]
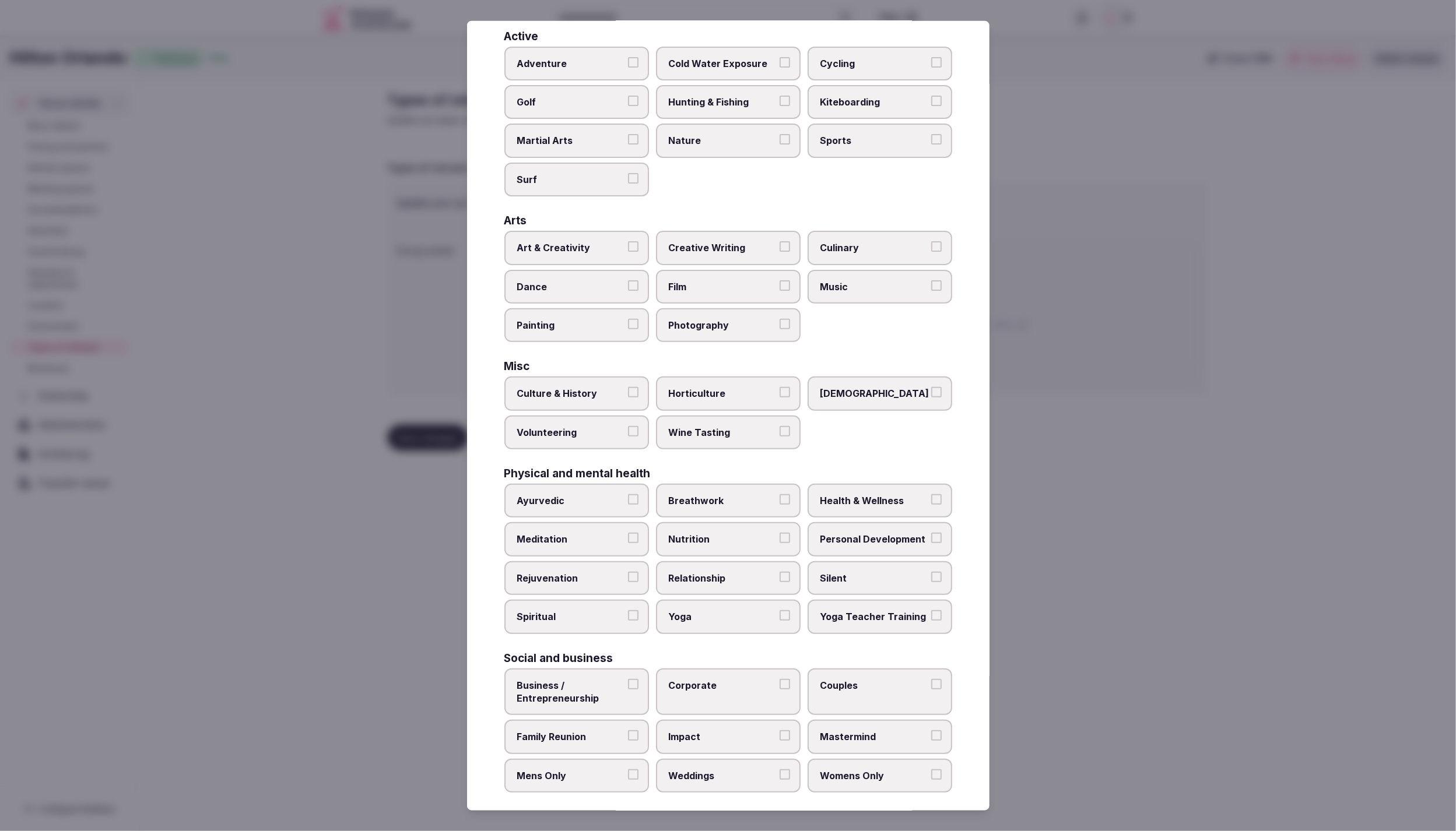
click at [580, 669] on label "Business / Entrepreneurship" at bounding box center [577, 692] width 145 height 47
click at [628, 678] on button "Business / Entrepreneurship" at bounding box center [633, 684] width 11 height 11
click at [726, 678] on span "Corporate" at bounding box center [722, 684] width 107 height 13
click at [780, 678] on button "Corporate" at bounding box center [785, 684] width 11 height 11
click at [724, 770] on span "Weddings" at bounding box center [722, 776] width 107 height 13
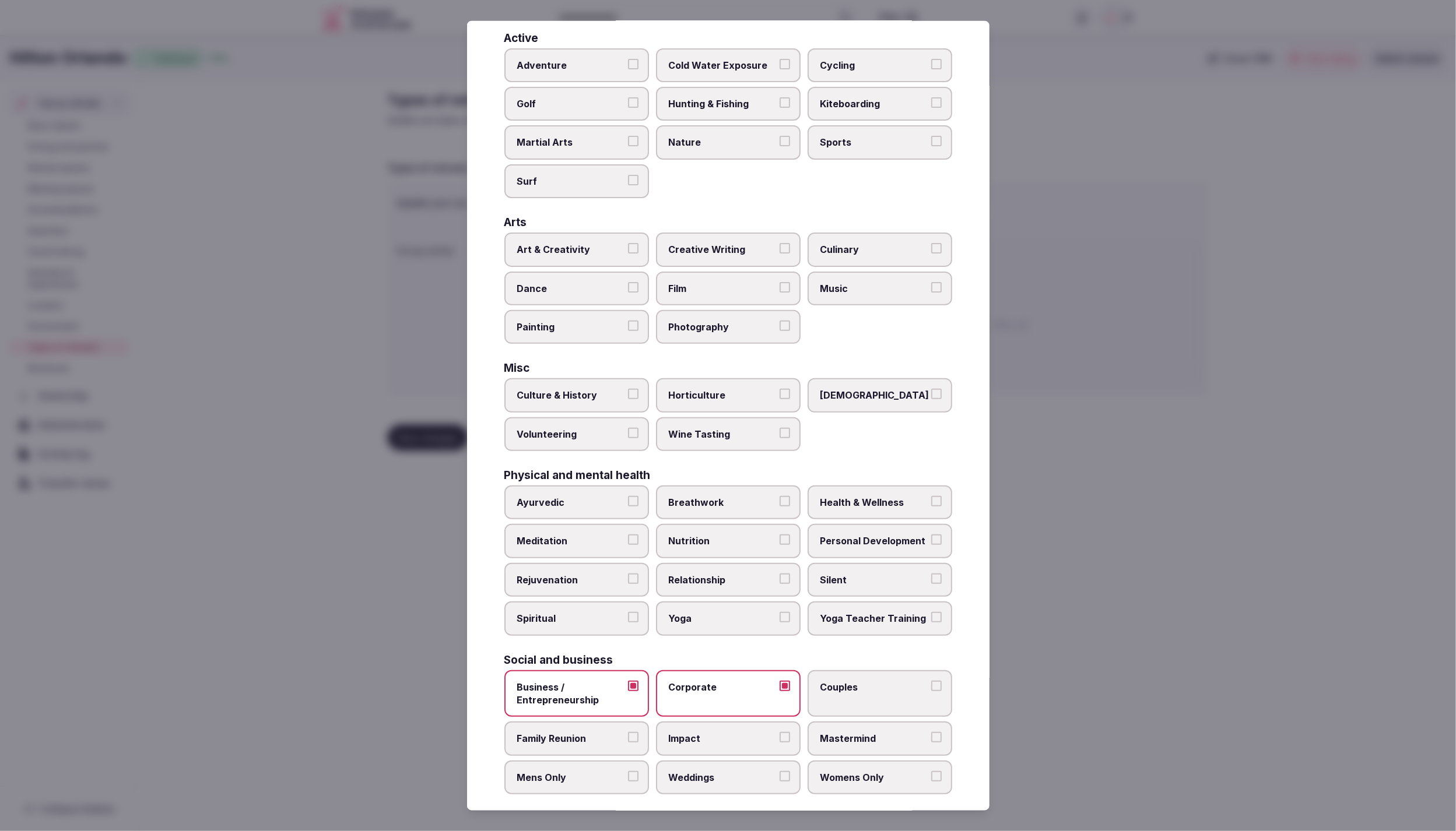
click at [780, 770] on button "Weddings" at bounding box center [785, 776] width 11 height 11
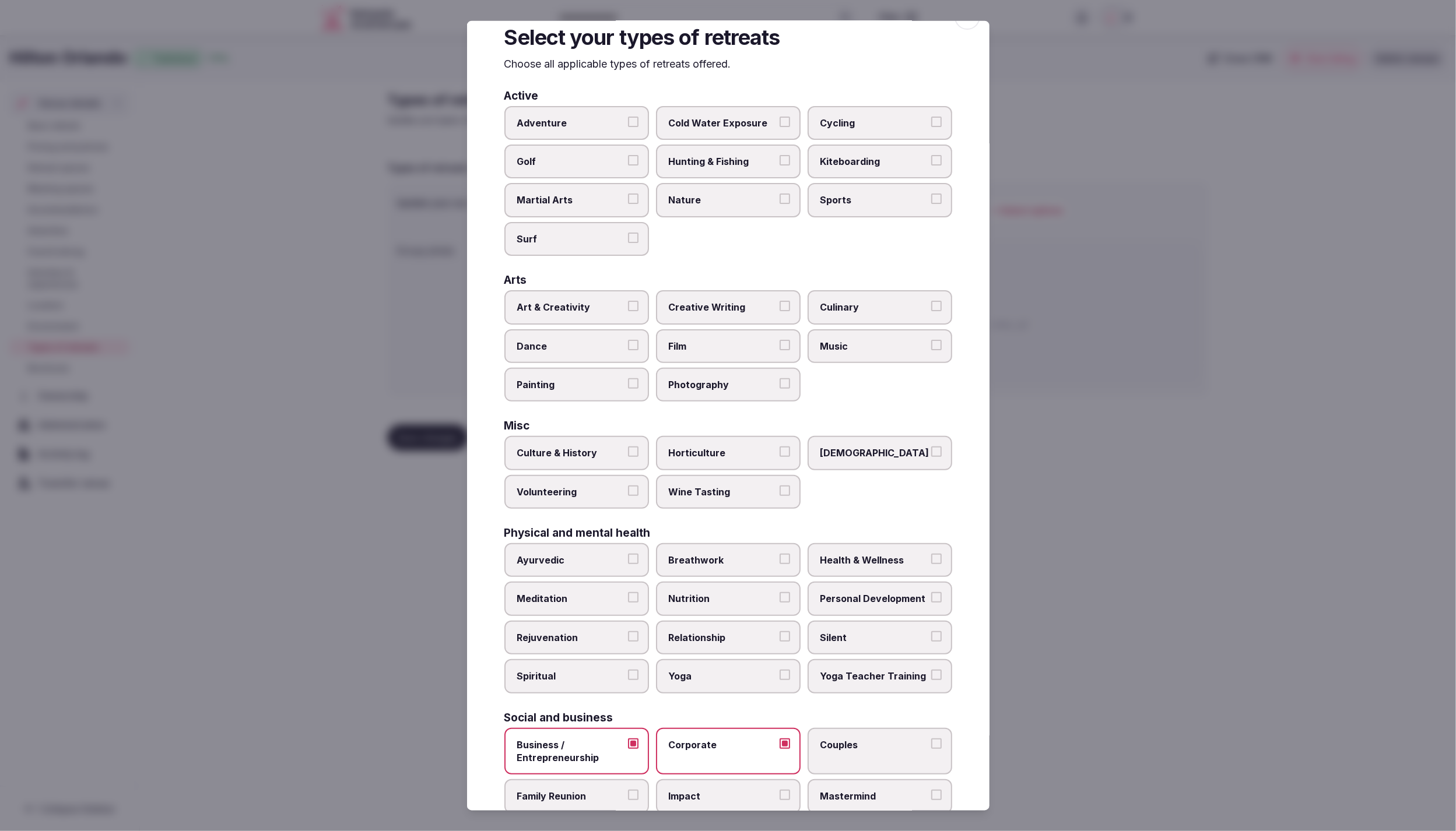
scroll to position [0, 0]
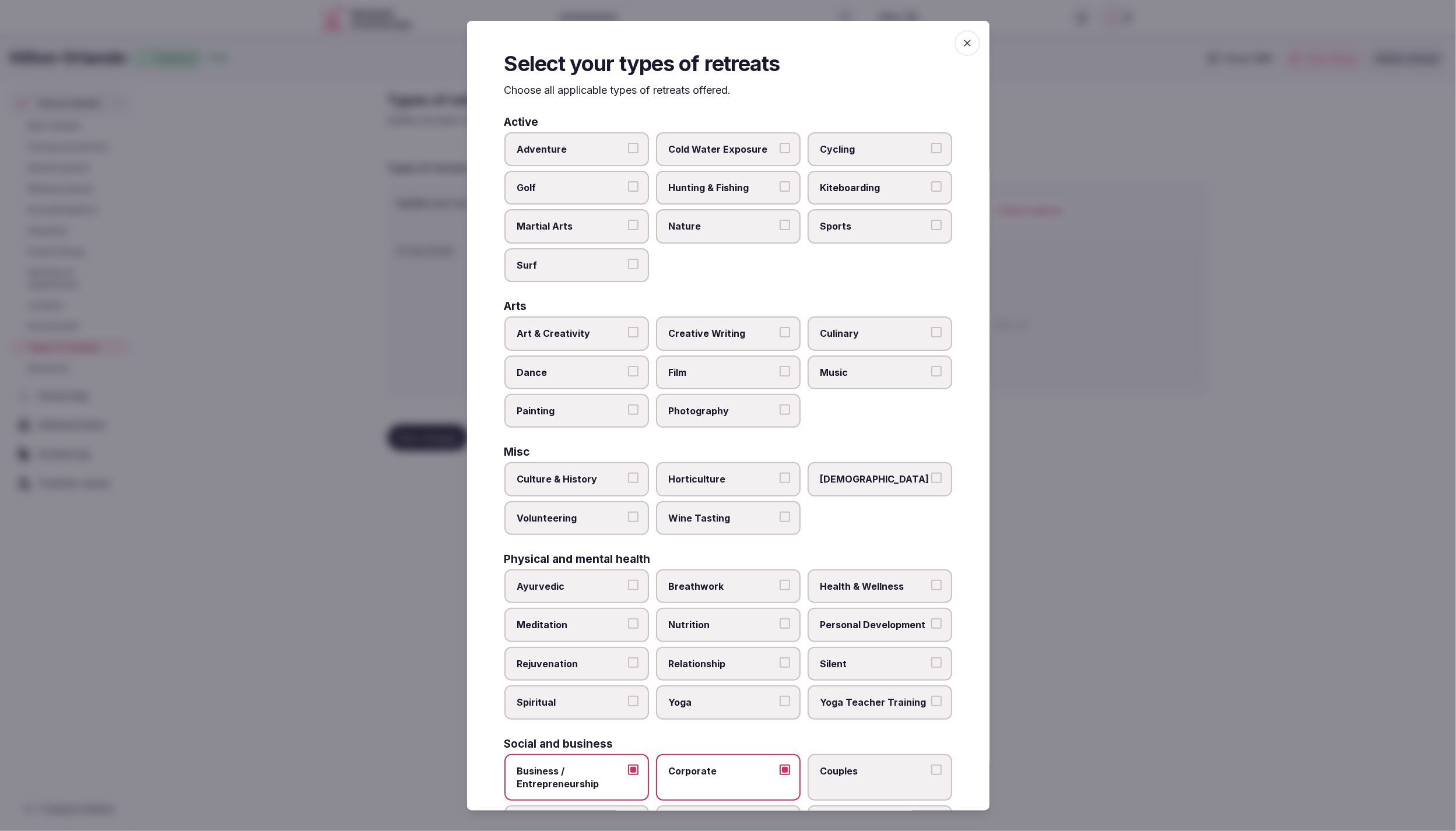
click at [852, 229] on span "Sports" at bounding box center [874, 226] width 107 height 13
click at [931, 229] on button "Sports" at bounding box center [937, 225] width 11 height 11
drag, startPoint x: 1328, startPoint y: 587, endPoint x: 1284, endPoint y: 560, distance: 51.6
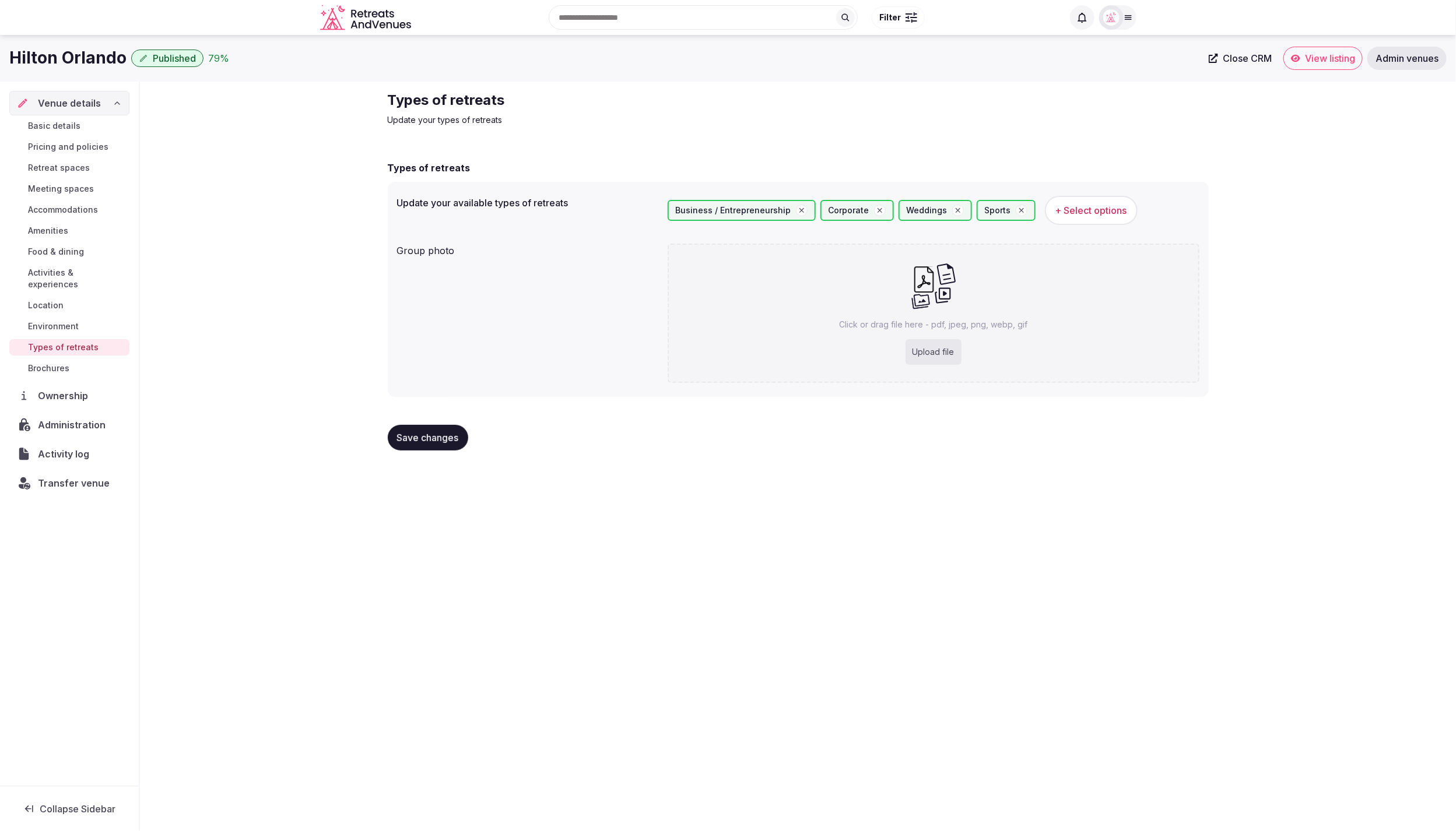
click at [423, 436] on span "Save changes" at bounding box center [428, 437] width 62 height 11
drag, startPoint x: 871, startPoint y: 508, endPoint x: 861, endPoint y: 508, distance: 10.0
click at [869, 508] on div "Hilton Orlando Published 79 % Close CRM View listing Admin venues Venue details…" at bounding box center [728, 430] width 1456 height 789
click at [212, 256] on div "Types of retreats Update your types of retreats Types of retreats Update your a…" at bounding box center [798, 275] width 1316 height 388
click at [59, 125] on span "Basic details" at bounding box center [55, 125] width 53 height 11
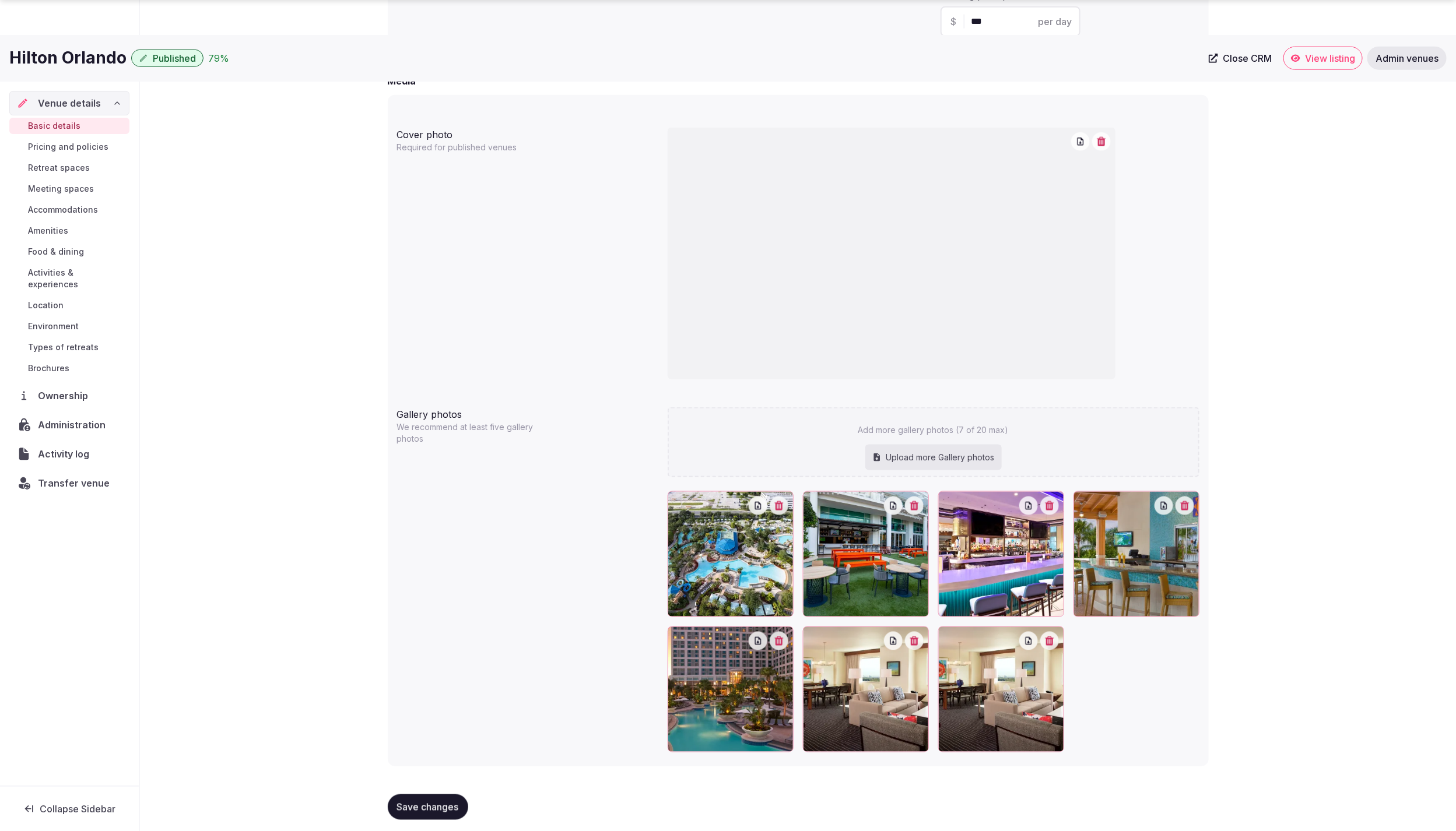
scroll to position [912, 0]
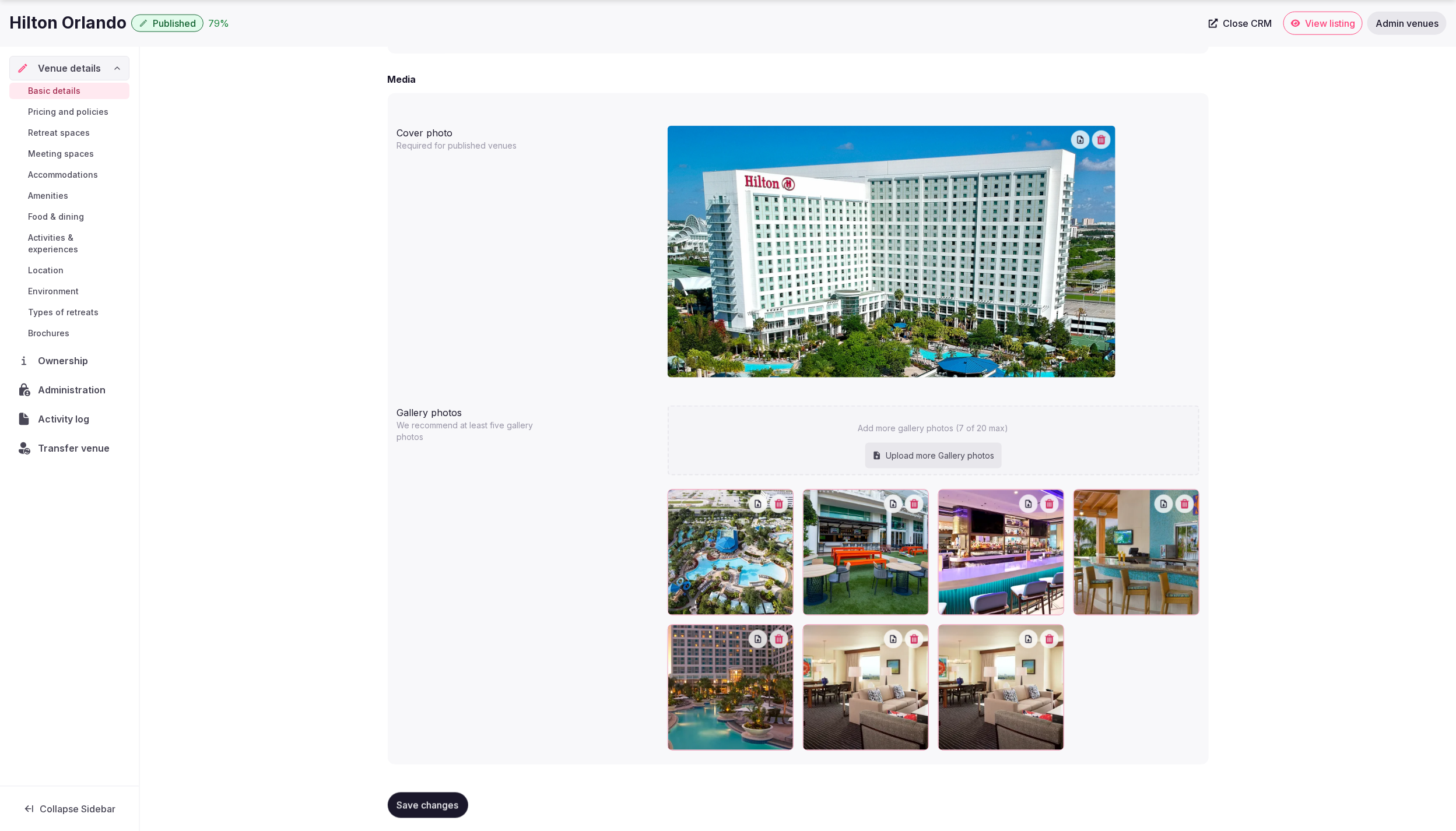
click at [954, 444] on div "Upload more Gallery photos" at bounding box center [933, 456] width 137 height 26
click at [901, 452] on div "Upload more Gallery photos" at bounding box center [933, 456] width 137 height 26
type input "**********"
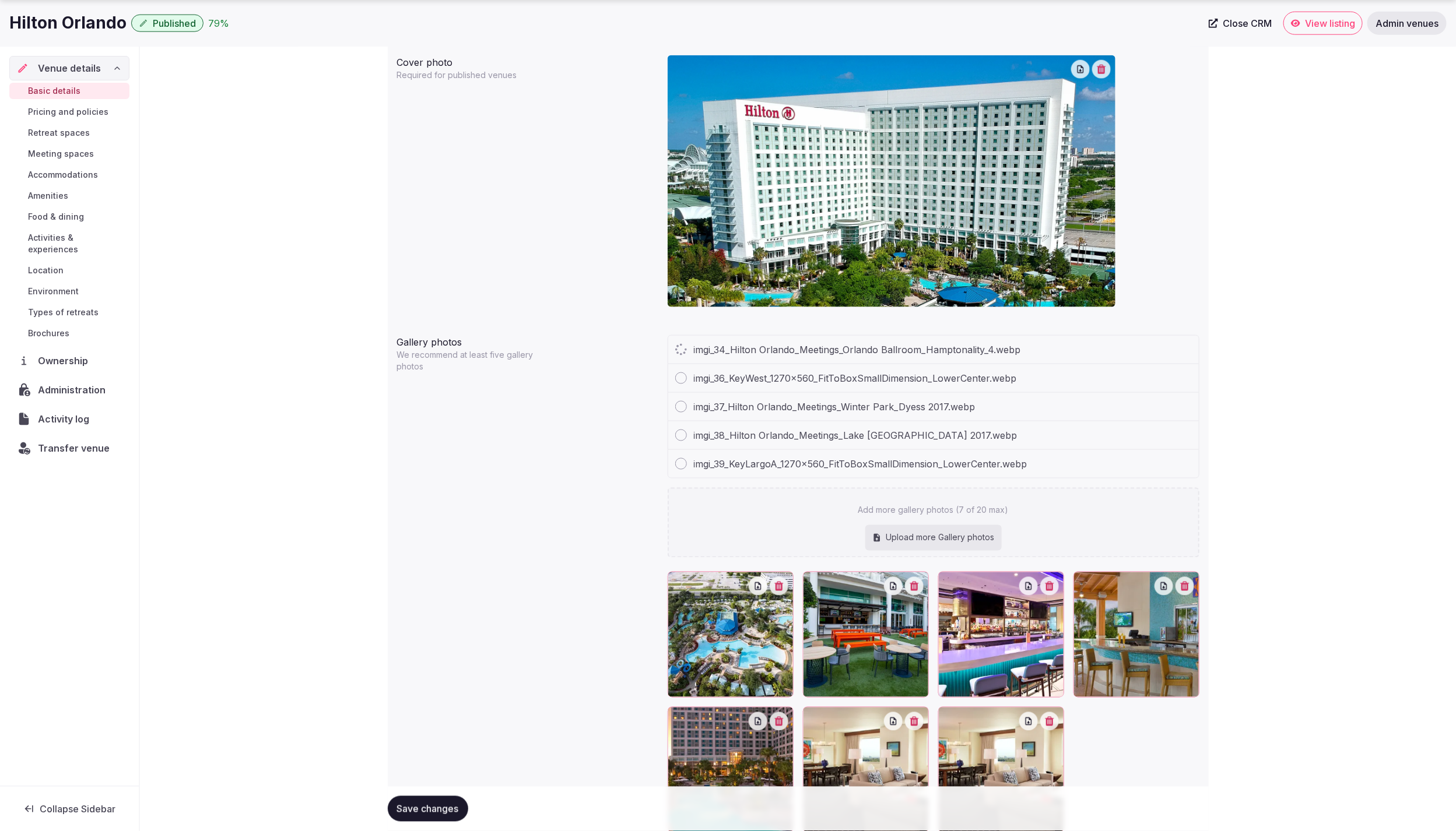
scroll to position [1069, 0]
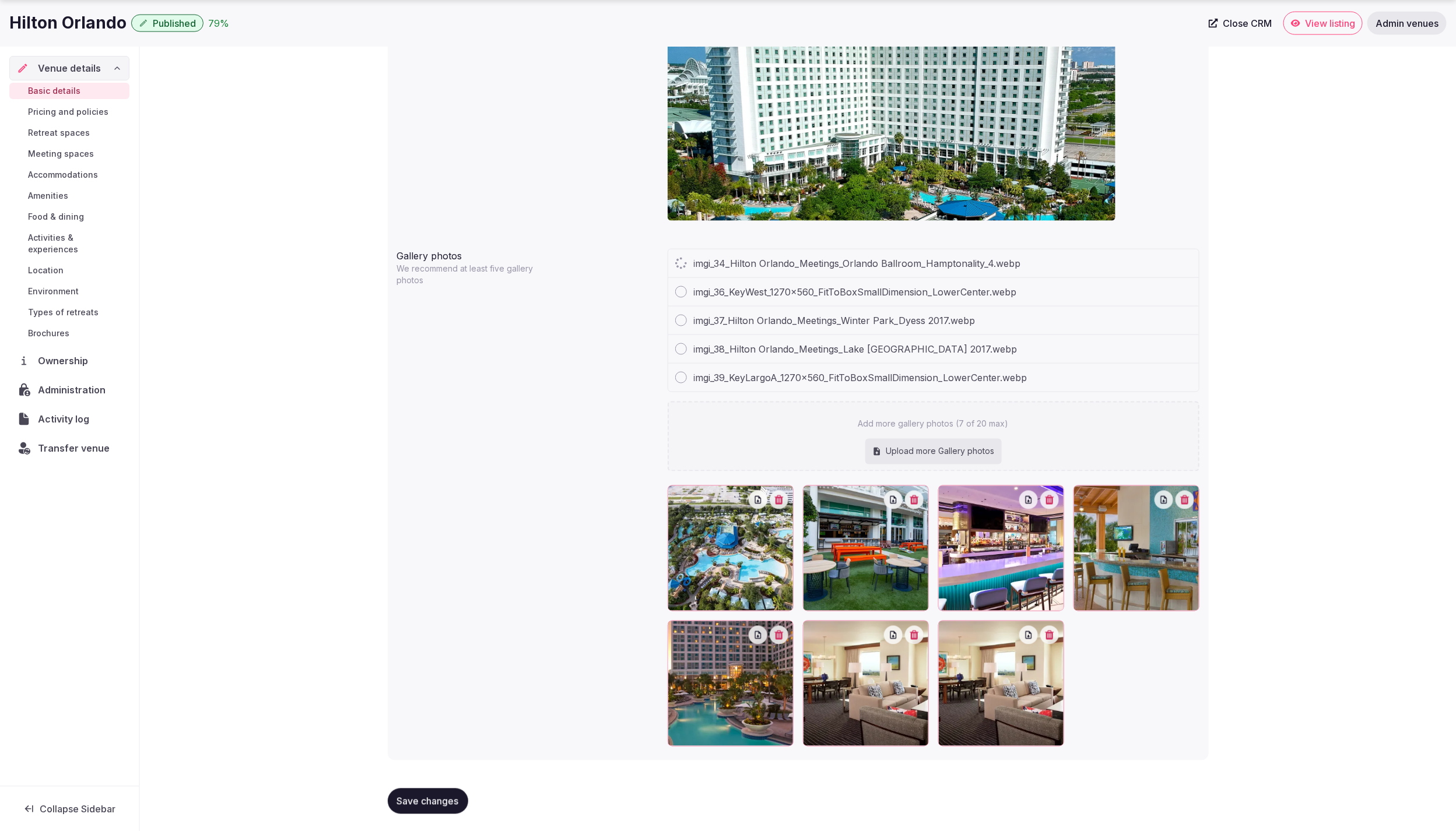
click at [932, 445] on div "Upload more Gallery photos" at bounding box center [933, 452] width 137 height 26
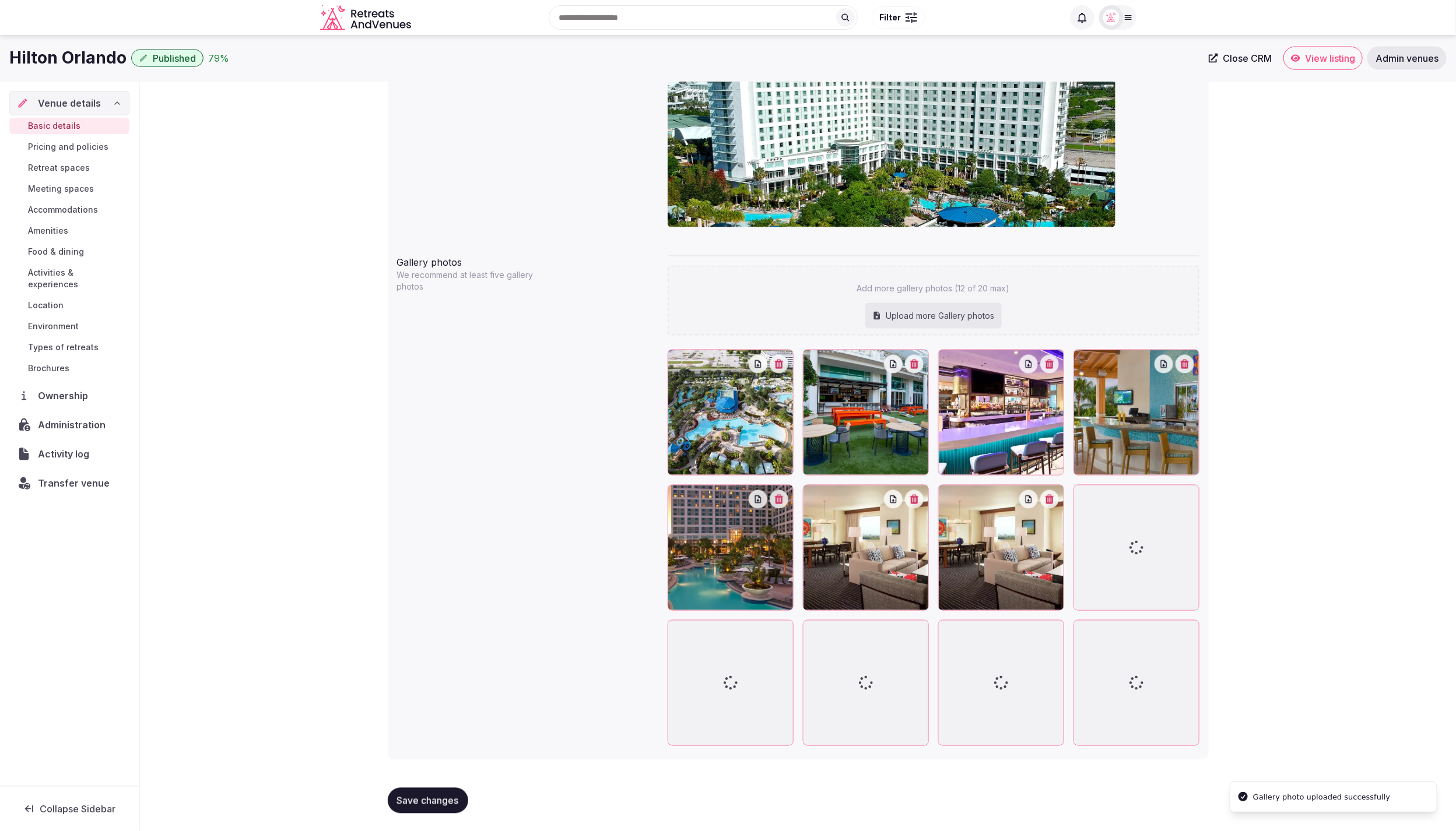
type input "**********"
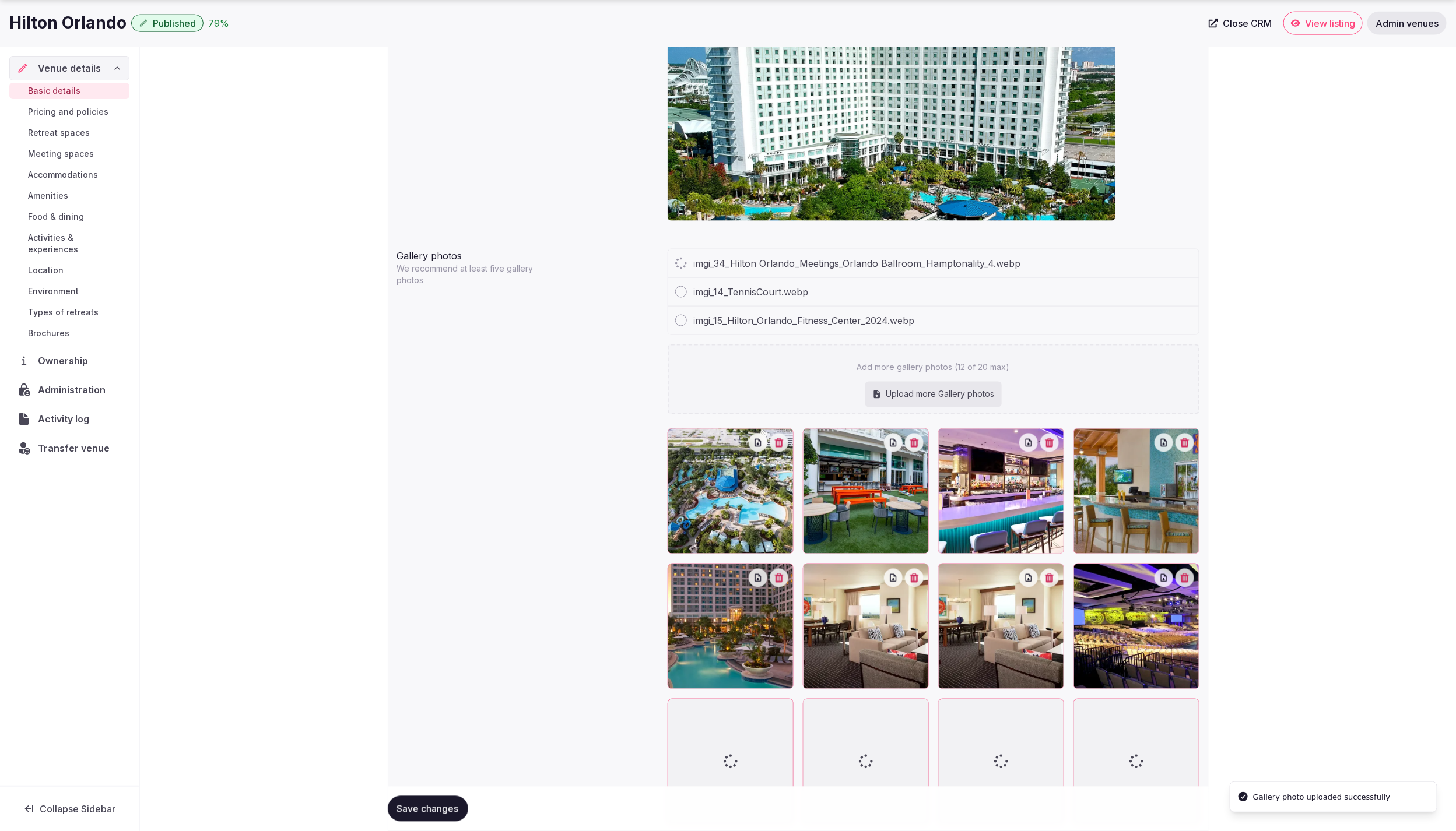
scroll to position [1147, 0]
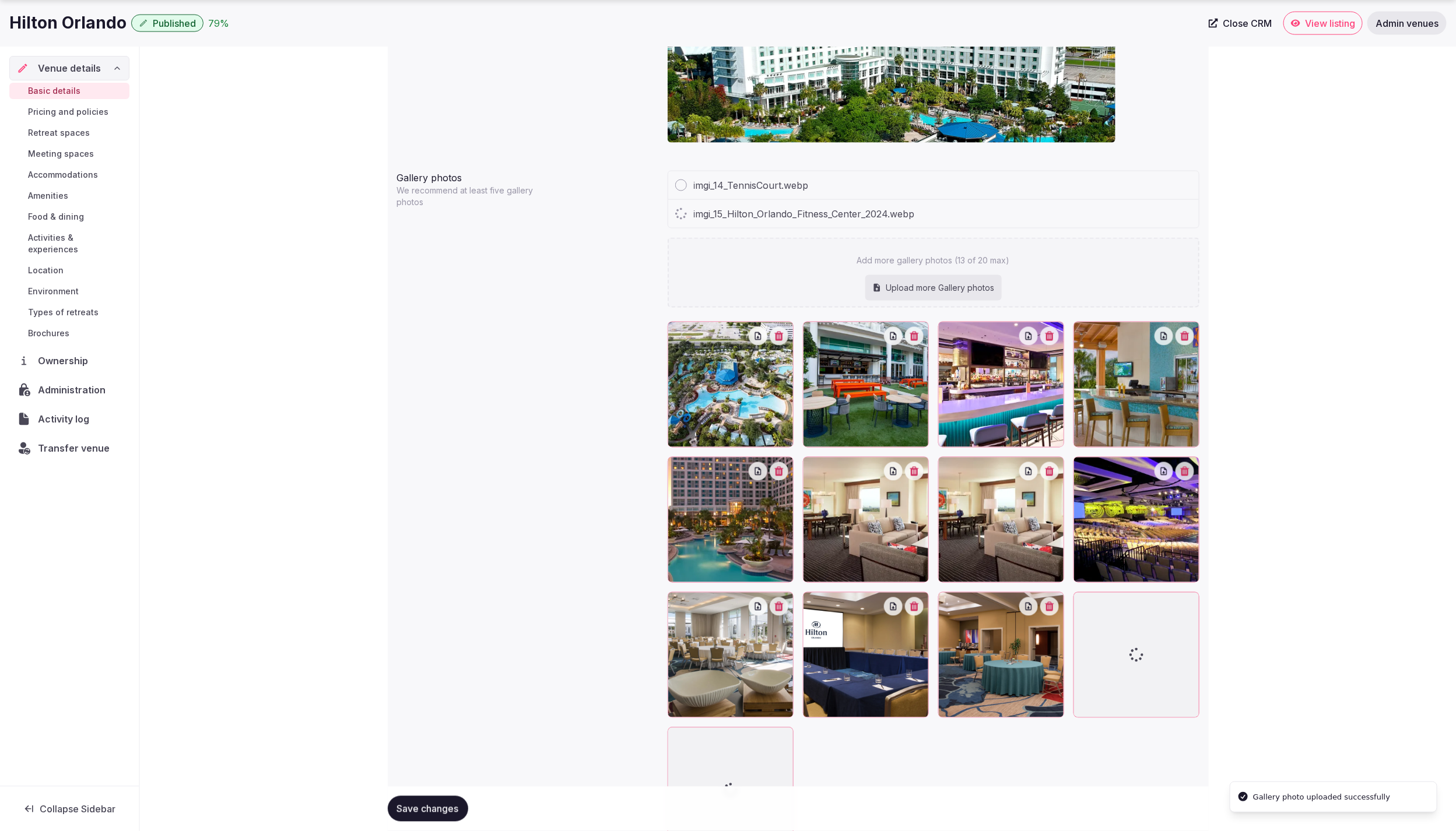
click at [1054, 469] on icon "button" at bounding box center [1050, 471] width 9 height 9
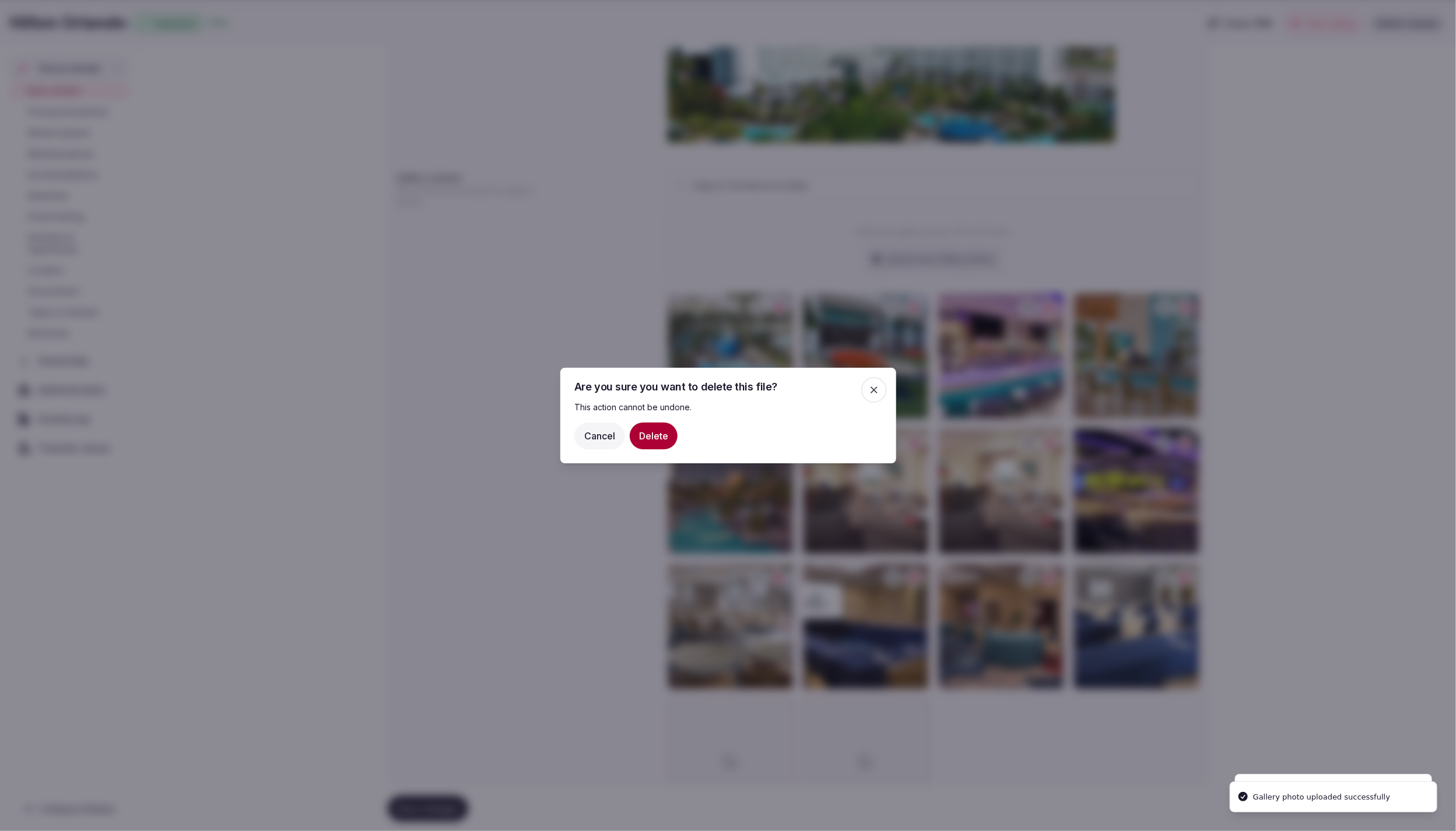
click at [657, 432] on button "Delete" at bounding box center [654, 436] width 48 height 27
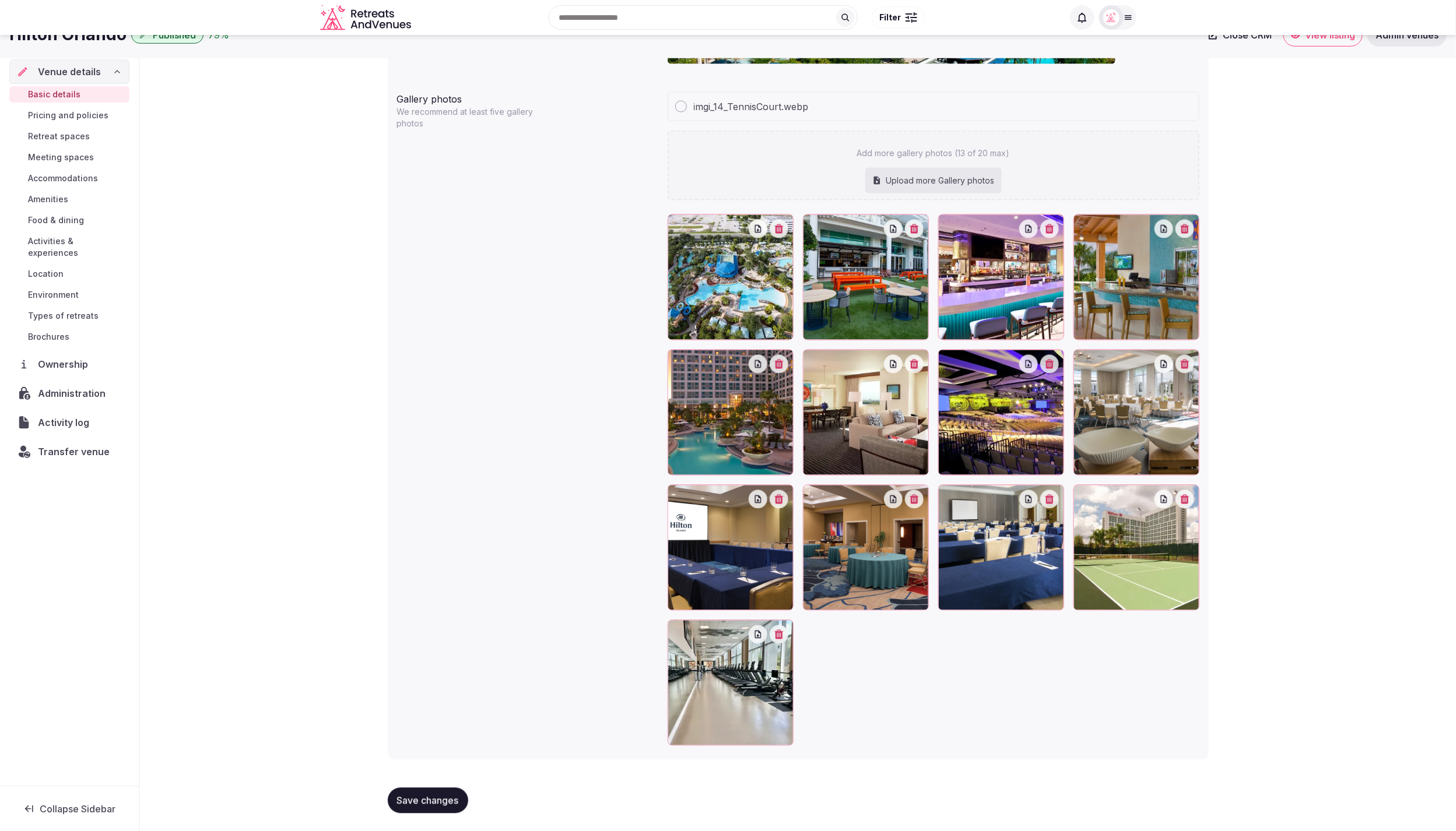
scroll to position [1224, 0]
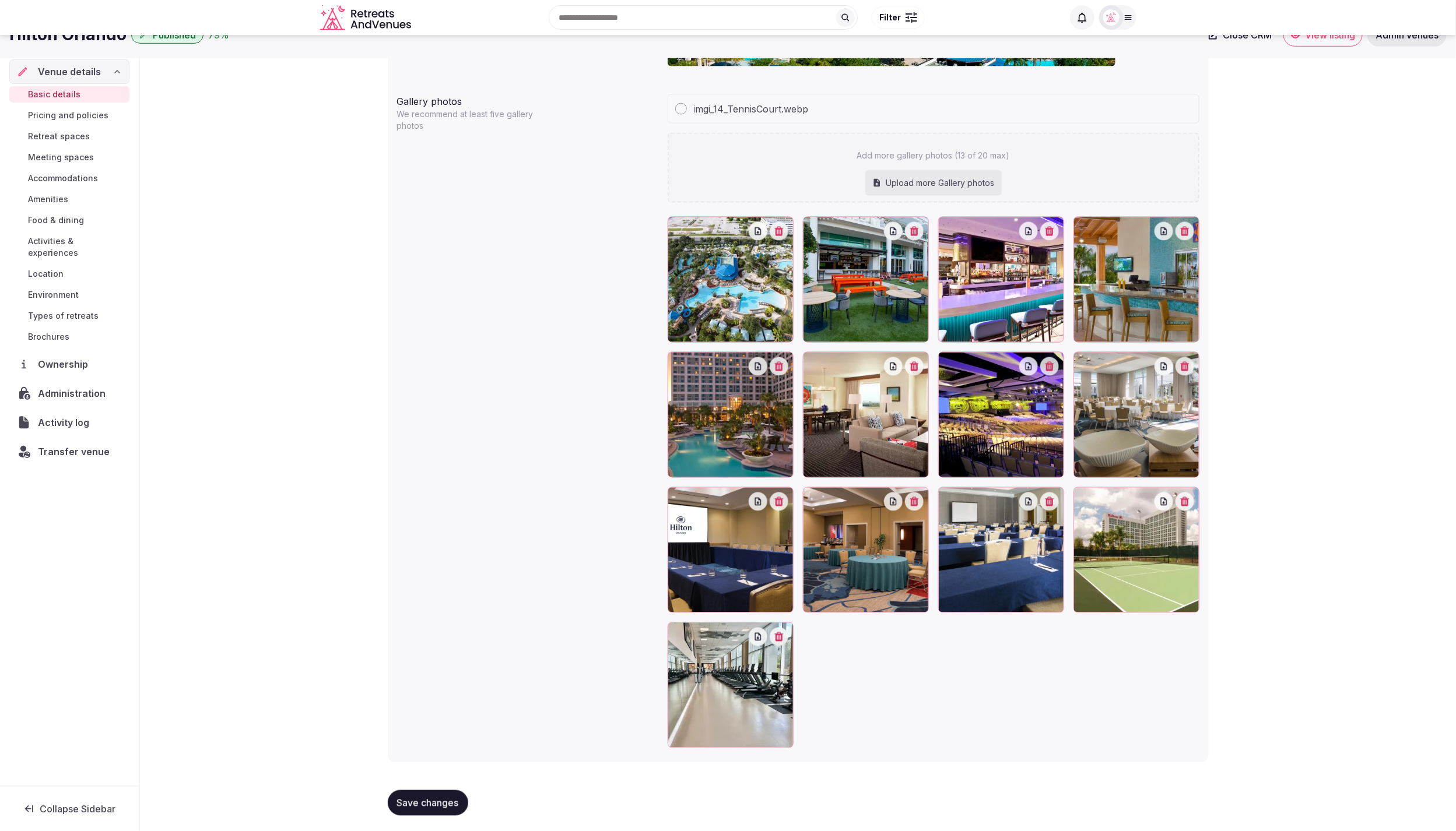
click at [918, 364] on icon "button" at bounding box center [914, 366] width 9 height 9
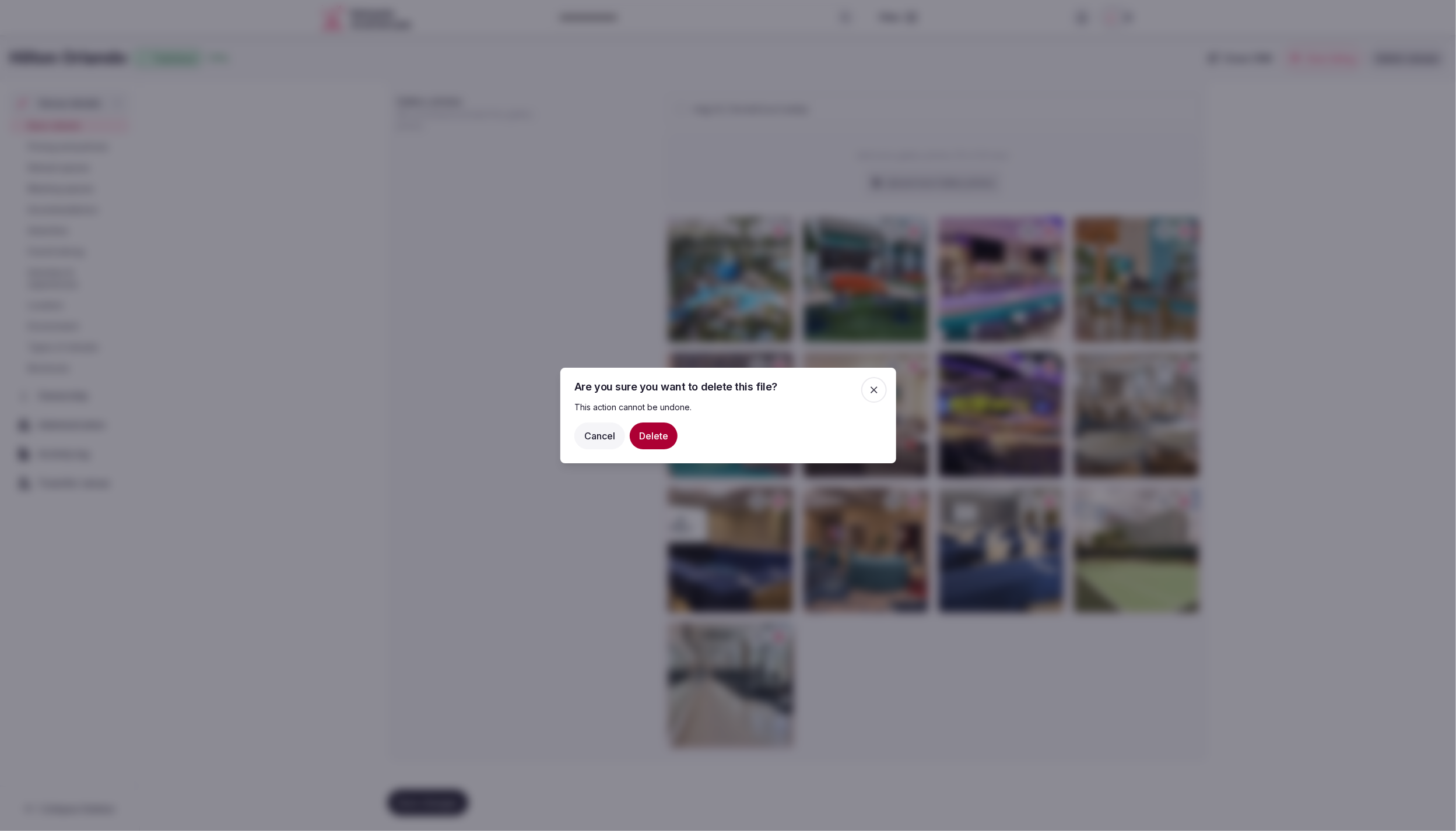
drag, startPoint x: 478, startPoint y: 566, endPoint x: 542, endPoint y: 488, distance: 100.9
click at [492, 552] on div at bounding box center [728, 416] width 1456 height 831
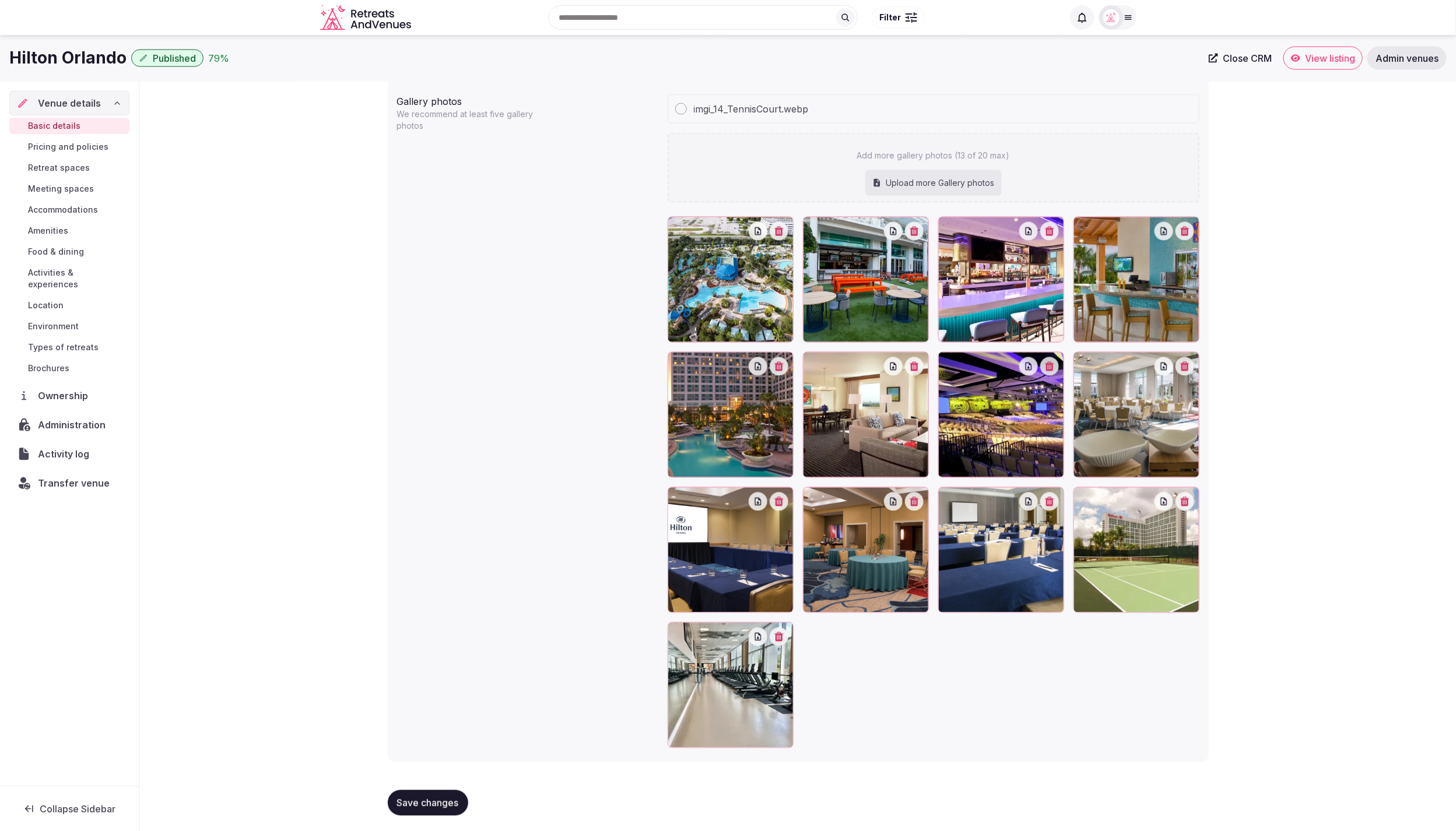
click at [910, 181] on div "Upload more Gallery photos" at bounding box center [933, 183] width 137 height 26
type input "**********"
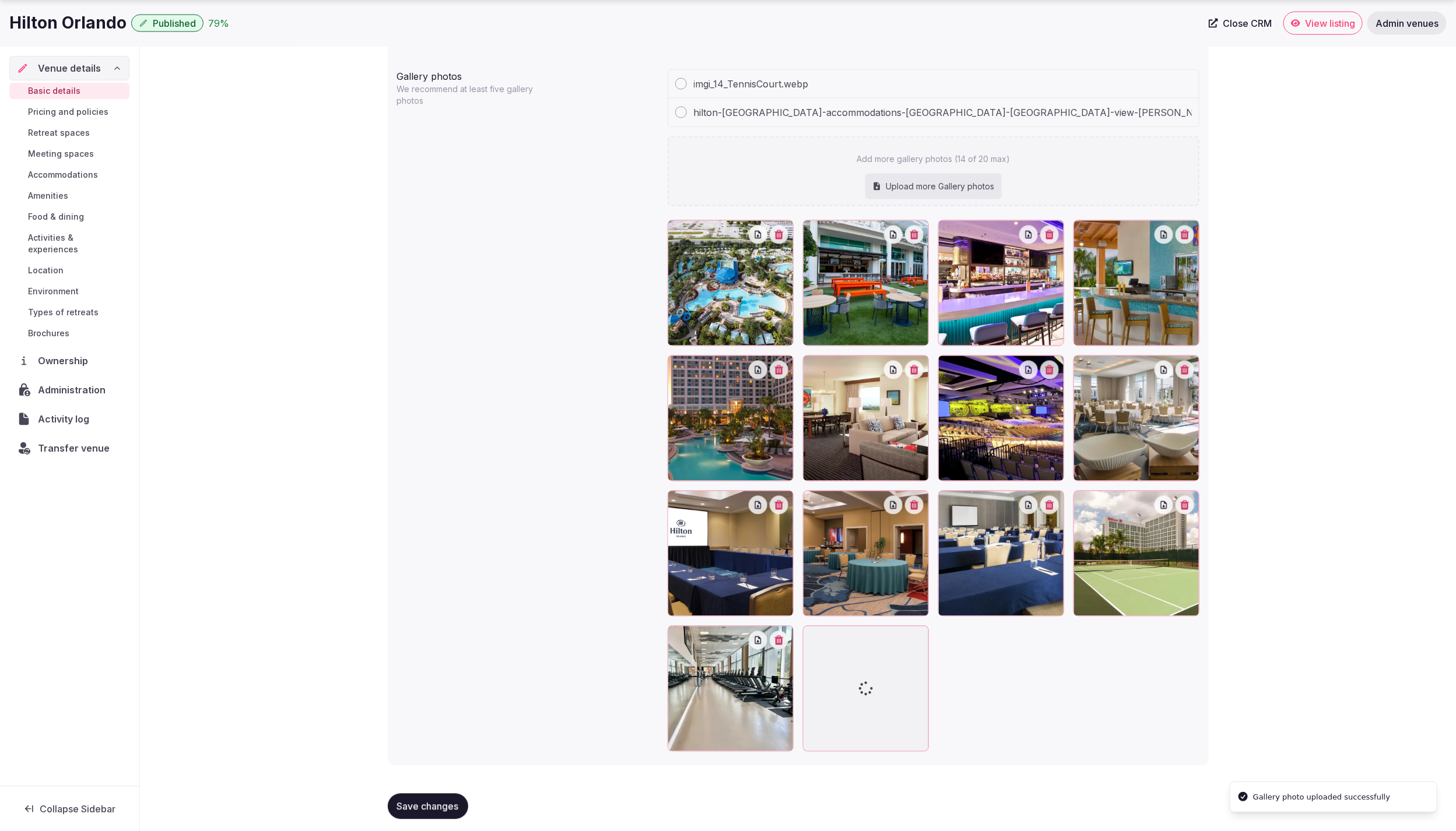
scroll to position [1255, 0]
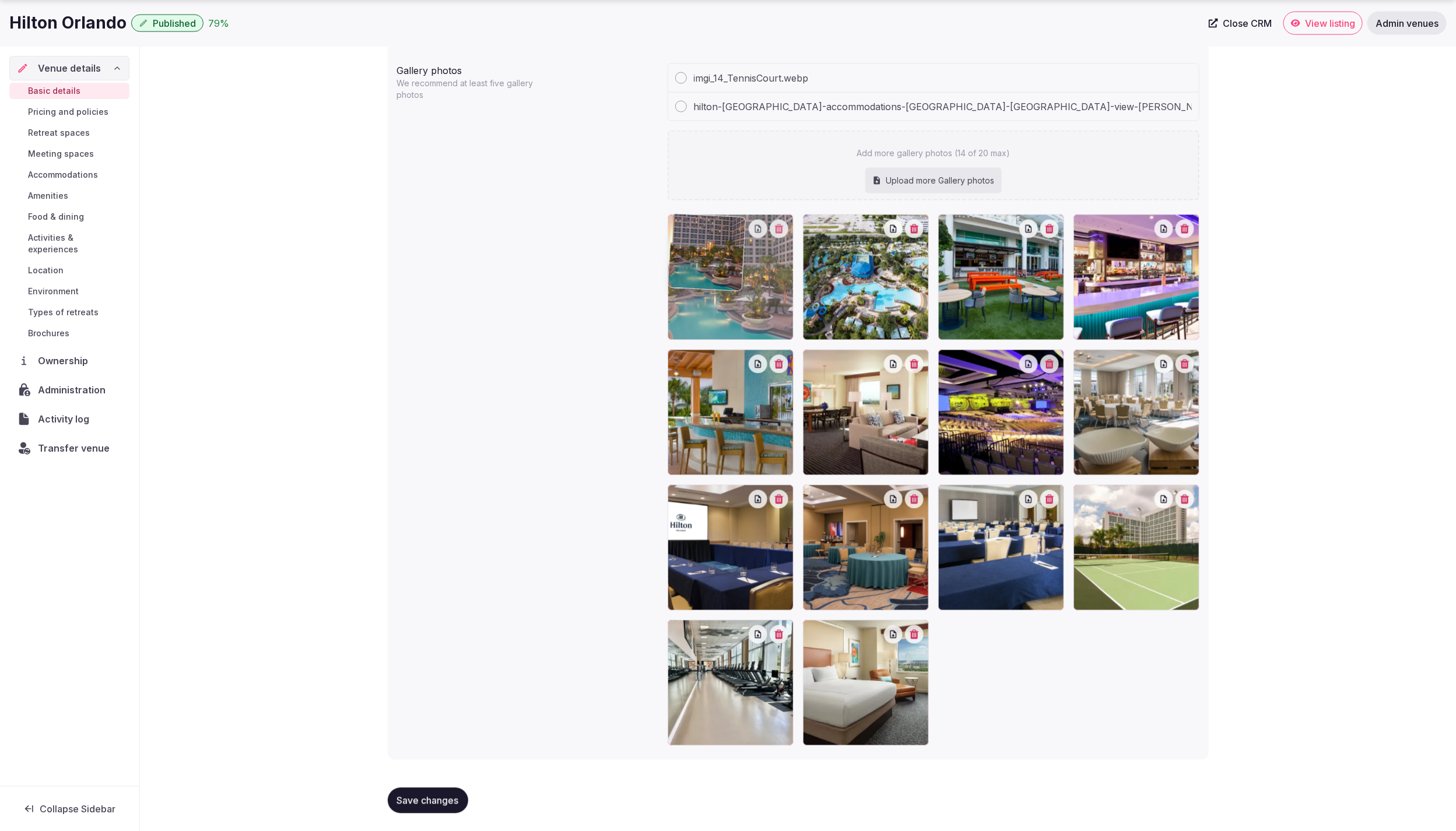
drag, startPoint x: 724, startPoint y: 425, endPoint x: 718, endPoint y: 336, distance: 89.2
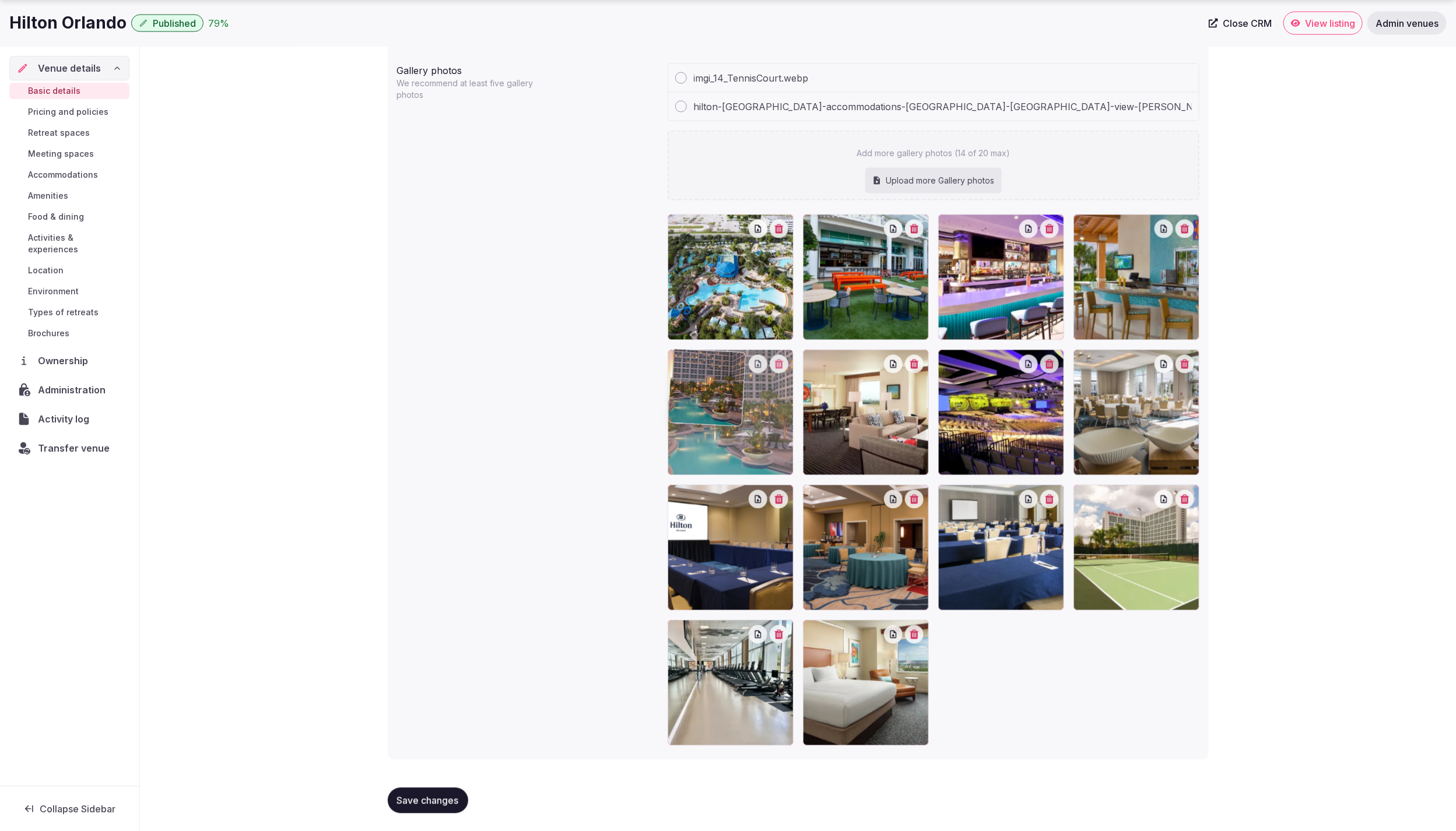
drag, startPoint x: 727, startPoint y: 310, endPoint x: 727, endPoint y: 450, distance: 140.0
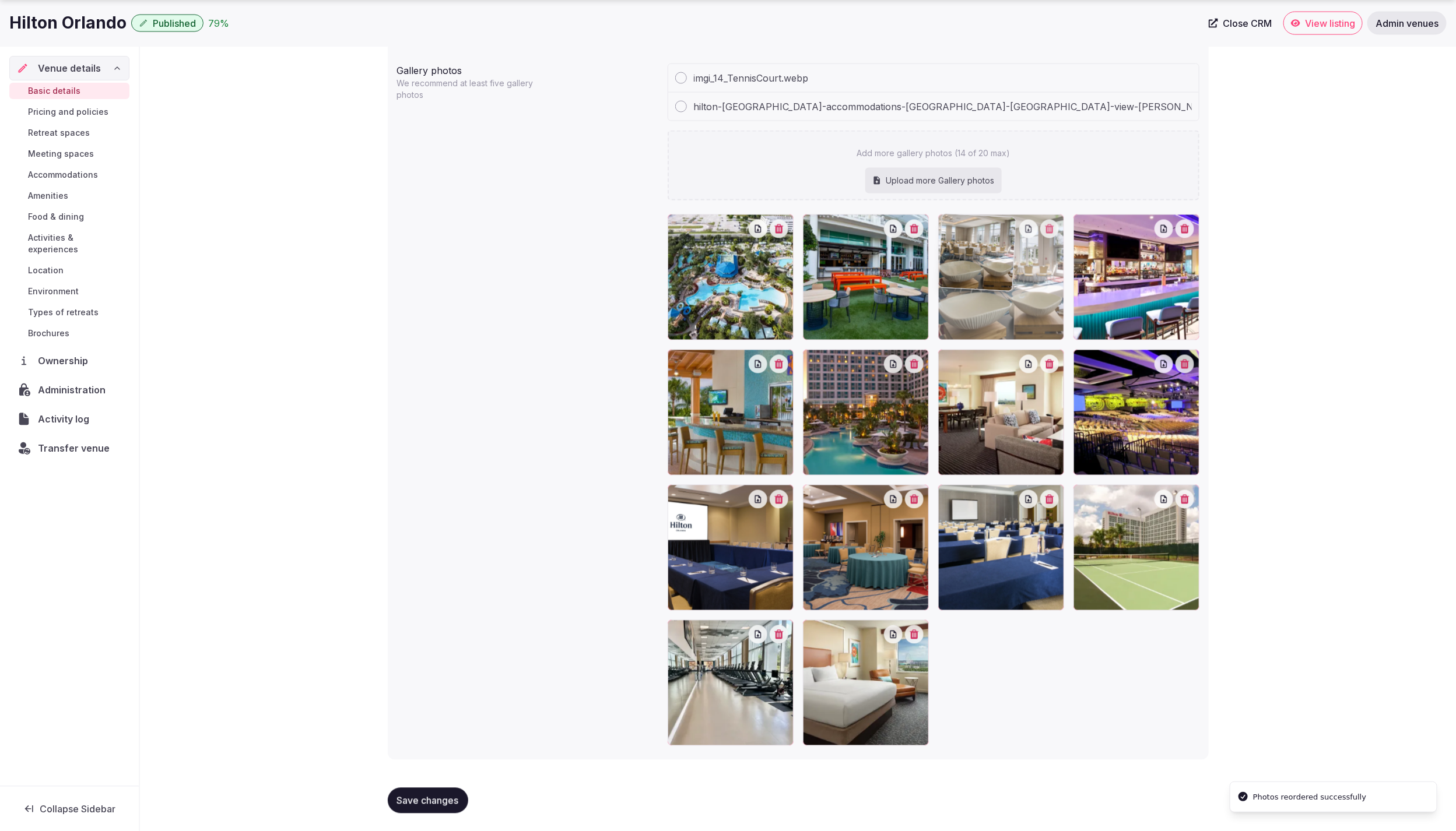
drag, startPoint x: 1139, startPoint y: 436, endPoint x: 1034, endPoint y: 327, distance: 151.3
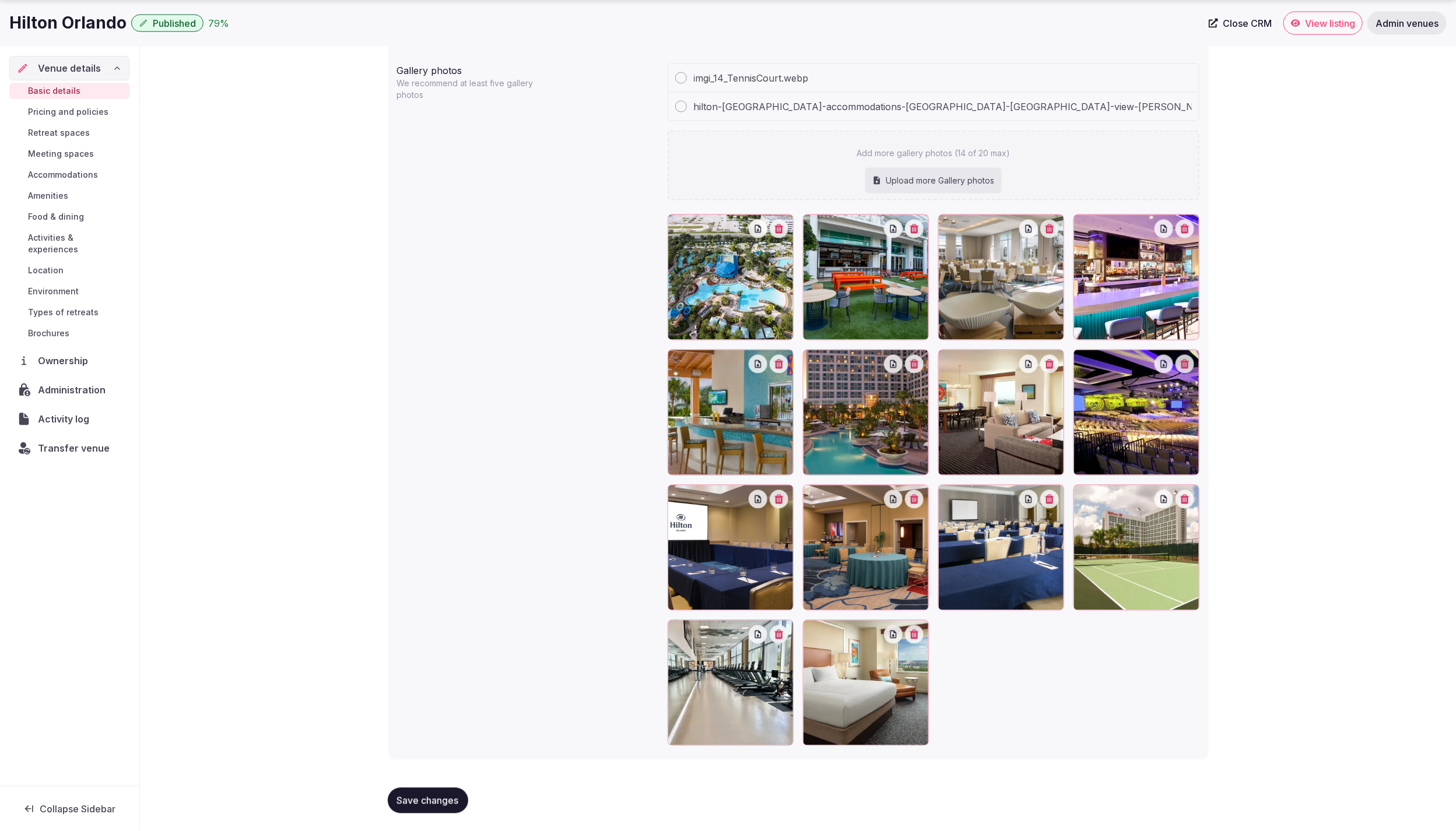
click at [899, 182] on div "Upload more Gallery photos" at bounding box center [933, 180] width 137 height 26
type input "**********"
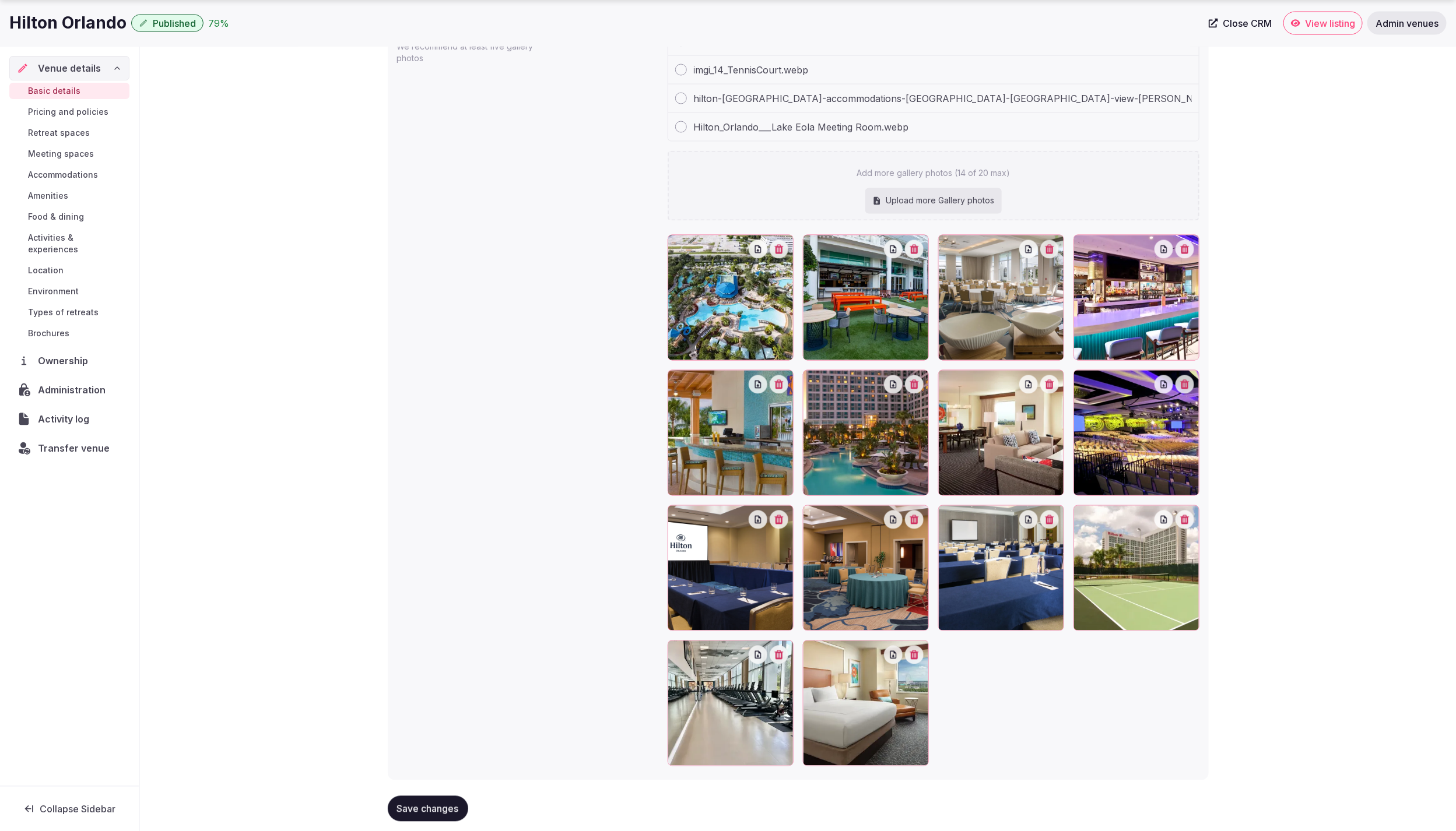
scroll to position [1311, 0]
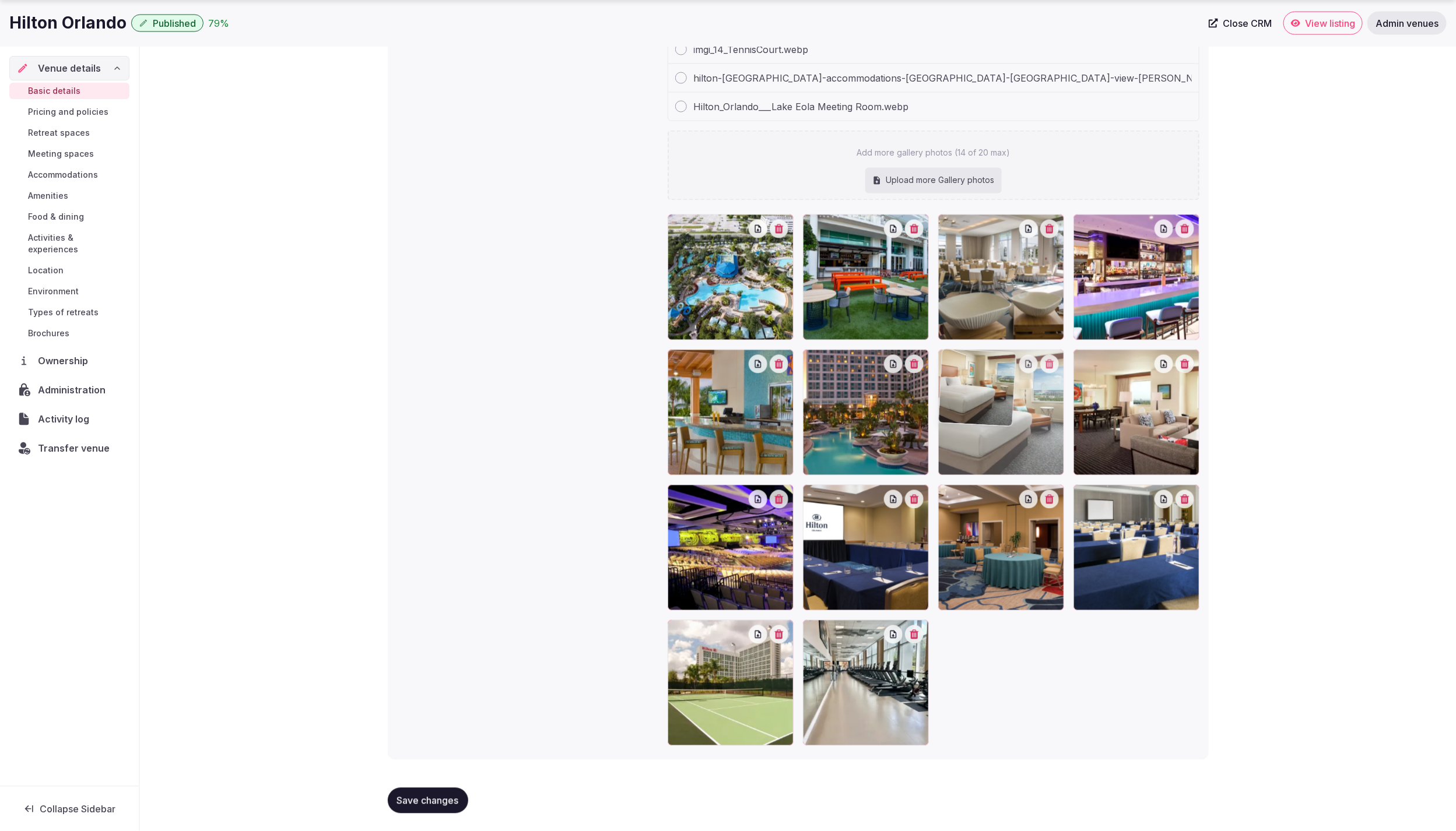
drag, startPoint x: 878, startPoint y: 687, endPoint x: 1027, endPoint y: 471, distance: 262.4
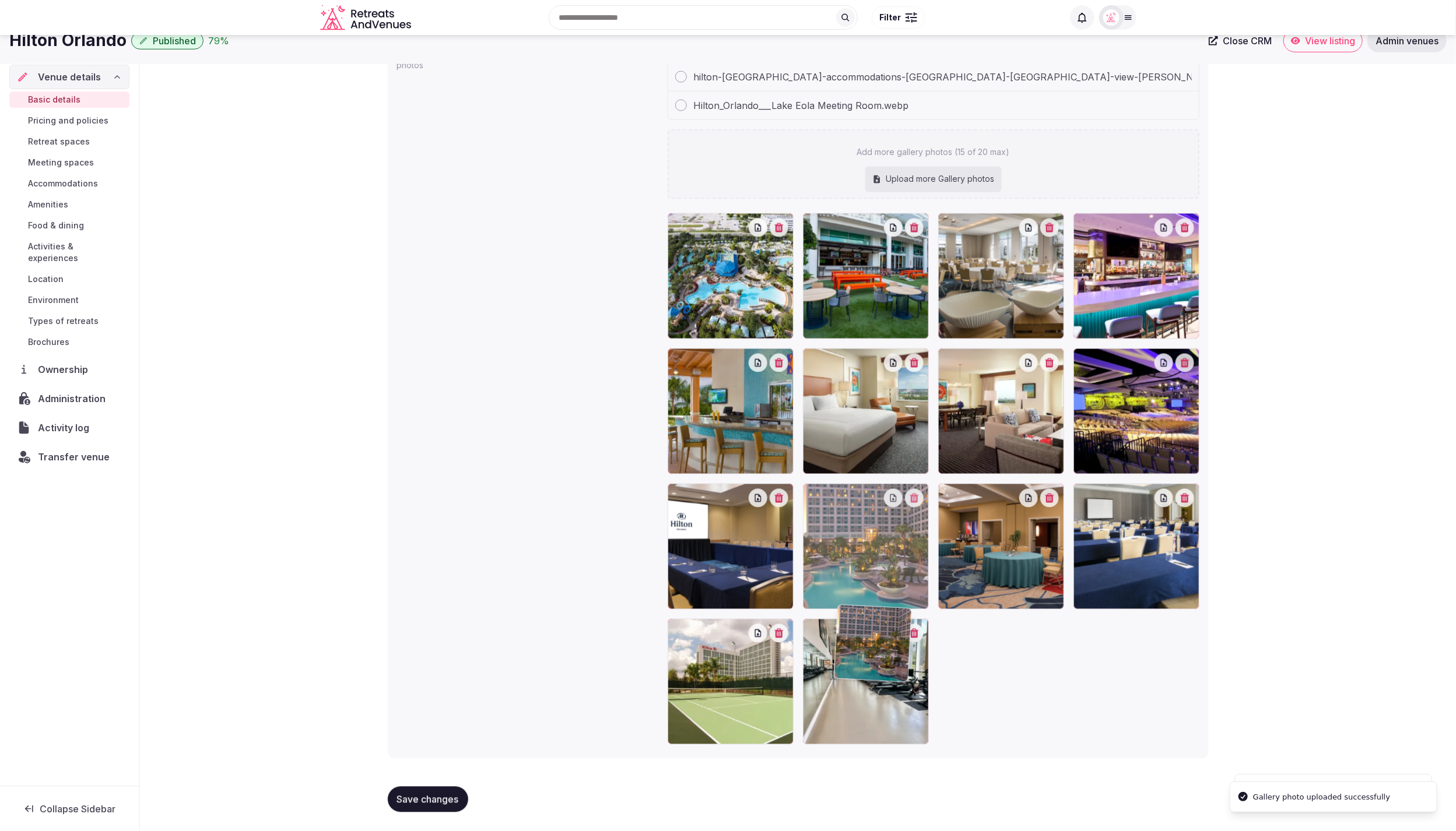
scroll to position [1283, 0]
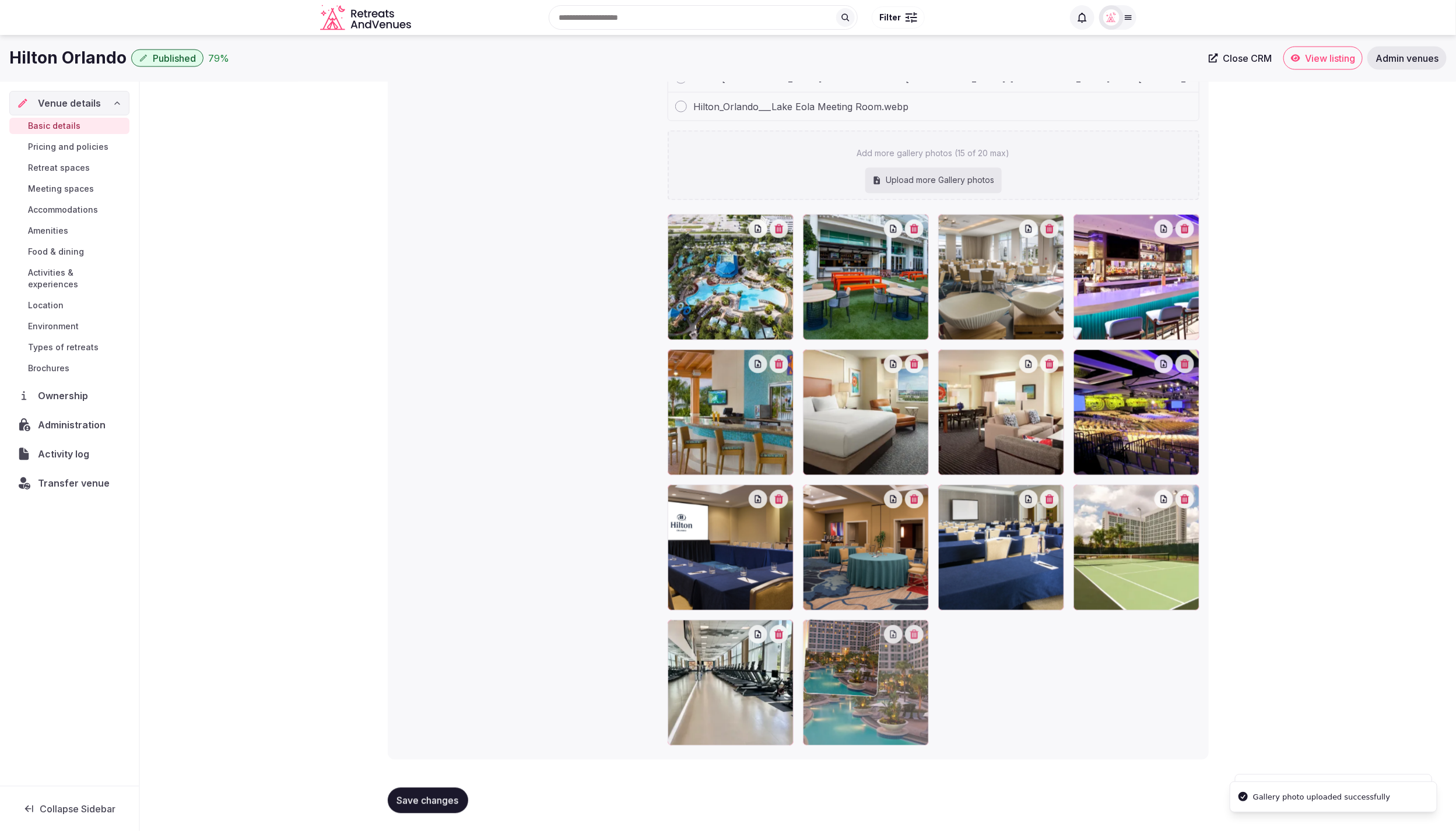
drag, startPoint x: 871, startPoint y: 440, endPoint x: 907, endPoint y: 741, distance: 303.1
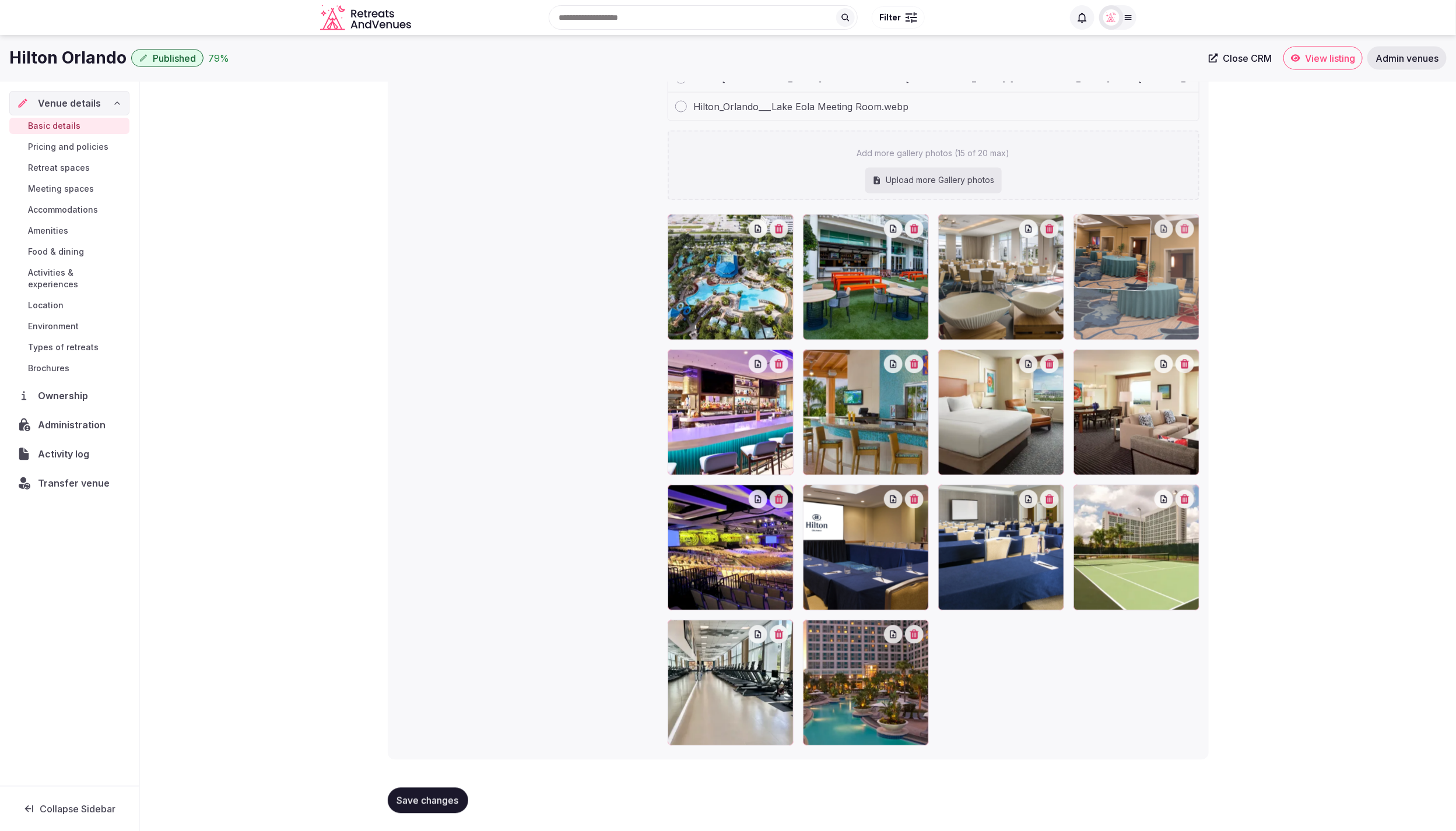
drag, startPoint x: 881, startPoint y: 547, endPoint x: 1151, endPoint y: 302, distance: 364.6
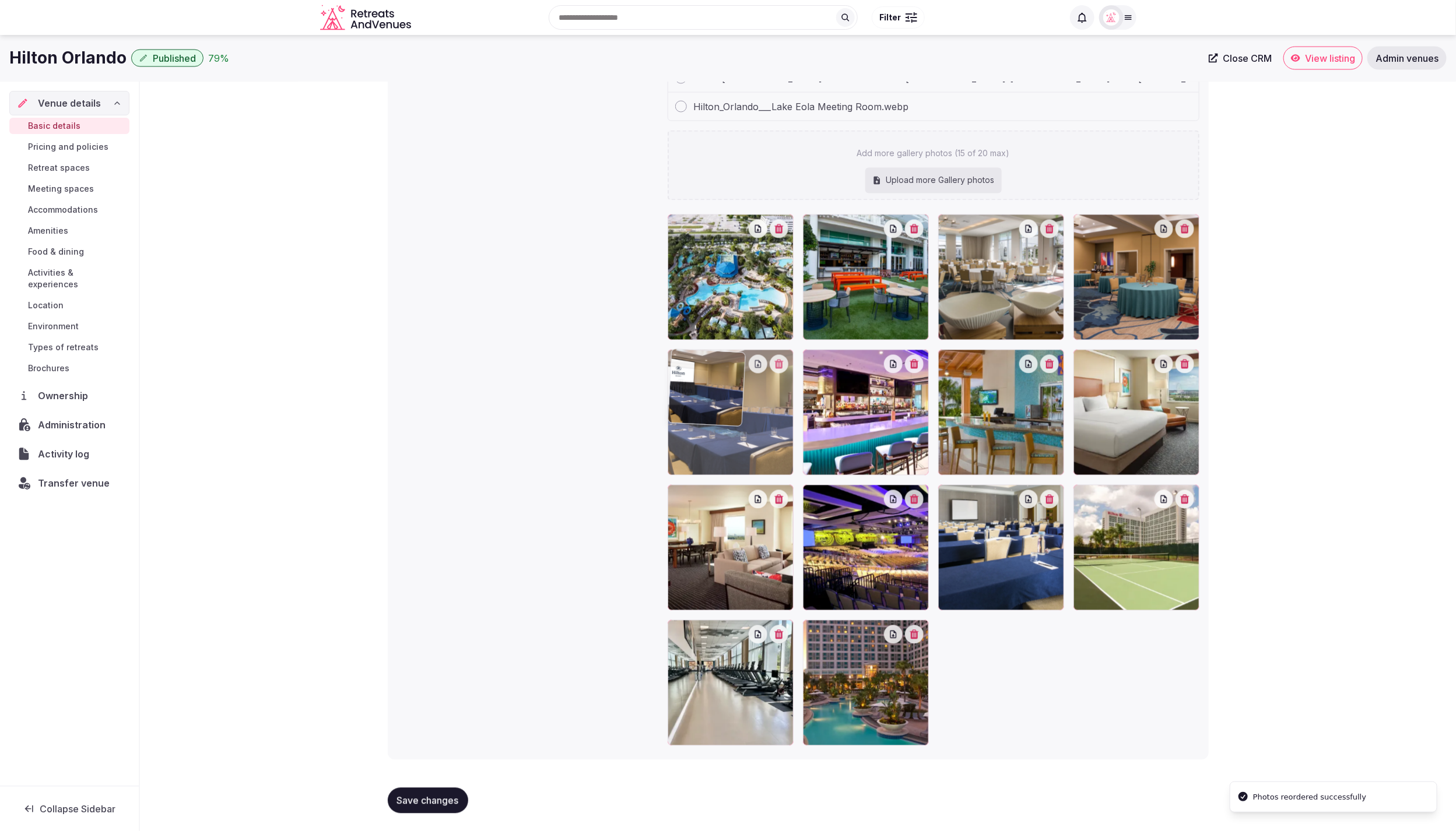
drag, startPoint x: 842, startPoint y: 557, endPoint x: 726, endPoint y: 450, distance: 157.8
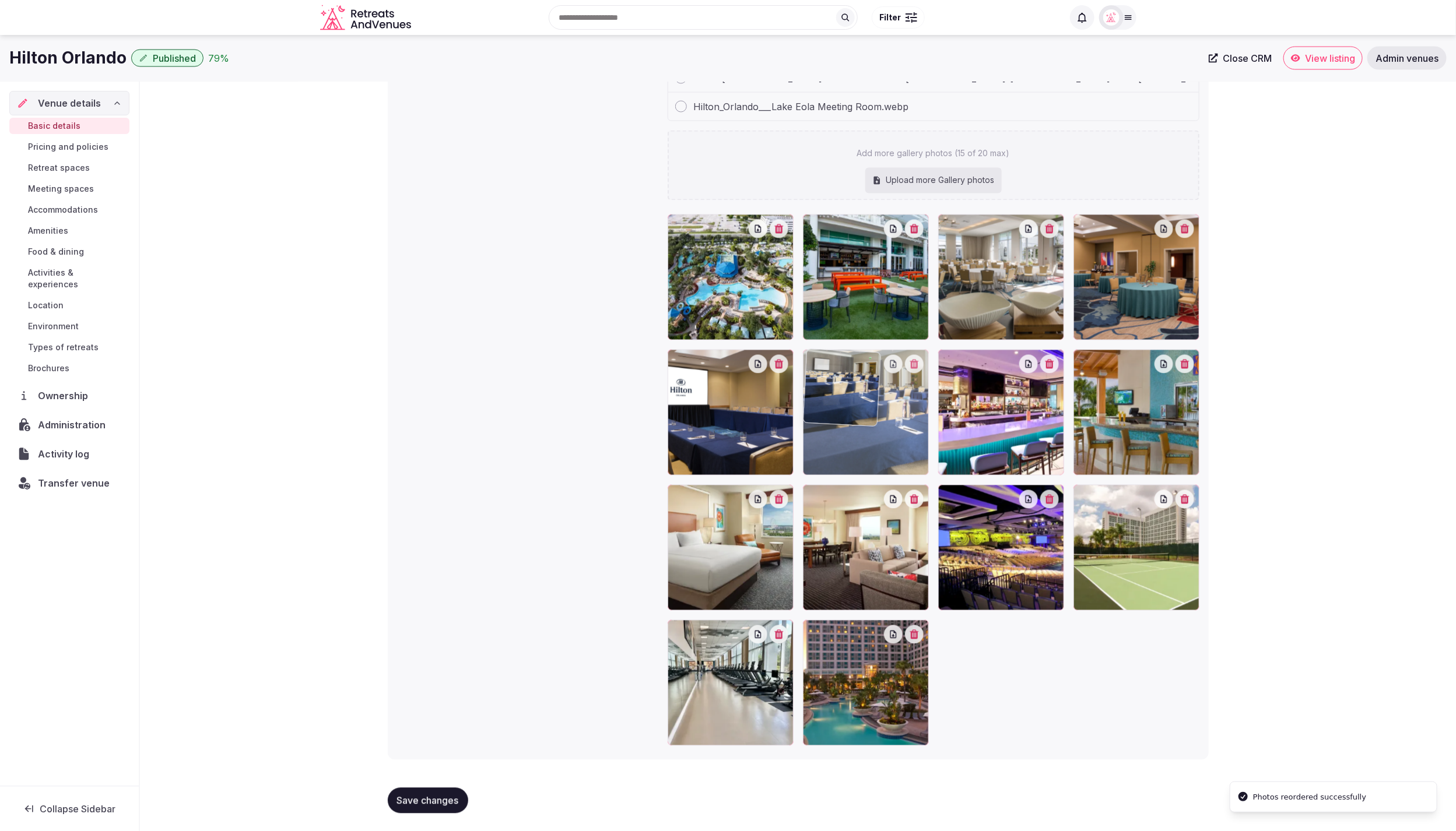
drag, startPoint x: 989, startPoint y: 541, endPoint x: 889, endPoint y: 446, distance: 137.9
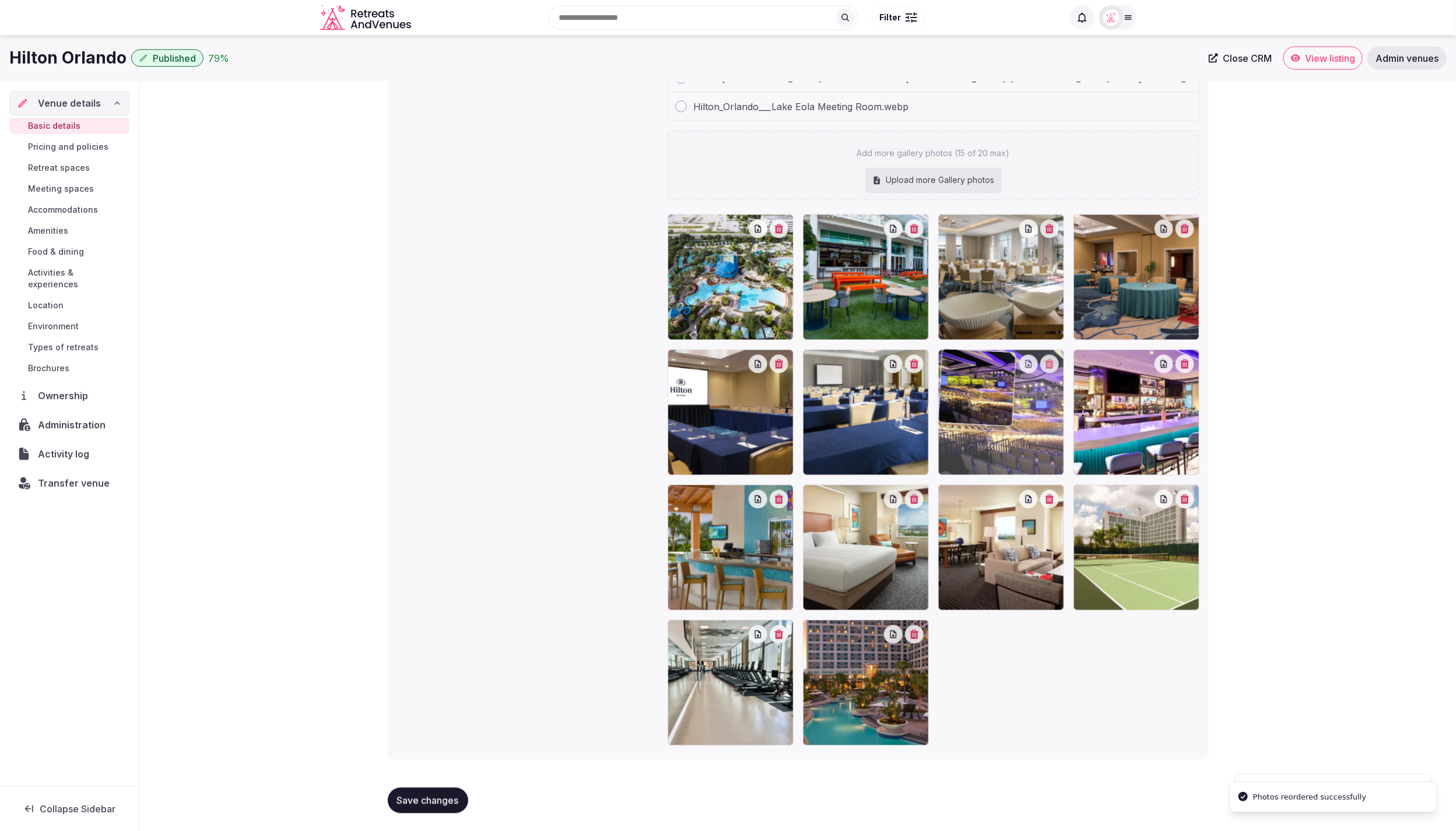
drag, startPoint x: 966, startPoint y: 553, endPoint x: 965, endPoint y: 460, distance: 93.0
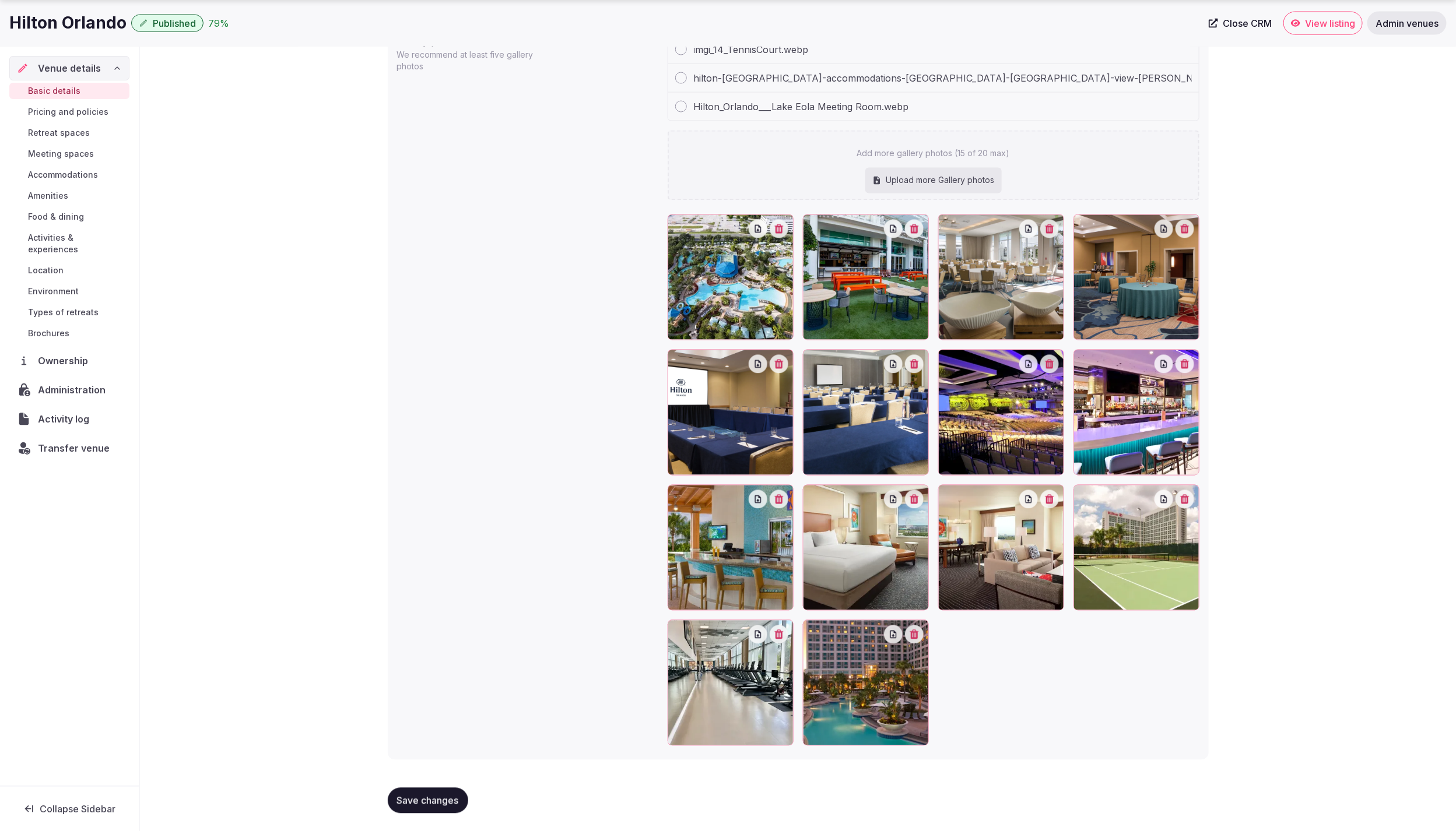
click at [445, 795] on span "Save changes" at bounding box center [428, 801] width 62 height 11
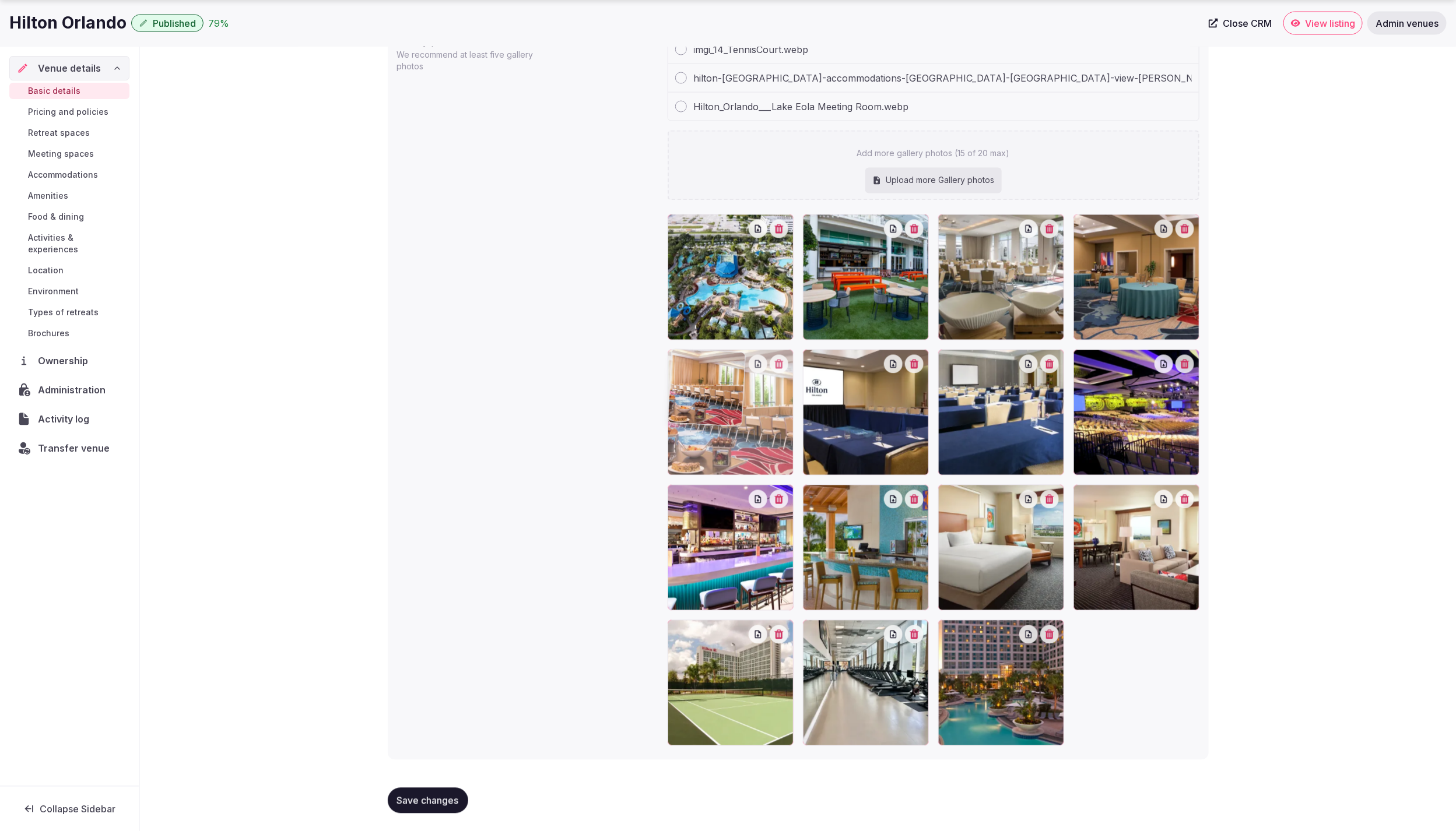
drag, startPoint x: 983, startPoint y: 682, endPoint x: 701, endPoint y: 429, distance: 378.9
click at [431, 805] on span "Save changes" at bounding box center [428, 801] width 62 height 11
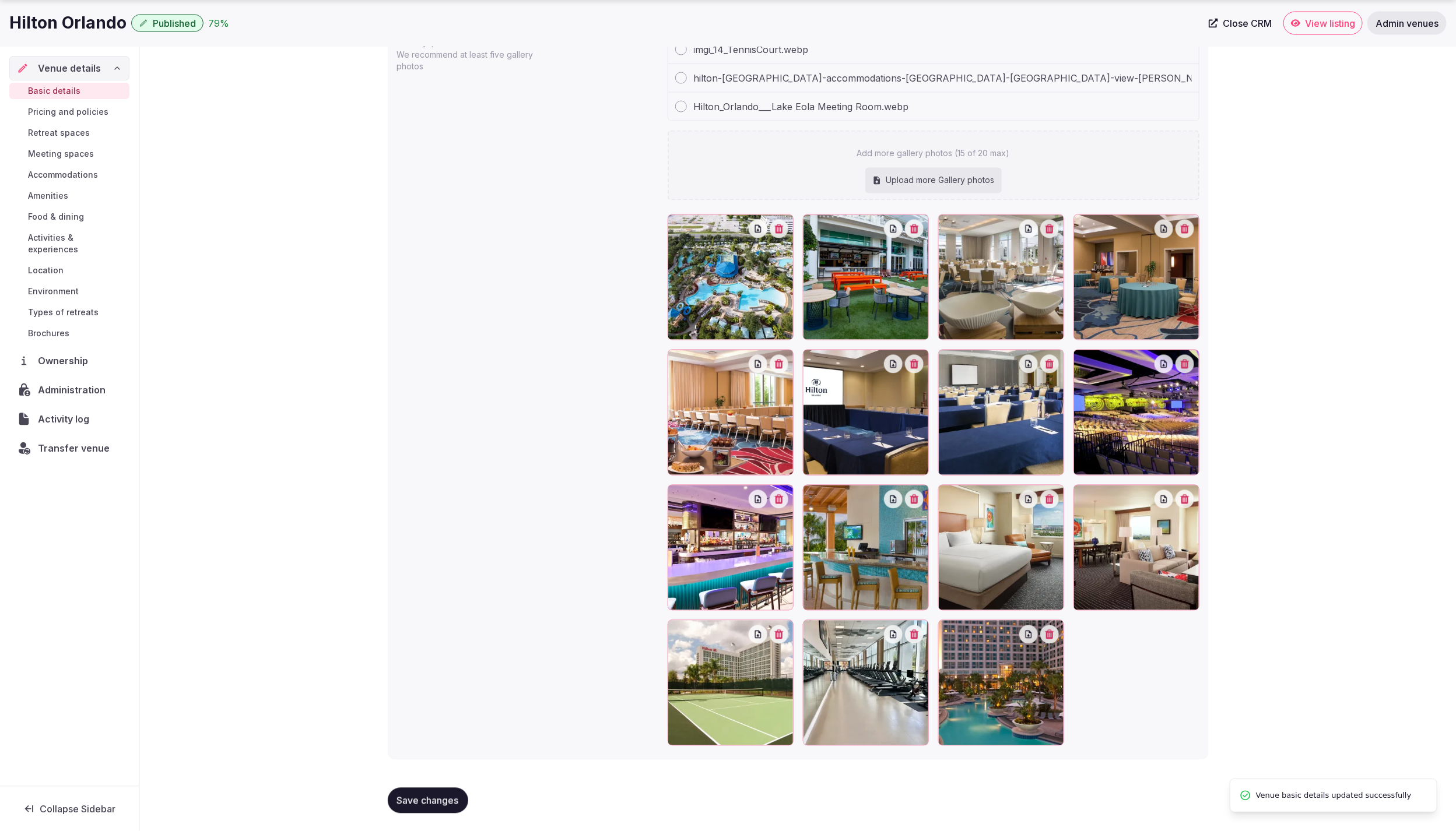
click at [1322, 22] on span "View listing" at bounding box center [1330, 23] width 50 height 11
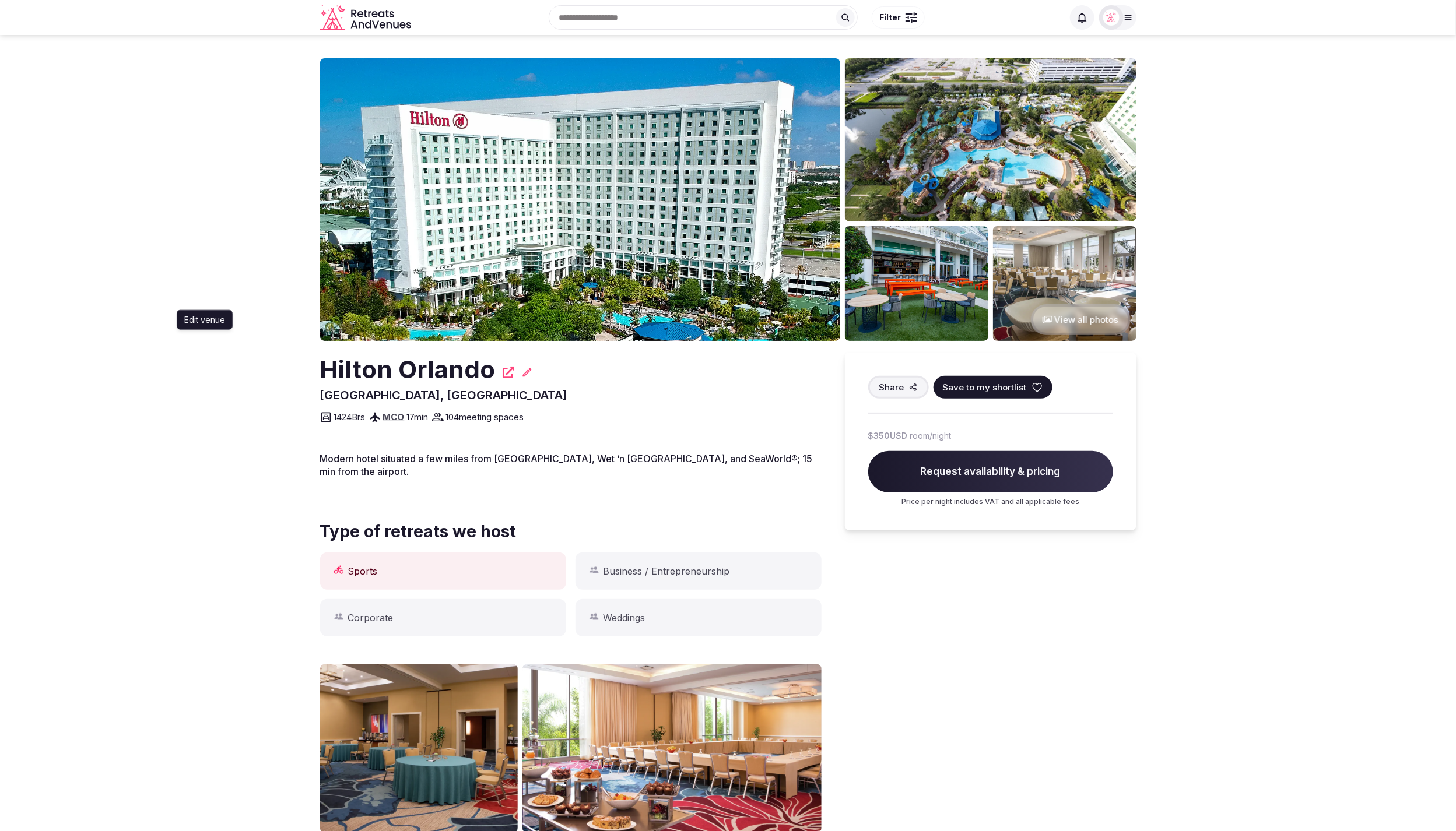
click at [523, 374] on icon at bounding box center [527, 372] width 11 height 11
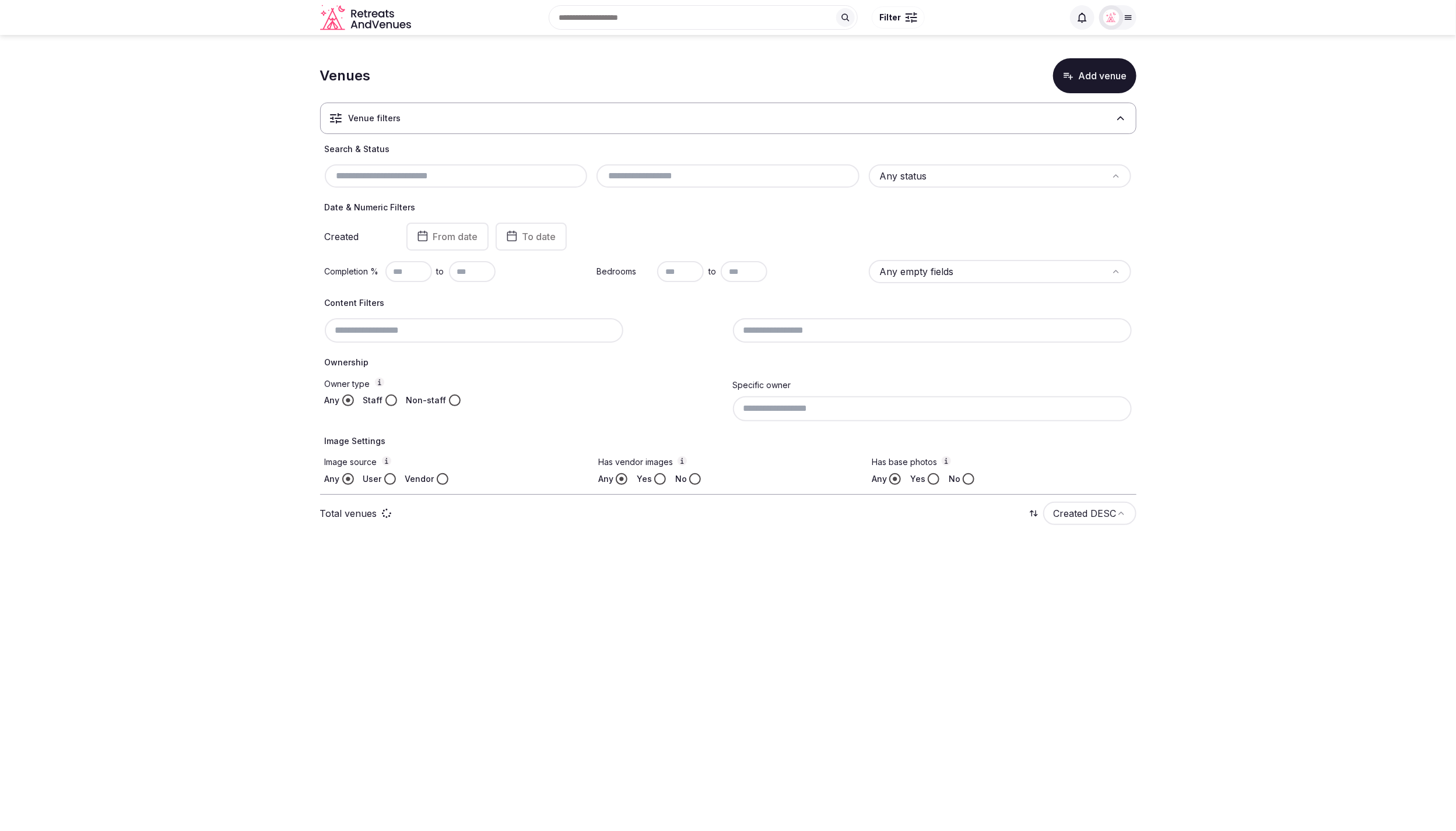
click at [411, 176] on input "text" at bounding box center [456, 176] width 253 height 14
paste input "**********"
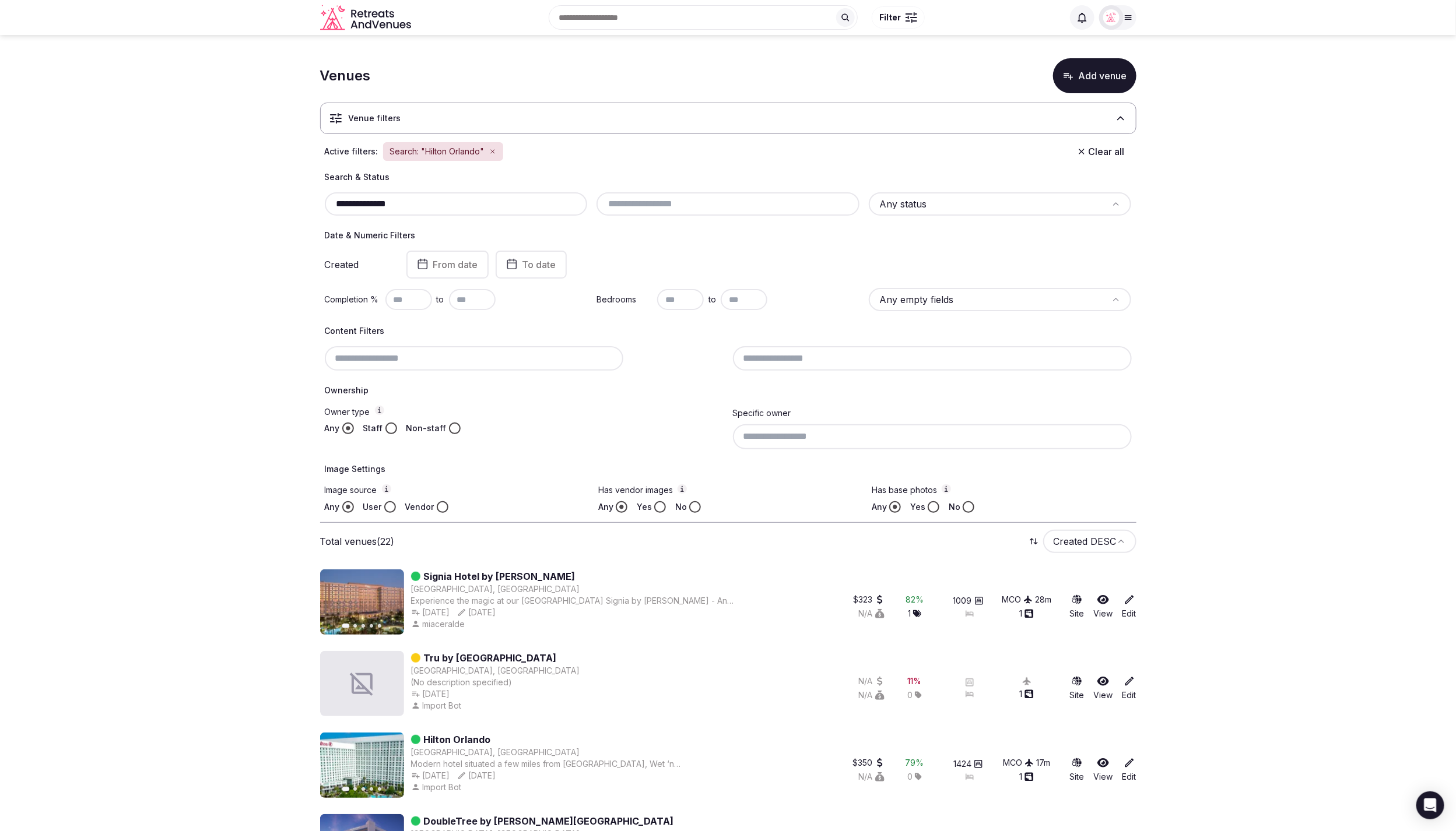
click at [422, 199] on input "**********" at bounding box center [456, 204] width 253 height 14
type input "**********"
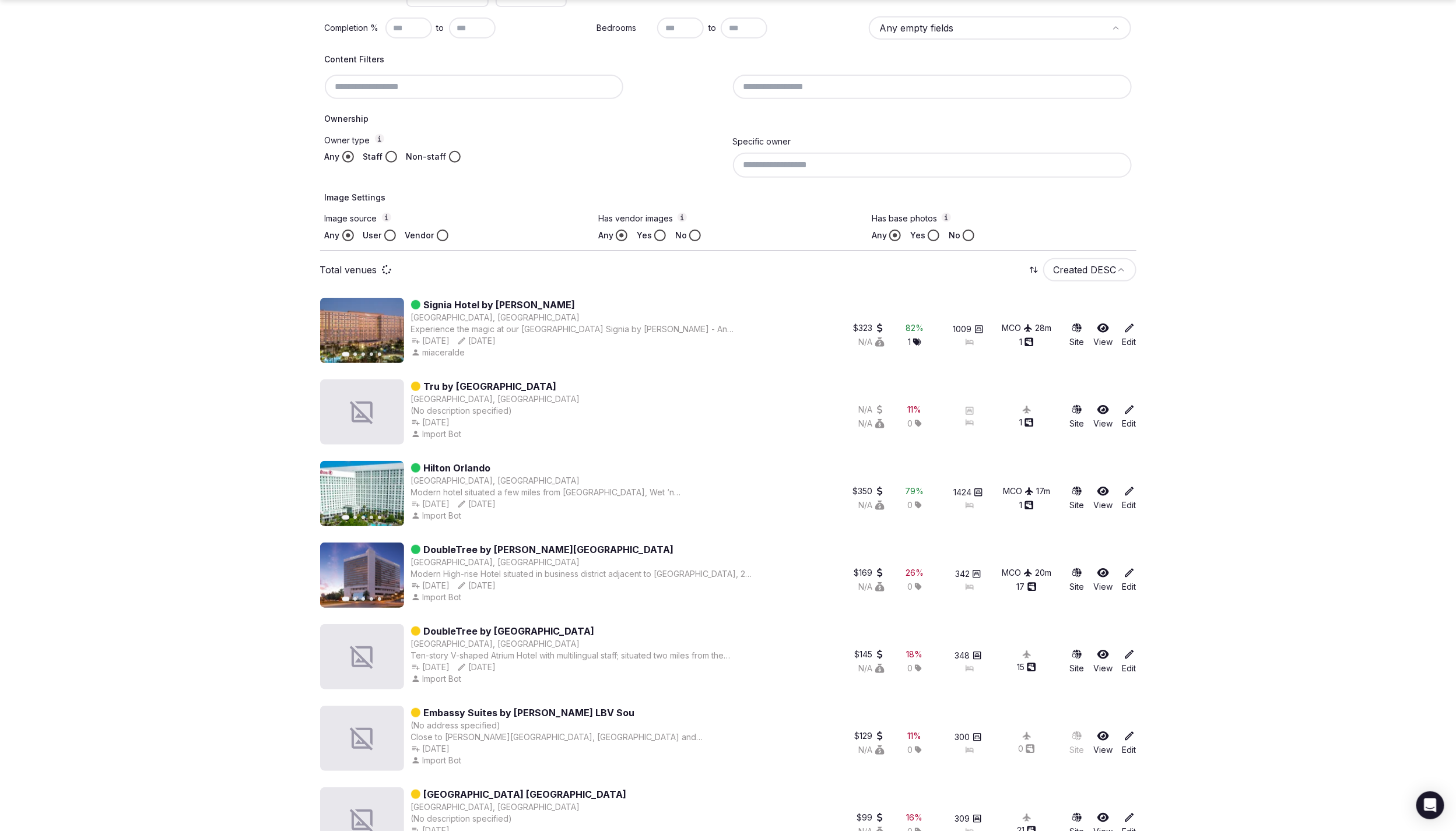
scroll to position [282, 0]
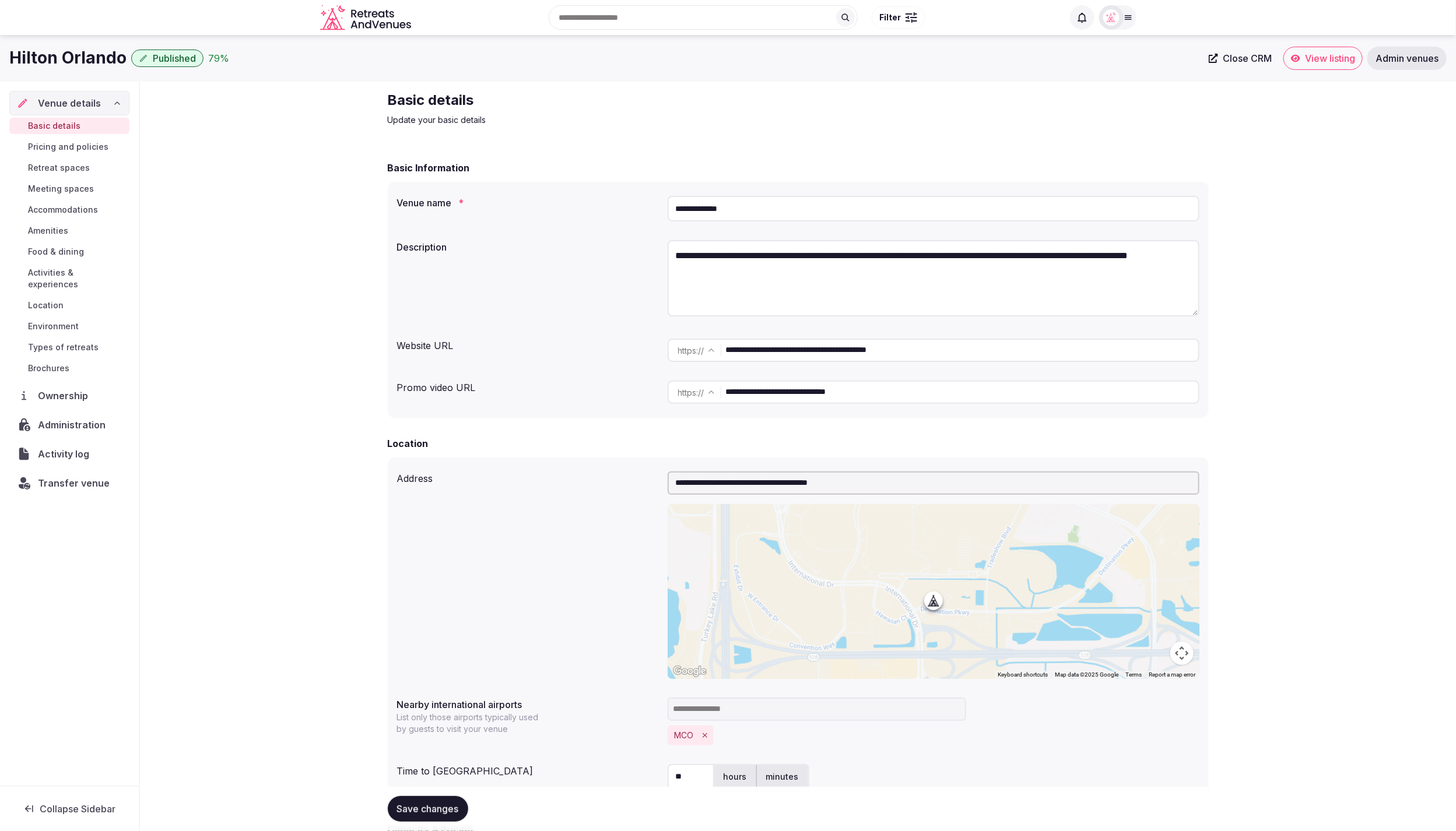
click at [57, 169] on span "Retreat spaces" at bounding box center [59, 168] width 62 height 11
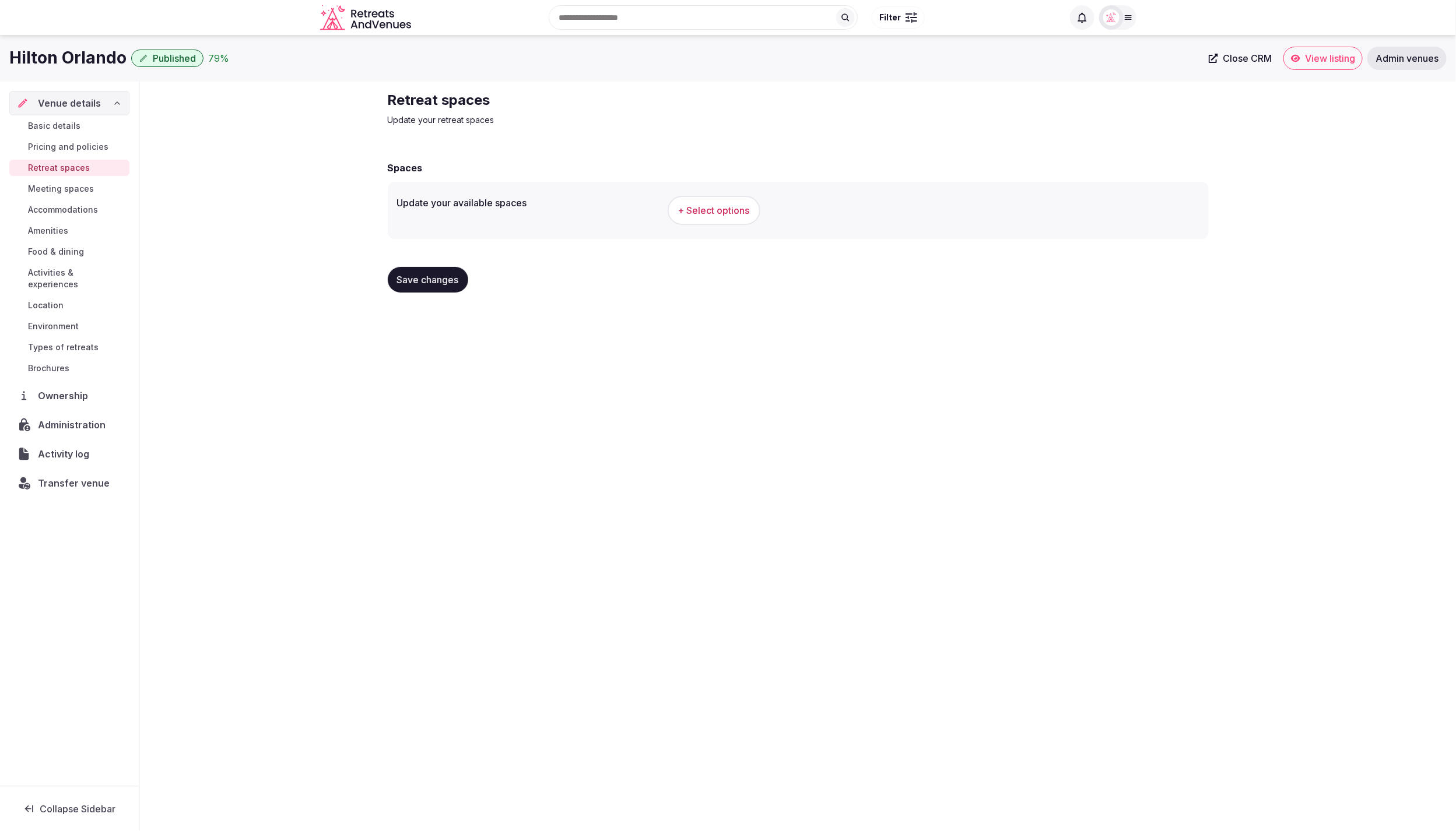
click at [718, 222] on button "+ Select options" at bounding box center [714, 210] width 93 height 29
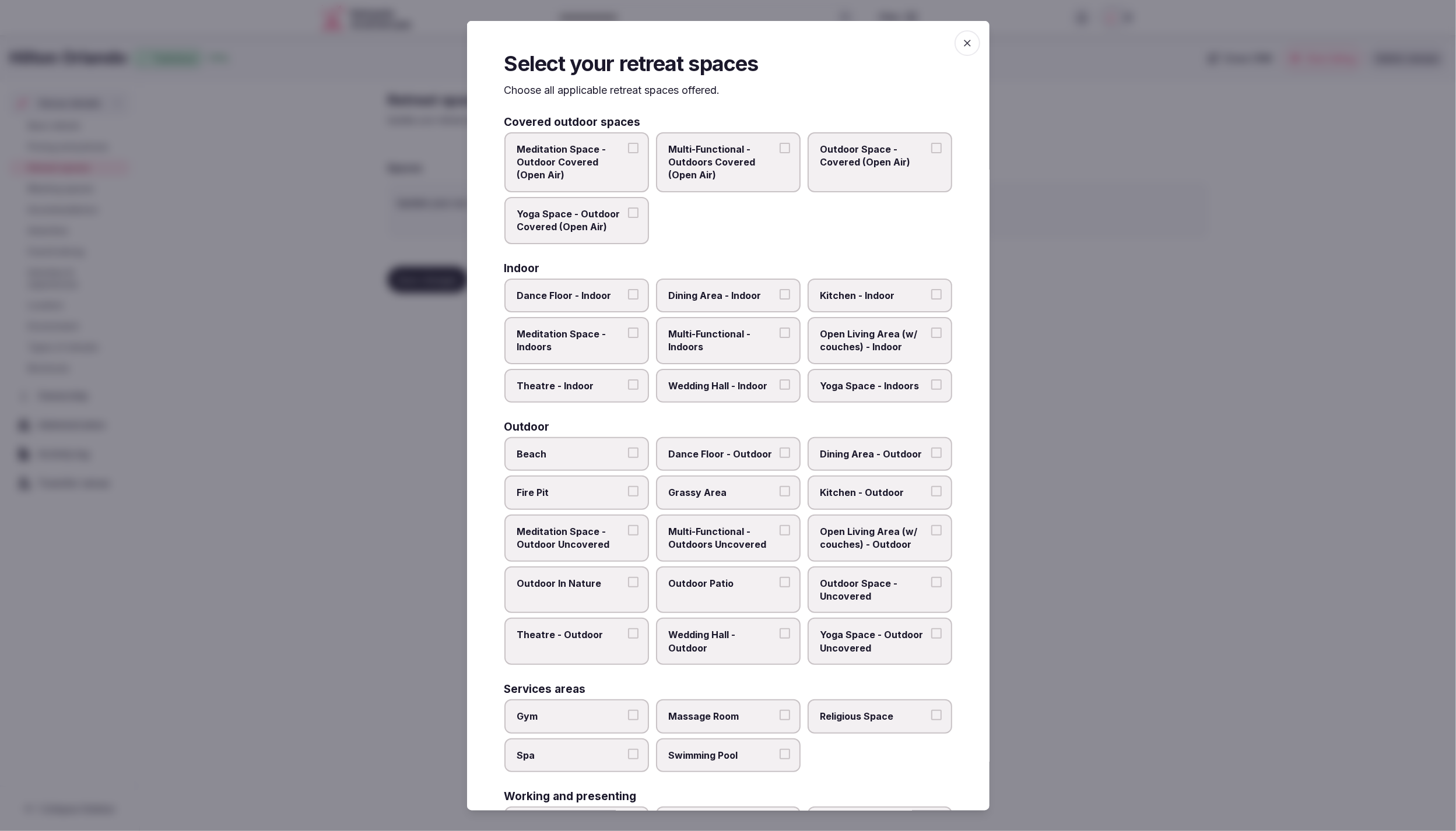
scroll to position [139, 0]
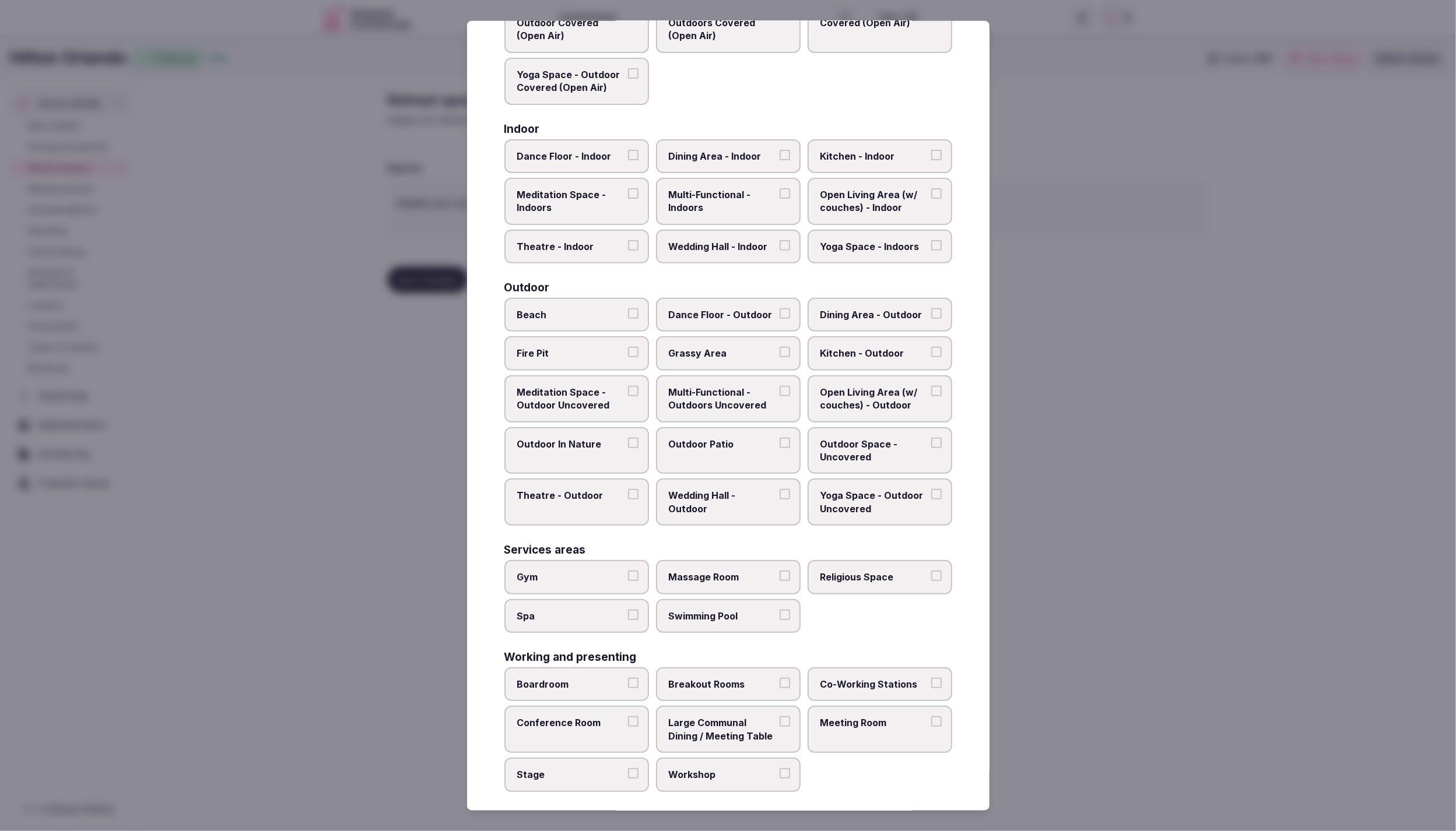
click at [869, 404] on span "Open Living Area (w/ couches) - Outdoor" at bounding box center [874, 399] width 107 height 26
click at [931, 397] on button "Open Living Area (w/ couches) - Outdoor" at bounding box center [937, 391] width 11 height 11
click at [863, 446] on span "Outdoor Space - Uncovered" at bounding box center [874, 450] width 107 height 26
click at [931, 446] on button "Outdoor Space - Uncovered" at bounding box center [937, 442] width 11 height 11
click at [670, 444] on span "Outdoor Patio" at bounding box center [722, 443] width 107 height 13
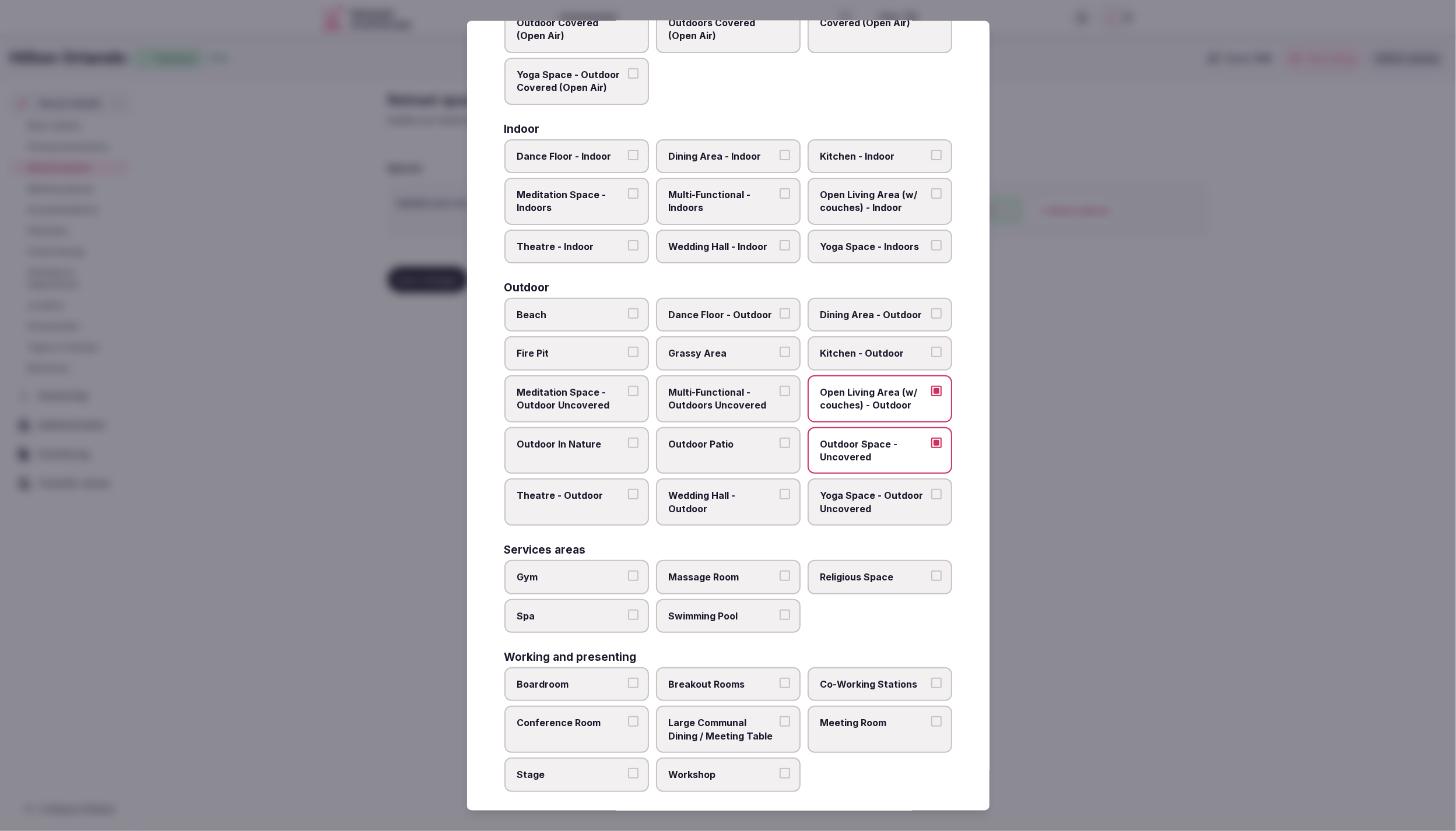
click at [780, 444] on button "Outdoor Patio" at bounding box center [785, 442] width 11 height 11
click at [697, 390] on span "Multi-Functional - Outdoors Uncovered" at bounding box center [722, 399] width 107 height 26
click at [780, 390] on button "Multi-Functional - Outdoors Uncovered" at bounding box center [785, 391] width 11 height 11
click at [588, 570] on span "Gym" at bounding box center [571, 576] width 107 height 13
click at [628, 570] on button "Gym" at bounding box center [633, 576] width 11 height 11
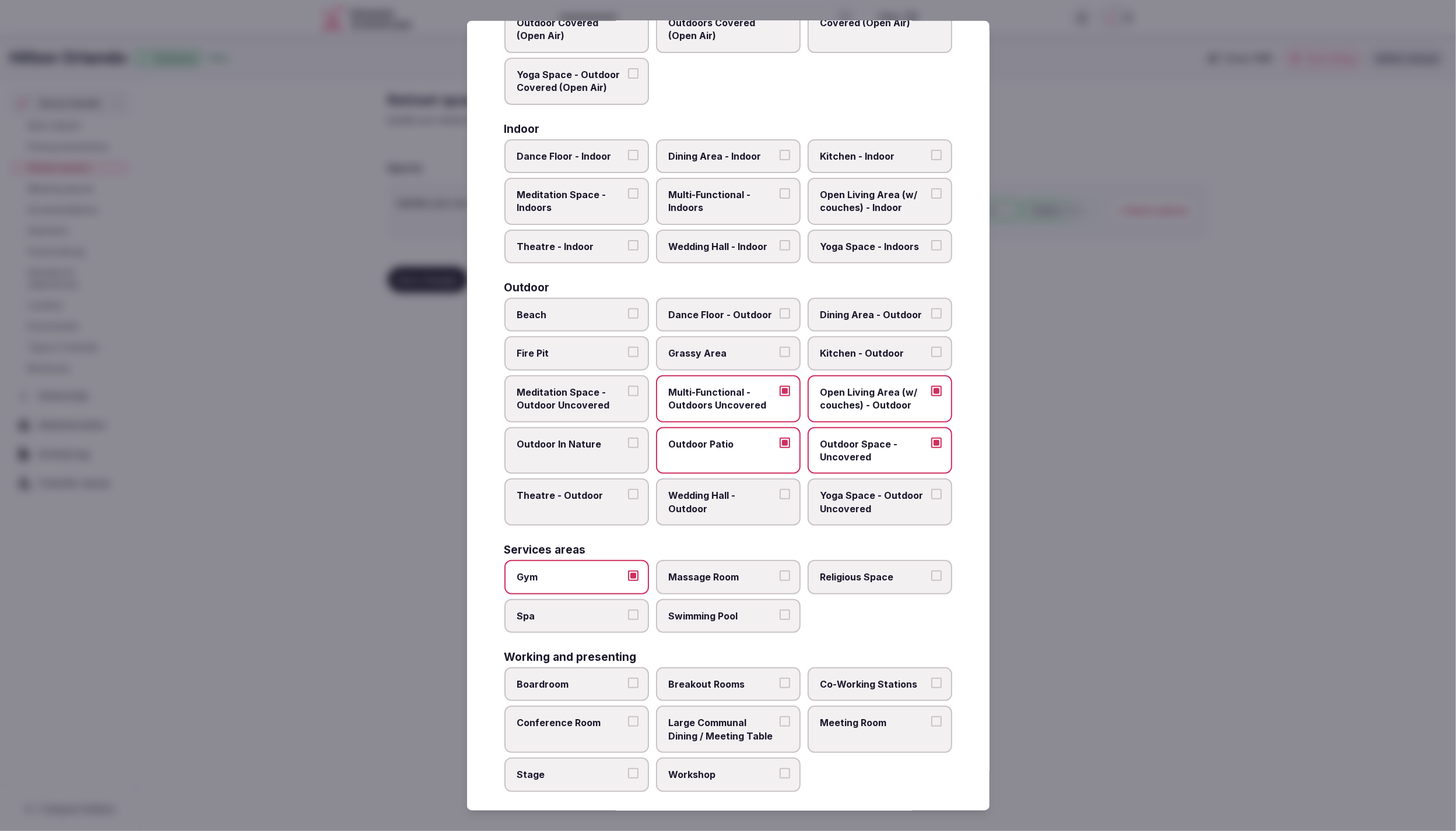
click at [728, 613] on span "Swimming Pool" at bounding box center [722, 615] width 107 height 13
click at [780, 613] on button "Swimming Pool" at bounding box center [785, 614] width 11 height 11
click at [555, 682] on span "Boardroom" at bounding box center [571, 684] width 107 height 13
click at [628, 682] on button "Boardroom" at bounding box center [633, 684] width 11 height 11
click at [557, 722] on label "Conference Room" at bounding box center [577, 729] width 145 height 47
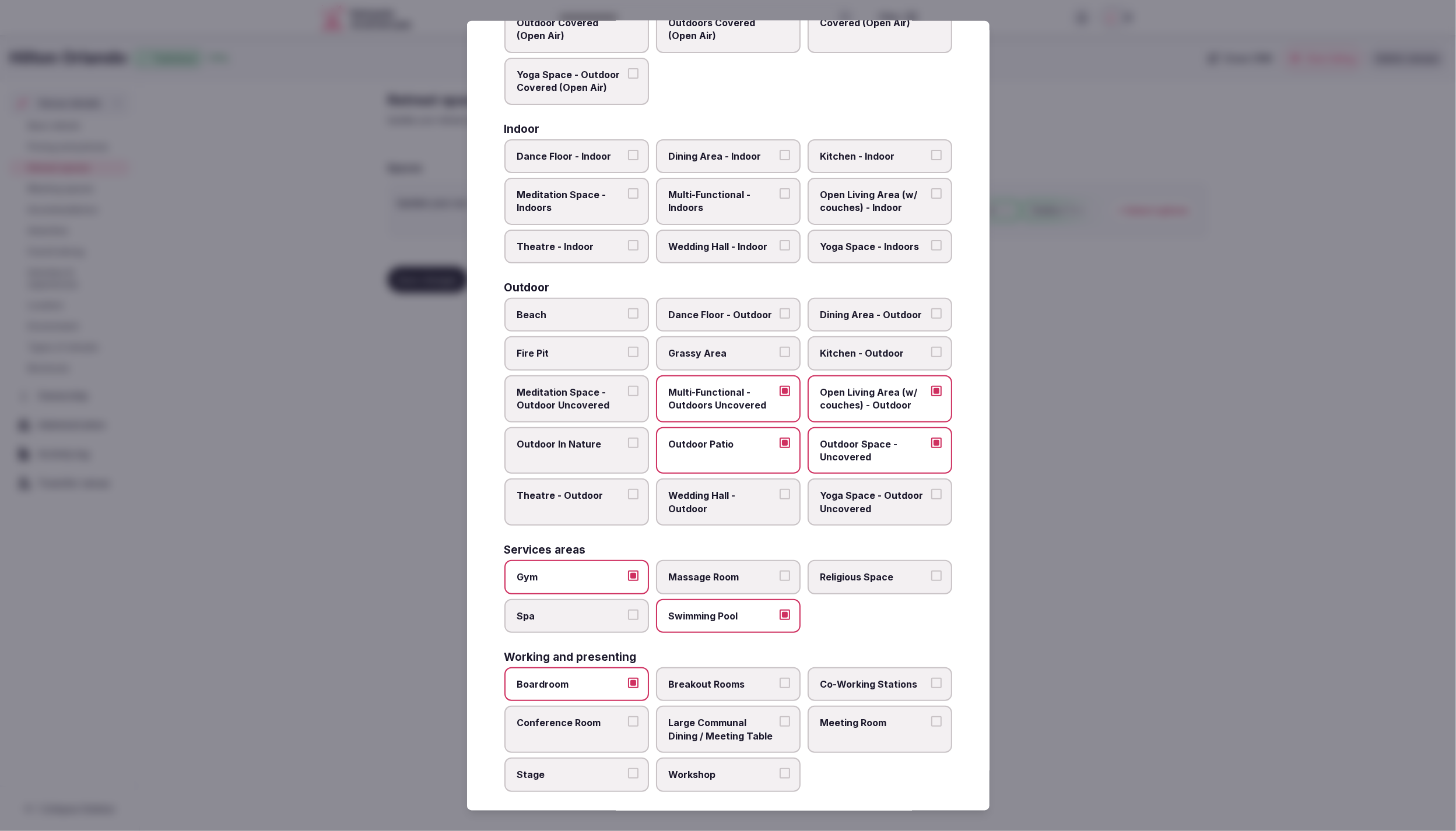
click at [628, 722] on button "Conference Room" at bounding box center [633, 722] width 11 height 11
click at [701, 722] on span "Large Communal Dining / Meeting Table" at bounding box center [722, 729] width 107 height 26
click at [780, 722] on button "Large Communal Dining / Meeting Table" at bounding box center [785, 722] width 11 height 11
click at [859, 717] on span "Meeting Room" at bounding box center [874, 723] width 107 height 13
click at [931, 717] on button "Meeting Room" at bounding box center [937, 722] width 11 height 11
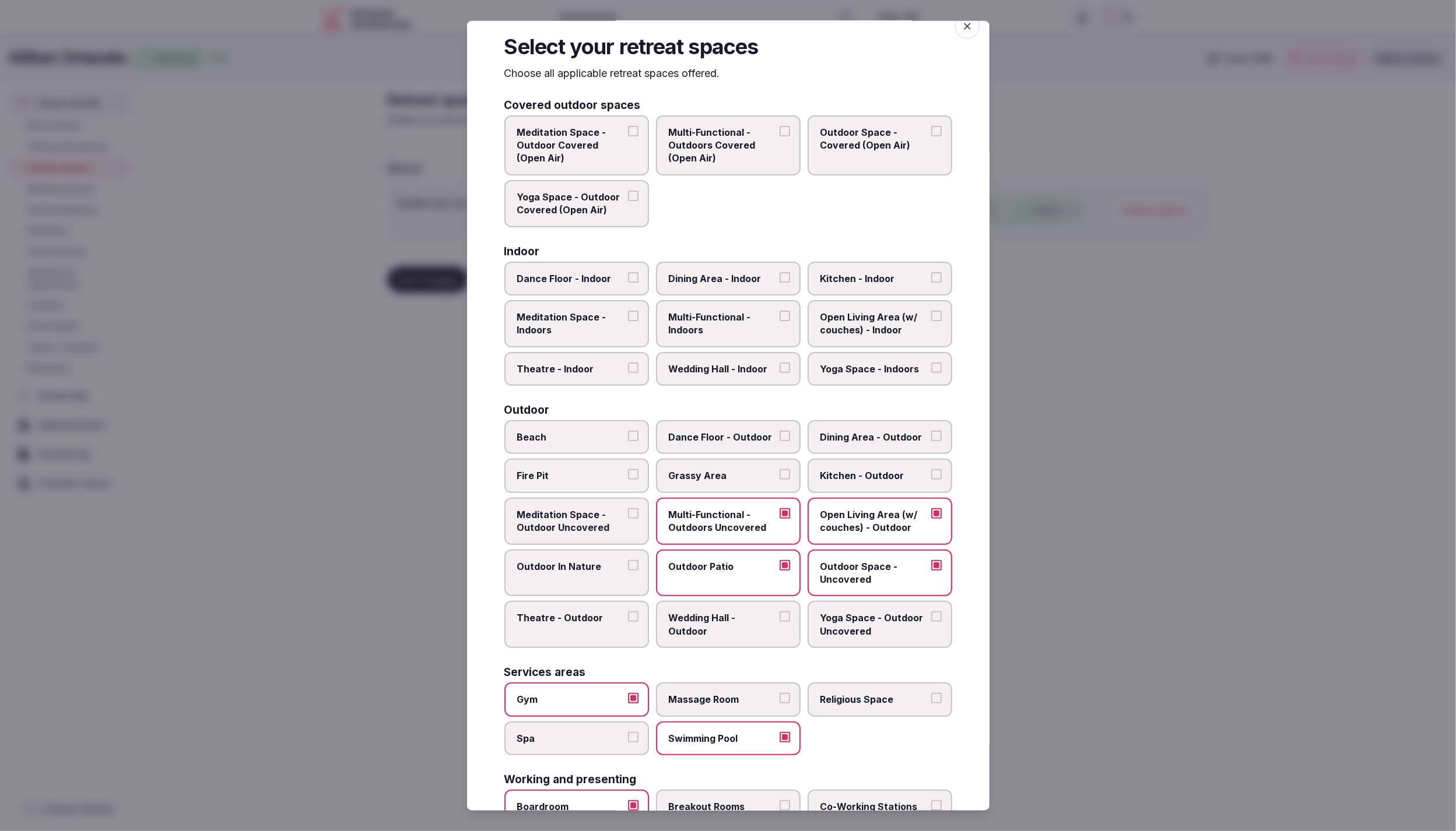
scroll to position [0, 0]
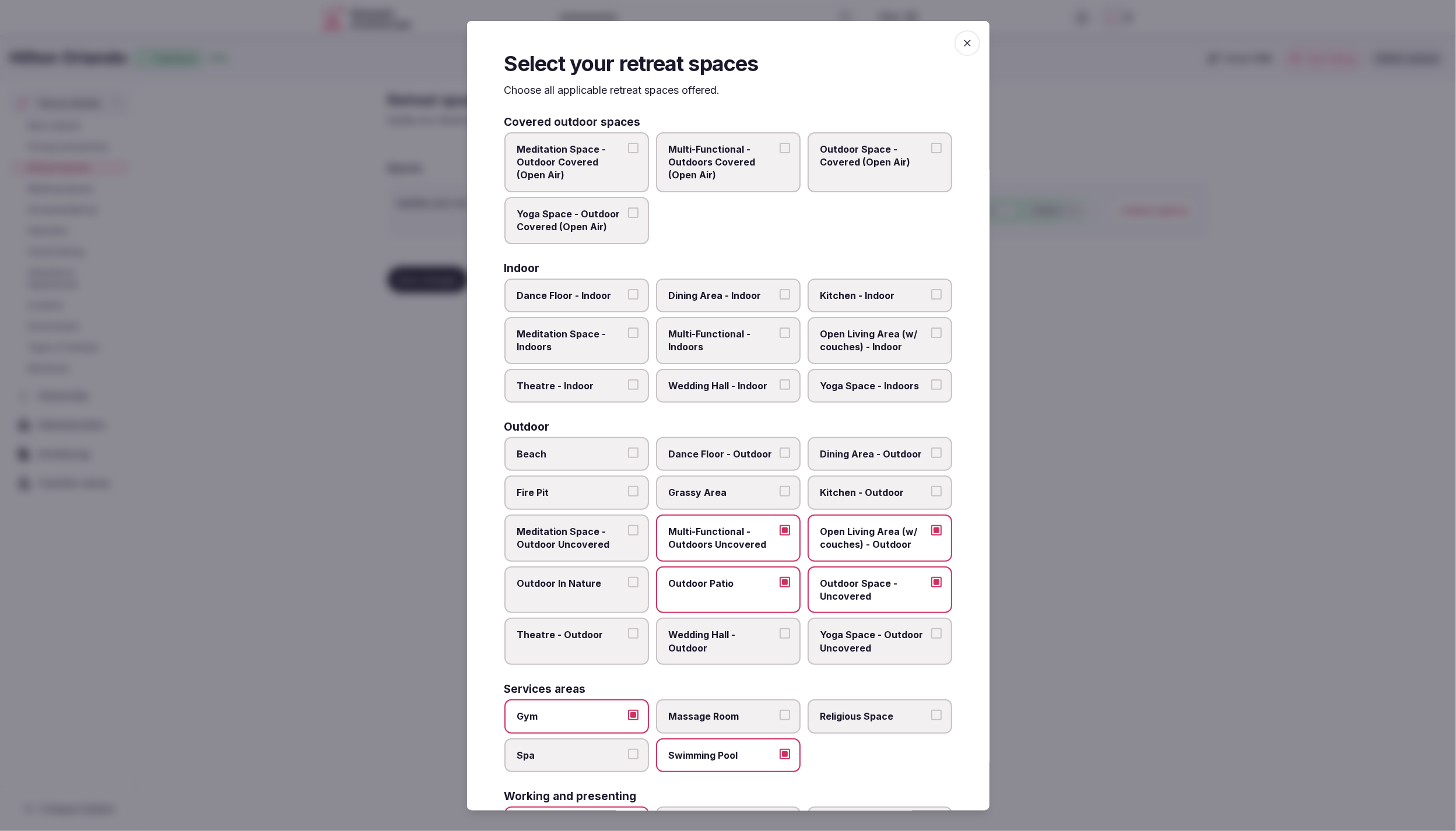
click at [720, 288] on span "Dining Area - Indoor" at bounding box center [722, 294] width 107 height 13
click at [780, 288] on button "Dining Area - Indoor" at bounding box center [785, 294] width 11 height 11
click at [719, 333] on span "Multi-Functional - Indoors" at bounding box center [722, 340] width 107 height 26
click at [780, 333] on button "Multi-Functional - Indoors" at bounding box center [785, 333] width 11 height 11
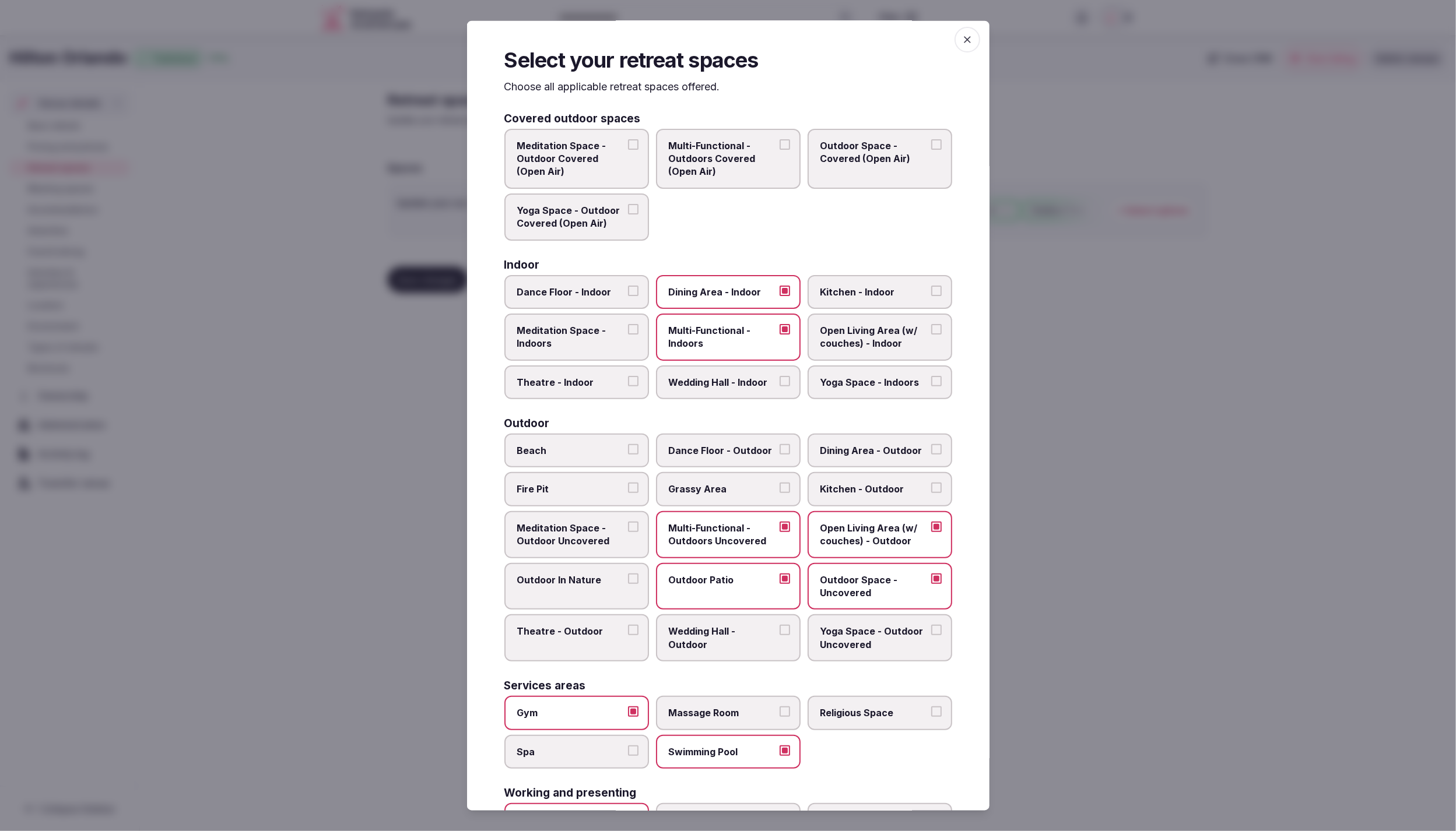
click at [580, 383] on span "Theatre - Indoor" at bounding box center [571, 381] width 107 height 13
click at [628, 383] on button "Theatre - Indoor" at bounding box center [633, 380] width 11 height 11
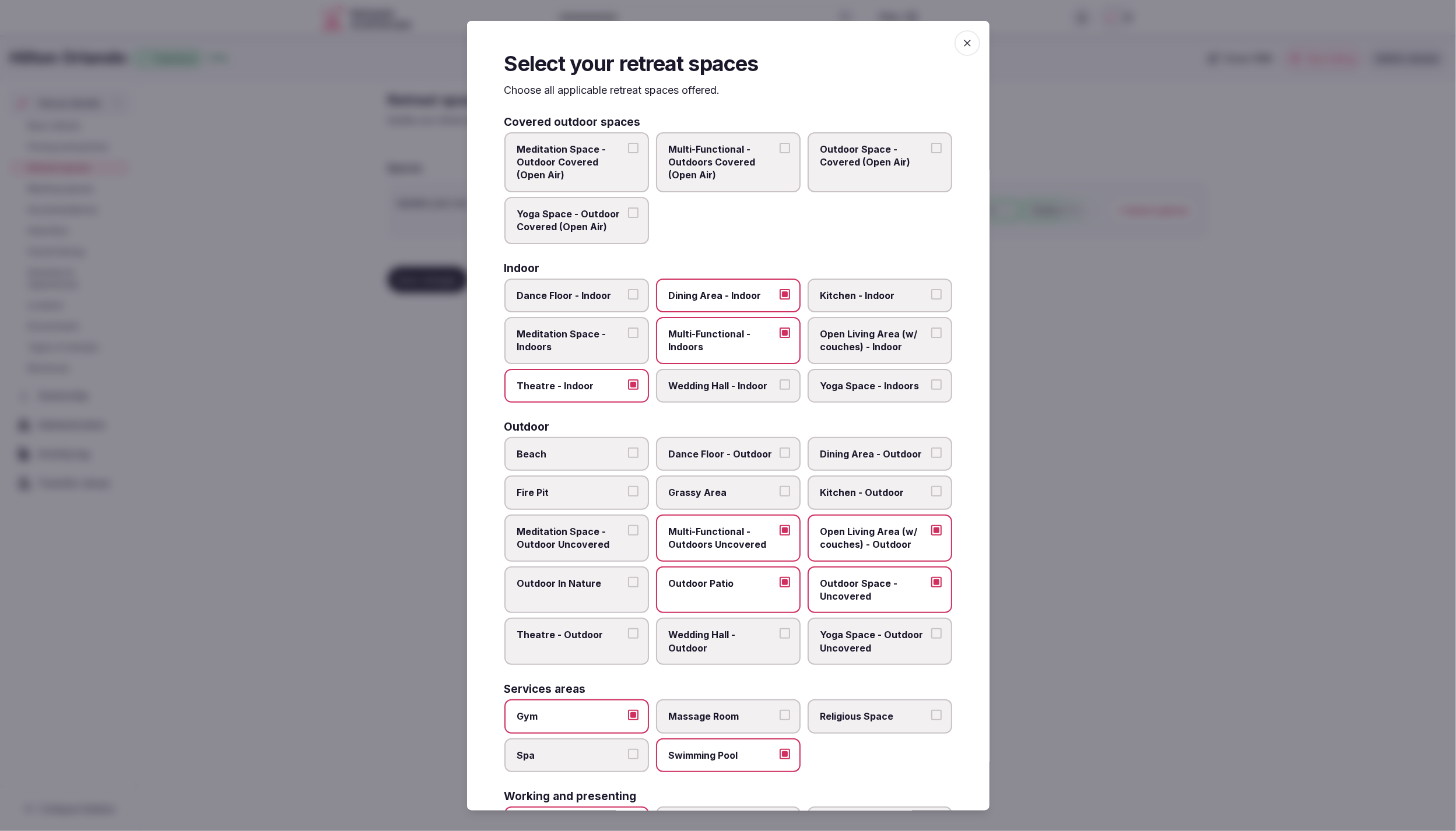
click at [588, 282] on label "Dance Floor - Indoor" at bounding box center [577, 295] width 145 height 34
click at [628, 288] on button "Dance Floor - Indoor" at bounding box center [633, 294] width 11 height 11
click at [1042, 492] on div at bounding box center [728, 416] width 1456 height 831
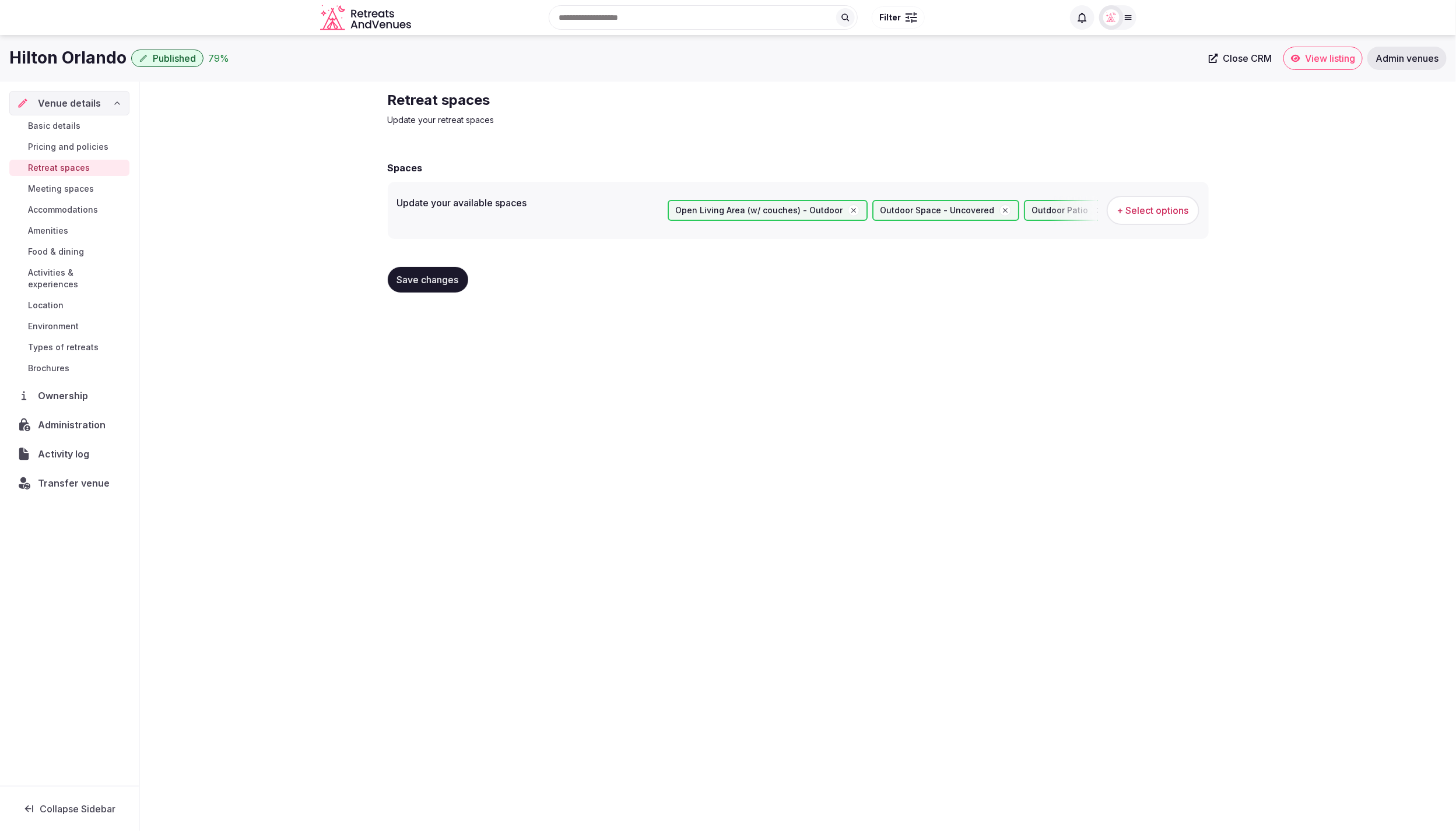
click at [433, 275] on span "Save changes" at bounding box center [428, 279] width 62 height 11
click at [51, 228] on span "Amenities" at bounding box center [49, 230] width 40 height 11
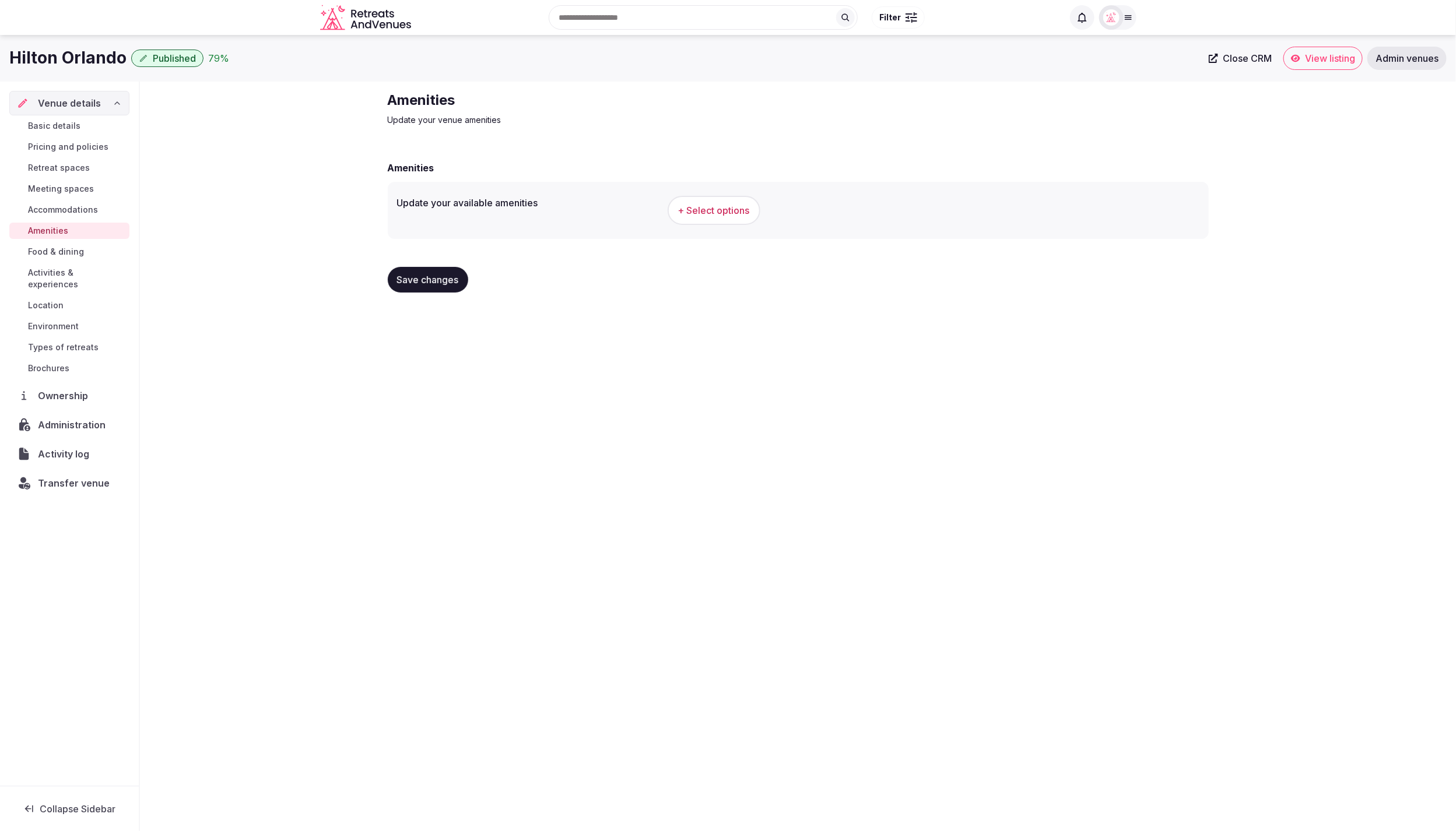
click at [724, 208] on span "+ Select options" at bounding box center [714, 210] width 71 height 13
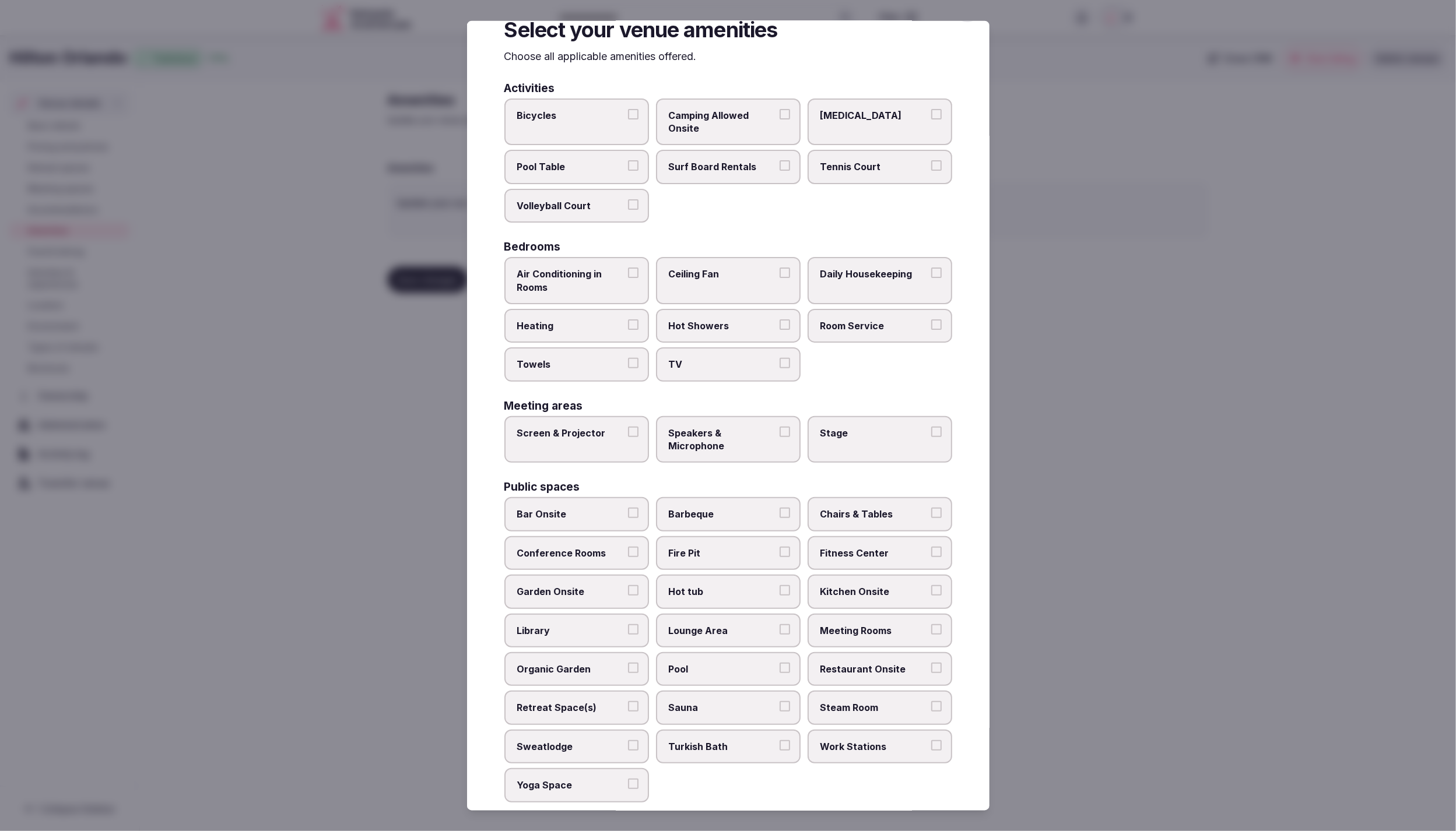
scroll to position [32, 0]
click at [883, 169] on span "Tennis Court" at bounding box center [874, 168] width 107 height 13
click at [931, 169] on button "Tennis Court" at bounding box center [937, 168] width 11 height 11
click at [557, 121] on span "Bicycles" at bounding box center [571, 117] width 107 height 13
click at [628, 121] on button "Bicycles" at bounding box center [633, 116] width 11 height 11
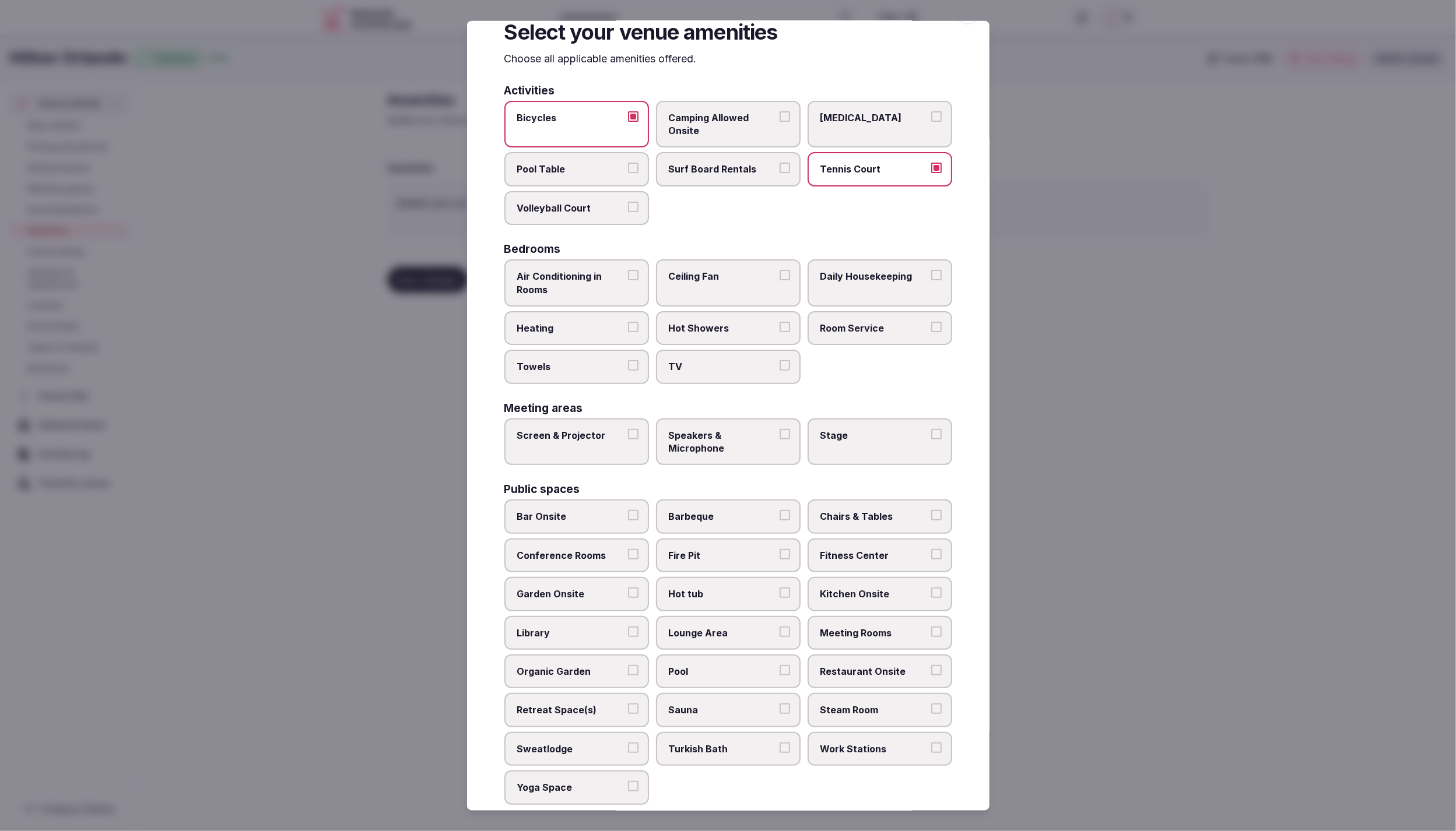
click at [726, 322] on span "Hot Showers" at bounding box center [722, 328] width 107 height 13
click at [780, 322] on button "Hot Showers" at bounding box center [785, 327] width 11 height 11
drag, startPoint x: 871, startPoint y: 325, endPoint x: 881, endPoint y: 298, distance: 28.8
click at [872, 324] on span "Room Service" at bounding box center [874, 328] width 107 height 13
click at [931, 324] on button "Room Service" at bounding box center [937, 327] width 11 height 11
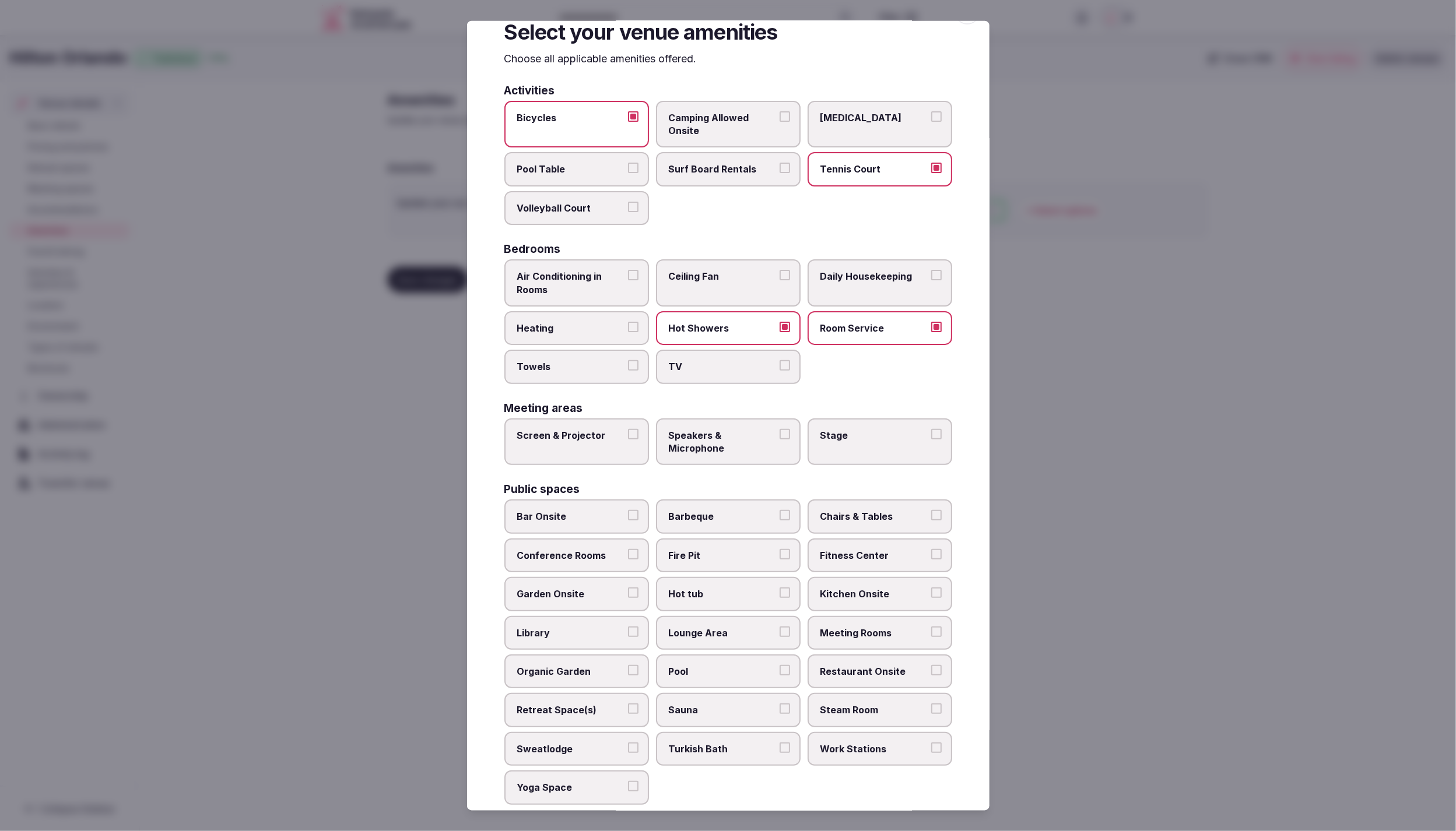
click at [881, 281] on label "Daily Housekeeping" at bounding box center [880, 283] width 145 height 47
click at [931, 280] on button "Daily Housekeeping" at bounding box center [937, 275] width 11 height 11
click at [727, 368] on span "TV" at bounding box center [722, 366] width 107 height 13
click at [780, 368] on button "TV" at bounding box center [785, 366] width 11 height 11
click at [531, 323] on span "Heating" at bounding box center [571, 328] width 107 height 13
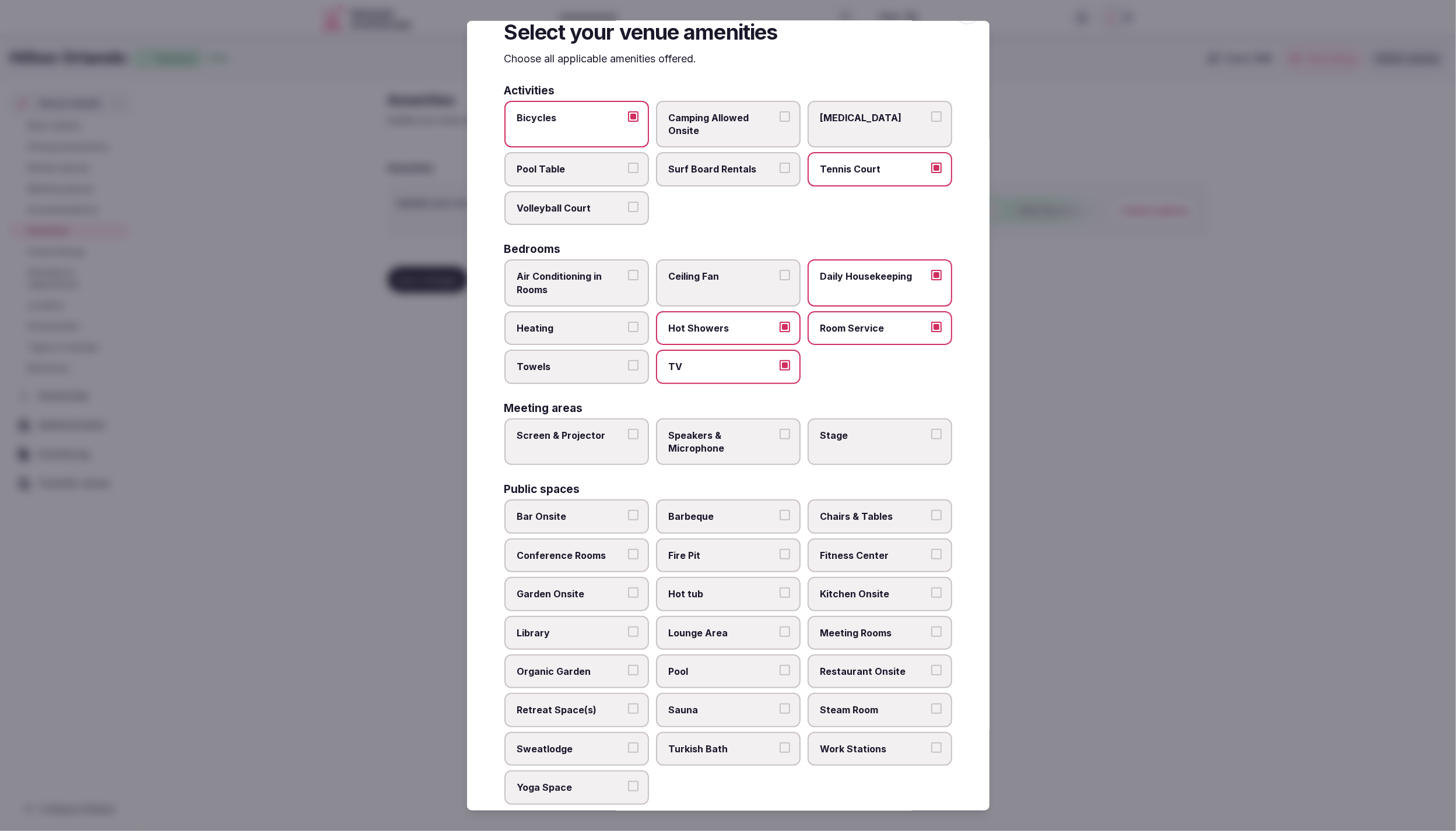
click at [628, 323] on button "Heating" at bounding box center [633, 327] width 11 height 11
drag, startPoint x: 540, startPoint y: 358, endPoint x: 544, endPoint y: 350, distance: 8.9
click at [540, 360] on span "Towels" at bounding box center [571, 366] width 107 height 13
click at [628, 360] on button "Towels" at bounding box center [633, 366] width 11 height 11
click at [567, 280] on span "Air Conditioning in Rooms" at bounding box center [571, 283] width 107 height 26
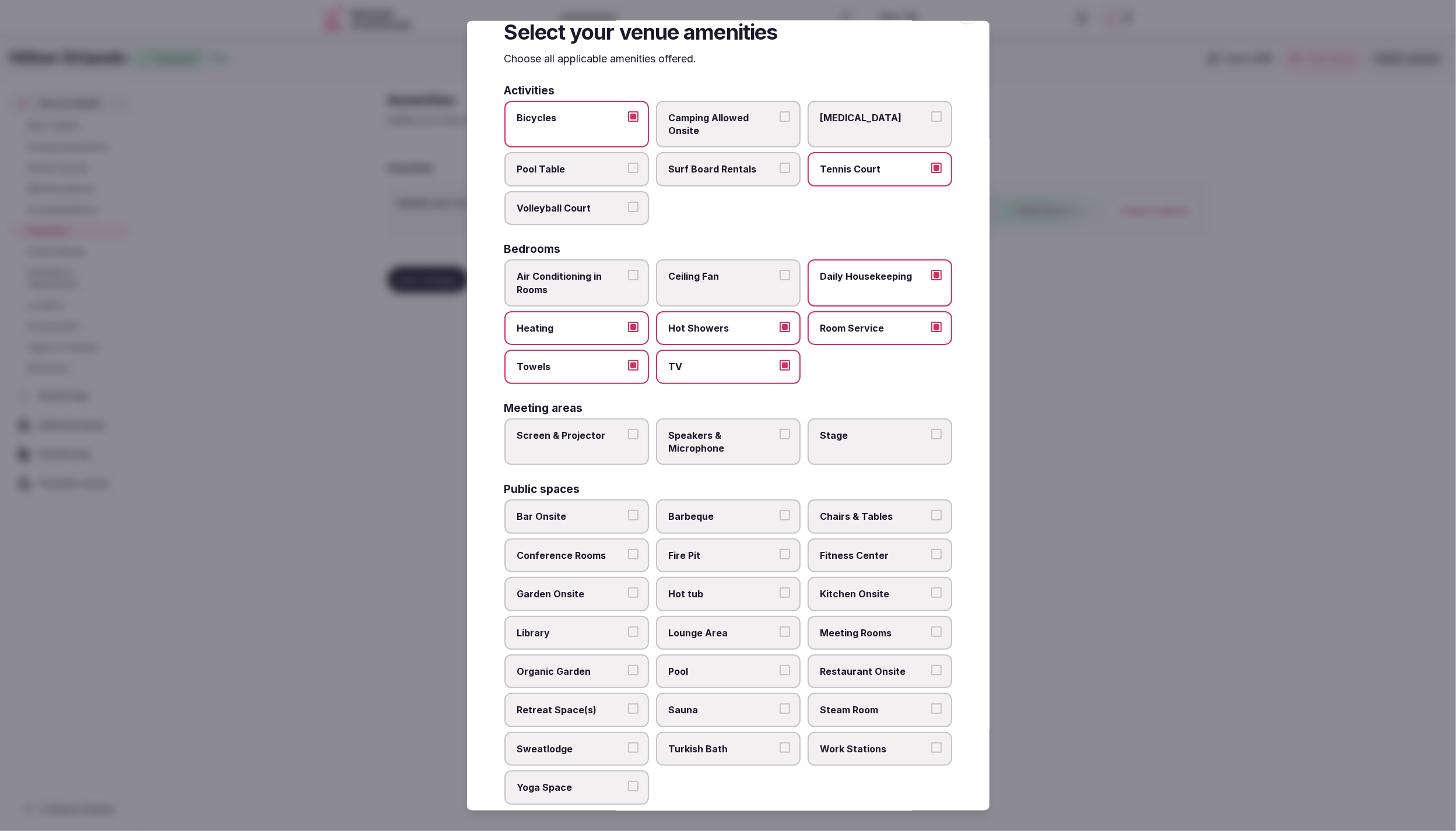
click at [628, 280] on button "Air Conditioning in Rooms" at bounding box center [633, 275] width 11 height 11
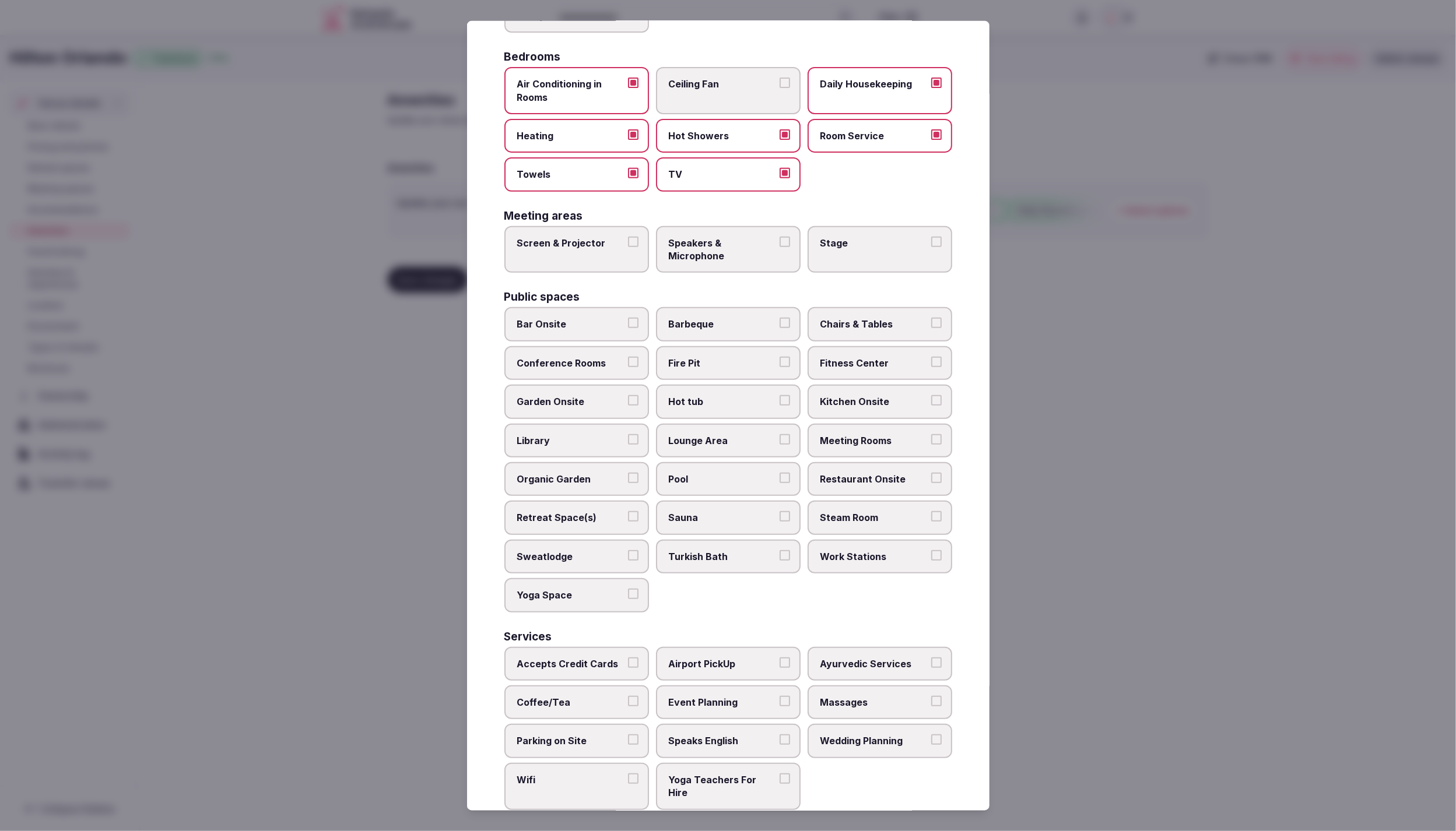
scroll to position [226, 0]
click at [722, 236] on span "Speakers & Microphone" at bounding box center [722, 246] width 107 height 26
click at [780, 236] on button "Speakers & Microphone" at bounding box center [785, 239] width 11 height 11
click at [563, 244] on label "Screen & Projector" at bounding box center [577, 246] width 145 height 47
click at [628, 244] on button "Screen & Projector" at bounding box center [633, 239] width 11 height 11
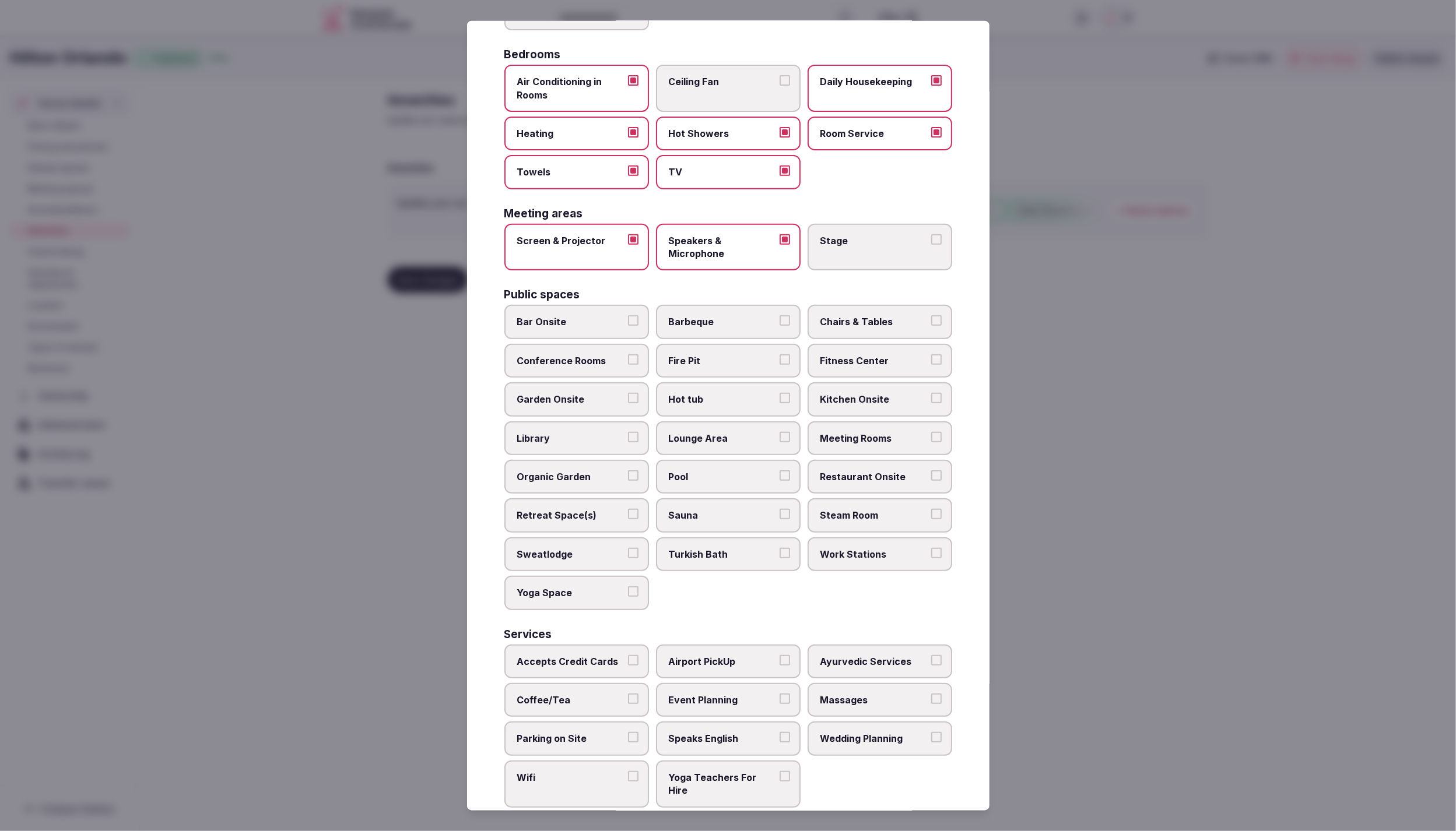
click at [593, 321] on span "Bar Onsite" at bounding box center [571, 321] width 107 height 13
click at [628, 321] on button "Bar Onsite" at bounding box center [633, 321] width 11 height 11
click at [576, 365] on label "Conference Rooms" at bounding box center [577, 361] width 145 height 34
click at [628, 365] on button "Conference Rooms" at bounding box center [633, 360] width 11 height 11
click at [593, 393] on span "Garden Onsite" at bounding box center [571, 399] width 107 height 13
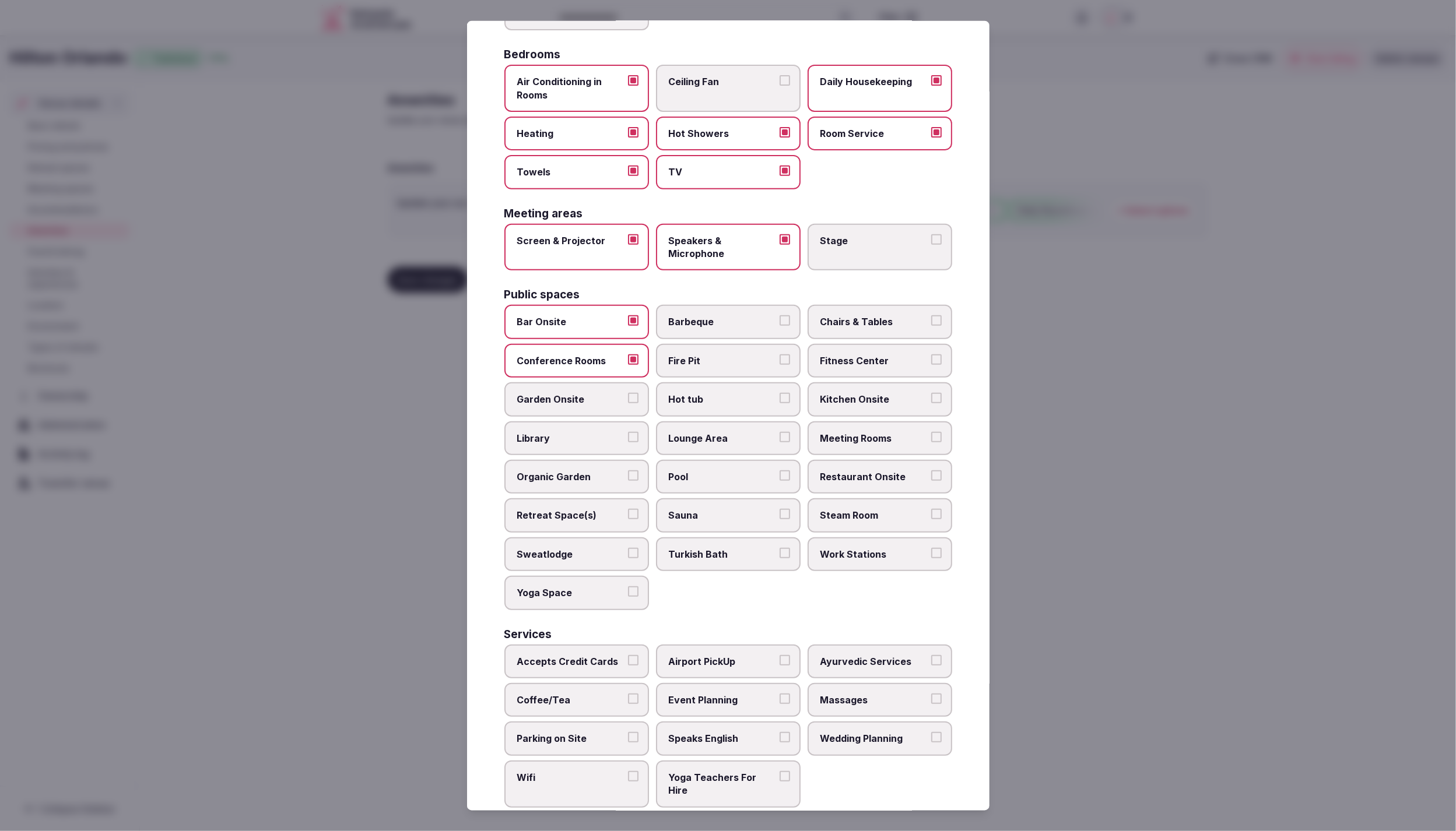
click at [628, 393] on button "Garden Onsite" at bounding box center [633, 398] width 11 height 11
click at [583, 432] on span "Library" at bounding box center [571, 437] width 107 height 13
click at [628, 432] on button "Library" at bounding box center [633, 436] width 11 height 11
click at [582, 435] on span "Library" at bounding box center [571, 437] width 107 height 13
click at [628, 435] on button "Library" at bounding box center [633, 436] width 11 height 11
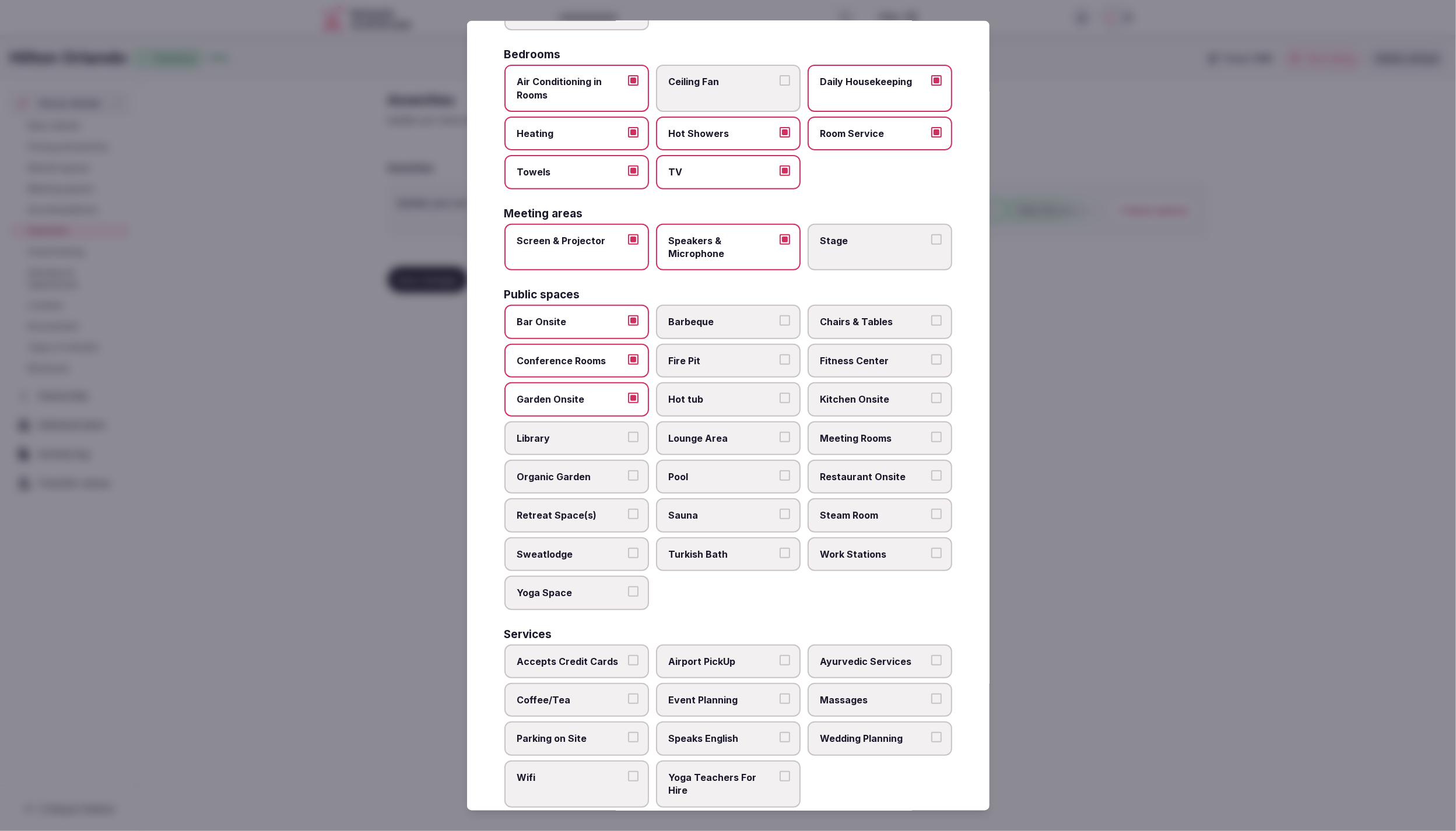
click at [709, 471] on span "Pool" at bounding box center [722, 476] width 107 height 13
click at [780, 471] on button "Pool" at bounding box center [785, 475] width 11 height 11
click at [739, 434] on span "Lounge Area" at bounding box center [722, 437] width 107 height 13
click at [780, 434] on button "Lounge Area" at bounding box center [785, 436] width 11 height 11
click at [733, 393] on span "Hot tub" at bounding box center [722, 399] width 107 height 13
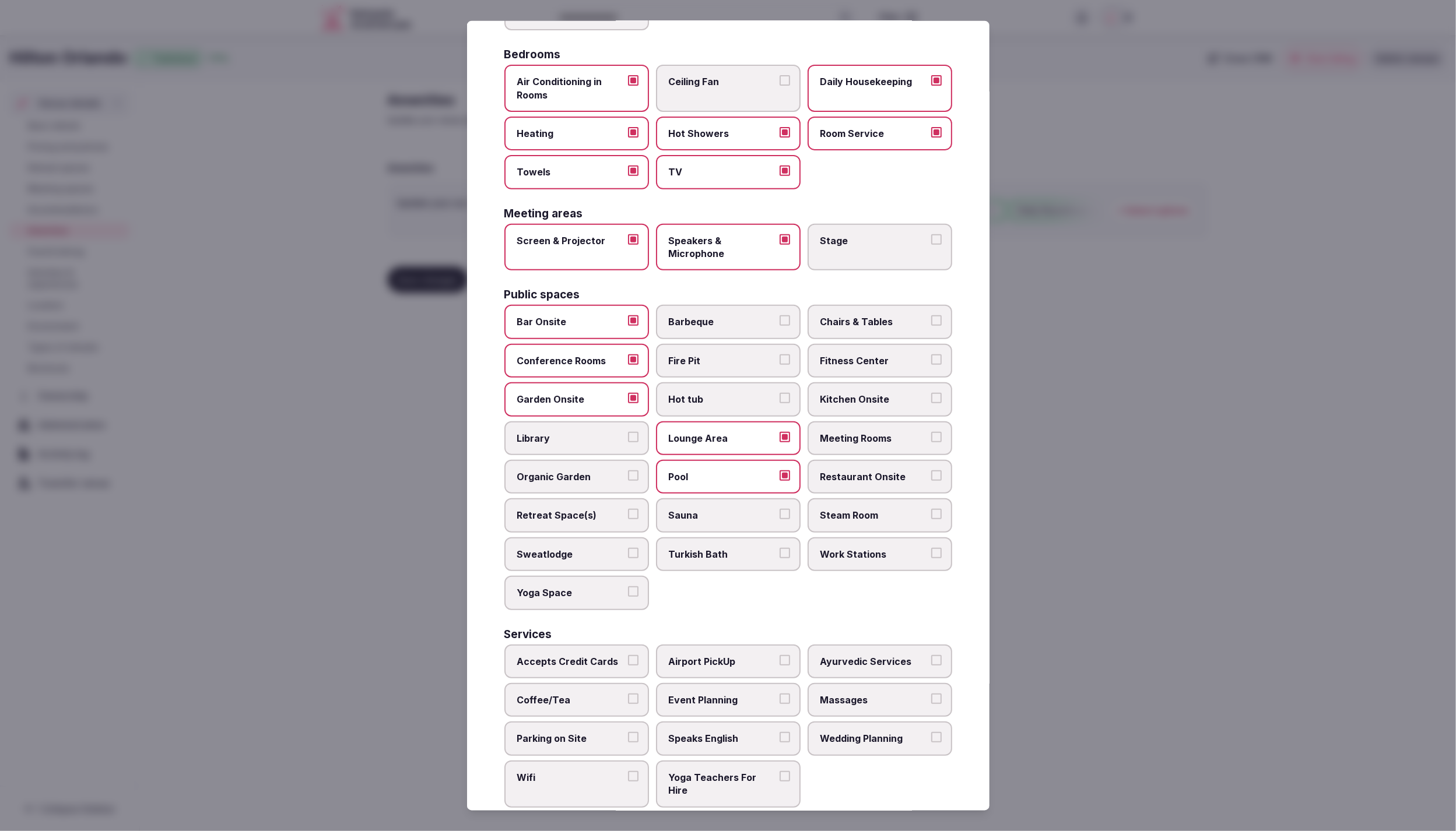
click at [780, 393] on button "Hot tub" at bounding box center [785, 398] width 11 height 11
click at [728, 354] on span "Fire Pit" at bounding box center [722, 360] width 107 height 13
click at [780, 354] on button "Fire Pit" at bounding box center [785, 360] width 11 height 11
click at [818, 358] on label "Fitness Center" at bounding box center [880, 361] width 145 height 34
click at [931, 358] on button "Fitness Center" at bounding box center [937, 360] width 11 height 11
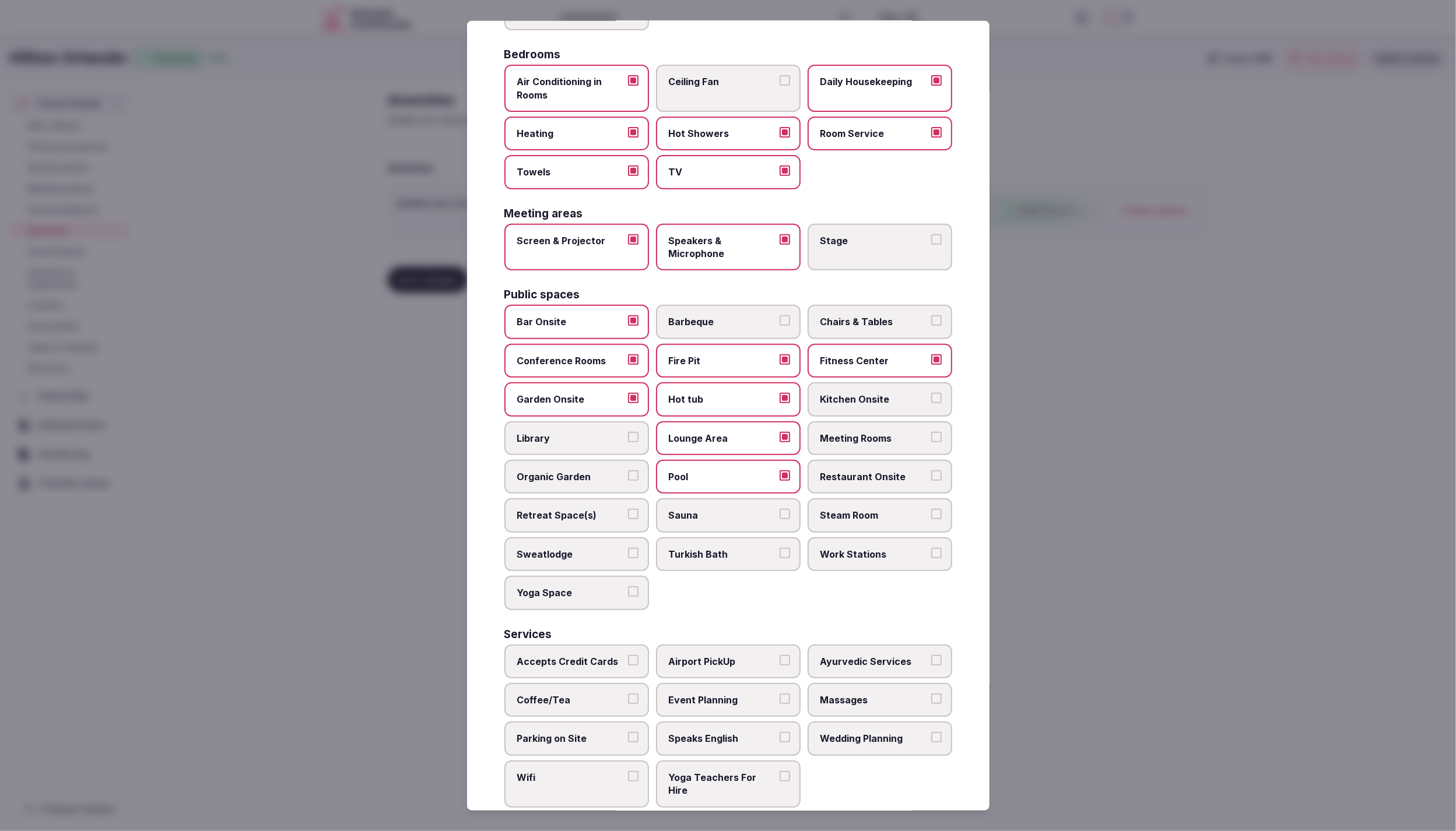
click at [887, 436] on span "Meeting Rooms" at bounding box center [874, 437] width 107 height 13
click at [931, 436] on button "Meeting Rooms" at bounding box center [937, 436] width 11 height 11
drag, startPoint x: 891, startPoint y: 470, endPoint x: 901, endPoint y: 472, distance: 10.2
click at [891, 470] on span "Restaurant Onsite" at bounding box center [874, 476] width 107 height 13
click at [931, 470] on button "Restaurant Onsite" at bounding box center [937, 475] width 11 height 11
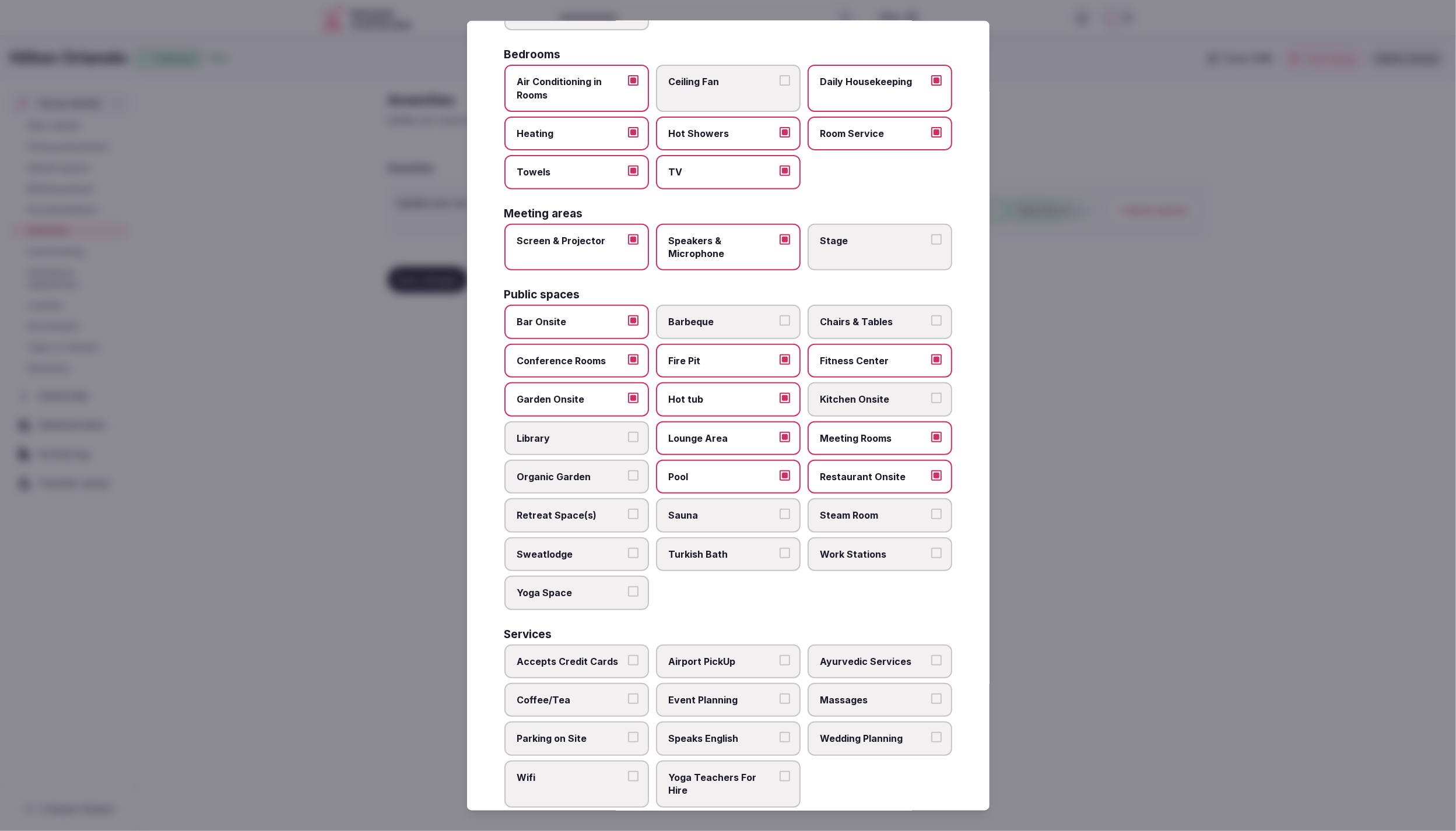
click at [837, 315] on span "Chairs & Tables" at bounding box center [874, 321] width 107 height 13
click at [931, 315] on button "Chairs & Tables" at bounding box center [937, 321] width 11 height 11
drag, startPoint x: 573, startPoint y: 649, endPoint x: 570, endPoint y: 673, distance: 24.2
click at [573, 655] on span "Accepts Credit Cards" at bounding box center [571, 661] width 107 height 13
click at [628, 655] on button "Accepts Credit Cards" at bounding box center [633, 660] width 11 height 11
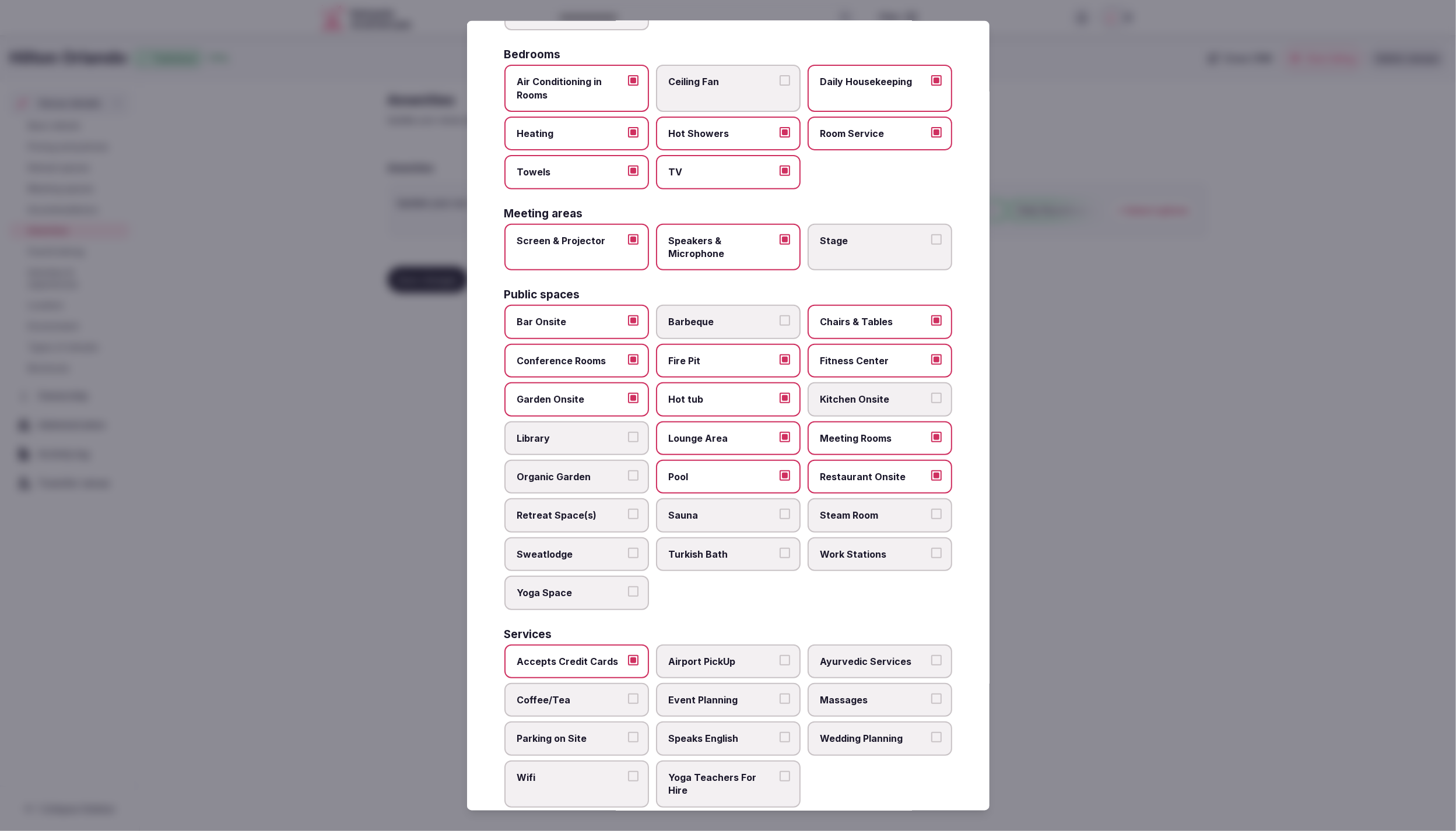
drag, startPoint x: 566, startPoint y: 687, endPoint x: 565, endPoint y: 696, distance: 9.1
click at [566, 694] on span "Coffee/Tea" at bounding box center [571, 700] width 107 height 13
click at [628, 694] on button "Coffee/Tea" at bounding box center [633, 699] width 11 height 11
click at [563, 733] on span "Parking on Site" at bounding box center [571, 738] width 107 height 13
click at [628, 733] on button "Parking on Site" at bounding box center [633, 737] width 11 height 11
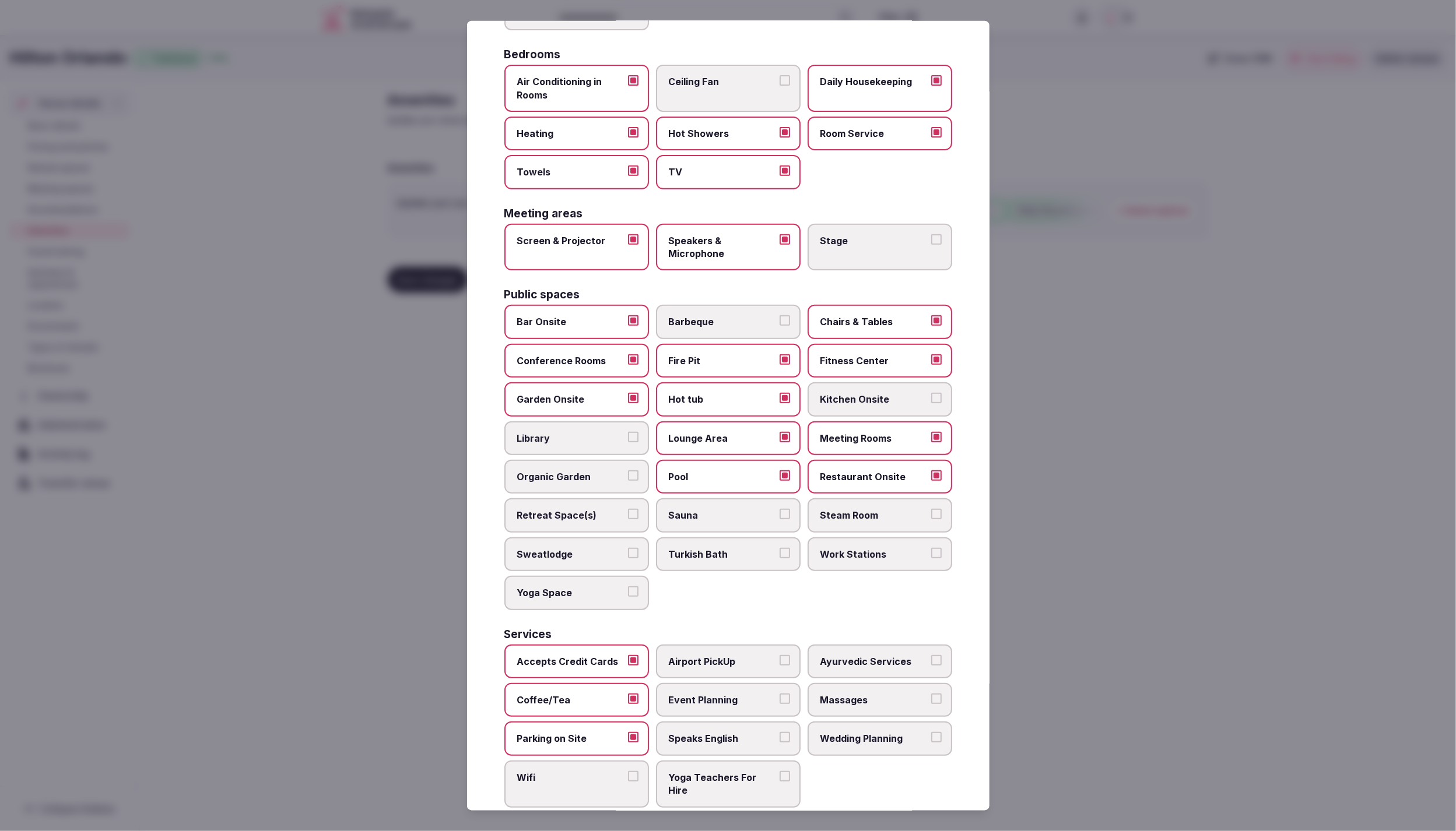
click at [571, 760] on label "Wifi" at bounding box center [577, 784] width 145 height 47
click at [628, 770] on button "Wifi" at bounding box center [633, 776] width 11 height 11
click at [769, 657] on span "Airport PickUp" at bounding box center [722, 661] width 107 height 13
click at [780, 657] on button "Airport PickUp" at bounding box center [785, 660] width 11 height 11
click at [771, 694] on span "Event Planning" at bounding box center [722, 700] width 107 height 13
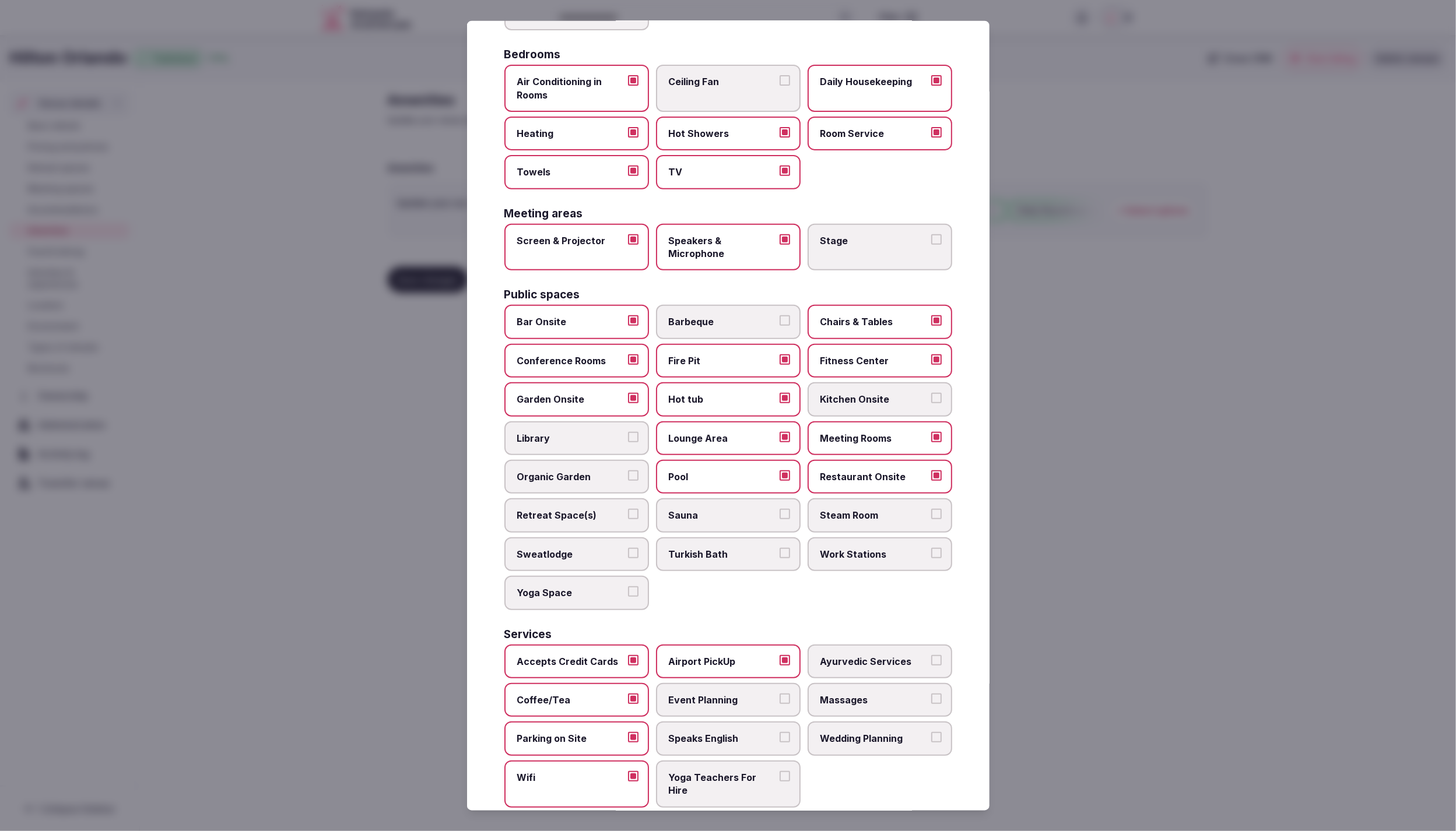
click at [780, 694] on button "Event Planning" at bounding box center [785, 699] width 11 height 11
click at [866, 734] on span "Wedding Planning" at bounding box center [874, 738] width 107 height 13
click at [931, 734] on button "Wedding Planning" at bounding box center [937, 737] width 11 height 11
click at [1195, 755] on div at bounding box center [728, 416] width 1456 height 831
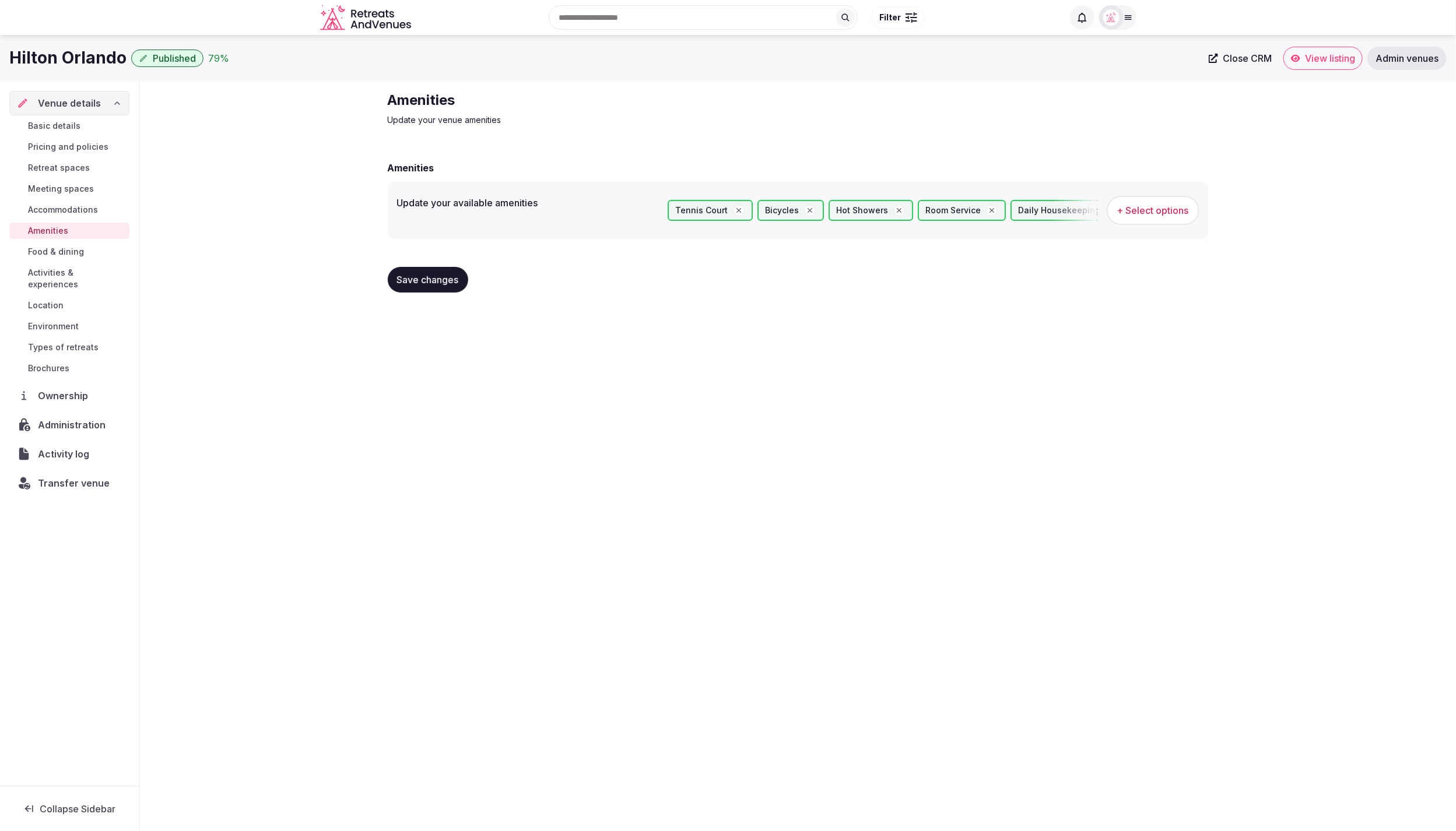
click at [414, 275] on span "Save changes" at bounding box center [428, 279] width 62 height 11
click at [84, 123] on link "Basic details" at bounding box center [69, 126] width 120 height 16
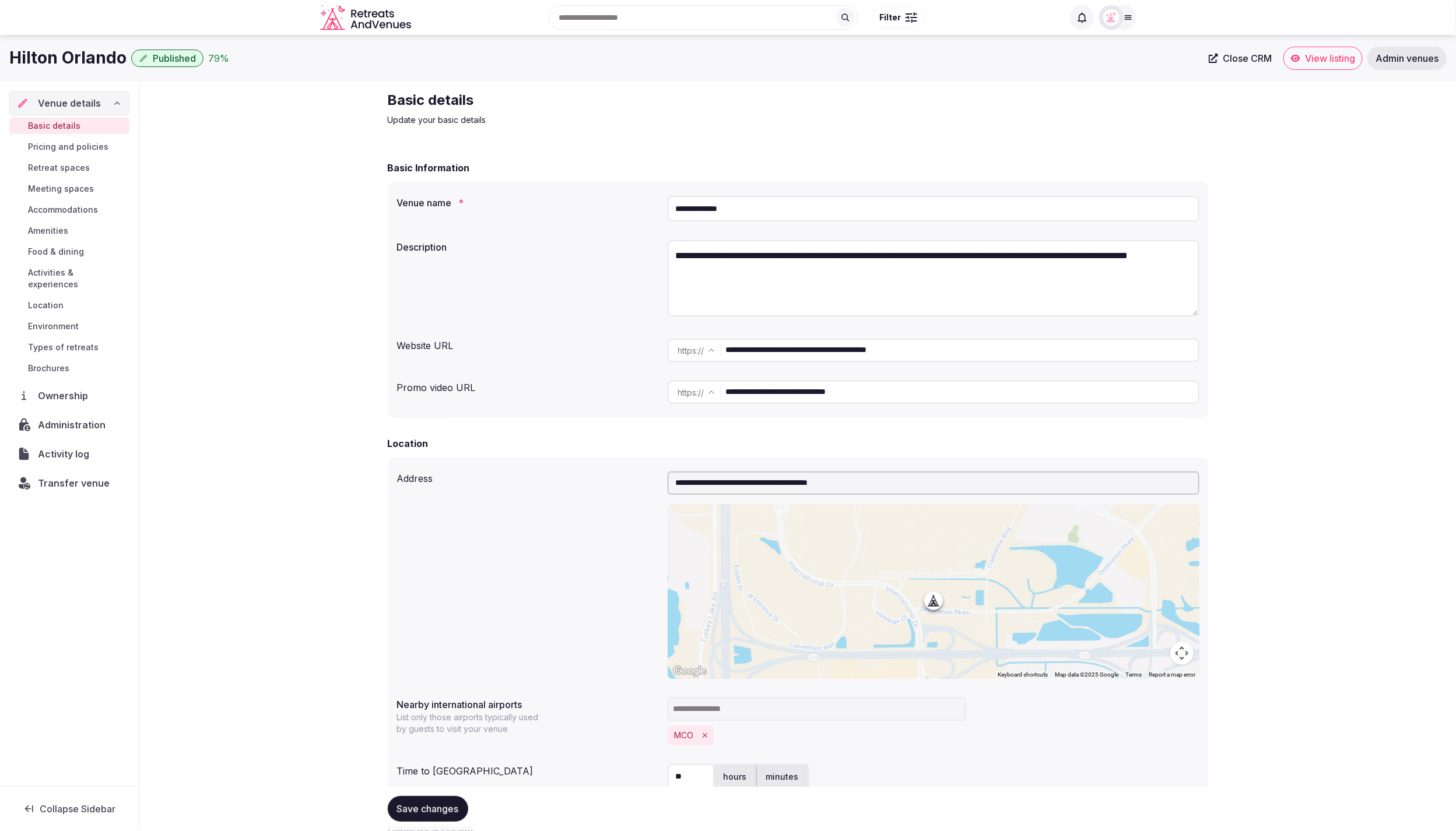
click at [84, 145] on span "Pricing and policies" at bounding box center [68, 146] width 80 height 11
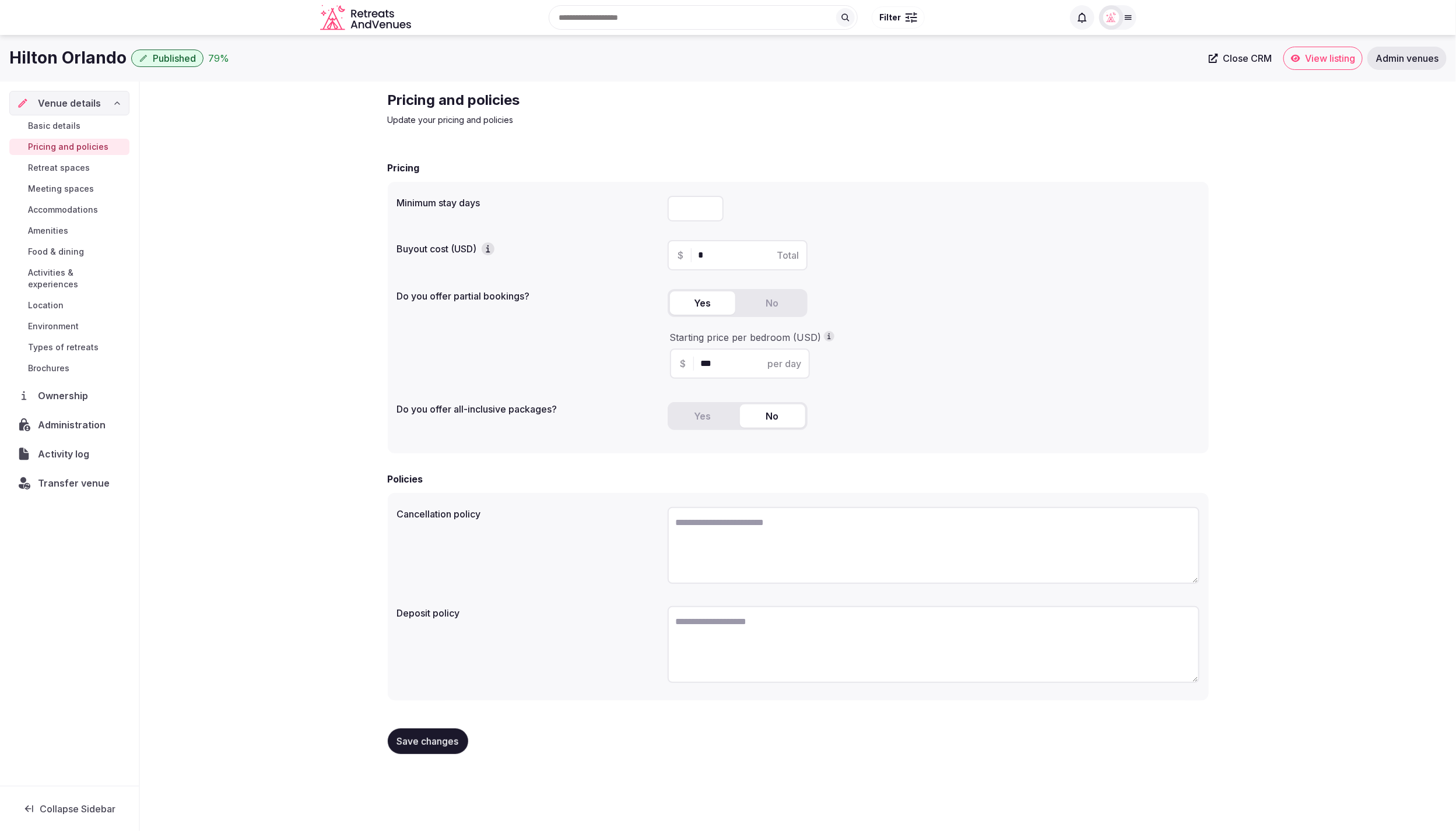
click at [46, 341] on span "Types of retreats" at bounding box center [63, 347] width 71 height 11
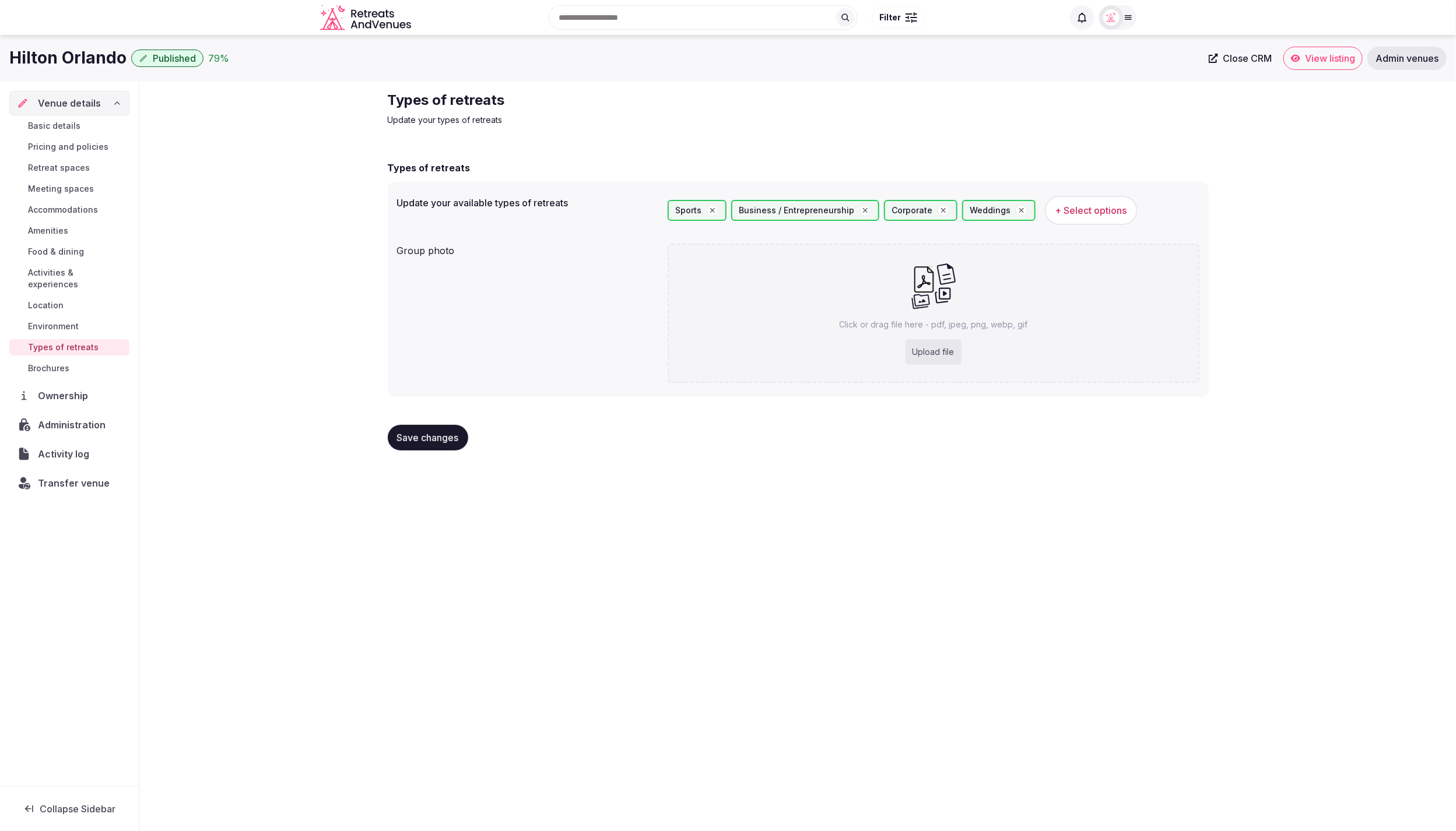
click at [46, 362] on span "Brochures" at bounding box center [49, 368] width 41 height 11
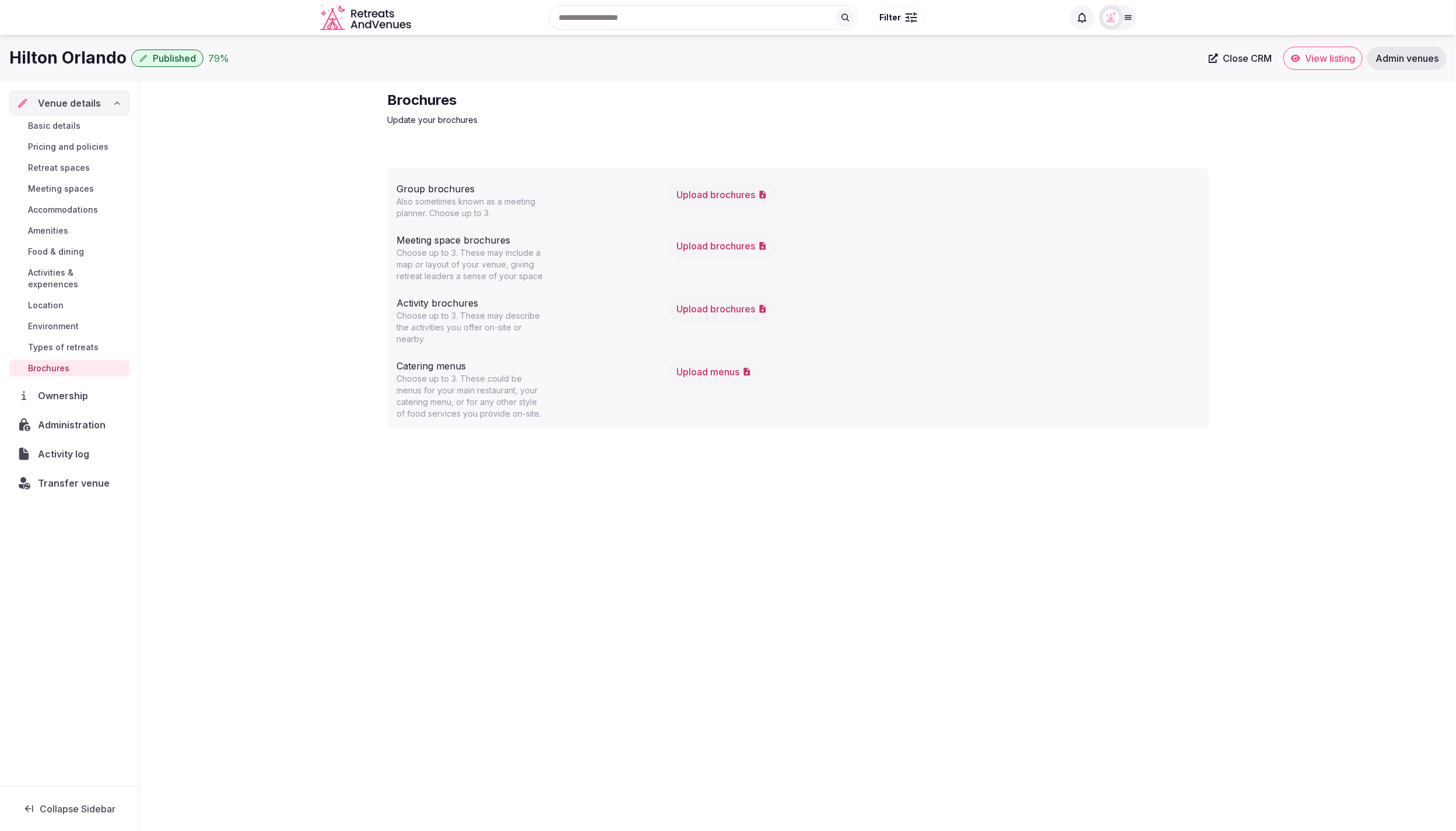
click at [216, 341] on div "Brochures Update your brochures Group brochures Also sometimes known as a meeti…" at bounding box center [798, 265] width 1316 height 368
click at [1390, 329] on div "Brochures Update your brochures Group brochures Also sometimes known as a meeti…" at bounding box center [798, 265] width 1316 height 368
click at [728, 244] on button "Upload brochures" at bounding box center [722, 246] width 109 height 26
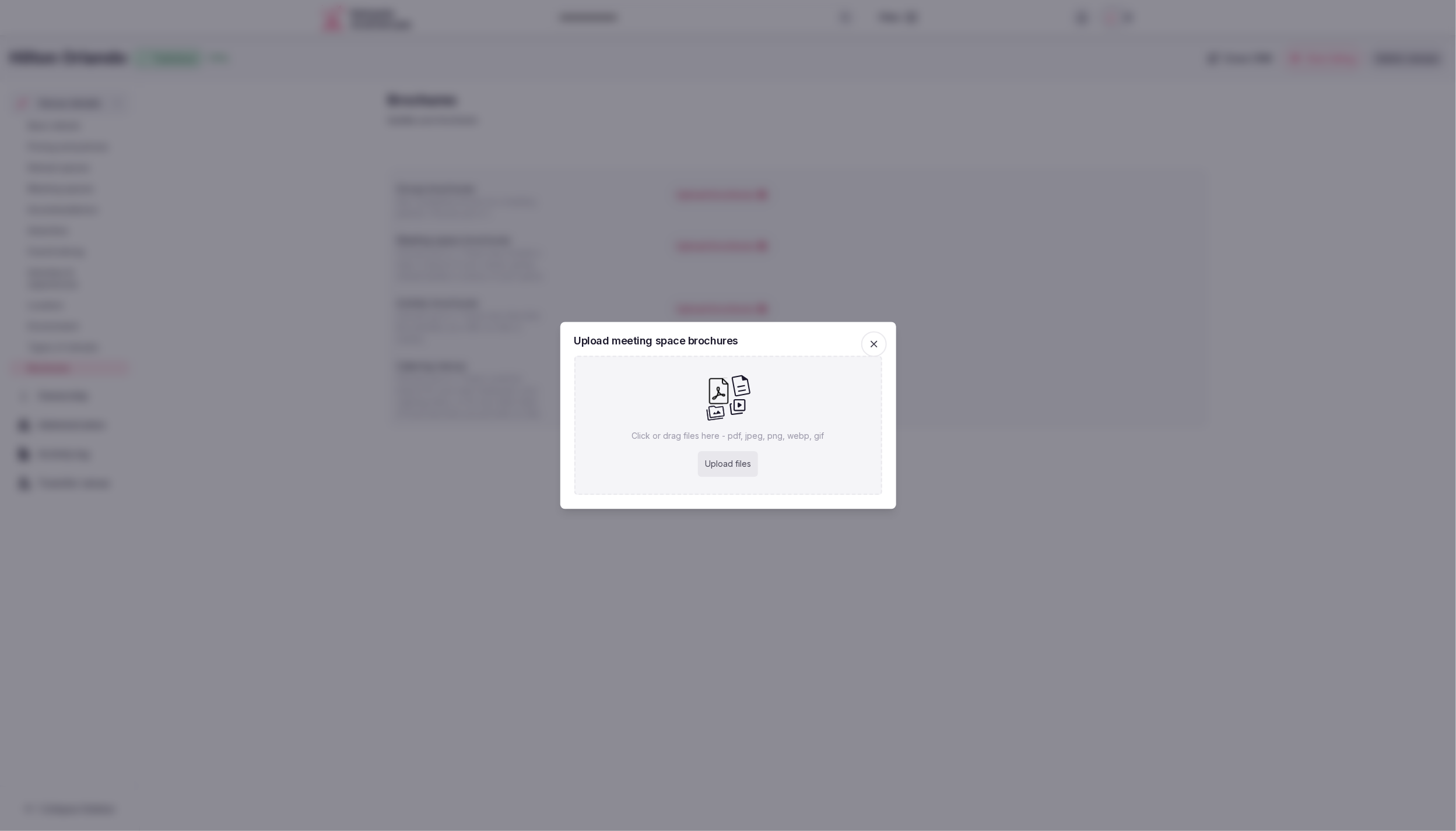
click at [726, 465] on div "Upload files" at bounding box center [728, 465] width 60 height 26
type input "**********"
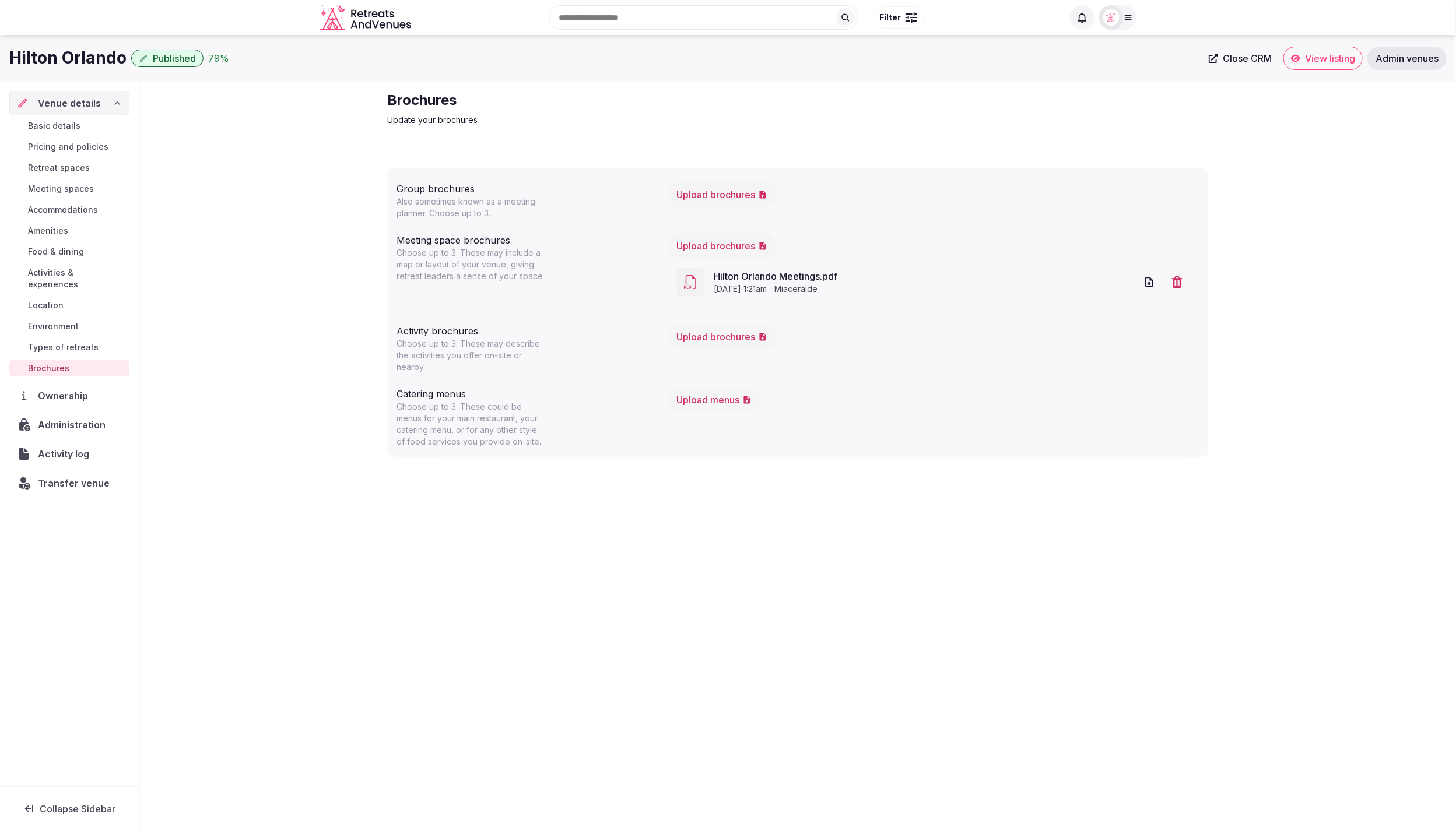
click at [716, 195] on button "Upload brochures" at bounding box center [722, 195] width 109 height 26
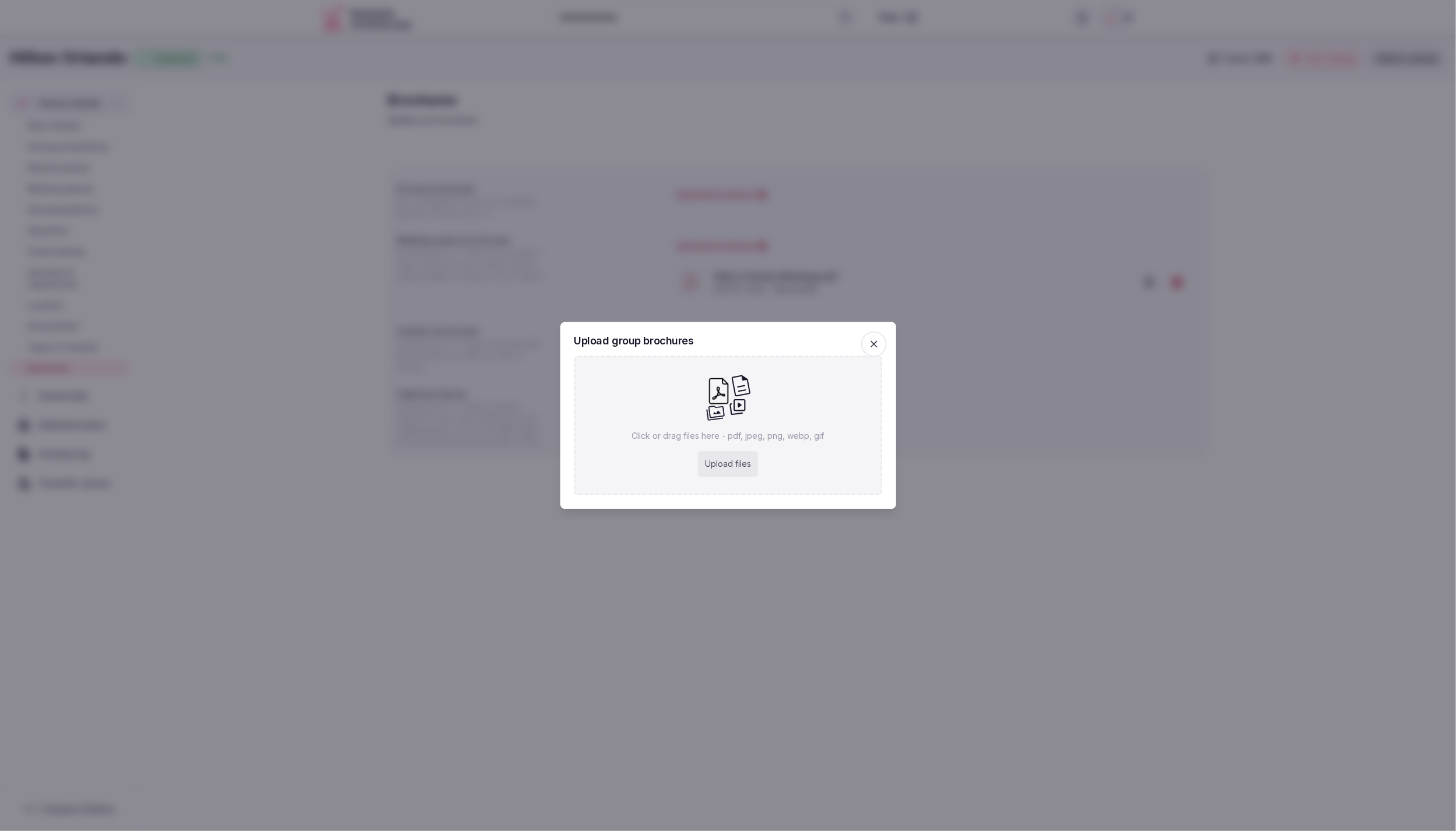
click at [721, 457] on div "Upload files" at bounding box center [728, 465] width 60 height 26
type input "**********"
